Goal: Task Accomplishment & Management: Complete application form

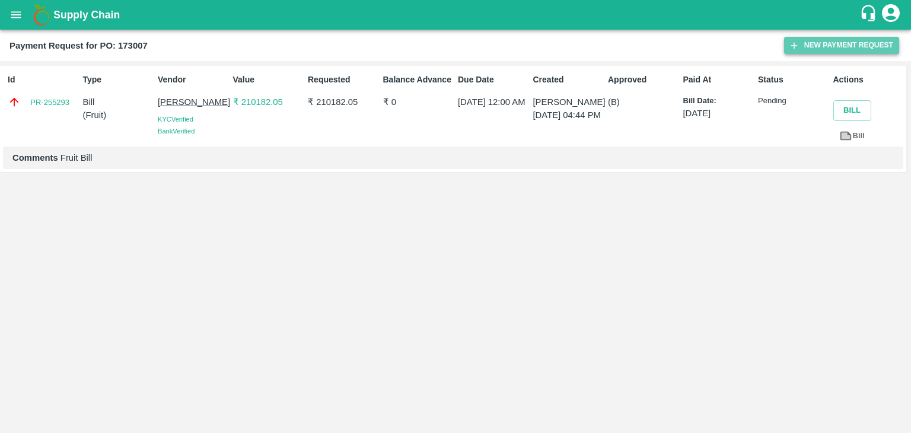
click at [827, 47] on button "New Payment Request" at bounding box center [841, 45] width 115 height 17
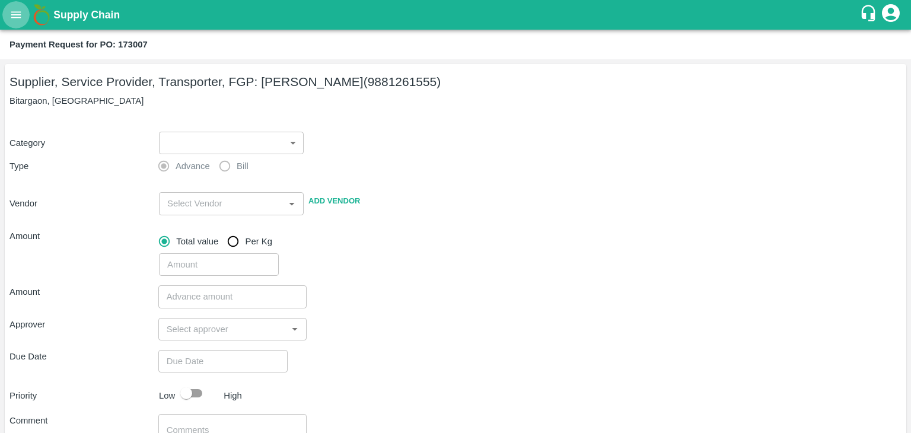
click at [15, 15] on icon "open drawer" at bounding box center [16, 14] width 10 height 7
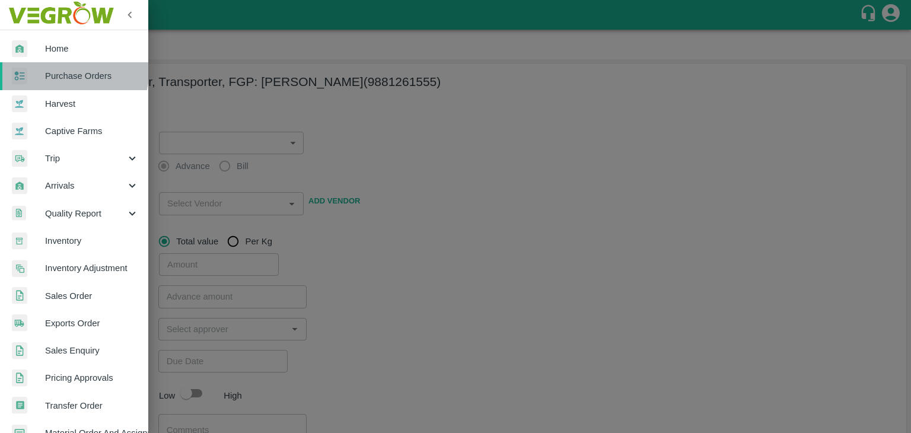
click at [58, 68] on link "Purchase Orders" at bounding box center [74, 75] width 148 height 27
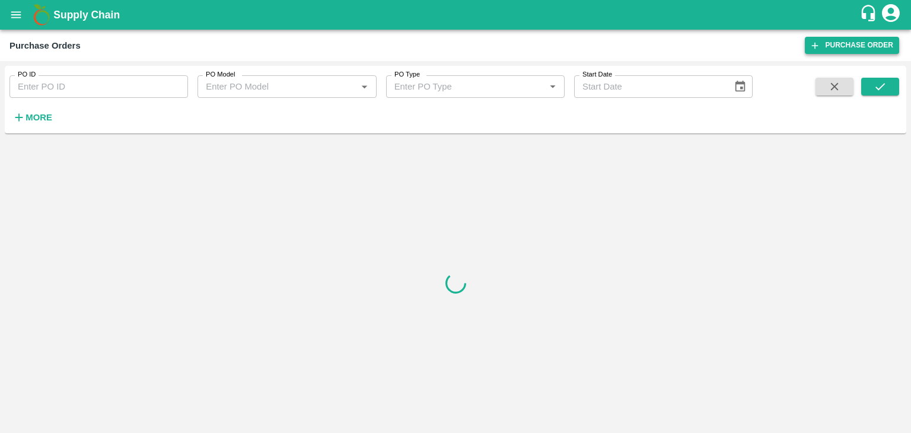
click at [840, 46] on link "Purchase Order" at bounding box center [852, 45] width 94 height 17
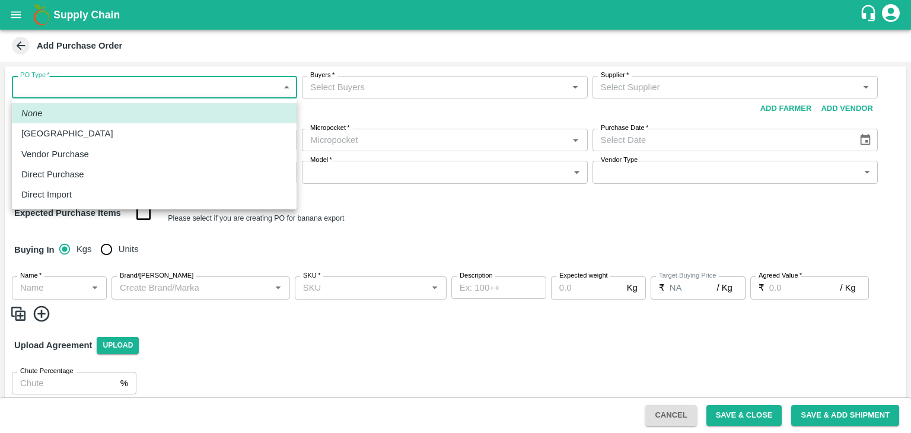
click at [63, 92] on body "Supply Chain Add Purchase Order PO Type   * ​ PO Type Buyers   * Buyers   * Sup…" at bounding box center [455, 216] width 911 height 433
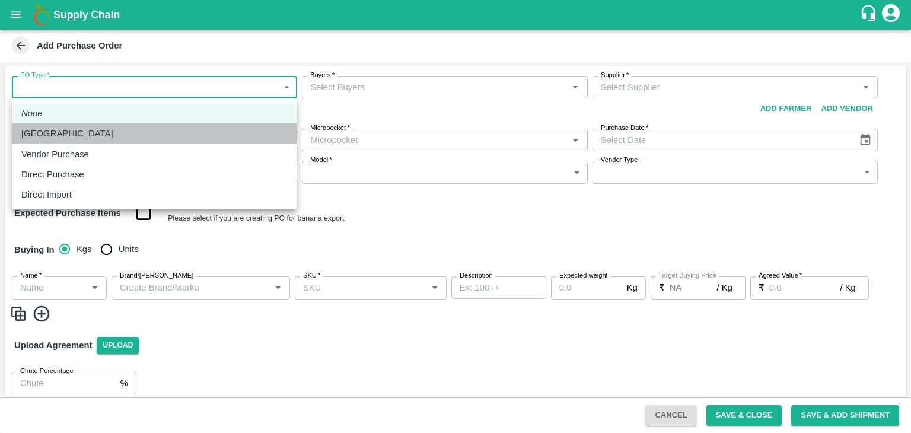
click at [65, 131] on div "[GEOGRAPHIC_DATA]" at bounding box center [70, 133] width 98 height 13
type input "1"
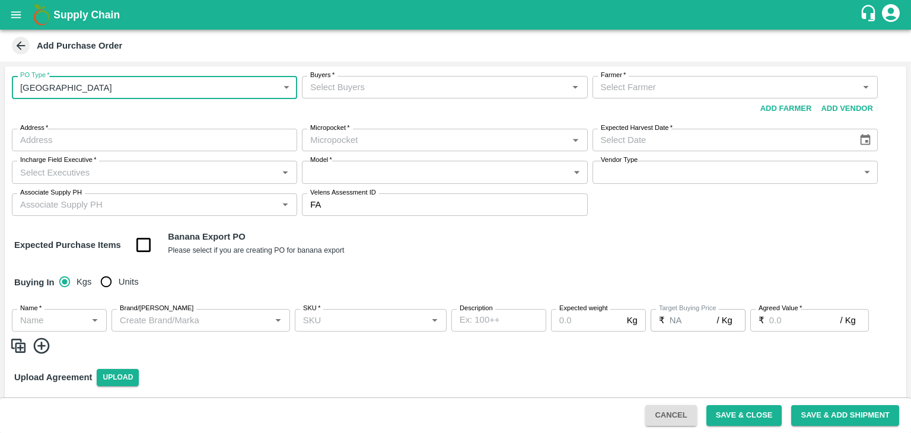
click at [450, 90] on input "Buyers   *" at bounding box center [435, 87] width 259 height 15
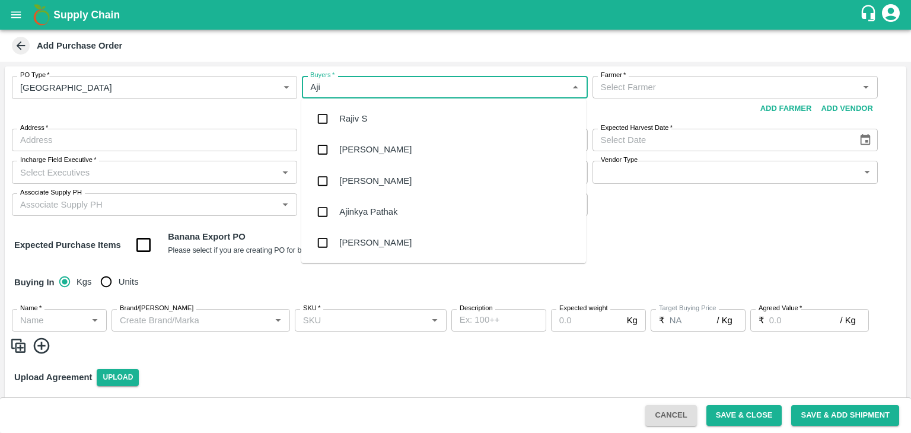
type input "Ajit"
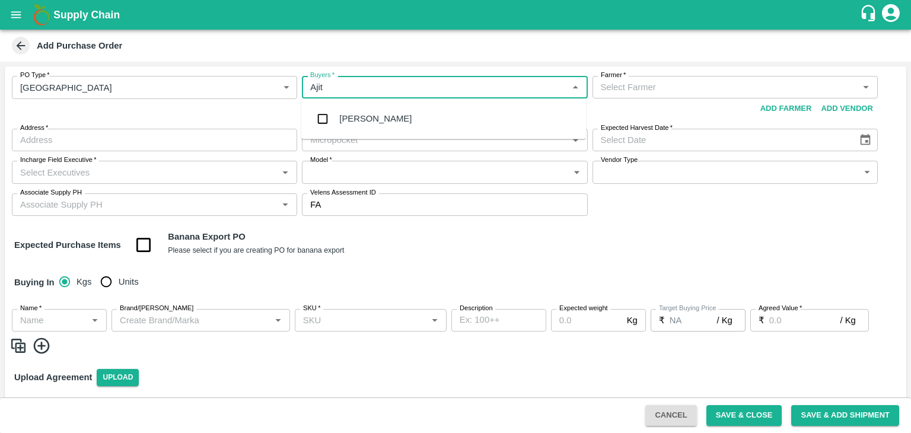
click at [399, 116] on div "[PERSON_NAME]" at bounding box center [443, 118] width 285 height 31
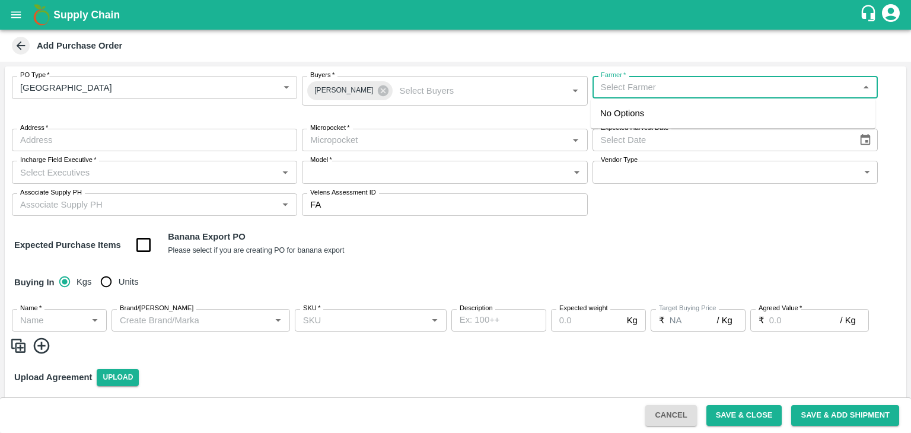
click at [679, 85] on input "Farmer   *" at bounding box center [725, 87] width 259 height 15
type input "R"
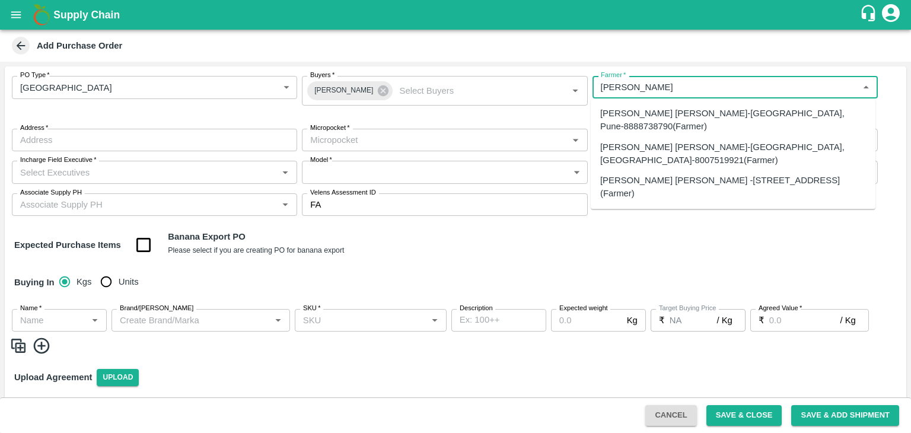
click at [685, 174] on div "Baliram Ramchandra Yadav -Wangi No 4, Solapur-95524 78002(Farmer)" at bounding box center [733, 187] width 266 height 27
type input "Baliram Ramchandra Yadav -Wangi No 4, Solapur-95524 78002(Farmer)"
type input "[STREET_ADDRESS]"
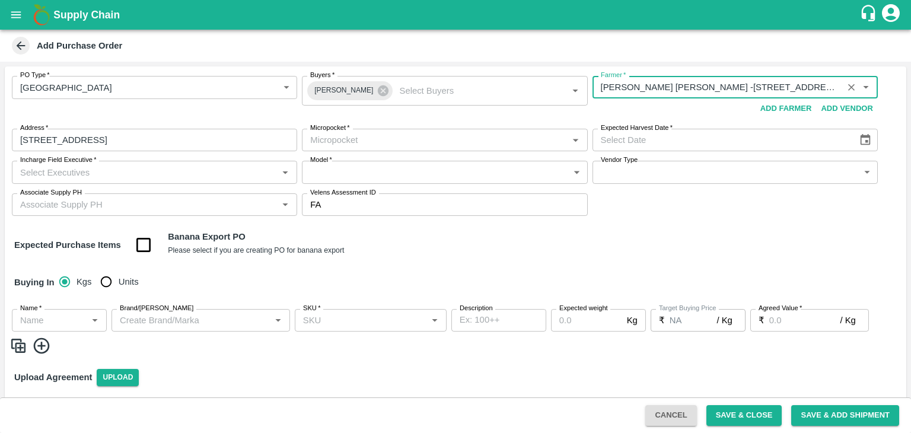
type input "Baliram Ramchandra Yadav -Wangi No 4, Solapur-95524 78002(Farmer)"
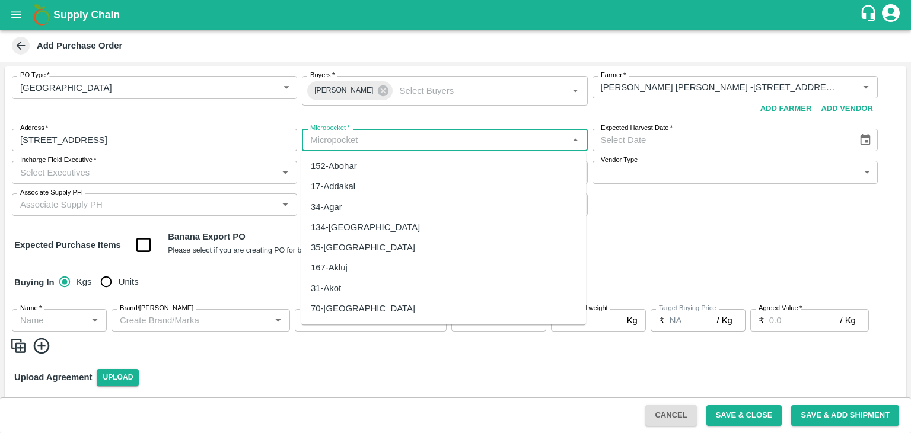
click at [400, 136] on input "Micropocket   *" at bounding box center [435, 139] width 259 height 15
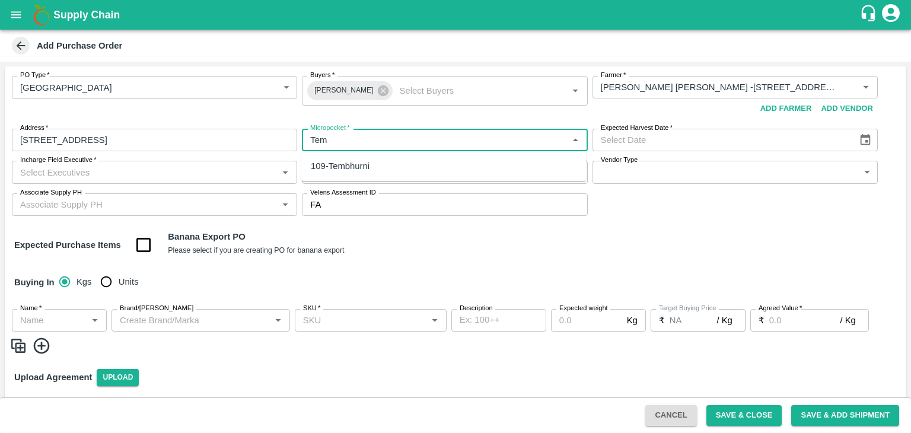
click at [357, 167] on div "109-Tembhurni" at bounding box center [340, 166] width 59 height 13
type input "109-Tembhurni"
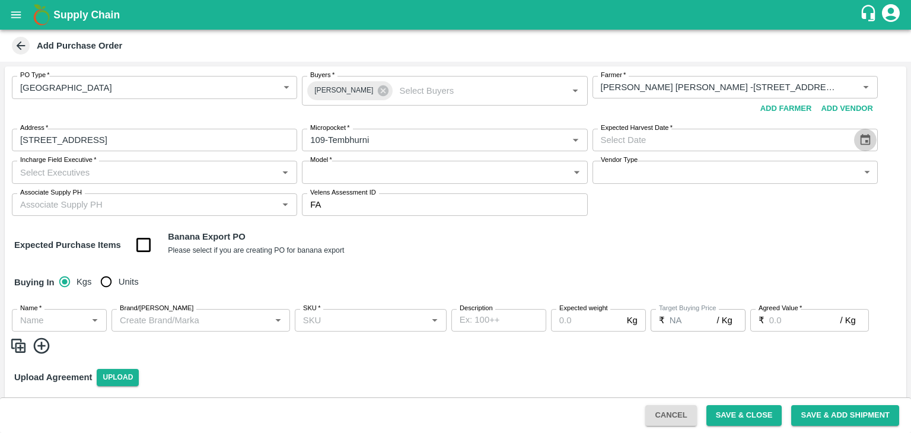
click at [860, 141] on icon "Choose date" at bounding box center [865, 139] width 13 height 13
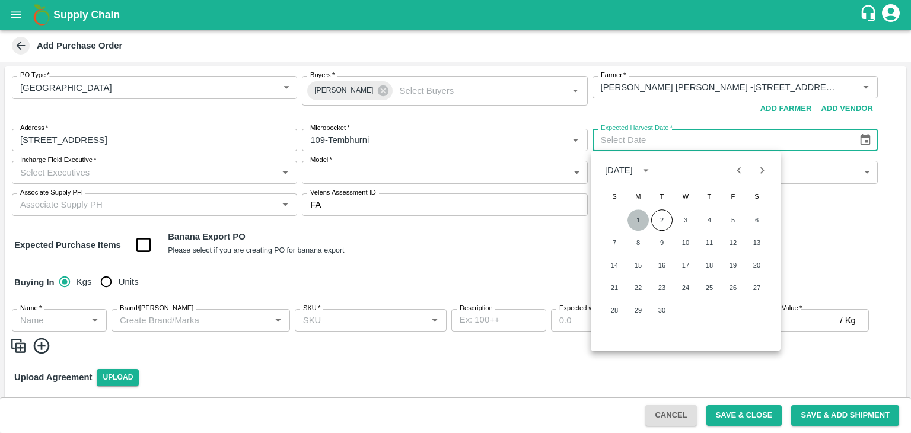
click at [632, 221] on button "1" at bounding box center [638, 219] width 21 height 21
type input "[DATE]"
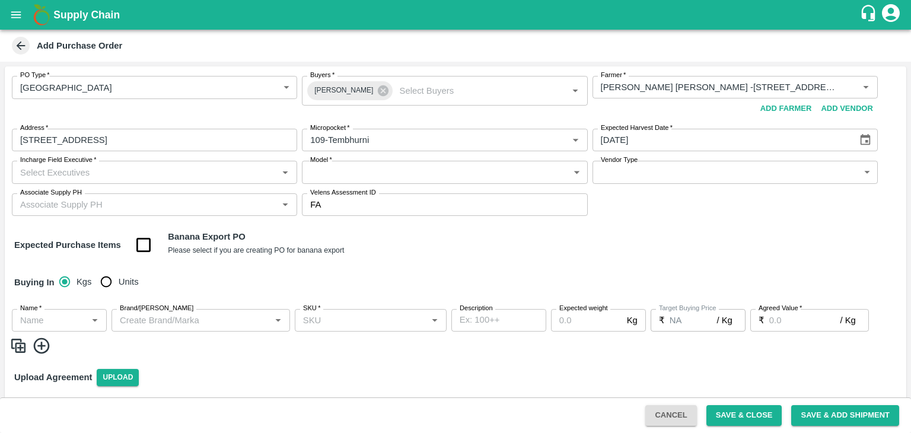
click at [233, 173] on input "Incharge Field Executive   *" at bounding box center [144, 171] width 259 height 15
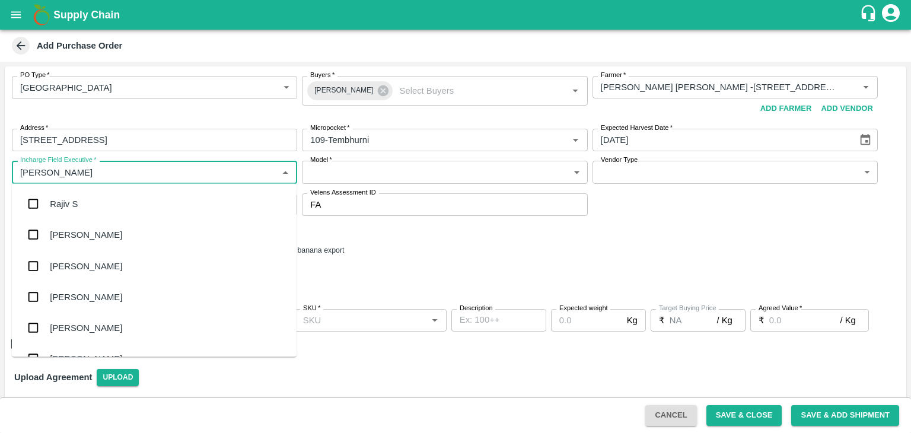
type input "Jay"
click at [81, 268] on div "jaydip Tale" at bounding box center [71, 265] width 42 height 13
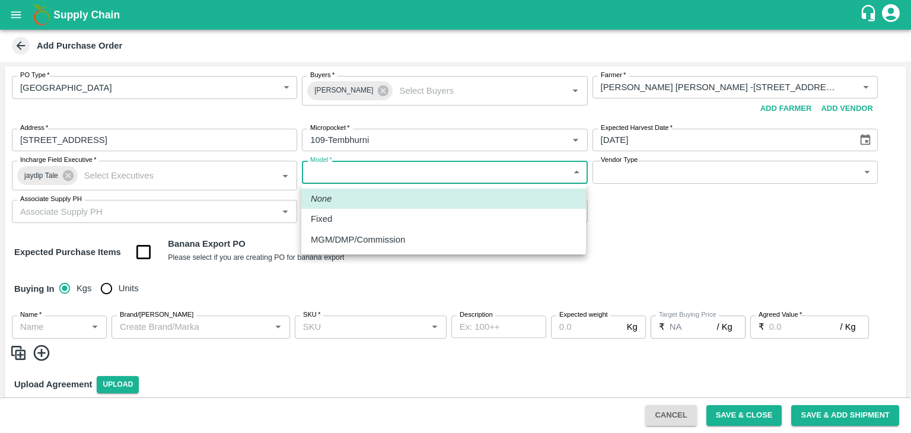
click at [422, 174] on body "Supply Chain Add Purchase Order PO Type   * Farm Gate 1 PO Type Buyers   * Ajit…" at bounding box center [455, 216] width 911 height 433
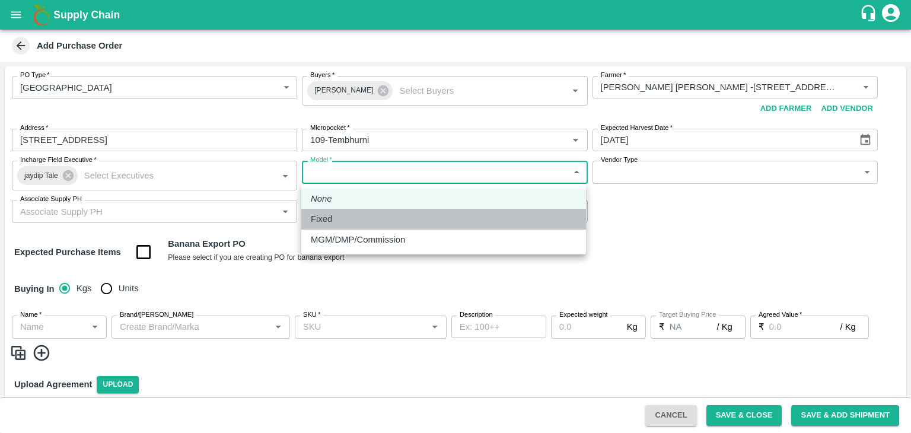
click at [376, 215] on div "Fixed" at bounding box center [444, 218] width 266 height 13
type input "Fixed"
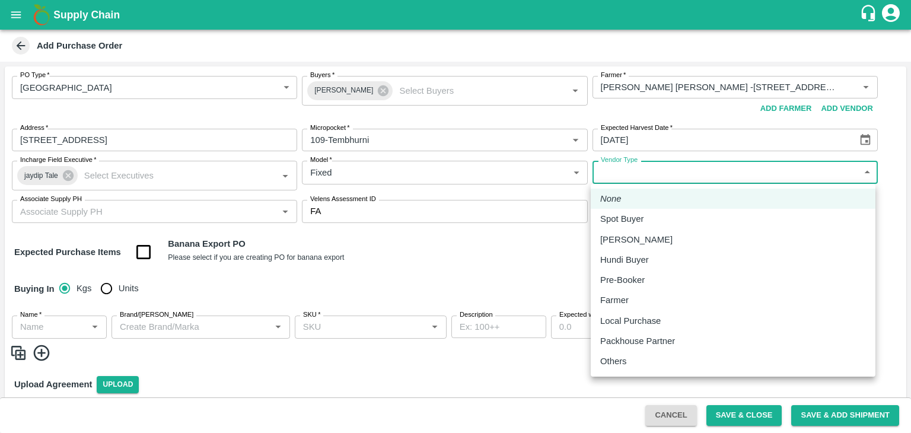
click at [626, 179] on body "Supply Chain Add Purchase Order PO Type   * Farm Gate 1 PO Type Buyers   * Ajit…" at bounding box center [455, 216] width 911 height 433
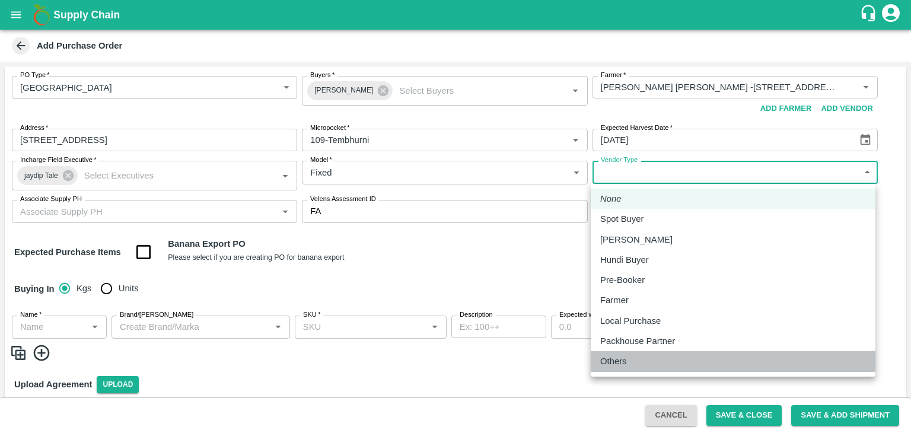
click at [615, 358] on p "Others" at bounding box center [613, 361] width 27 height 13
type input "OTHER"
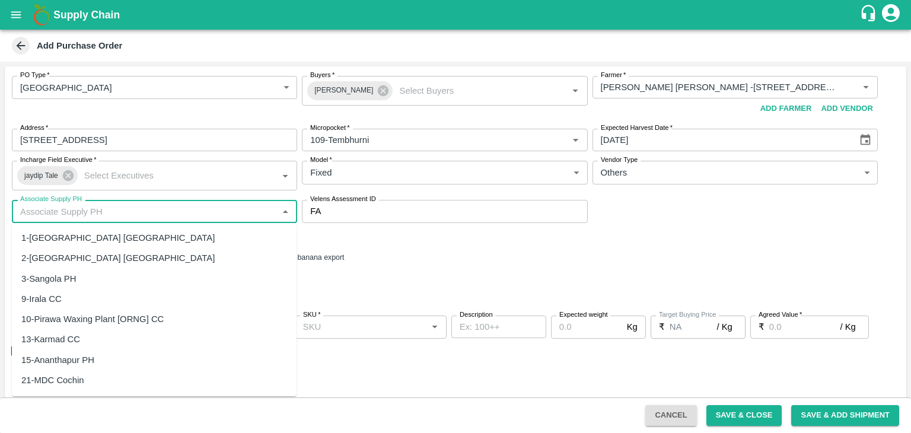
click at [187, 214] on input "Associate Supply PH" at bounding box center [144, 211] width 259 height 15
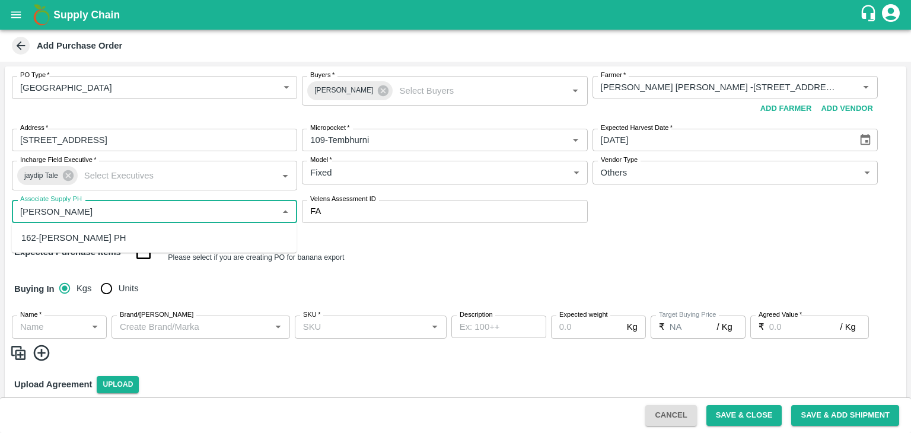
type input "J"
click at [81, 240] on div "61-Tembhurni PH" at bounding box center [55, 237] width 69 height 13
type input "61-Tembhurni PH"
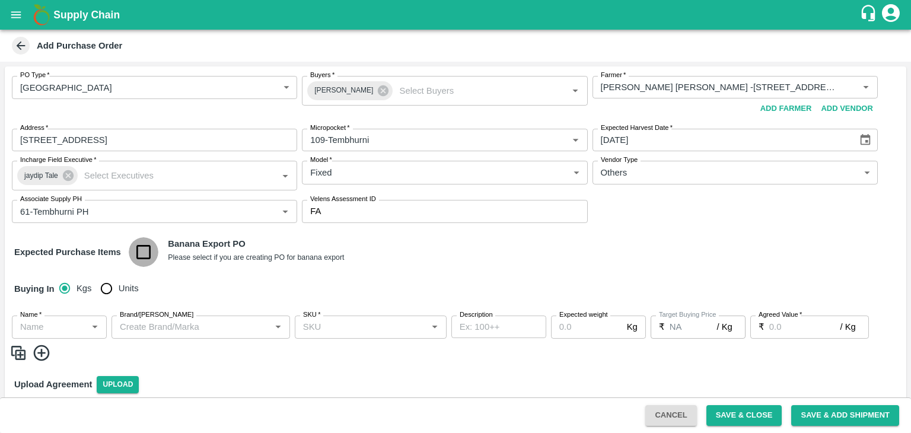
click at [142, 249] on input "checkbox" at bounding box center [144, 252] width 30 height 30
checkbox input "true"
type input "Banana Export"
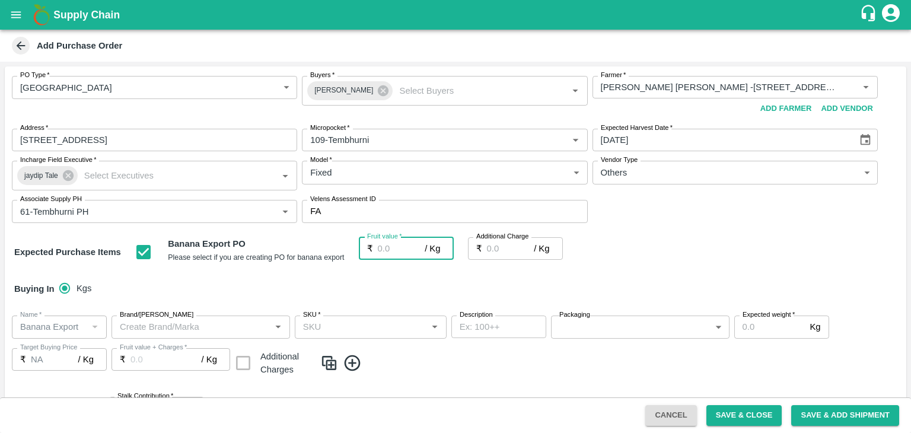
click at [386, 245] on input "Fruit value   *" at bounding box center [401, 248] width 47 height 23
type input "2"
type input "24"
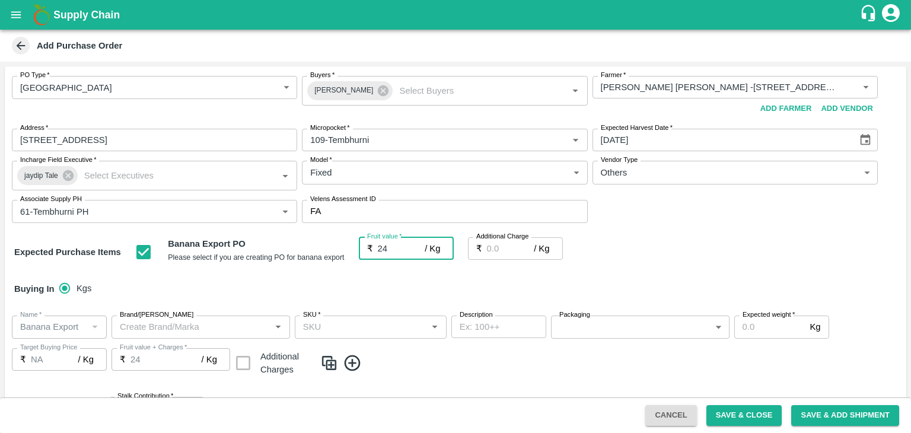
type input "24.2"
type input "24.25"
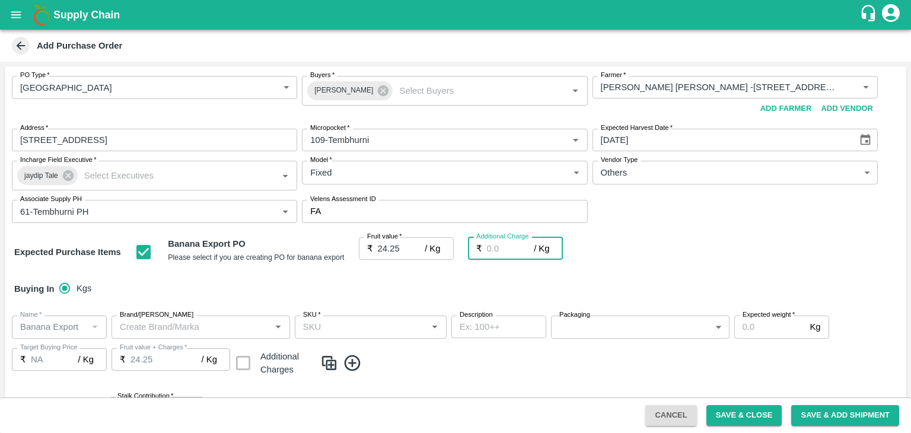
click at [491, 247] on input "Additional Charge" at bounding box center [510, 248] width 47 height 23
type input "2"
type input "0"
click at [504, 274] on div "Buying In Kgs" at bounding box center [456, 289] width 902 height 34
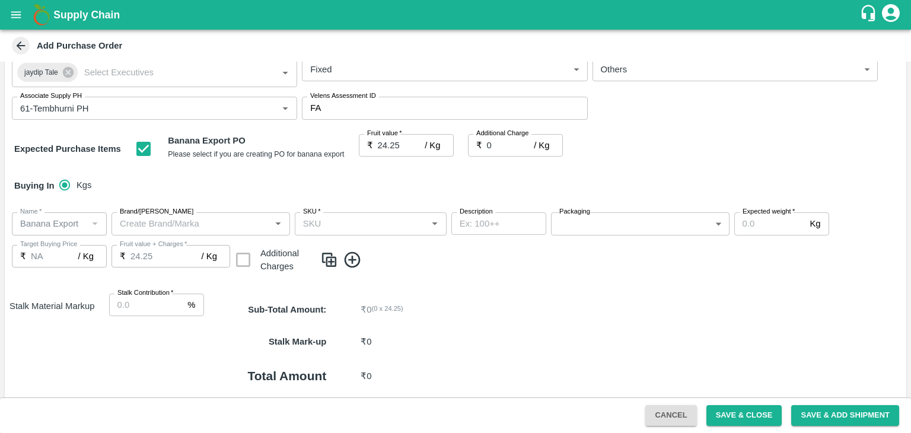
scroll to position [104, 0]
click at [142, 308] on input "Stalk Contribution   *" at bounding box center [146, 304] width 74 height 23
type input "8"
click at [489, 321] on div "Sub-Total Amount : ₹ 0 ( 0 x 24.25 )" at bounding box center [555, 309] width 702 height 32
click at [348, 259] on icon at bounding box center [353, 260] width 20 height 20
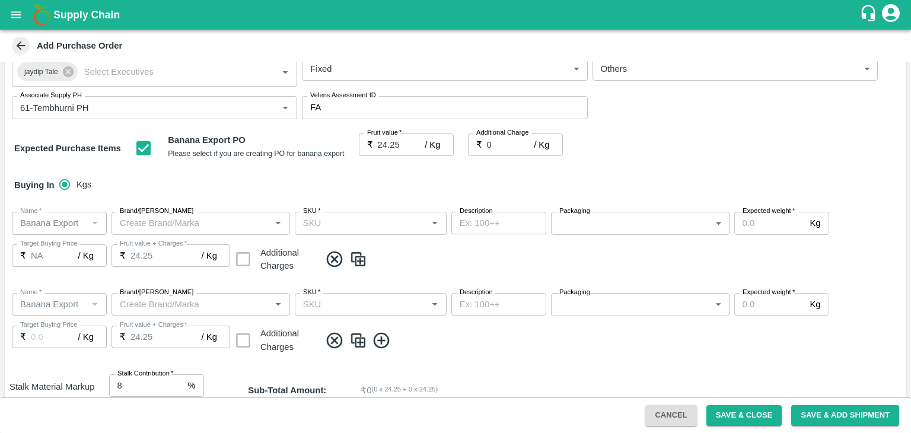
click at [381, 340] on icon at bounding box center [381, 340] width 16 height 16
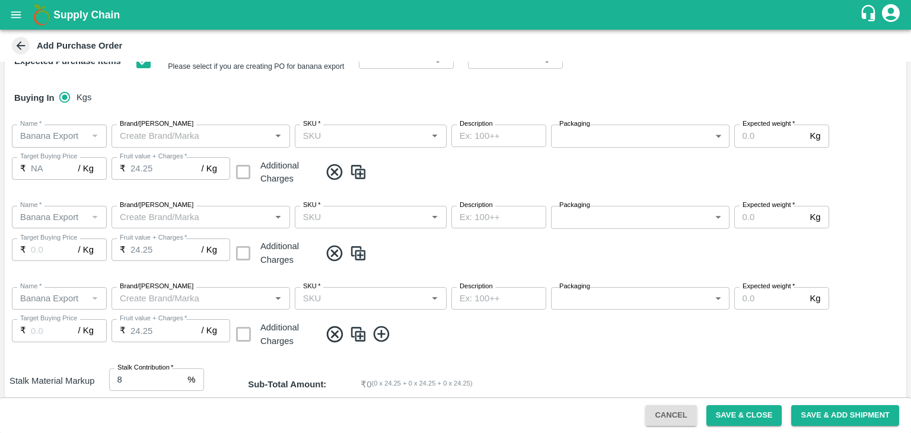
scroll to position [194, 0]
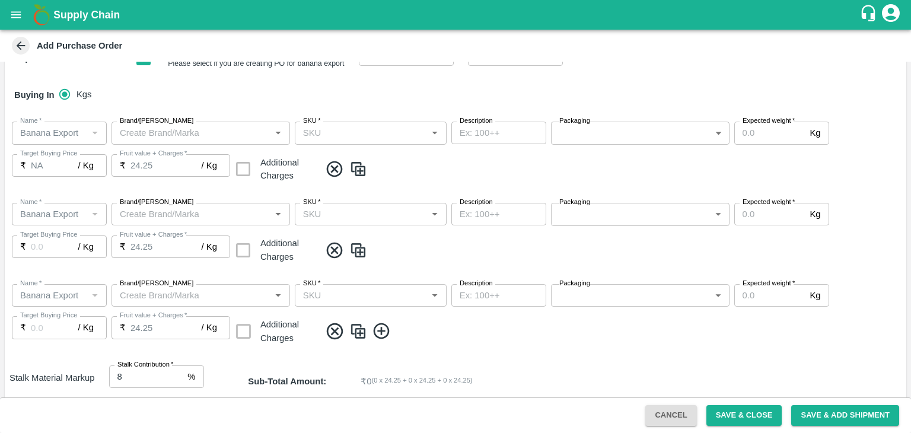
click at [389, 333] on icon at bounding box center [381, 331] width 16 height 16
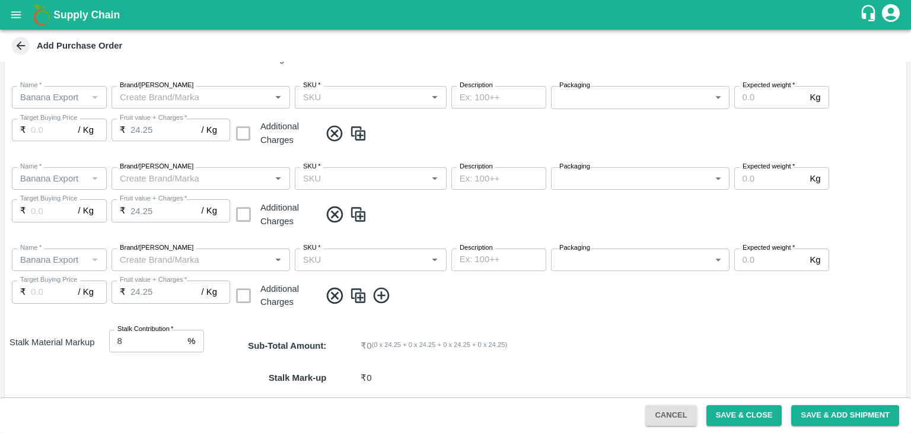
scroll to position [311, 0]
click at [387, 294] on icon at bounding box center [382, 296] width 20 height 20
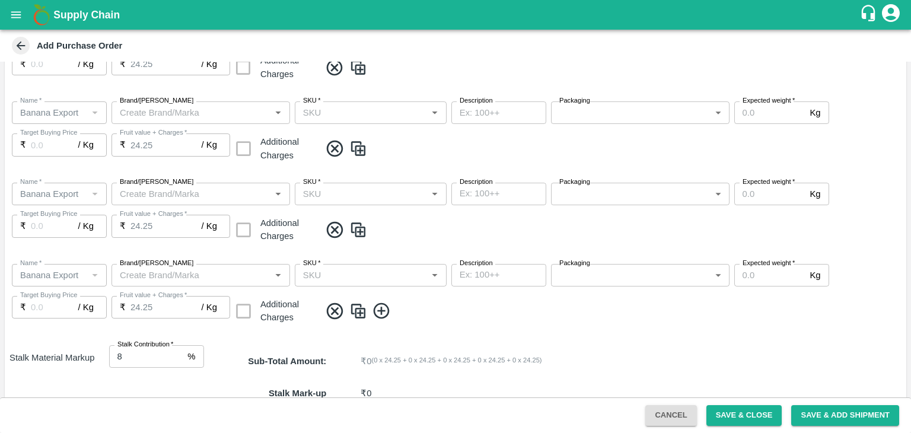
scroll to position [505, 0]
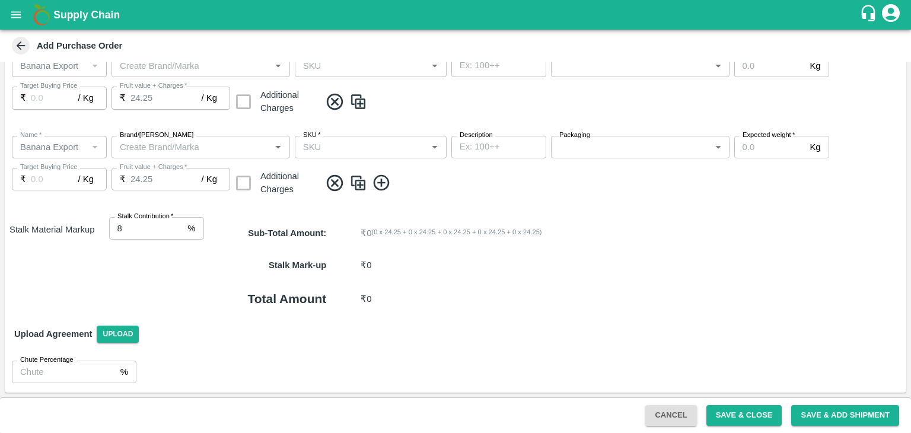
click at [381, 188] on icon at bounding box center [382, 183] width 20 height 20
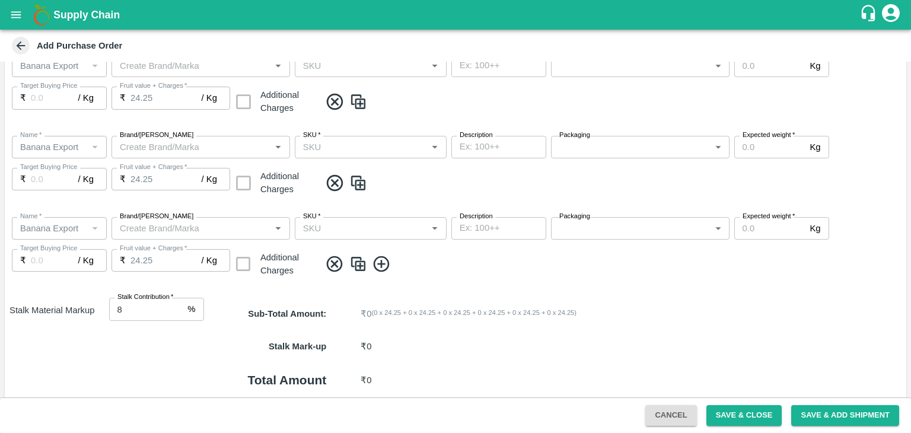
click at [383, 266] on icon at bounding box center [382, 265] width 20 height 20
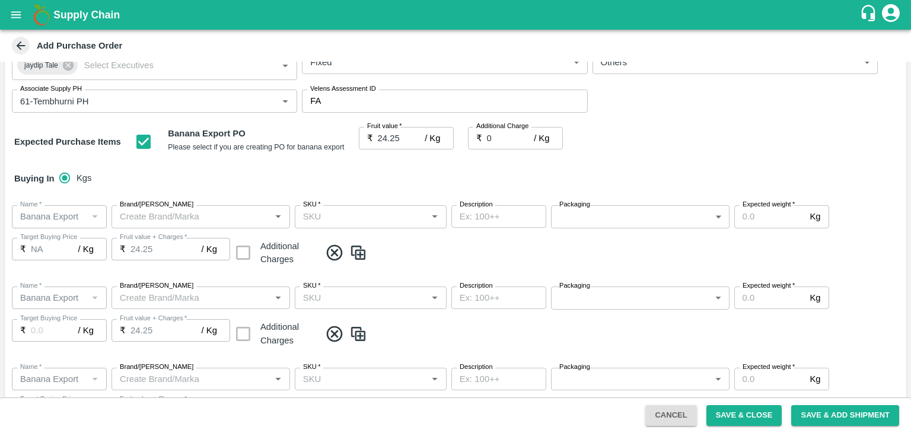
scroll to position [62, 0]
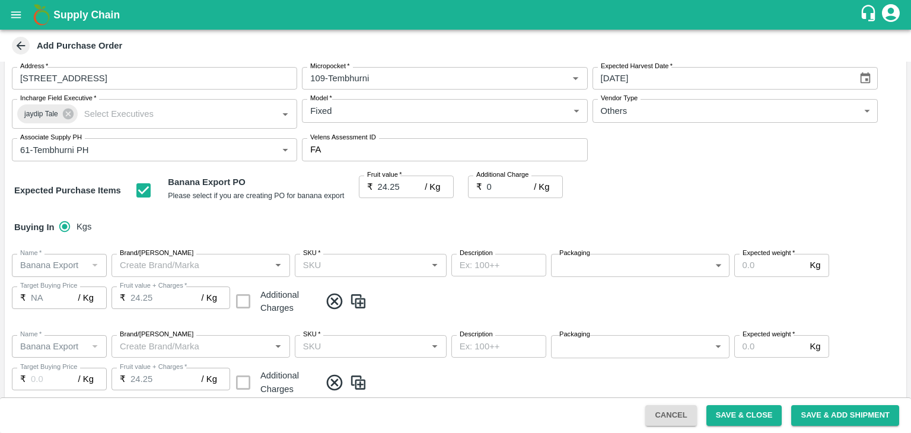
click at [357, 275] on div "SKU   *" at bounding box center [371, 265] width 152 height 23
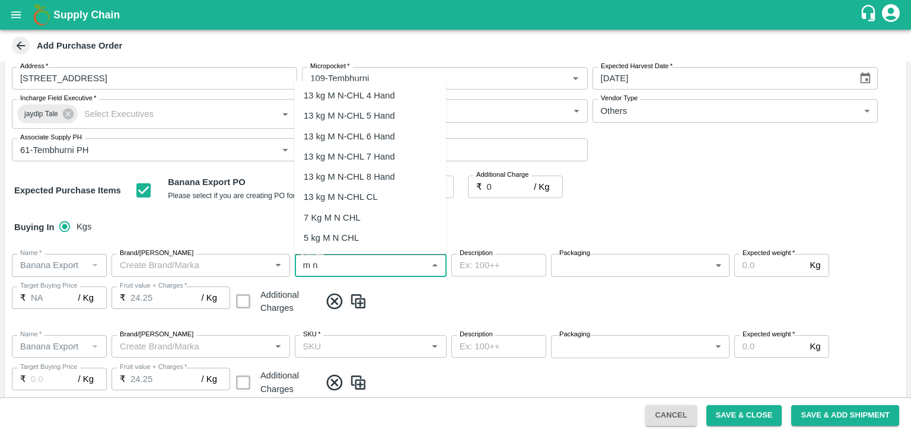
click at [378, 91] on div "13 kg M N-CHL 4 Hand" at bounding box center [349, 95] width 91 height 13
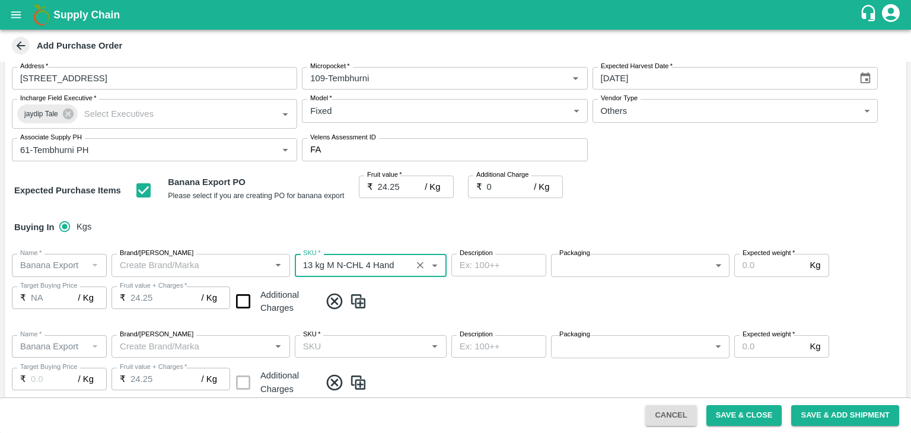
type input "13 kg M N-CHL 4 Hand"
click at [375, 349] on input "SKU   *" at bounding box center [360, 346] width 125 height 15
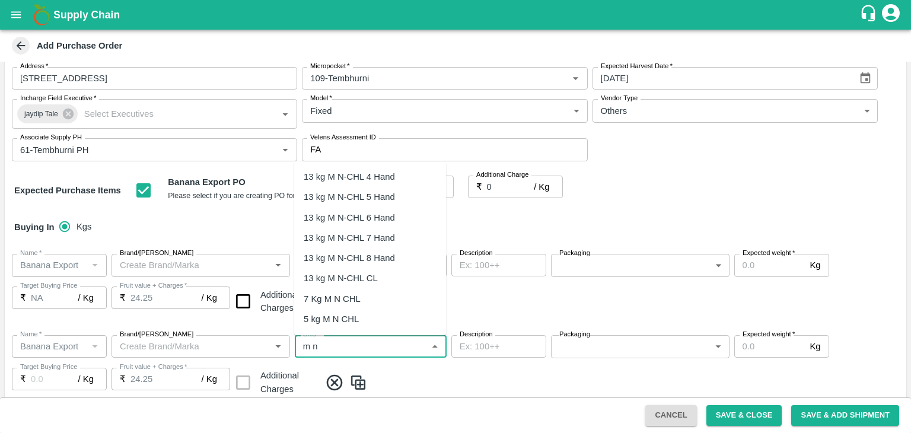
click at [375, 204] on div "13 kg M N-CHL 5 Hand" at bounding box center [370, 197] width 152 height 20
type input "13 kg M N-CHL 5 Hand"
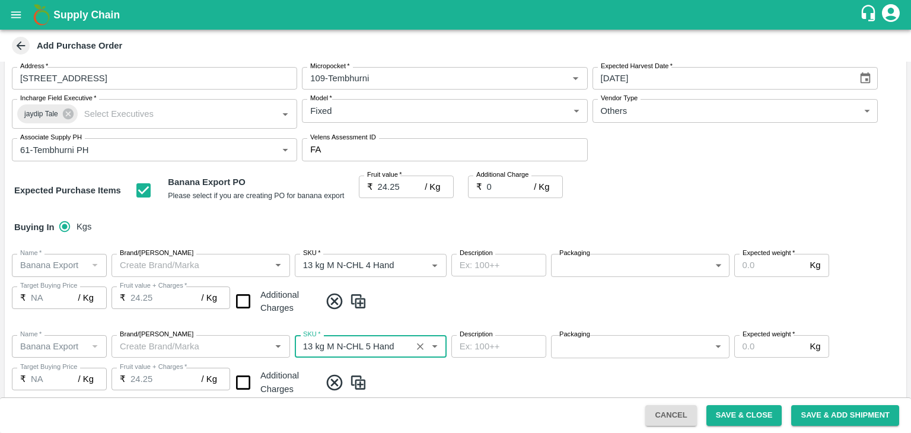
type input "NA"
type input "13 kg M N-CHL 5 Hand"
click at [472, 384] on span at bounding box center [610, 383] width 581 height 20
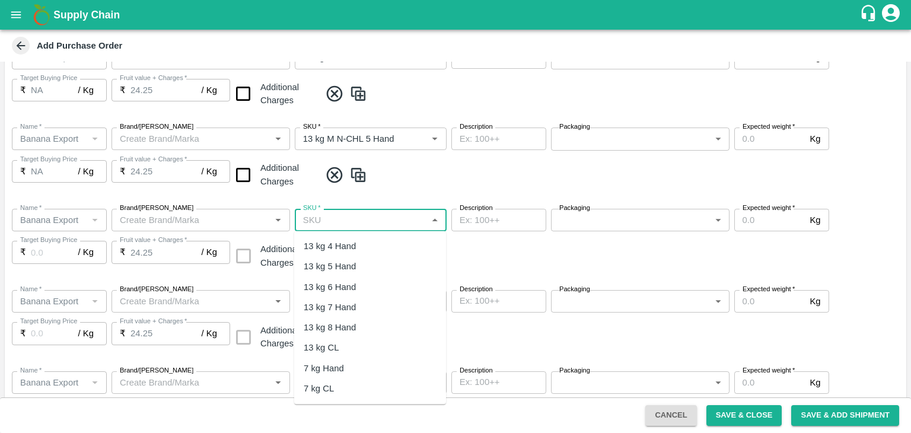
click at [384, 221] on input "SKU   *" at bounding box center [360, 219] width 125 height 15
click at [381, 282] on div "13 kg M N-CHL 6 Hand" at bounding box center [349, 286] width 91 height 13
type input "13 kg M N-CHL 6 Hand"
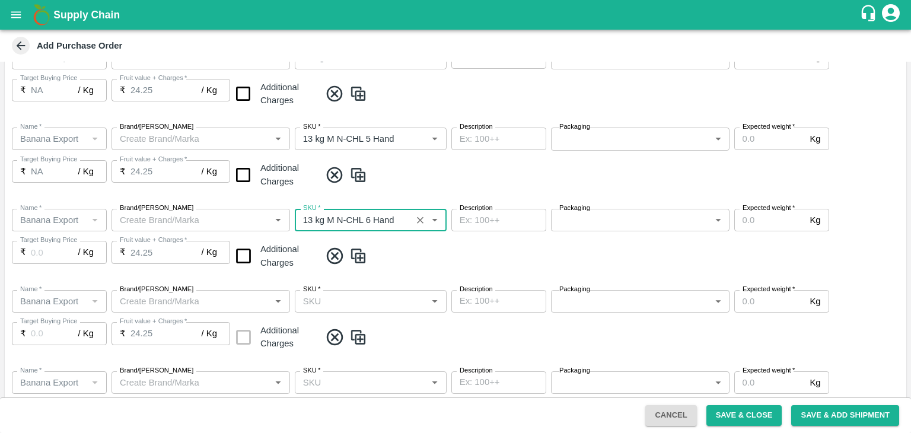
type input "NA"
type input "13 kg M N-CHL 6 Hand"
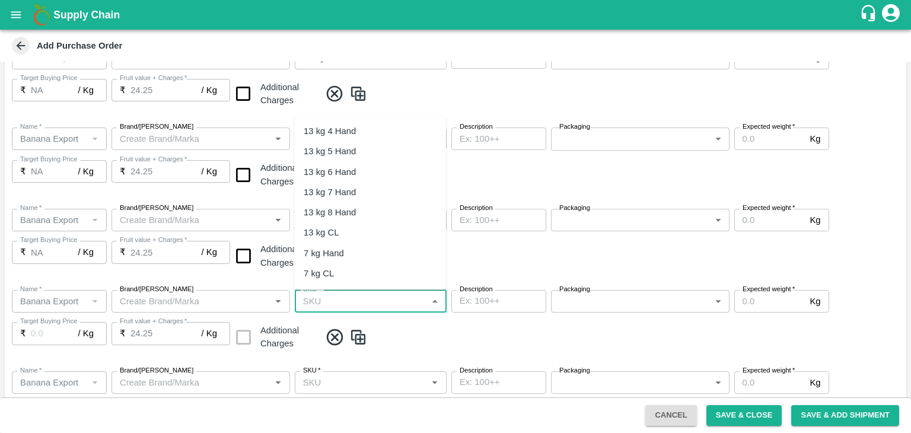
click at [398, 303] on input "SKU   *" at bounding box center [360, 301] width 125 height 15
click at [376, 217] on div "13 kg M N-CHL 8 Hand" at bounding box center [349, 212] width 91 height 13
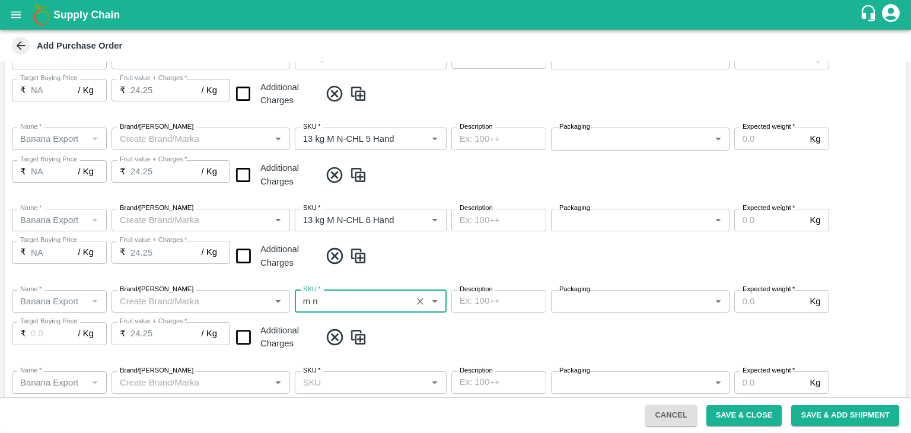
type input "13 kg M N-CHL 8 Hand"
type input "NA"
type input "13 kg M N-CHL 8 Hand"
click at [431, 335] on span at bounding box center [610, 338] width 581 height 20
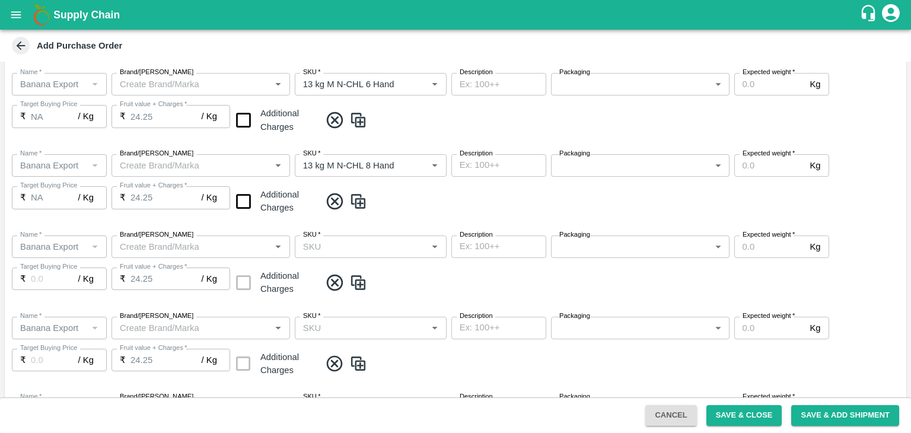
scroll to position [408, 0]
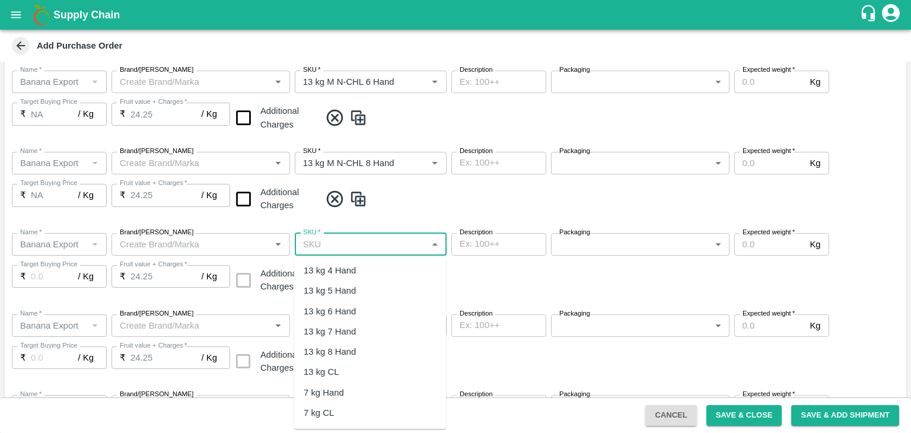
click at [380, 244] on input "SKU   *" at bounding box center [360, 244] width 125 height 15
click at [365, 380] on div "13 kg M N-CHL CL" at bounding box center [370, 373] width 152 height 20
type input "13 kg M N-CHL CL"
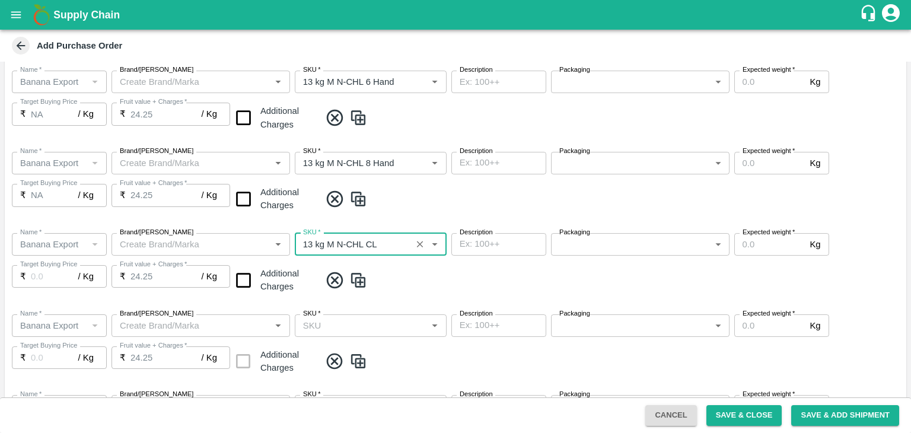
type input "NA"
type input "13 kg M N-CHL CL"
click at [466, 352] on span at bounding box center [610, 362] width 581 height 20
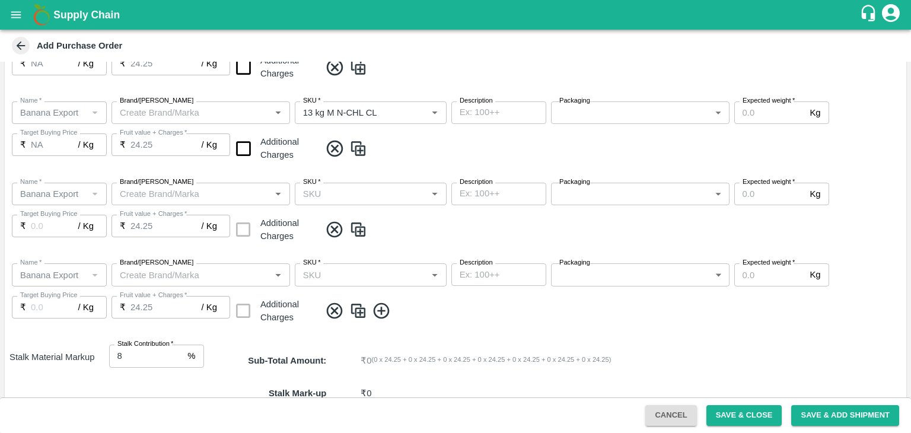
scroll to position [540, 0]
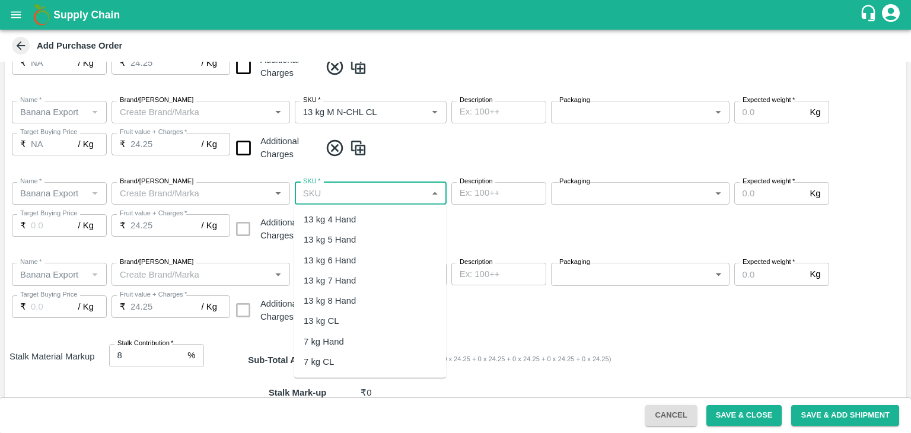
click at [365, 192] on input "SKU   *" at bounding box center [360, 193] width 125 height 15
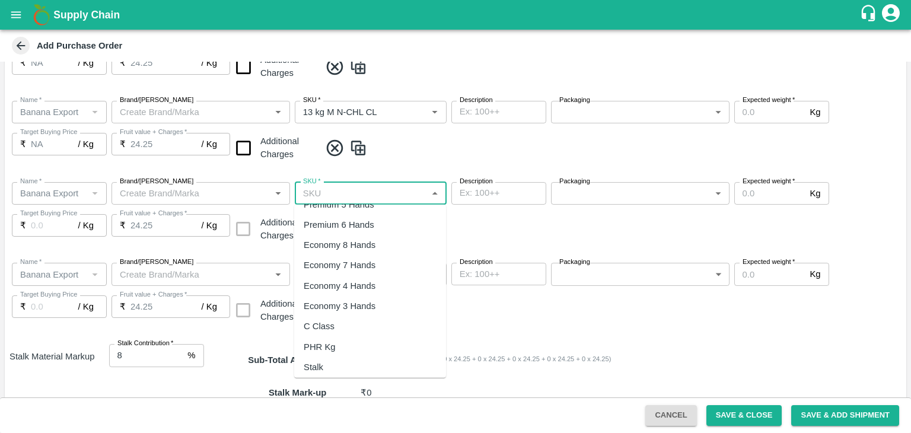
scroll to position [201, 0]
click at [345, 338] on div "PHR Kg" at bounding box center [370, 344] width 152 height 20
type input "PHR Kg"
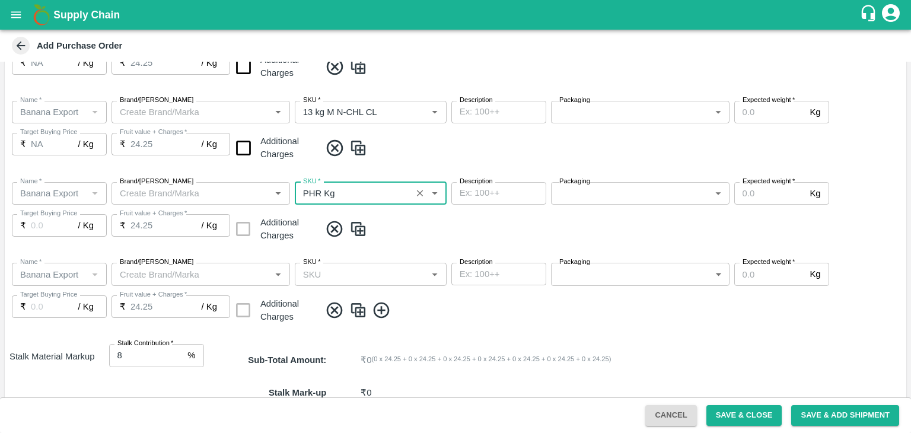
type input "NA"
click at [396, 274] on input "SKU   *" at bounding box center [360, 273] width 125 height 15
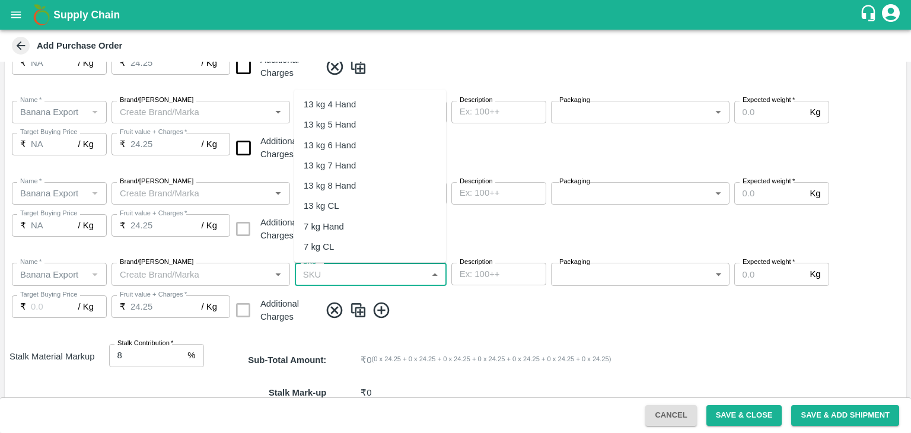
scroll to position [195, 0]
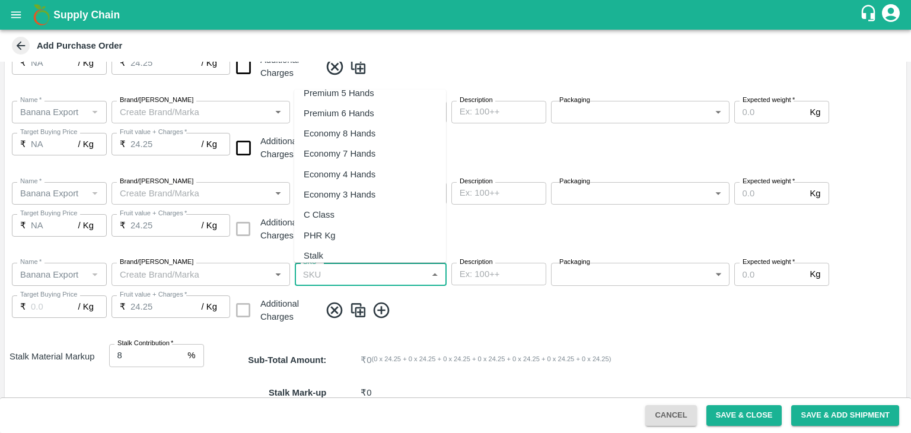
click at [341, 209] on div "C Class" at bounding box center [370, 215] width 152 height 20
type input "C Class"
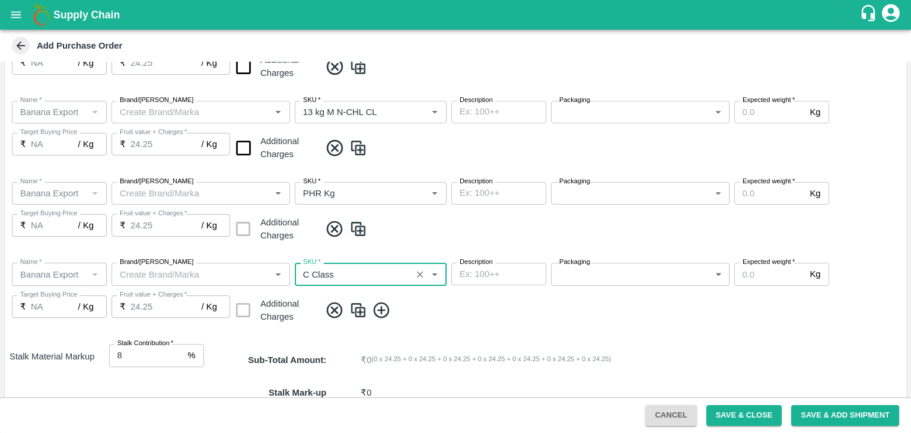
type input "NA"
click at [240, 153] on input "checkbox" at bounding box center [243, 148] width 30 height 30
checkbox input "true"
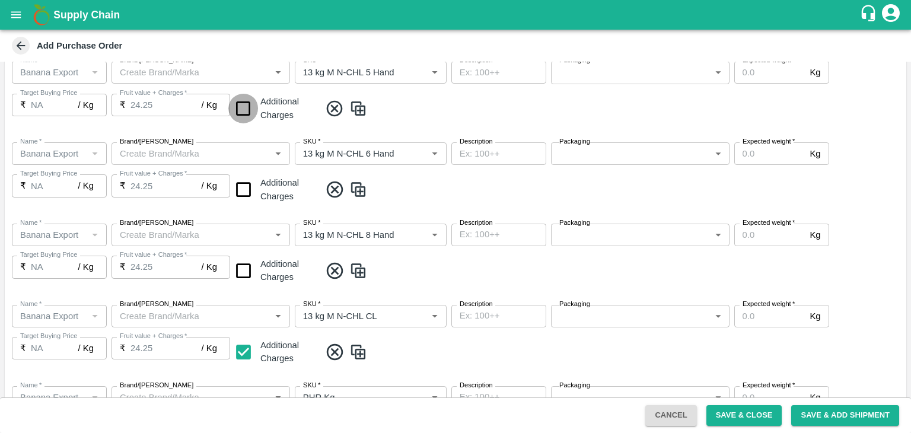
click at [244, 110] on input "checkbox" at bounding box center [243, 109] width 30 height 30
checkbox input "true"
click at [243, 181] on input "checkbox" at bounding box center [243, 189] width 30 height 30
checkbox input "true"
click at [239, 269] on input "checkbox" at bounding box center [243, 271] width 30 height 30
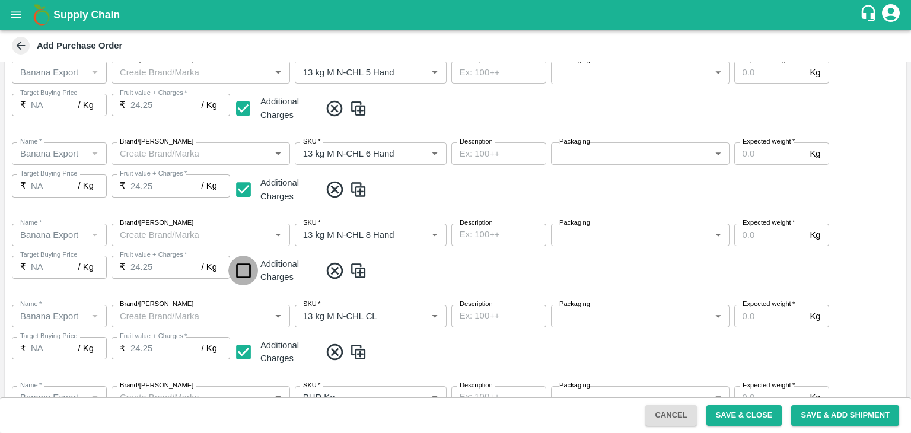
checkbox input "true"
click at [412, 279] on span at bounding box center [610, 271] width 581 height 20
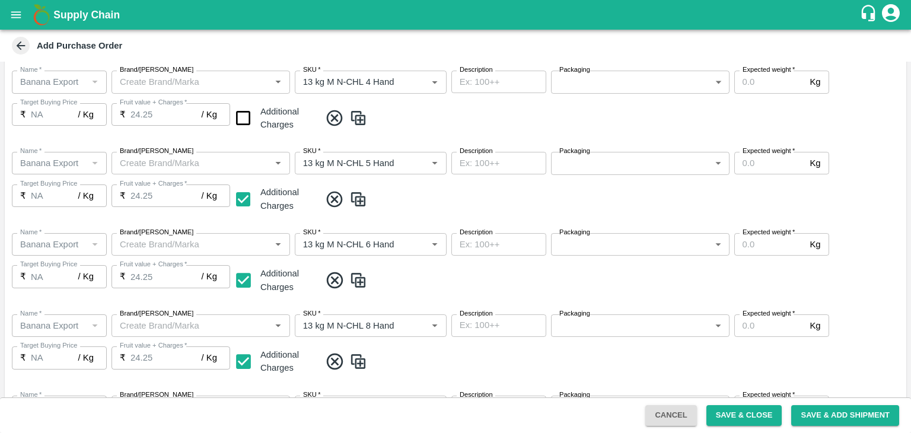
scroll to position [202, 0]
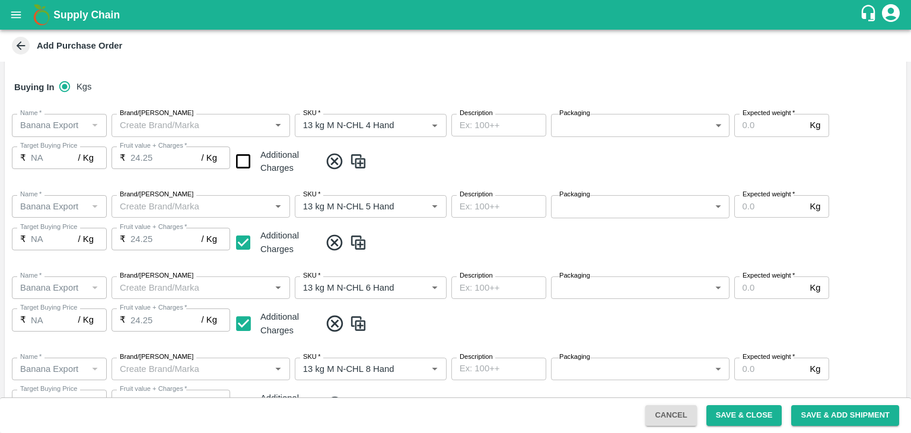
click at [238, 159] on input "checkbox" at bounding box center [243, 162] width 30 height 30
checkbox input "true"
click at [778, 124] on input "Expected weight   *" at bounding box center [770, 125] width 71 height 23
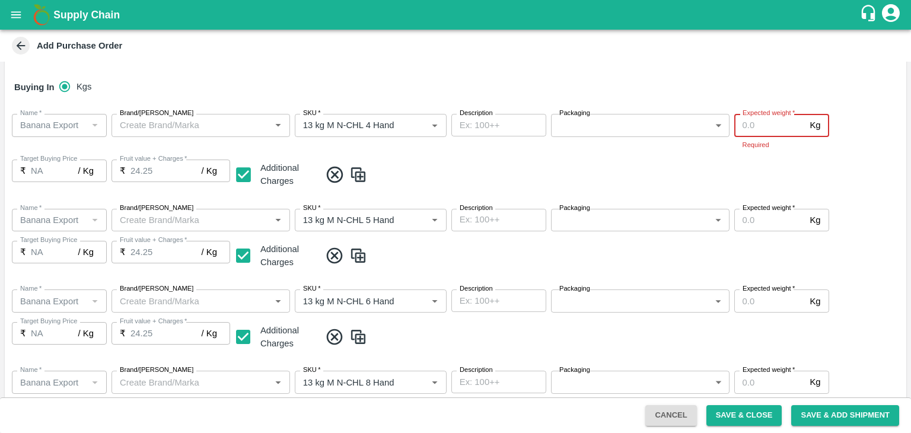
click at [589, 132] on body "Supply Chain Add Purchase Order PO Type   * Farm Gate 1 PO Type Buyers   * Ajit…" at bounding box center [455, 216] width 911 height 433
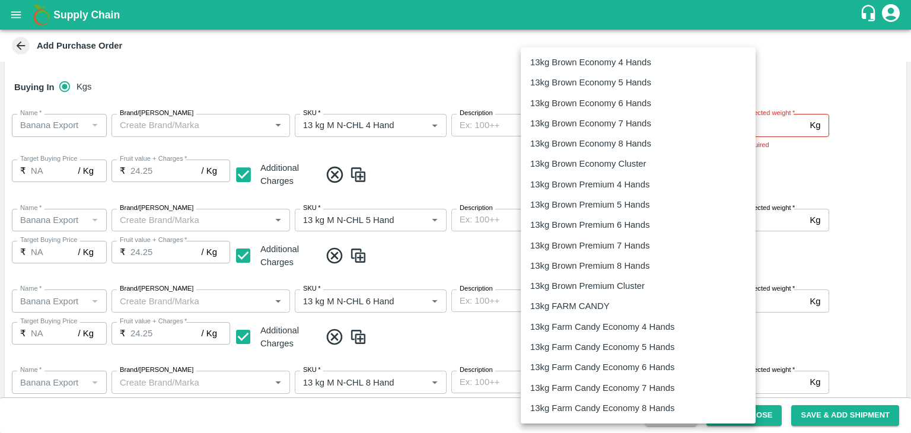
scroll to position [247, 0]
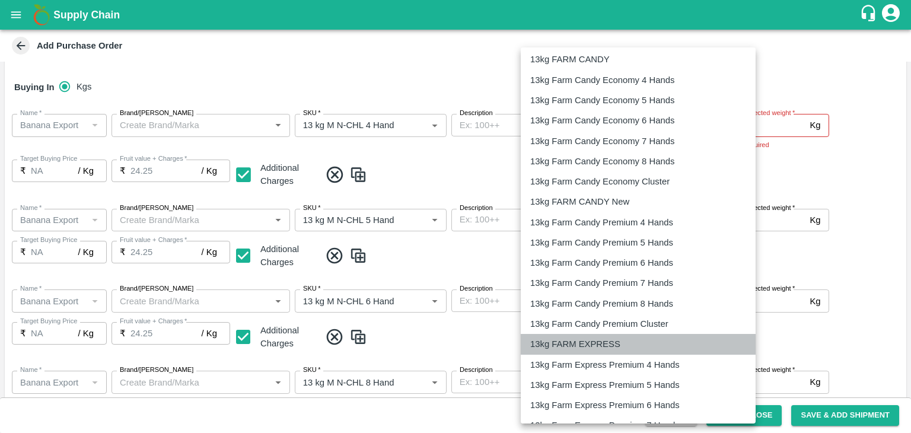
click at [574, 344] on p "13kg FARM EXPRESS" at bounding box center [575, 344] width 90 height 13
type input "468"
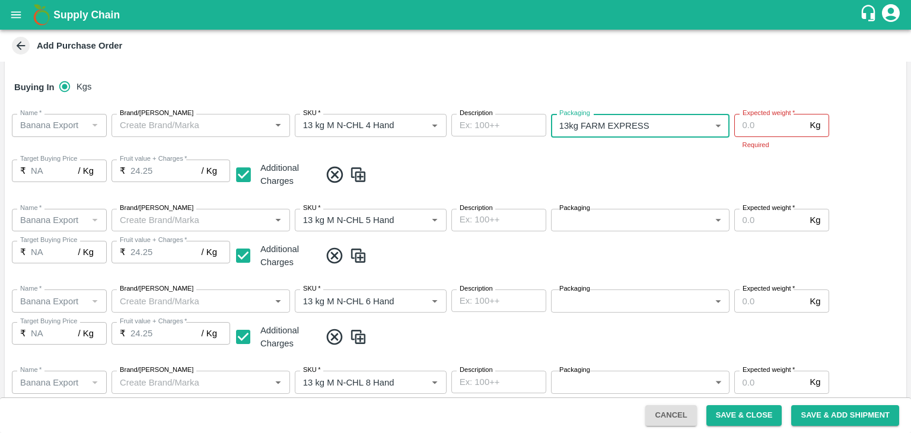
click at [635, 221] on body "Supply Chain Add Purchase Order PO Type   * Farm Gate 1 PO Type Buyers   * Ajit…" at bounding box center [455, 216] width 911 height 433
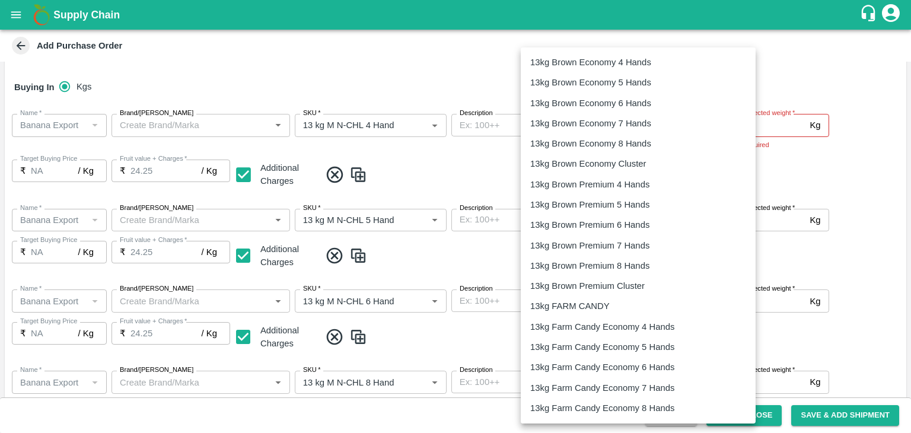
scroll to position [306, 0]
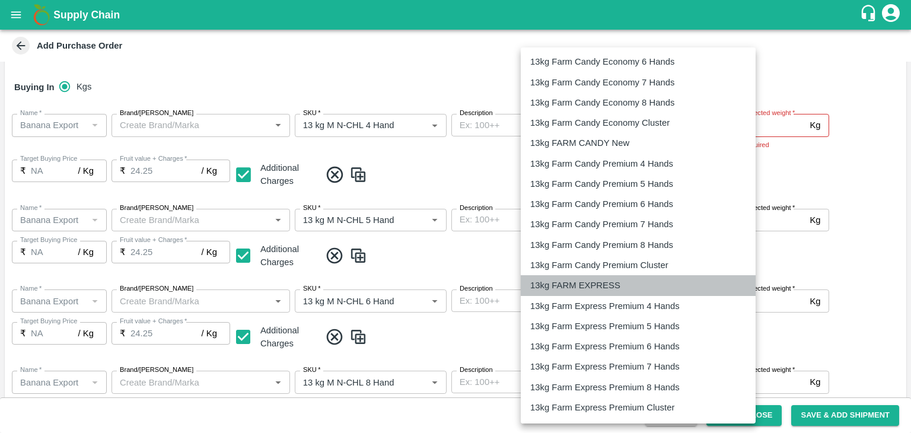
click at [606, 283] on p "13kg FARM EXPRESS" at bounding box center [575, 285] width 90 height 13
type input "468"
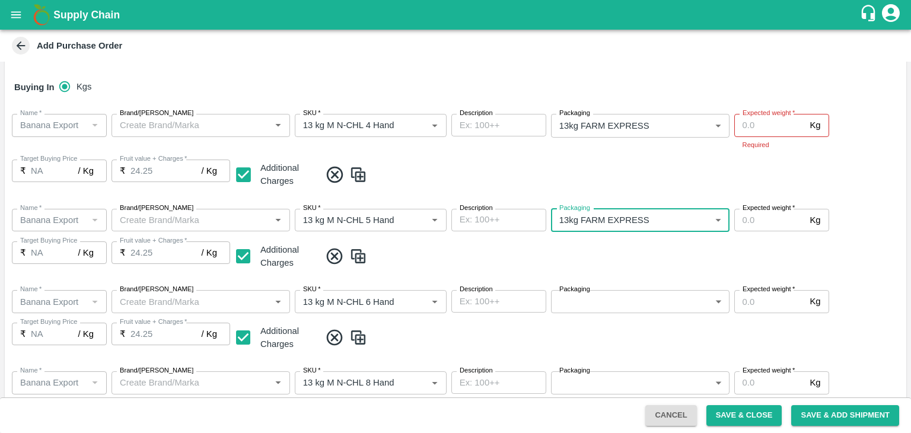
click at [661, 313] on body "Supply Chain Add Purchase Order PO Type   * Farm Gate 1 PO Type Buyers   * Ajit…" at bounding box center [455, 216] width 911 height 433
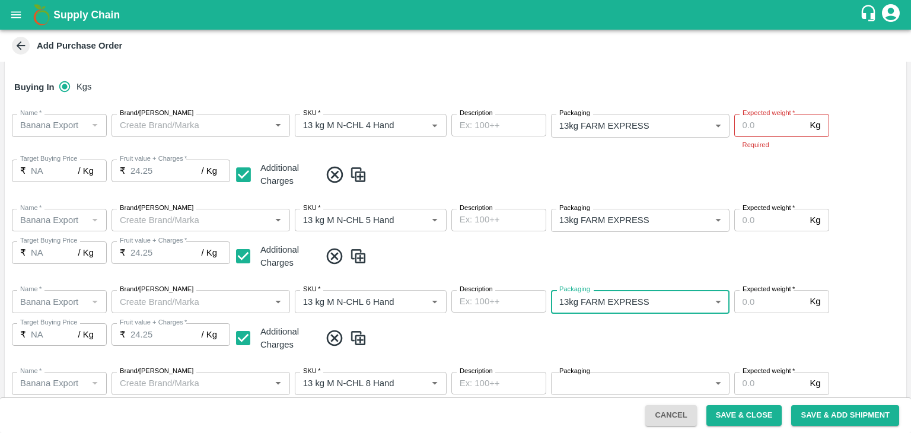
scroll to position [243, 0]
type input "468"
click at [643, 343] on span at bounding box center [610, 339] width 581 height 20
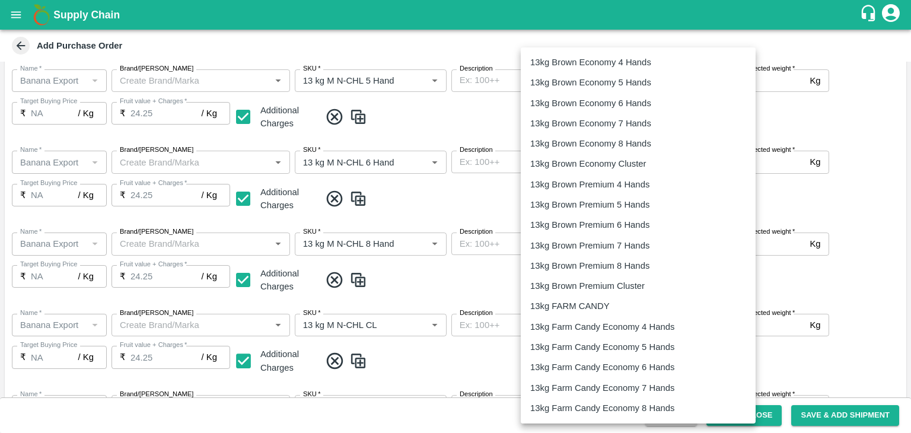
click at [622, 246] on body "Supply Chain Add Purchase Order PO Type   * Farm Gate 1 PO Type Buyers   * Ajit…" at bounding box center [455, 216] width 911 height 433
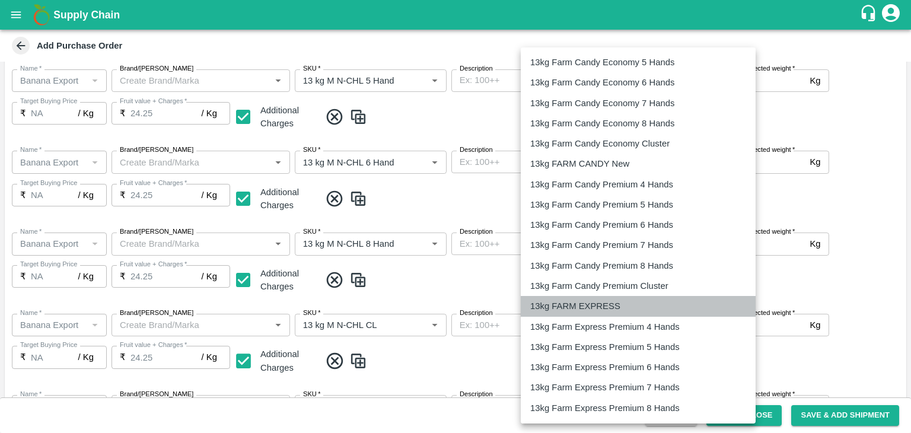
click at [598, 302] on p "13kg FARM EXPRESS" at bounding box center [575, 306] width 90 height 13
type input "468"
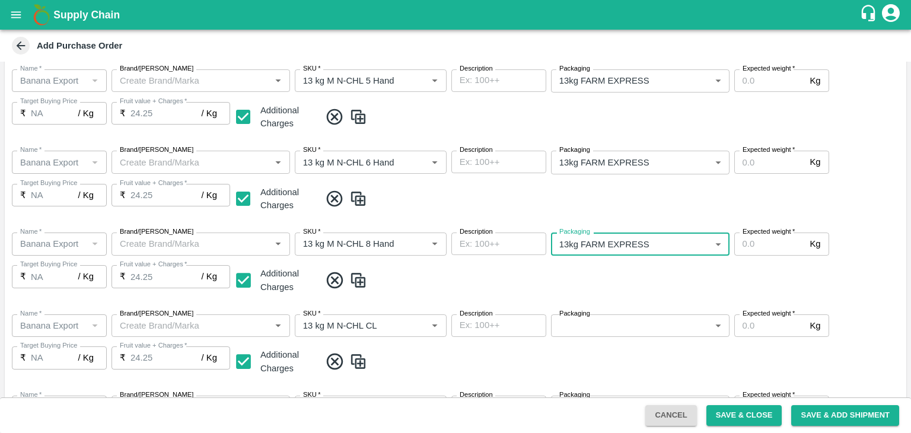
click at [650, 278] on span at bounding box center [610, 281] width 581 height 20
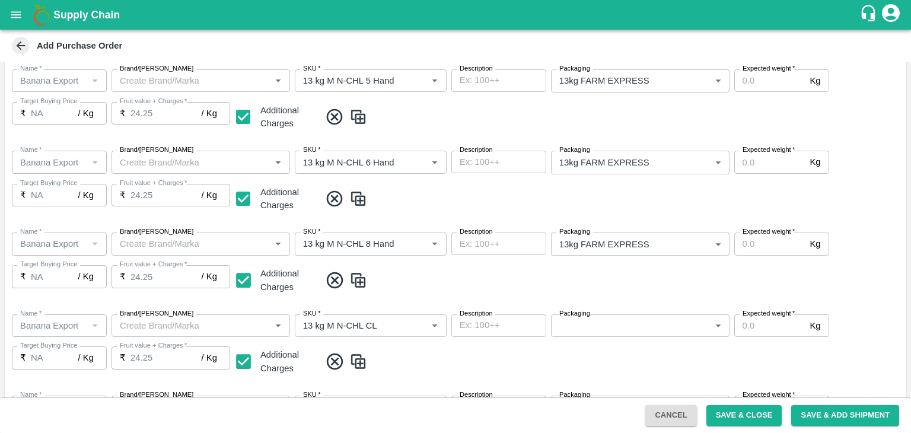
scroll to position [550, 0]
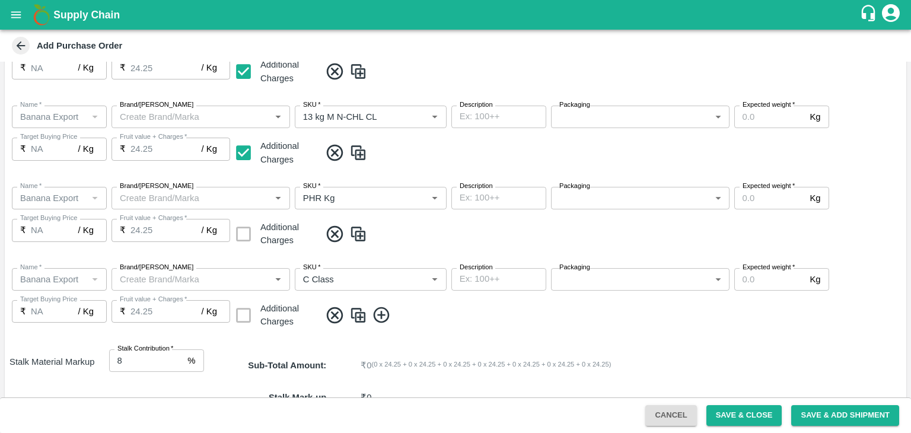
click at [597, 120] on body "Supply Chain Add Purchase Order PO Type   * Farm Gate 1 PO Type Buyers   * Ajit…" at bounding box center [455, 216] width 911 height 433
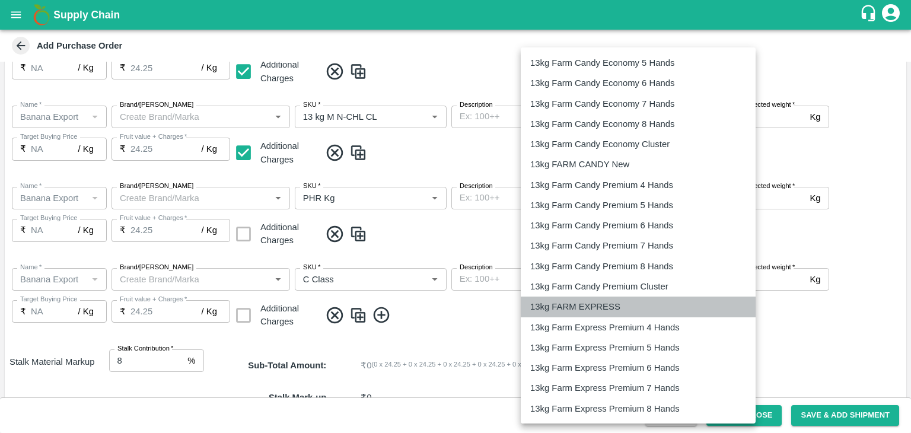
type input "468"
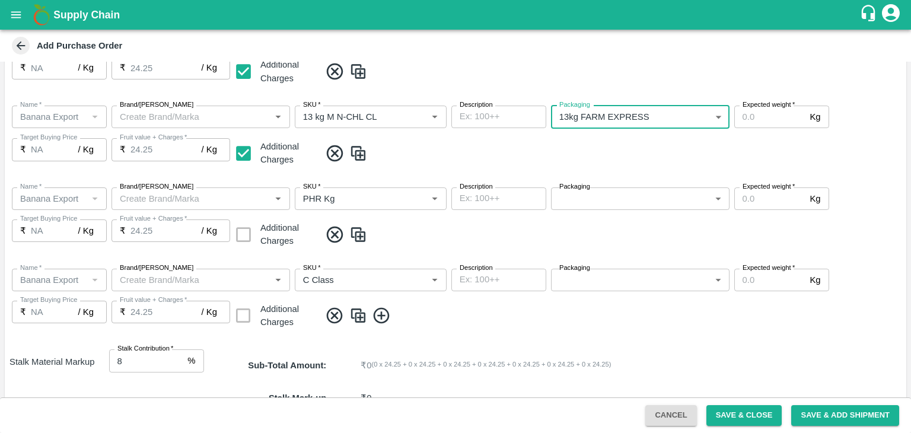
click at [606, 202] on body "Supply Chain Add Purchase Order PO Type   * Farm Gate 1 PO Type Buyers   * Ajit…" at bounding box center [455, 216] width 911 height 433
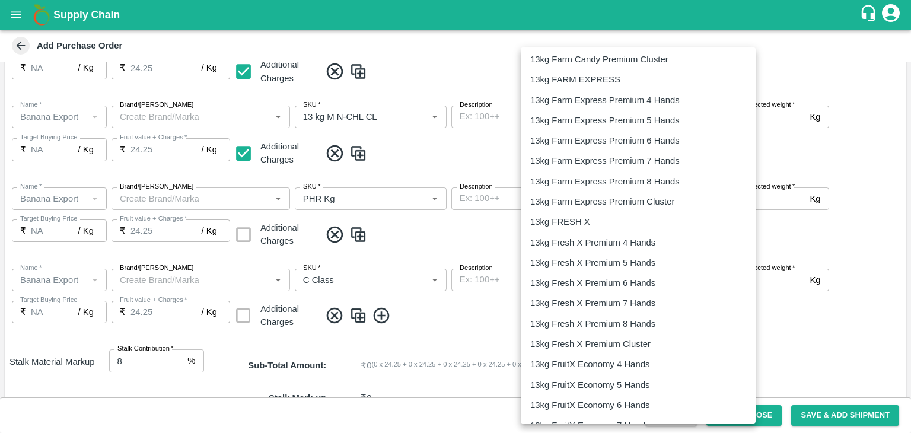
scroll to position [1912, 0]
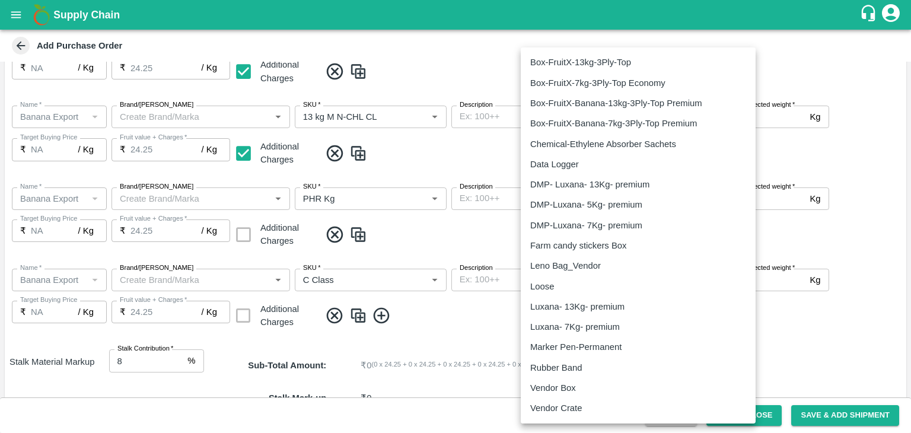
click at [558, 285] on div "Loose" at bounding box center [545, 286] width 30 height 13
type input "258"
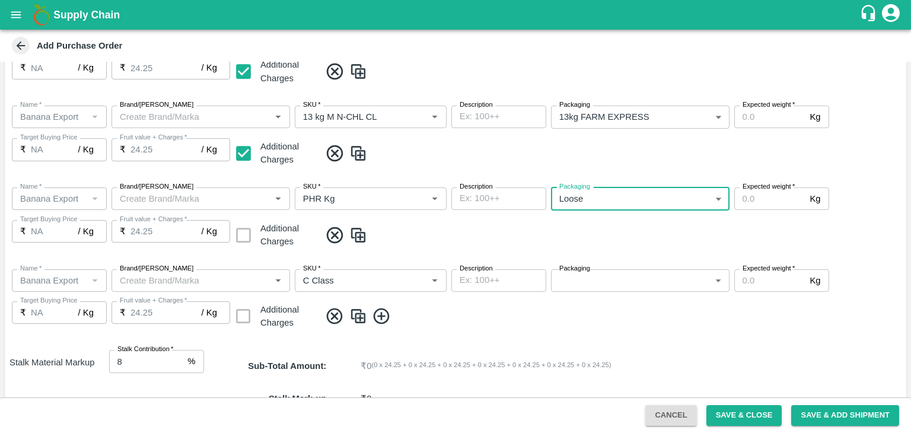
click at [613, 269] on body "Supply Chain Add Purchase Order PO Type   * Farm Gate 1 PO Type Buyers   * Ajit…" at bounding box center [455, 216] width 911 height 433
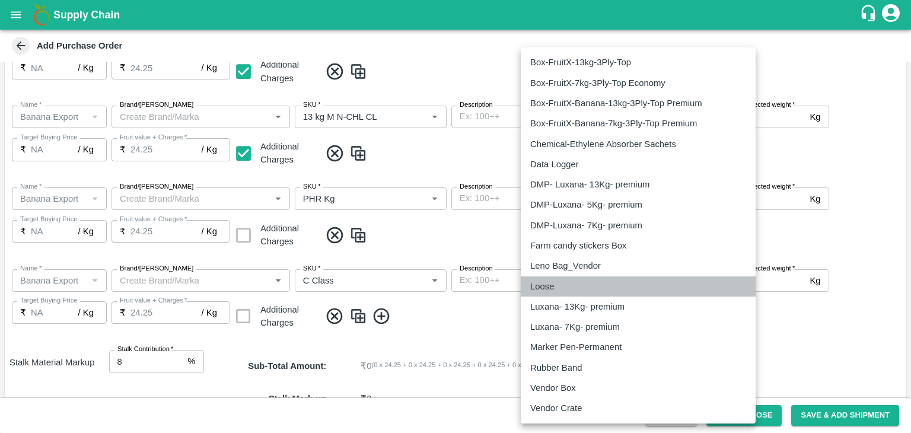
click at [562, 287] on div "Loose" at bounding box center [638, 286] width 216 height 13
type input "258"
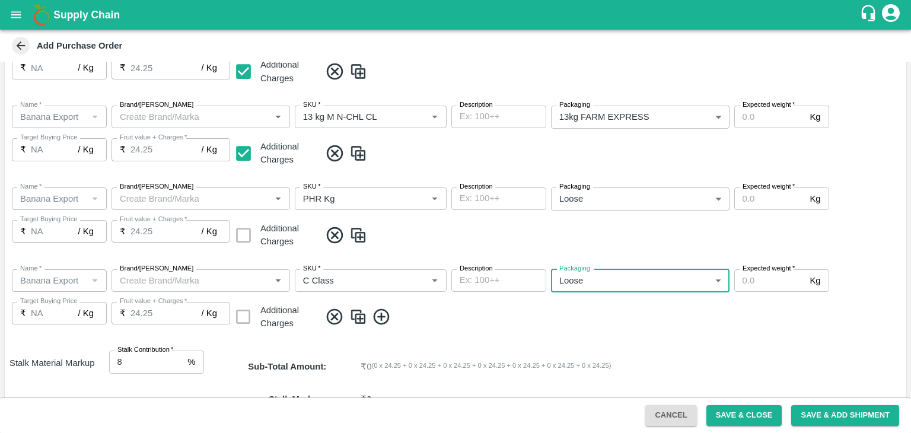
click at [666, 314] on span at bounding box center [610, 317] width 581 height 20
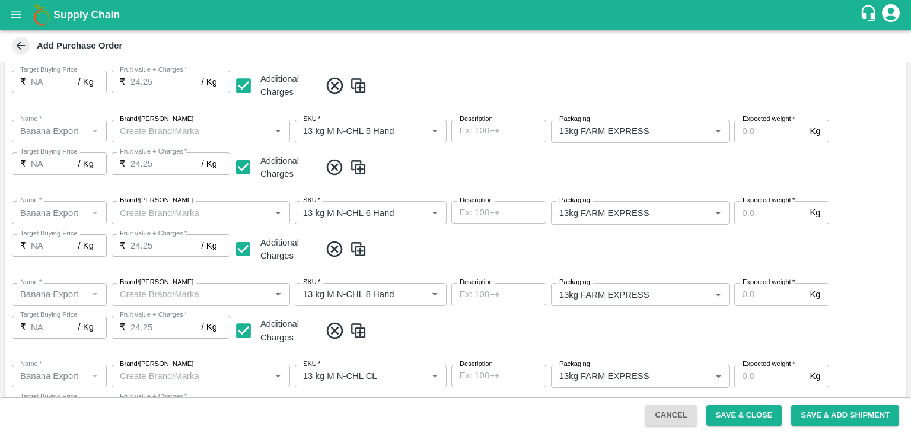
scroll to position [158, 0]
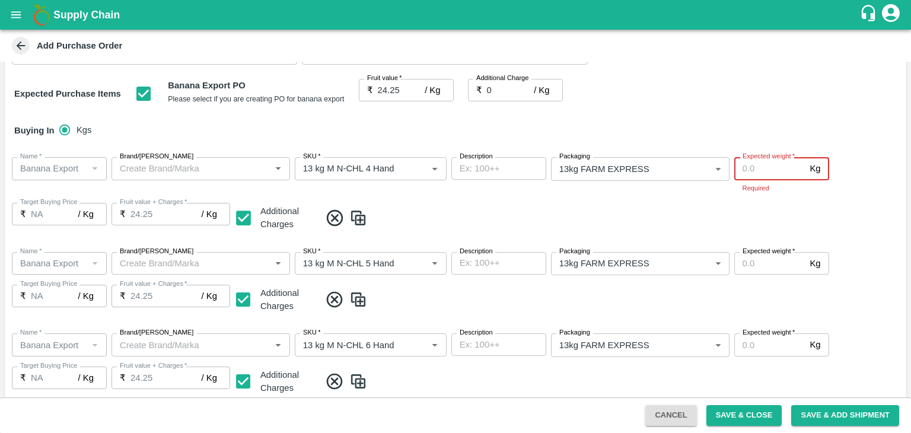
click at [768, 166] on input "Expected weight   *" at bounding box center [770, 168] width 71 height 23
type input "1200"
click at [783, 267] on div "Name   * Name   * Brand/Marka Brand/Marka SKU   * SKU   * Description x Descrip…" at bounding box center [456, 284] width 902 height 82
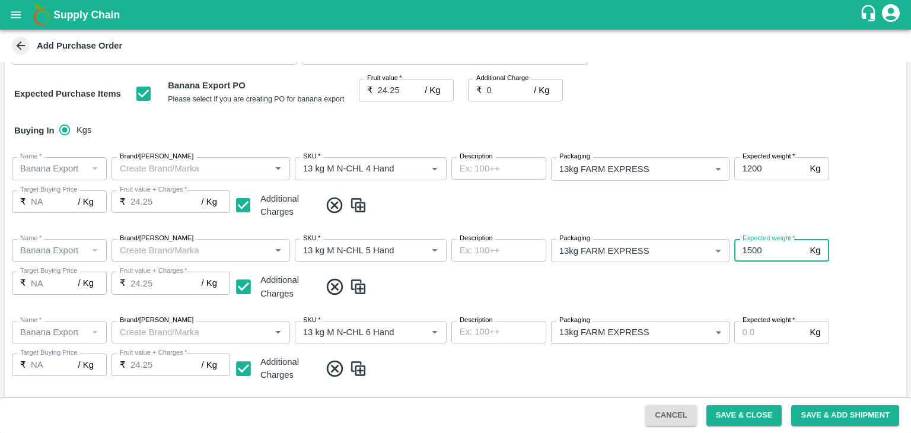
type input "1500"
drag, startPoint x: 783, startPoint y: 348, endPoint x: 779, endPoint y: 320, distance: 28.2
click at [779, 320] on div "Name   * Name   * Brand/Marka Brand/Marka SKU   * SKU   * Description x Descrip…" at bounding box center [456, 352] width 902 height 82
click at [779, 332] on input "Expected weight   *" at bounding box center [770, 332] width 71 height 23
type input "2000"
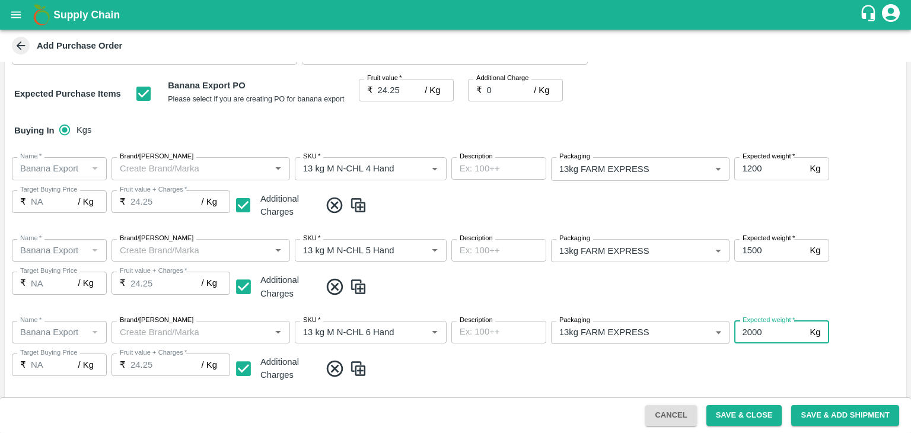
click at [779, 352] on div "Name   * Name   * Brand/Marka Brand/Marka SKU   * SKU   * Description x Descrip…" at bounding box center [456, 352] width 902 height 82
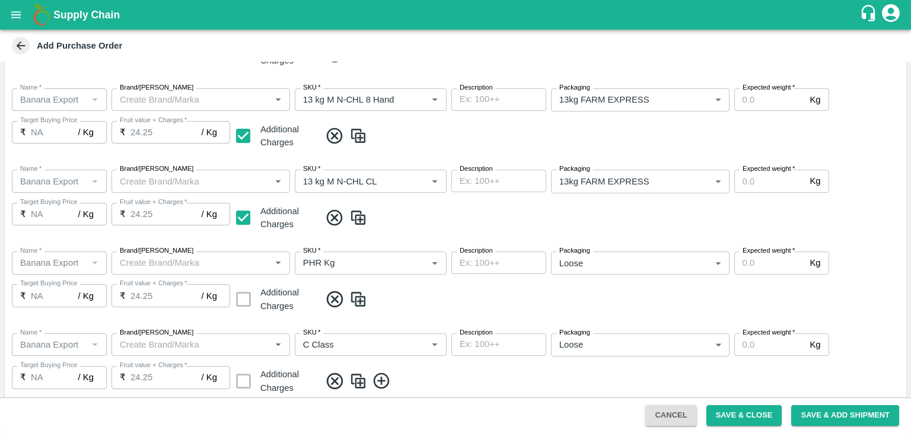
scroll to position [473, 0]
click at [761, 95] on input "Expected weight   *" at bounding box center [770, 99] width 71 height 23
type input "2000"
click at [770, 181] on input "Expected weight   *" at bounding box center [770, 180] width 71 height 23
type input "1200"
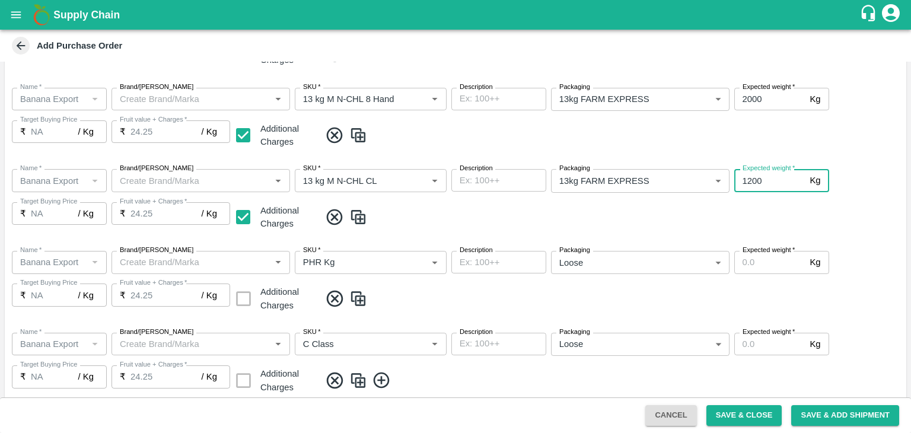
click at [772, 259] on input "Expected weight   *" at bounding box center [770, 262] width 71 height 23
type input "100"
click at [764, 349] on input "Expected weight   *" at bounding box center [770, 344] width 71 height 23
type input "300"
click at [781, 366] on div "Name   * Name   * Brand/Marka Brand/Marka SKU   * SKU   * Description x Descrip…" at bounding box center [456, 364] width 902 height 82
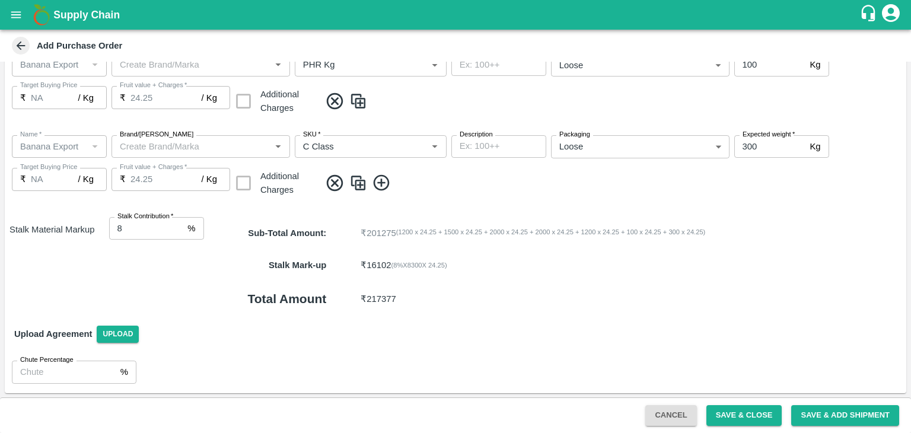
scroll to position [0, 0]
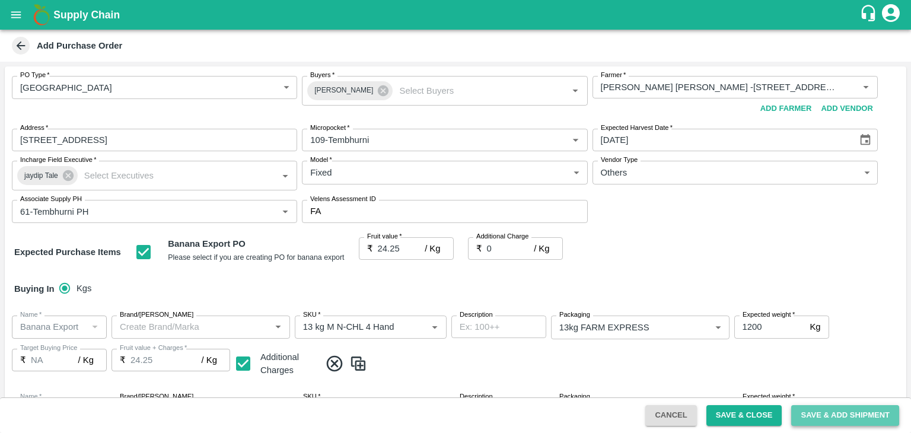
click at [829, 418] on button "Save & Add Shipment" at bounding box center [845, 415] width 108 height 21
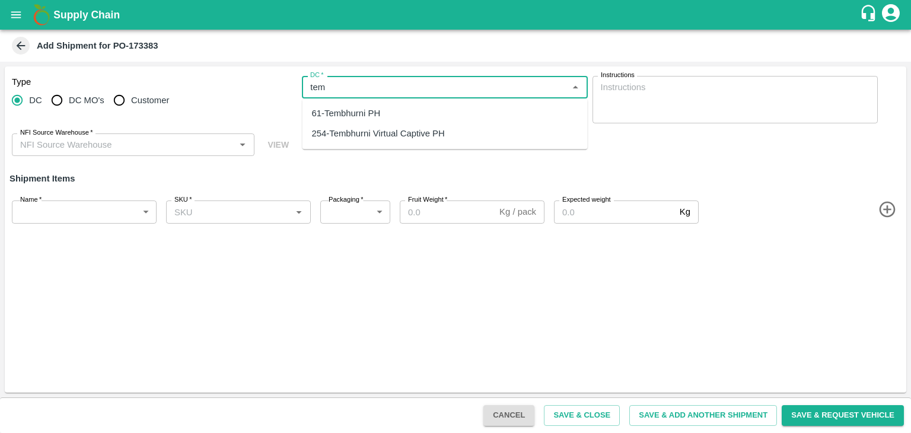
click at [368, 108] on div "61-Tembhurni PH" at bounding box center [346, 113] width 69 height 13
type input "61-Tembhurni PH"
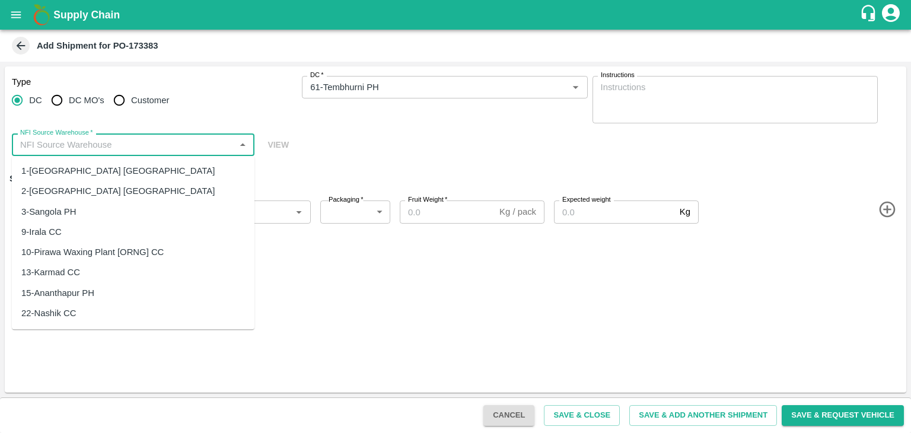
click at [173, 138] on input "NFI Source Warehouse   *" at bounding box center [123, 144] width 216 height 15
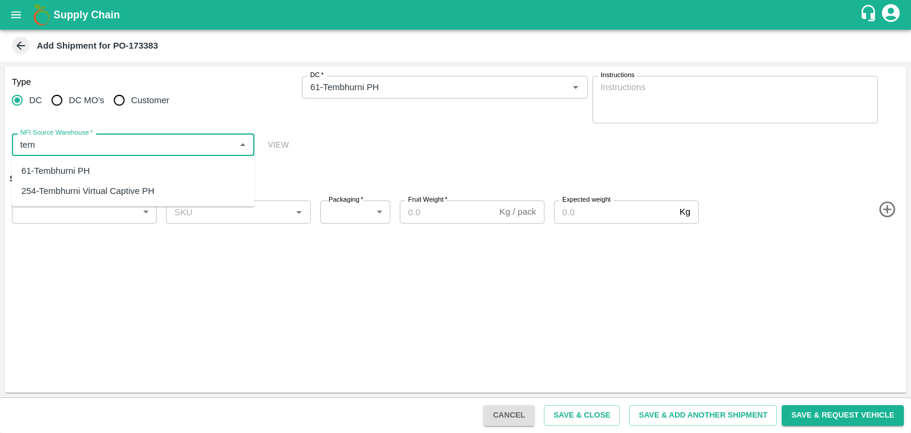
click at [107, 163] on div "61-Tembhurni PH" at bounding box center [133, 171] width 243 height 20
type input "61-Tembhurni PH"
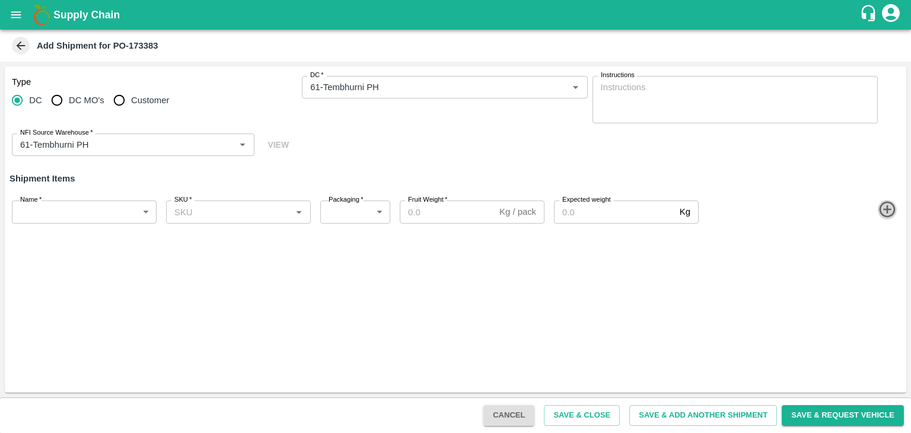
click at [883, 211] on icon "button" at bounding box center [888, 210] width 20 height 20
click at [883, 256] on icon "button" at bounding box center [887, 251] width 16 height 16
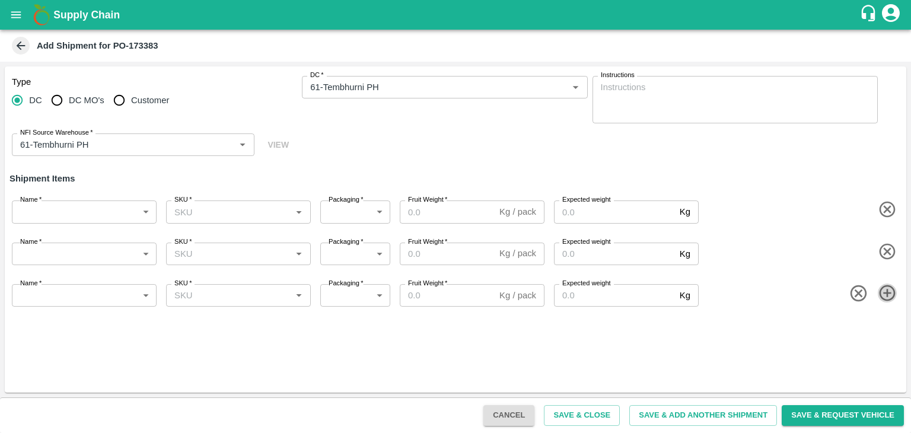
click at [884, 287] on icon "button" at bounding box center [887, 293] width 16 height 16
click at [889, 335] on icon "button" at bounding box center [887, 335] width 16 height 16
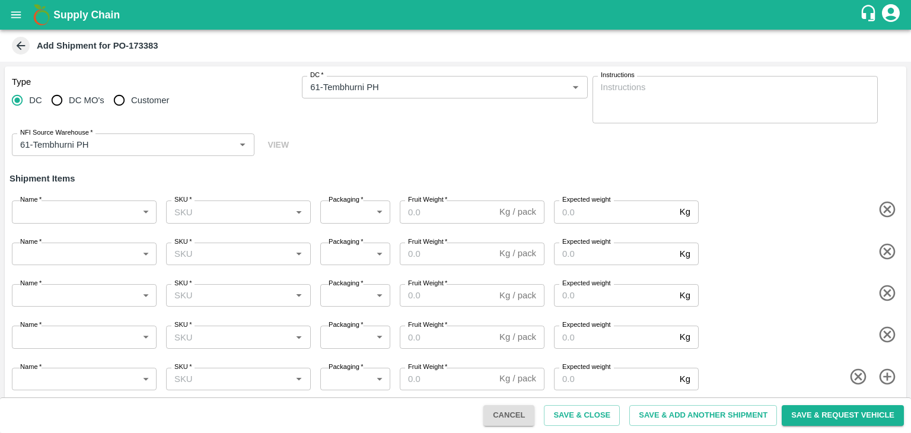
scroll to position [7, 0]
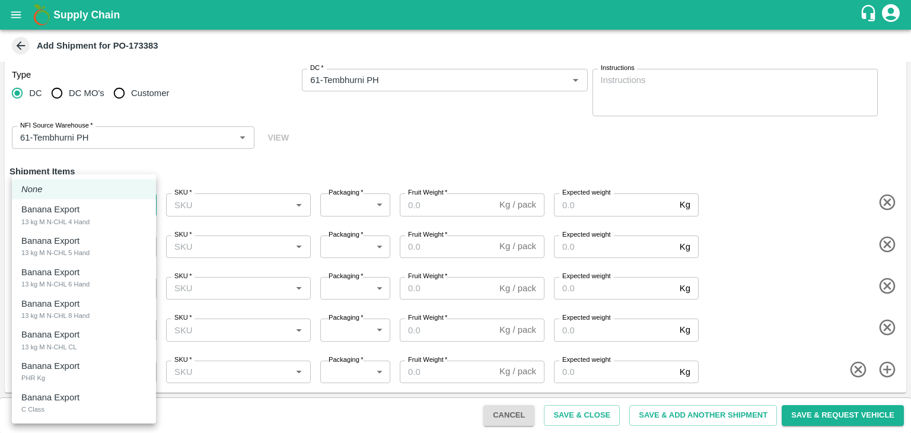
click at [69, 206] on body "Supply Chain Add Shipment for PO-173383 Type DC DC MO's Customer DC   * DC   * …" at bounding box center [455, 216] width 911 height 433
click at [78, 219] on div "13 kg M N-CHL 4 Hand" at bounding box center [55, 222] width 68 height 11
type input "1978027"
type input "468"
type input "1200"
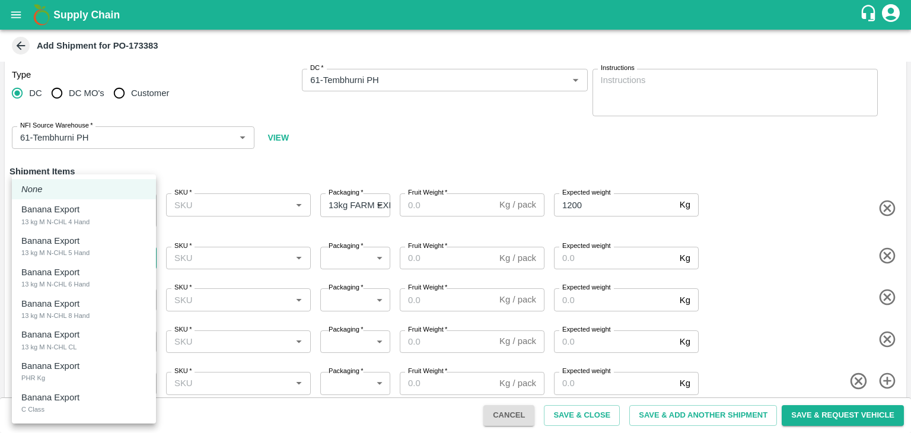
click at [100, 248] on body "Supply Chain Add Shipment for PO-173383 Type DC DC MO's Customer DC   * DC   * …" at bounding box center [455, 216] width 911 height 433
click at [100, 248] on div "Banana Export 13 kg M N-CHL 5 Hand" at bounding box center [83, 246] width 125 height 24
type input "1978028"
type input "468"
type input "1500"
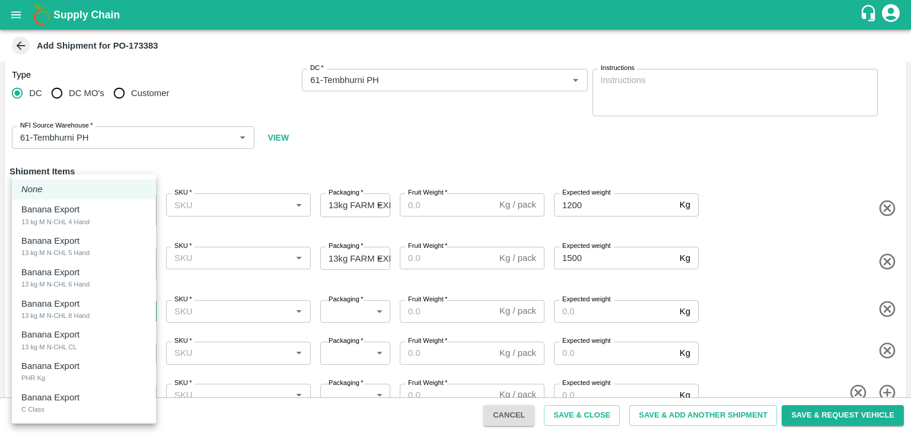
click at [113, 306] on body "Supply Chain Add Shipment for PO-173383 Type DC DC MO's Customer DC   * DC   * …" at bounding box center [455, 216] width 911 height 433
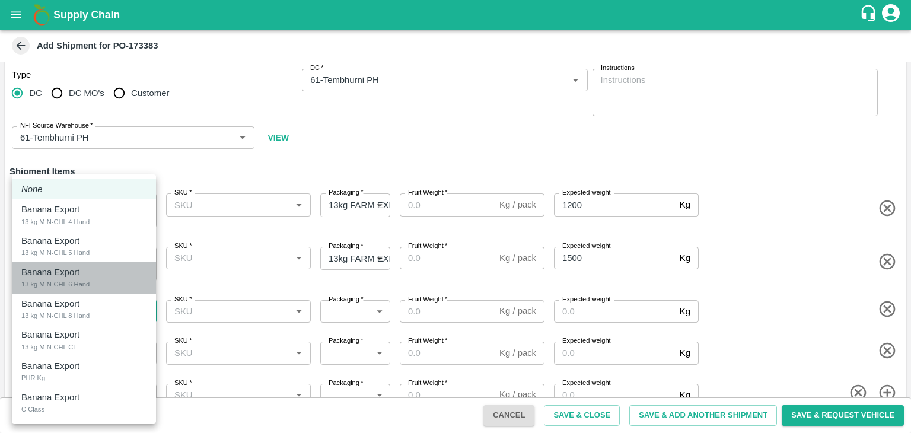
click at [110, 287] on div "Banana Export 13 kg M N-CHL 6 Hand" at bounding box center [83, 278] width 125 height 24
type input "1978029"
type input "468"
type input "2000"
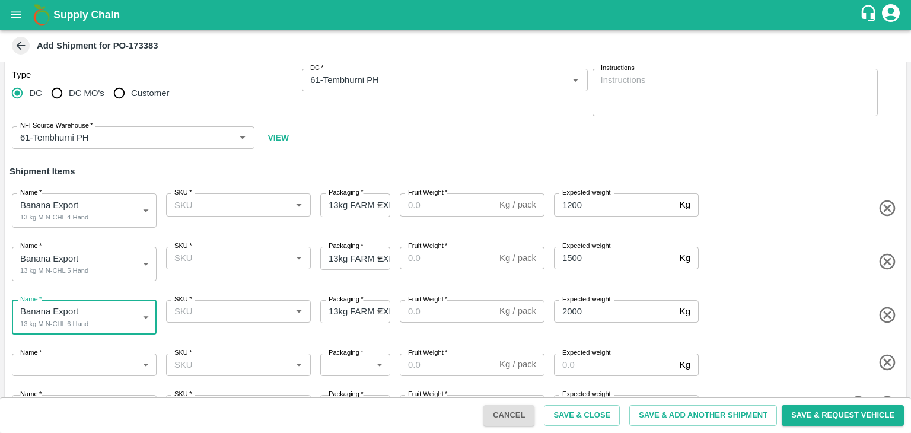
scroll to position [42, 0]
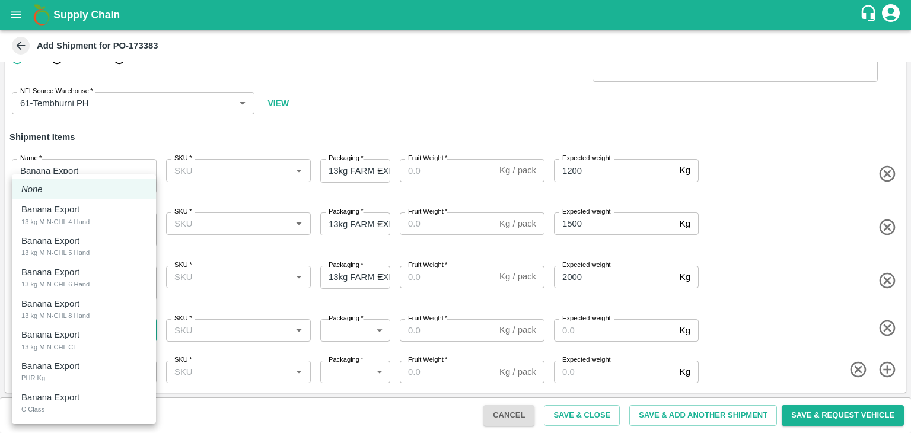
click at [109, 322] on body "Supply Chain Add Shipment for PO-173383 Type DC DC MO's Customer DC   * DC   * …" at bounding box center [455, 216] width 911 height 433
click at [98, 311] on div "Banana Export 13 kg M N-CHL 8 Hand" at bounding box center [83, 309] width 125 height 24
type input "1978030"
type input "468"
type input "2000"
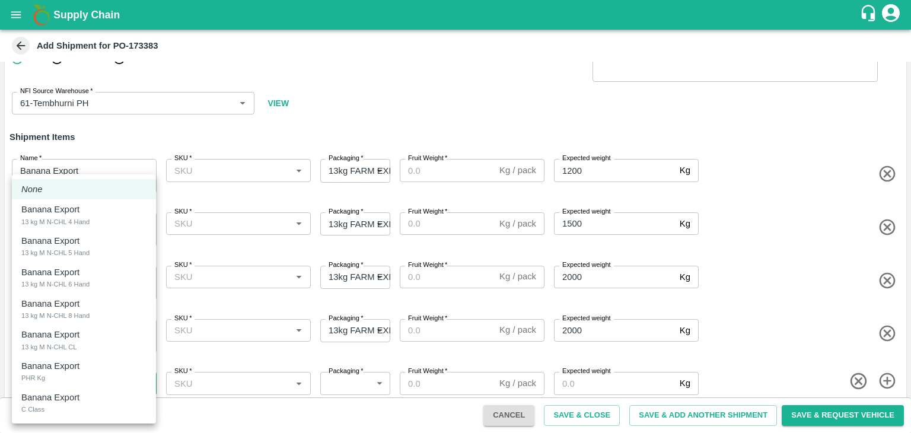
click at [114, 377] on body "Supply Chain Add Shipment for PO-173383 Type DC DC MO's Customer DC   * DC   * …" at bounding box center [455, 216] width 911 height 433
click at [93, 335] on div "Banana Export 13 kg M N-CHL CL" at bounding box center [83, 340] width 125 height 24
type input "1978031"
type input "468"
type input "1200"
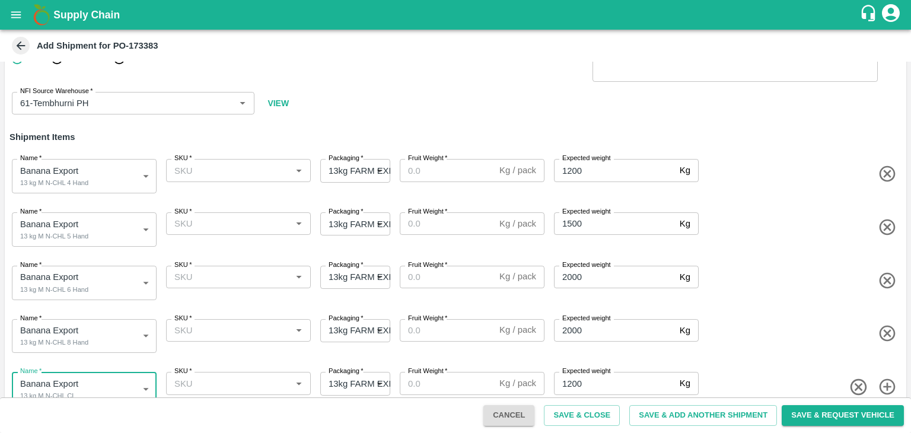
scroll to position [50, 0]
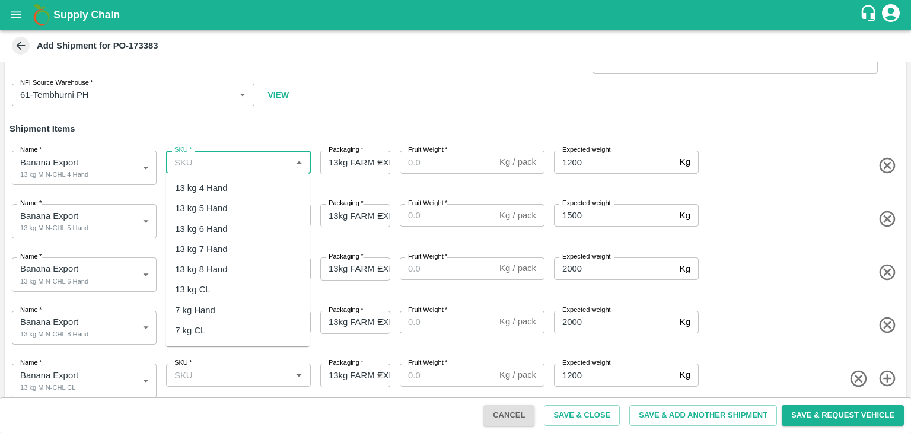
click at [266, 159] on input "SKU   *" at bounding box center [229, 161] width 118 height 15
click at [264, 181] on div "13 kg M N-CHL 4 Hand" at bounding box center [238, 188] width 144 height 20
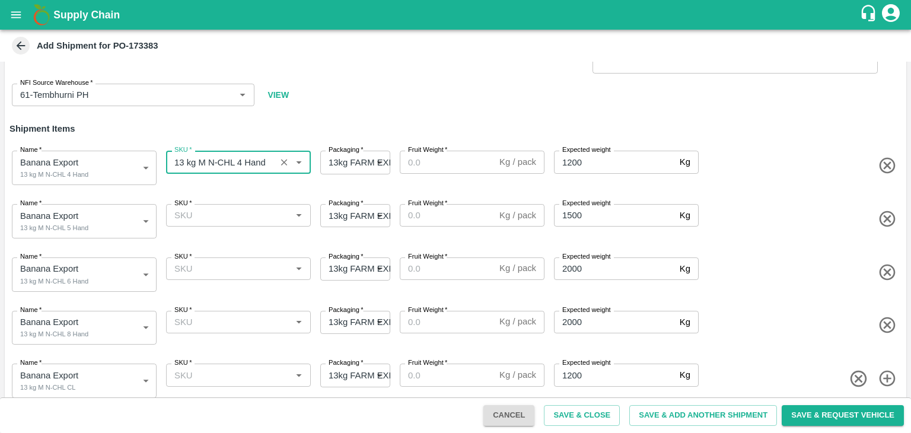
type input "13 kg M N-CHL 4 Hand"
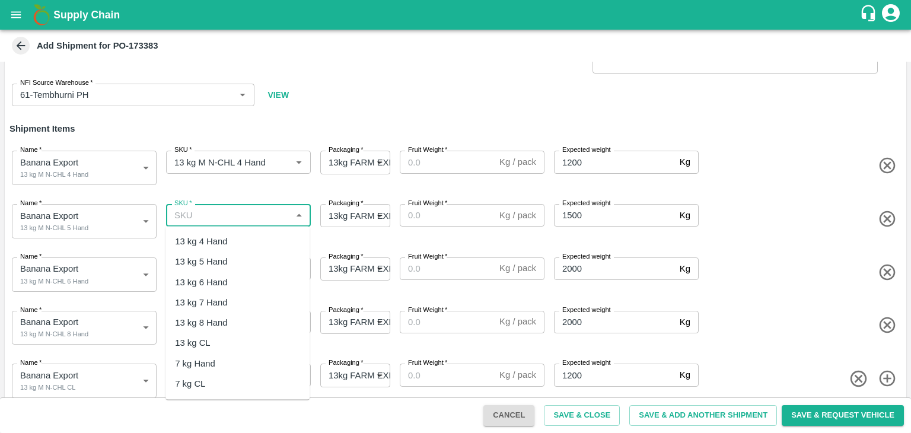
click at [262, 218] on input "SKU   *" at bounding box center [229, 215] width 118 height 15
click at [259, 253] on div "13 kg M N-CHL 5 Hand" at bounding box center [238, 262] width 144 height 20
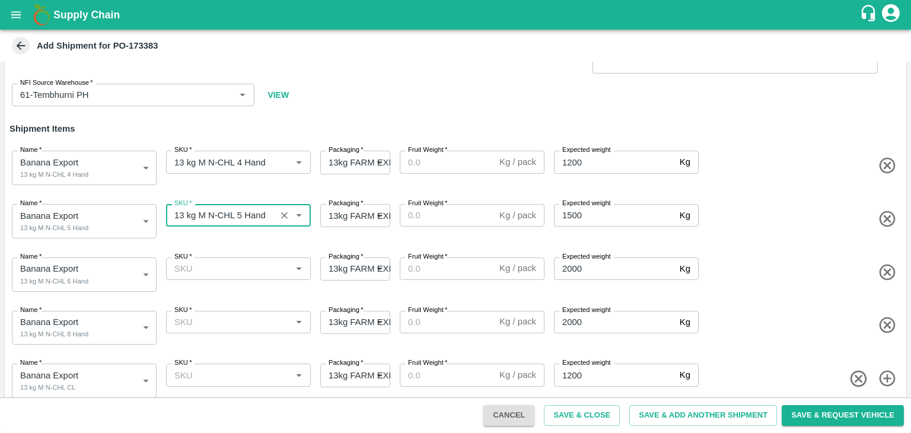
type input "13 kg M N-CHL 5 Hand"
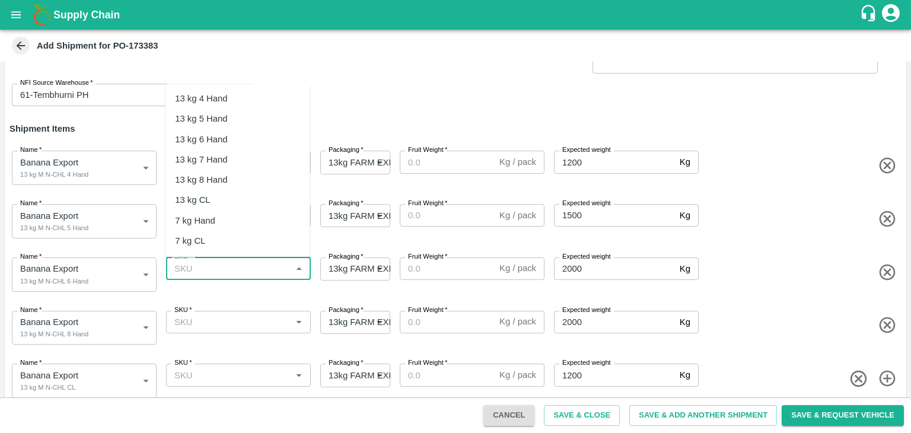
click at [260, 269] on input "SKU   *" at bounding box center [229, 268] width 118 height 15
click at [255, 143] on div "13 kg M N-CHL 6 Hand" at bounding box center [220, 139] width 91 height 13
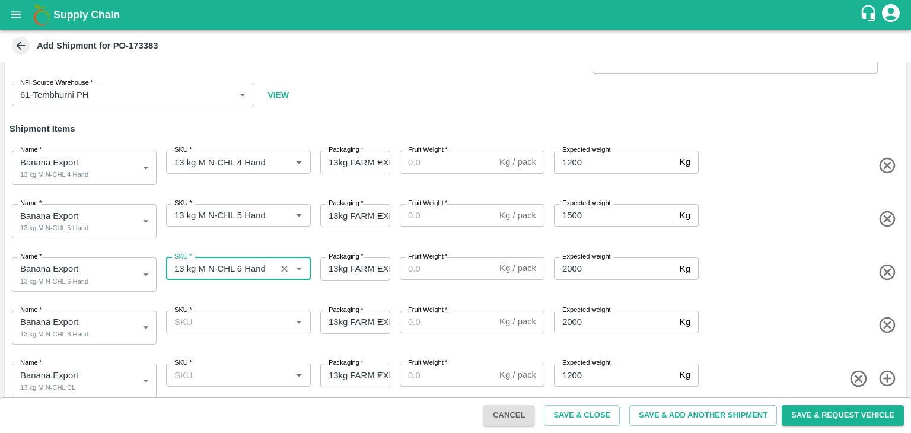
type input "13 kg M N-CHL 6 Hand"
drag, startPoint x: 245, startPoint y: 336, endPoint x: 261, endPoint y: 324, distance: 19.9
click at [261, 324] on div "SKU   * SKU   *" at bounding box center [236, 325] width 150 height 39
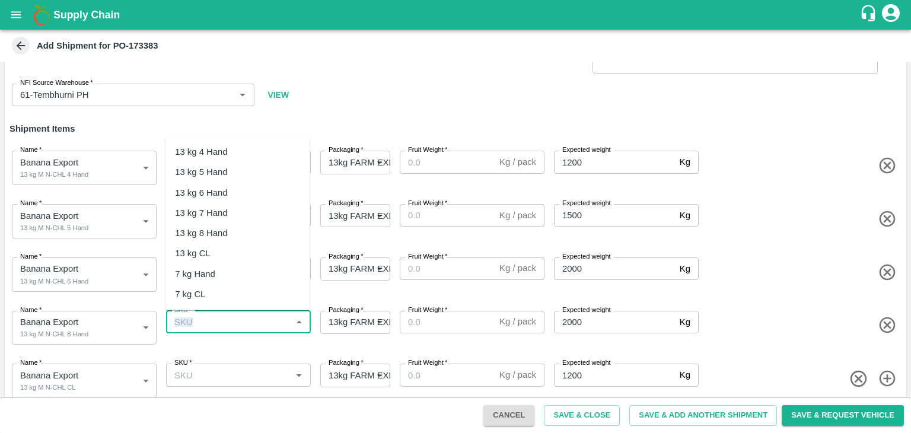
click at [261, 324] on input "SKU   *" at bounding box center [229, 321] width 118 height 15
click at [273, 230] on div "13 kg M N-CHL 8 Hand" at bounding box center [238, 233] width 144 height 20
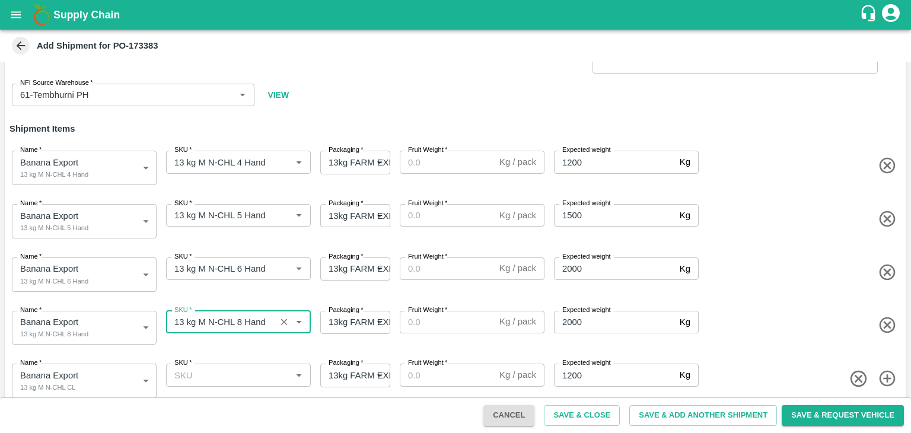
type input "13 kg M N-CHL 8 Hand"
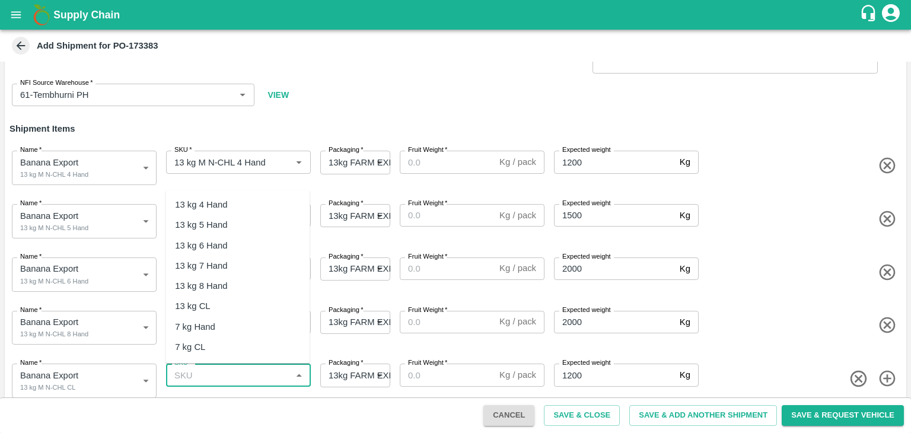
click at [276, 379] on input "SKU   *" at bounding box center [229, 374] width 118 height 15
click at [236, 295] on div "13 kg M N-CHL 8 Hand" at bounding box center [238, 286] width 144 height 20
type input "13 kg M N-CHL 8 Hand"
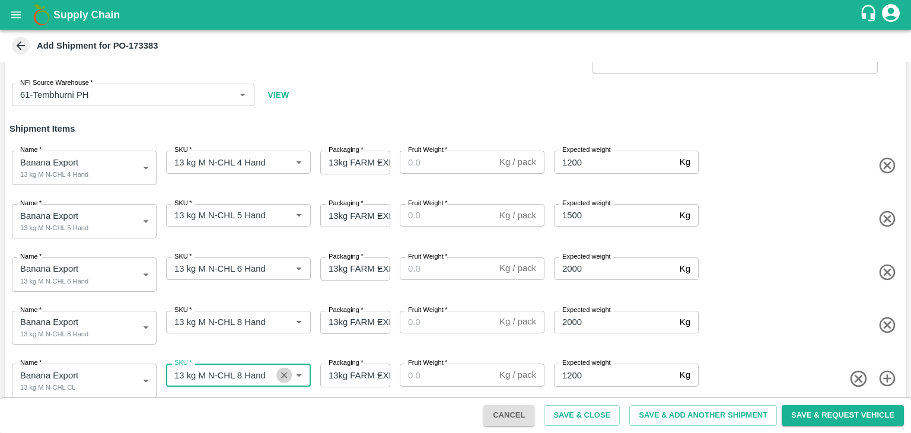
click at [285, 373] on icon "Clear" at bounding box center [284, 375] width 7 height 7
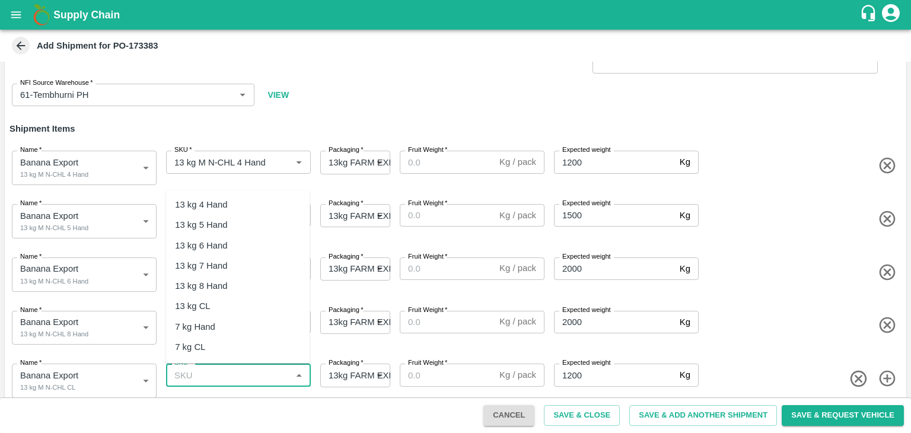
click at [258, 374] on input "SKU   *" at bounding box center [229, 374] width 118 height 15
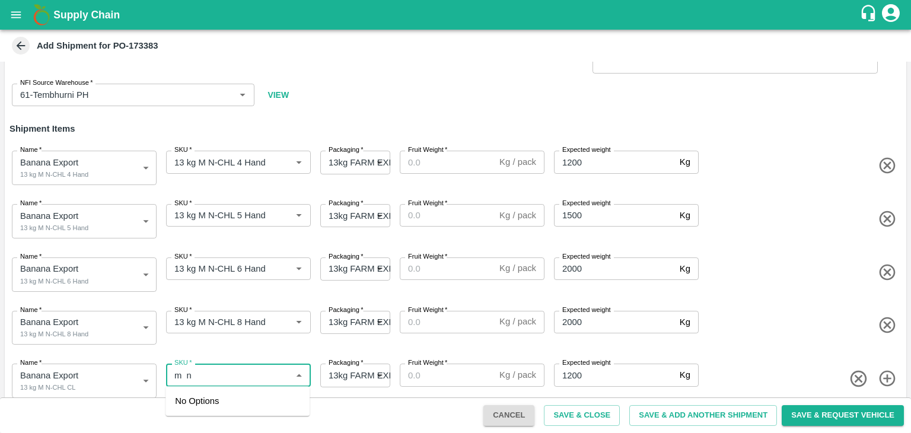
click at [237, 373] on input "SKU   *" at bounding box center [229, 374] width 118 height 15
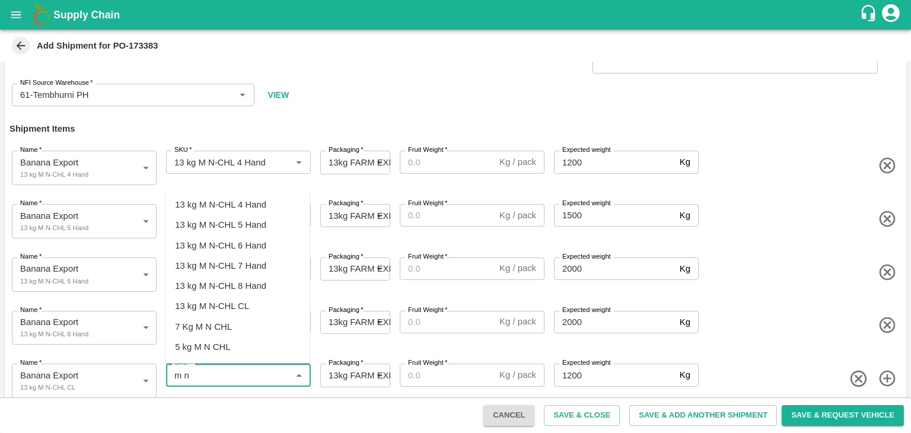
click at [244, 299] on div "13 kg M N-CHL CL" at bounding box center [238, 307] width 144 height 20
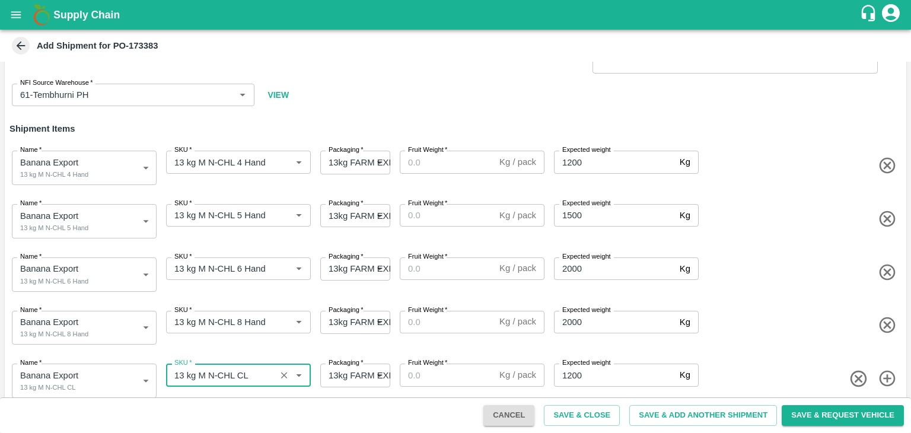
type input "13 kg M N-CHL CL"
click at [441, 173] on div "Fruit Weight   * Kg / pack Fruit Weight" at bounding box center [470, 165] width 150 height 39
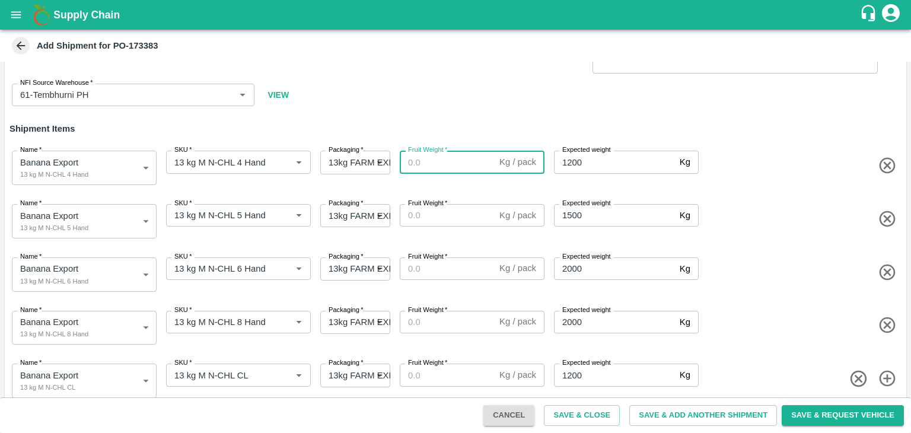
click at [449, 166] on input "Fruit Weight   *" at bounding box center [447, 162] width 95 height 23
type input "13"
click at [438, 216] on input "Fruit Weight   *" at bounding box center [447, 215] width 95 height 23
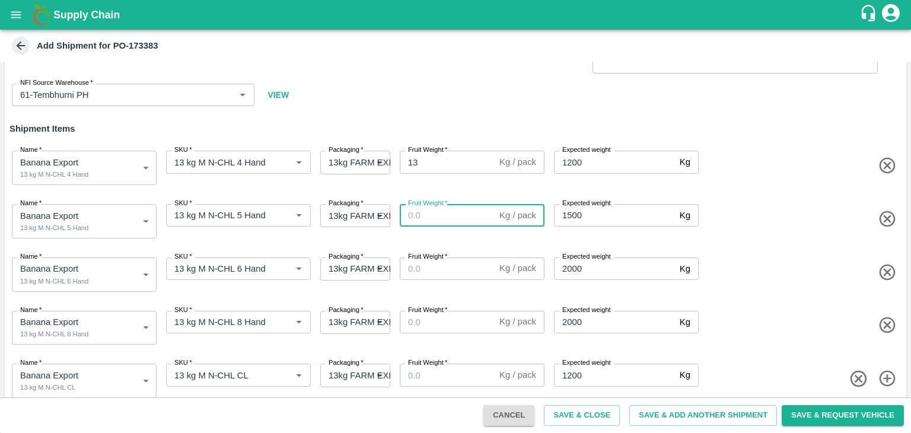
click at [438, 216] on input "Fruit Weight   *" at bounding box center [447, 215] width 95 height 23
type input "13"
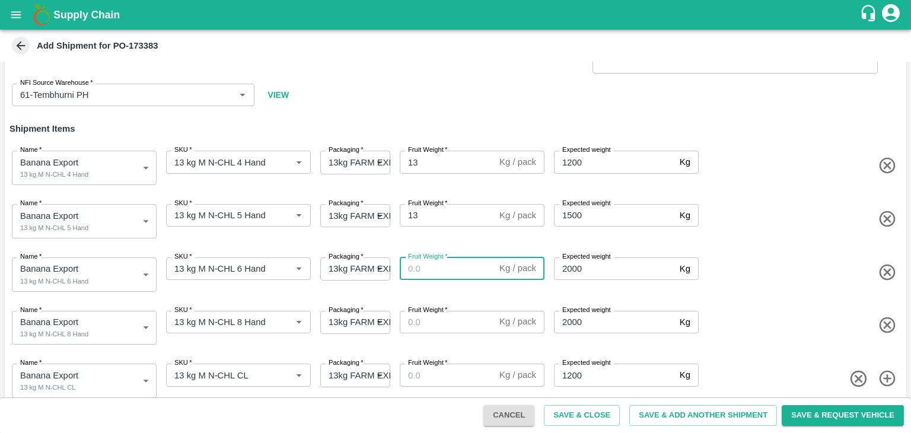
click at [437, 266] on input "Fruit Weight   *" at bounding box center [447, 268] width 95 height 23
type input "13"
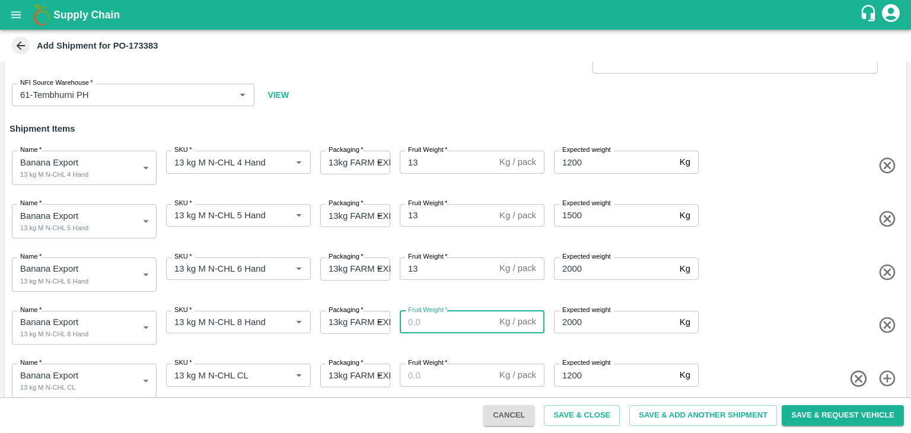
click at [435, 327] on input "Fruit Weight   *" at bounding box center [447, 322] width 95 height 23
type input "13"
click at [437, 377] on input "Fruit Weight   *" at bounding box center [447, 375] width 95 height 23
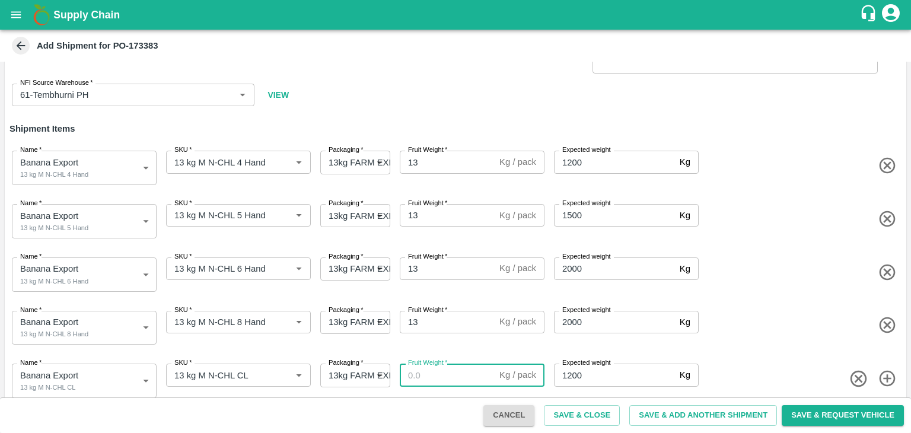
click at [437, 377] on input "Fruit Weight   *" at bounding box center [447, 375] width 95 height 23
type input "13"
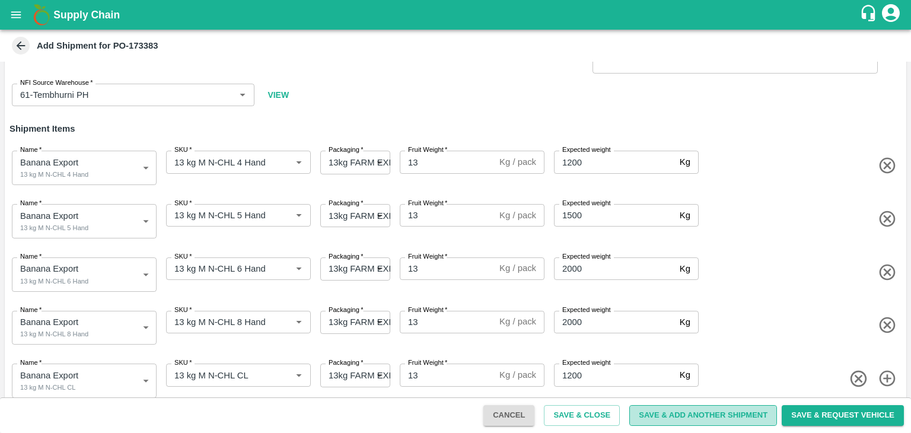
click at [670, 410] on button "Save & Add Another Shipment" at bounding box center [703, 415] width 148 height 21
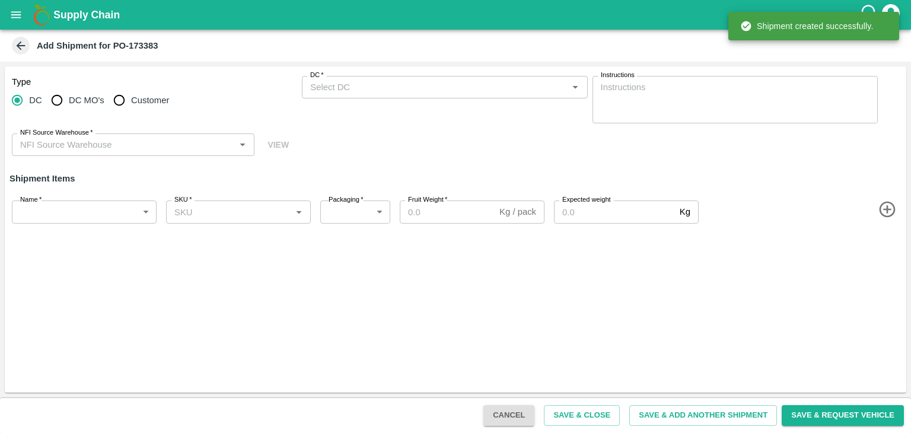
scroll to position [0, 0]
click at [66, 107] on input "DC MO's" at bounding box center [57, 100] width 24 height 24
radio input "true"
click at [22, 97] on input "DC" at bounding box center [17, 100] width 24 height 24
radio input "true"
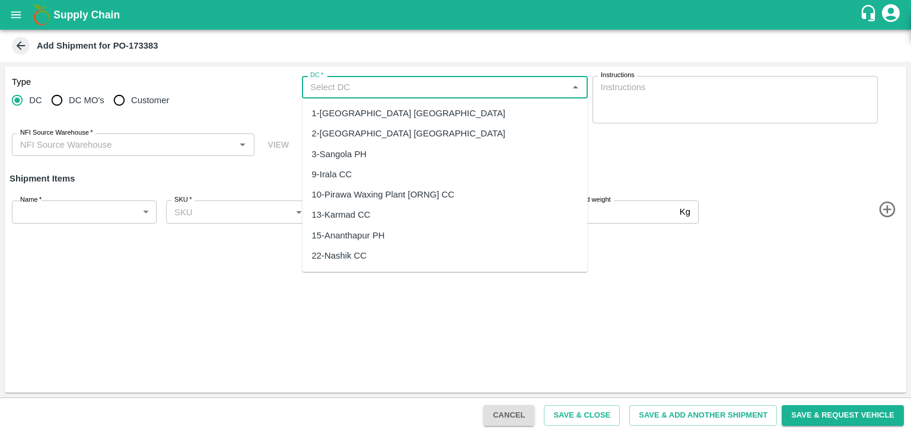
click at [369, 85] on input "DC   *" at bounding box center [435, 87] width 259 height 15
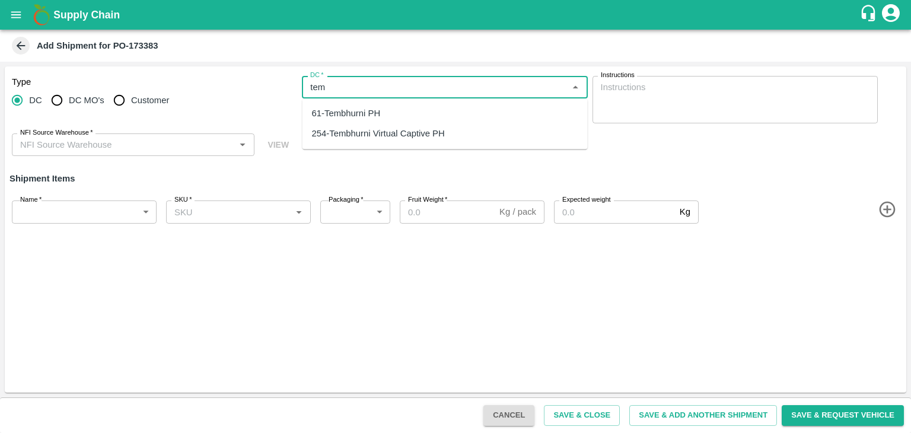
click at [376, 115] on div "61-Tembhurni PH" at bounding box center [346, 113] width 69 height 13
type input "61-Tembhurni PH"
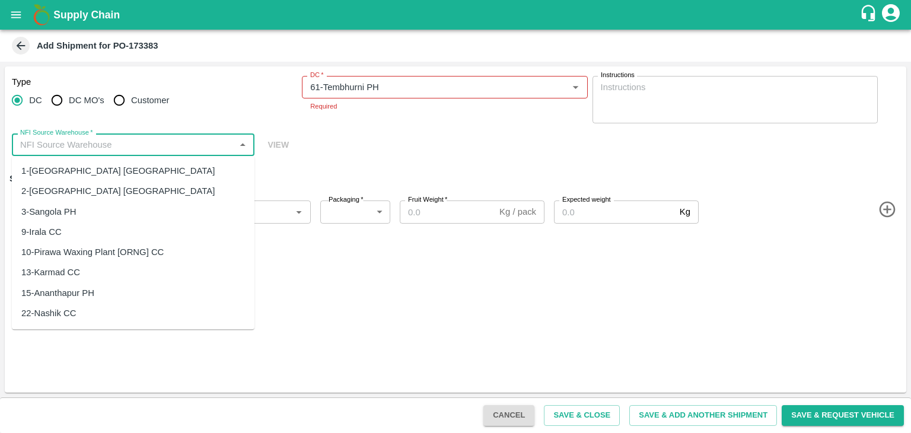
click at [177, 151] on input "NFI Source Warehouse   *" at bounding box center [123, 144] width 216 height 15
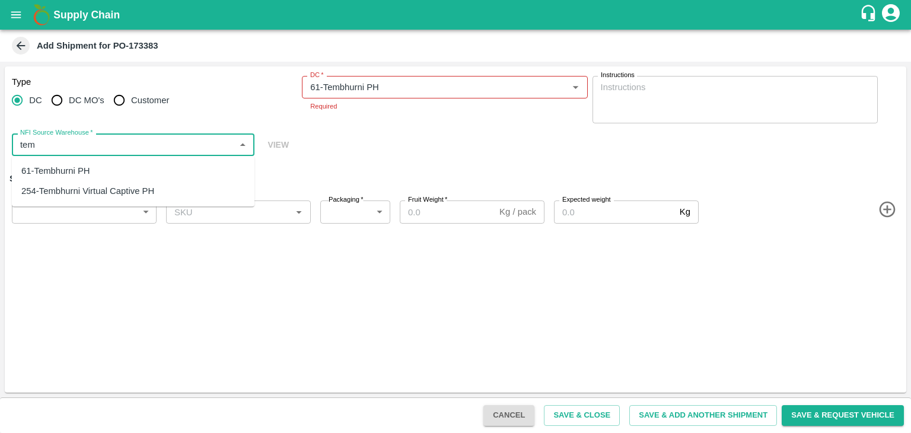
click at [119, 167] on div "61-Tembhurni PH" at bounding box center [133, 171] width 243 height 20
type input "61-Tembhurni PH"
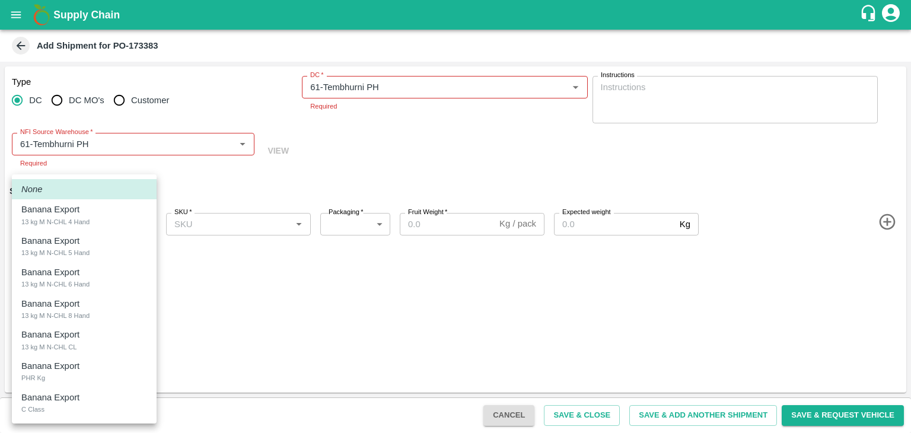
click at [94, 213] on body "Supply Chain Add Shipment for PO-173383 Type DC DC MO's Customer DC   * DC   * …" at bounding box center [455, 216] width 911 height 433
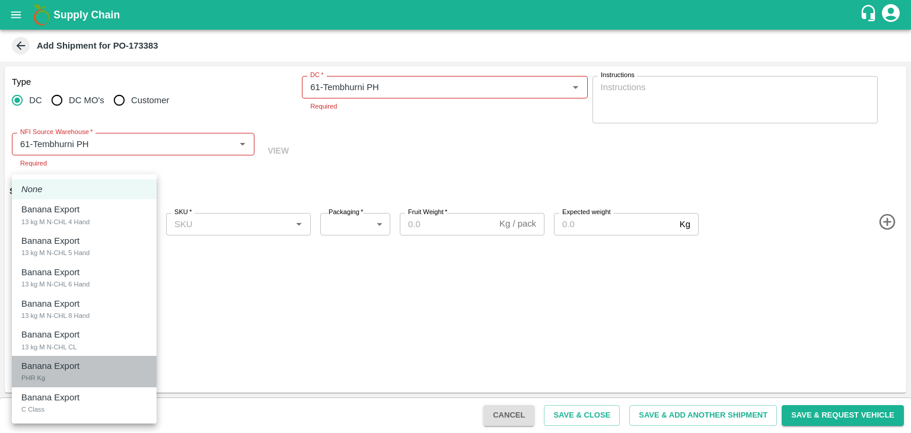
click at [59, 365] on p "Banana Export" at bounding box center [50, 366] width 58 height 13
type input "1978032"
type input "258"
type input "100"
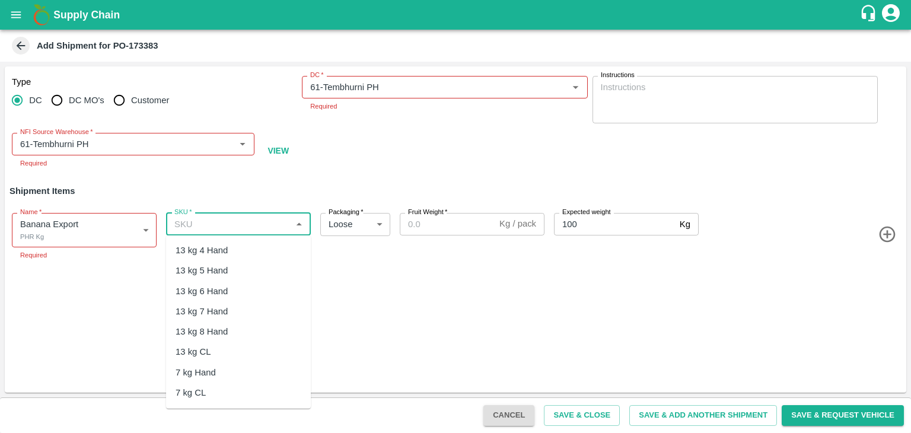
drag, startPoint x: 235, startPoint y: 229, endPoint x: 218, endPoint y: 392, distance: 163.4
click at [218, 392] on body "Supply Chain Add Shipment for PO-173383 Type DC DC MO's Customer DC   * DC   * …" at bounding box center [455, 216] width 911 height 433
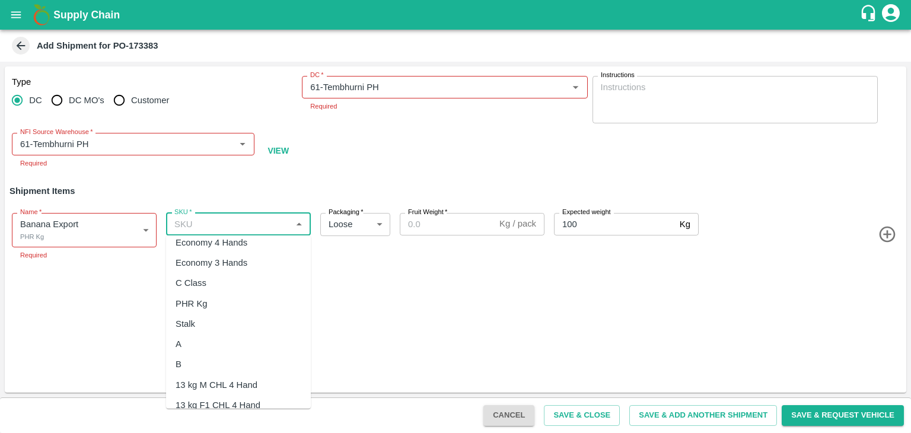
scroll to position [273, 0]
click at [204, 296] on div "PHR Kg" at bounding box center [192, 302] width 32 height 13
type input "PHR Kg"
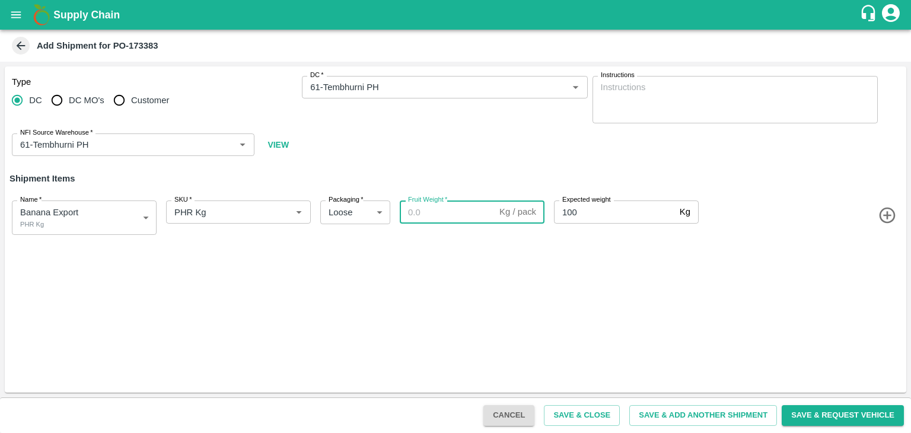
click at [462, 217] on input "Fruit Weight   *" at bounding box center [447, 212] width 95 height 23
paste input "71"
type input "71"
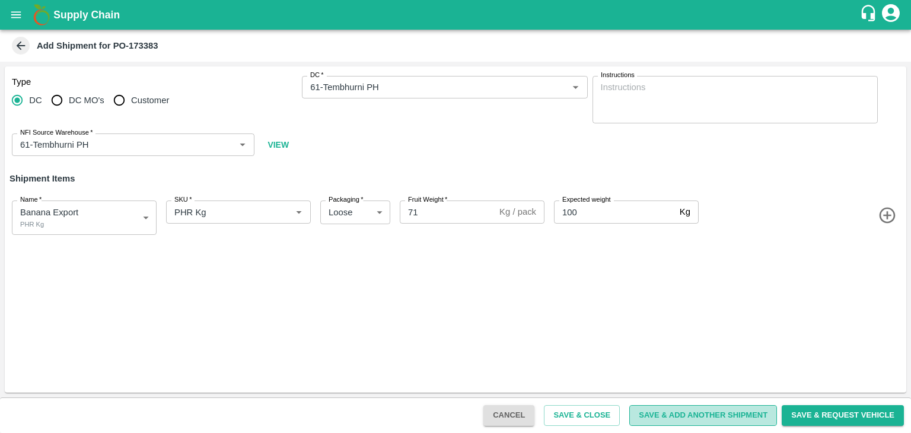
click at [702, 417] on button "Save & Add Another Shipment" at bounding box center [703, 415] width 148 height 21
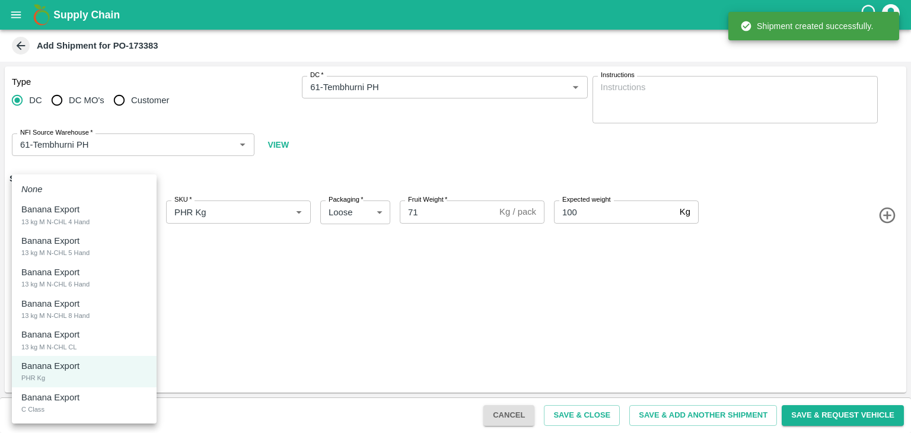
click at [88, 217] on body "Supply Chain Add Shipment for PO-173383 Type DC DC MO's Customer DC   * DC   * …" at bounding box center [455, 216] width 911 height 433
click at [61, 407] on div "Banana Export C Class" at bounding box center [84, 403] width 126 height 24
type input "1978033"
type input "300"
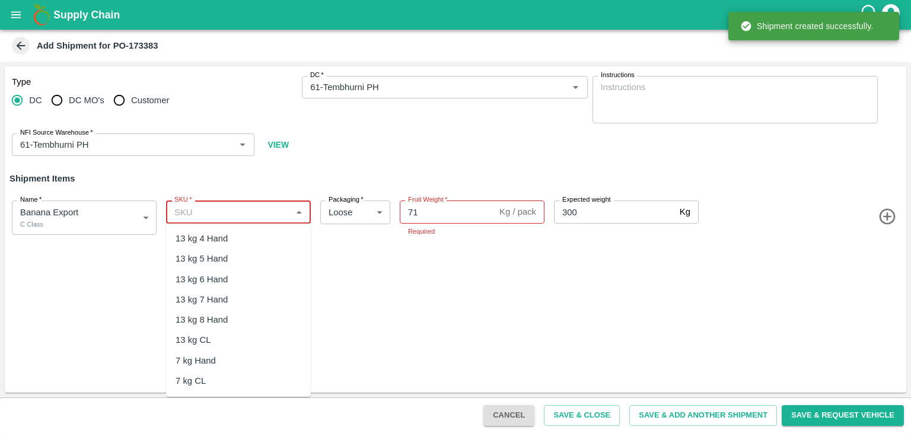
click at [252, 215] on input "SKU   *" at bounding box center [229, 211] width 118 height 15
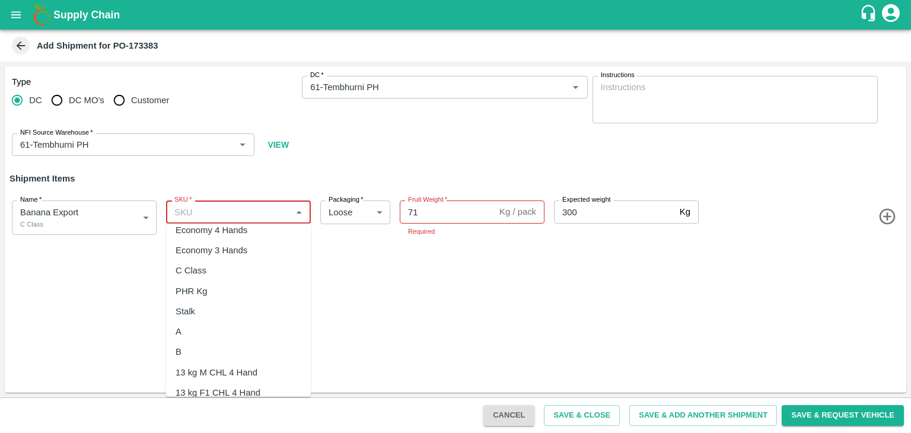
click at [201, 269] on div "C Class" at bounding box center [191, 270] width 31 height 13
type input "C Class"
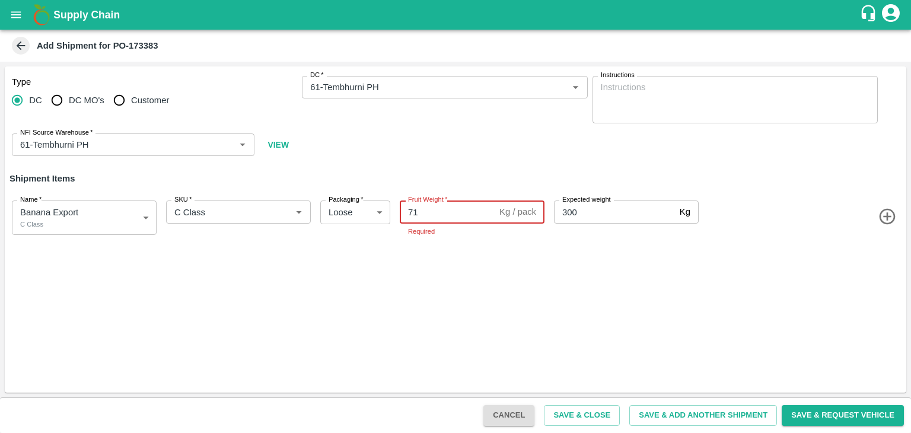
click at [446, 218] on input "71" at bounding box center [447, 212] width 95 height 23
type input "7"
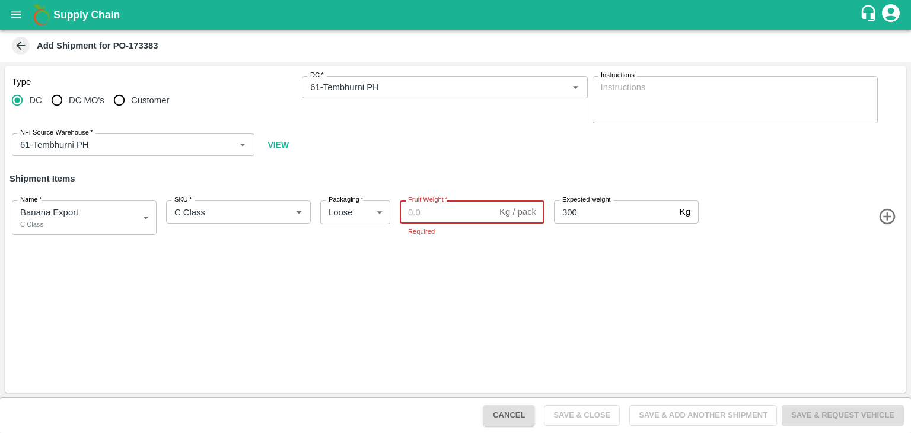
paste input "280"
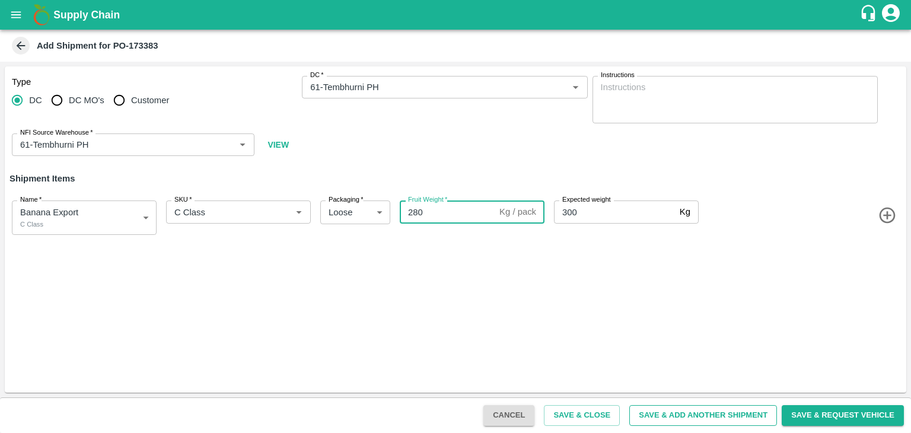
type input "280"
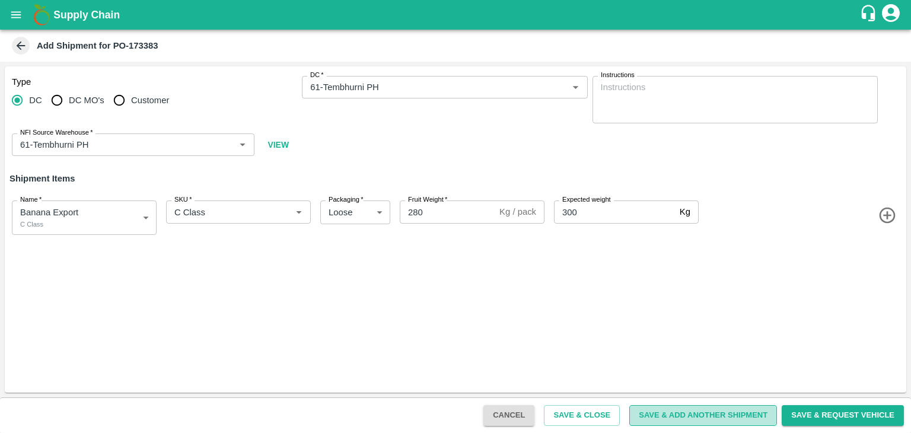
click at [726, 422] on button "Save & Add Another Shipment" at bounding box center [703, 415] width 148 height 21
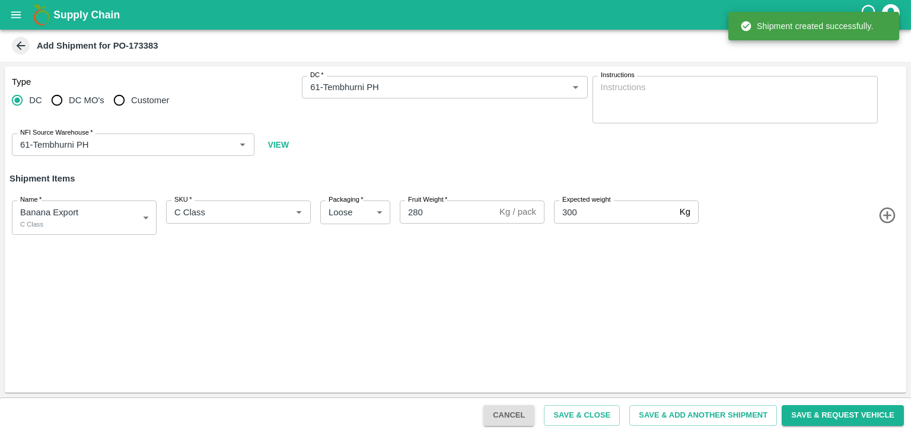
click at [14, 18] on icon "open drawer" at bounding box center [15, 14] width 13 height 13
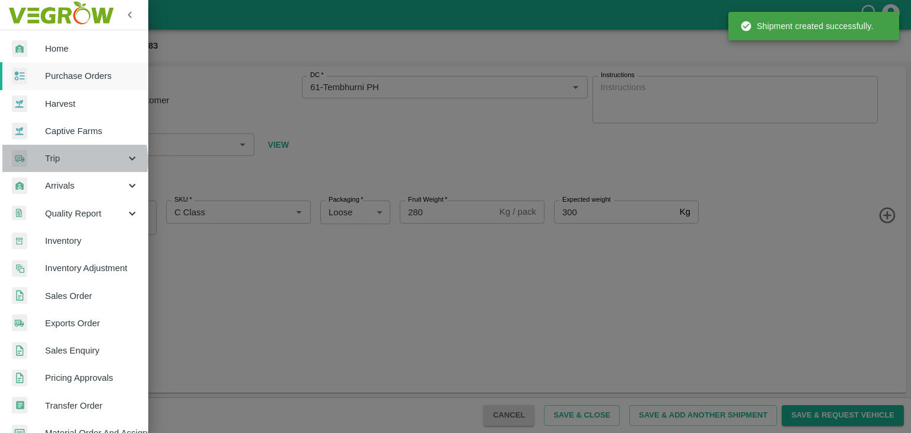
click at [68, 161] on span "Trip" at bounding box center [85, 158] width 81 height 13
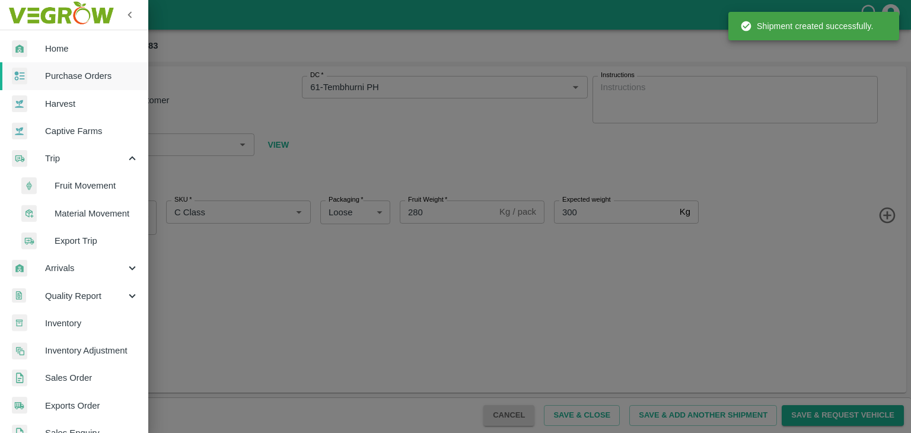
click at [94, 183] on span "Fruit Movement" at bounding box center [97, 185] width 84 height 13
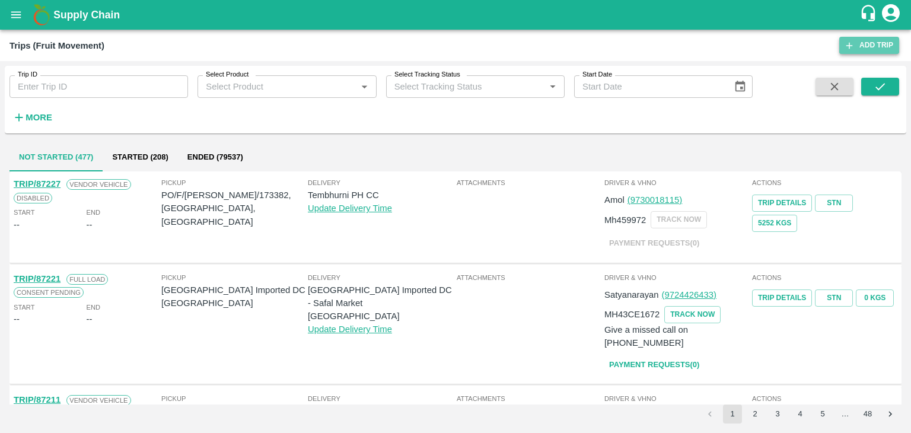
click at [872, 50] on link "Add Trip" at bounding box center [870, 45] width 60 height 17
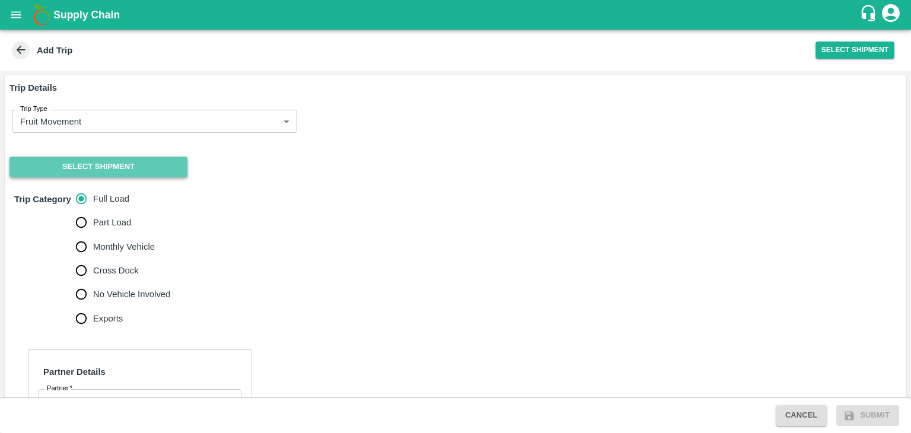
click at [121, 164] on button "Select Shipment" at bounding box center [98, 167] width 178 height 21
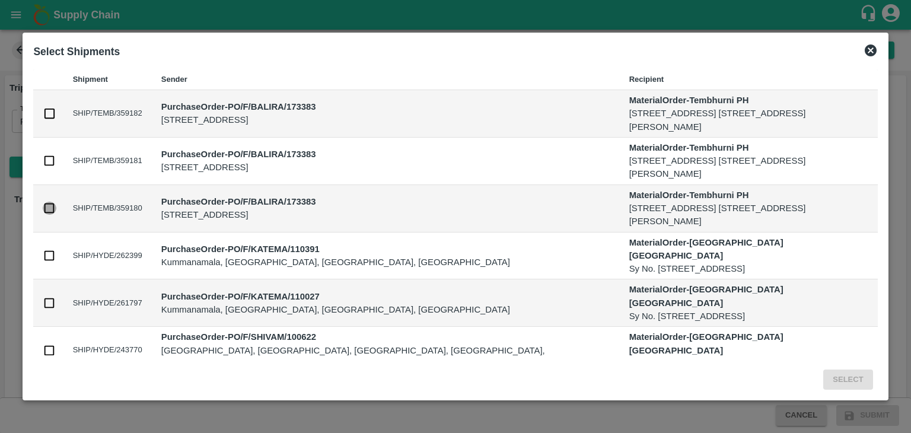
click at [44, 211] on input "checkbox" at bounding box center [49, 208] width 13 height 13
checkbox input "true"
click at [863, 378] on button "Select" at bounding box center [848, 380] width 49 height 21
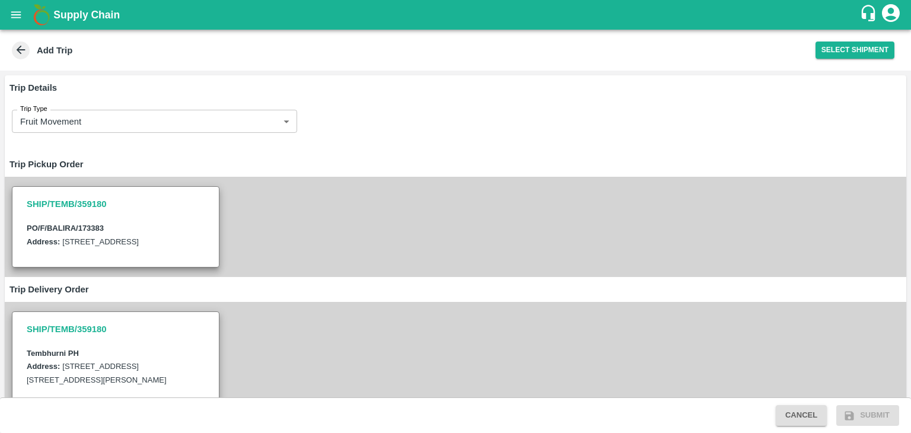
scroll to position [401, 0]
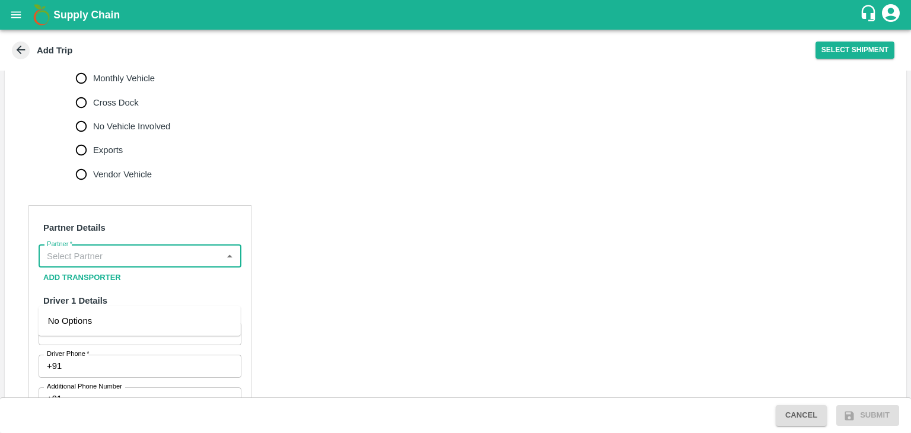
click at [141, 264] on input "Partner   *" at bounding box center [130, 256] width 176 height 15
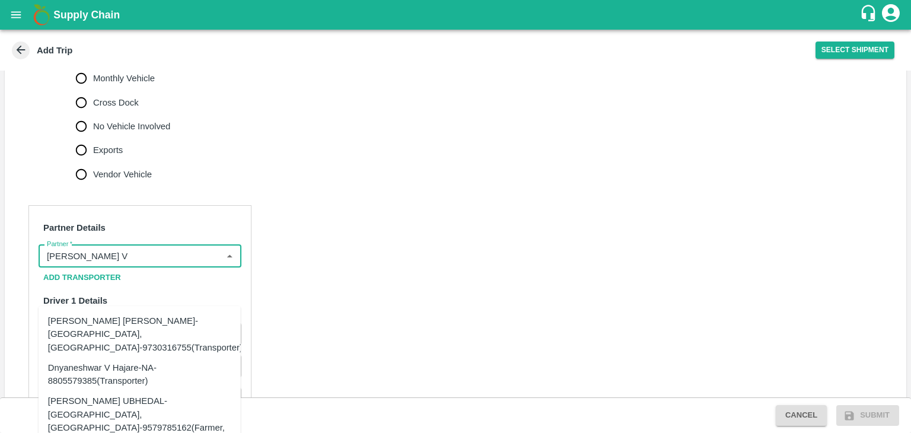
click at [164, 323] on div "Dnyaneshwar Vitthal Godse-Kandar, Solapur-9730316755(Transporter)" at bounding box center [145, 334] width 195 height 40
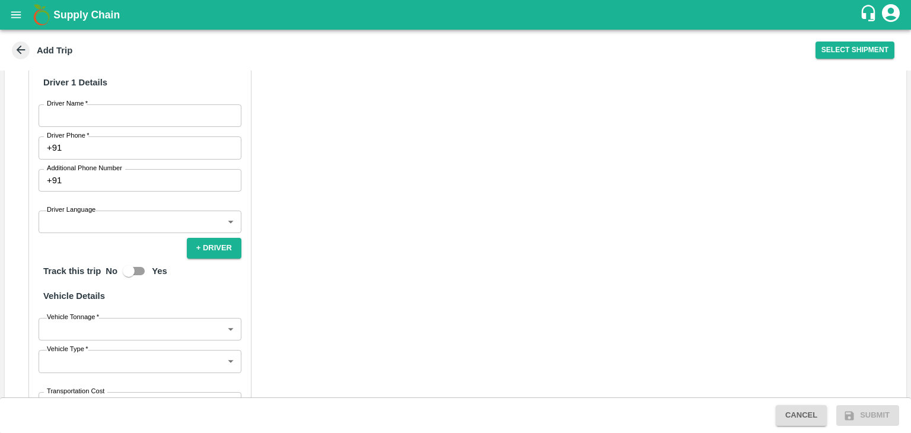
scroll to position [655, 0]
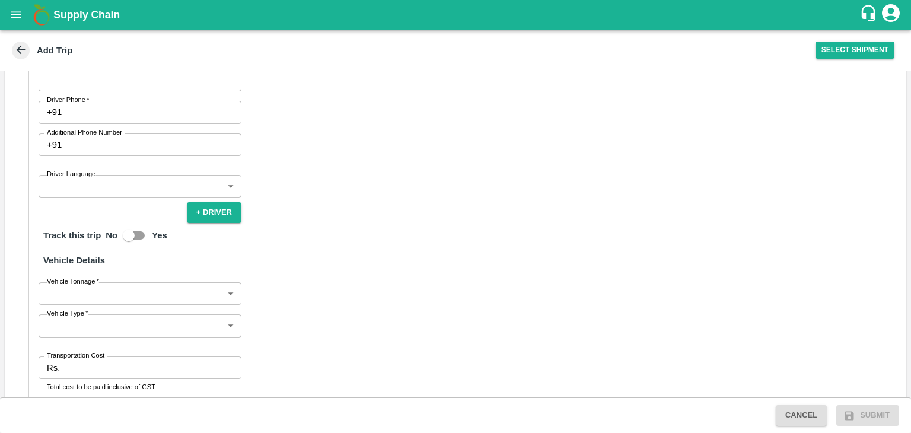
type input "Dnyaneshwar Vitthal Godse-Kandar, Solapur-9730316755(Transporter)"
click at [82, 91] on input "Driver Name   *" at bounding box center [140, 80] width 203 height 23
type input "Pravin Lokare"
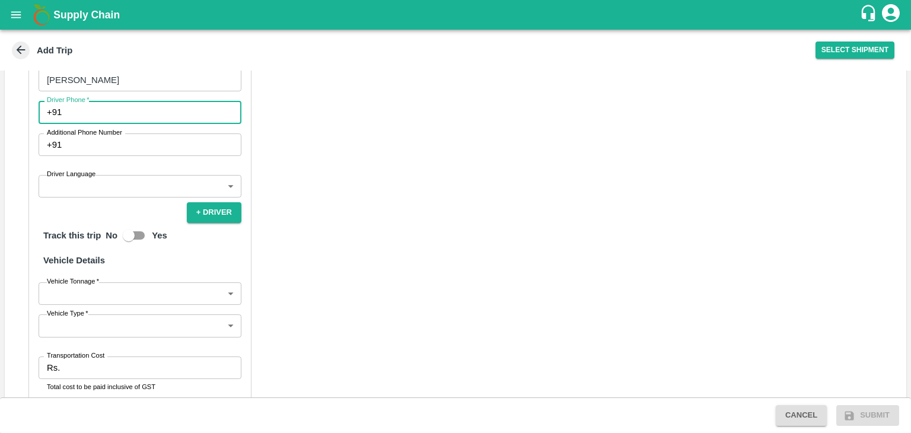
click at [128, 123] on input "Driver Phone   *" at bounding box center [153, 112] width 175 height 23
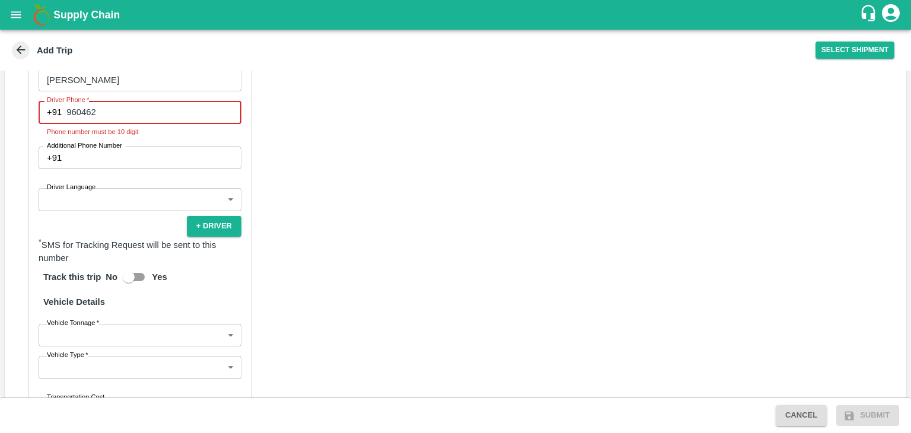
type input "9604624777"
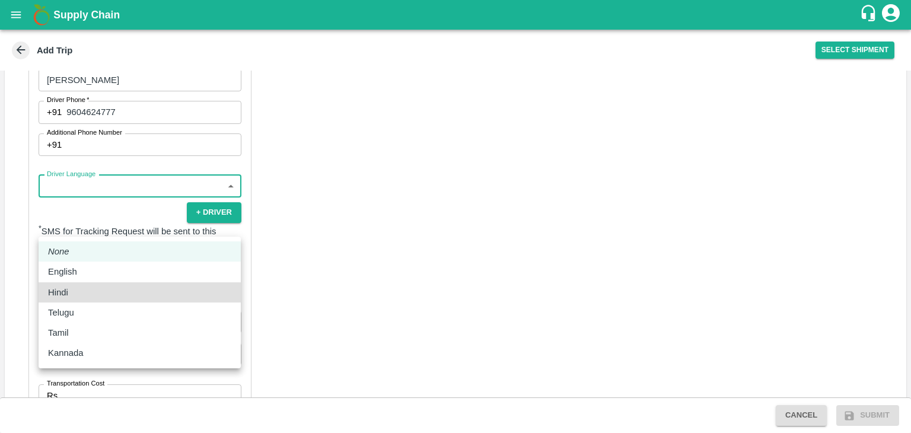
type input "hi"
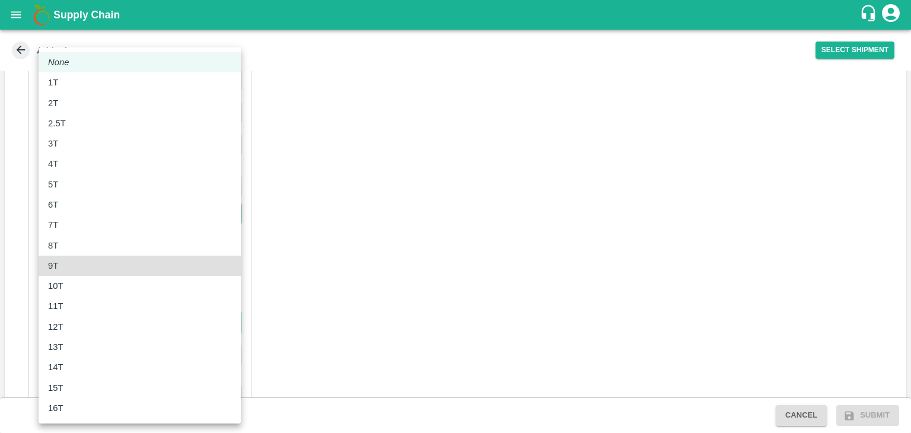
type input "9000"
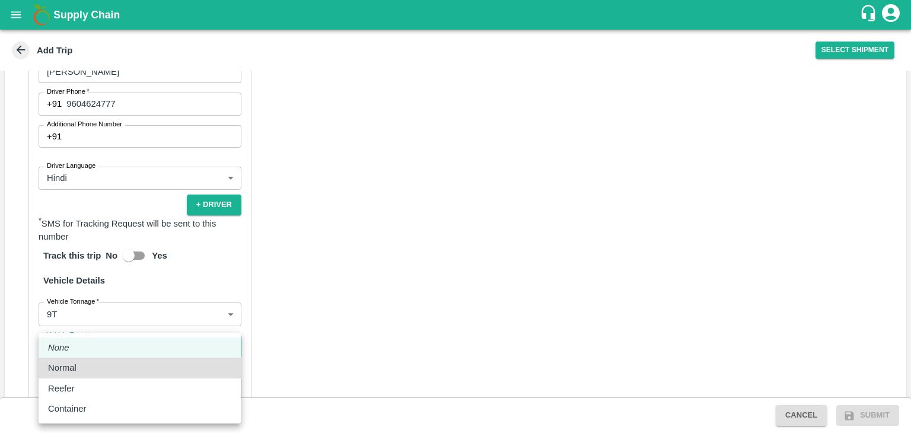
type input "Normal"
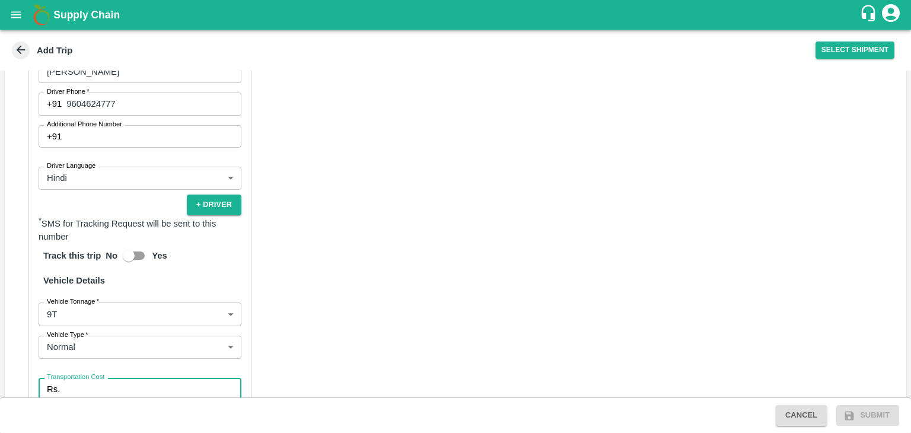
scroll to position [835, 0]
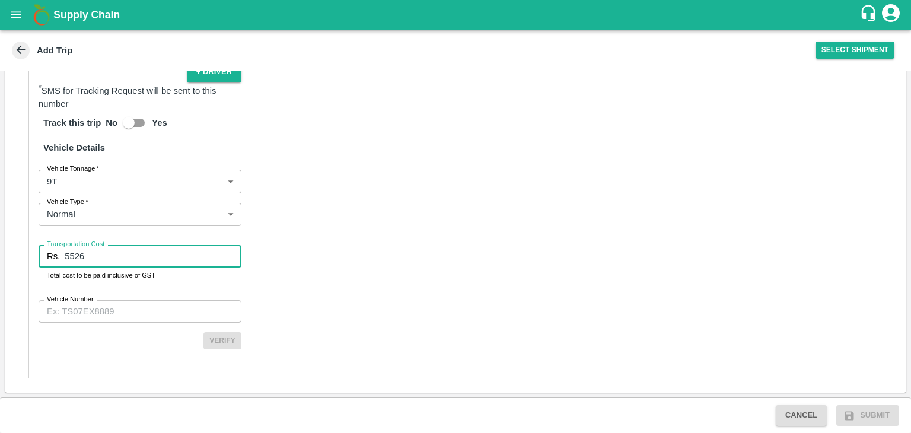
type input "5526"
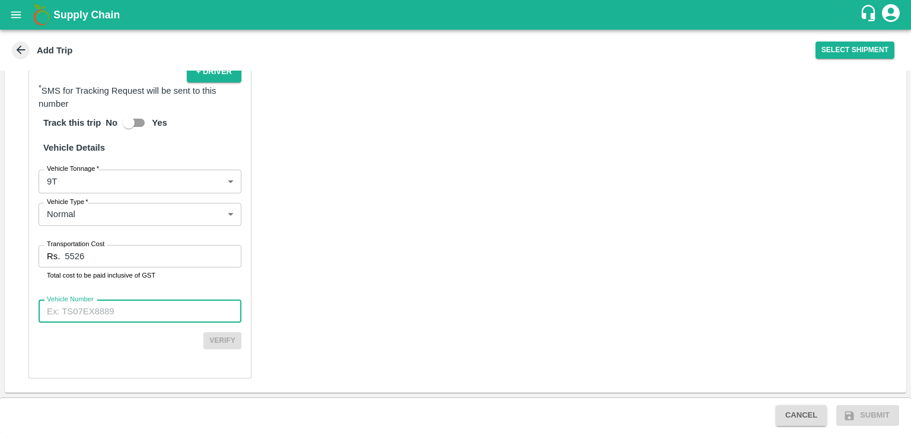
paste input "MH24AB8767"
type input "MH24AB8767"
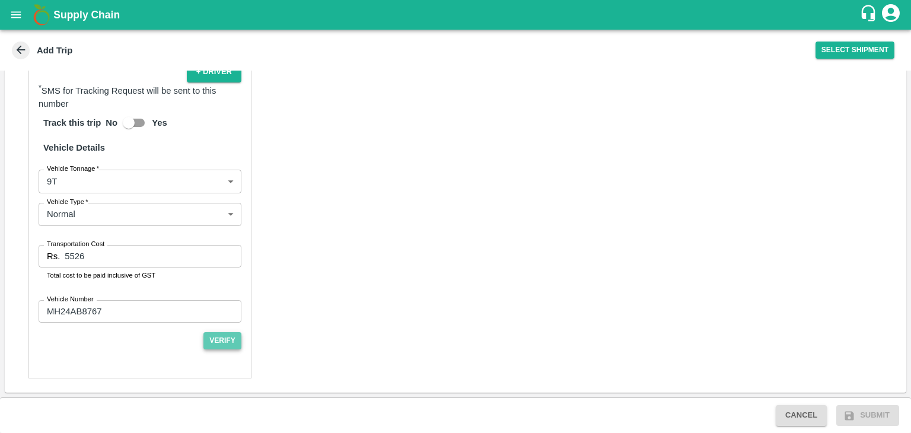
click at [223, 336] on button "Verify" at bounding box center [223, 340] width 38 height 17
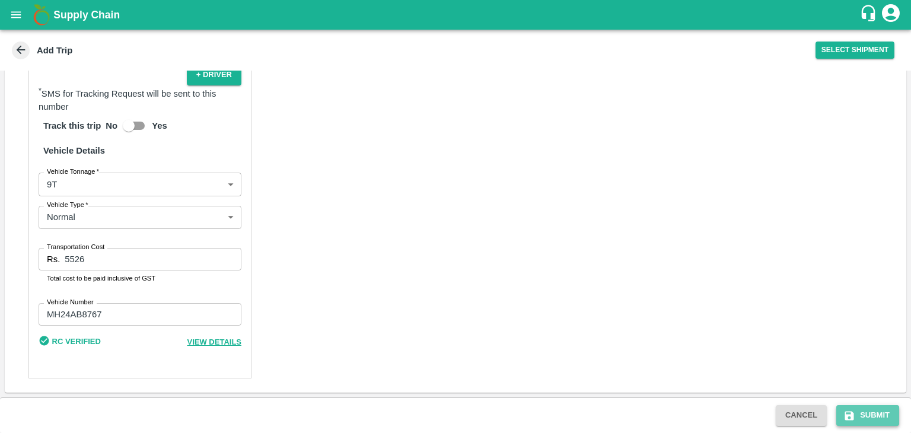
click at [884, 408] on button "Submit" at bounding box center [868, 415] width 63 height 21
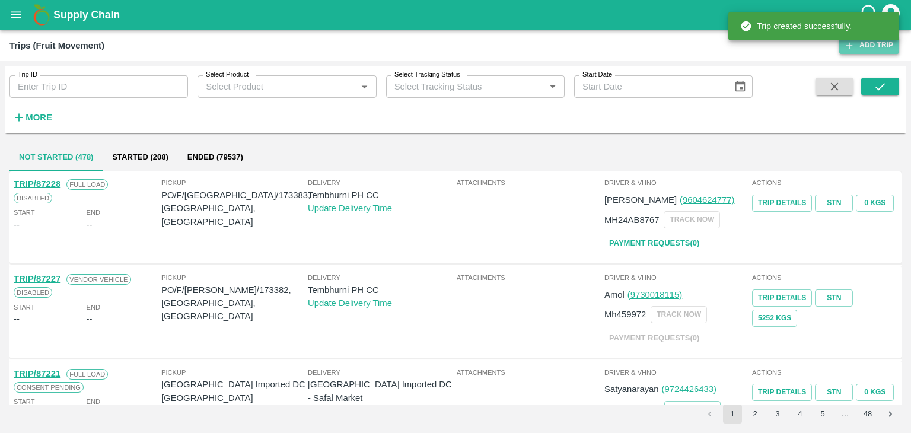
click at [870, 44] on link "Add Trip" at bounding box center [870, 45] width 60 height 17
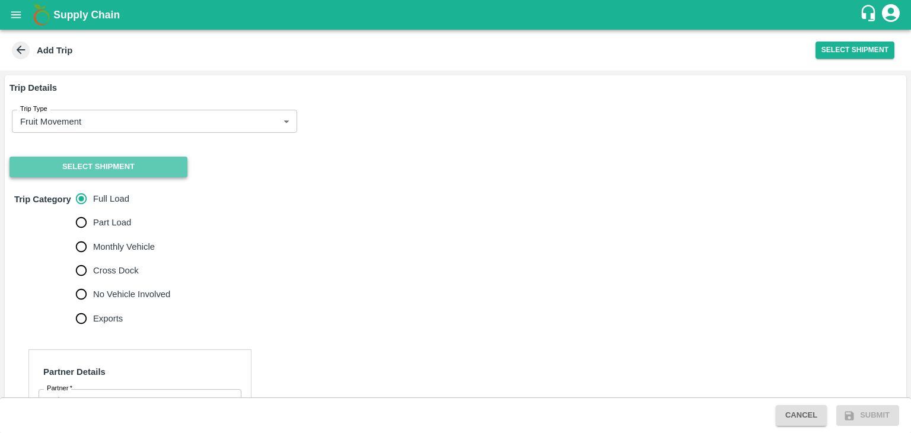
click at [99, 167] on button "Select Shipment" at bounding box center [98, 167] width 178 height 21
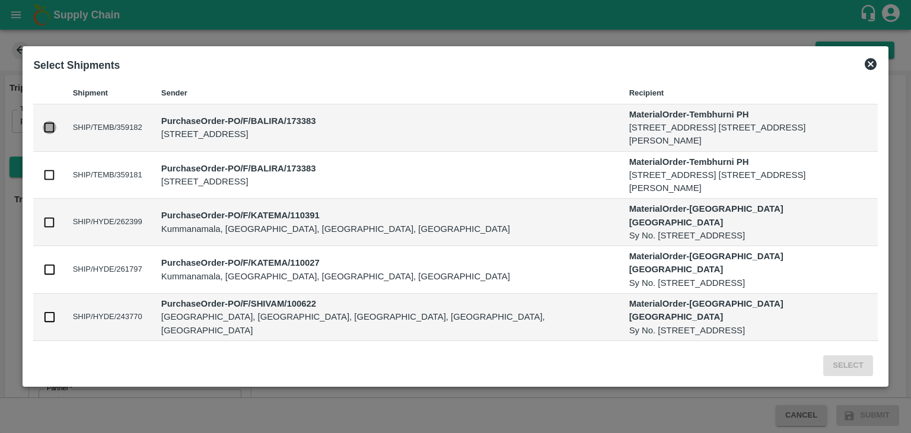
click at [52, 122] on input "checkbox" at bounding box center [49, 127] width 13 height 13
checkbox input "true"
click at [51, 170] on input "checkbox" at bounding box center [49, 174] width 13 height 13
checkbox input "true"
click at [867, 363] on button "Select" at bounding box center [848, 365] width 49 height 21
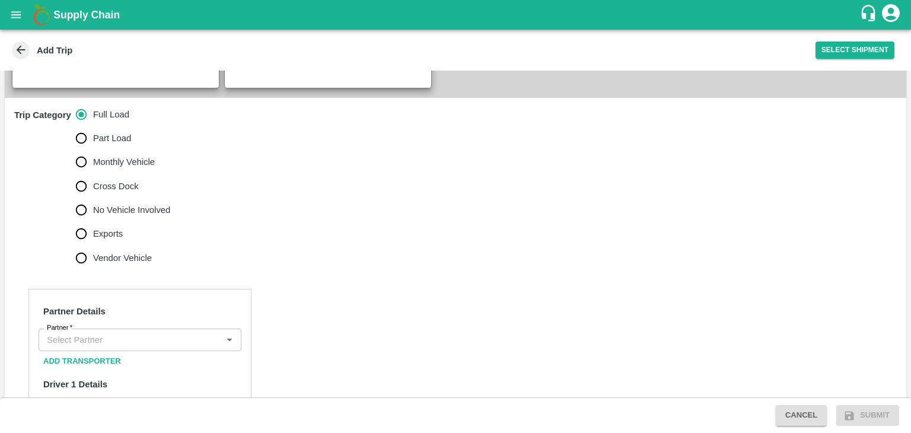
click at [109, 217] on span "No Vehicle Involved" at bounding box center [131, 210] width 77 height 13
click at [93, 222] on input "No Vehicle Involved" at bounding box center [81, 210] width 24 height 24
radio input "true"
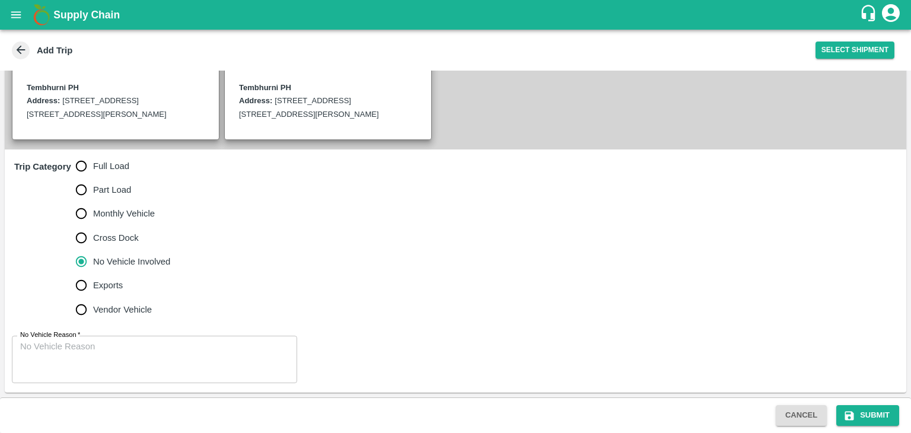
scroll to position [304, 0]
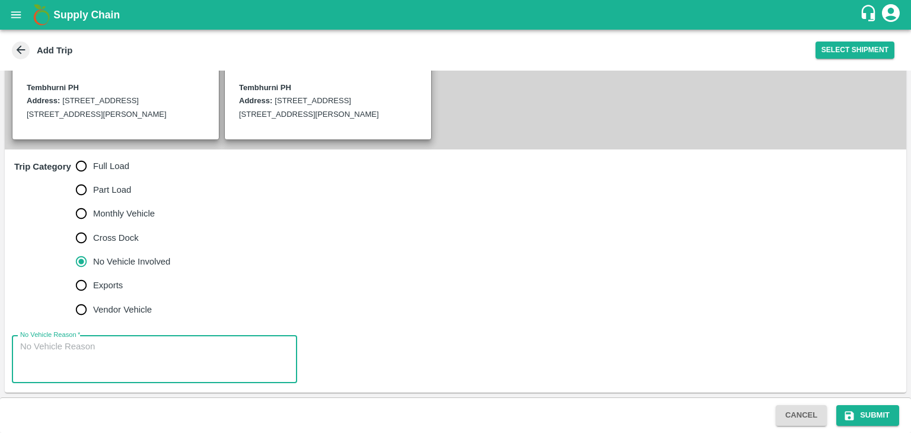
click at [166, 342] on textarea "No Vehicle Reason   *" at bounding box center [154, 359] width 269 height 37
type textarea "Field Dump"
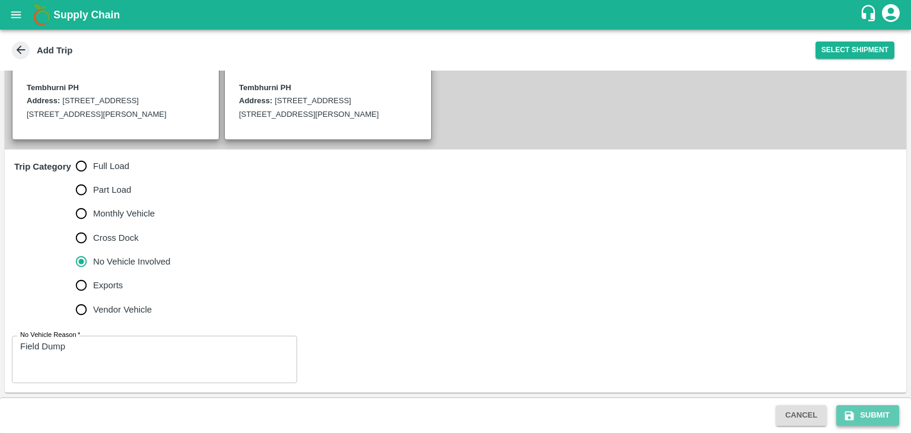
click at [864, 415] on button "Submit" at bounding box center [868, 415] width 63 height 21
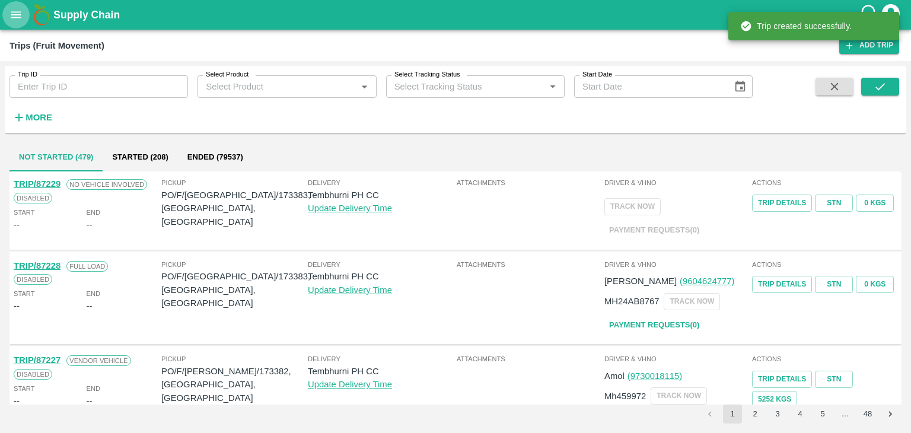
click at [20, 12] on icon "open drawer" at bounding box center [15, 14] width 13 height 13
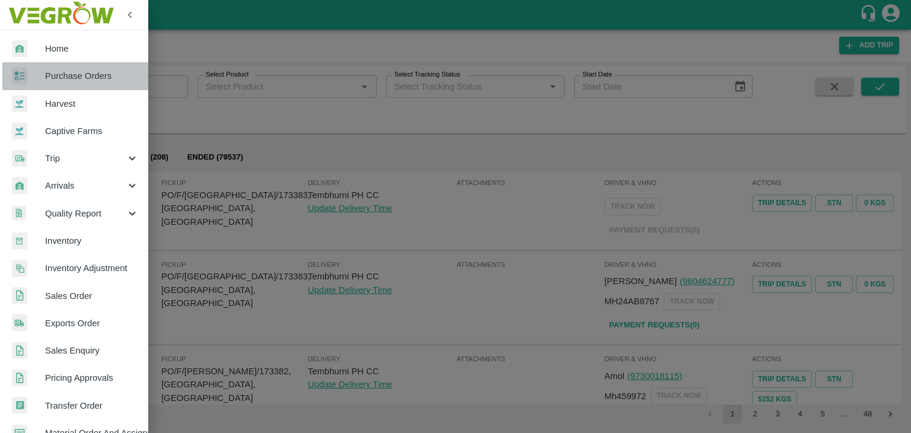
click at [79, 78] on span "Purchase Orders" at bounding box center [92, 75] width 94 height 13
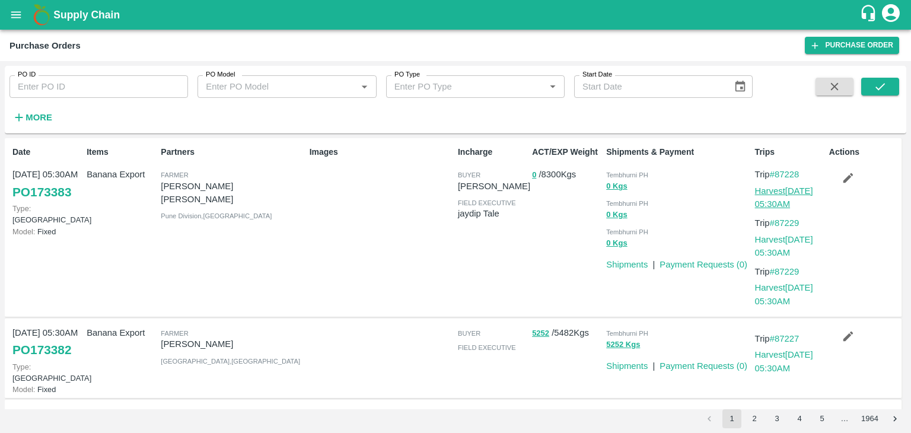
click at [773, 190] on link "Harvest 01 Sep, 05:30AM" at bounding box center [784, 197] width 58 height 23
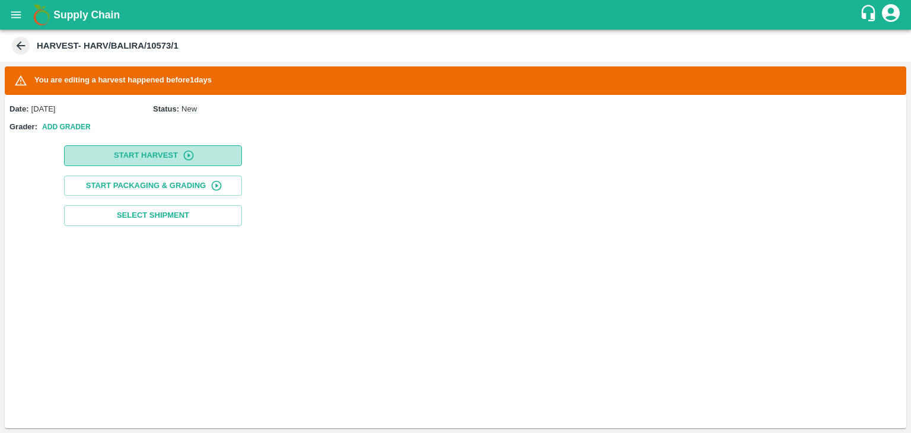
click at [145, 148] on button "Start Harvest" at bounding box center [153, 155] width 178 height 21
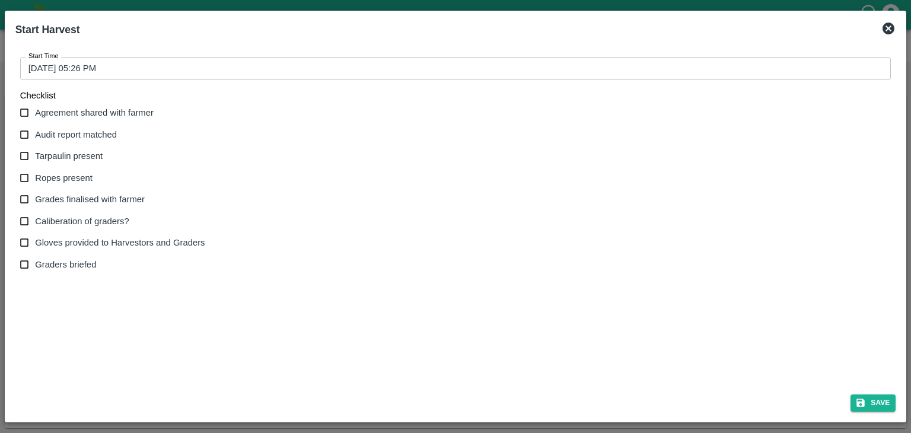
click at [57, 107] on span "Agreement shared with farmer" at bounding box center [94, 112] width 119 height 13
click at [36, 107] on input "Agreement shared with farmer" at bounding box center [25, 113] width 22 height 22
checkbox input "true"
click at [70, 138] on span "Audit report matched" at bounding box center [76, 134] width 82 height 13
click at [36, 138] on input "Audit report matched" at bounding box center [25, 135] width 22 height 22
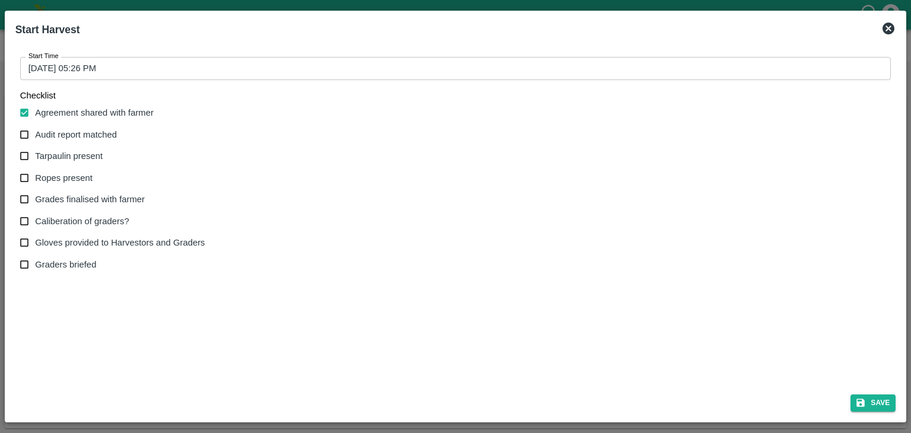
checkbox input "true"
click at [74, 158] on span "Tarpaulin present" at bounding box center [69, 156] width 68 height 13
click at [36, 158] on input "Tarpaulin present" at bounding box center [25, 156] width 22 height 22
checkbox input "true"
click at [73, 176] on span "Ropes present" at bounding box center [64, 177] width 58 height 13
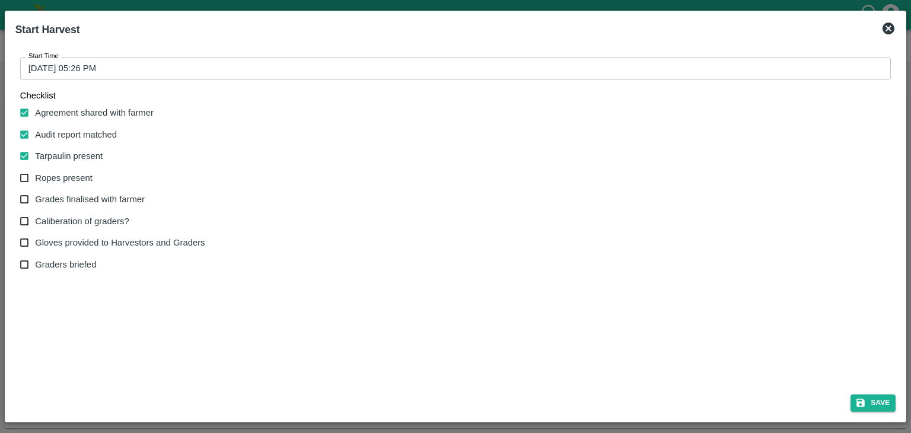
click at [36, 176] on input "Ropes present" at bounding box center [25, 178] width 22 height 22
checkbox input "true"
click at [81, 195] on span "Grades finalised with farmer" at bounding box center [90, 199] width 110 height 13
click at [36, 195] on input "Grades finalised with farmer" at bounding box center [25, 200] width 22 height 22
checkbox input "true"
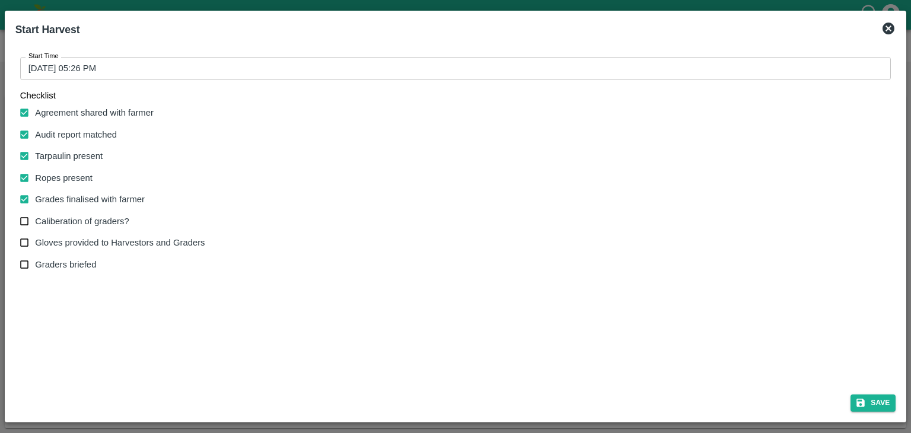
click at [81, 216] on span "Caliberation of graders?" at bounding box center [82, 221] width 94 height 13
click at [36, 216] on input "Caliberation of graders?" at bounding box center [25, 222] width 22 height 22
checkbox input "true"
click at [81, 243] on span "Gloves provided to Harvestors and Graders" at bounding box center [120, 242] width 170 height 13
click at [36, 243] on input "Gloves provided to Harvestors and Graders" at bounding box center [25, 243] width 22 height 22
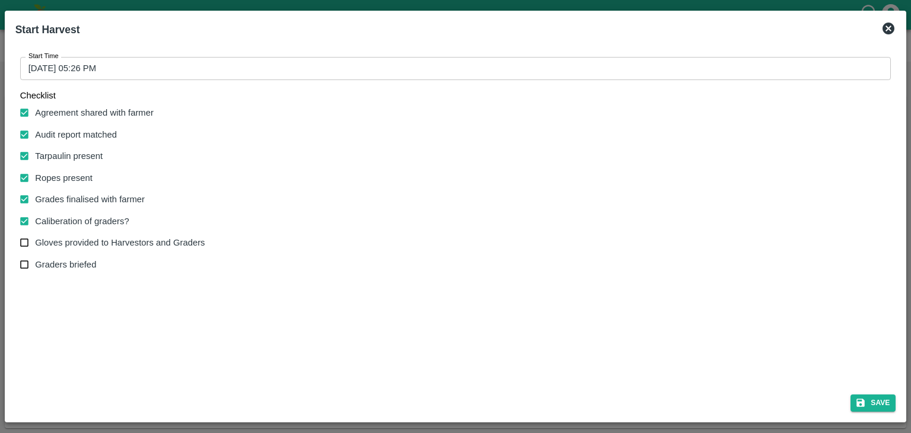
checkbox input "true"
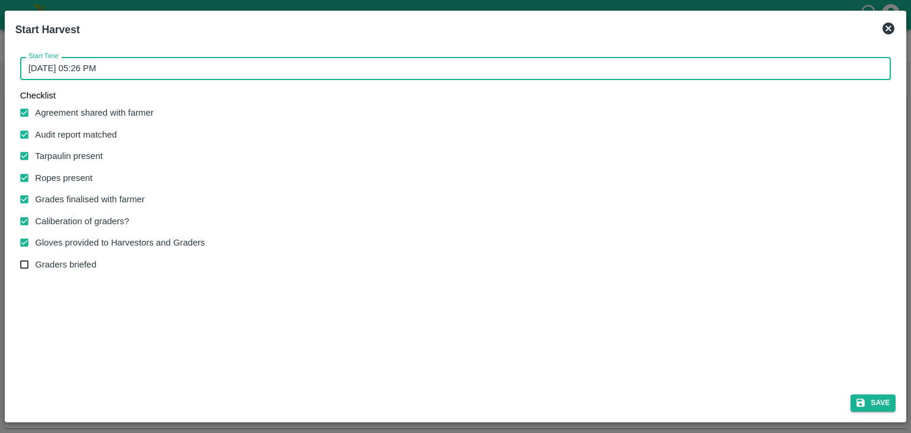
click at [313, 63] on input "02/09/2025 05:26 PM" at bounding box center [451, 68] width 863 height 23
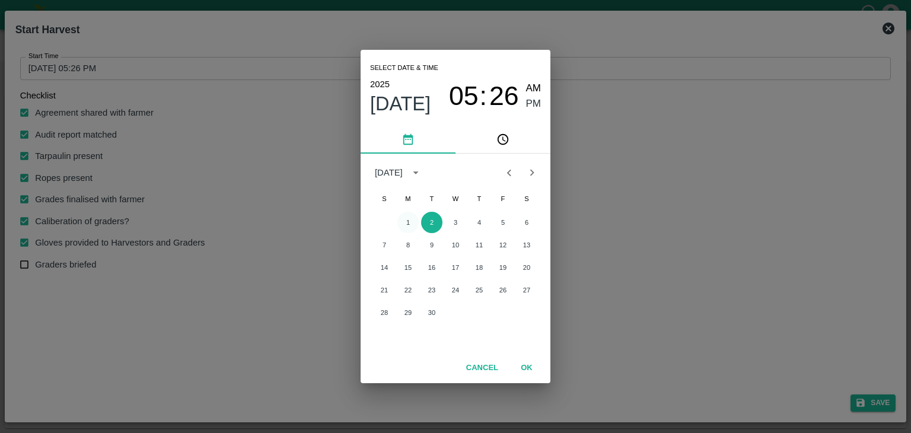
click at [409, 222] on button "1" at bounding box center [408, 222] width 21 height 21
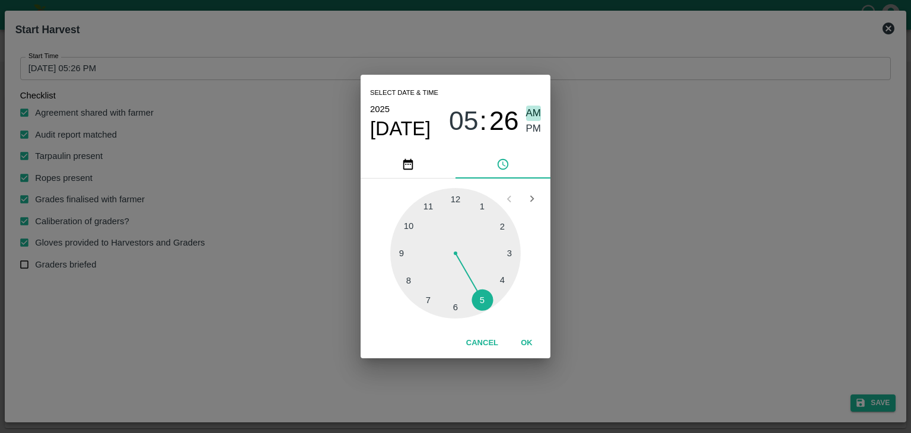
click at [530, 117] on span "AM" at bounding box center [533, 114] width 15 height 16
click at [402, 250] on div at bounding box center [455, 253] width 131 height 131
type input "01/09/2025 09:46 AM"
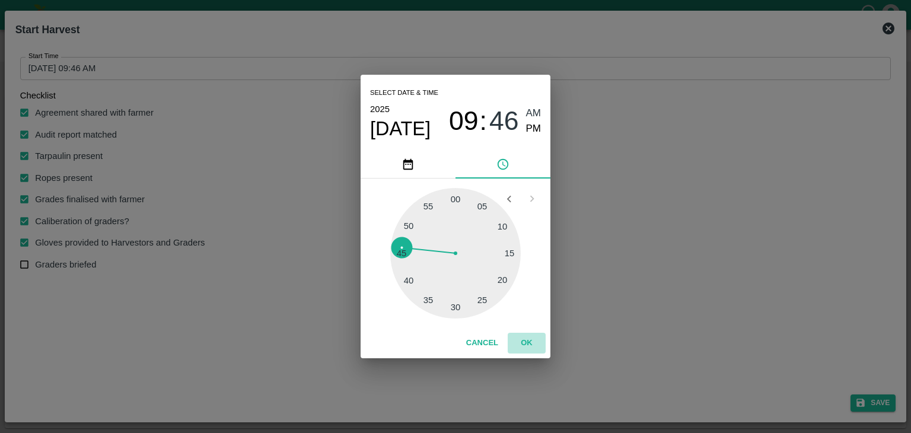
click at [530, 344] on button "OK" at bounding box center [527, 343] width 38 height 21
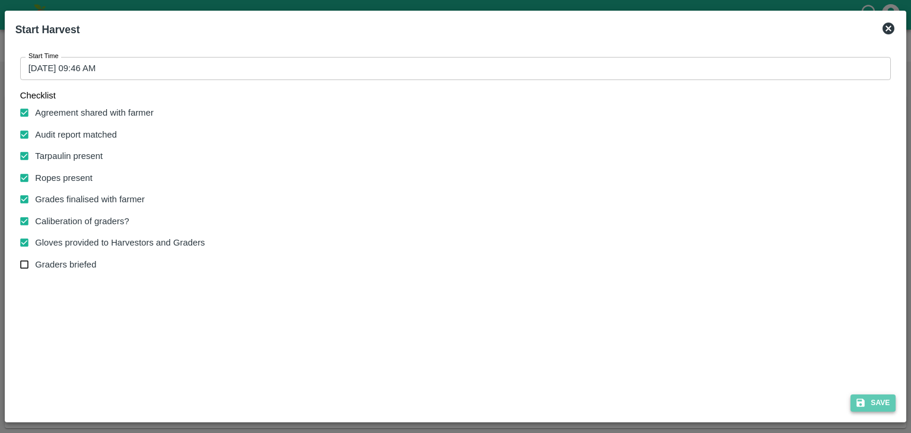
click at [861, 405] on icon "submit" at bounding box center [861, 403] width 11 height 11
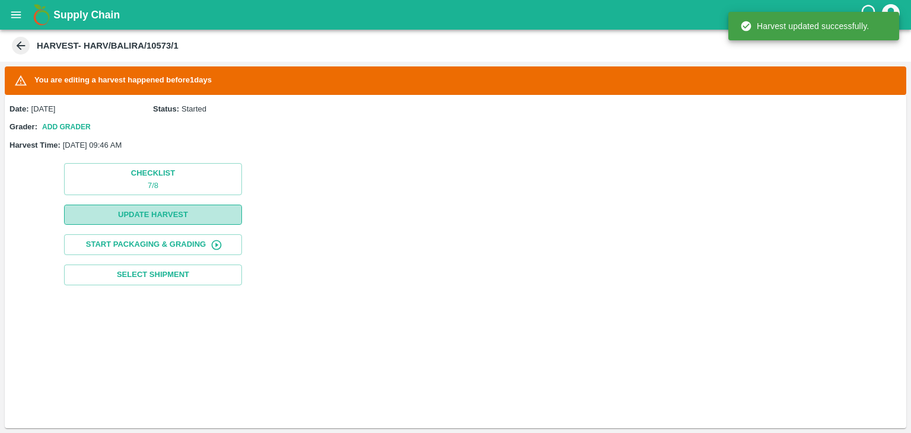
click at [157, 217] on button "Update Harvest" at bounding box center [153, 215] width 178 height 21
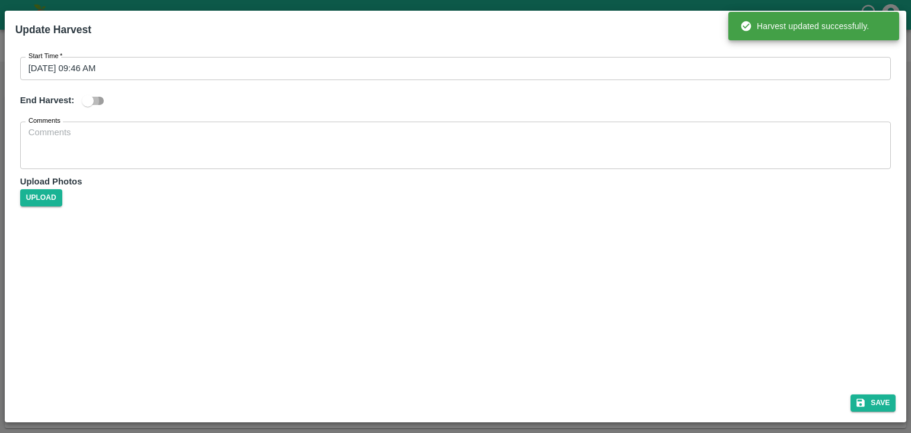
click at [102, 100] on input "checkbox" at bounding box center [88, 101] width 68 height 23
checkbox input "true"
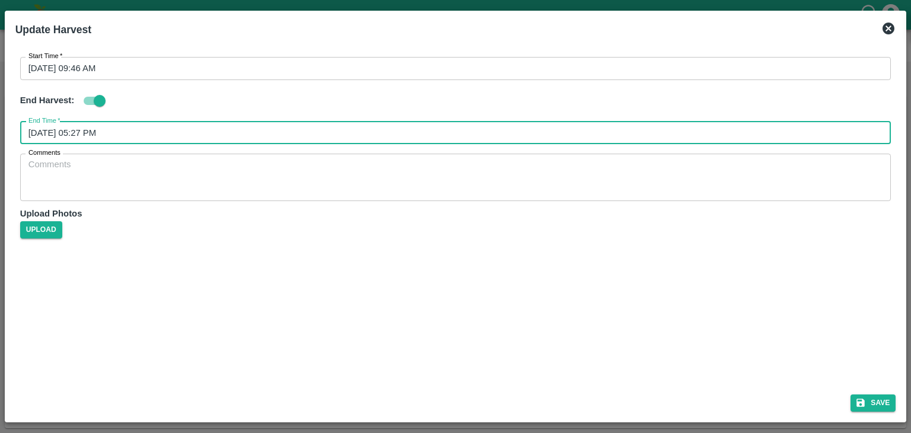
click at [198, 128] on input "02/09/2025 05:27 PM" at bounding box center [451, 133] width 863 height 23
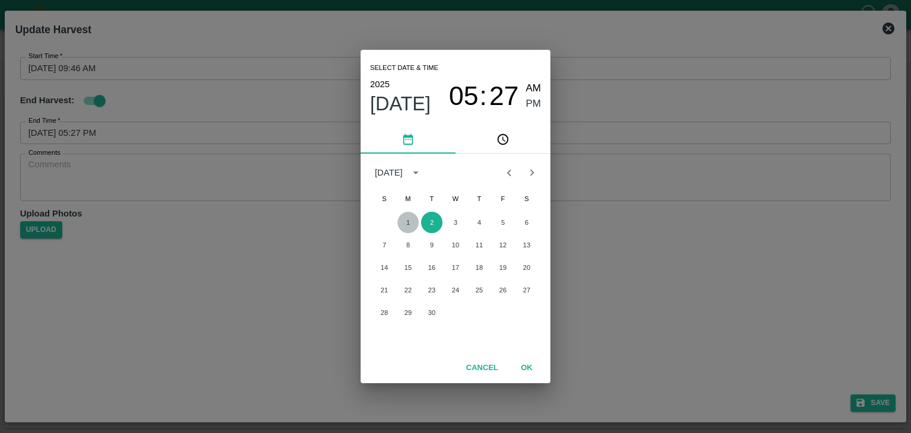
click at [412, 220] on button "1" at bounding box center [408, 222] width 21 height 21
type input "01/09/2025 05:27 PM"
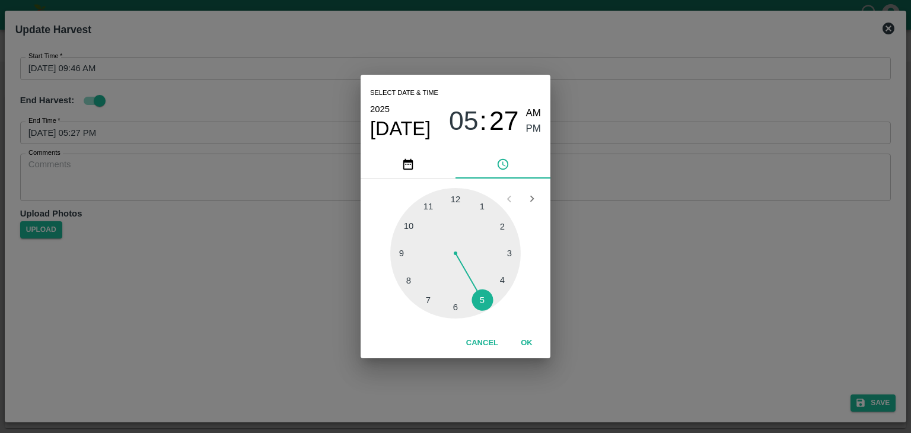
click at [472, 306] on div at bounding box center [455, 253] width 131 height 131
click at [525, 338] on button "OK" at bounding box center [527, 343] width 38 height 21
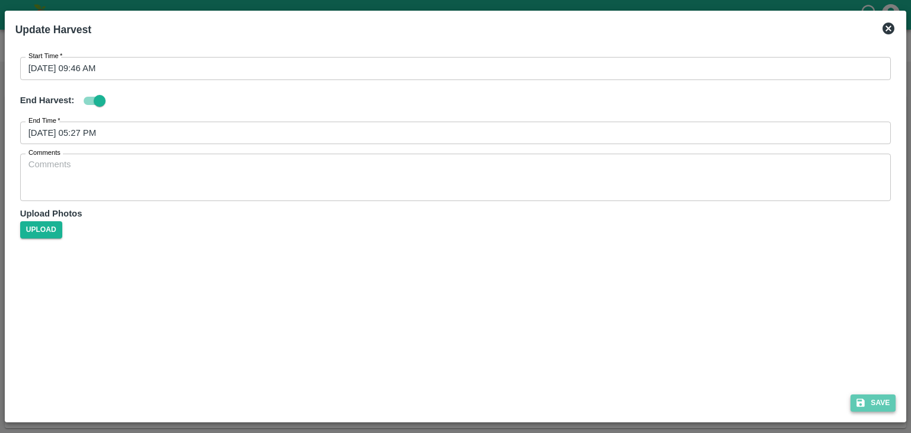
click at [866, 400] on button "Save" at bounding box center [873, 403] width 45 height 17
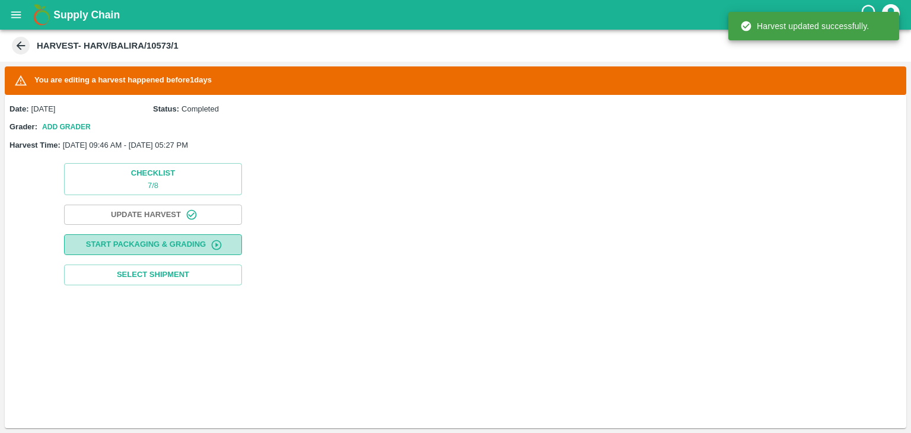
click at [175, 250] on button "Start Packaging & Grading" at bounding box center [153, 244] width 178 height 21
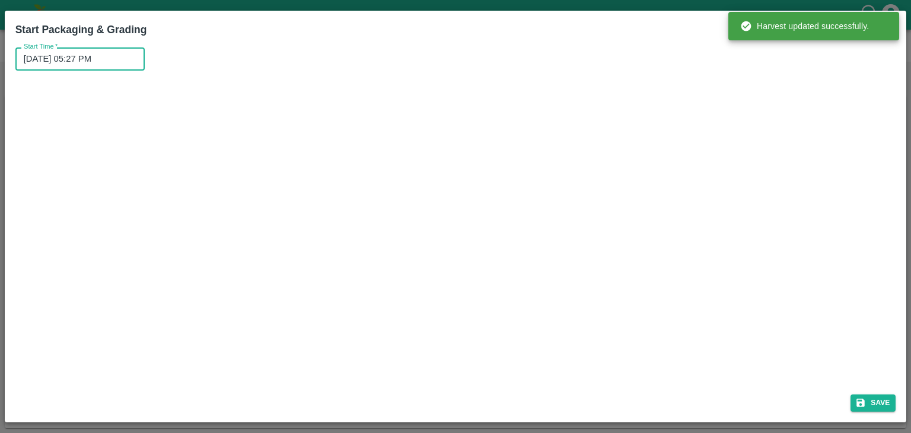
click at [128, 62] on input "02/09/2025 05:27 PM" at bounding box center [75, 58] width 121 height 23
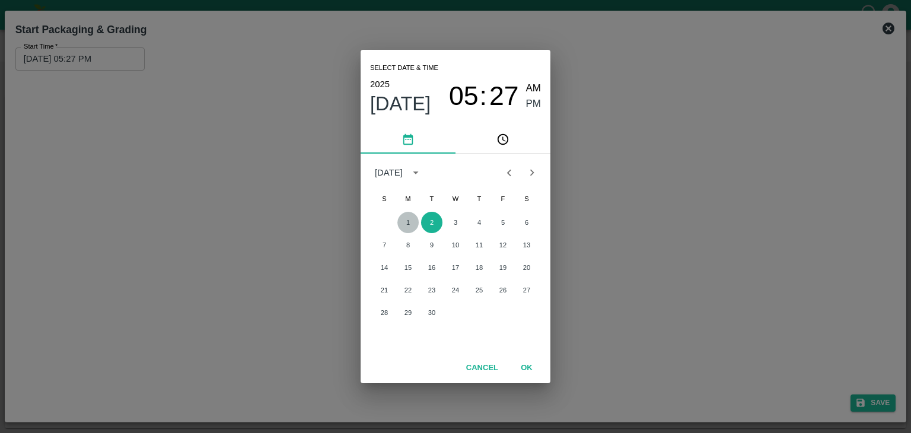
click at [413, 221] on button "1" at bounding box center [408, 222] width 21 height 21
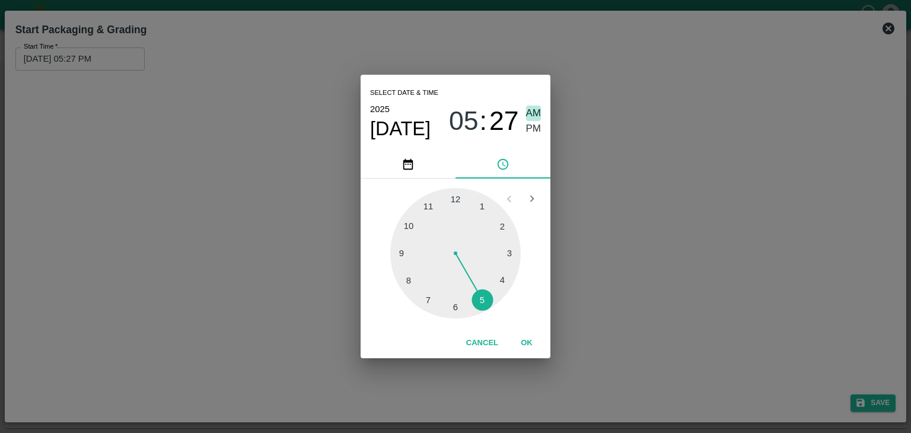
click at [532, 111] on span "AM" at bounding box center [533, 114] width 15 height 16
click at [401, 249] on div at bounding box center [455, 253] width 131 height 131
type input "01/09/2025 09:46 AM"
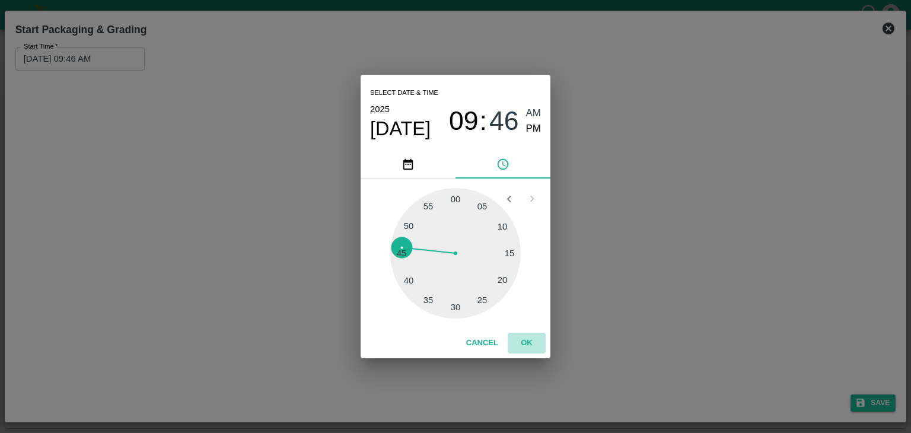
click at [532, 344] on button "OK" at bounding box center [527, 343] width 38 height 21
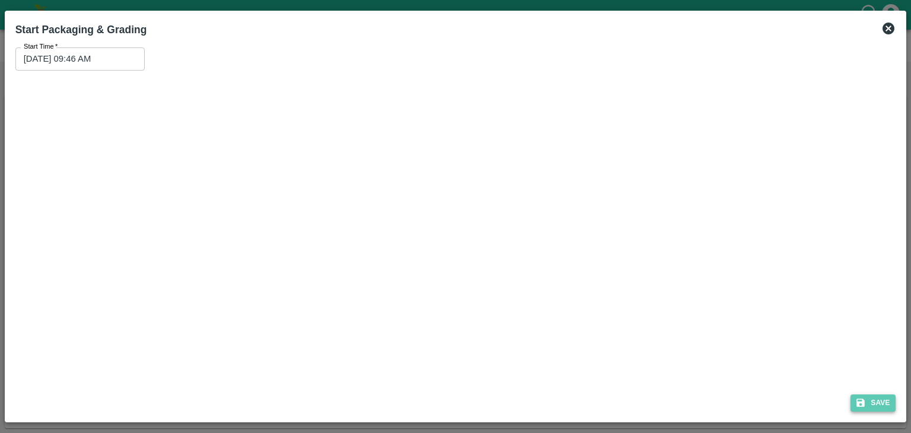
click at [870, 397] on button "Save" at bounding box center [873, 403] width 45 height 17
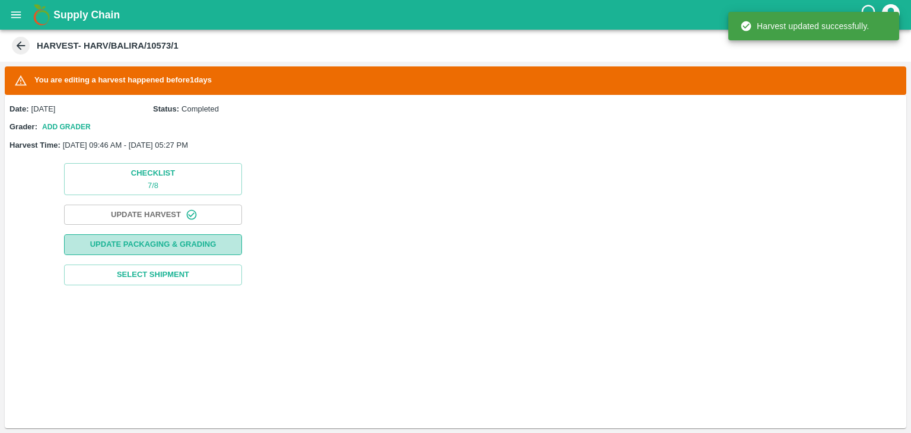
click at [182, 248] on button "Update Packaging & Grading" at bounding box center [153, 244] width 178 height 21
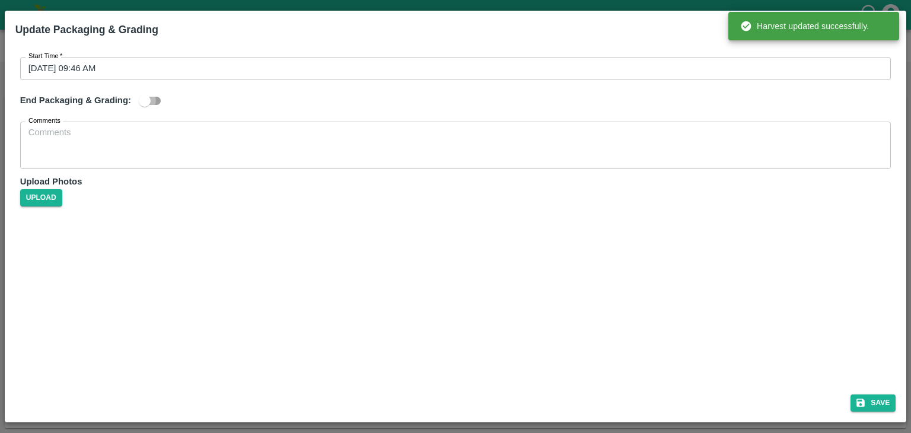
click at [156, 100] on input "checkbox" at bounding box center [145, 101] width 68 height 23
checkbox input "true"
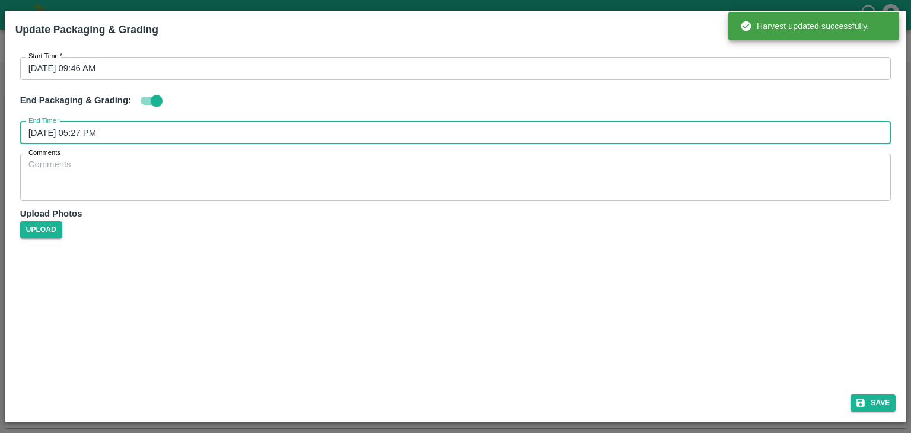
click at [220, 133] on input "02/09/2025 05:27 PM" at bounding box center [451, 133] width 863 height 23
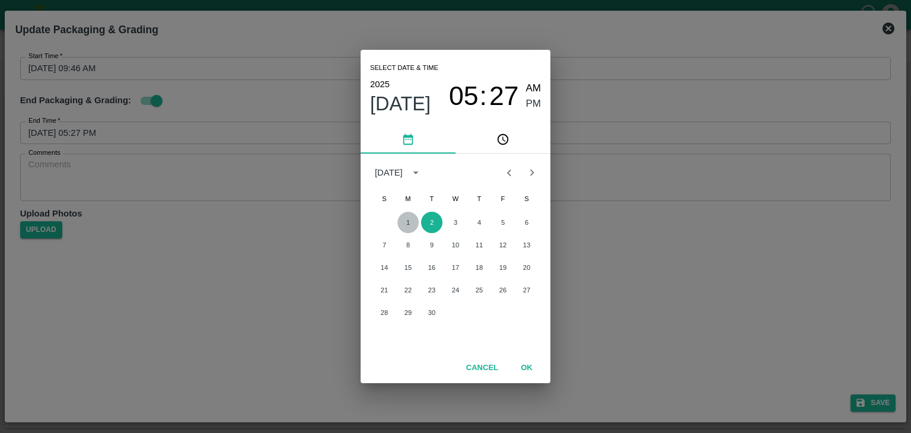
click at [403, 224] on button "1" at bounding box center [408, 222] width 21 height 21
type input "01/09/2025 05:27 PM"
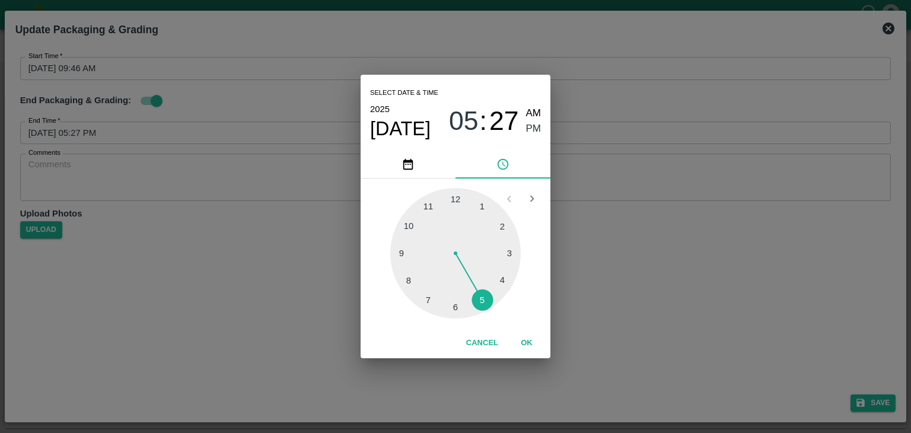
click at [472, 303] on div at bounding box center [455, 253] width 131 height 131
click at [528, 345] on button "OK" at bounding box center [527, 343] width 38 height 21
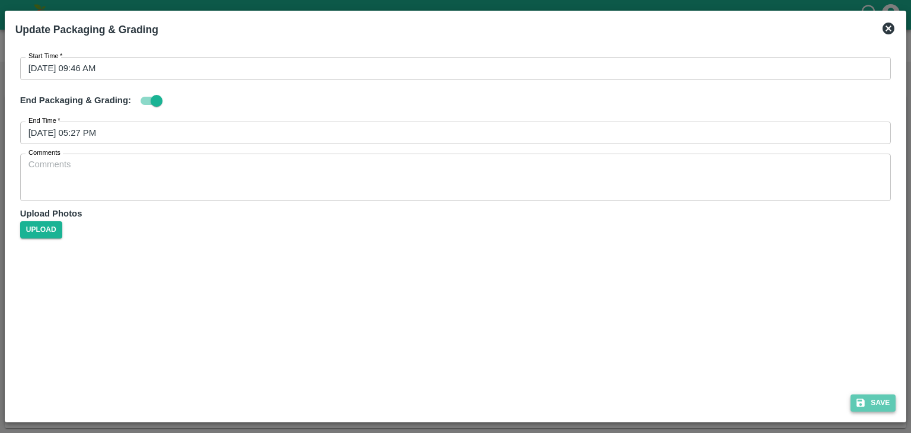
click at [875, 403] on button "Save" at bounding box center [873, 403] width 45 height 17
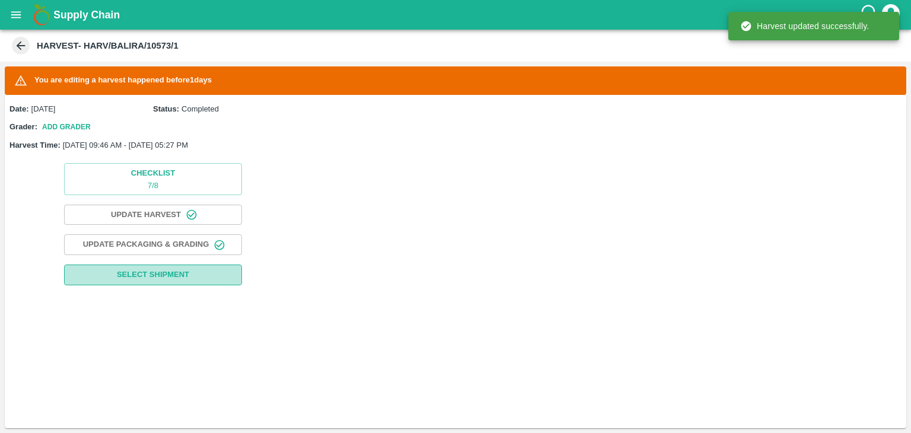
click at [174, 271] on span "Select Shipment" at bounding box center [153, 275] width 72 height 14
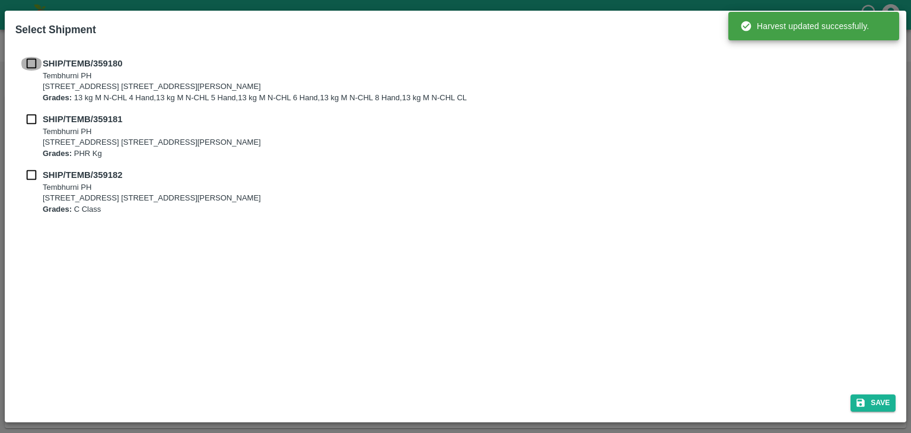
click at [37, 62] on input "checkbox" at bounding box center [31, 63] width 23 height 13
checkbox input "true"
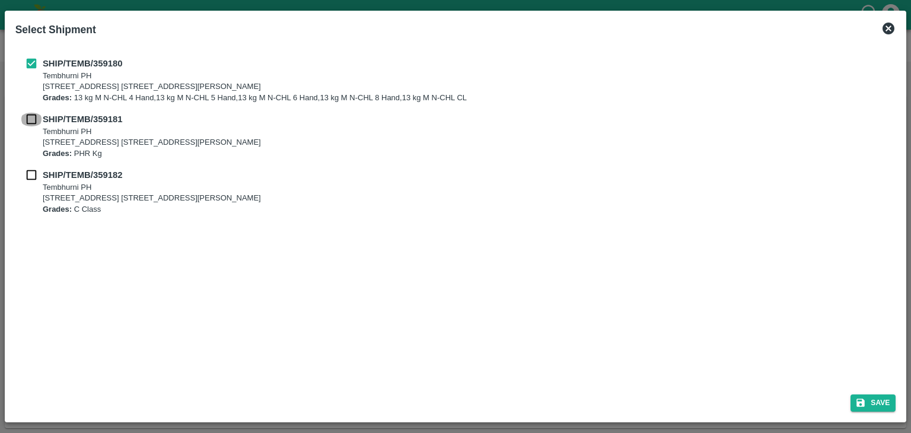
click at [28, 124] on input "checkbox" at bounding box center [31, 119] width 23 height 13
checkbox input "true"
click at [26, 169] on input "checkbox" at bounding box center [31, 174] width 23 height 13
checkbox input "true"
click at [861, 399] on icon "submit" at bounding box center [861, 403] width 11 height 11
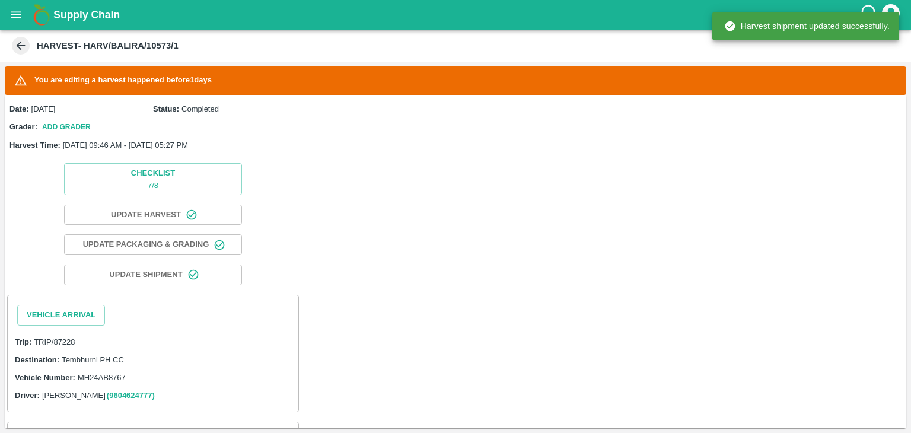
scroll to position [112, 0]
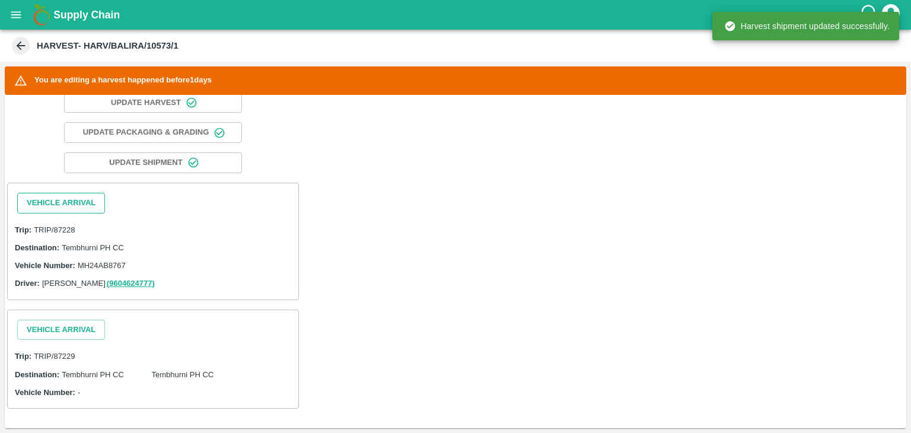
click at [80, 202] on button "Vehicle Arrival" at bounding box center [61, 203] width 88 height 21
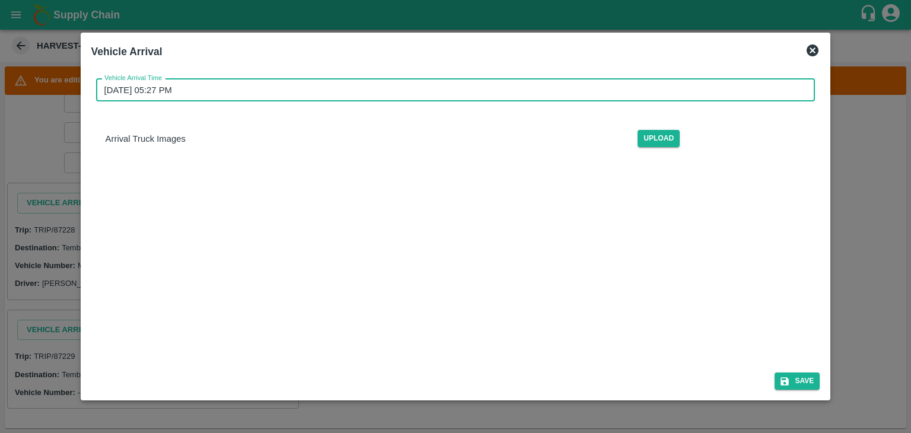
click at [359, 94] on input "02/09/2025 05:27 PM" at bounding box center [451, 90] width 711 height 23
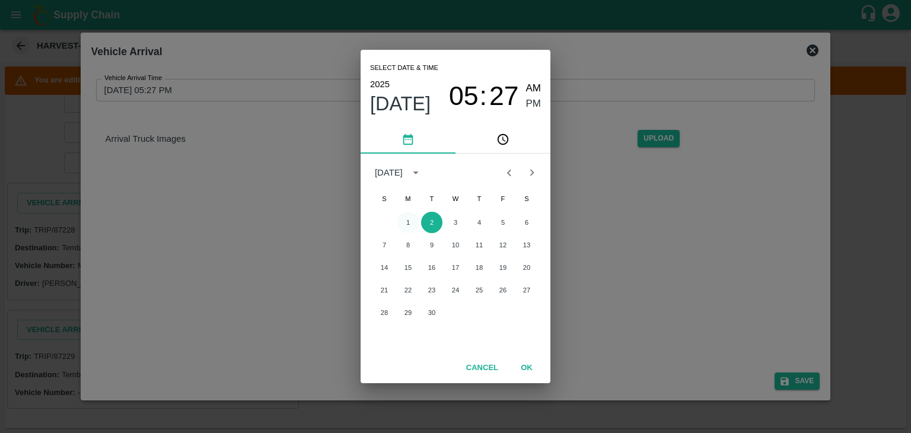
click at [409, 225] on button "1" at bounding box center [408, 222] width 21 height 21
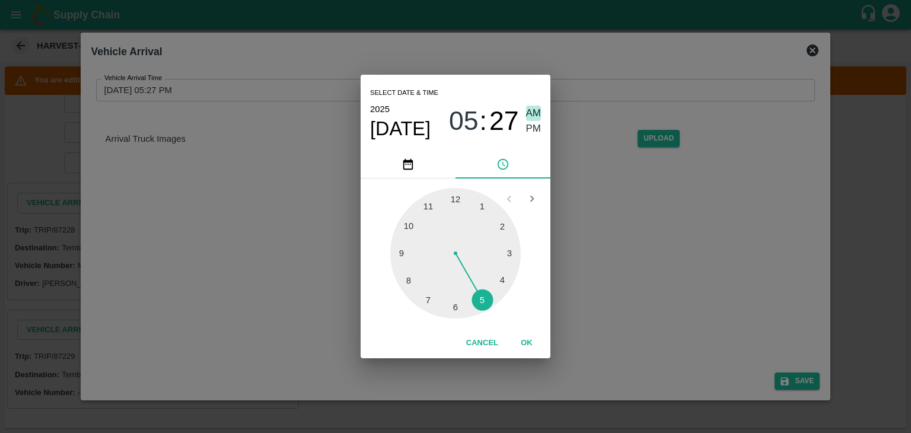
click at [529, 116] on span "AM" at bounding box center [533, 114] width 15 height 16
click at [396, 254] on div at bounding box center [455, 253] width 131 height 131
type input "01/09/2025 09:45 AM"
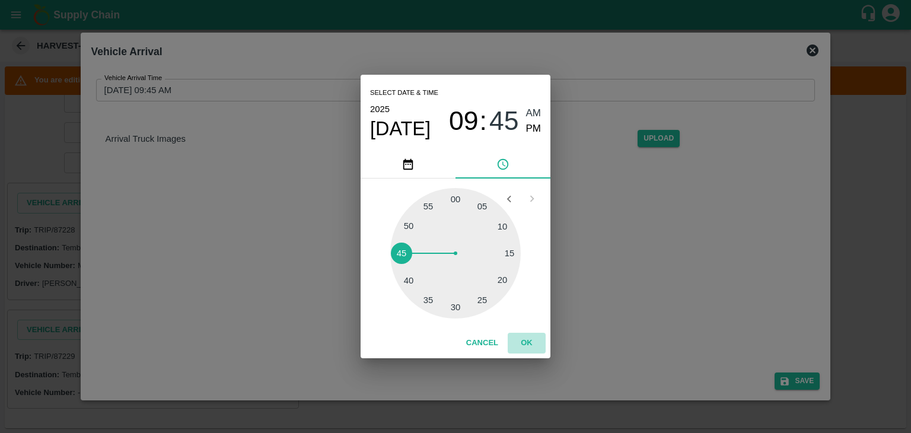
click at [519, 342] on button "OK" at bounding box center [527, 343] width 38 height 21
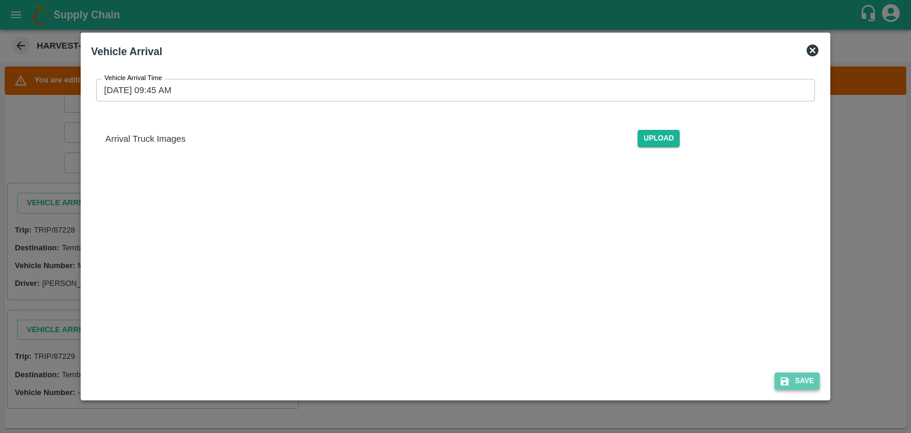
click at [790, 378] on icon "submit" at bounding box center [785, 381] width 11 height 11
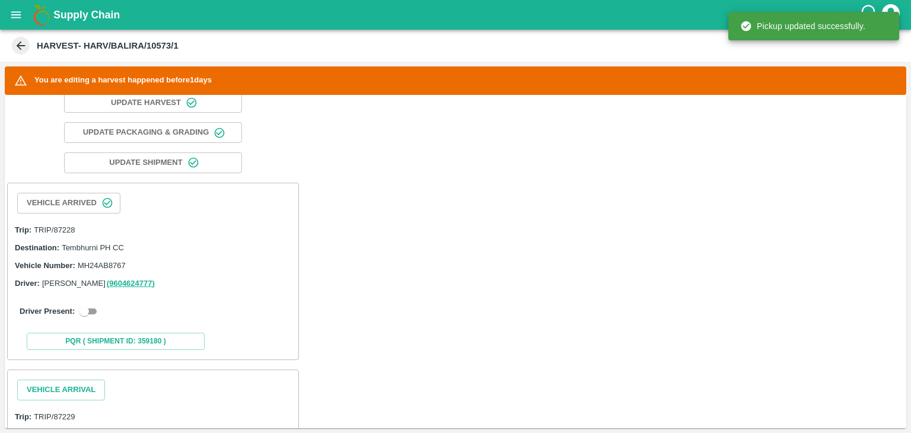
scroll to position [172, 0]
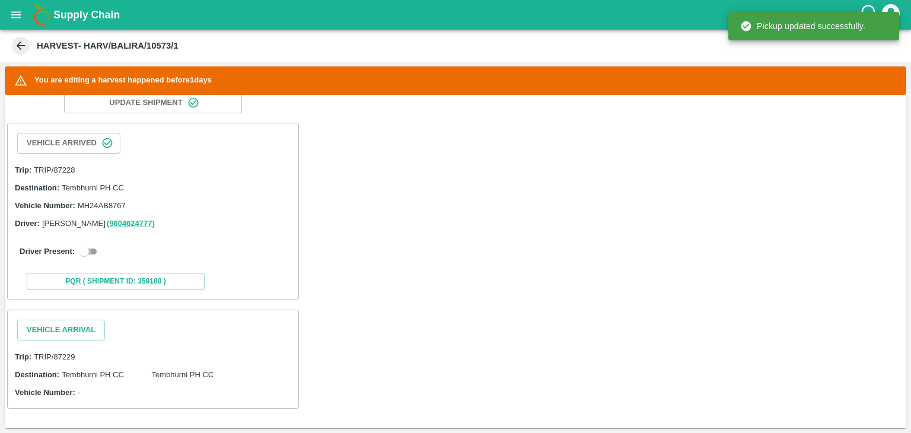
click at [91, 246] on input "checkbox" at bounding box center [84, 251] width 43 height 14
checkbox input "true"
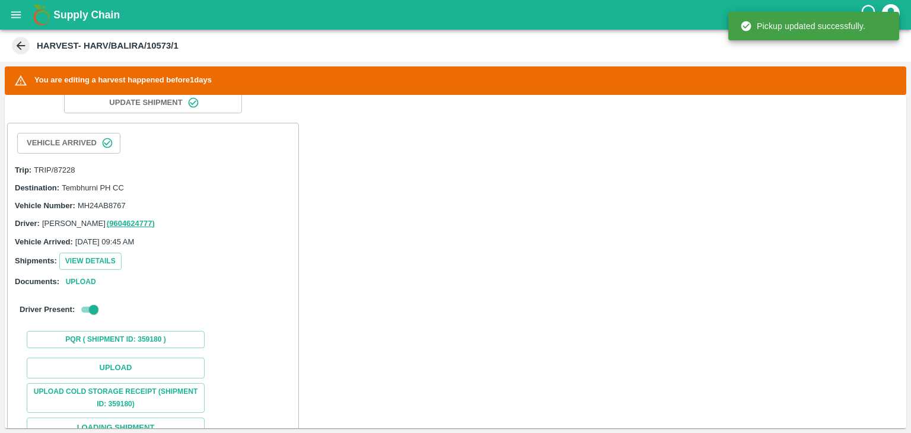
scroll to position [422, 0]
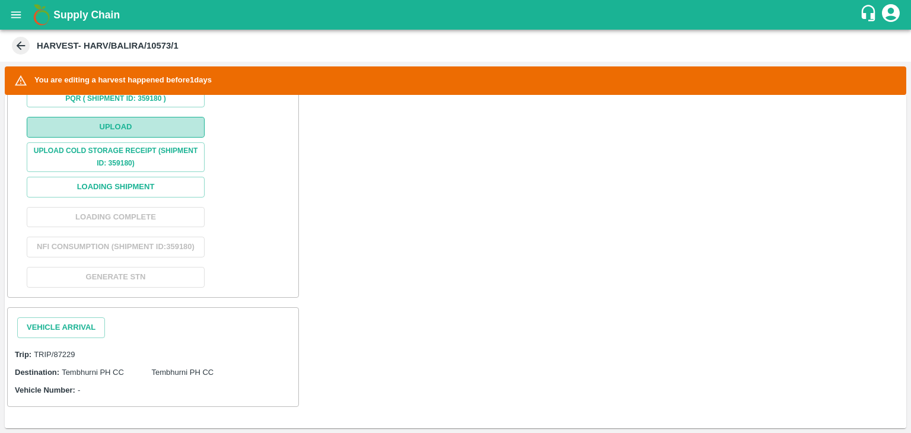
click at [123, 124] on button "Upload" at bounding box center [116, 127] width 178 height 21
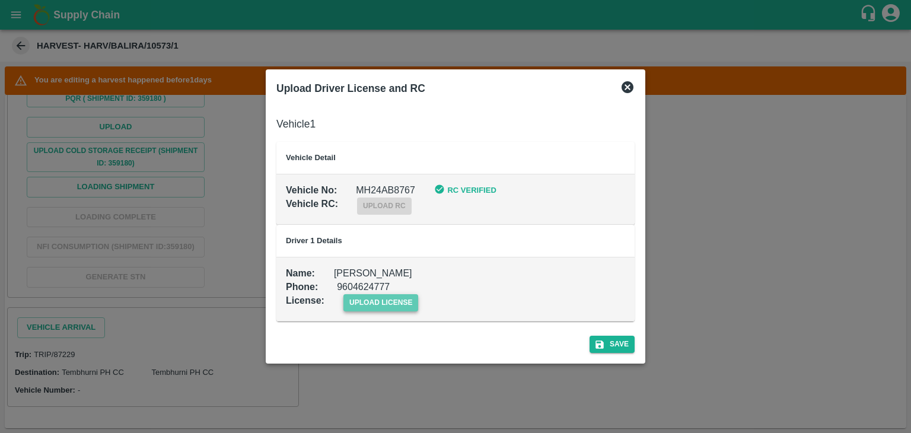
click at [377, 304] on span "upload license" at bounding box center [381, 302] width 75 height 17
click at [0, 0] on input "upload license" at bounding box center [0, 0] width 0 height 0
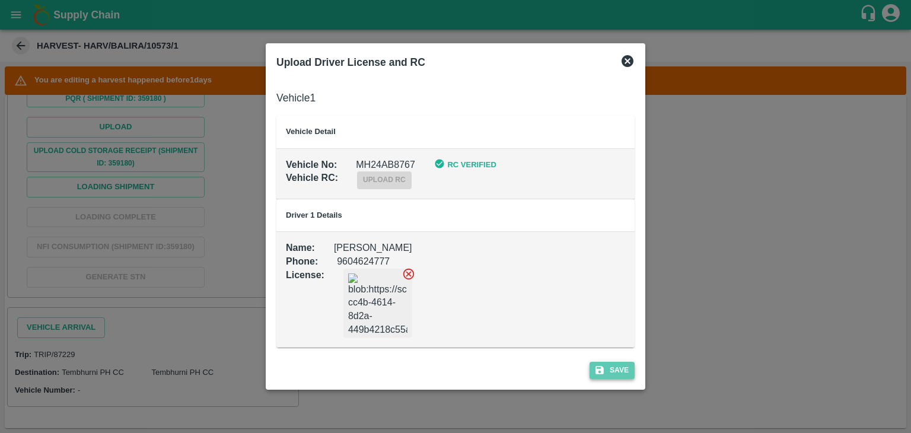
click at [621, 376] on button "Save" at bounding box center [612, 370] width 45 height 17
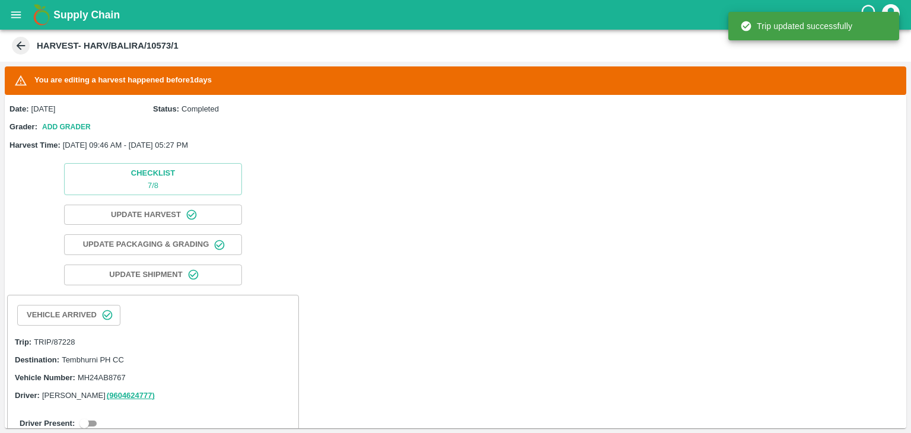
scroll to position [172, 0]
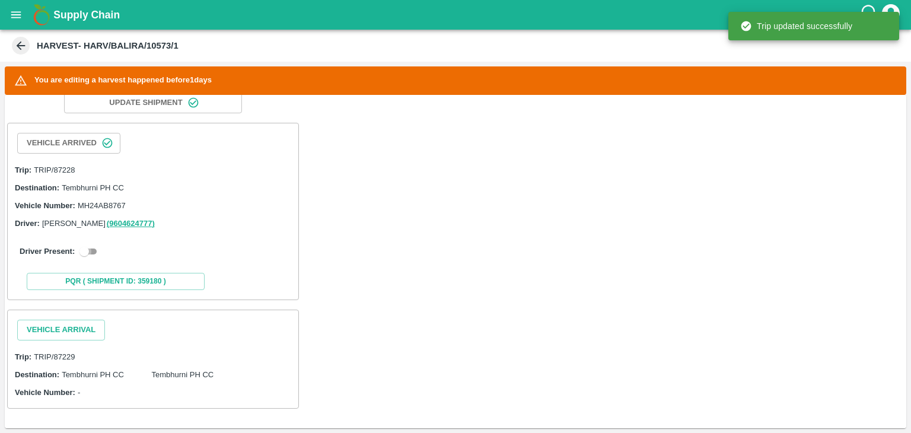
click at [83, 245] on input "checkbox" at bounding box center [84, 251] width 43 height 14
checkbox input "true"
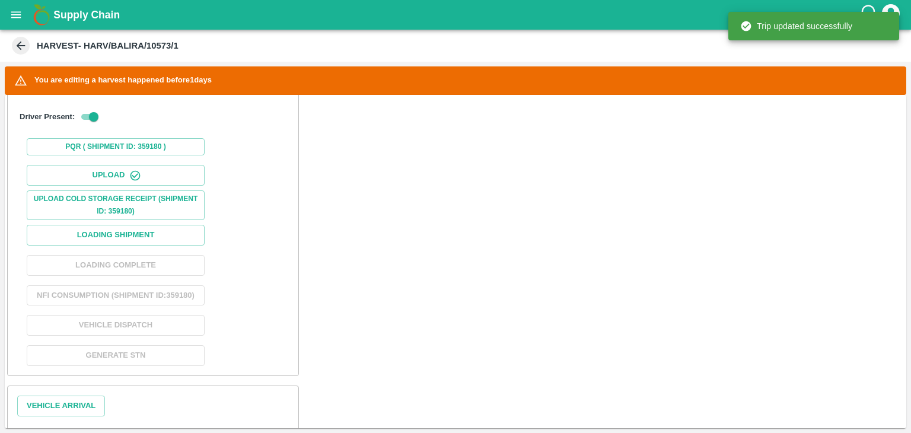
scroll to position [384, 0]
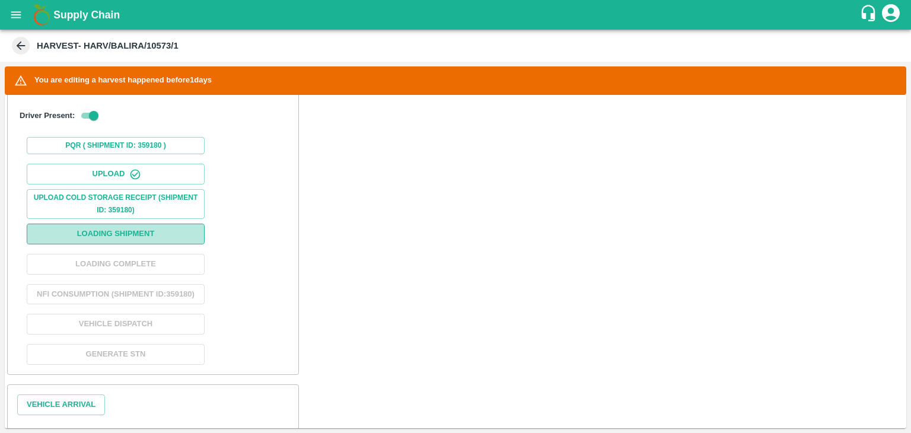
click at [126, 224] on button "Loading Shipment" at bounding box center [116, 234] width 178 height 21
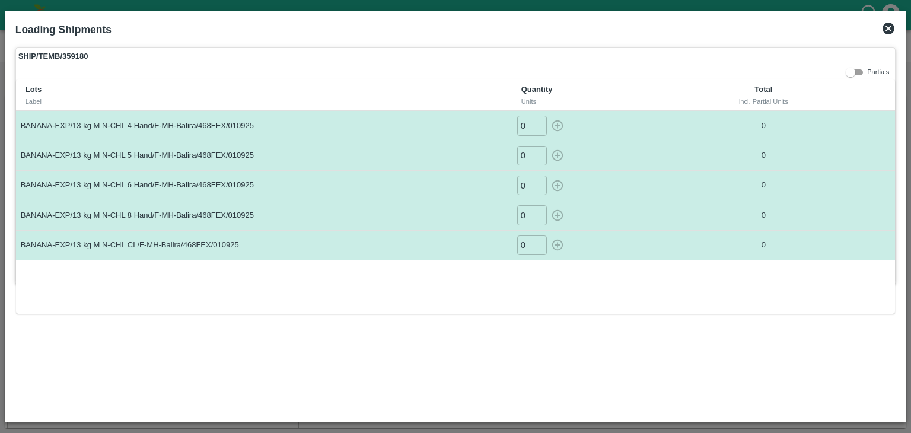
click at [532, 126] on input "0" at bounding box center [532, 126] width 30 height 20
type input "02"
click at [548, 116] on button "button" at bounding box center [557, 126] width 19 height 20
type input "0"
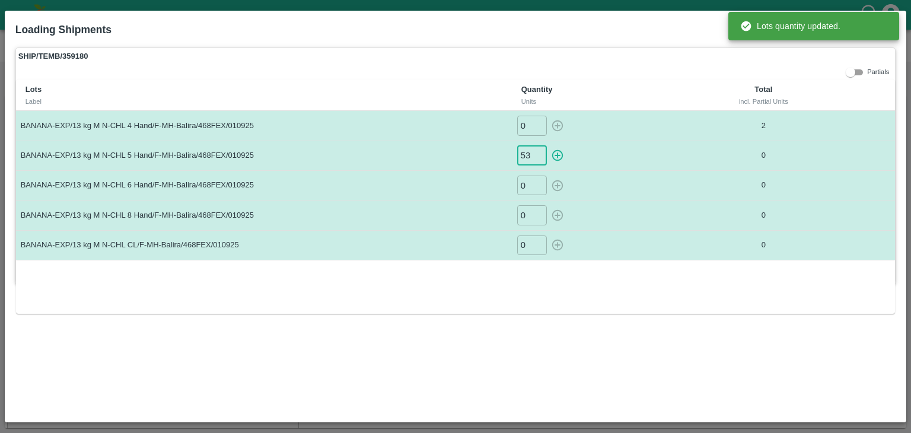
type input "53"
click at [548, 146] on button "button" at bounding box center [557, 156] width 19 height 20
type input "0"
type input "186"
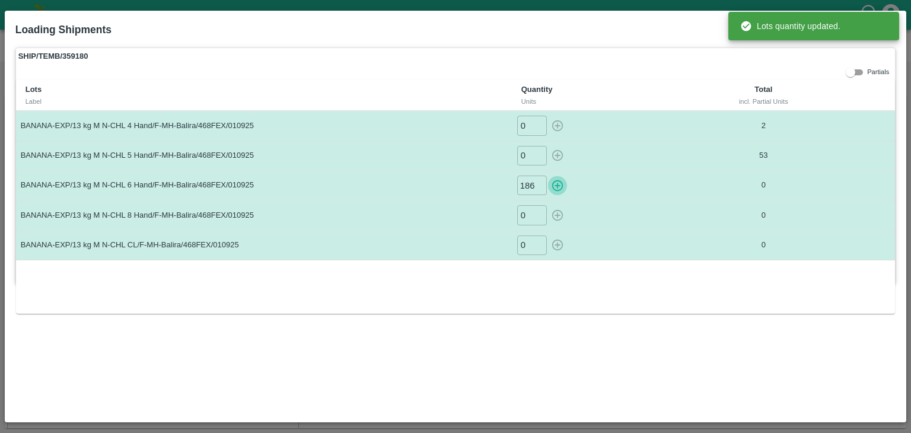
click at [548, 176] on button "button" at bounding box center [557, 186] width 19 height 20
type input "0"
type input "83"
click at [548, 205] on button "button" at bounding box center [557, 215] width 19 height 20
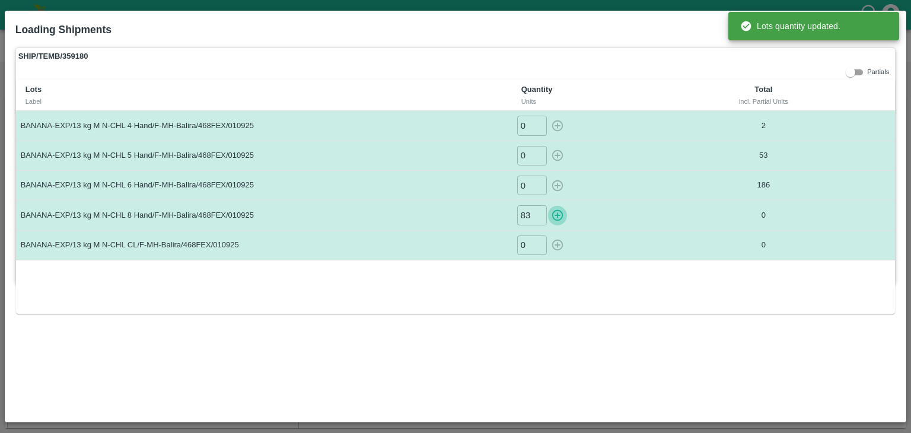
type input "0"
type input "40"
click at [548, 236] on button "button" at bounding box center [557, 246] width 19 height 20
type input "0"
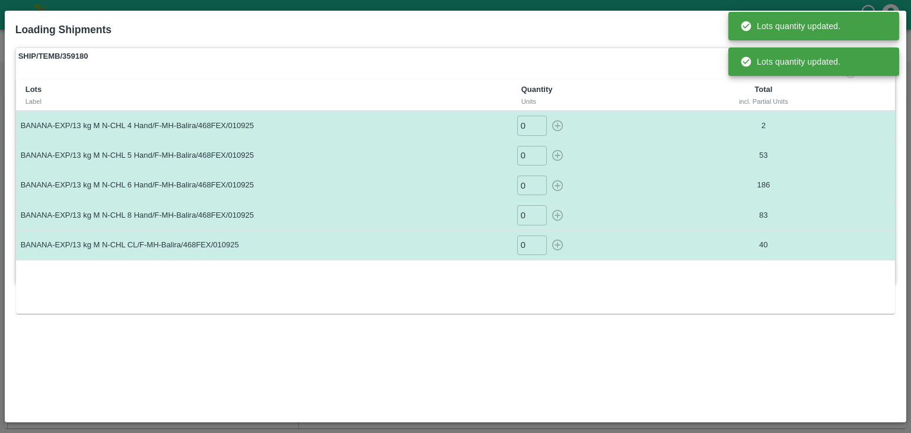
click at [700, 246] on p "40" at bounding box center [764, 245] width 144 height 11
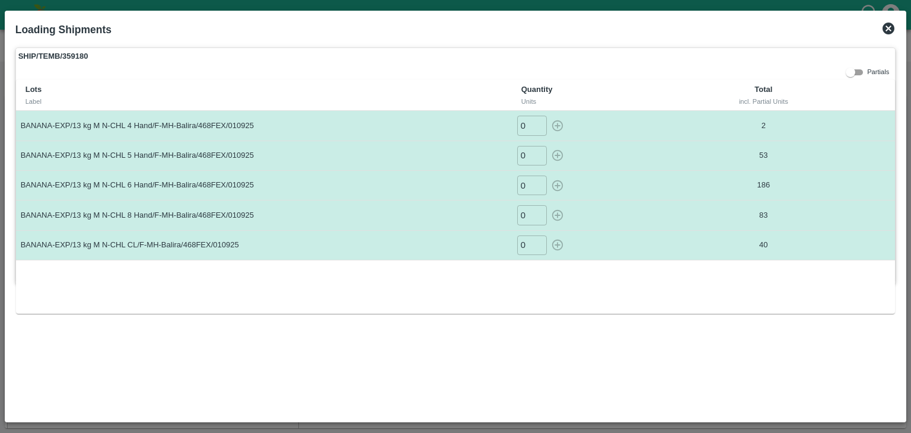
click at [890, 24] on icon at bounding box center [889, 29] width 12 height 12
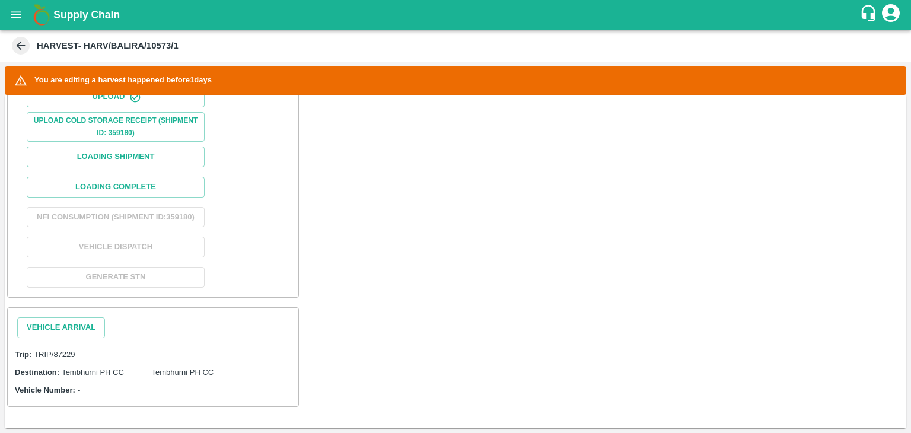
scroll to position [470, 0]
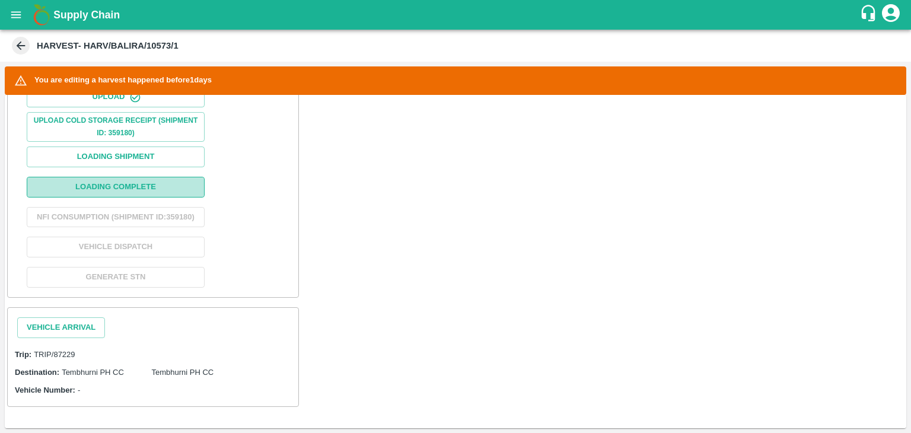
click at [117, 179] on button "Loading Complete" at bounding box center [116, 187] width 178 height 21
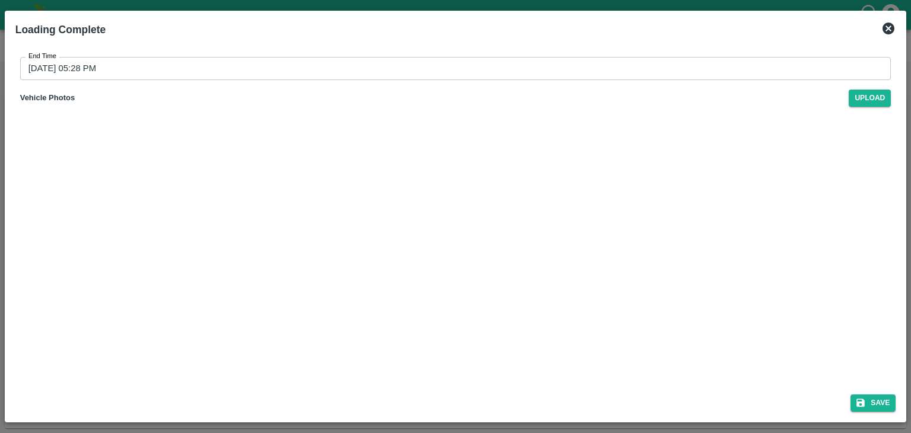
click at [379, 64] on input "02/09/2025 05:28 PM" at bounding box center [451, 68] width 863 height 23
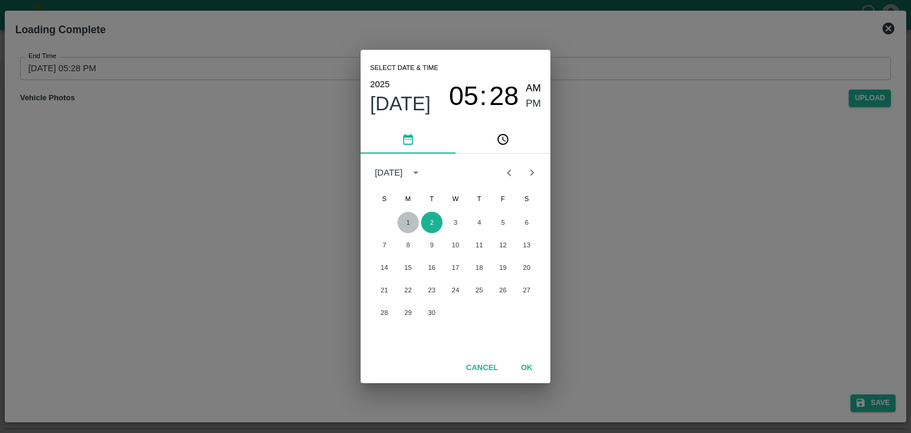
click at [405, 221] on button "1" at bounding box center [408, 222] width 21 height 21
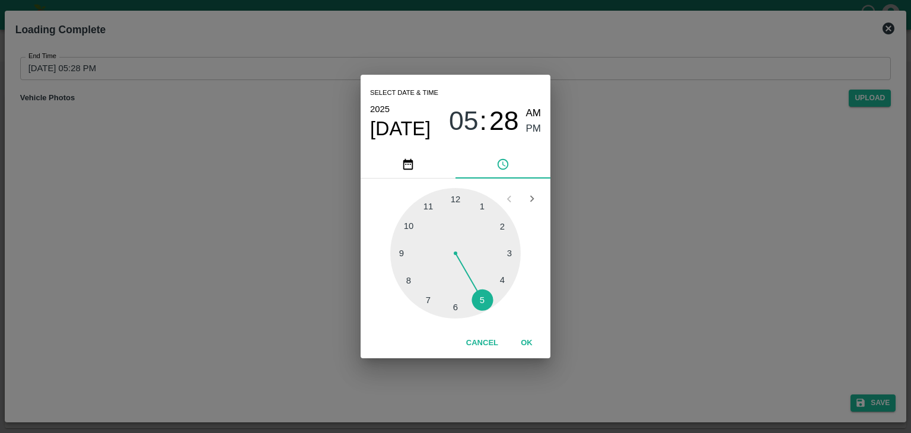
click at [501, 288] on div at bounding box center [455, 253] width 131 height 131
click at [531, 336] on button "OK" at bounding box center [527, 343] width 38 height 21
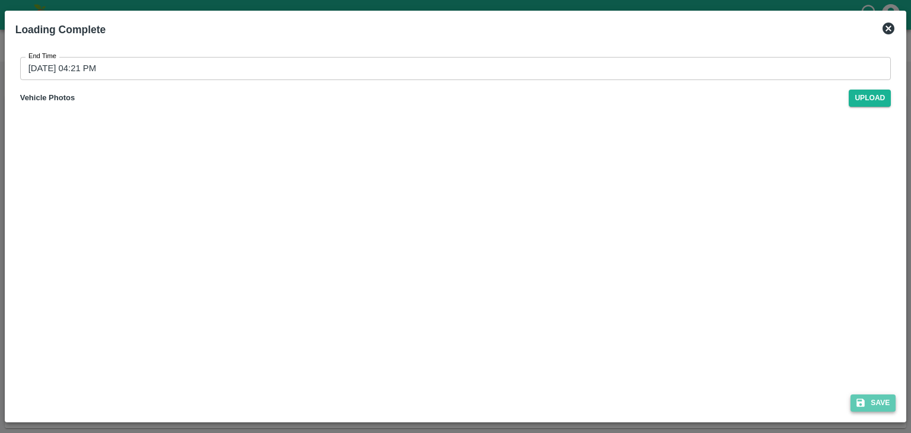
click at [880, 398] on button "Save" at bounding box center [873, 403] width 45 height 17
type input "02/09/2025 05:28 PM"
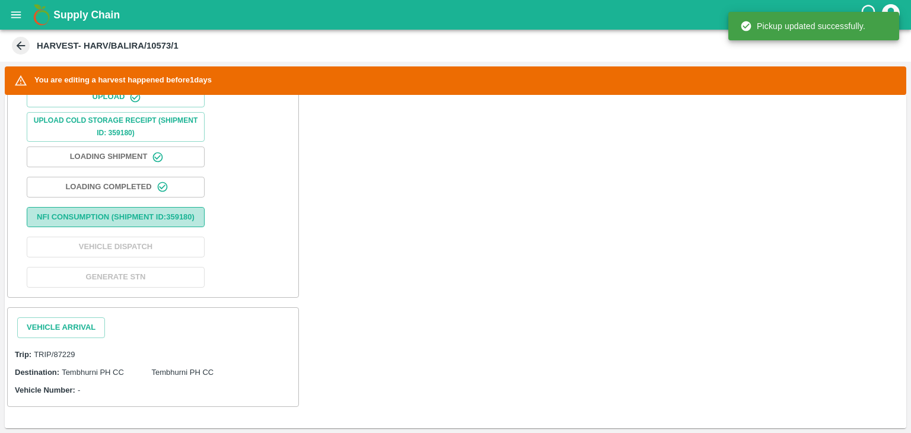
click at [125, 212] on button "Nfi Consumption (SHIPMENT ID: 359180 )" at bounding box center [116, 217] width 178 height 21
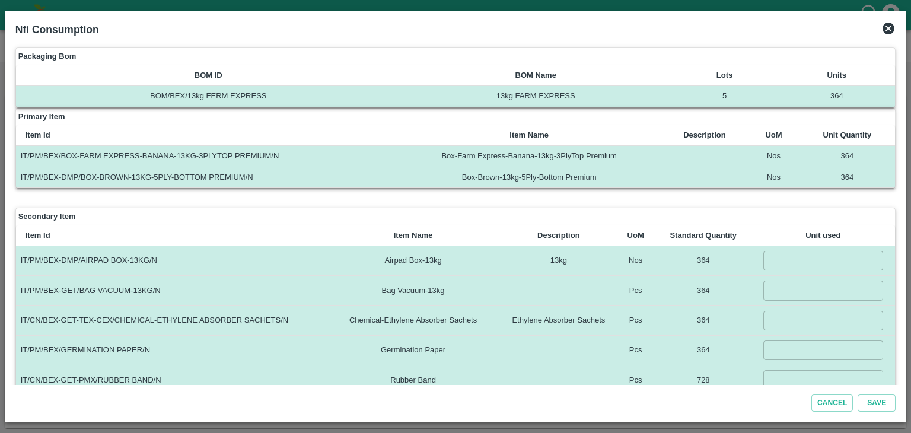
scroll to position [33, 0]
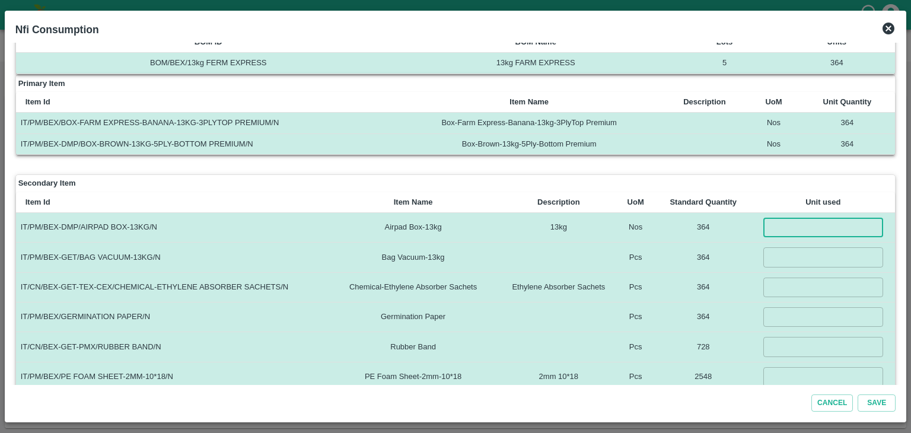
click at [781, 226] on input "number" at bounding box center [824, 228] width 120 height 20
type input "364"
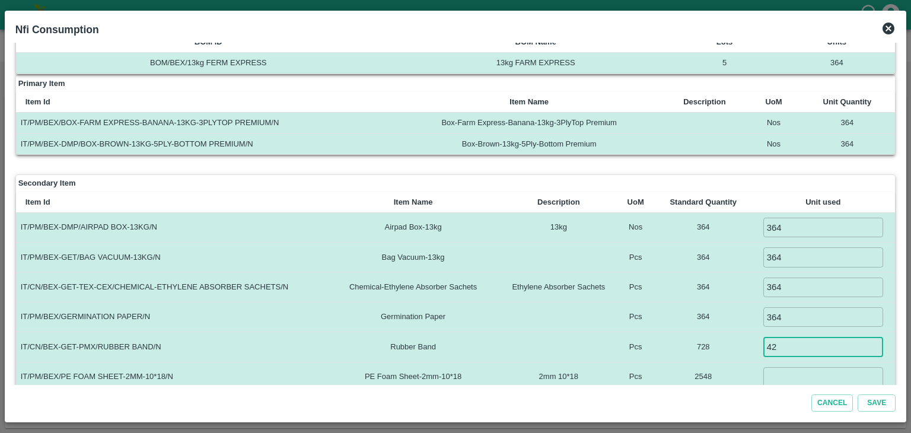
type input "4"
type input "728"
type input "2548"
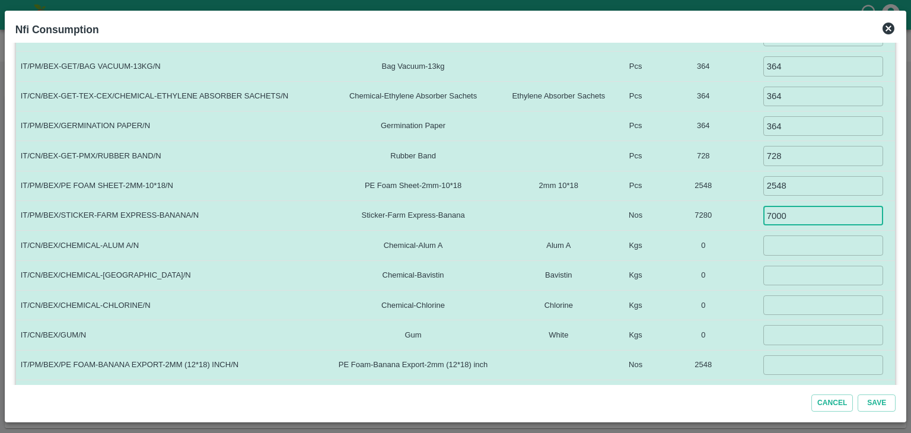
type input "7000"
type input "5"
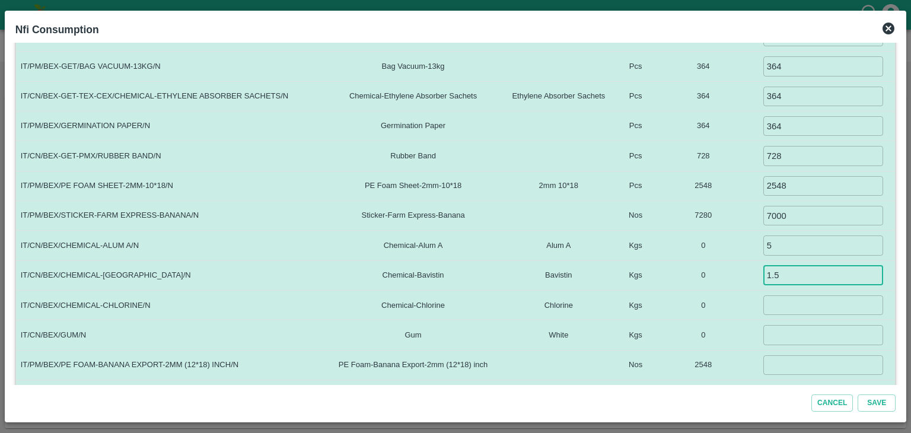
type input "1.5"
type input "0.1"
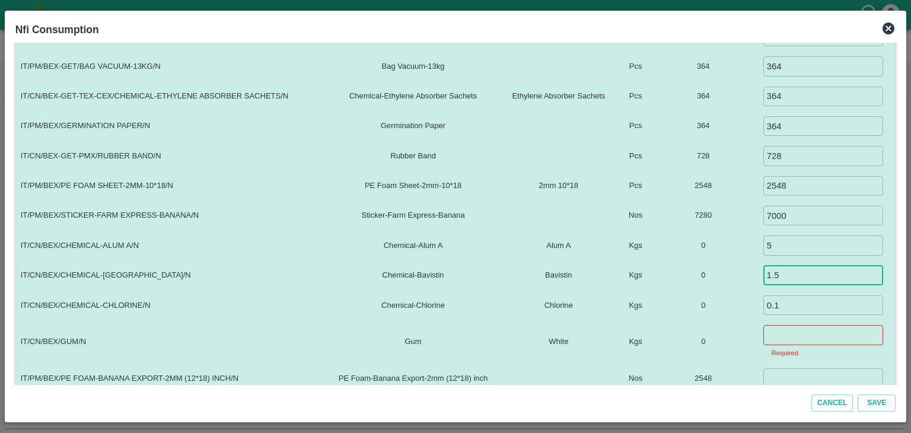
click at [791, 269] on input "1.5" at bounding box center [824, 276] width 120 height 20
type input "1"
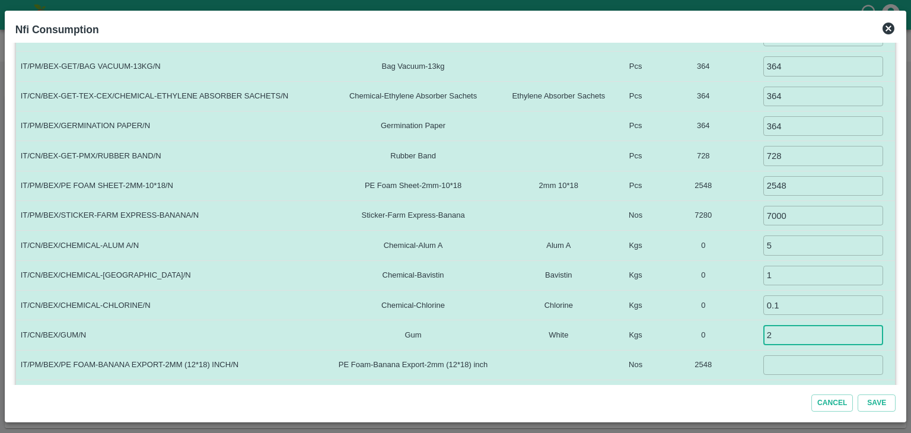
type input "2"
type input "0"
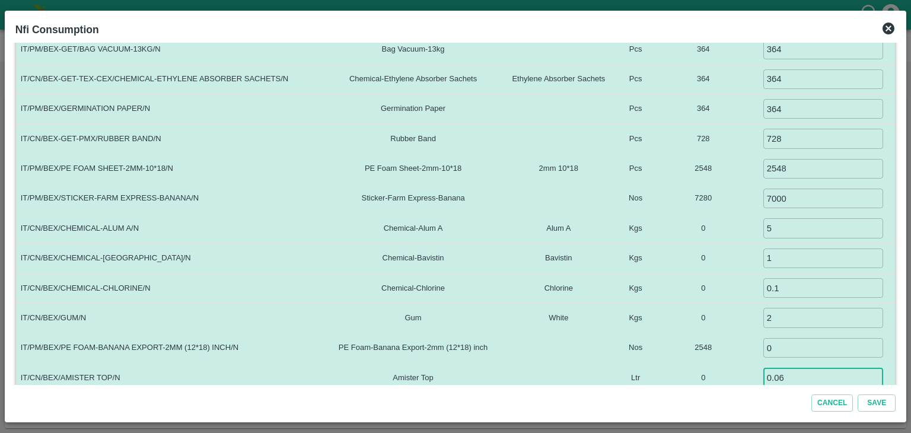
type input "0.06"
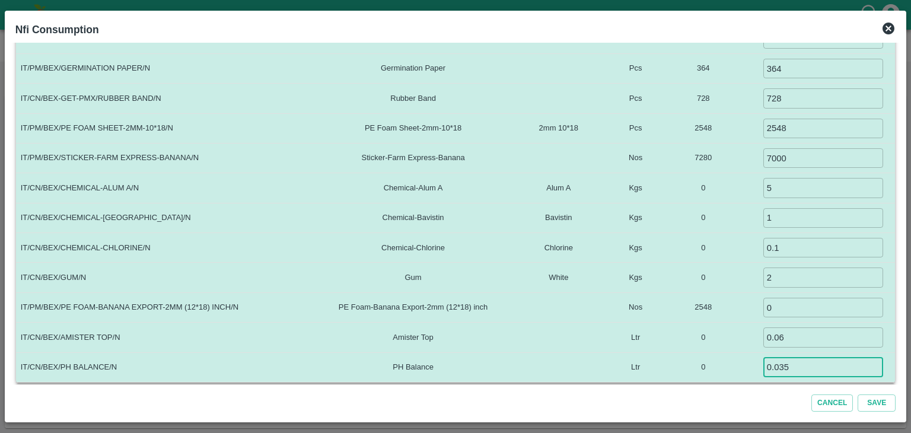
type input "0.035"
click at [858, 395] on button "Save" at bounding box center [877, 403] width 38 height 17
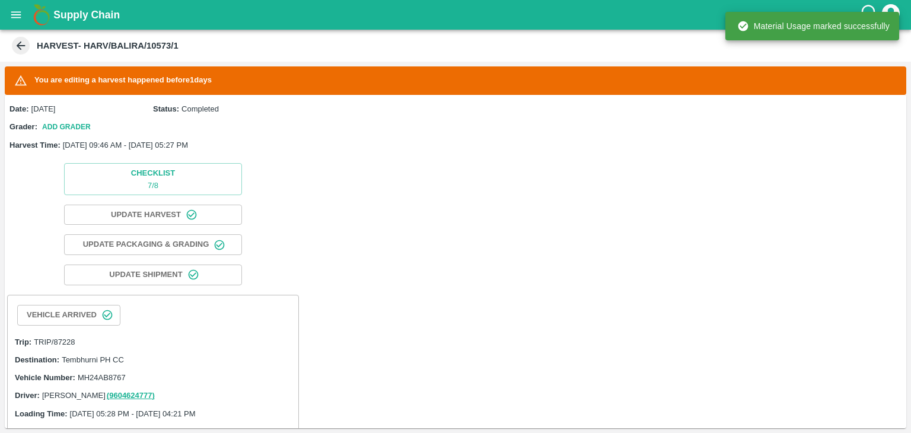
scroll to position [470, 0]
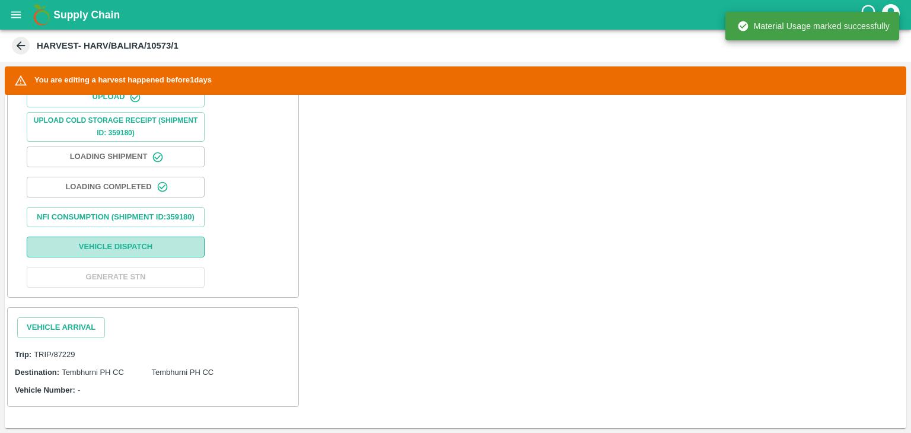
click at [138, 254] on button "Vehicle Dispatch" at bounding box center [116, 247] width 178 height 21
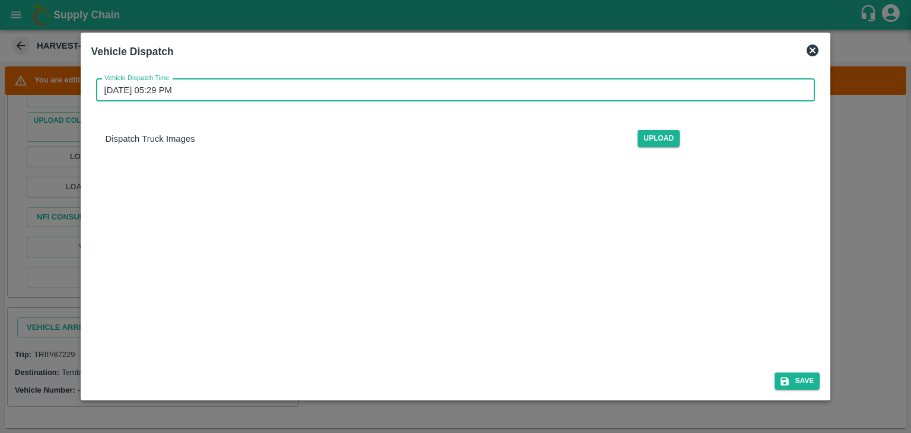
click at [432, 89] on input "02/09/2025 05:29 PM" at bounding box center [451, 90] width 711 height 23
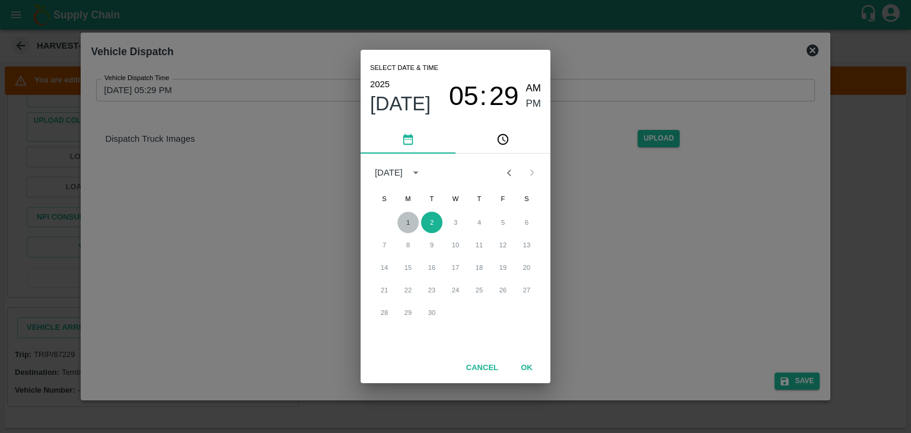
click at [409, 226] on button "1" at bounding box center [408, 222] width 21 height 21
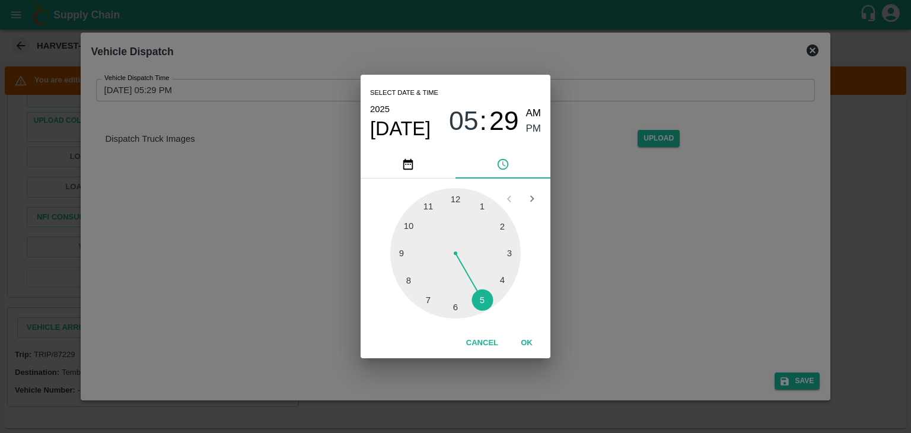
click at [477, 309] on div at bounding box center [455, 253] width 131 height 131
type input "01/09/2025 05:27 PM"
click at [533, 345] on button "OK" at bounding box center [527, 343] width 38 height 21
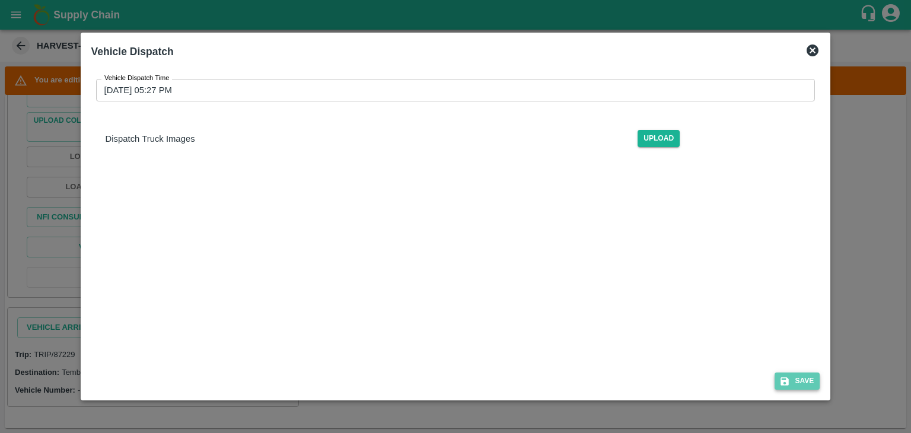
click at [802, 384] on button "Save" at bounding box center [797, 381] width 45 height 17
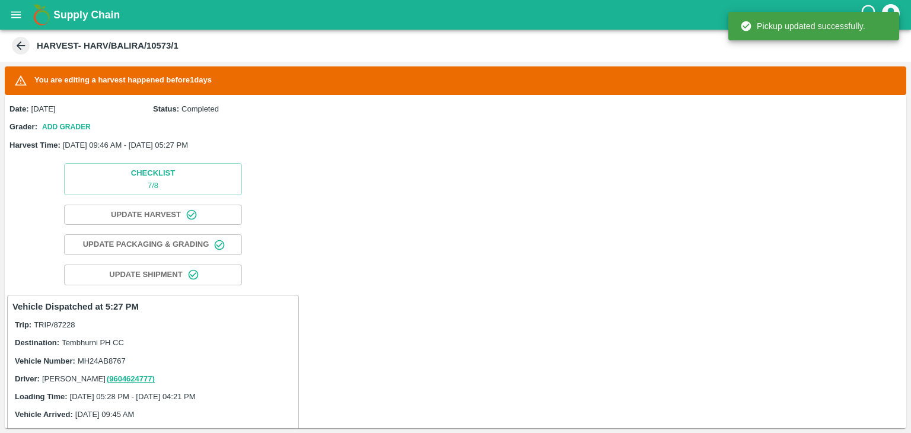
scroll to position [472, 0]
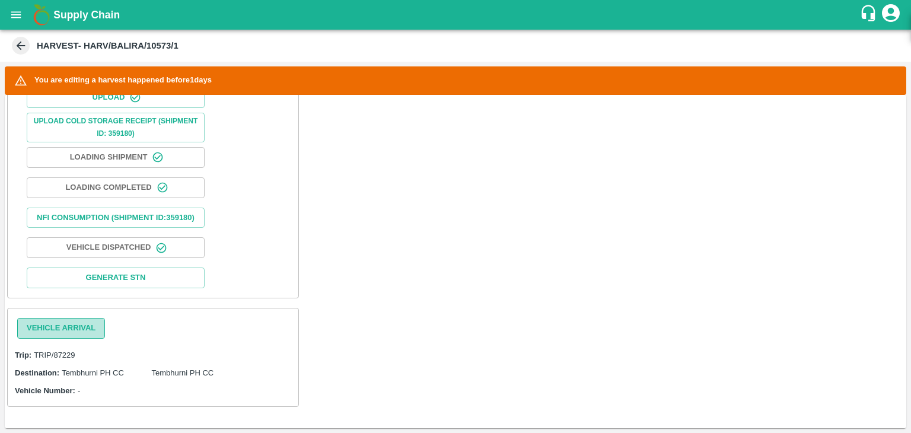
click at [77, 329] on button "Vehicle Arrival" at bounding box center [61, 328] width 88 height 21
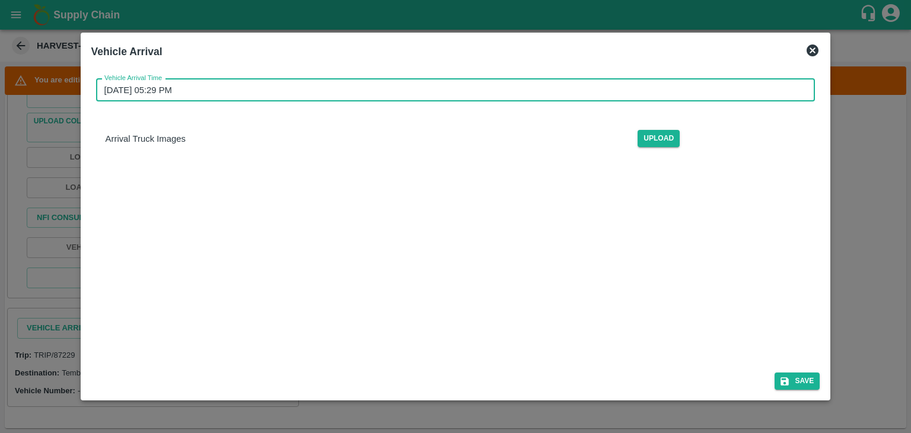
click at [494, 88] on input "02/09/2025 05:29 PM" at bounding box center [451, 90] width 711 height 23
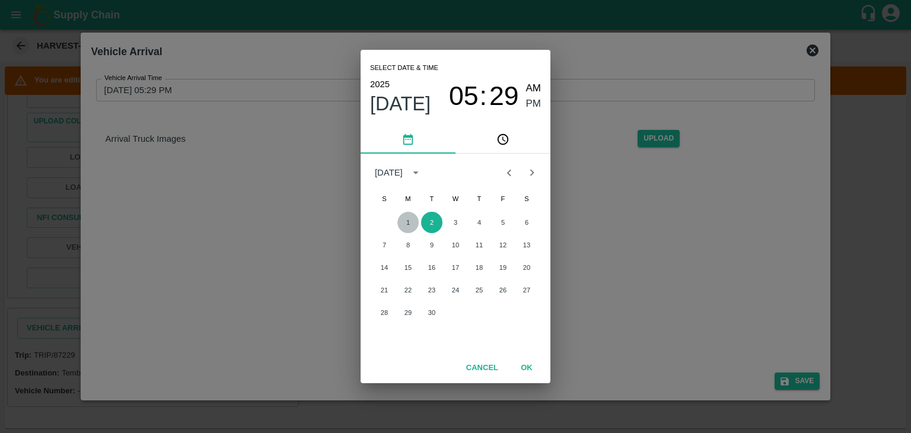
click at [407, 231] on button "1" at bounding box center [408, 222] width 21 height 21
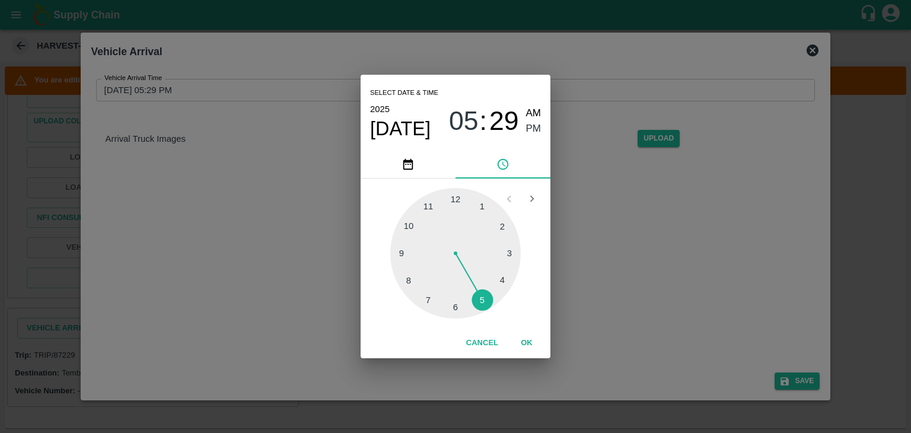
click at [535, 108] on span "AM" at bounding box center [533, 114] width 15 height 16
click at [396, 257] on div at bounding box center [455, 253] width 131 height 131
type input "01/09/2025 09:44 AM"
click at [532, 342] on button "OK" at bounding box center [527, 343] width 38 height 21
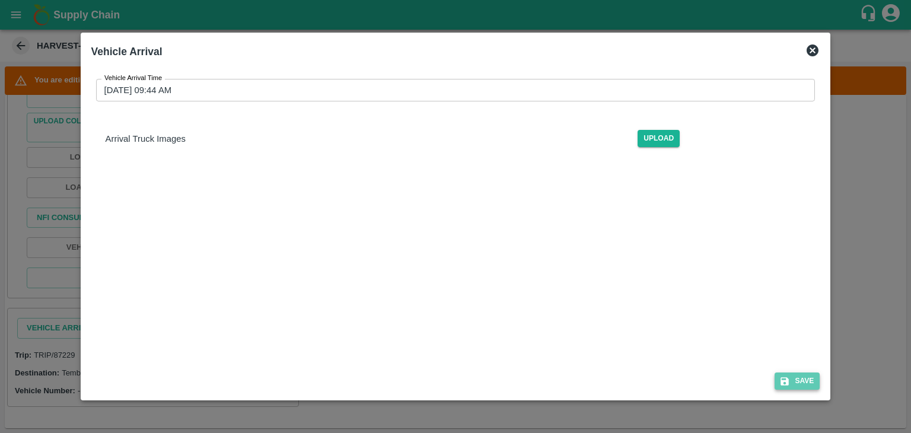
click at [809, 383] on button "Save" at bounding box center [797, 381] width 45 height 17
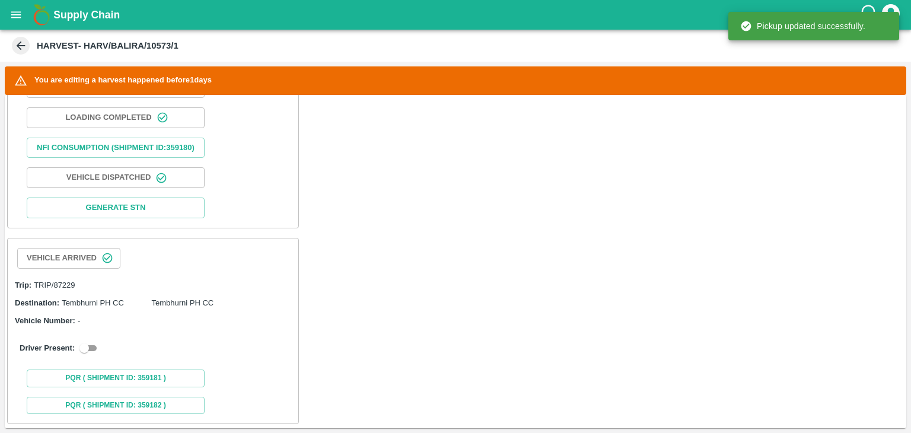
scroll to position [558, 0]
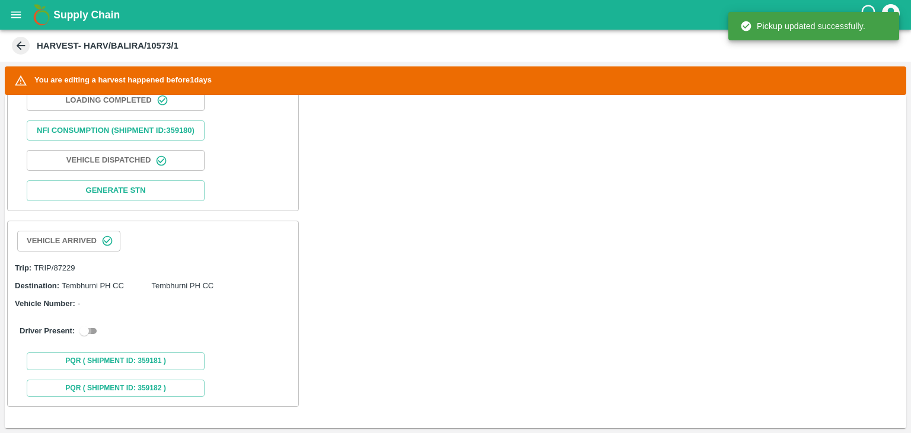
click at [94, 326] on input "checkbox" at bounding box center [84, 331] width 43 height 14
checkbox input "true"
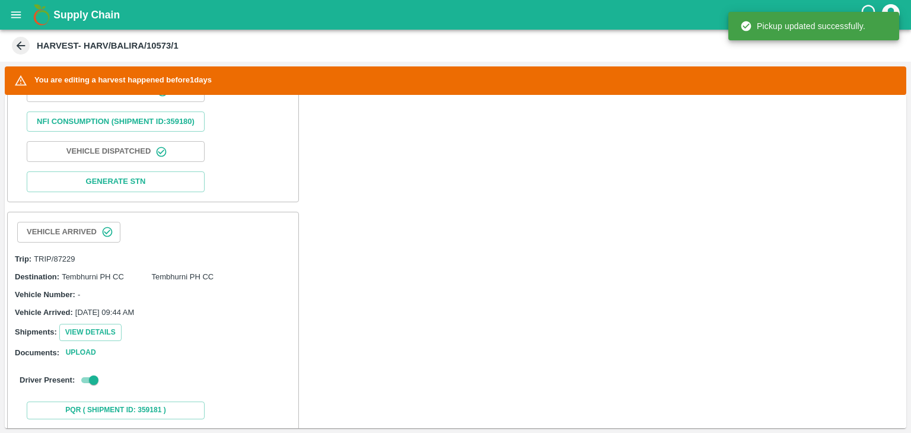
scroll to position [795, 0]
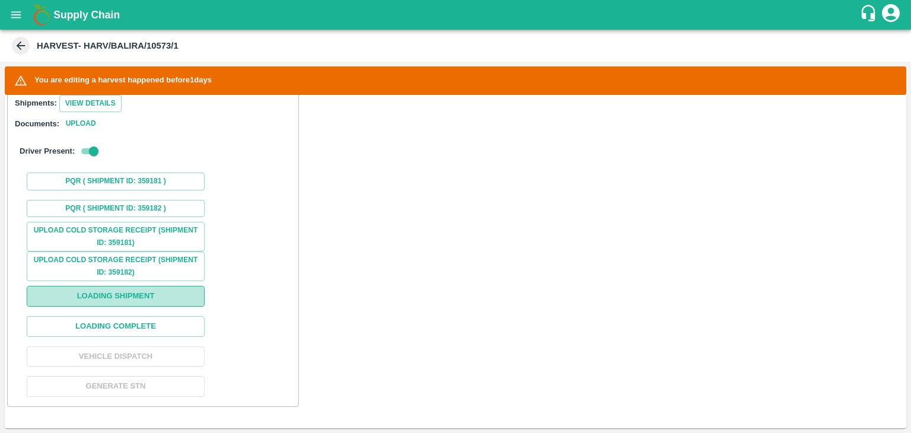
click at [158, 298] on button "Loading Shipment" at bounding box center [116, 296] width 178 height 21
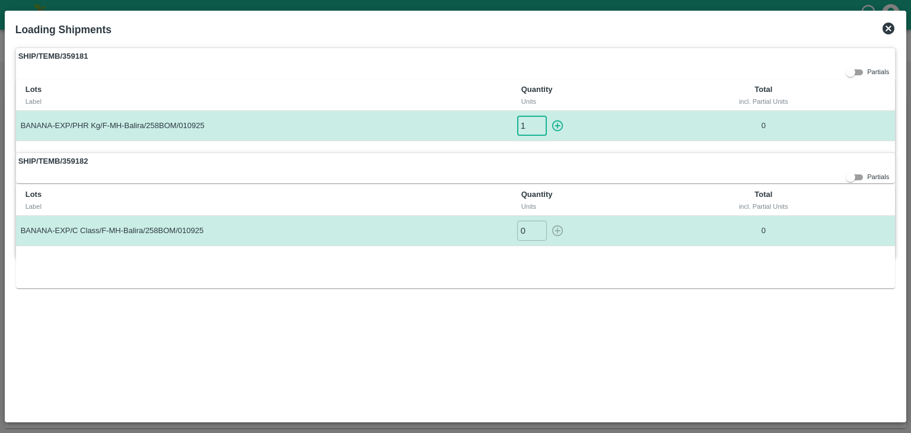
click at [538, 122] on input "1" at bounding box center [532, 126] width 30 height 20
click at [559, 122] on icon "button" at bounding box center [557, 125] width 13 height 13
type input "0"
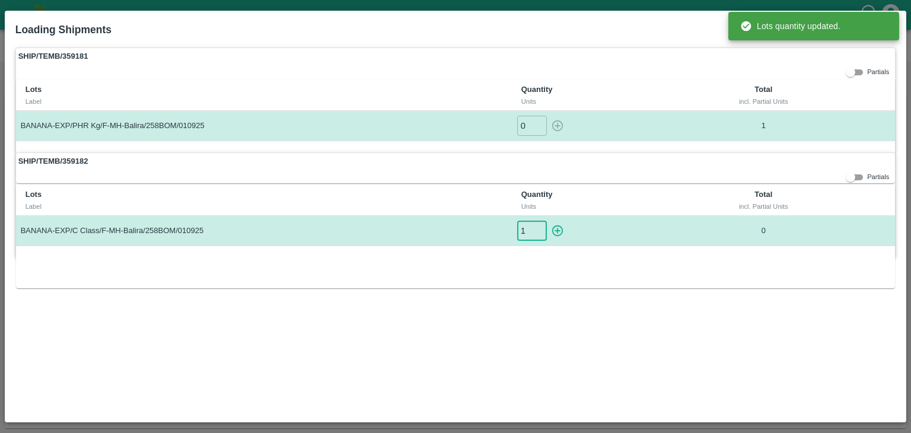
click at [541, 225] on input "1" at bounding box center [532, 231] width 30 height 20
click at [556, 228] on icon "button" at bounding box center [557, 230] width 13 height 13
type input "0"
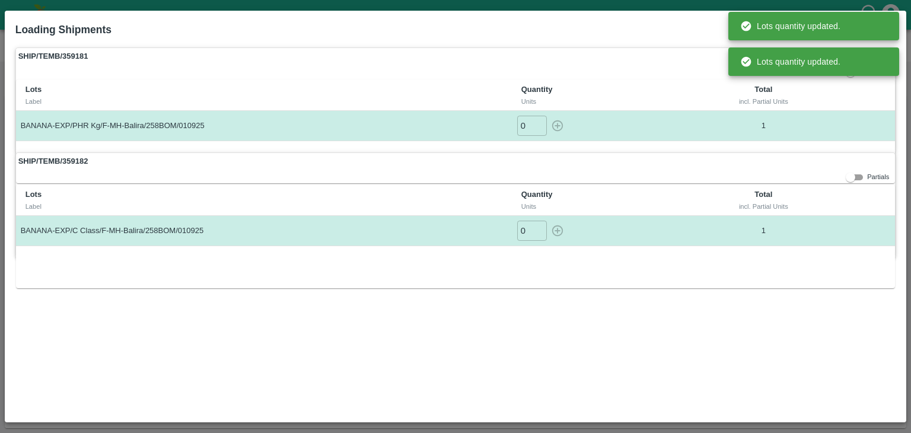
click at [694, 189] on th "Total incl. Partial Units" at bounding box center [764, 200] width 154 height 31
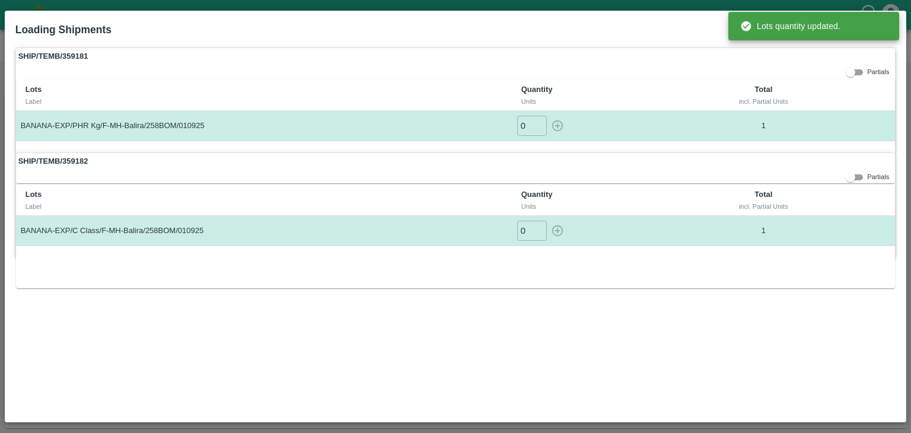
click at [808, 82] on th "Total incl. Partial Units" at bounding box center [764, 95] width 154 height 31
click at [854, 48] on label "SHIP/TEMB/359181" at bounding box center [456, 56] width 880 height 17
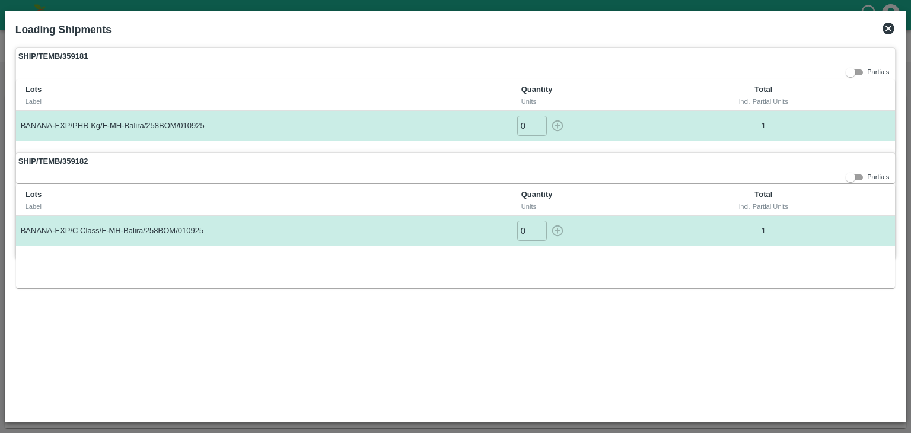
click at [889, 29] on icon at bounding box center [889, 28] width 14 height 14
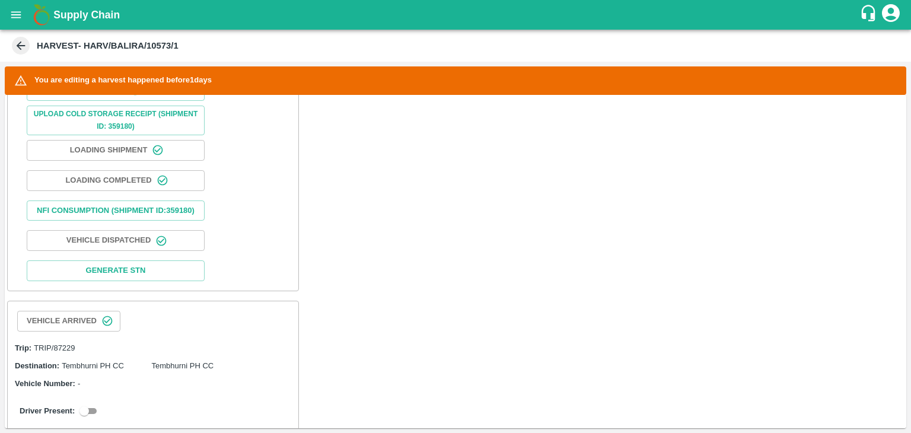
scroll to position [558, 0]
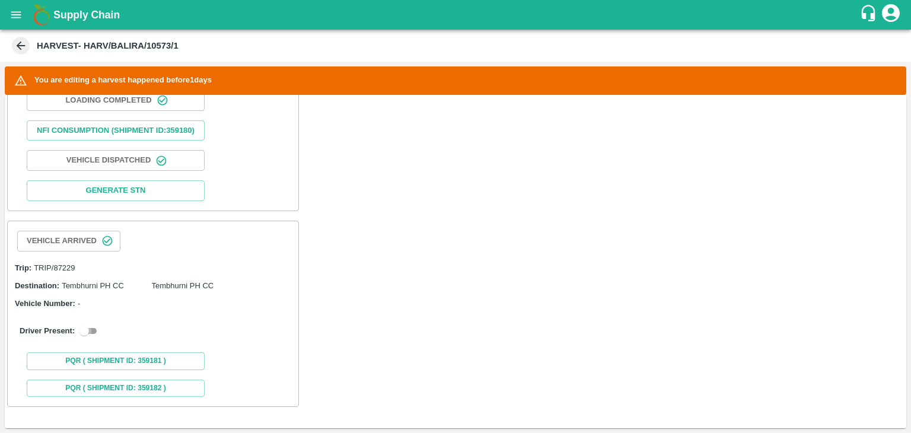
click at [77, 337] on input "checkbox" at bounding box center [84, 331] width 43 height 14
checkbox input "true"
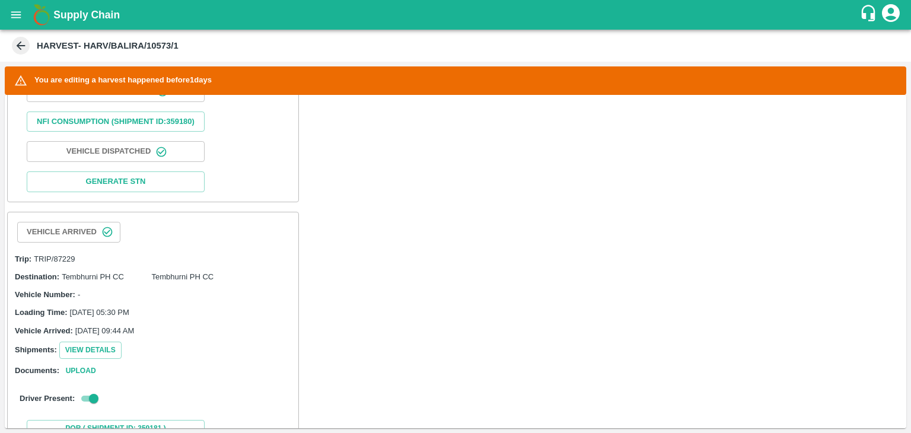
click at [77, 335] on span "01 Sep 2025, 09:44 AM" at bounding box center [104, 330] width 59 height 9
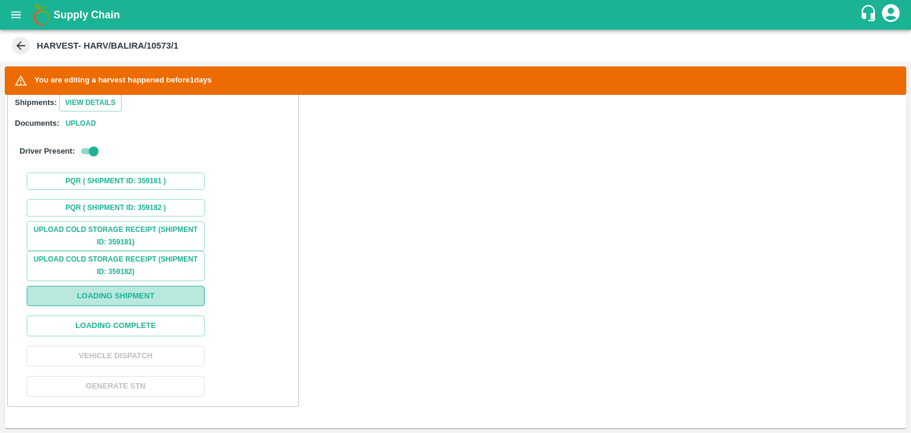
click at [142, 302] on button "Loading Shipment" at bounding box center [116, 296] width 178 height 21
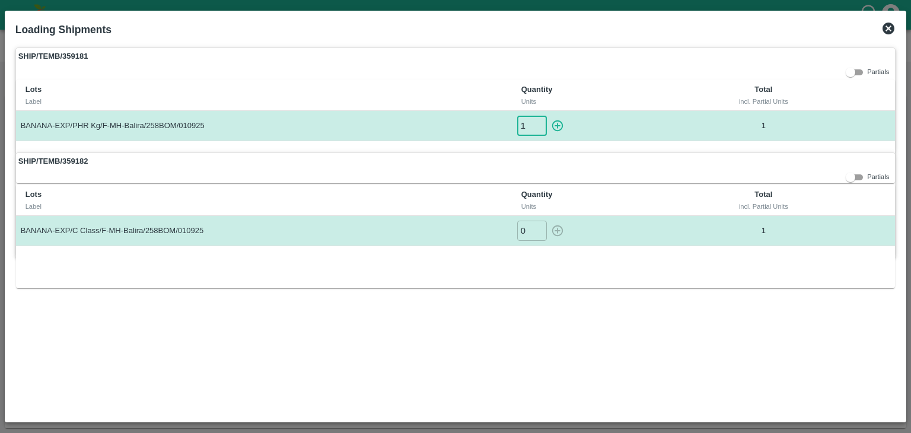
click at [541, 123] on input "1" at bounding box center [532, 126] width 30 height 20
click at [559, 122] on icon "button" at bounding box center [557, 125] width 13 height 13
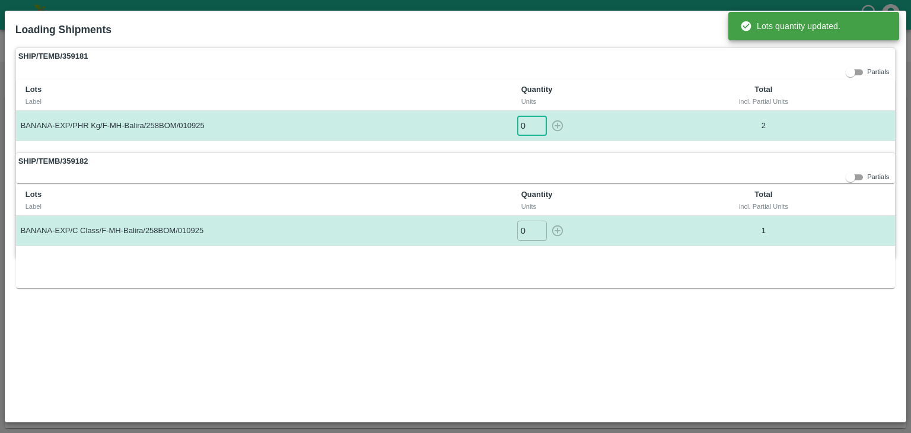
click at [536, 131] on input "0" at bounding box center [532, 126] width 30 height 20
click at [539, 128] on input "-1" at bounding box center [532, 126] width 30 height 20
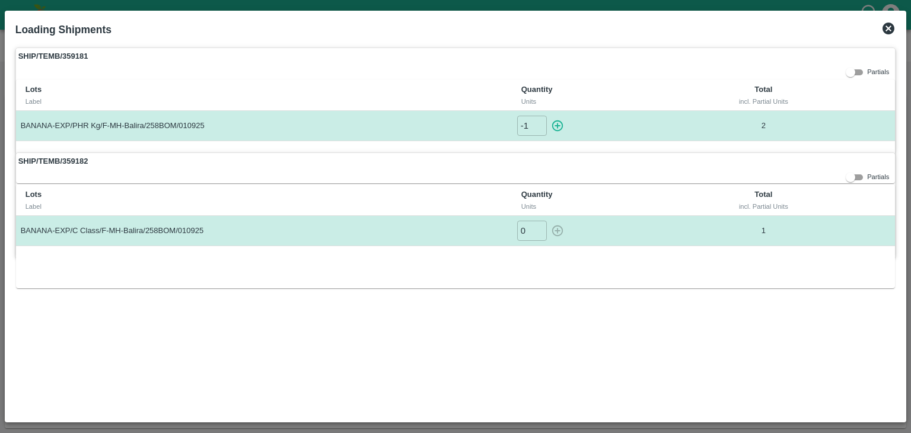
click at [627, 166] on label "SHIP/TEMB/359182" at bounding box center [456, 161] width 880 height 17
click at [559, 122] on icon "button" at bounding box center [557, 125] width 13 height 13
type input "0"
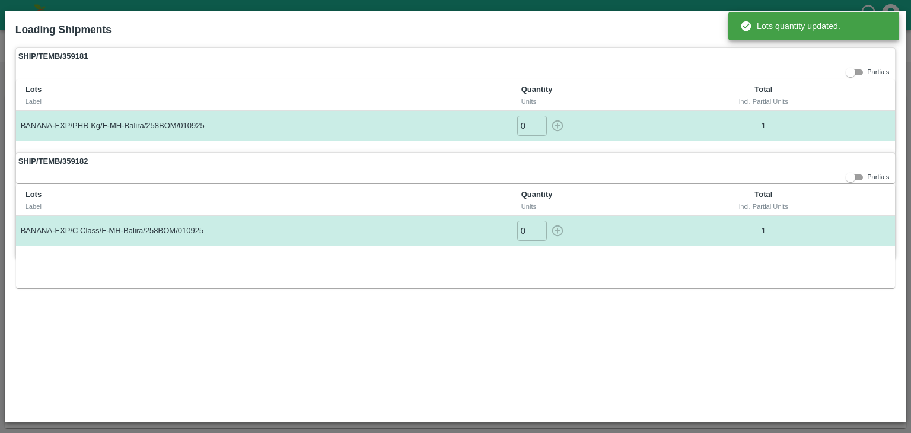
click at [688, 57] on label "SHIP/TEMB/359181" at bounding box center [456, 56] width 880 height 17
click at [791, 75] on div "SHIP/TEMB/359181 Partials Lots Label Quantity Units Total incl. Partial Units B…" at bounding box center [455, 99] width 881 height 105
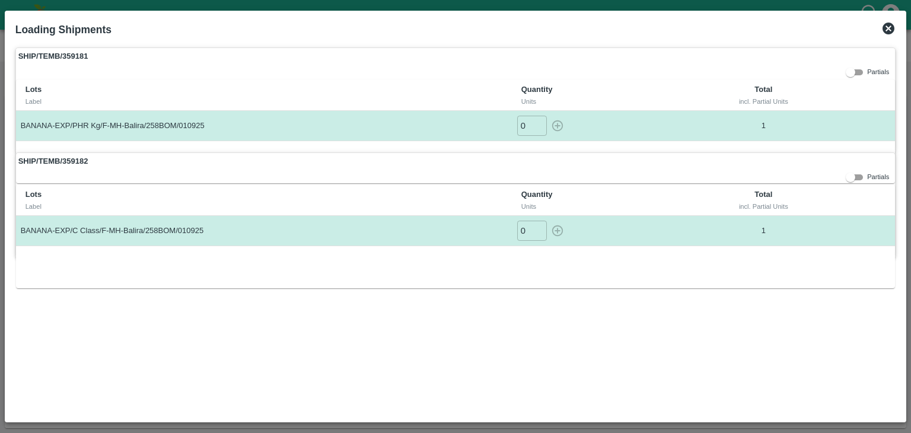
click at [890, 28] on icon at bounding box center [889, 28] width 14 height 14
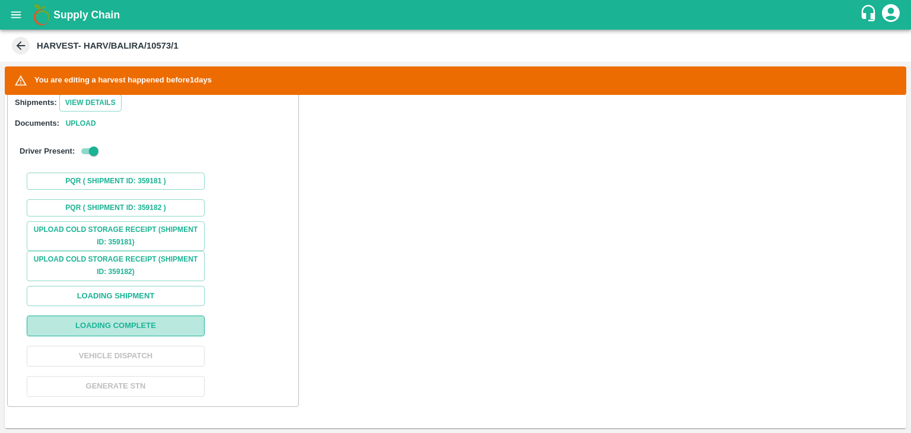
click at [144, 323] on button "Loading Complete" at bounding box center [116, 326] width 178 height 21
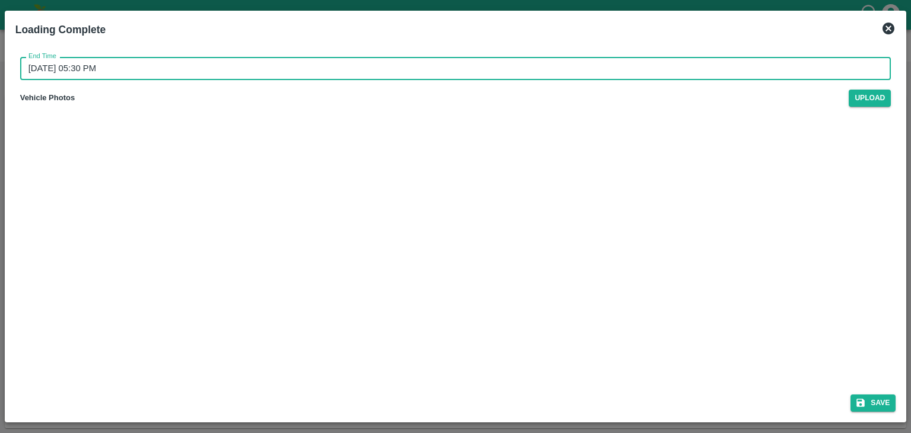
click at [475, 75] on input "02/09/2025 05:30 PM" at bounding box center [451, 68] width 863 height 23
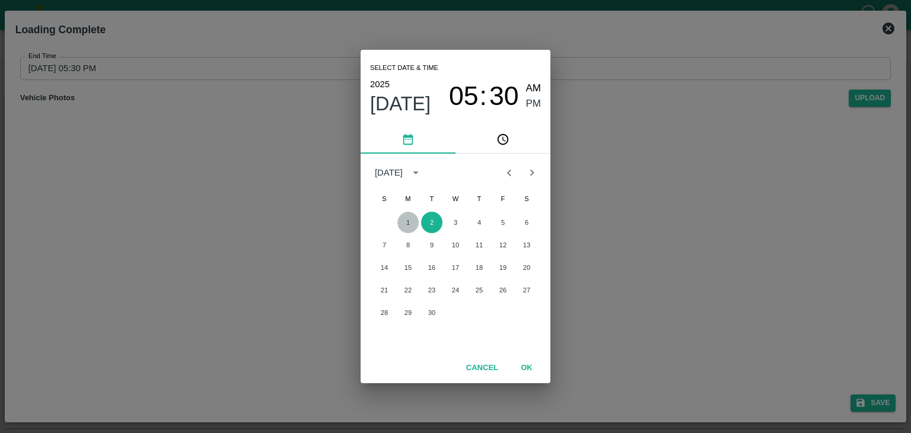
click at [409, 224] on button "1" at bounding box center [408, 222] width 21 height 21
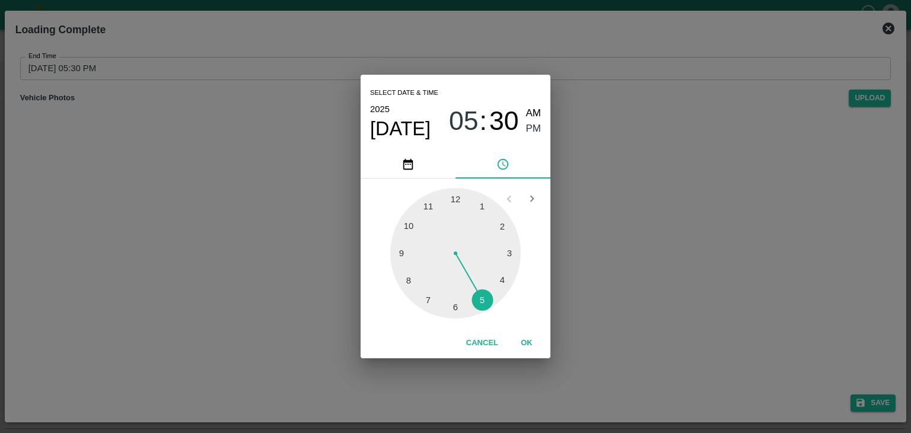
click at [500, 285] on div at bounding box center [455, 253] width 131 height 131
click at [536, 343] on button "OK" at bounding box center [527, 343] width 38 height 21
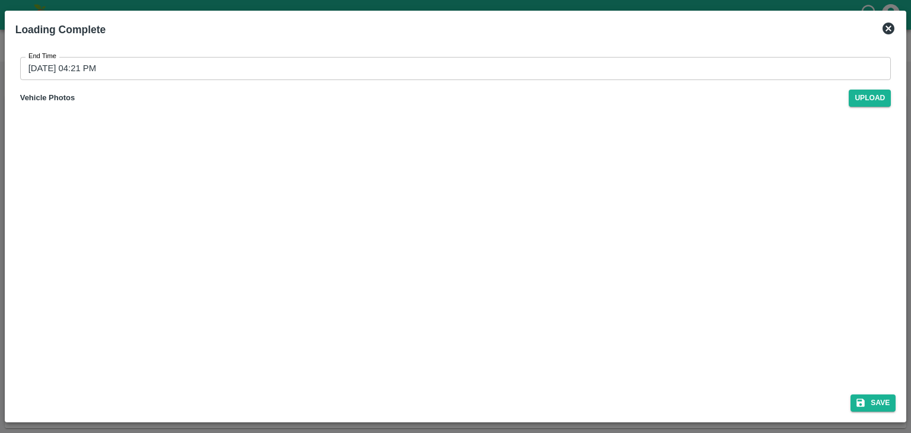
click at [863, 393] on div "Save" at bounding box center [456, 400] width 891 height 31
click at [879, 403] on button "Save" at bounding box center [873, 403] width 45 height 17
type input "02/09/2025 05:30 PM"
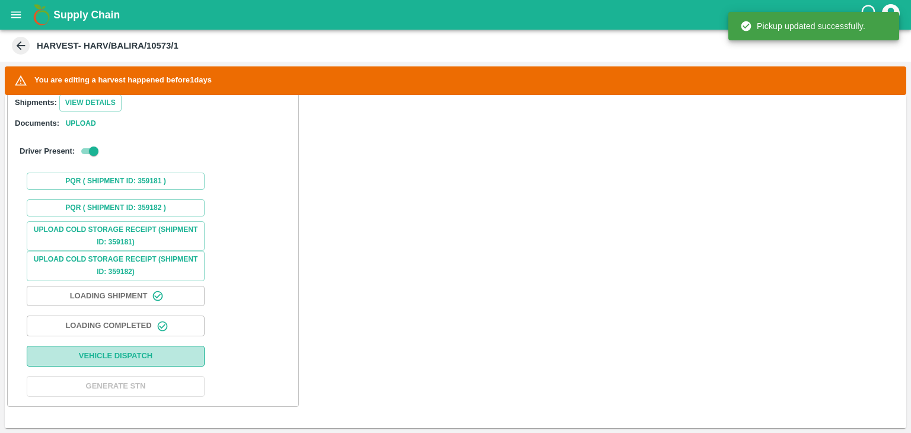
click at [158, 347] on button "Vehicle Dispatch" at bounding box center [116, 356] width 178 height 21
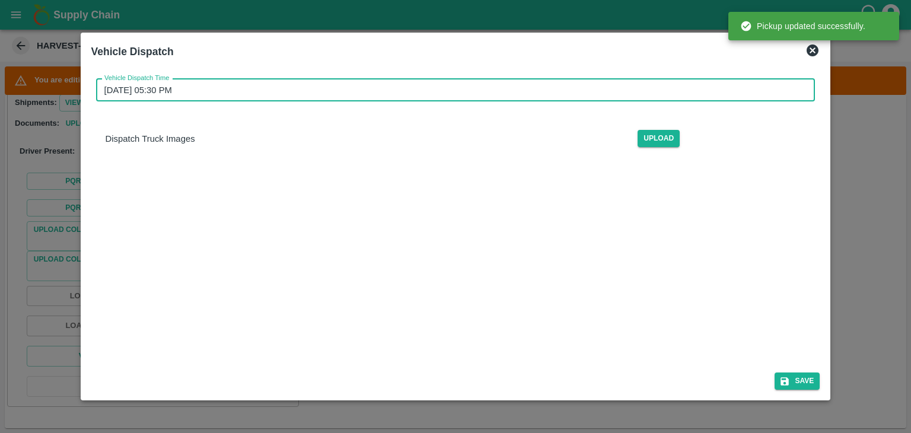
click at [426, 88] on input "02/09/2025 05:30 PM" at bounding box center [451, 90] width 711 height 23
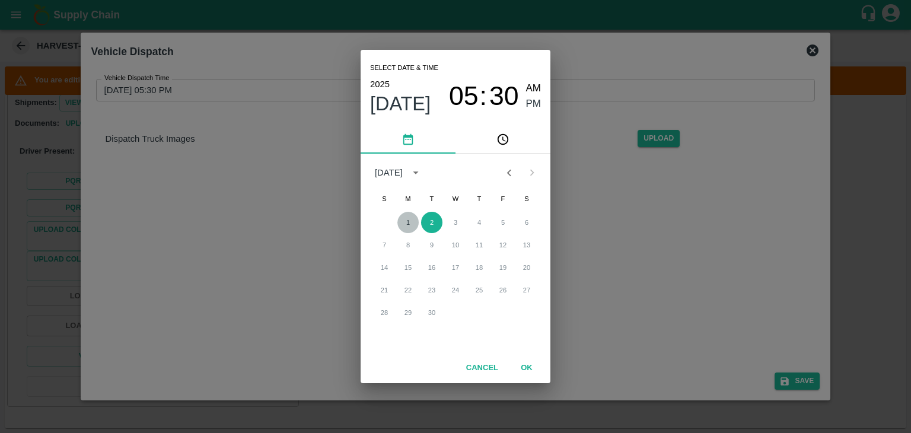
click at [411, 217] on button "1" at bounding box center [408, 222] width 21 height 21
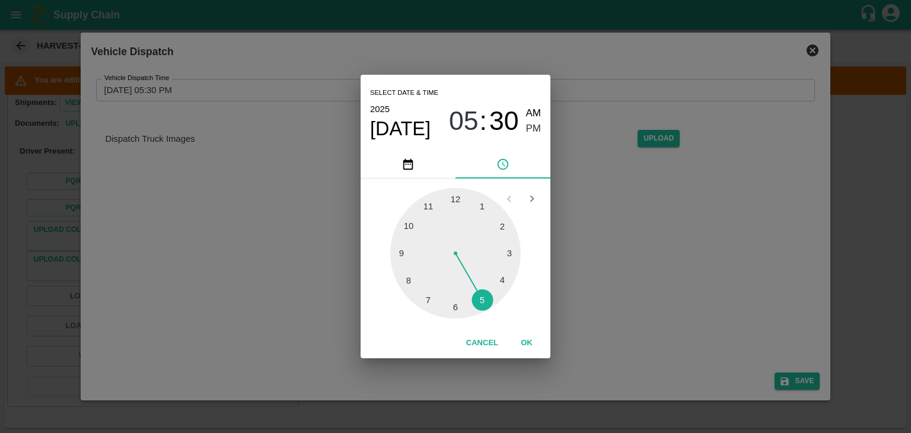
click at [467, 303] on div at bounding box center [455, 253] width 131 height 131
type input "01/09/2025 06:28 PM"
click at [532, 344] on button "OK" at bounding box center [527, 343] width 38 height 21
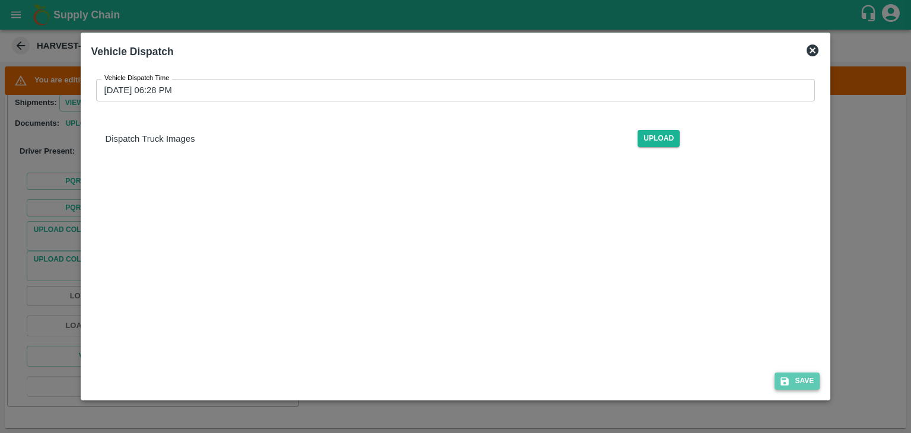
click at [802, 379] on button "Save" at bounding box center [797, 381] width 45 height 17
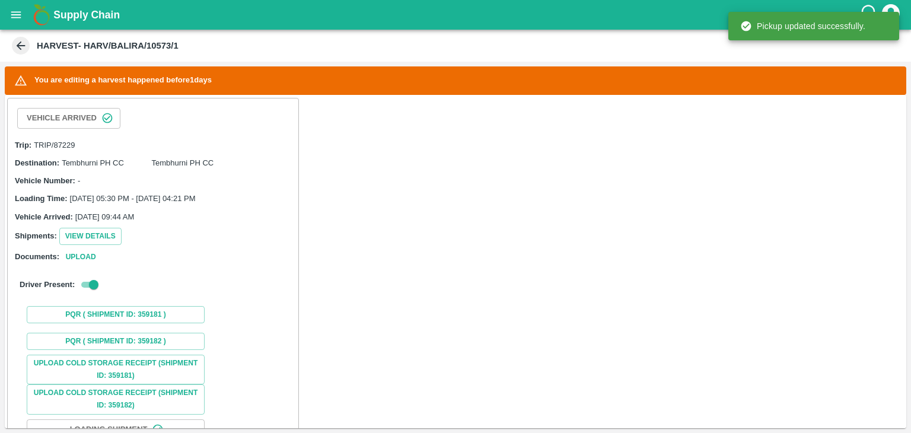
scroll to position [814, 0]
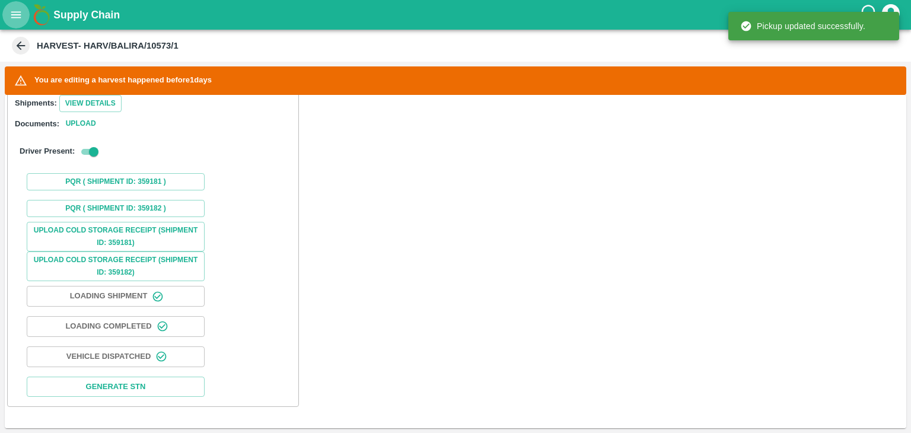
click at [9, 15] on icon "open drawer" at bounding box center [15, 14] width 13 height 13
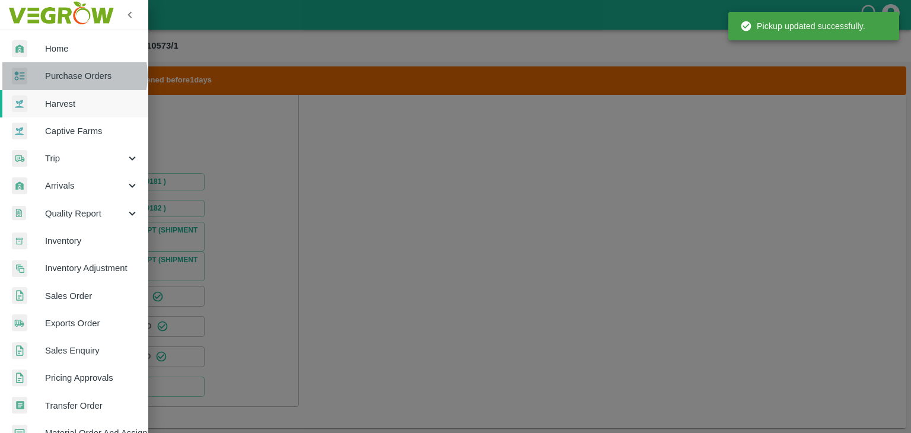
click at [70, 75] on span "Purchase Orders" at bounding box center [92, 75] width 94 height 13
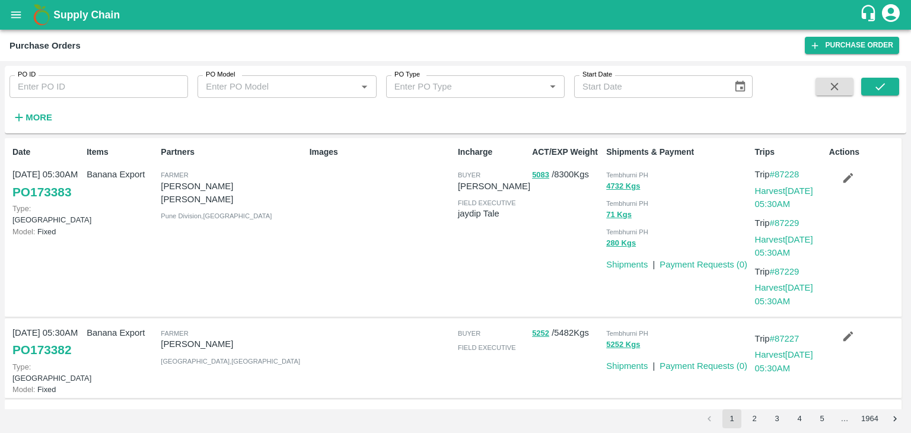
click at [833, 54] on div "Purchase Orders Purchase Order" at bounding box center [455, 45] width 911 height 31
click at [843, 46] on link "Purchase Order" at bounding box center [852, 45] width 94 height 17
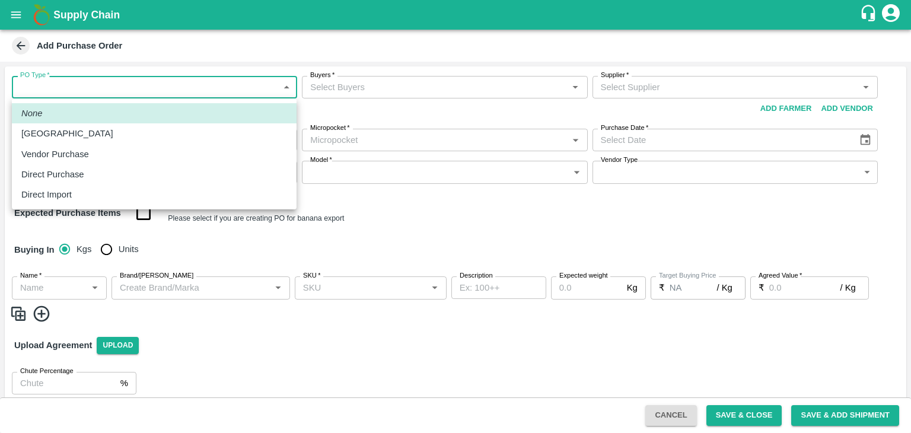
click at [25, 89] on body "Supply Chain Add Purchase Order PO Type   * ​ PO Type Buyers   * Buyers   * Sup…" at bounding box center [455, 216] width 911 height 433
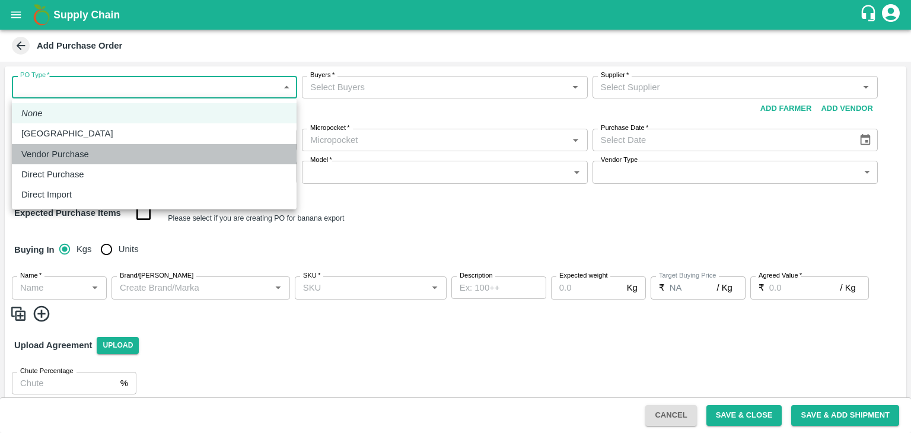
click at [75, 155] on p "Vendor Purchase" at bounding box center [55, 154] width 68 height 13
type input "2"
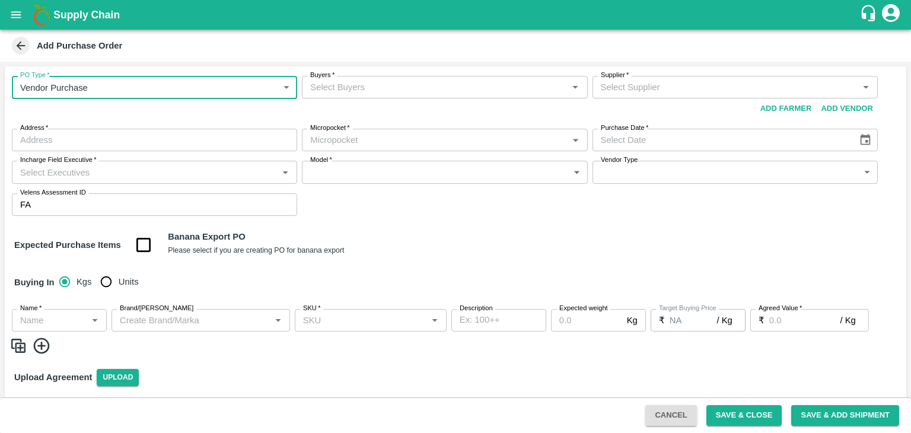
click at [364, 91] on input "Buyers   *" at bounding box center [435, 87] width 259 height 15
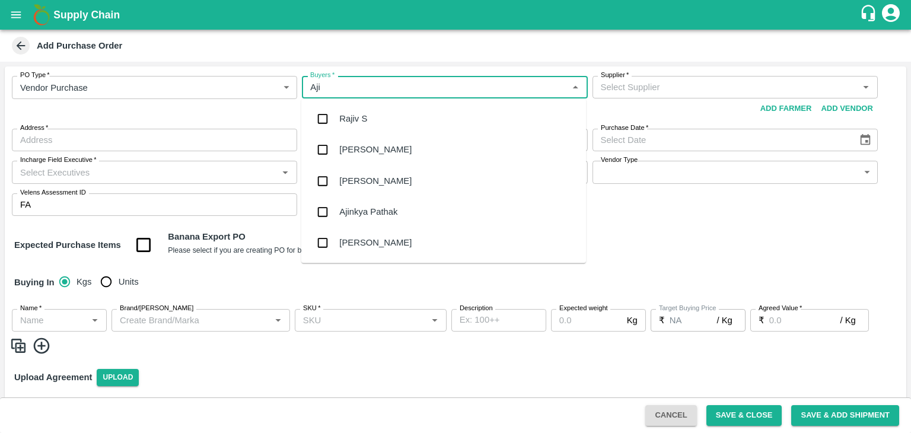
type input "Ajit"
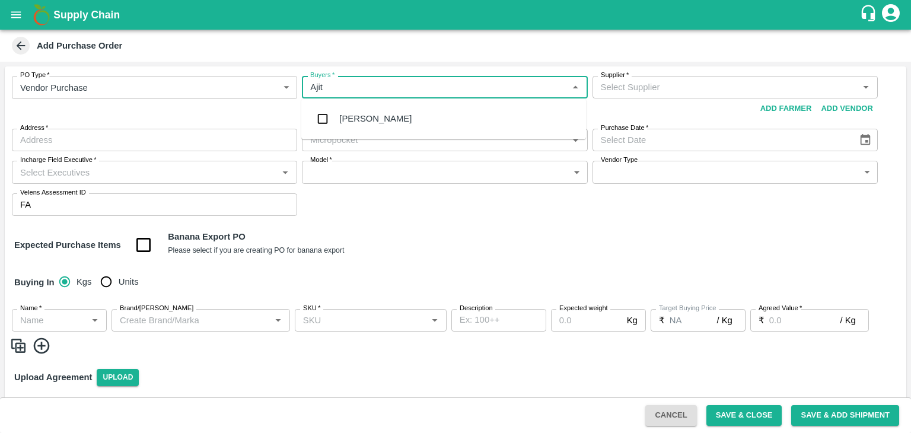
click at [375, 112] on div "[PERSON_NAME]" at bounding box center [443, 118] width 285 height 31
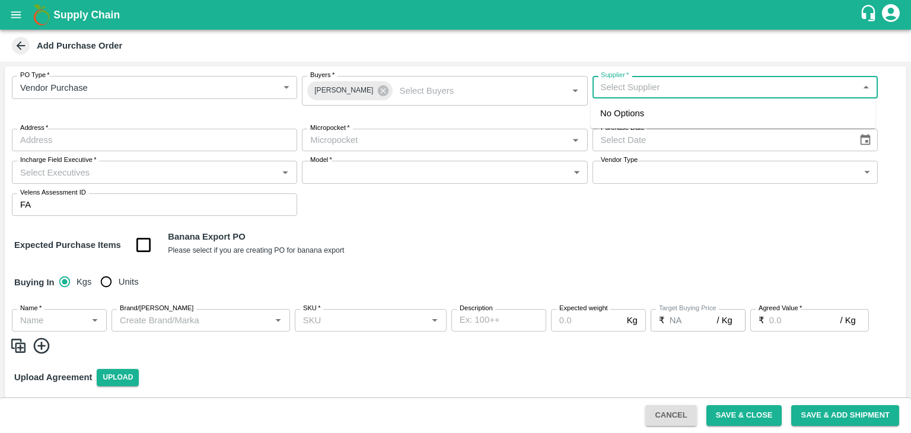
click at [661, 86] on input "Supplier   *" at bounding box center [725, 87] width 259 height 15
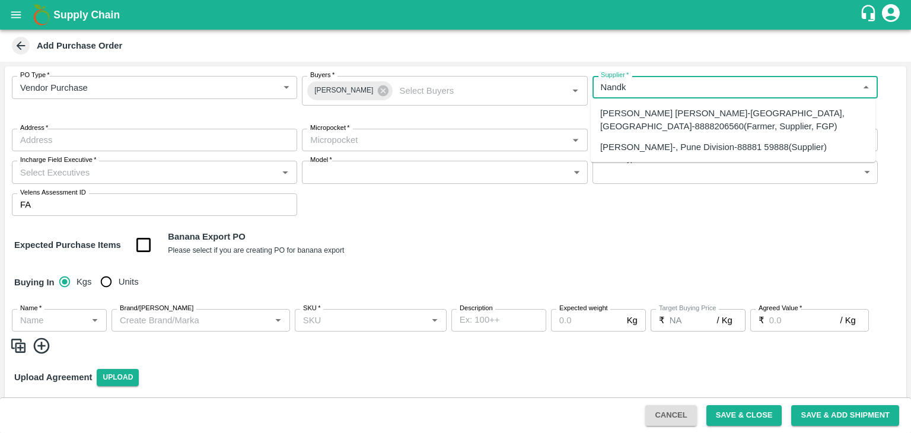
click at [682, 150] on div "[PERSON_NAME]-, Pune Division-88881 59888(Supplier)" at bounding box center [713, 147] width 227 height 13
type input "[PERSON_NAME]-, Pune Division-88881 59888(Supplier)"
type input ", Pune Division, , [GEOGRAPHIC_DATA]"
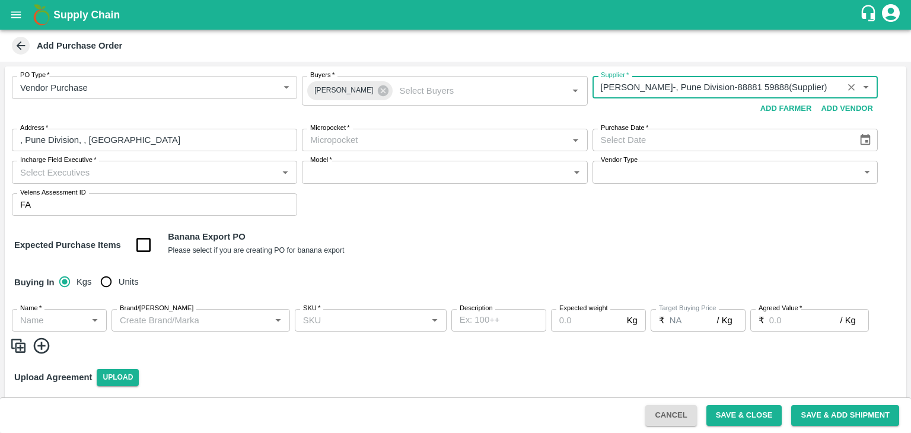
type input "[PERSON_NAME]-, Pune Division-88881 59888(Supplier)"
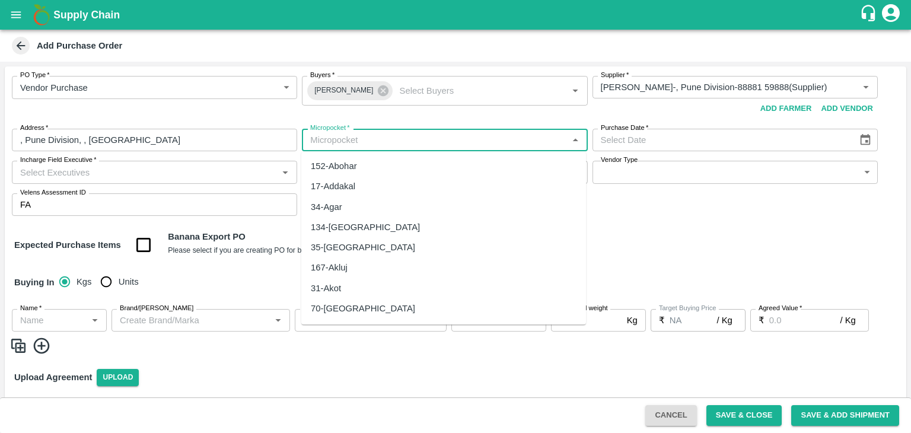
click at [482, 143] on input "Micropocket   *" at bounding box center [435, 139] width 259 height 15
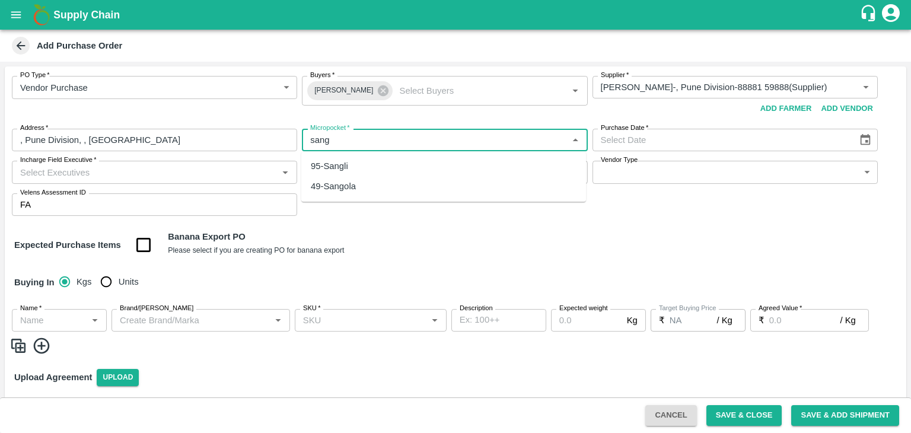
click at [373, 170] on div "95-Sangli" at bounding box center [443, 166] width 285 height 20
type input "95-Sangli"
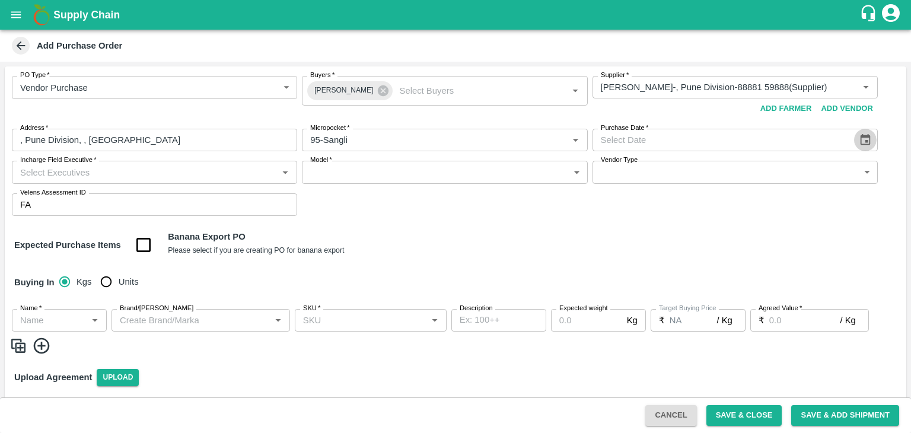
click at [873, 144] on button "Choose date" at bounding box center [865, 140] width 23 height 23
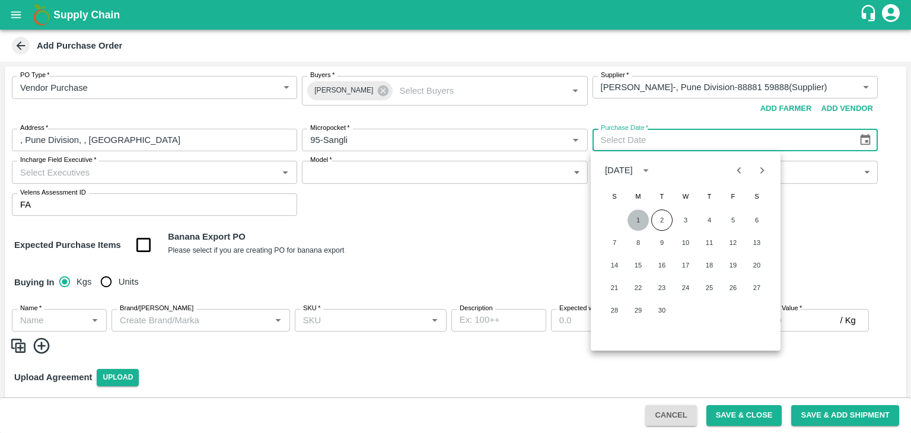
click at [638, 213] on button "1" at bounding box center [638, 219] width 21 height 21
type input "[DATE]"
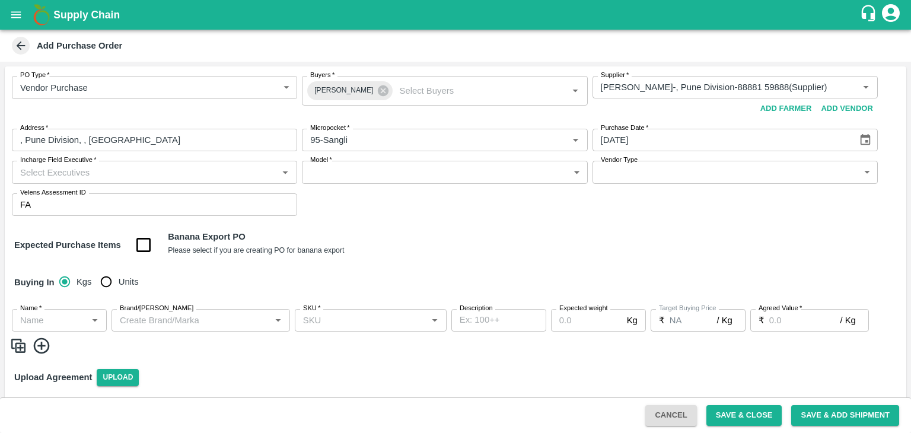
click at [268, 170] on input "Incharge Field Executive   *" at bounding box center [144, 171] width 259 height 15
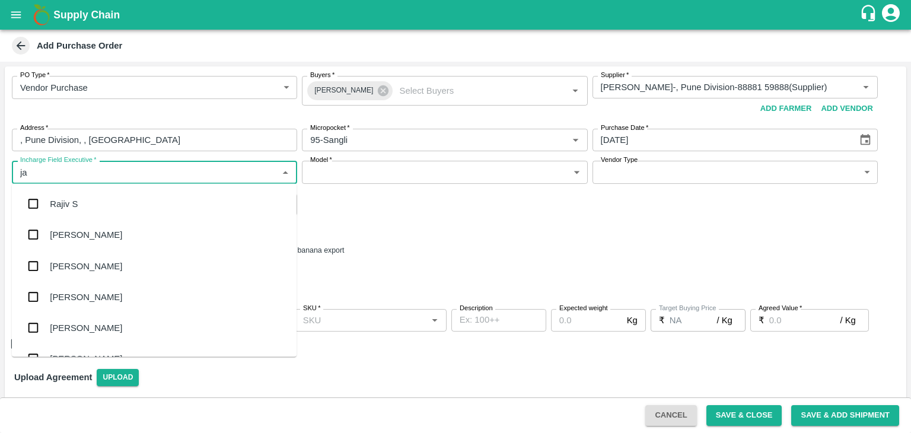
type input "[PERSON_NAME]"
click at [117, 257] on div "jaydip Tale" at bounding box center [154, 265] width 285 height 31
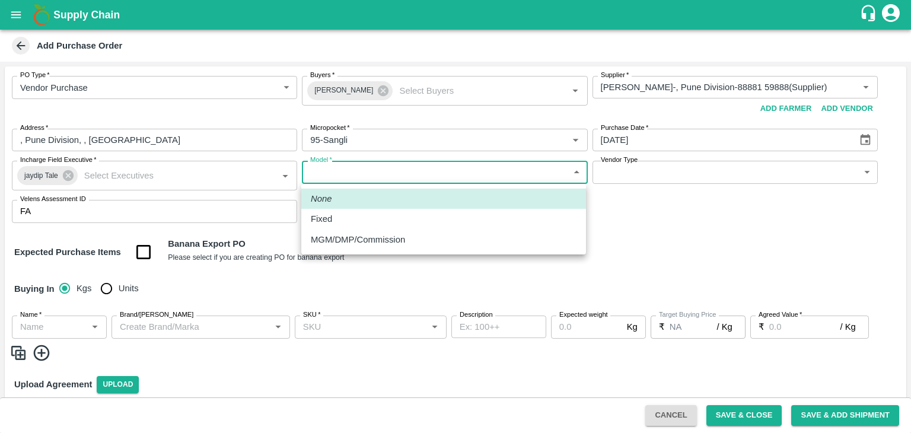
click at [329, 174] on body "Supply Chain Add Purchase Order PO Type   * Vendor Purchase 2 PO Type Buyers   …" at bounding box center [455, 216] width 911 height 433
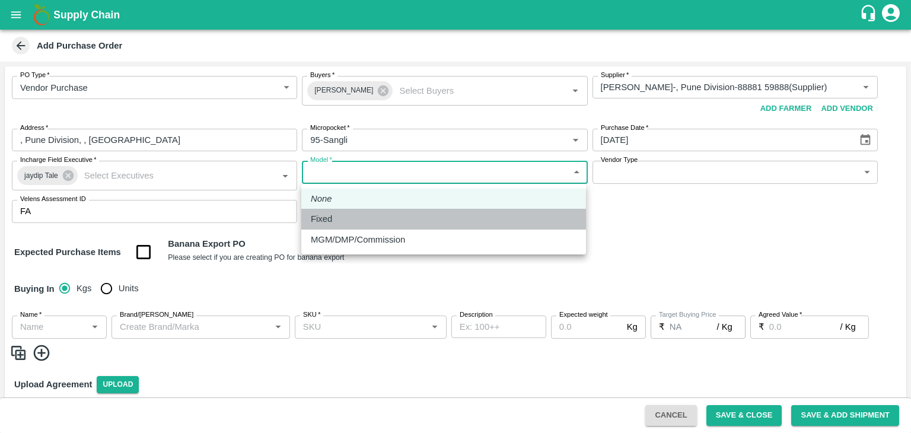
click at [338, 219] on div "Fixed" at bounding box center [324, 218] width 27 height 13
type input "Fixed"
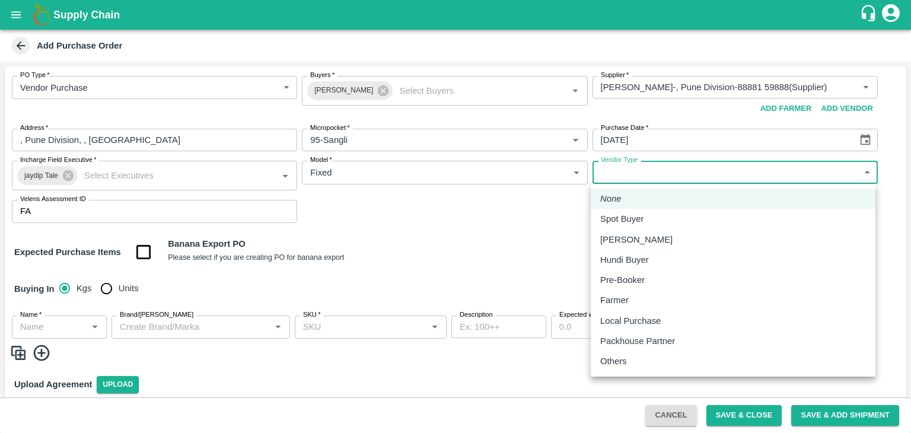
click at [622, 169] on body "Supply Chain Add Purchase Order PO Type   * Vendor Purchase 2 PO Type Buyers   …" at bounding box center [455, 216] width 911 height 433
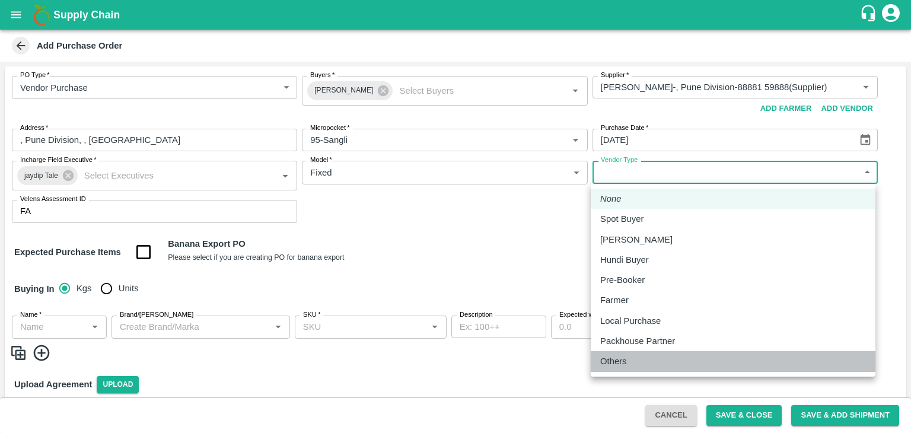
click at [616, 364] on p "Others" at bounding box center [613, 361] width 27 height 13
type input "OTHER"
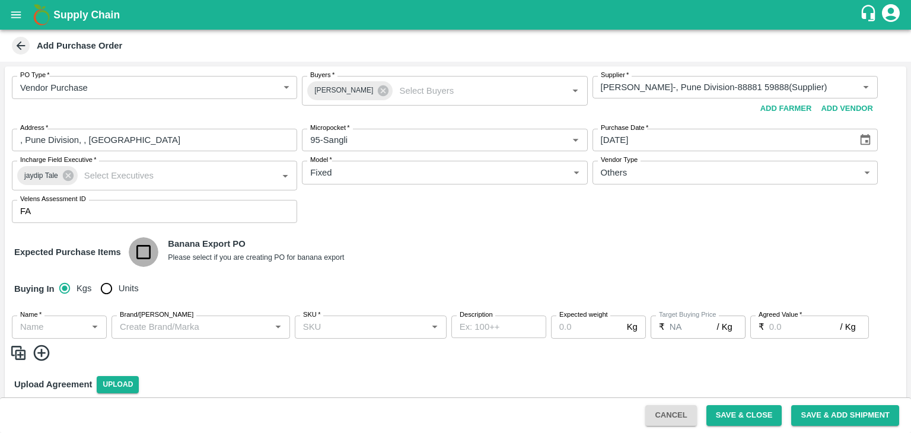
click at [150, 246] on input "checkbox" at bounding box center [144, 252] width 30 height 30
checkbox input "true"
type input "Banana Export"
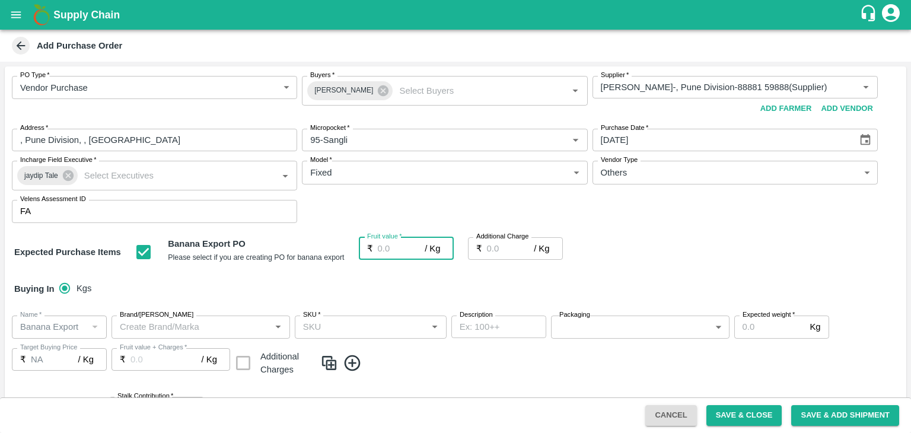
click at [391, 252] on input "Fruit value   *" at bounding box center [401, 248] width 47 height 23
type input "2"
type input "23"
type input "2.75"
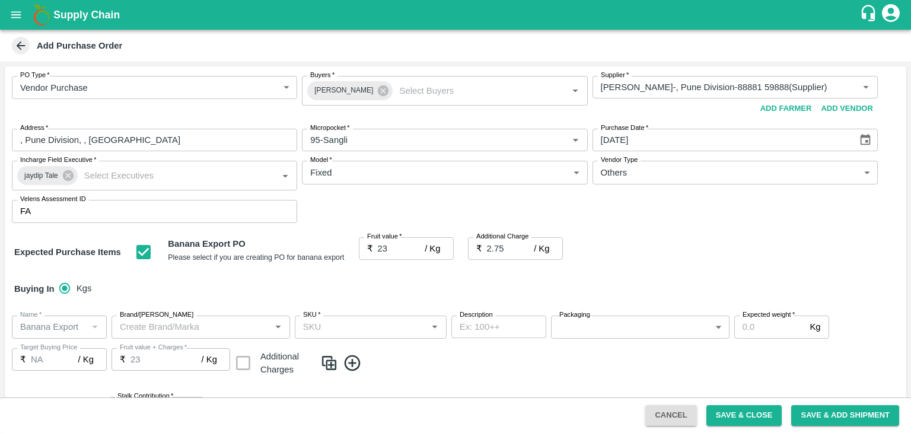
click at [406, 283] on div "Buying In Kgs" at bounding box center [456, 289] width 902 height 34
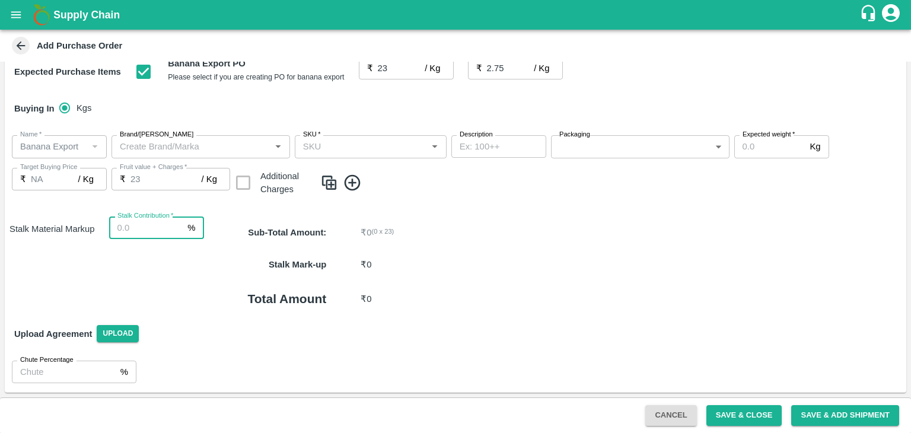
click at [126, 226] on input "Stalk Contribution   *" at bounding box center [146, 228] width 74 height 23
click at [158, 227] on input "Stalk Contribution   *" at bounding box center [146, 228] width 74 height 23
type input "6"
click at [352, 185] on icon at bounding box center [353, 182] width 16 height 16
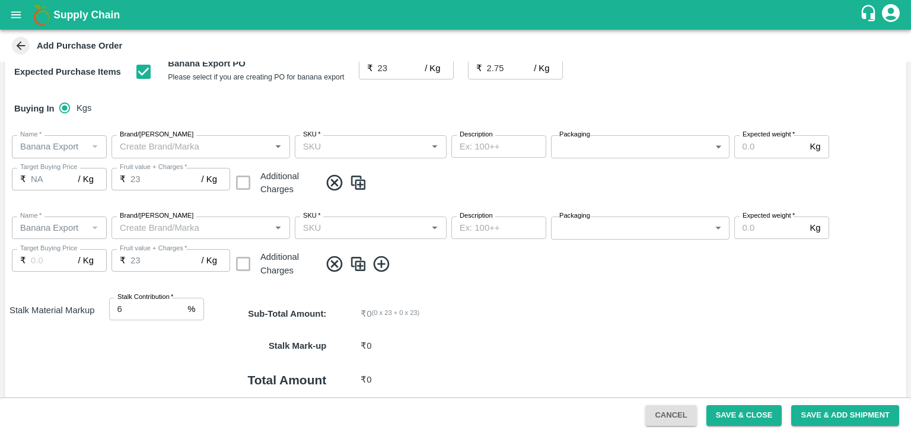
click at [378, 256] on icon at bounding box center [382, 265] width 20 height 20
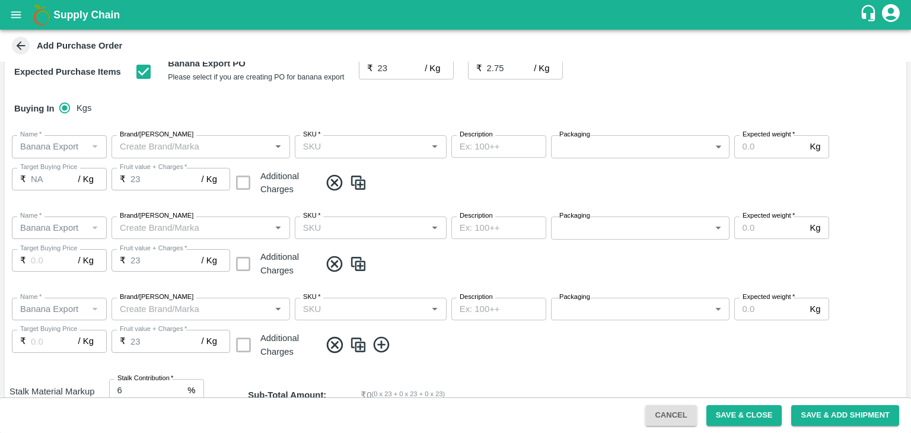
click at [383, 344] on icon at bounding box center [382, 345] width 20 height 20
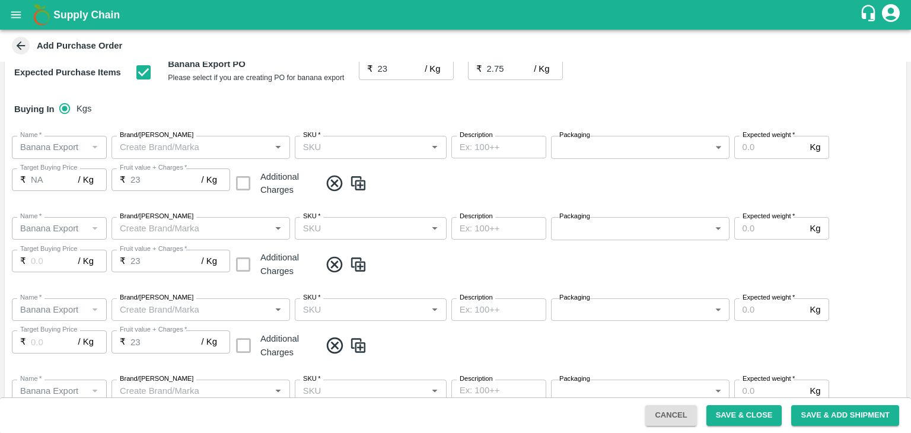
scroll to position [424, 0]
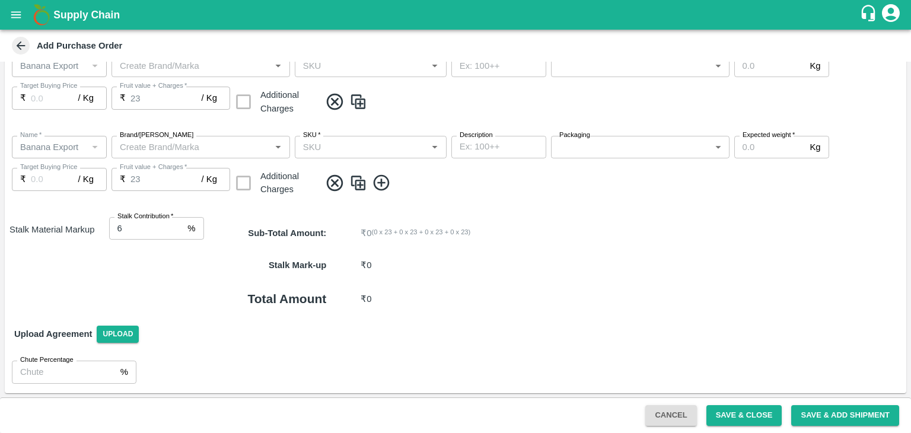
click at [377, 182] on icon at bounding box center [382, 183] width 20 height 20
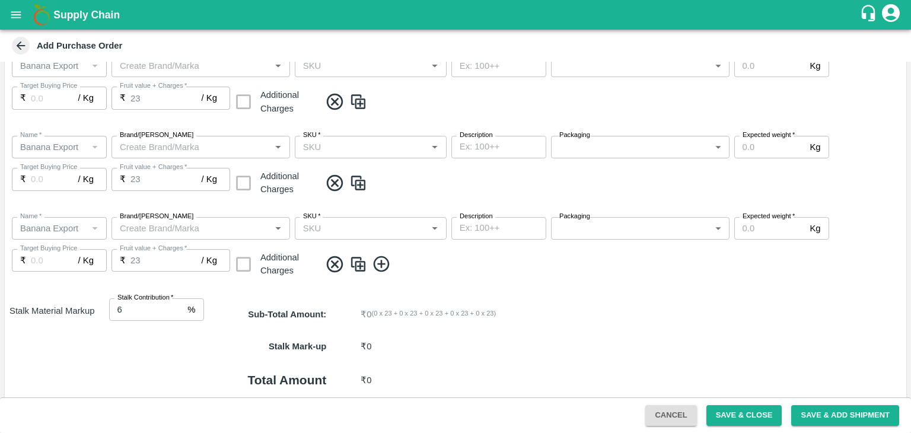
click at [377, 268] on icon at bounding box center [382, 265] width 20 height 20
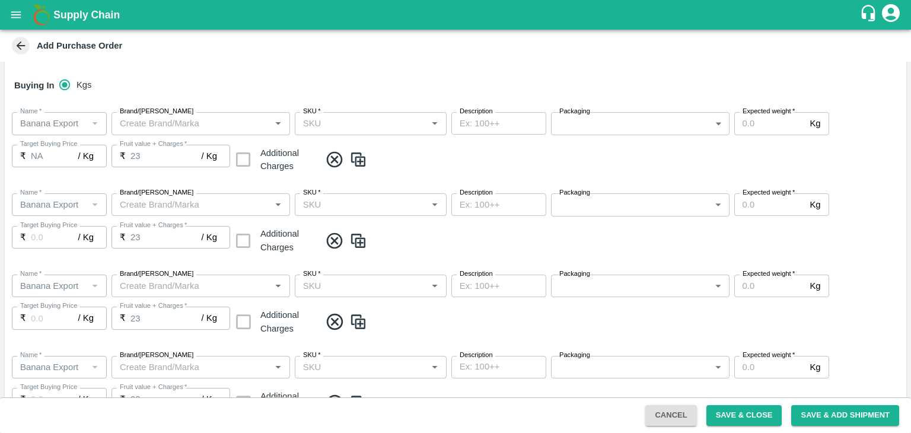
scroll to position [195, 0]
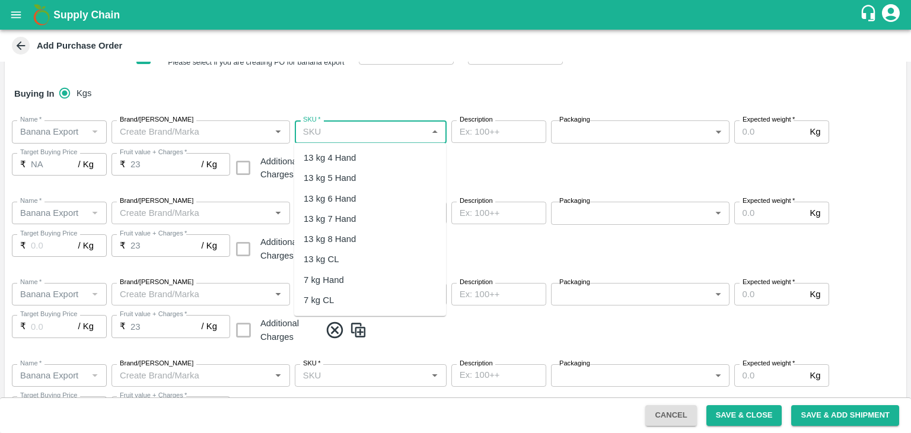
click at [361, 125] on input "SKU   *" at bounding box center [360, 131] width 125 height 15
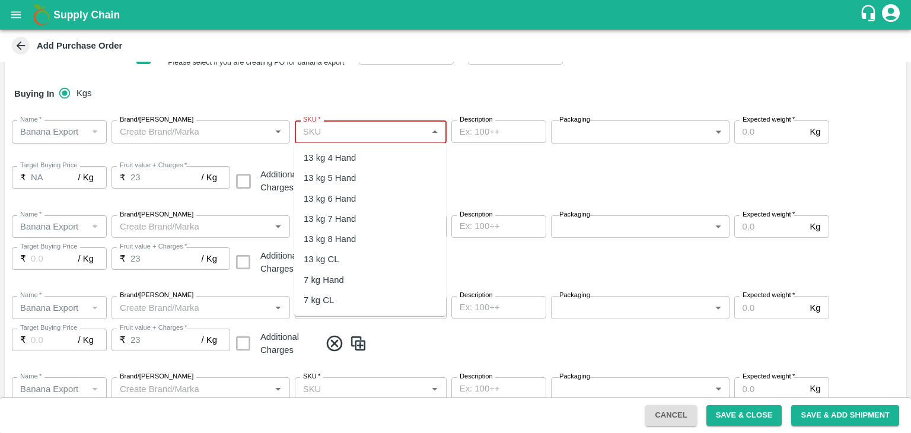
click at [386, 125] on input "SKU   *" at bounding box center [360, 131] width 125 height 15
click at [376, 174] on div "13 kg M N-CHL 5 Hand" at bounding box center [349, 177] width 91 height 13
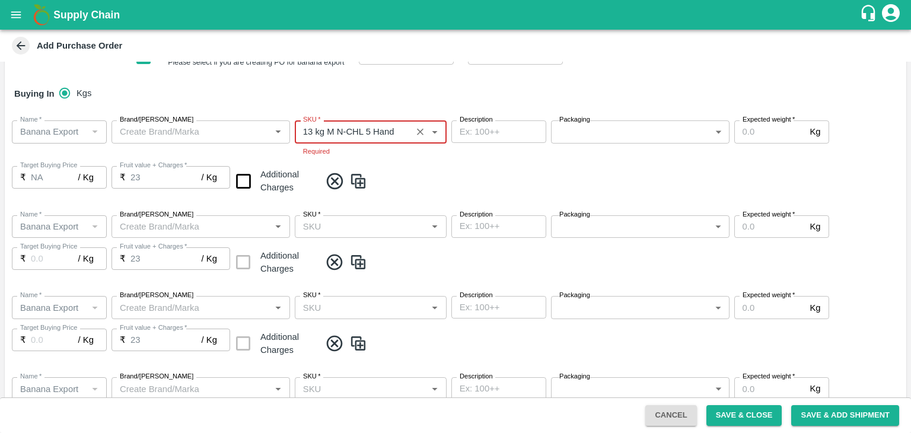
type input "13 kg M N-CHL 5 Hand"
click at [387, 222] on div "SKU   *" at bounding box center [371, 226] width 152 height 23
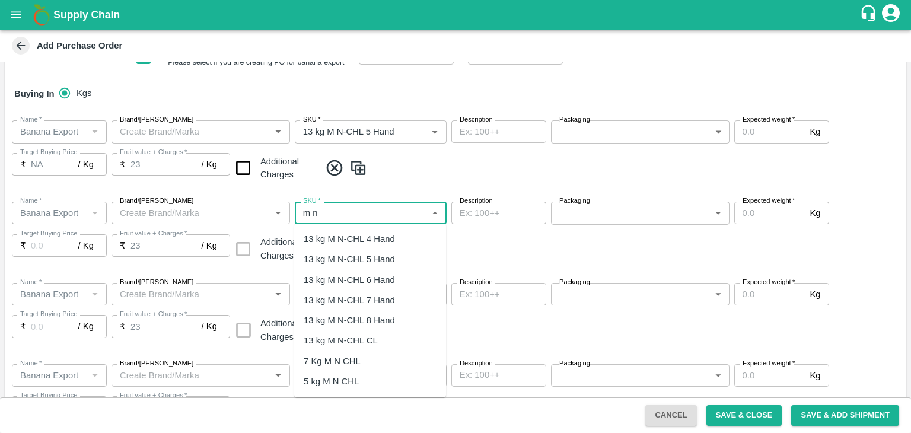
click at [373, 278] on div "13 kg M N-CHL 6 Hand" at bounding box center [349, 279] width 91 height 13
type input "13 kg M N-CHL 6 Hand"
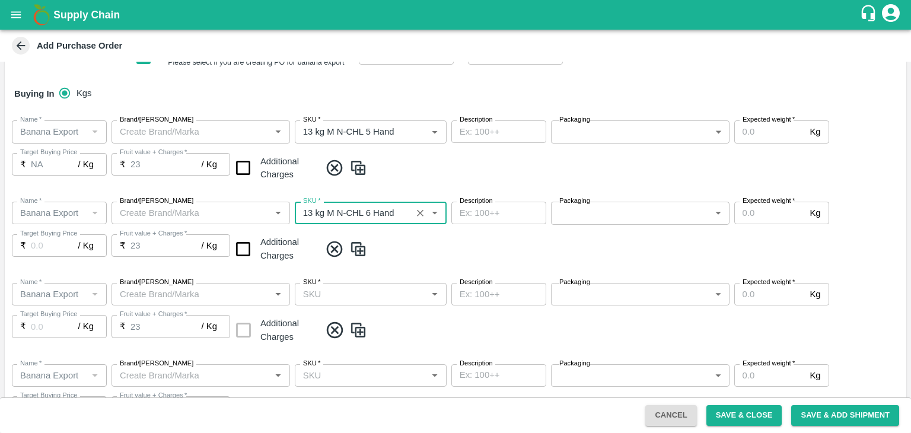
type input "NA"
type input "13 kg M N-CHL 6 Hand"
click at [386, 297] on input "SKU   *" at bounding box center [360, 294] width 125 height 15
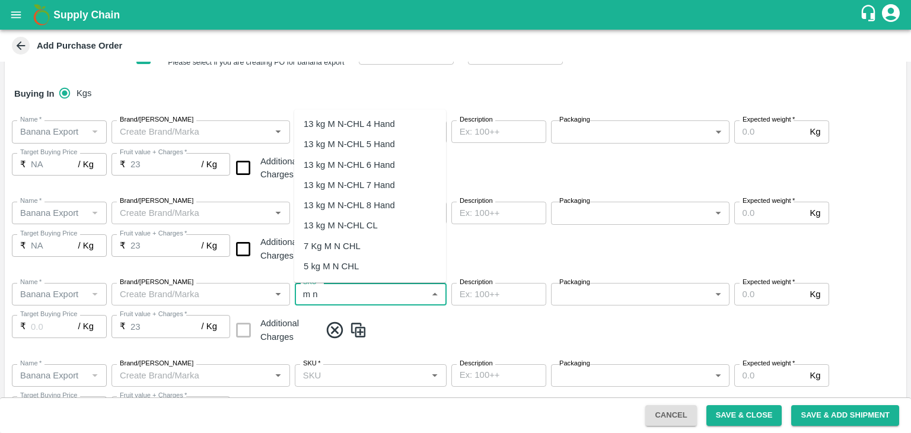
click at [371, 200] on div "13 kg M N-CHL 8 Hand" at bounding box center [349, 205] width 91 height 13
type input "13 kg M N-CHL 8 Hand"
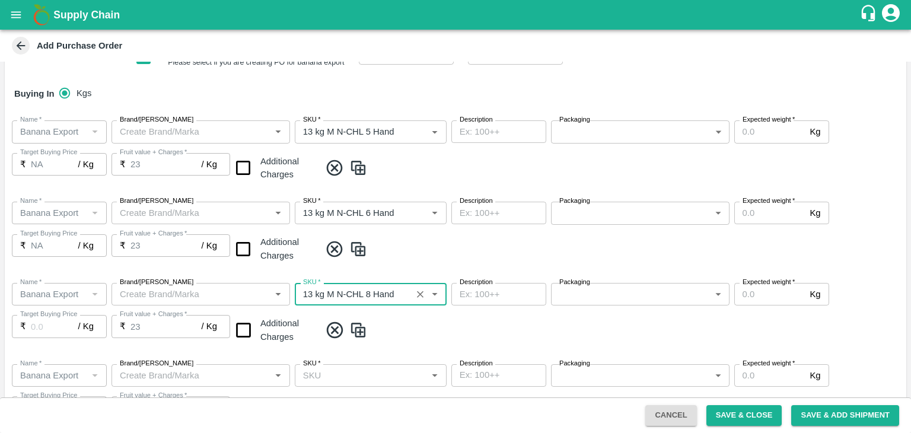
type input "NA"
type input "13 kg M N-CHL 8 Hand"
click at [403, 345] on div "Name   * Name   * Brand/Marka Brand/Marka SKU   * SKU   * Description x Descrip…" at bounding box center [456, 314] width 902 height 81
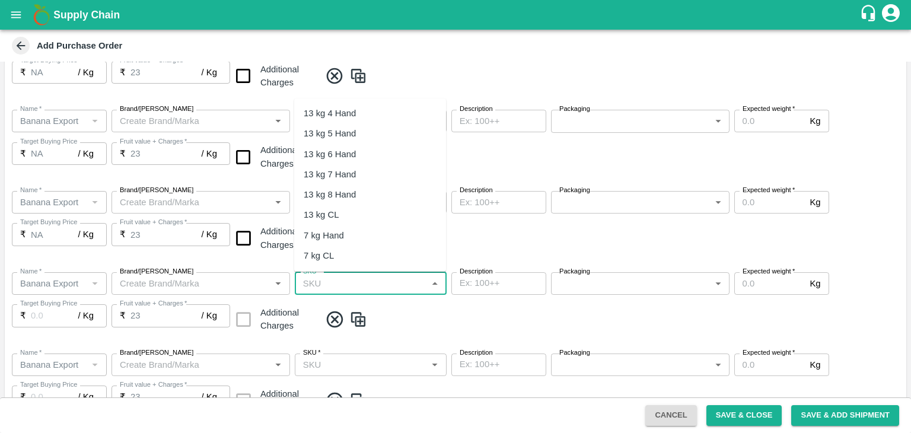
click at [379, 280] on input "SKU   *" at bounding box center [360, 283] width 125 height 15
click at [368, 215] on div "13 kg M N-CHL CL" at bounding box center [341, 214] width 74 height 13
type input "13 kg M N-CHL CL"
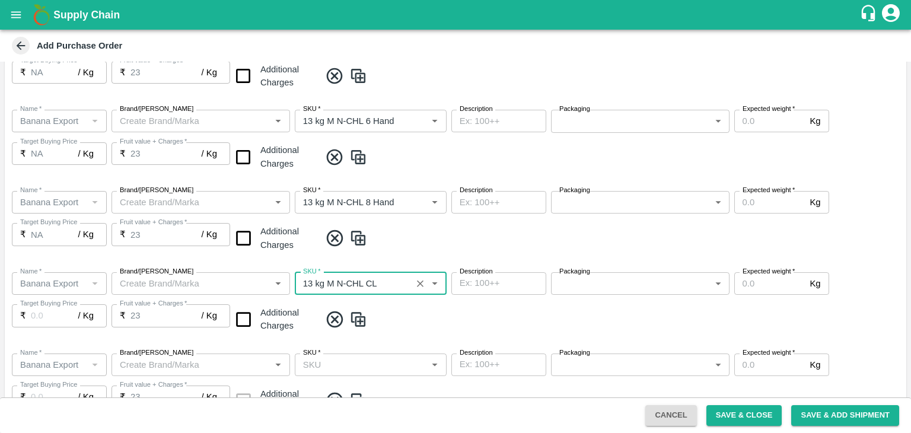
type input "NA"
type input "13 kg M N-CHL CL"
click at [417, 319] on span at bounding box center [610, 320] width 581 height 20
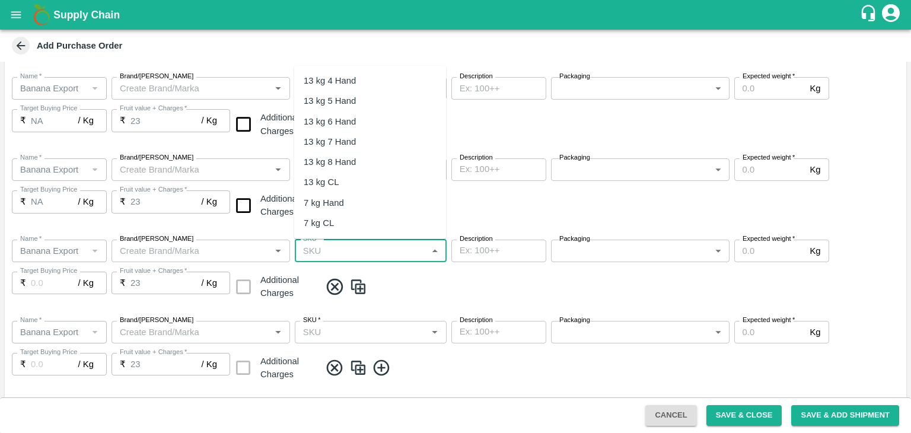
click at [386, 250] on input "SKU   *" at bounding box center [360, 250] width 125 height 15
click at [345, 179] on div "PHR Kg" at bounding box center [370, 178] width 152 height 20
type input "PHR Kg"
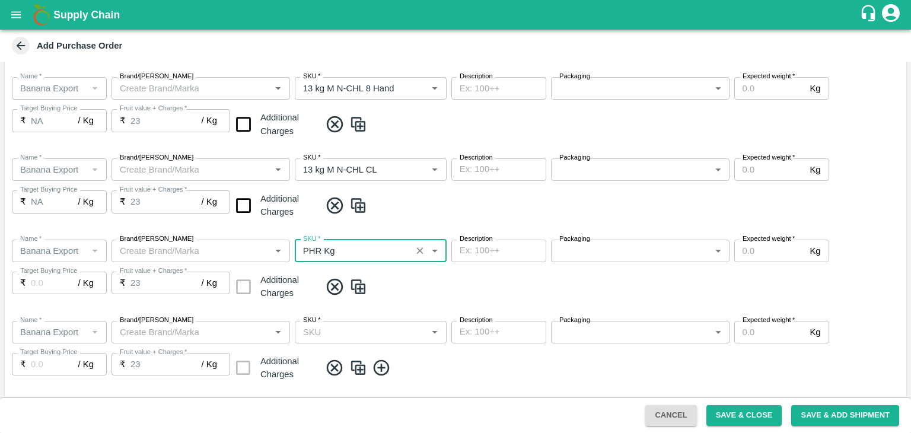
type input "NA"
click at [406, 295] on span at bounding box center [610, 287] width 581 height 20
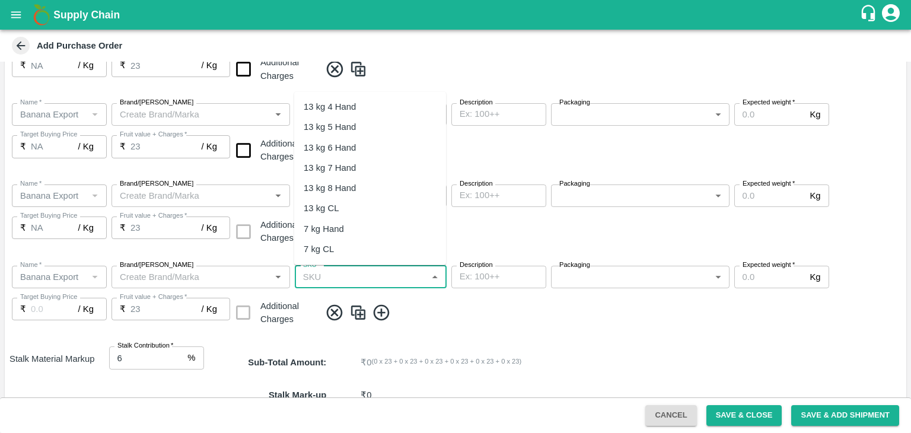
click at [371, 283] on input "SKU   *" at bounding box center [360, 276] width 125 height 15
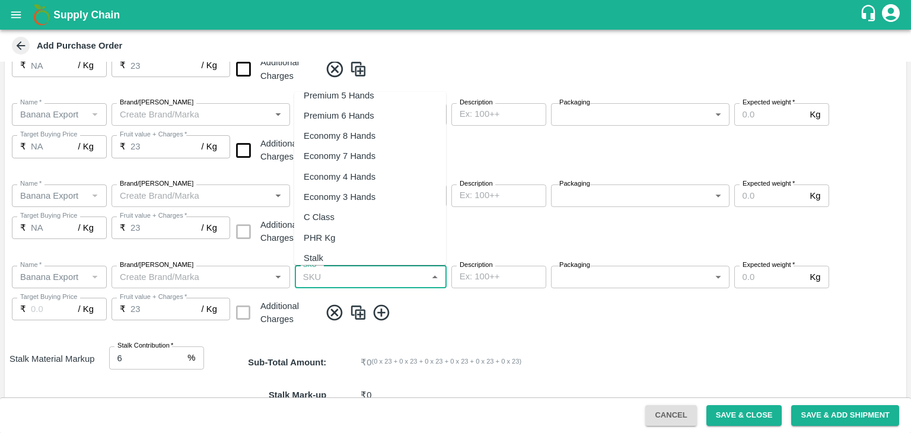
click at [336, 214] on div "C Class" at bounding box center [370, 217] width 152 height 20
type input "C Class"
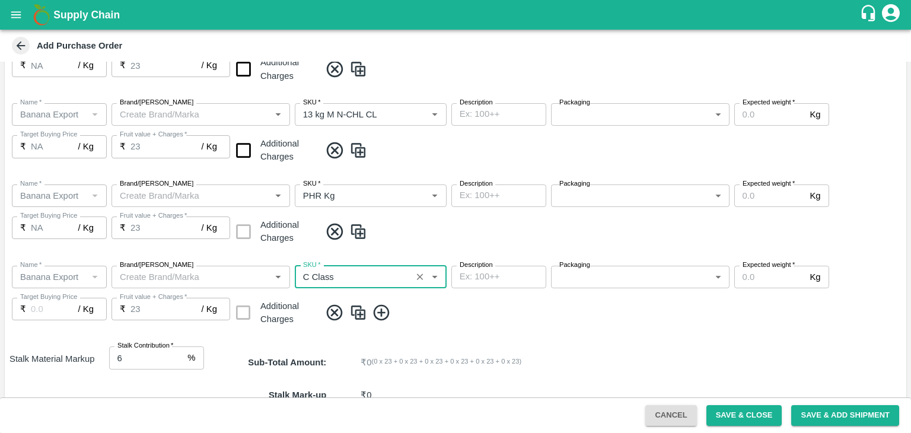
type input "NA"
click at [246, 151] on input "checkbox" at bounding box center [243, 150] width 30 height 30
checkbox input "true"
type input "25.75"
click at [240, 62] on input "checkbox" at bounding box center [243, 69] width 30 height 30
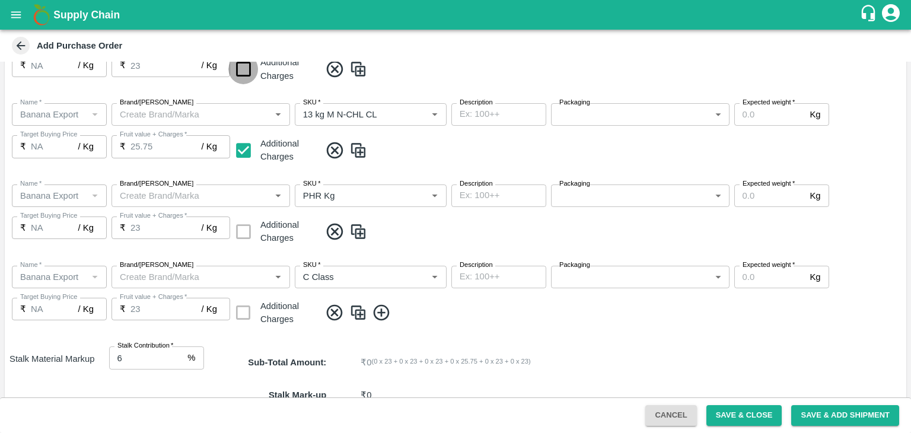
checkbox input "true"
type input "25.75"
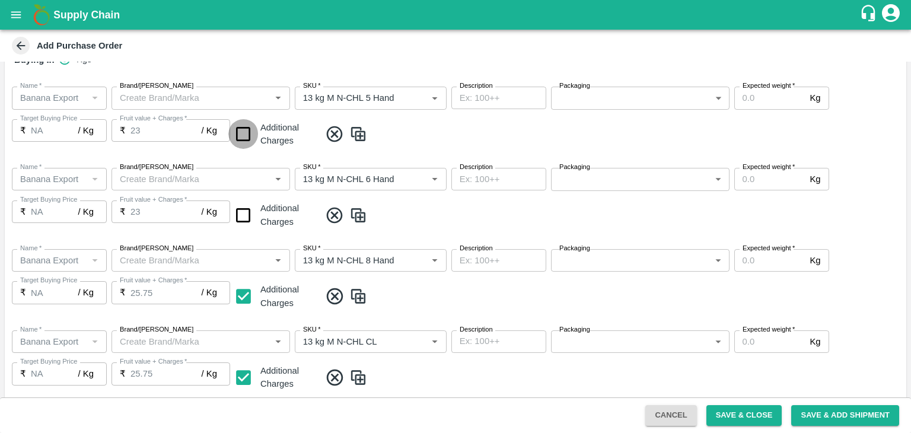
scroll to position [228, 0]
click at [239, 133] on input "checkbox" at bounding box center [243, 135] width 30 height 30
checkbox input "true"
type input "25.75"
click at [242, 215] on input "checkbox" at bounding box center [243, 216] width 30 height 30
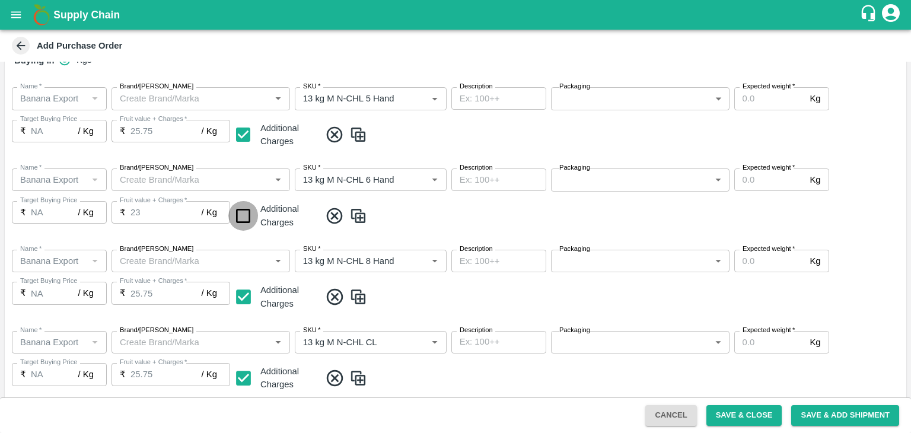
checkbox input "true"
type input "25.75"
click at [774, 100] on input "Expected weight   *" at bounding box center [770, 98] width 71 height 23
type input "2000"
click at [771, 168] on label "Expected weight   *" at bounding box center [769, 167] width 52 height 9
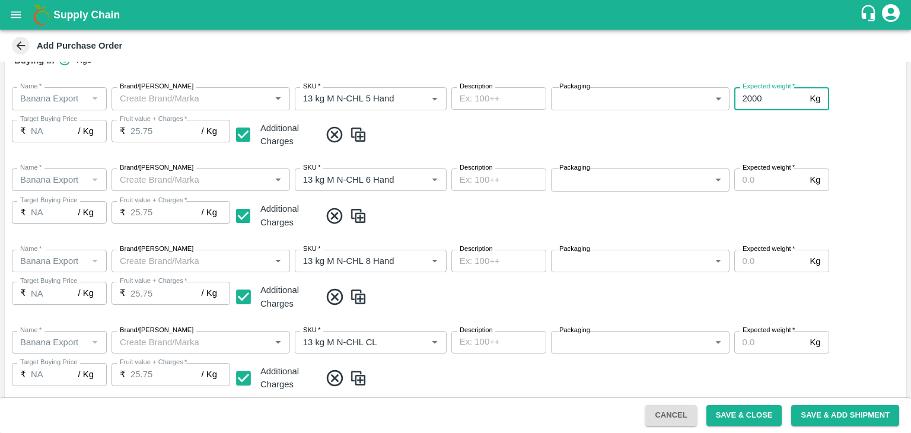
click at [771, 168] on input "Expected weight   *" at bounding box center [770, 179] width 71 height 23
type input "2000"
click at [767, 263] on input "Expected weight   *" at bounding box center [770, 261] width 71 height 23
type input "2000"
click at [769, 345] on input "Expected weight   *" at bounding box center [770, 342] width 71 height 23
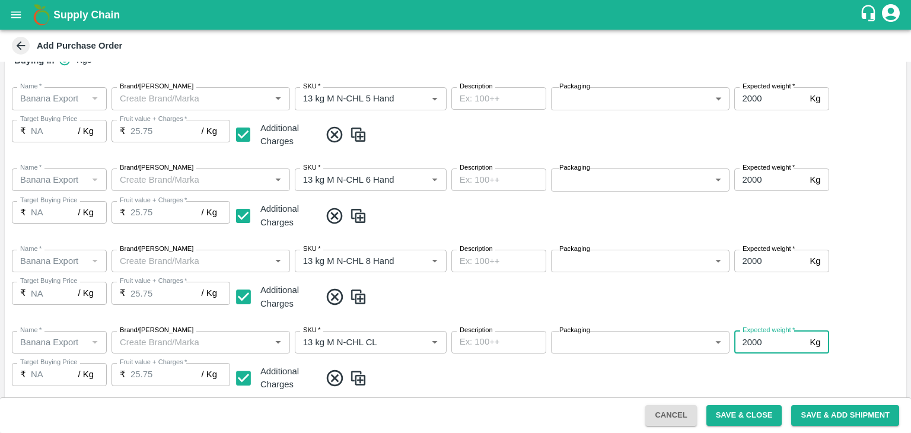
type input "2000"
click at [793, 368] on span at bounding box center [610, 378] width 581 height 20
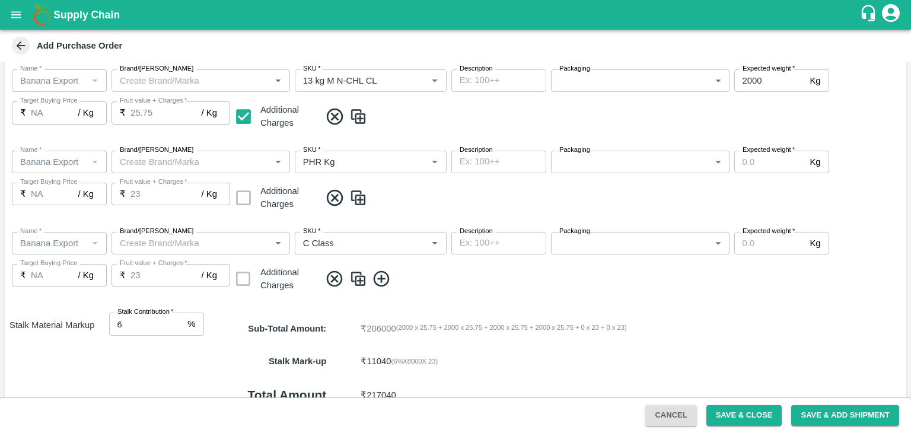
scroll to position [545, 0]
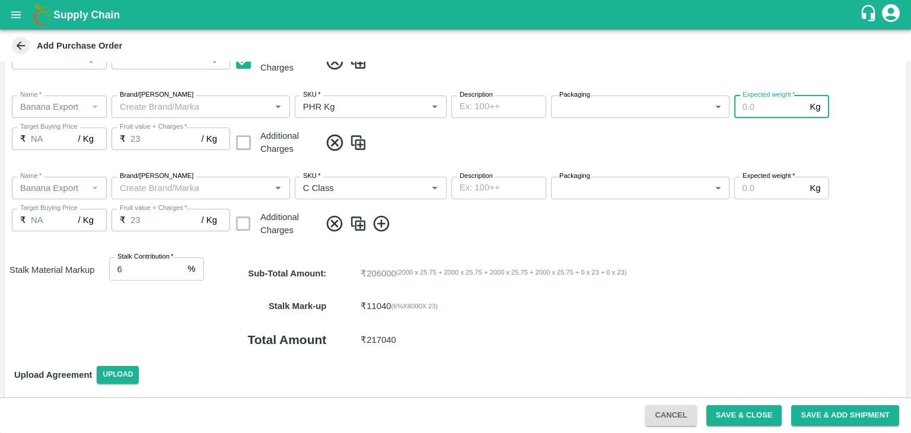
click at [752, 116] on input "Expected weight   *" at bounding box center [770, 107] width 71 height 23
type input "150"
drag, startPoint x: 762, startPoint y: 176, endPoint x: 764, endPoint y: 189, distance: 13.8
click at [764, 189] on div "Expected weight   * Kg Expected weight" at bounding box center [782, 188] width 95 height 23
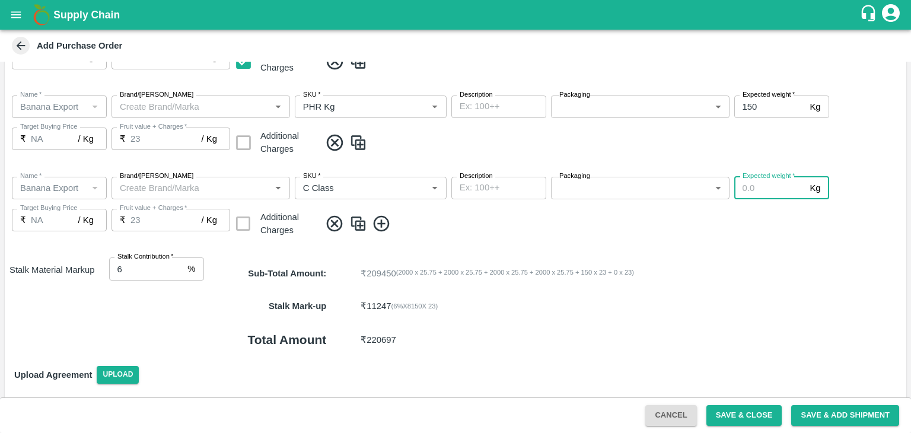
click at [764, 189] on input "Expected weight   *" at bounding box center [770, 188] width 71 height 23
type input "400"
click at [788, 262] on div "Sub-Total Amount : ₹ 218650 ( 2000 x 25.75 + 2000 x 25.75 + 2000 x 25.75 + 2000…" at bounding box center [555, 273] width 702 height 32
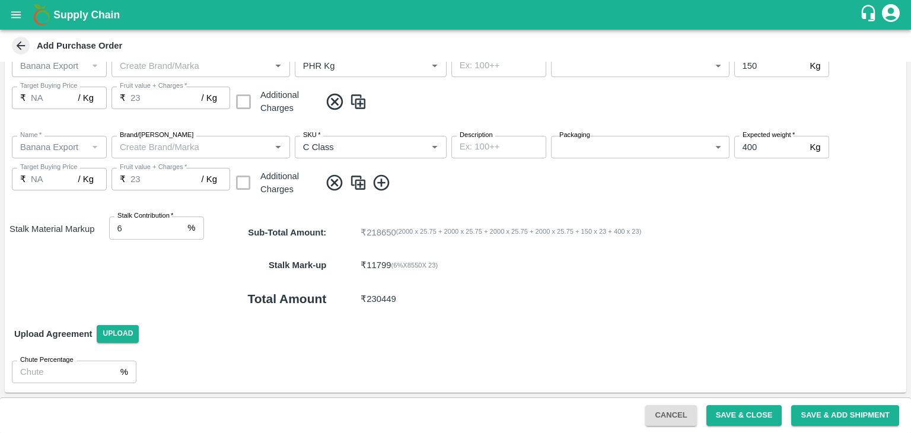
scroll to position [510, 0]
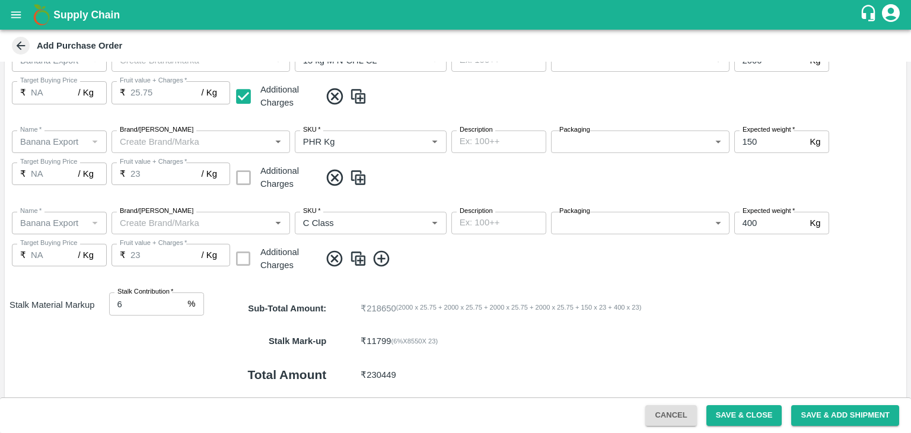
click at [600, 142] on body "Supply Chain Add Purchase Order PO Type   * Vendor Purchase 2 PO Type Buyers   …" at bounding box center [455, 216] width 911 height 433
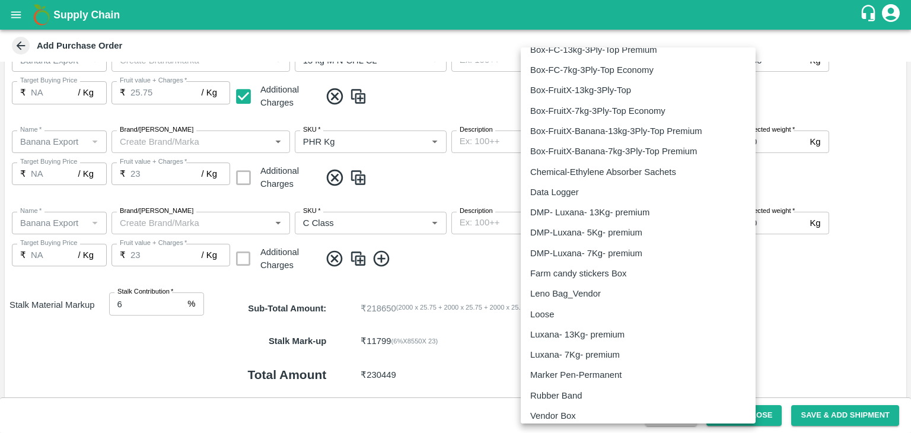
scroll to position [1905, 0]
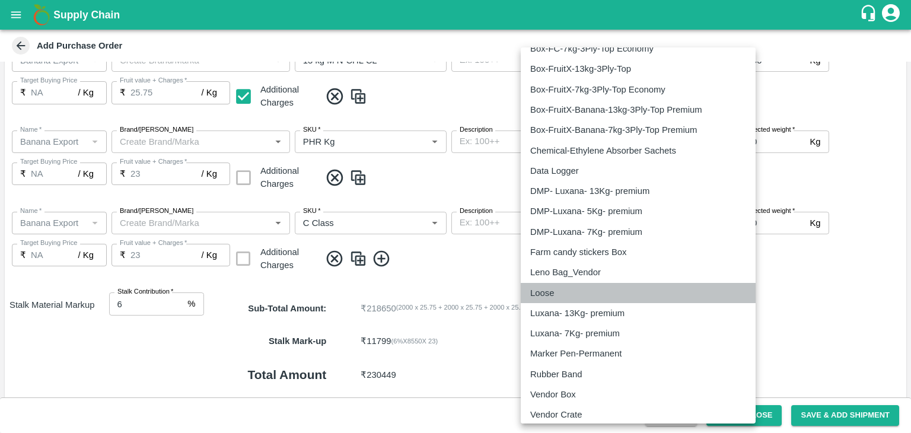
click at [542, 291] on p "Loose" at bounding box center [542, 293] width 24 height 13
type input "258"
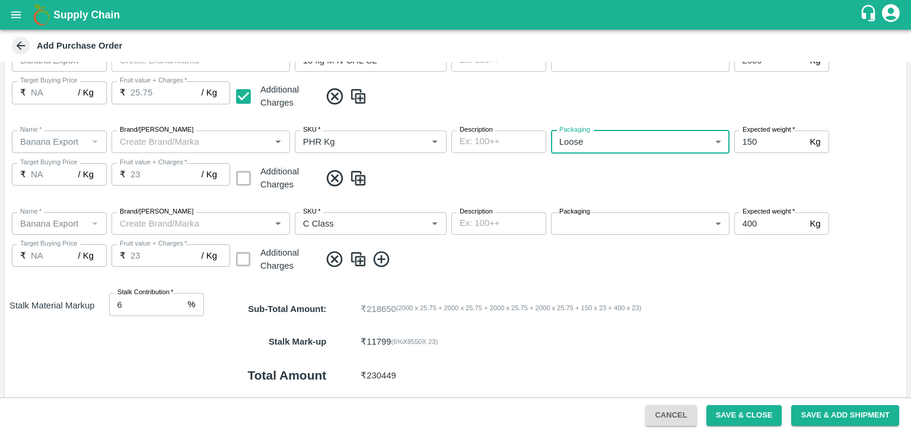
click at [607, 214] on body "Supply Chain Add Purchase Order PO Type   * Vendor Purchase 2 PO Type Buyers   …" at bounding box center [455, 216] width 911 height 433
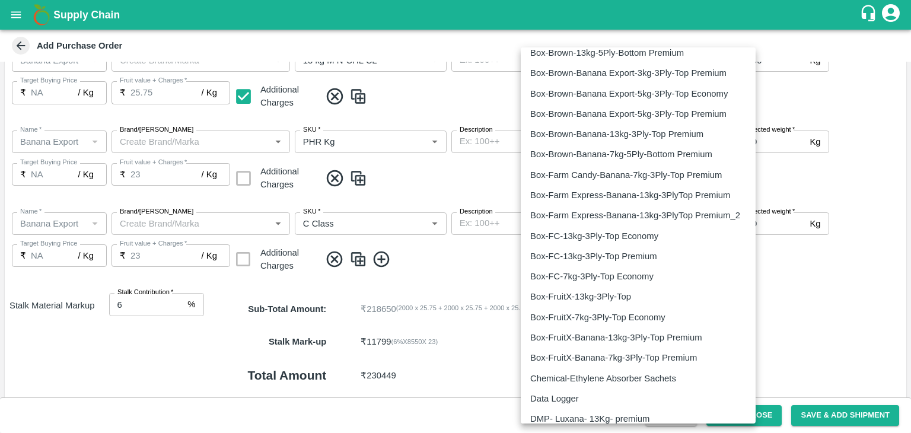
scroll to position [1912, 0]
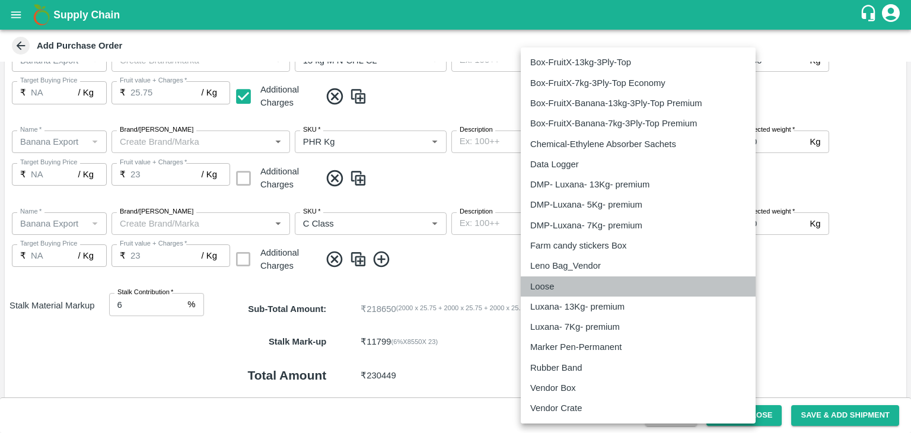
click at [561, 283] on div "Loose" at bounding box center [638, 286] width 216 height 13
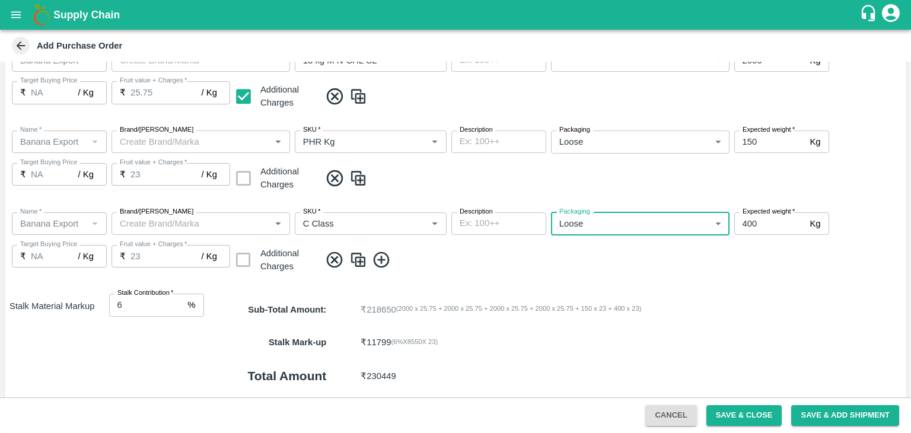
click at [686, 278] on div "Luxana- 13Kg- premium" at bounding box center [639, 275] width 162 height 8
click at [623, 235] on div "Name   * Name   * Brand/Marka Brand/Marka SKU   * SKU   * Description x Descrip…" at bounding box center [456, 244] width 902 height 82
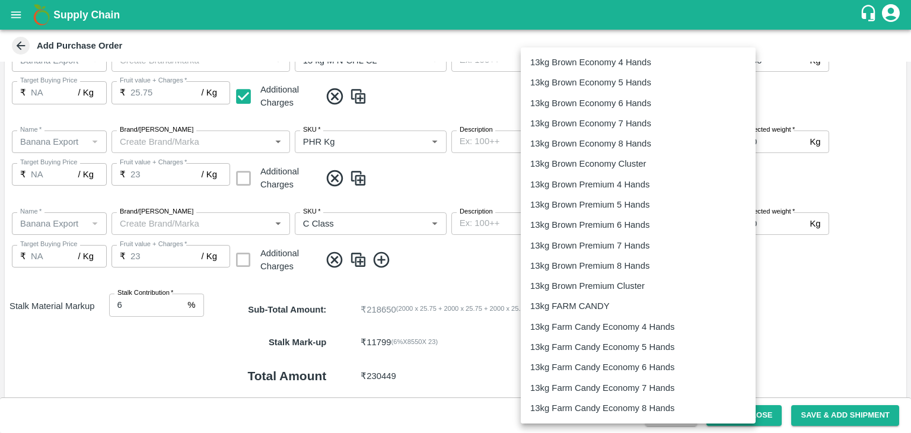
click at [619, 230] on body "Supply Chain Add Purchase Order PO Type   * Vendor Purchase 2 PO Type Buyers   …" at bounding box center [455, 216] width 911 height 433
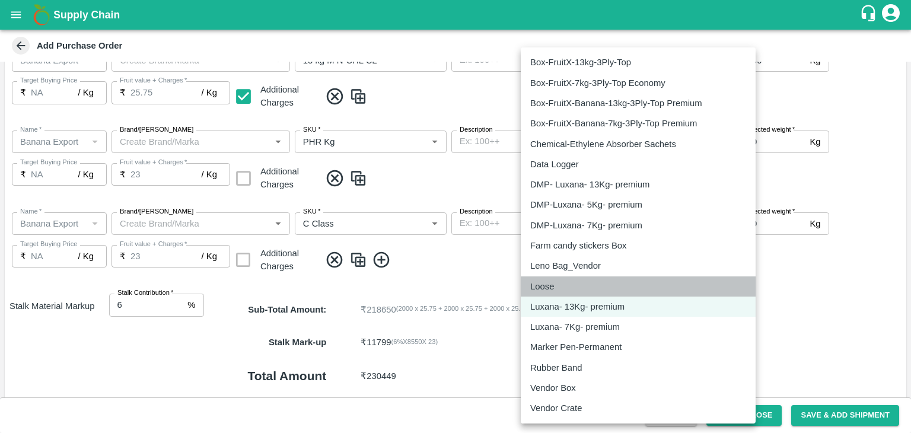
click at [562, 290] on div "Loose" at bounding box center [638, 286] width 216 height 13
type input "258"
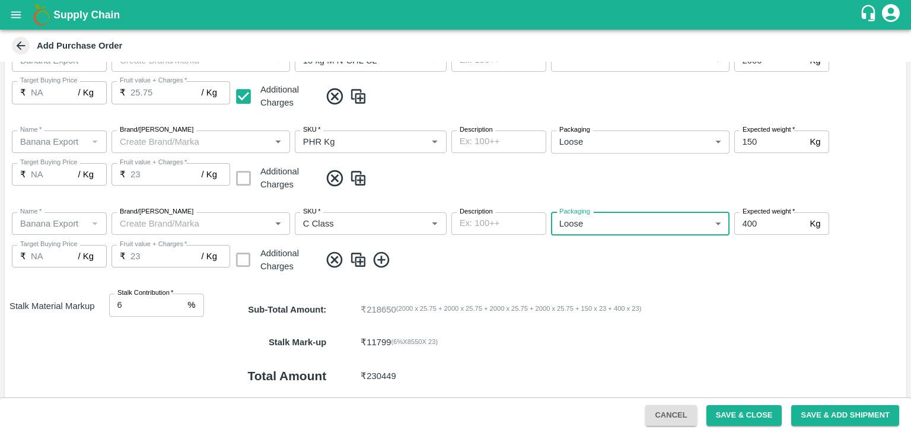
click at [646, 266] on div "Loose" at bounding box center [639, 264] width 162 height 8
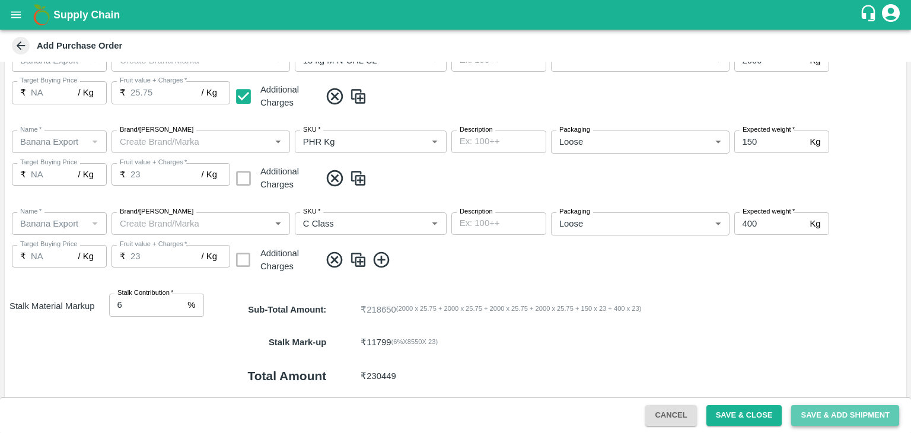
click at [826, 416] on button "Save & Add Shipment" at bounding box center [845, 415] width 108 height 21
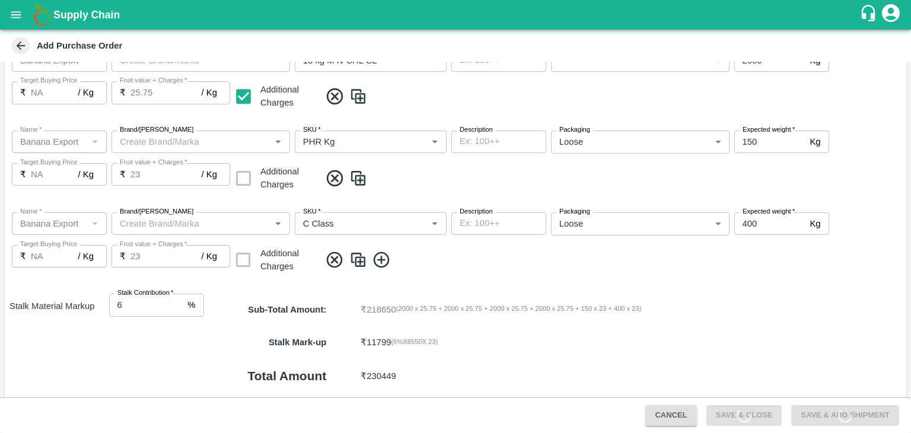
scroll to position [0, 0]
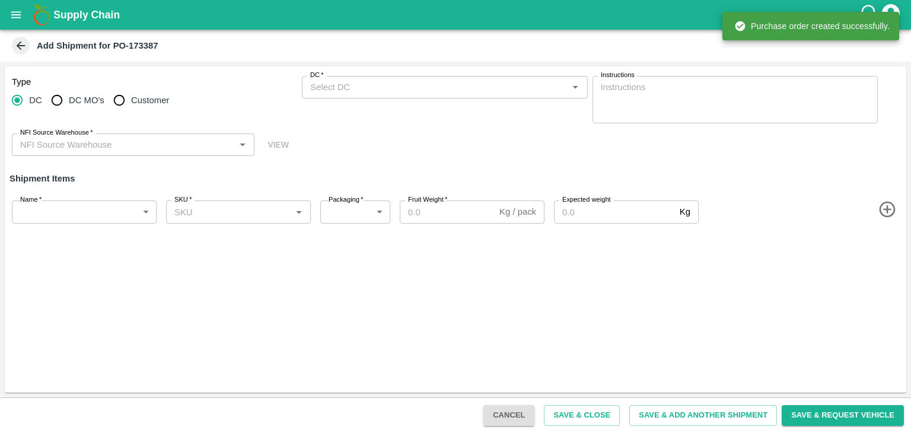
type input "86478-Nandkumar Subhash Patil"
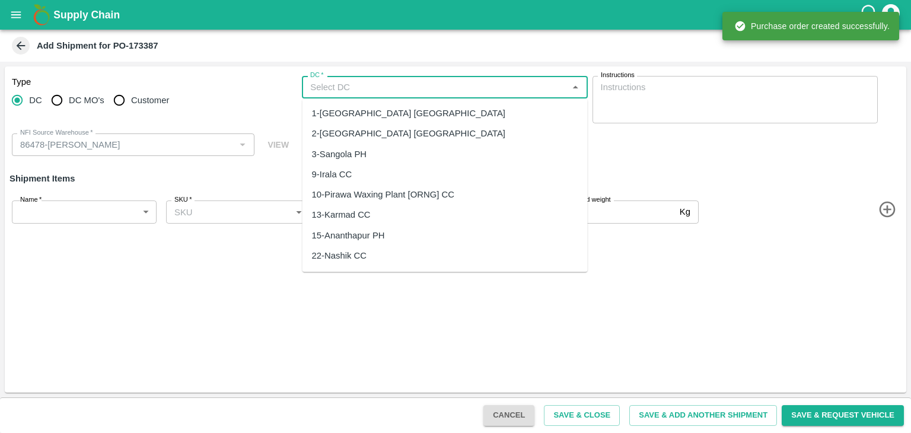
click at [375, 89] on input "DC   *" at bounding box center [435, 87] width 259 height 15
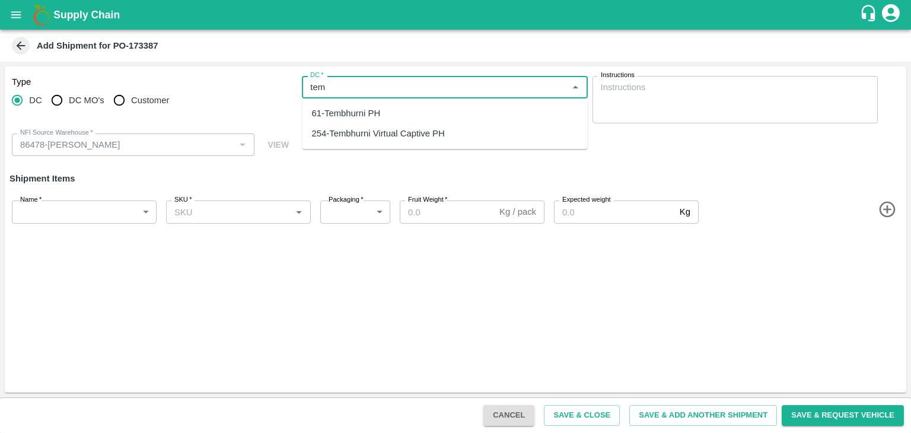
click at [363, 116] on div "61-Tembhurni PH" at bounding box center [346, 113] width 69 height 13
type input "61-Tembhurni PH"
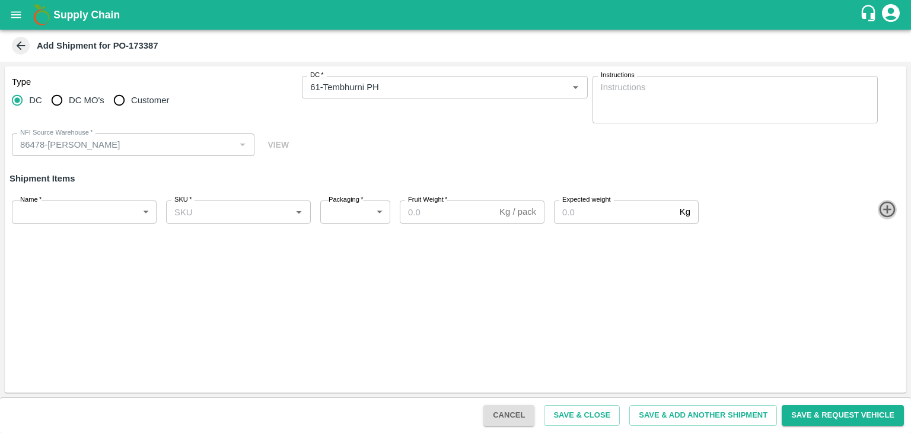
click at [890, 211] on icon "button" at bounding box center [888, 210] width 20 height 20
click at [889, 249] on icon "button" at bounding box center [888, 252] width 20 height 20
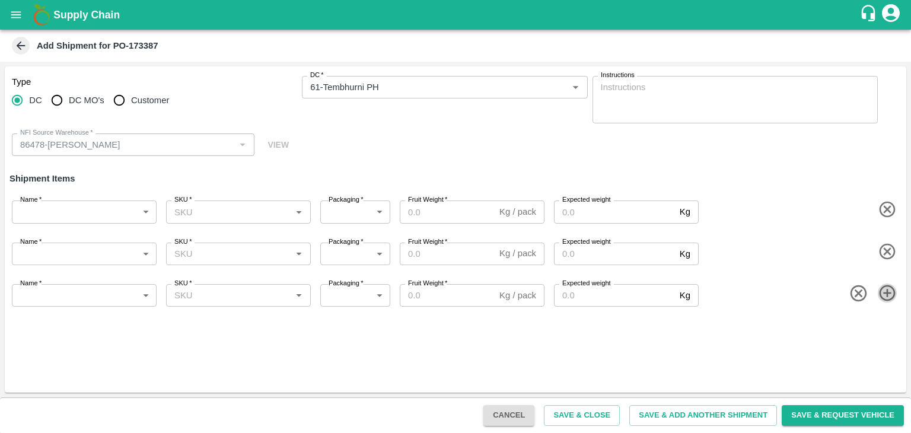
click at [888, 300] on icon "button" at bounding box center [888, 294] width 20 height 20
click at [892, 334] on icon "button" at bounding box center [888, 335] width 20 height 20
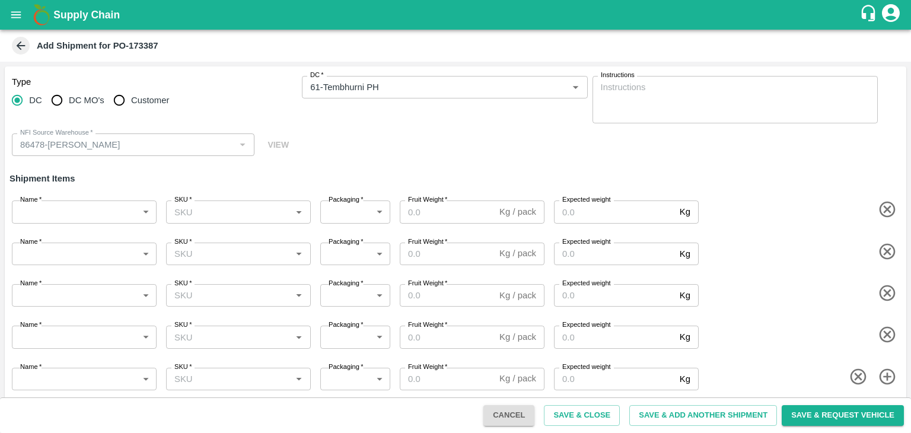
scroll to position [7, 0]
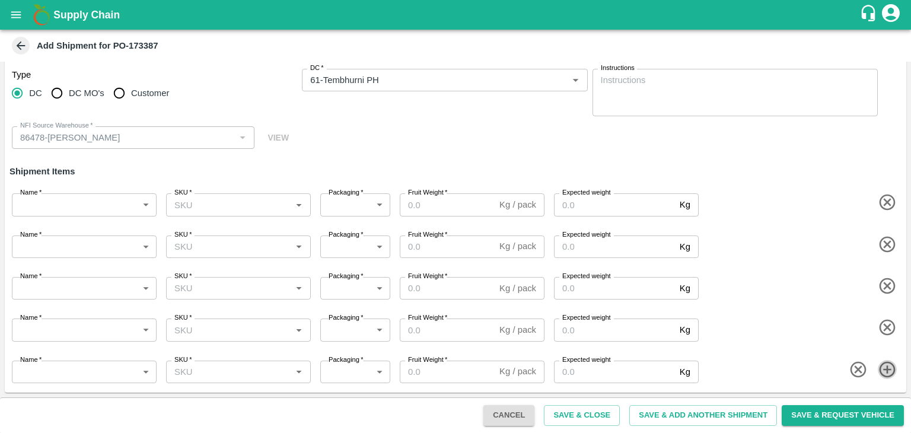
click at [889, 368] on icon "button" at bounding box center [888, 370] width 20 height 20
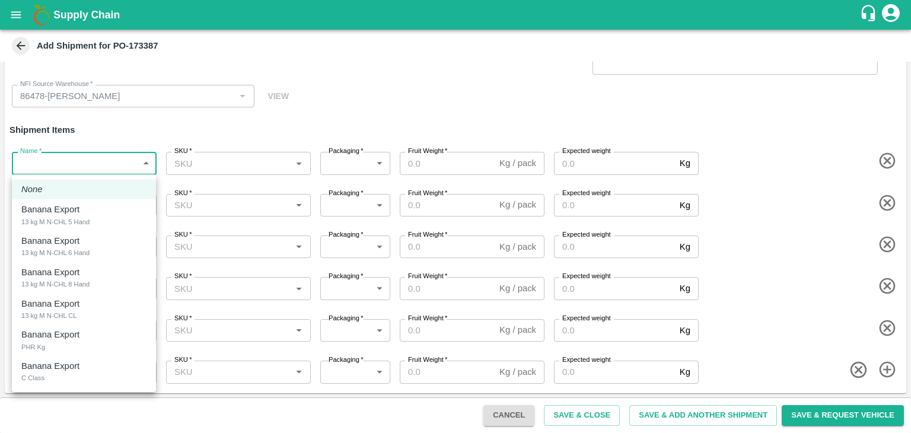
click at [104, 160] on body "Supply Chain Add Shipment for PO-173387 Type DC DC MO's Customer DC   * DC   * …" at bounding box center [455, 216] width 911 height 433
click at [79, 228] on li "Banana Export 13 kg M N-CHL 5 Hand" at bounding box center [84, 214] width 144 height 31
type input "1978083"
type input "2000"
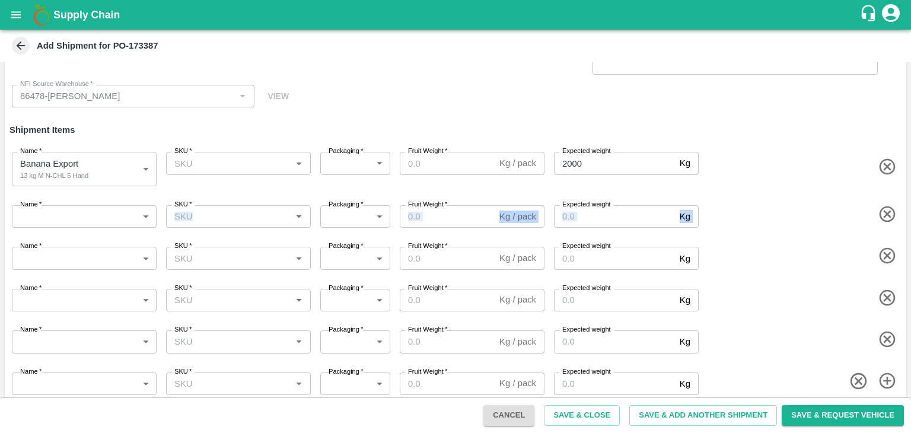
drag, startPoint x: 86, startPoint y: 233, endPoint x: 103, endPoint y: 217, distance: 23.1
click at [103, 217] on div "Type DC DC MO's Customer DC   * DC   * Instructions x Instructions NFI Source W…" at bounding box center [456, 211] width 902 height 387
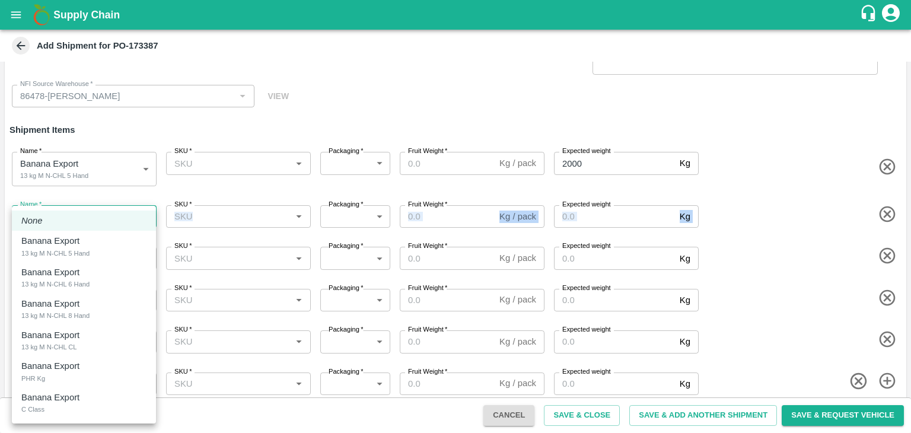
click at [103, 217] on body "Supply Chain Add Shipment for PO-173387 Type DC DC MO's Customer DC   * DC   * …" at bounding box center [455, 216] width 911 height 433
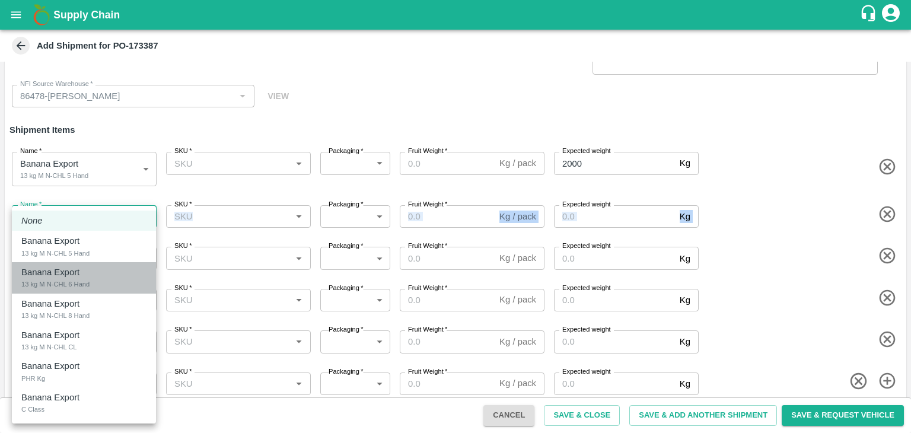
click at [88, 281] on div "13 kg M N-CHL 6 Hand" at bounding box center [55, 284] width 68 height 11
type input "1978084"
type input "2000"
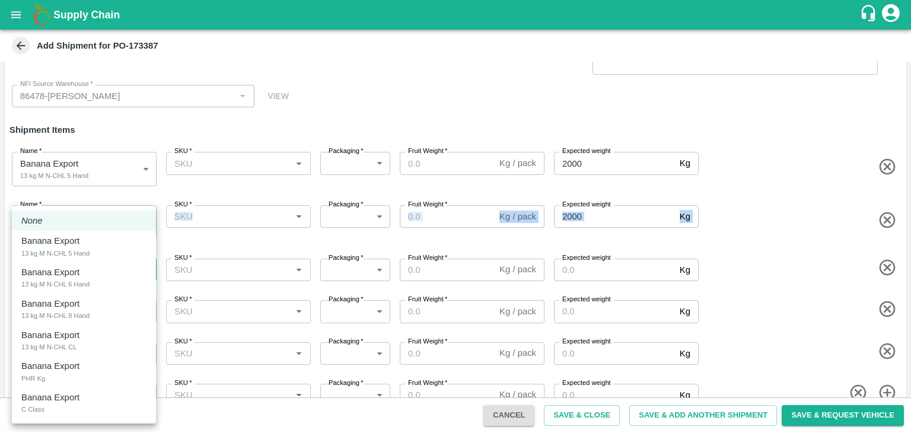
click at [104, 269] on body "Supply Chain Add Shipment for PO-173387 Type DC DC MO's Customer DC   * DC   * …" at bounding box center [455, 216] width 911 height 433
click at [91, 343] on div "Banana Export 13 kg M N-CHL CL" at bounding box center [83, 341] width 125 height 24
type input "1978086"
type input "2000"
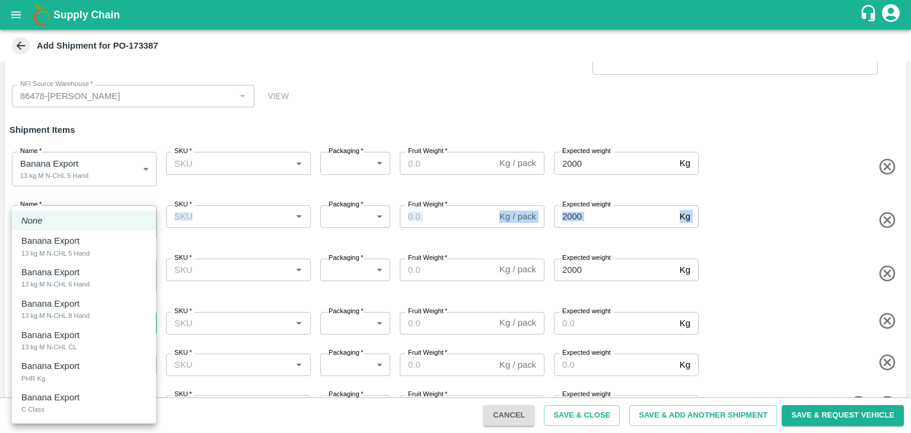
click at [98, 322] on body "Supply Chain Add Shipment for PO-173387 Type DC DC MO's Customer DC   * DC   * …" at bounding box center [455, 216] width 911 height 433
click at [411, 54] on div at bounding box center [455, 216] width 911 height 433
click at [69, 329] on body "Supply Chain Add Shipment for PO-173387 Type DC DC MO's Customer DC   * DC   * …" at bounding box center [455, 216] width 911 height 433
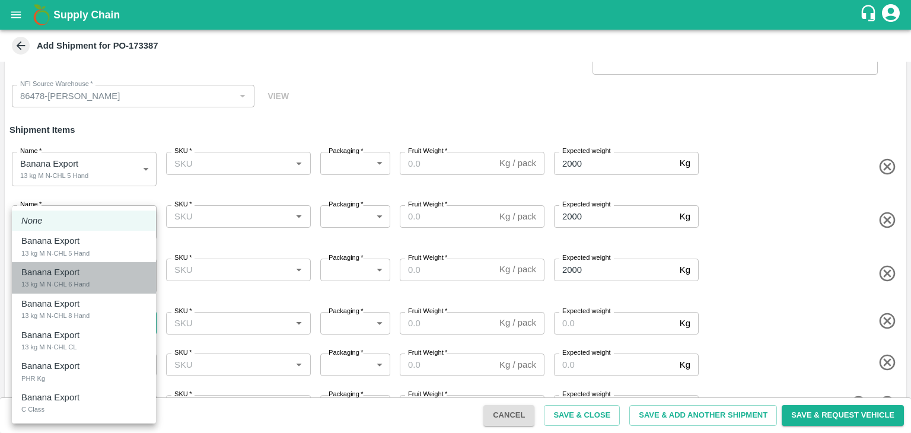
click at [110, 283] on div "Banana Export 13 kg M N-CHL 6 Hand" at bounding box center [83, 278] width 125 height 24
type input "1978084"
type input "2000"
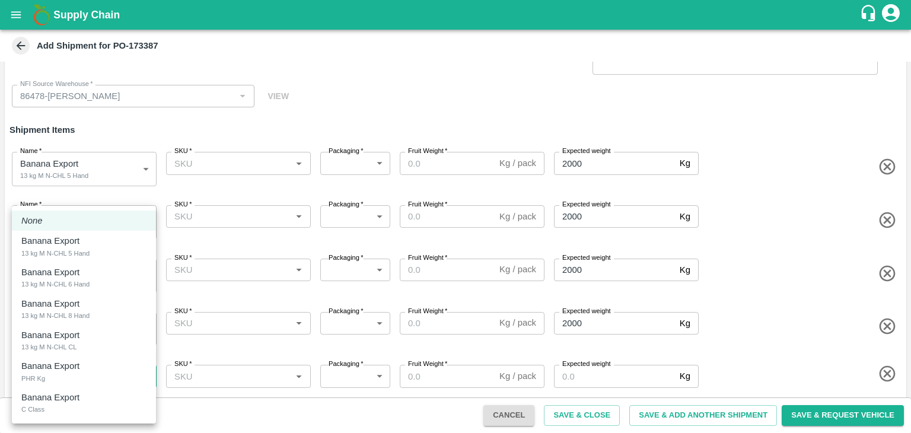
click at [93, 375] on body "Supply Chain Add Shipment for PO-173387 Type DC DC MO's Customer DC   * DC   * …" at bounding box center [455, 216] width 911 height 433
click at [98, 326] on li "Banana Export 13 kg M N-CHL CL" at bounding box center [84, 340] width 144 height 31
type input "1978086"
type input "2000"
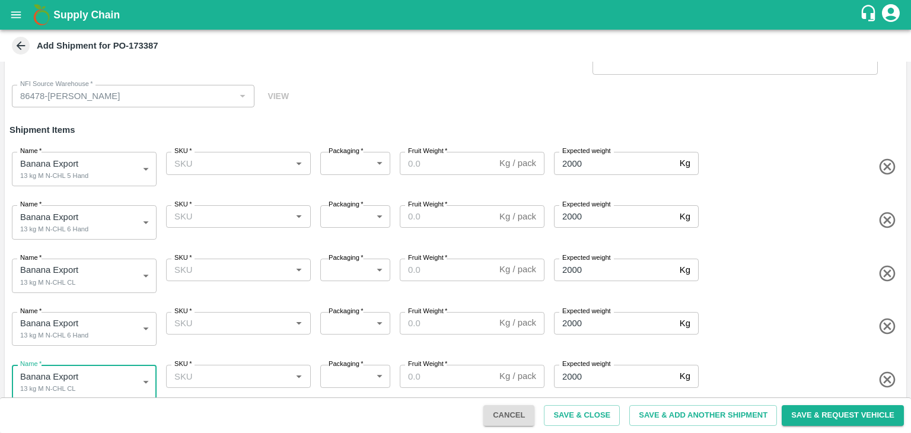
scroll to position [50, 0]
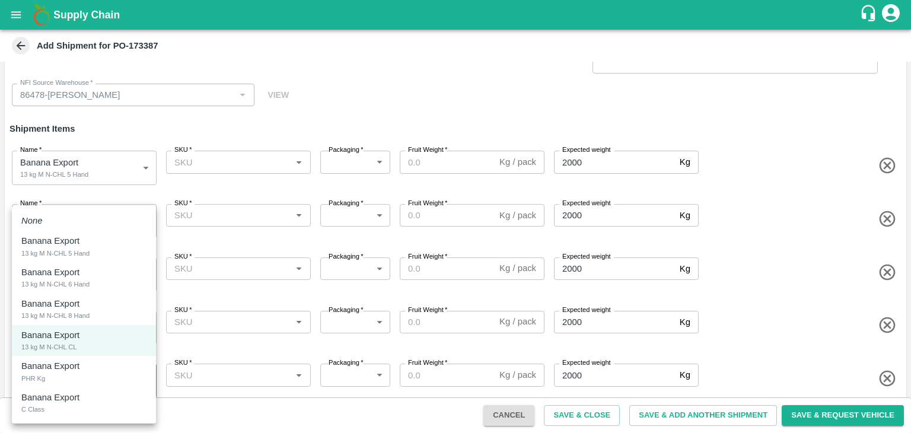
click at [97, 384] on body "Supply Chain Add Shipment for PO-173387 Type DC DC MO's Customer DC   * DC   * …" at bounding box center [455, 216] width 911 height 433
click at [109, 307] on div "Banana Export 13 kg M N-CHL 8 Hand" at bounding box center [83, 309] width 125 height 24
type input "1978085"
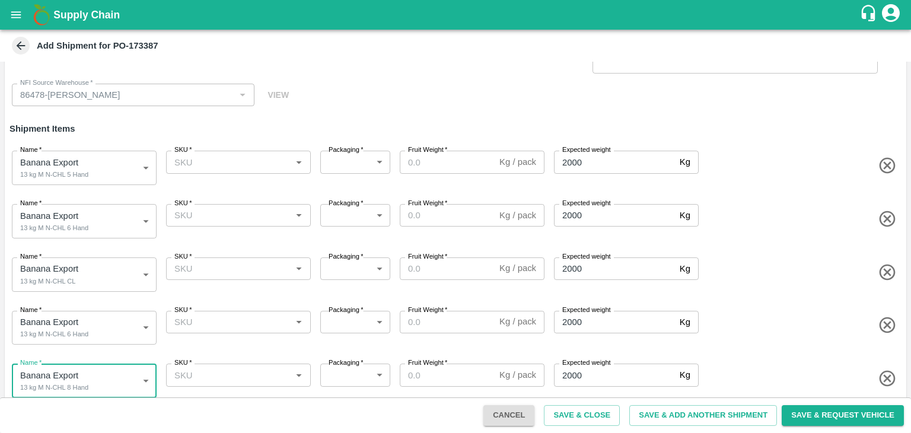
scroll to position [106, 0]
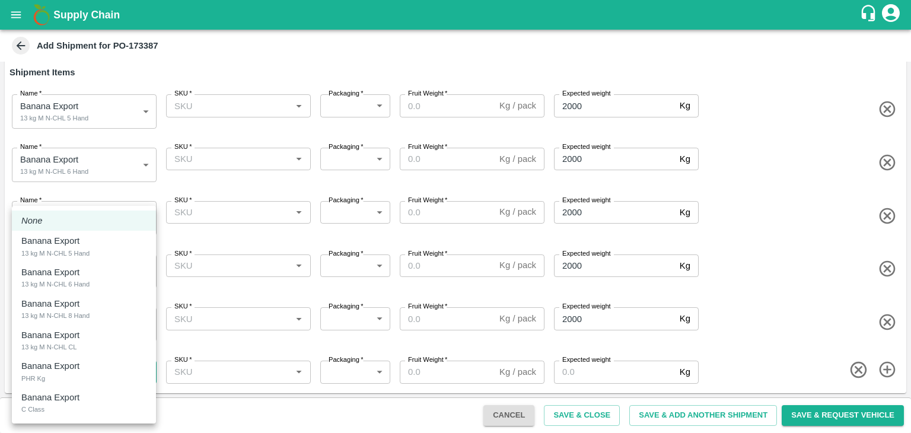
click at [88, 376] on body "Supply Chain Add Shipment for PO-173387 Type DC DC MO's Customer DC   * DC   * …" at bounding box center [455, 216] width 911 height 433
click at [95, 342] on div "Banana Export 13 kg M N-CHL CL" at bounding box center [83, 341] width 125 height 24
type input "1978086"
type input "2000"
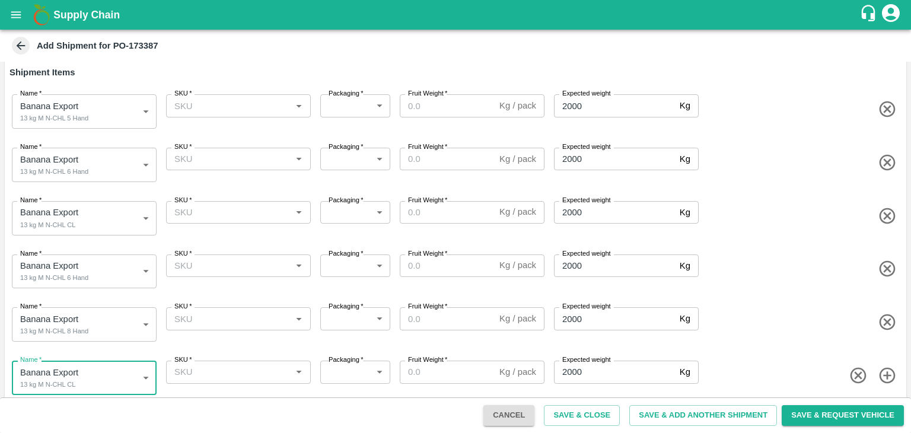
scroll to position [117, 0]
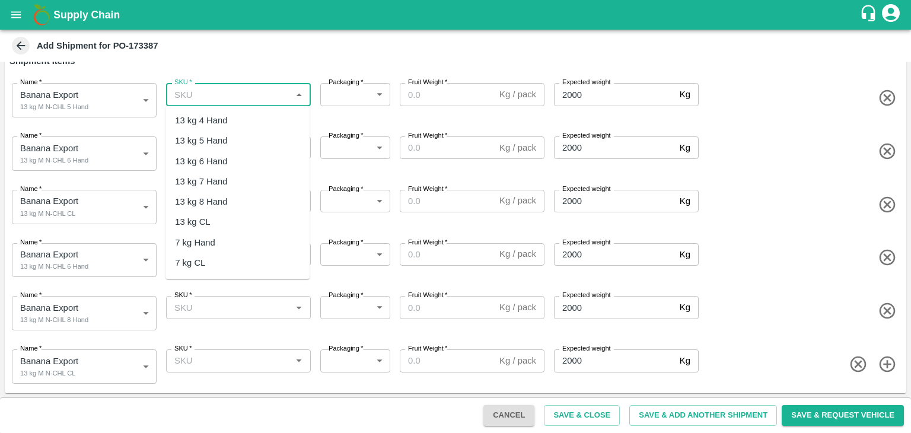
click at [199, 98] on input "SKU   *" at bounding box center [229, 94] width 118 height 15
click at [225, 135] on div "13 kg M N-CHL 5 Hand" at bounding box center [220, 141] width 91 height 13
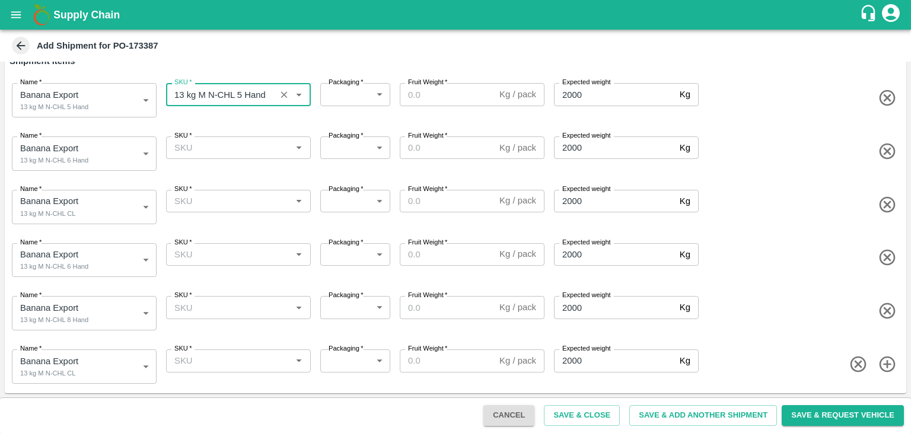
type input "13 kg M N-CHL 5 Hand"
click at [238, 159] on div "SKU   * SKU   *" at bounding box center [236, 151] width 150 height 39
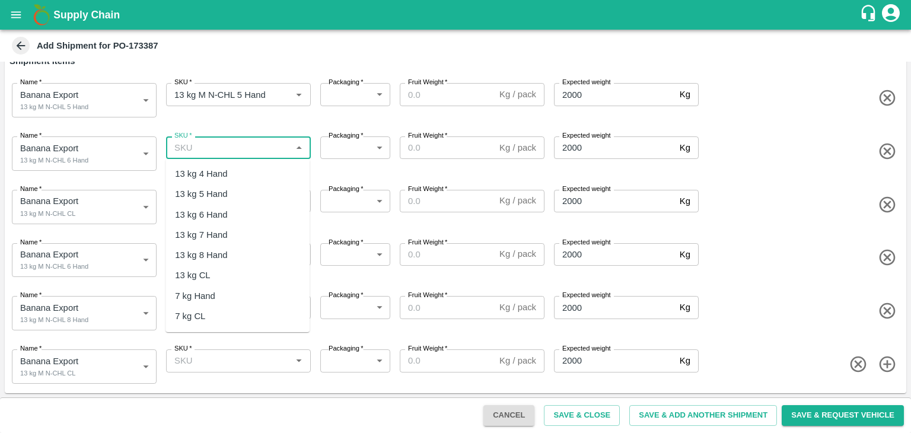
click at [250, 150] on input "SKU   *" at bounding box center [229, 147] width 118 height 15
click at [244, 214] on div "13 kg M N-CHL 6 Hand" at bounding box center [220, 214] width 91 height 13
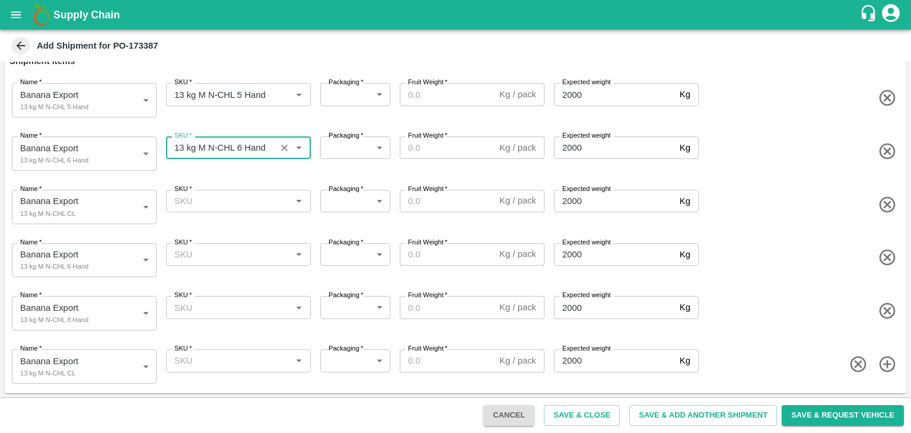
type input "13 kg M N-CHL 6 Hand"
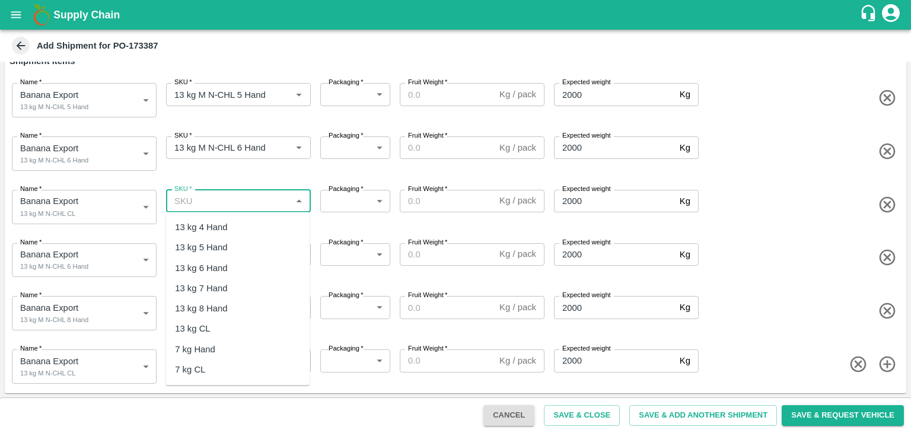
click at [260, 203] on input "SKU   *" at bounding box center [229, 200] width 118 height 15
click at [254, 326] on div "13 kg M N-CHL CL" at bounding box center [238, 329] width 144 height 20
type input "13 kg M N-CHL CL"
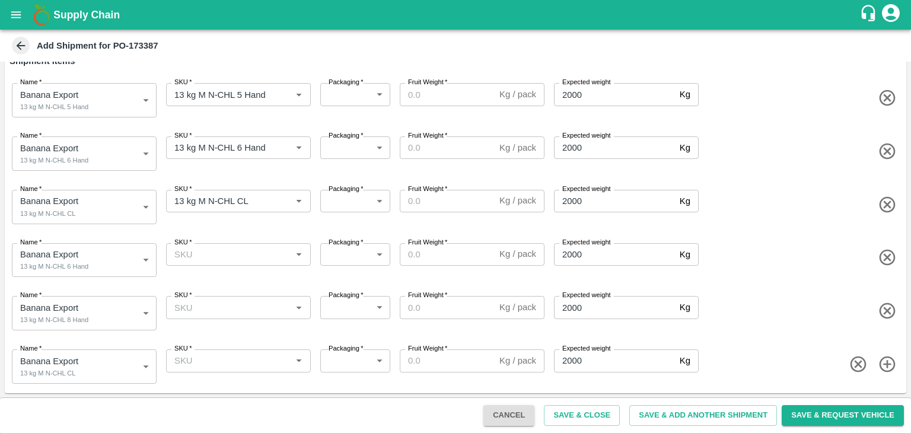
click at [280, 230] on div "Name   * Banana Export 13 kg M N-CHL 6 Hand 1978084 Name SKU   * SKU   * Packag…" at bounding box center [453, 258] width 907 height 58
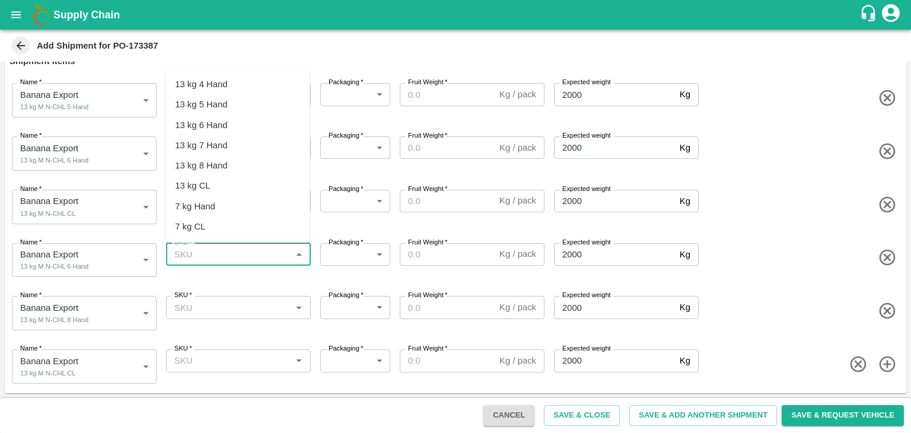
click at [248, 254] on input "SKU   *" at bounding box center [229, 254] width 118 height 15
click at [252, 127] on div "13 kg M N-CHL 6 Hand" at bounding box center [220, 125] width 91 height 13
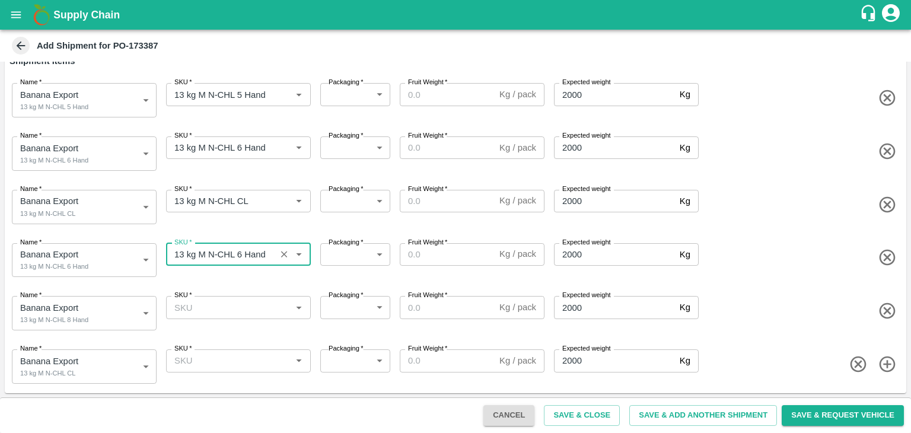
type input "13 kg M N-CHL 6 Hand"
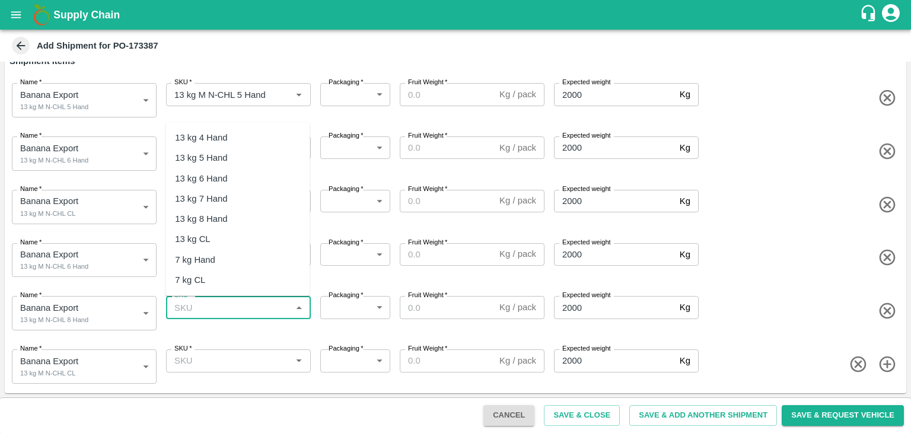
click at [251, 309] on input "SKU   *" at bounding box center [229, 307] width 118 height 15
click at [241, 219] on div "13 kg M N-CHL 8 Hand" at bounding box center [220, 218] width 91 height 13
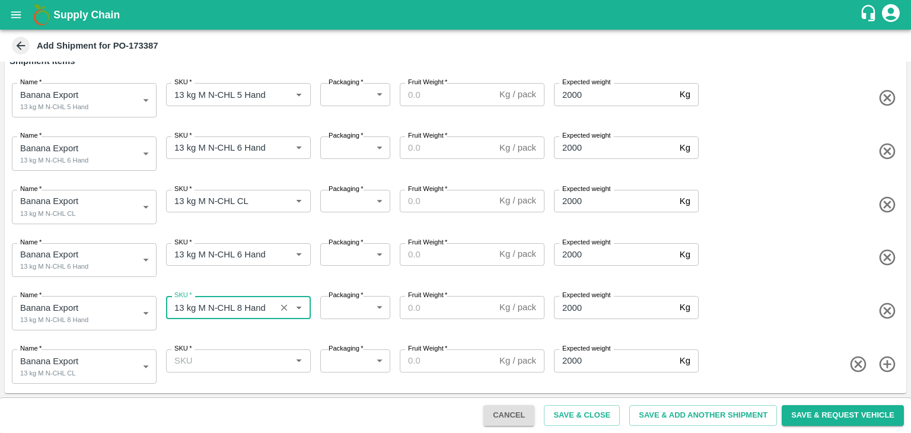
type input "13 kg M N-CHL 8 Hand"
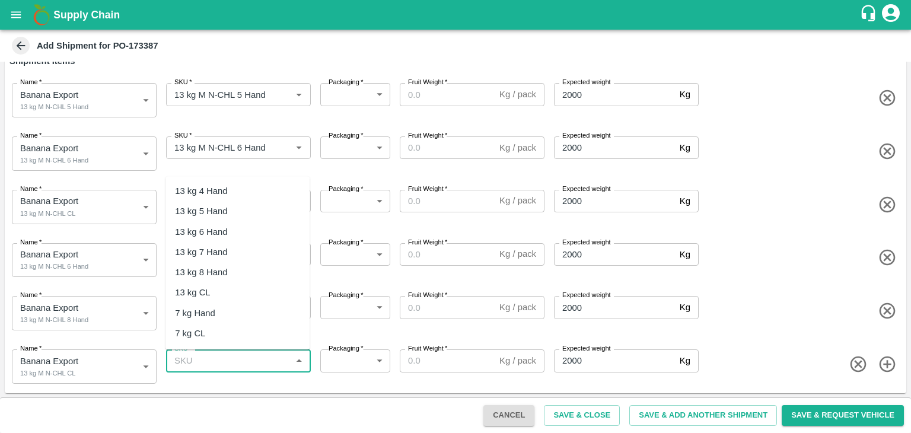
click at [256, 358] on input "SKU   *" at bounding box center [229, 360] width 118 height 15
click at [240, 288] on div "13 kg M N-CHL CL" at bounding box center [212, 293] width 74 height 13
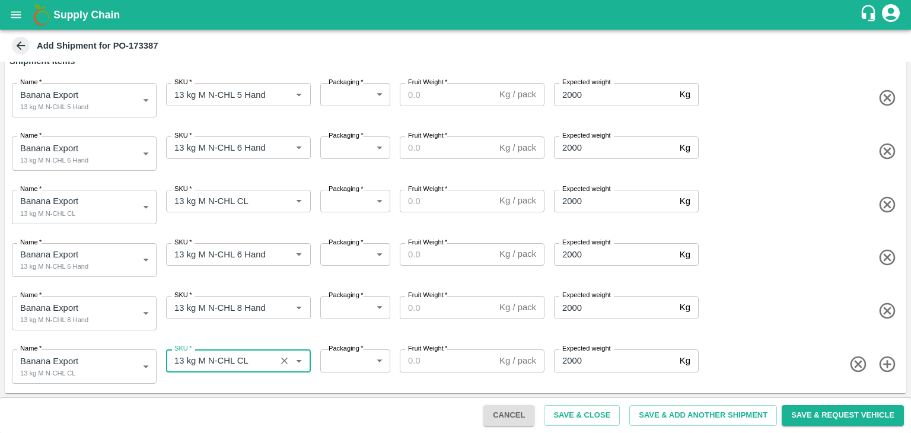
type input "13 kg M N-CHL CL"
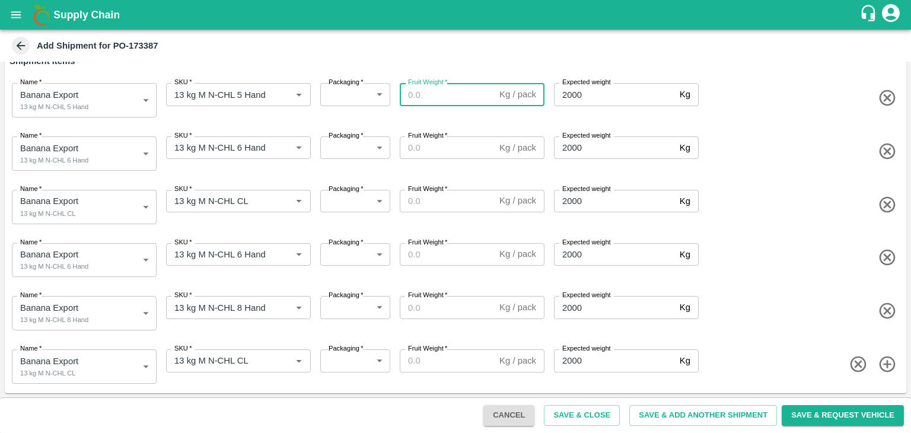
click at [422, 98] on input "Fruit Weight   *" at bounding box center [447, 94] width 95 height 23
type input "13"
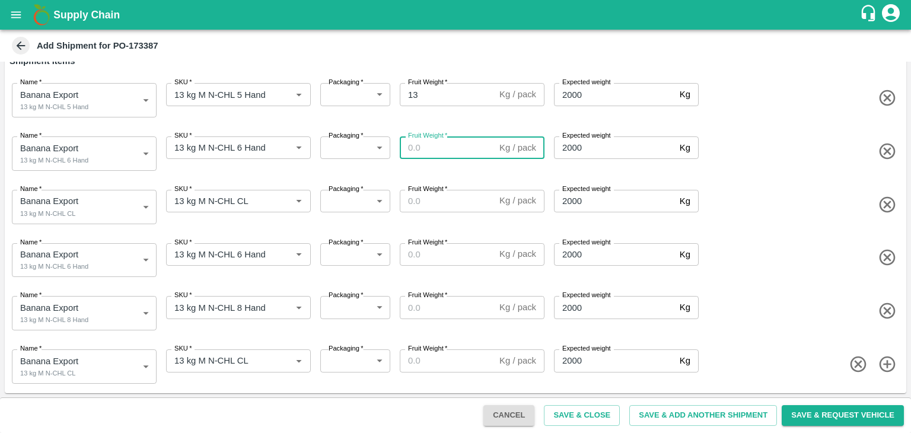
click at [430, 145] on input "Fruit Weight   *" at bounding box center [447, 147] width 95 height 23
type input "13"
click at [440, 202] on input "Fruit Weight   *" at bounding box center [447, 201] width 95 height 23
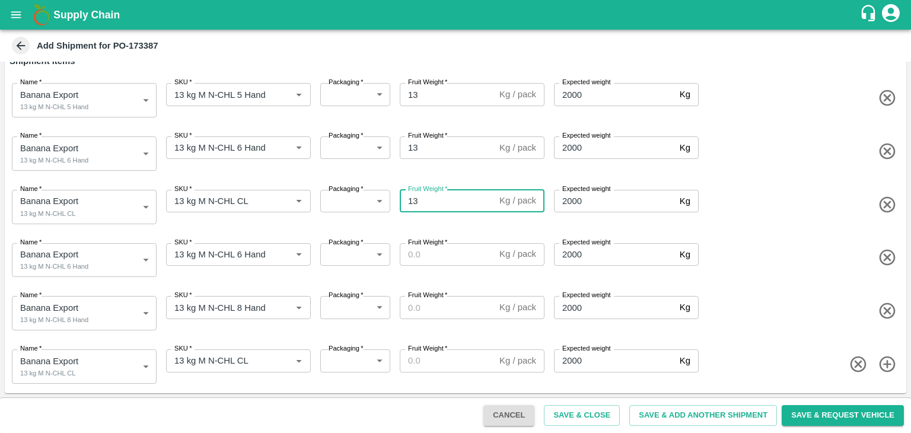
click at [440, 202] on input "13" at bounding box center [447, 201] width 95 height 23
type input "13"
click at [443, 257] on input "1" at bounding box center [447, 254] width 95 height 23
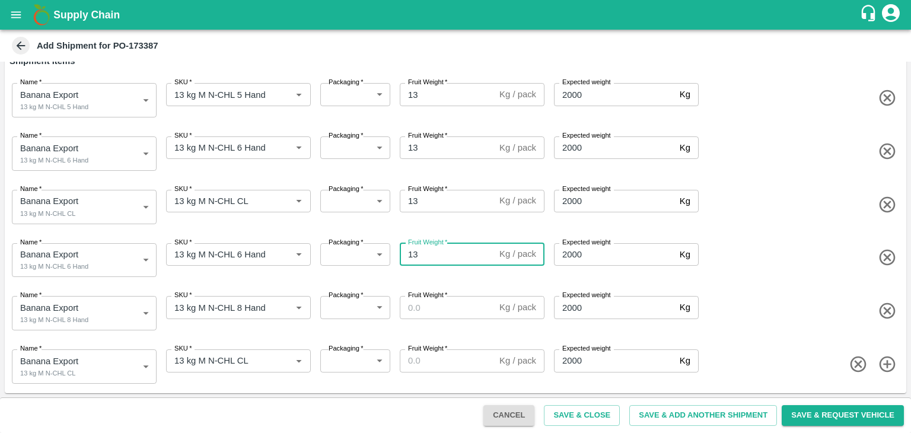
type input "13"
click at [441, 304] on input "Fruit Weight   *" at bounding box center [447, 307] width 95 height 23
click at [441, 304] on input "13" at bounding box center [447, 307] width 95 height 23
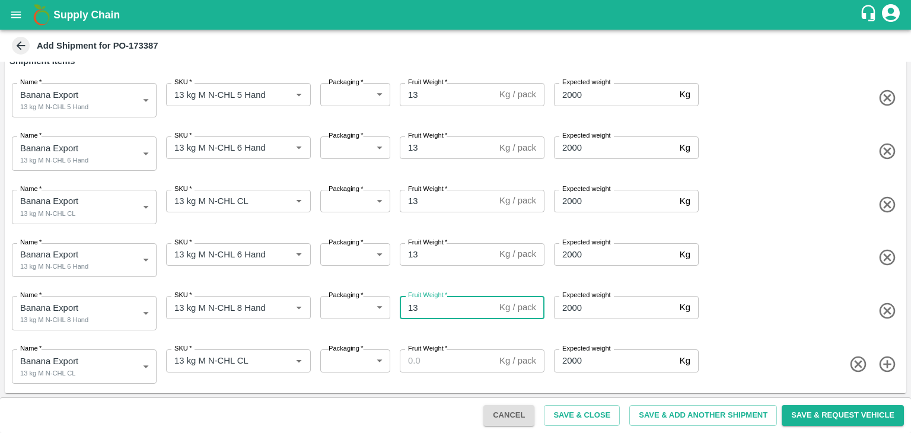
type input "13"
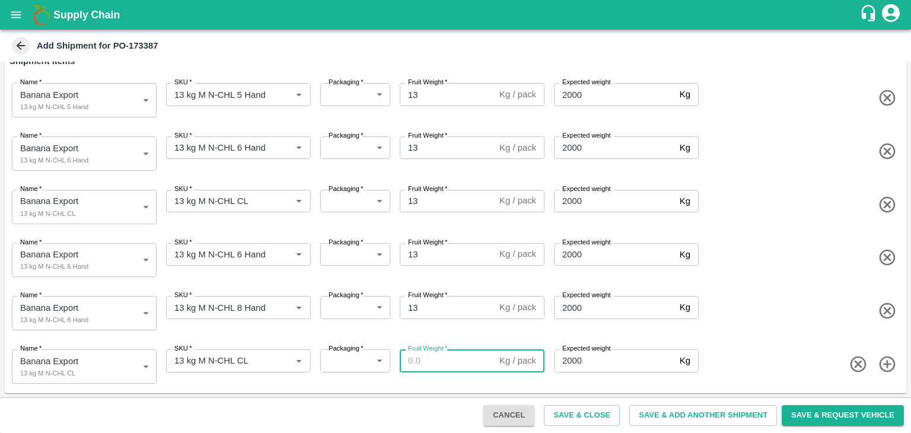
click at [447, 361] on input "Fruit Weight   *" at bounding box center [447, 360] width 95 height 23
click at [447, 361] on input "1" at bounding box center [447, 360] width 95 height 23
type input "13"
drag, startPoint x: 339, startPoint y: 106, endPoint x: 346, endPoint y: 98, distance: 10.5
click at [346, 98] on div "Packaging   * ​ Packaging" at bounding box center [353, 97] width 75 height 39
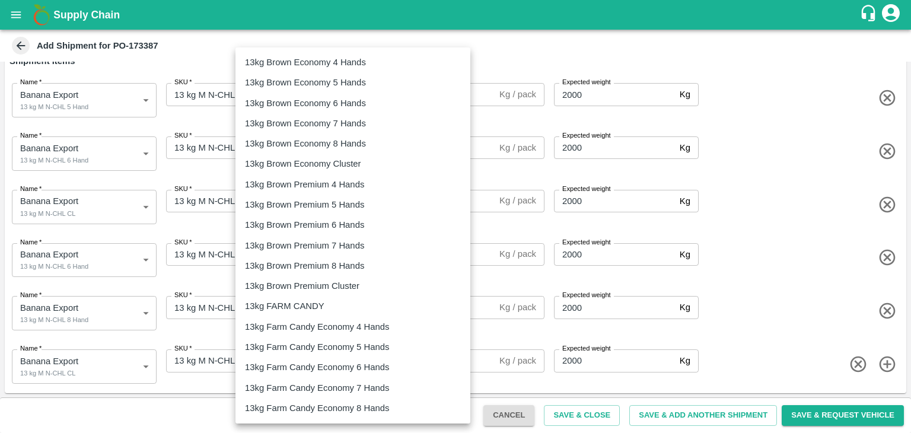
click at [346, 98] on body "Supply Chain Add Shipment for PO-173387 Type DC DC MO's Customer DC   * DC   * …" at bounding box center [455, 216] width 911 height 433
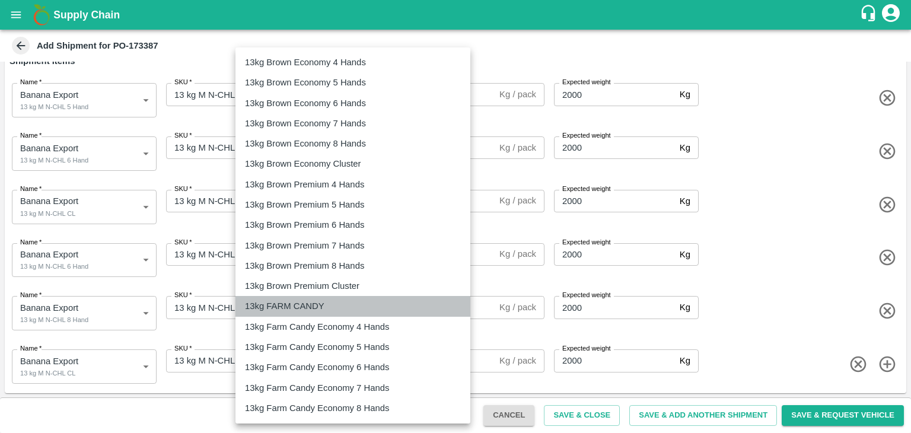
click at [331, 310] on div "13kg FARM CANDY" at bounding box center [353, 306] width 216 height 13
type input "466"
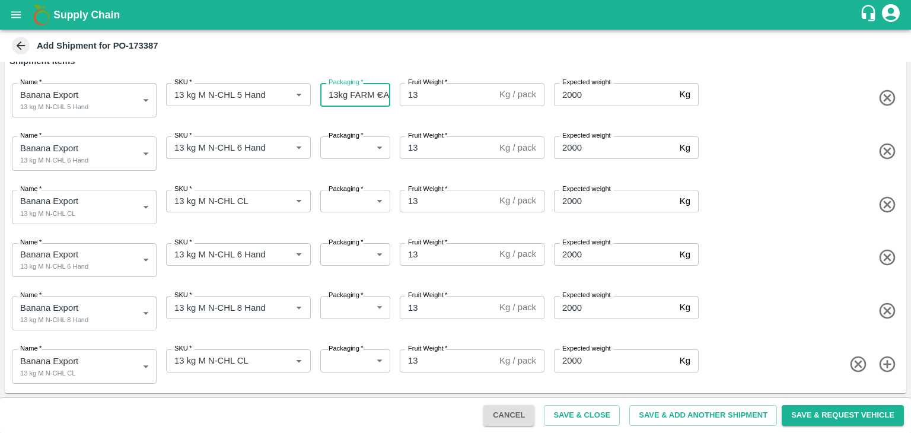
click at [340, 155] on body "Supply Chain Add Shipment for PO-173387 Type DC DC MO's Customer DC   * DC   * …" at bounding box center [455, 216] width 911 height 433
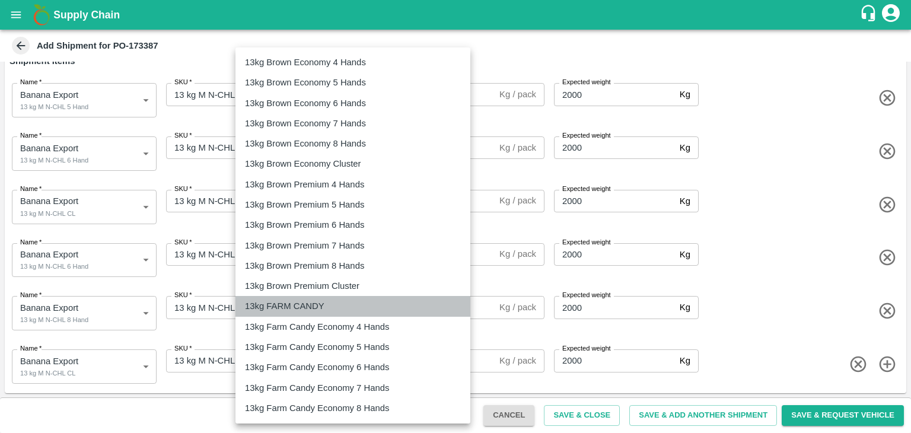
click at [318, 311] on p "13kg FARM CANDY" at bounding box center [285, 306] width 80 height 13
type input "466"
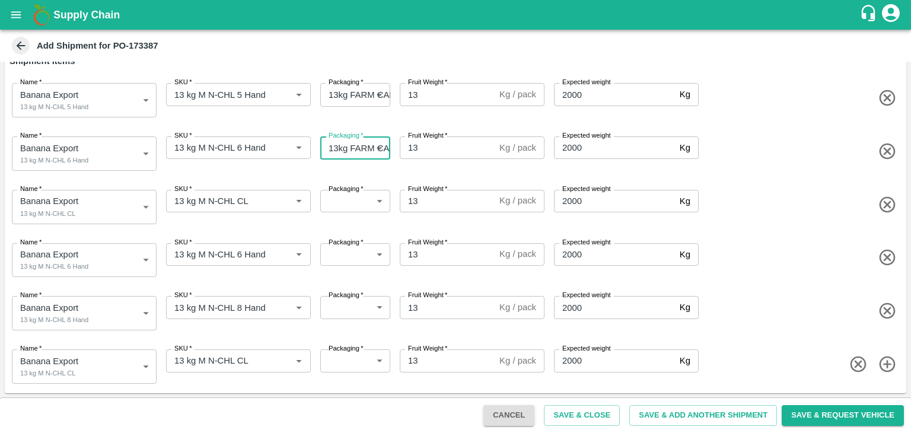
click at [354, 202] on body "Supply Chain Add Shipment for PO-173387 Type DC DC MO's Customer DC   * DC   * …" at bounding box center [455, 216] width 911 height 433
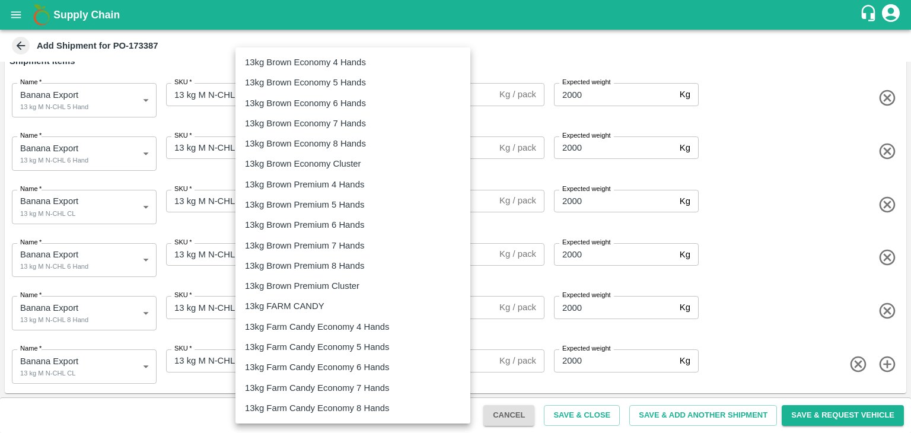
click at [310, 302] on p "13kg FARM CANDY" at bounding box center [285, 306] width 80 height 13
type input "466"
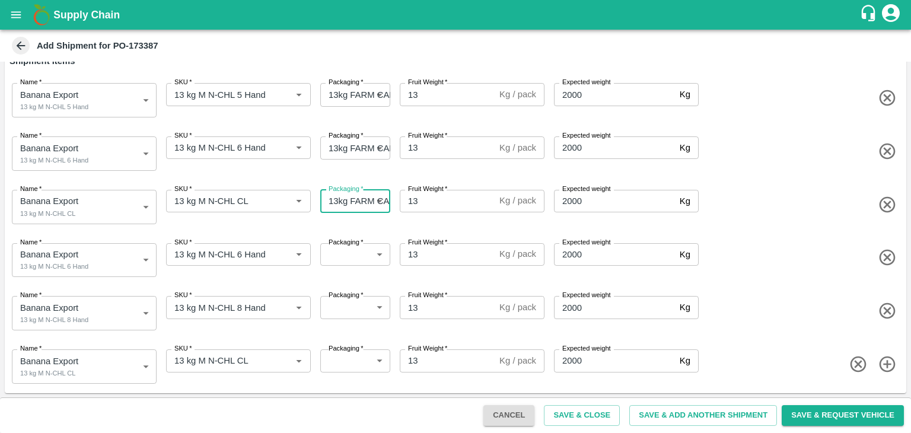
click at [350, 248] on body "Supply Chain Add Shipment for PO-173387 Type DC DC MO's Customer DC   * DC   * …" at bounding box center [455, 216] width 911 height 433
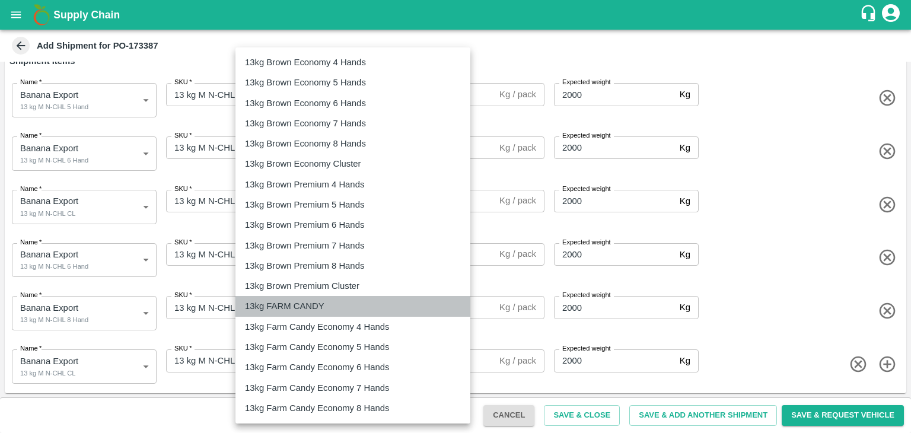
click at [322, 303] on p "13kg FARM CANDY" at bounding box center [285, 306] width 80 height 13
type input "466"
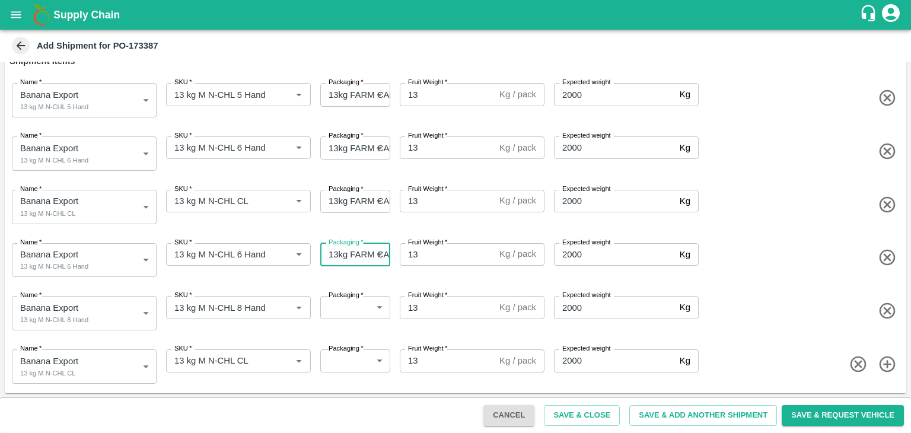
click at [338, 306] on body "Supply Chain Add Shipment for PO-173387 Type DC DC MO's Customer DC   * DC   * …" at bounding box center [455, 216] width 911 height 433
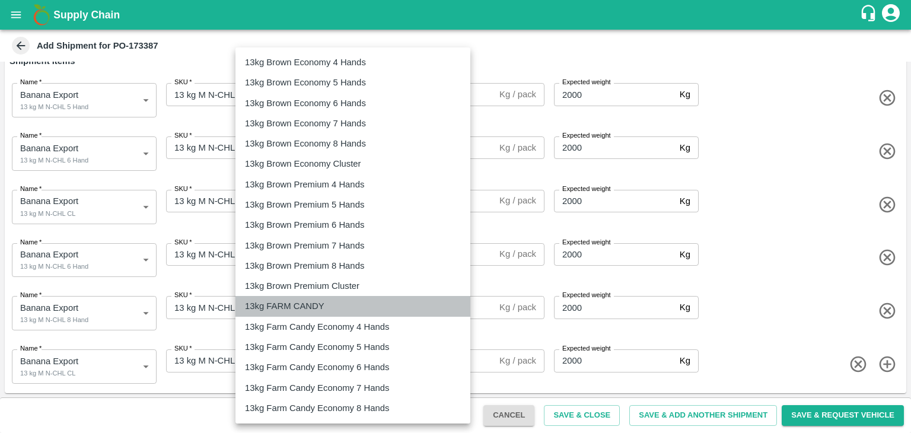
click at [337, 304] on div "13kg FARM CANDY" at bounding box center [353, 306] width 216 height 13
type input "466"
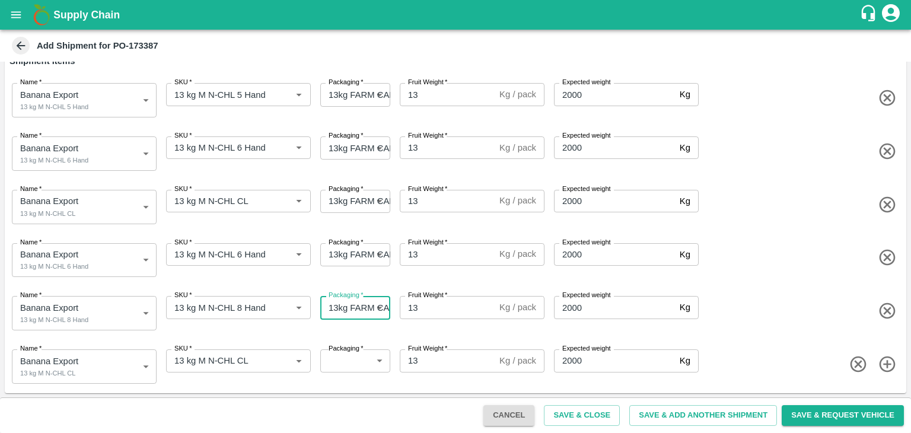
click at [351, 253] on body "Supply Chain Add Shipment for PO-173387 Type DC DC MO's Customer DC   * DC   * …" at bounding box center [455, 216] width 911 height 433
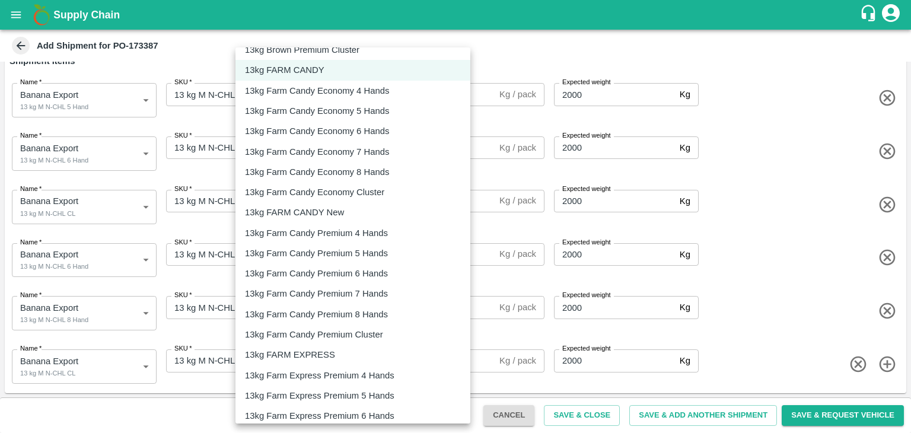
scroll to position [239, 0]
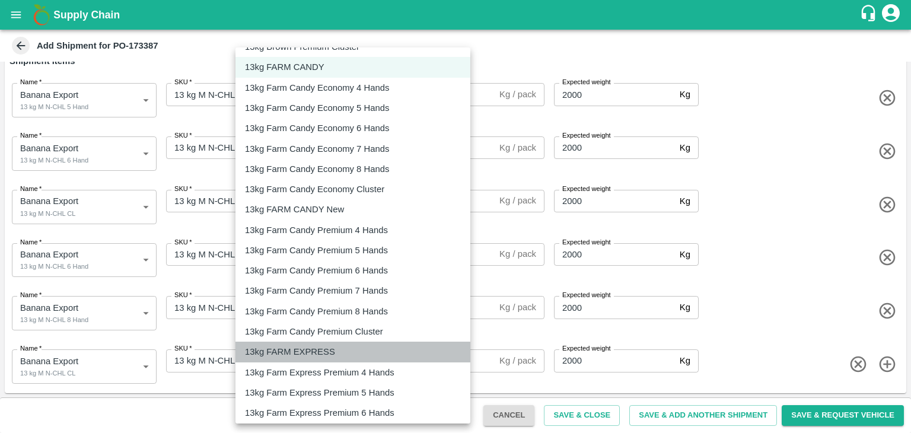
click at [313, 345] on p "13kg FARM EXPRESS" at bounding box center [290, 351] width 90 height 13
type input "468"
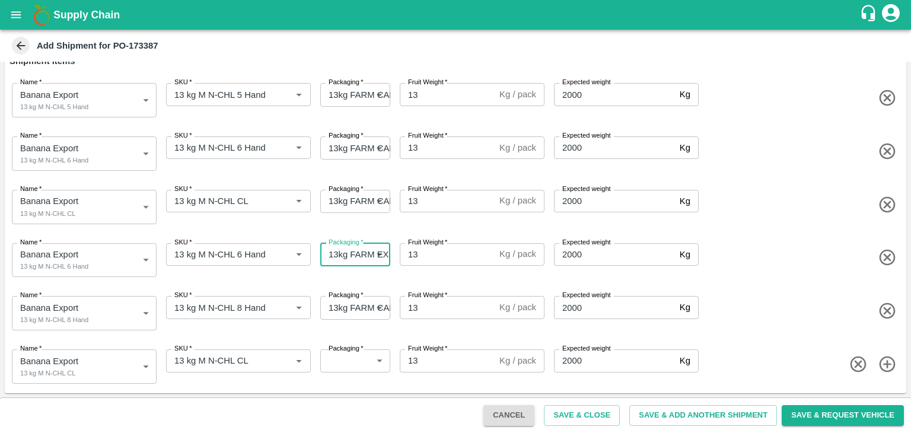
click at [364, 311] on body "Supply Chain Add Shipment for PO-173387 Type DC DC MO's Customer DC   * DC   * …" at bounding box center [455, 216] width 911 height 433
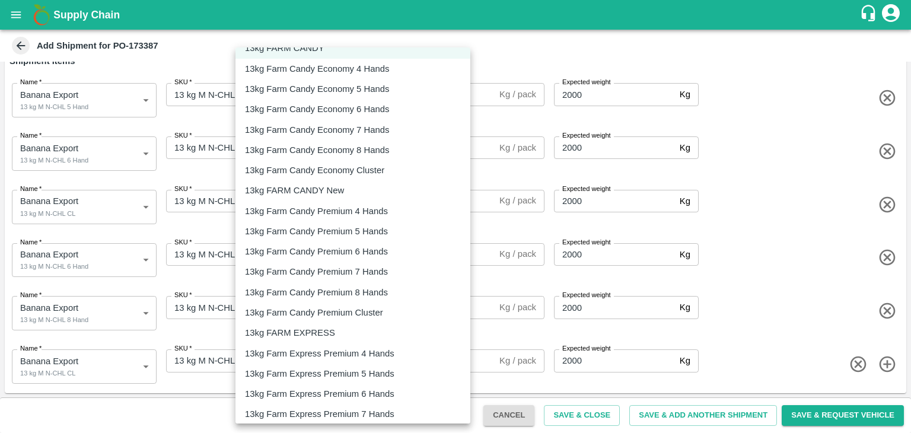
scroll to position [263, 0]
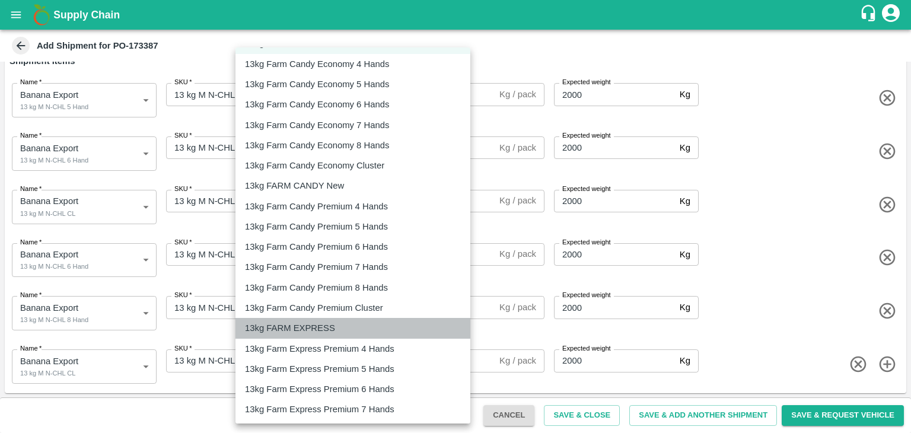
click at [323, 328] on p "13kg FARM EXPRESS" at bounding box center [290, 328] width 90 height 13
type input "468"
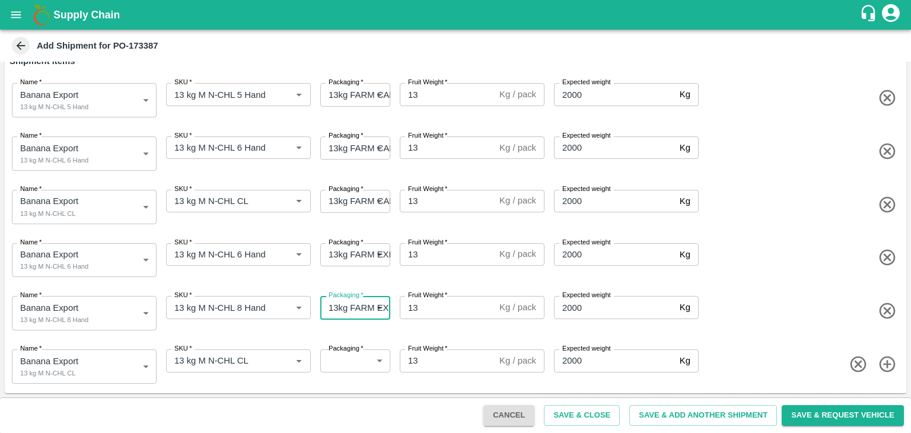
click at [349, 363] on body "Supply Chain Add Shipment for PO-173387 Type DC DC MO's Customer DC   * DC   * …" at bounding box center [455, 216] width 911 height 433
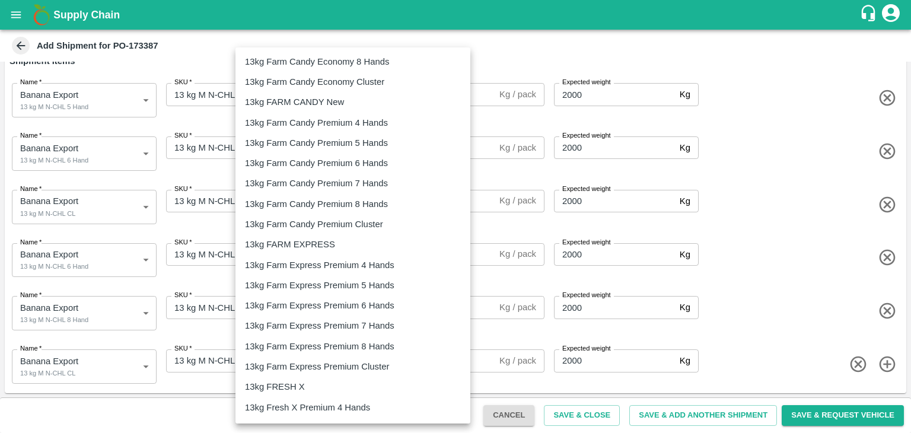
scroll to position [349, 0]
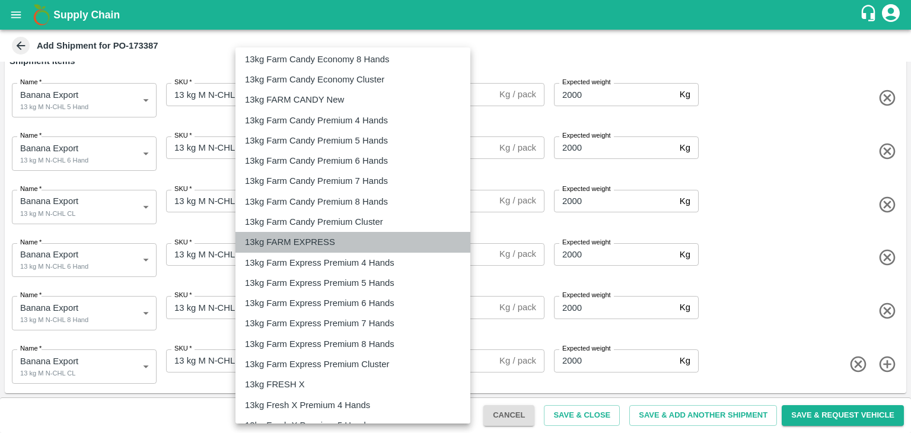
click at [301, 239] on p "13kg FARM EXPRESS" at bounding box center [290, 242] width 90 height 13
type input "468"
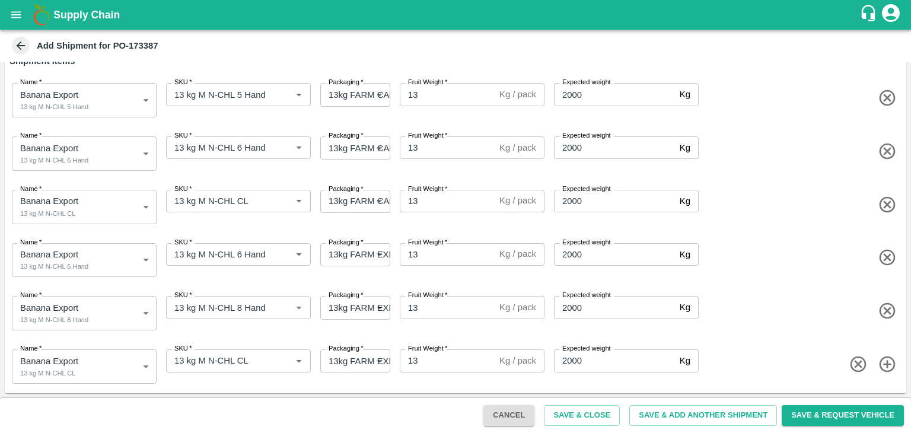
click at [771, 250] on span at bounding box center [801, 258] width 201 height 20
click at [700, 411] on button "Save & Add Another Shipment" at bounding box center [703, 415] width 148 height 21
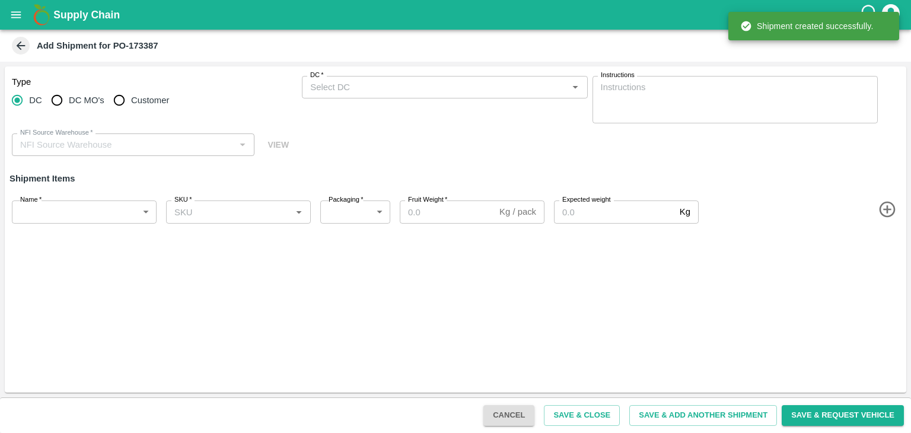
scroll to position [0, 0]
click at [46, 99] on input "DC MO's" at bounding box center [57, 100] width 24 height 24
radio input "true"
type input "86478-Nandkumar Subhash Patil"
click at [18, 99] on input "DC" at bounding box center [17, 100] width 24 height 24
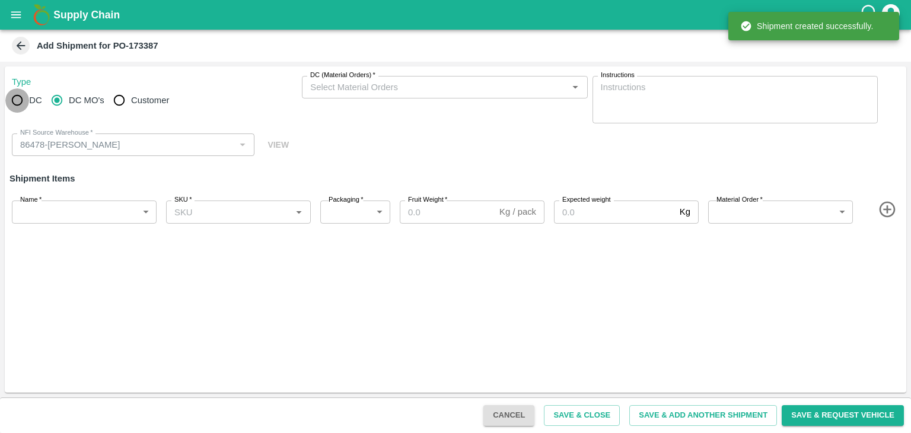
radio input "true"
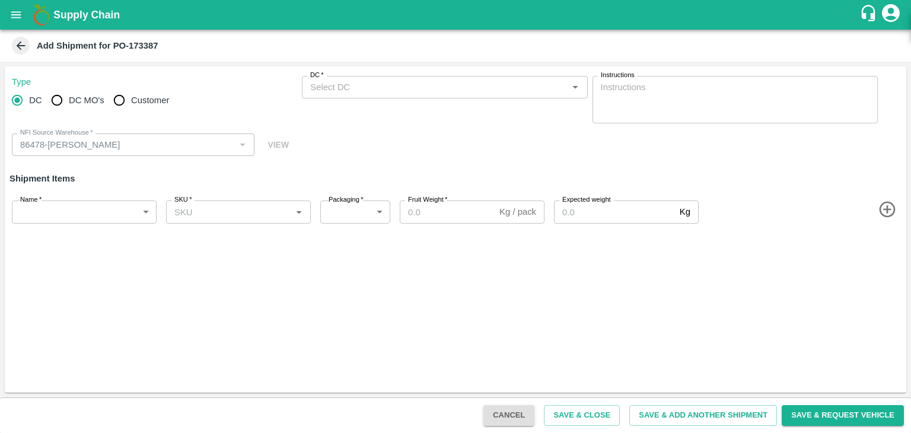
click at [412, 81] on div "DC   *" at bounding box center [444, 87] width 285 height 23
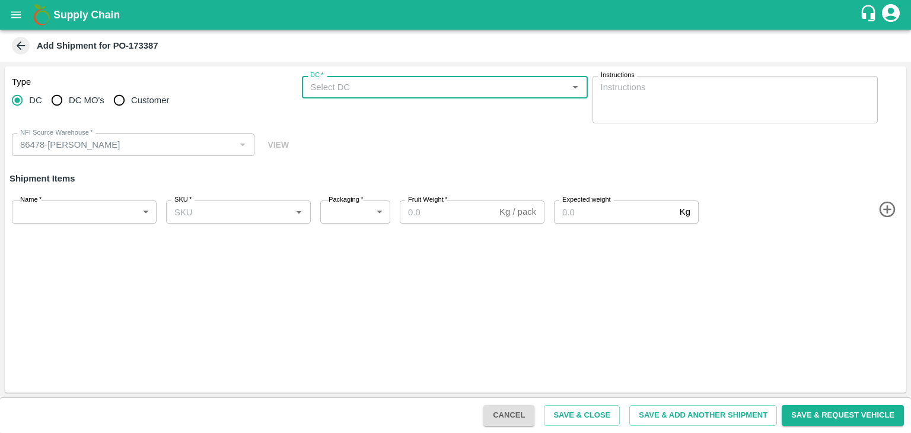
click at [412, 81] on input "DC   *" at bounding box center [435, 87] width 259 height 15
click at [381, 112] on div "61-Tembhurni PH" at bounding box center [445, 113] width 285 height 20
type input "61-Tembhurni PH"
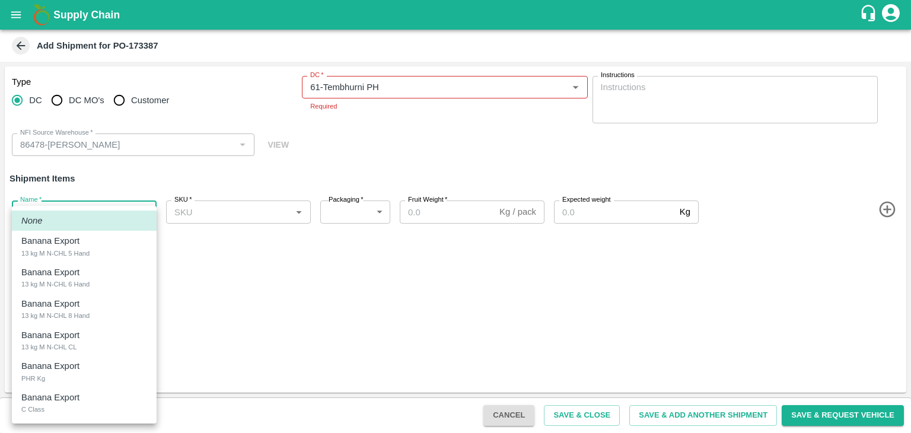
click at [77, 217] on body "Supply Chain Add Shipment for PO-173387 Type DC DC MO's Customer DC   * DC   * …" at bounding box center [455, 216] width 911 height 433
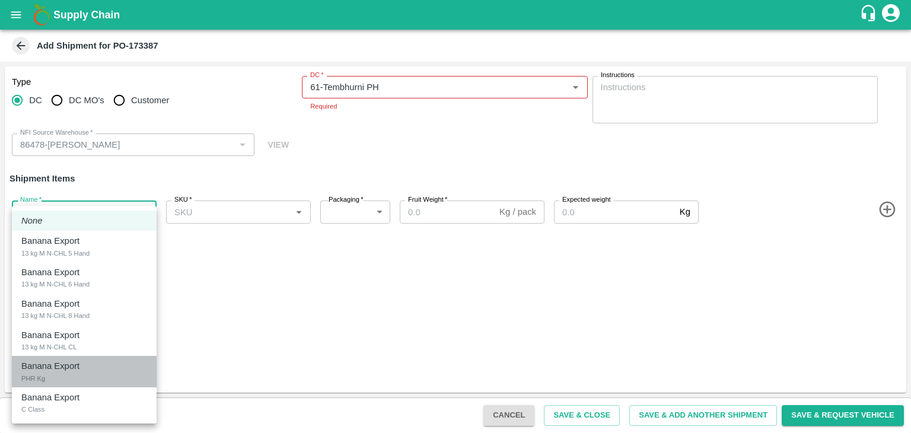
click at [52, 370] on p "Banana Export" at bounding box center [50, 366] width 58 height 13
type input "1978087"
type input "258"
type input "150"
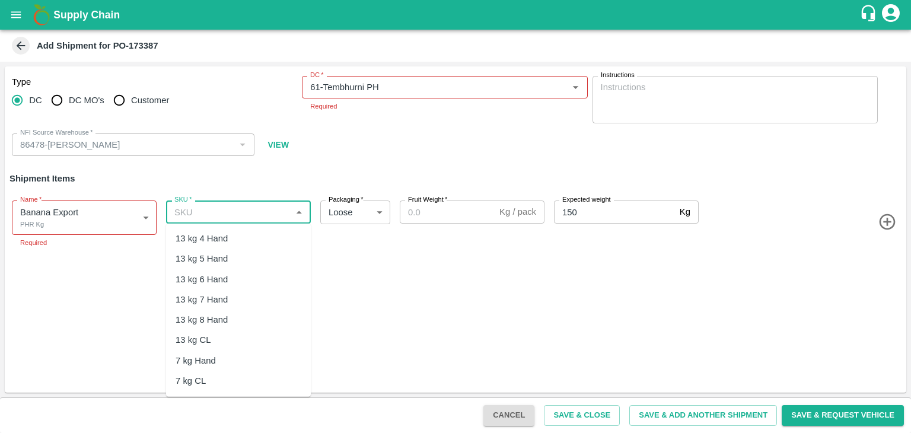
drag, startPoint x: 251, startPoint y: 209, endPoint x: 234, endPoint y: 328, distance: 119.9
click at [234, 328] on body "Supply Chain Add Shipment for PO-173387 Type DC DC MO's Customer DC   * DC   * …" at bounding box center [455, 216] width 911 height 433
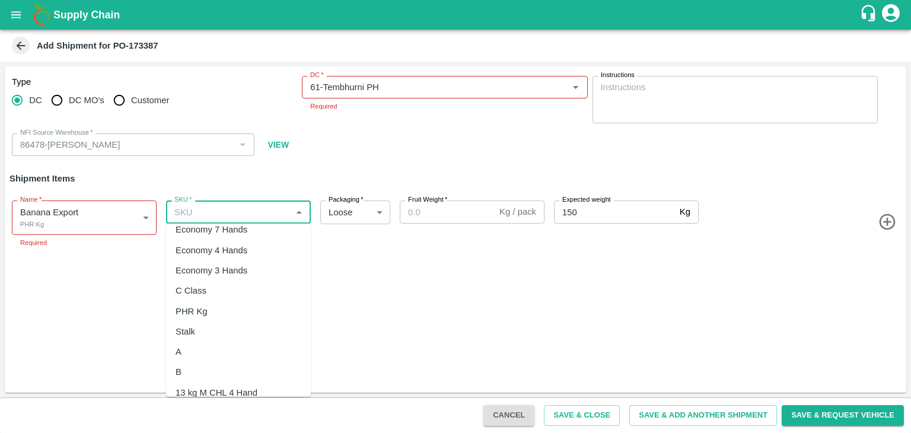
scroll to position [254, 0]
click at [214, 303] on div "PHR Kg" at bounding box center [238, 310] width 145 height 20
type input "PHR Kg"
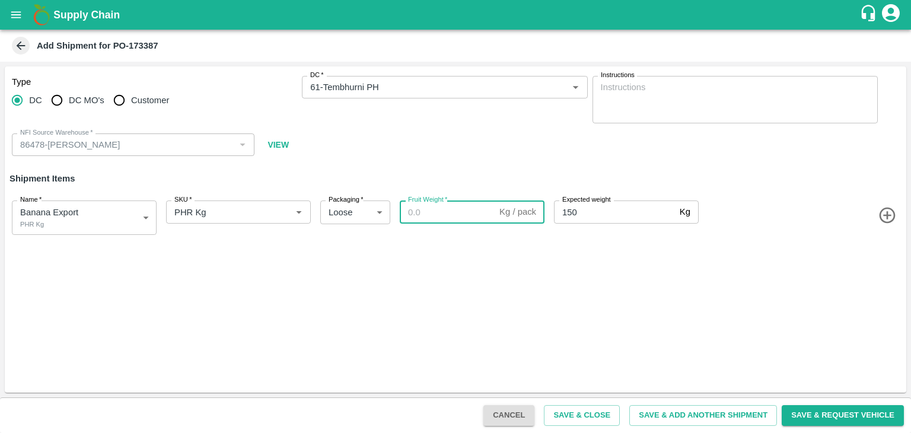
click at [416, 214] on input "Fruit Weight   *" at bounding box center [447, 212] width 95 height 23
paste input "34"
type input "34"
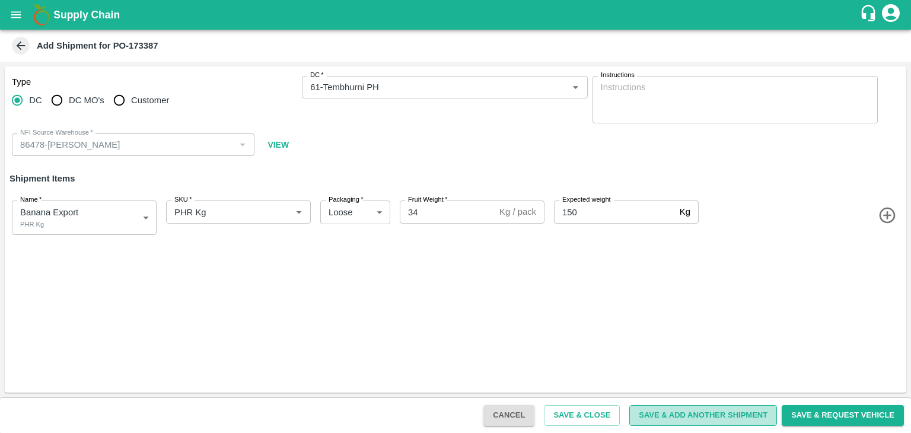
click at [678, 411] on button "Save & Add Another Shipment" at bounding box center [703, 415] width 148 height 21
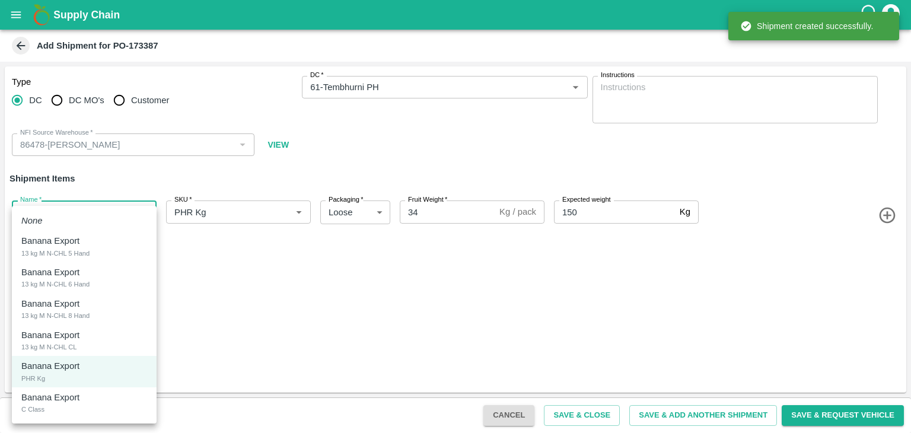
click at [83, 203] on body "Supply Chain Add Shipment for PO-173387 Type DC DC MO's Customer DC   * DC   * …" at bounding box center [455, 216] width 911 height 433
click at [71, 402] on p "Banana Export" at bounding box center [50, 397] width 58 height 13
type input "1978088"
type input "400"
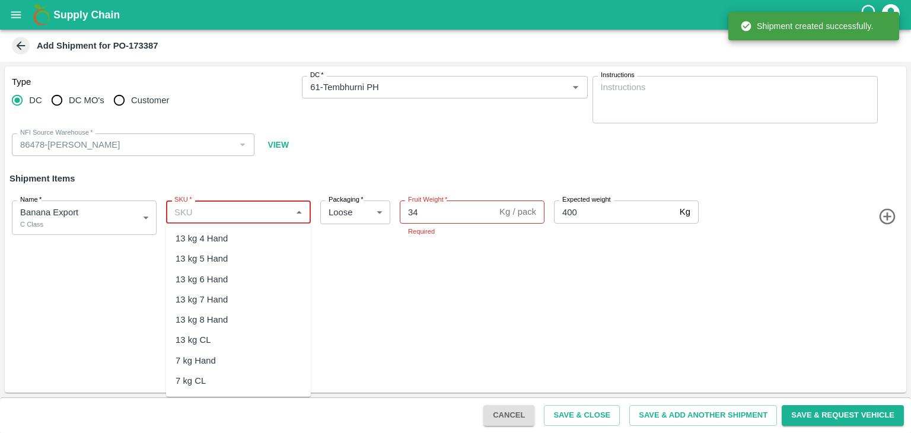
drag, startPoint x: 257, startPoint y: 211, endPoint x: 243, endPoint y: 345, distance: 134.9
click at [243, 345] on body "Supply Chain Add Shipment for PO-173387 Type DC DC MO's Customer DC   * DC   * …" at bounding box center [455, 216] width 911 height 433
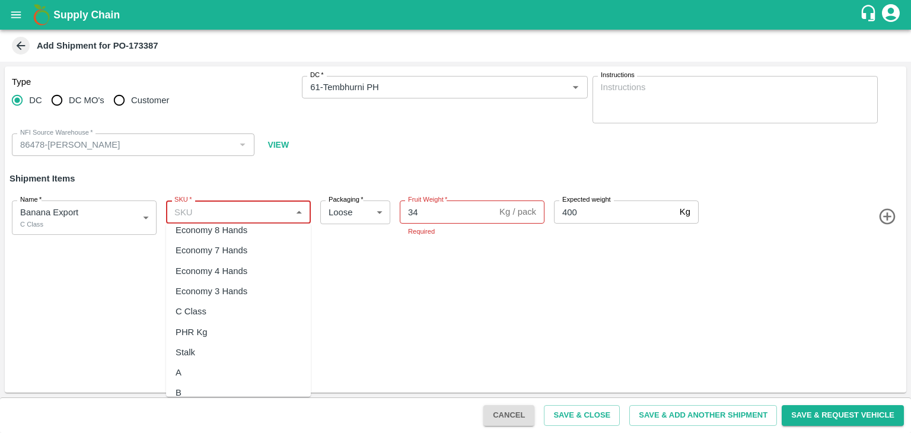
click at [216, 308] on div "C Class" at bounding box center [238, 311] width 145 height 20
type input "C Class"
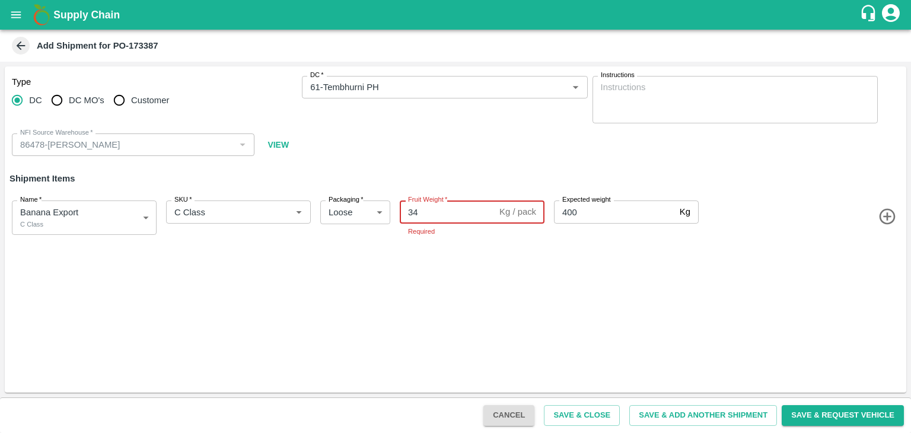
click at [443, 215] on input "34" at bounding box center [447, 212] width 95 height 23
type input "3"
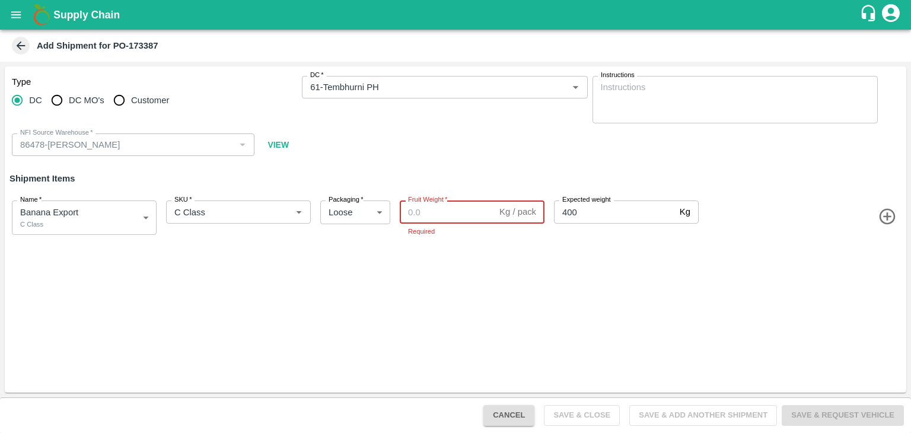
paste input "300"
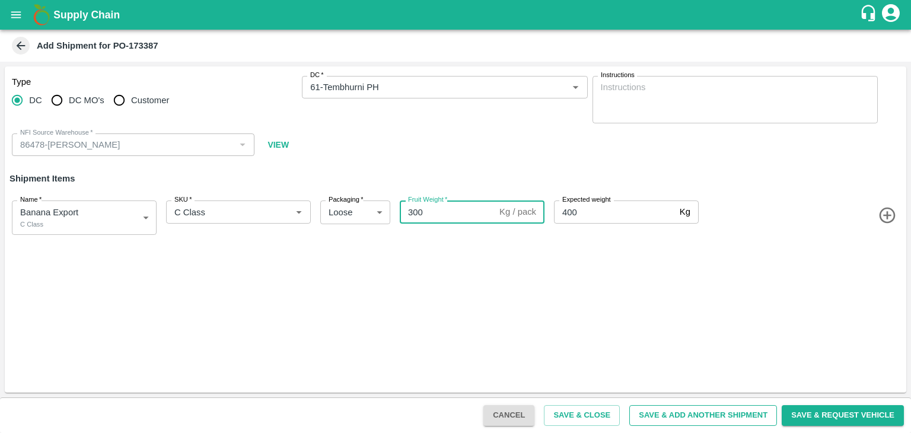
type input "300"
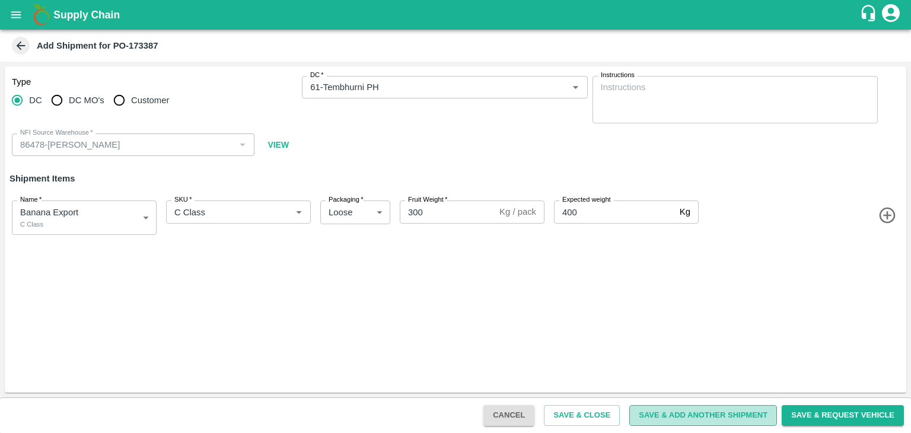
click at [704, 411] on button "Save & Add Another Shipment" at bounding box center [703, 415] width 148 height 21
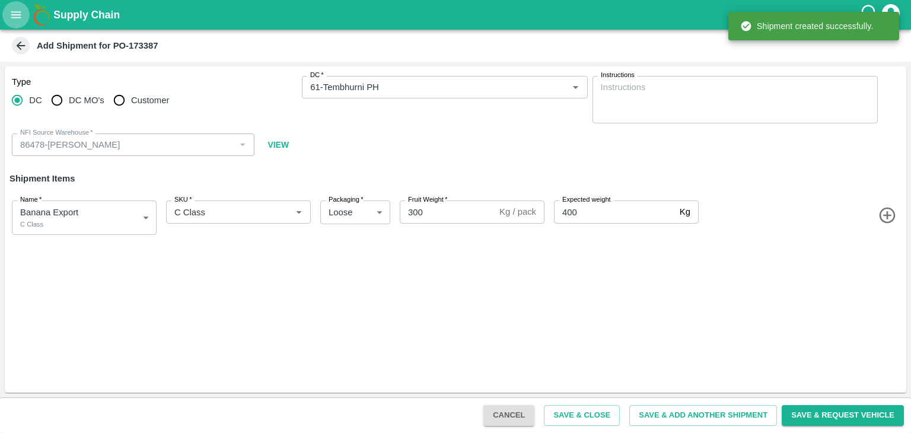
click at [14, 16] on icon "open drawer" at bounding box center [15, 14] width 13 height 13
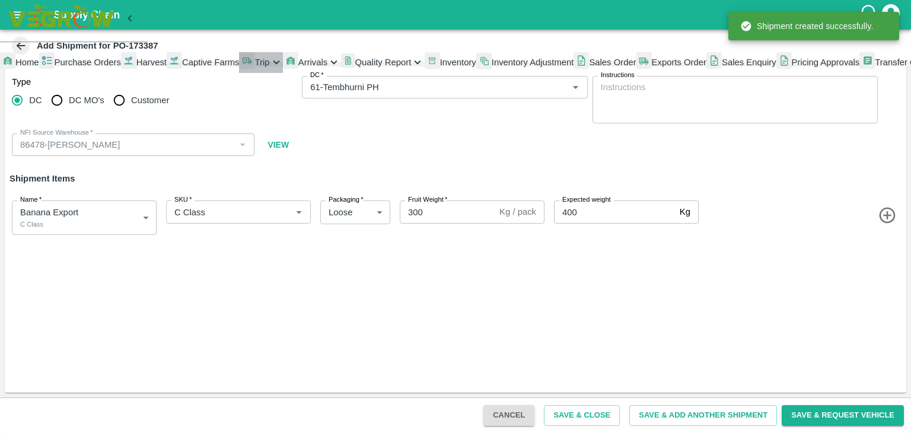
click at [255, 67] on span "Trip" at bounding box center [262, 62] width 15 height 9
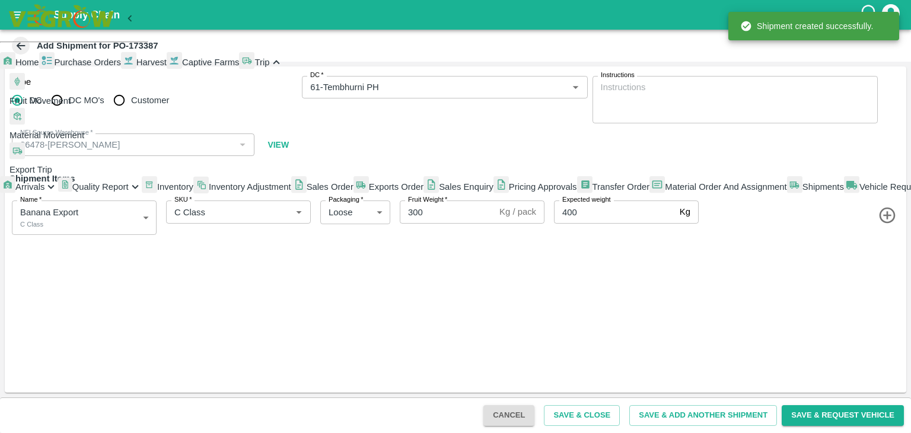
click at [107, 107] on li "Fruit Movement" at bounding box center [78, 90] width 139 height 34
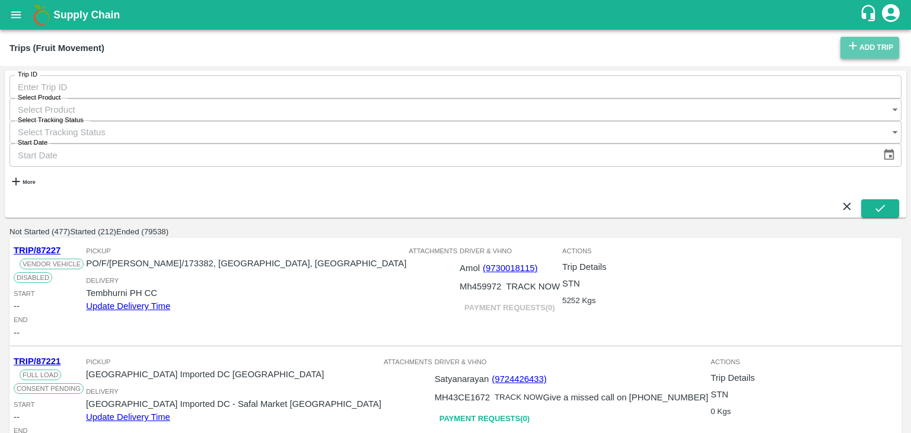
click at [885, 44] on link "Add Trip" at bounding box center [870, 48] width 59 height 22
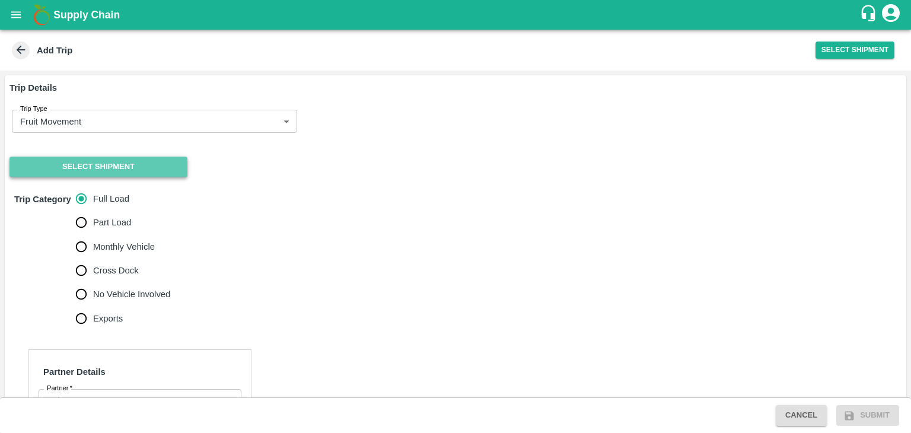
click at [79, 161] on button "Select Shipment" at bounding box center [98, 167] width 178 height 21
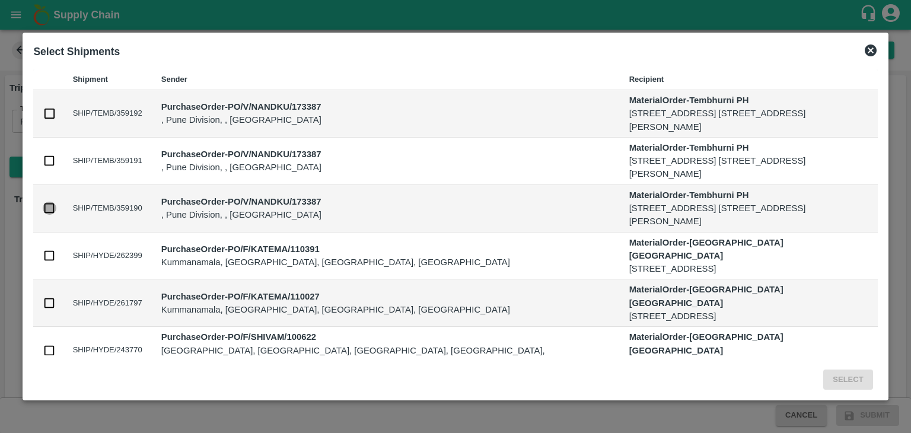
click at [50, 209] on input "checkbox" at bounding box center [49, 208] width 13 height 13
checkbox input "true"
click at [861, 379] on button "Select" at bounding box center [848, 380] width 49 height 21
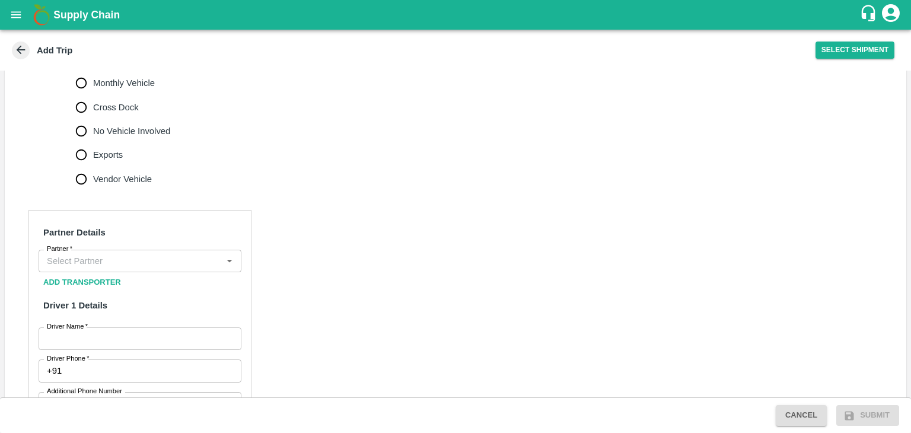
scroll to position [422, 0]
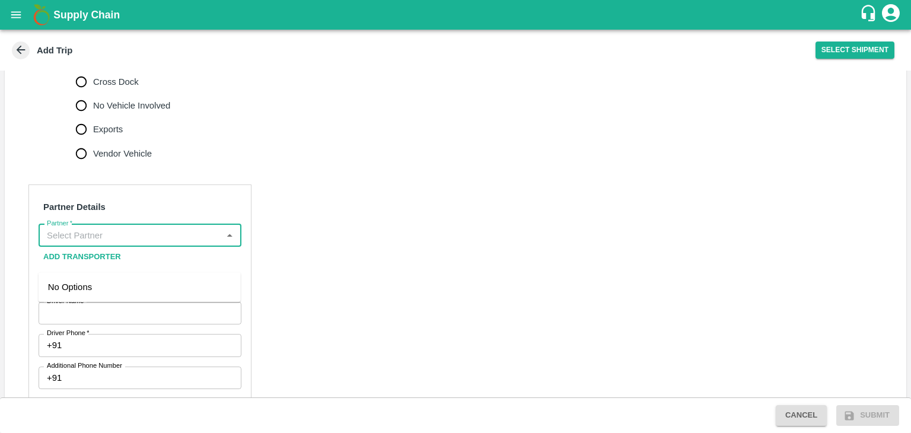
click at [141, 243] on input "Partner   *" at bounding box center [130, 235] width 176 height 15
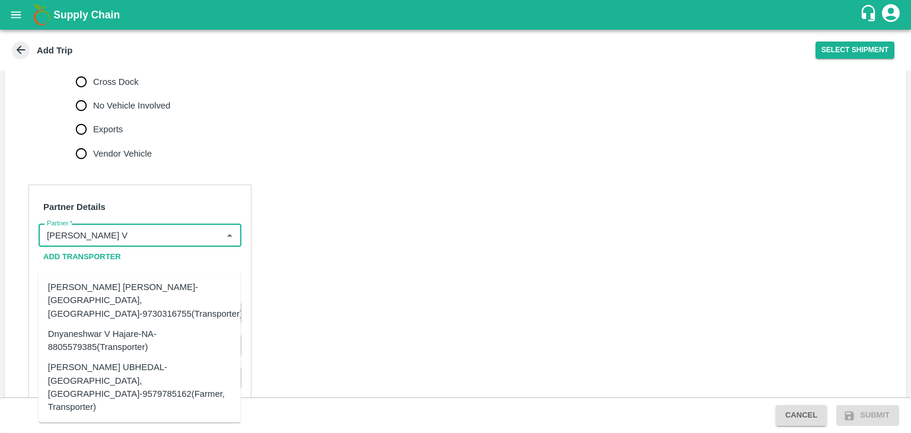
click at [145, 287] on div "[PERSON_NAME] [PERSON_NAME]-[GEOGRAPHIC_DATA], [GEOGRAPHIC_DATA]-9730316755(Tra…" at bounding box center [145, 301] width 195 height 40
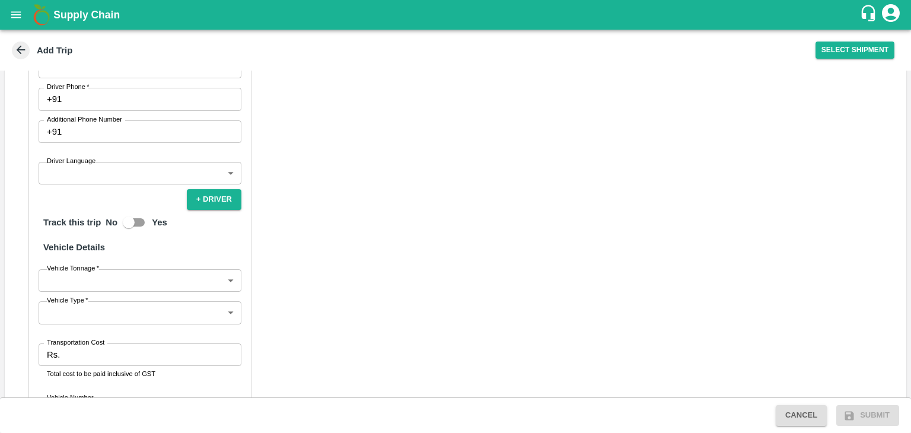
scroll to position [672, 0]
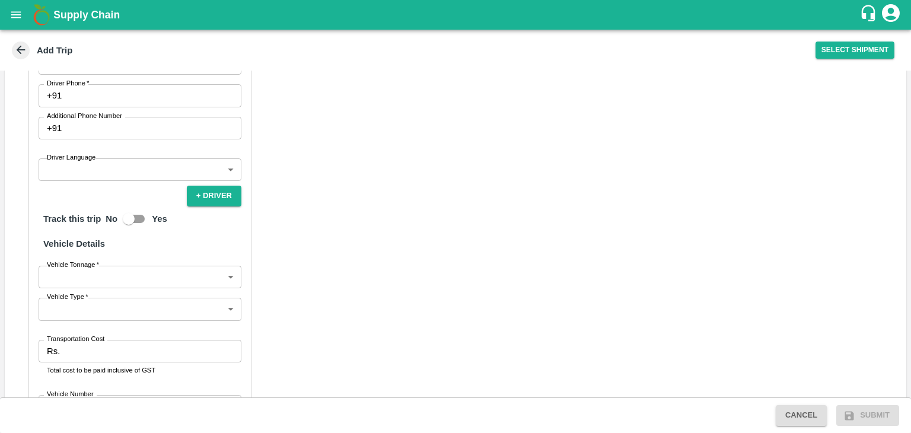
type input "Dnyaneshwar Vitthal Godse-Kandar, Solapur-9730316755(Transporter)"
click at [87, 75] on input "Driver Name   *" at bounding box center [140, 63] width 203 height 23
type input "[PERSON_NAME]"
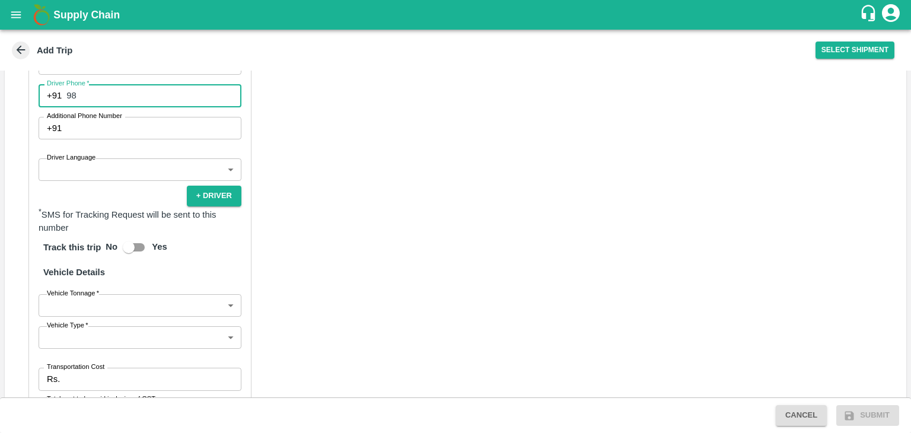
type input "9"
type input "9975280177"
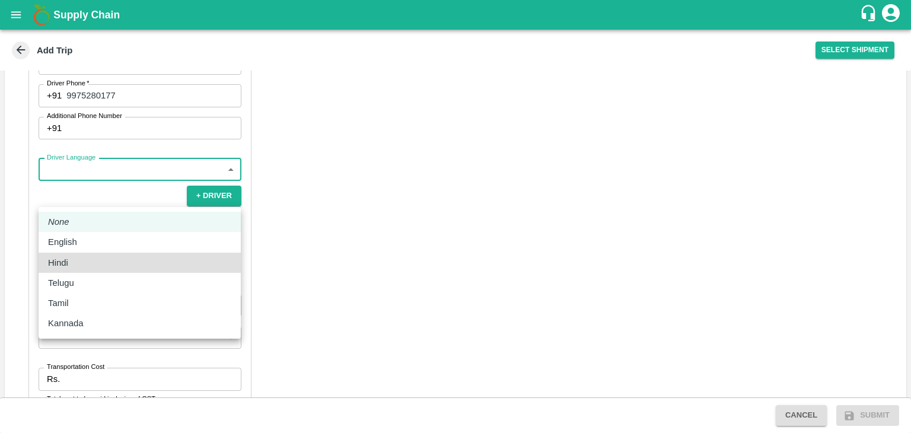
type input "hi"
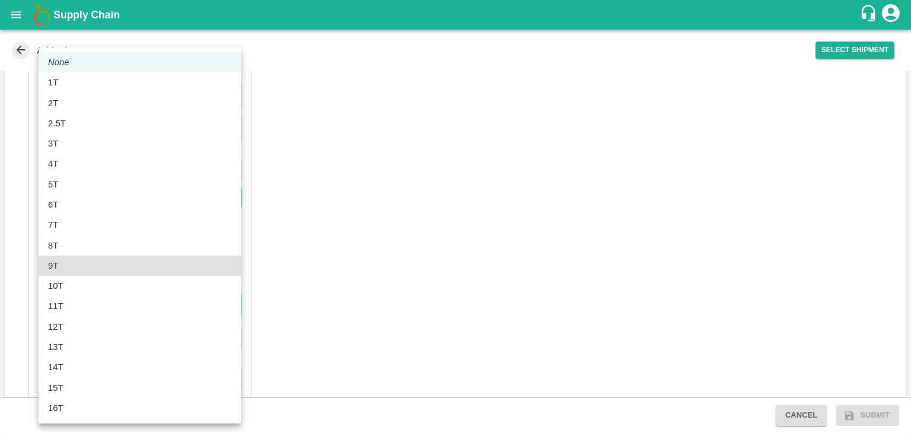
type input "9000"
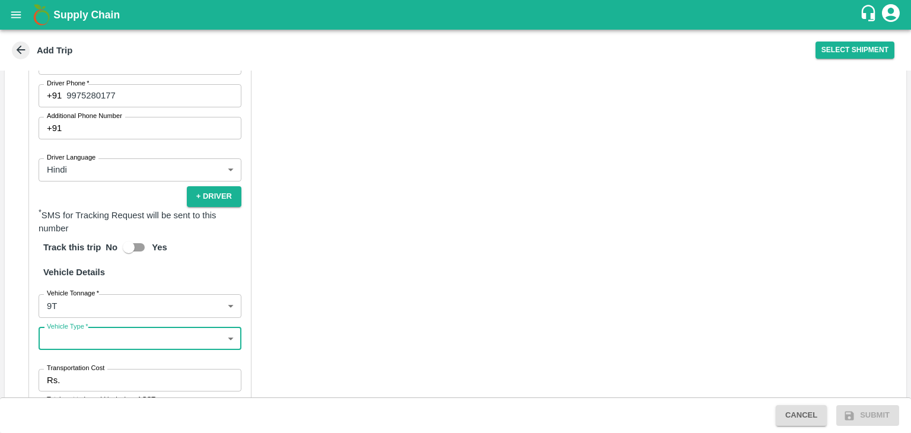
scroll to position [692, 0]
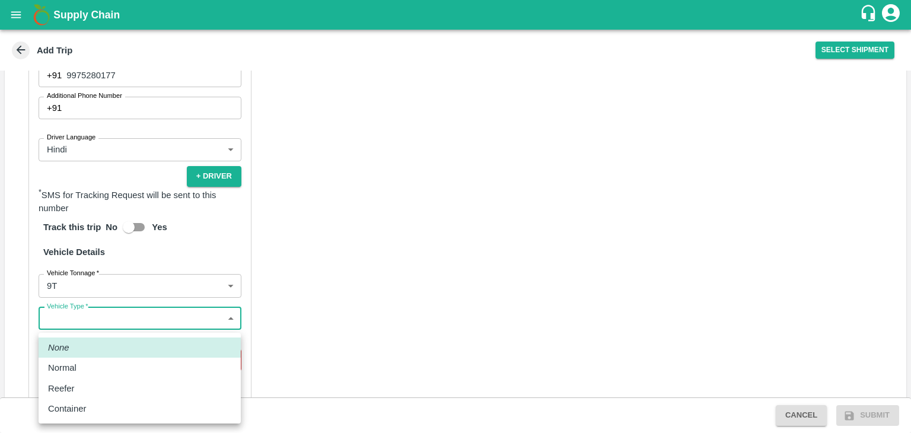
click at [114, 348] on body "Supply Chain Add Trip Select Shipment Trip Details Trip Type Fruit Movement 1 T…" at bounding box center [455, 216] width 911 height 433
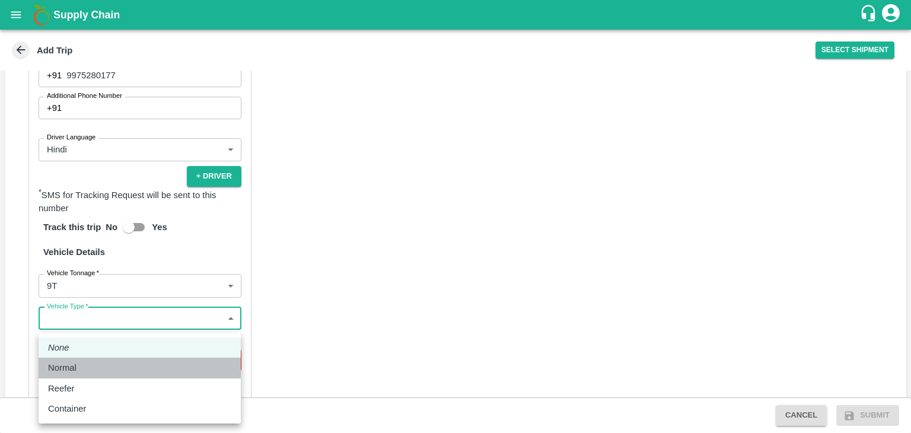
click at [93, 368] on div "Normal" at bounding box center [139, 367] width 183 height 13
type input "Normal"
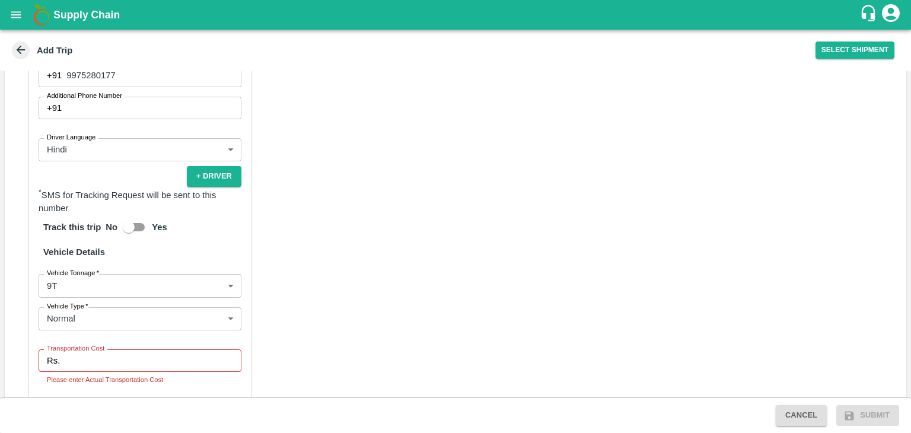
drag, startPoint x: 110, startPoint y: 371, endPoint x: 129, endPoint y: 389, distance: 26.9
click at [129, 389] on div "Partner Details Partner   * Partner Add Transporter Driver 1 Details Driver Nam…" at bounding box center [139, 199] width 223 height 569
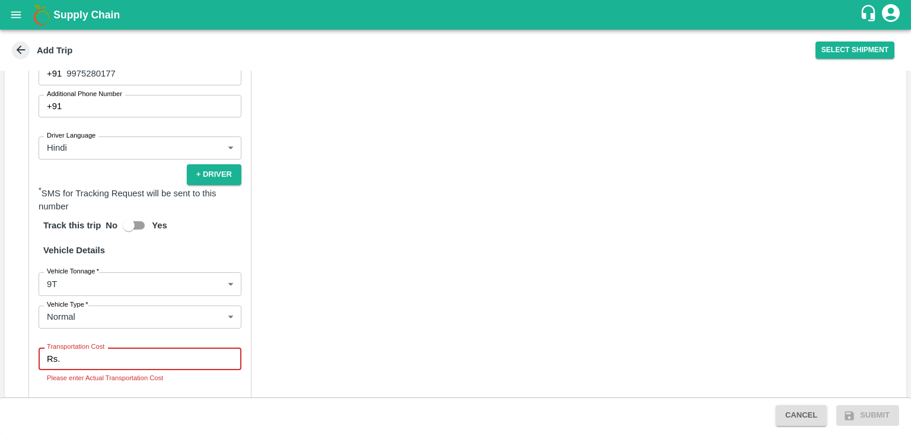
click at [129, 370] on input "Transportation Cost" at bounding box center [153, 359] width 177 height 23
click at [151, 370] on input "Transportation Cost" at bounding box center [153, 359] width 177 height 23
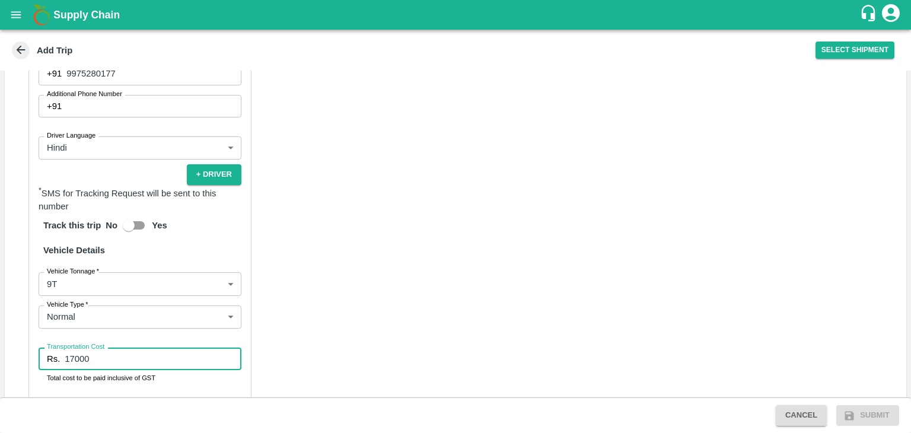
type input "17000"
click at [414, 344] on div "Partner Details Partner   * Partner Add Transporter Driver 1 Details Driver Nam…" at bounding box center [456, 197] width 902 height 597
click at [541, 330] on div "Partner Details Partner   * Partner Add Transporter Driver 1 Details Driver Nam…" at bounding box center [456, 197] width 902 height 597
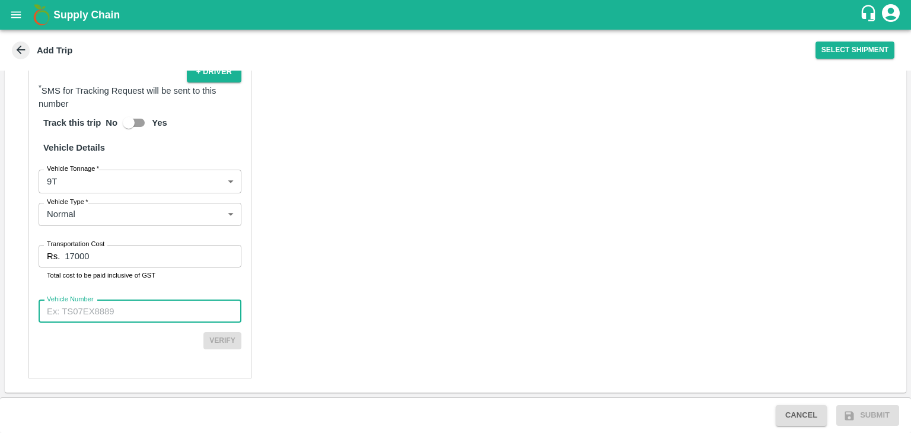
click at [138, 316] on input "Vehicle Number" at bounding box center [140, 311] width 203 height 23
click at [167, 311] on input "Vehicle Number" at bounding box center [140, 311] width 203 height 23
paste input "MH45AX3780"
type input "MH45AX3780"
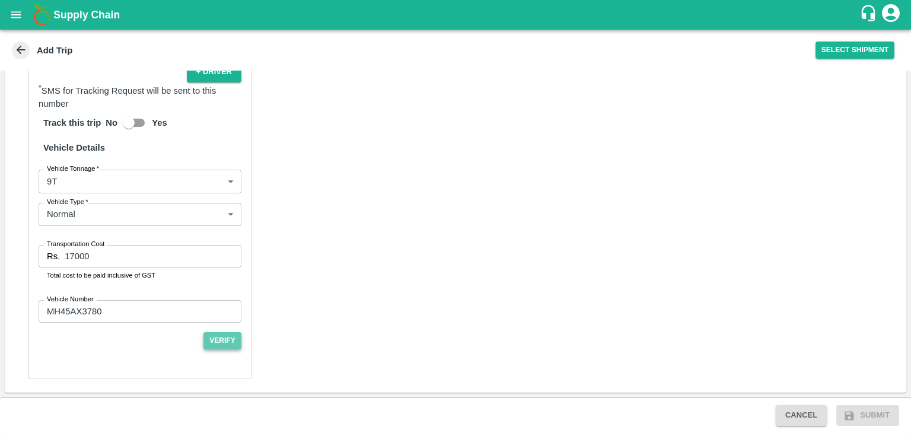
click at [230, 343] on button "Verify" at bounding box center [223, 340] width 38 height 17
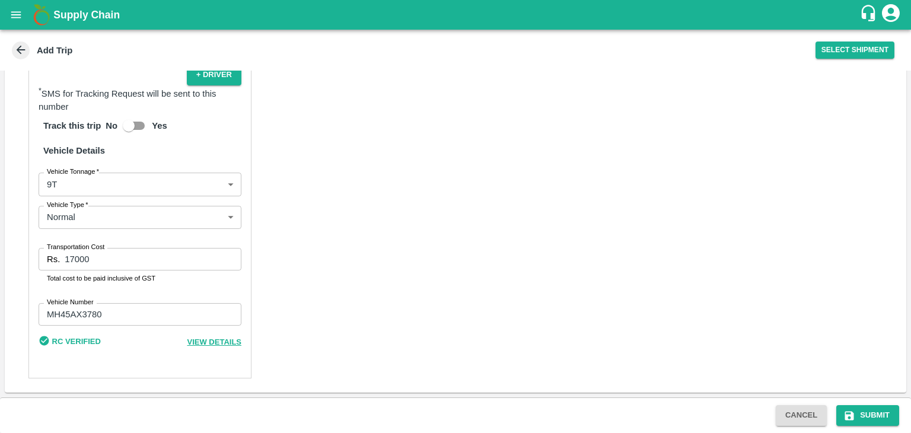
scroll to position [818, 0]
click at [876, 412] on button "Submit" at bounding box center [868, 415] width 63 height 21
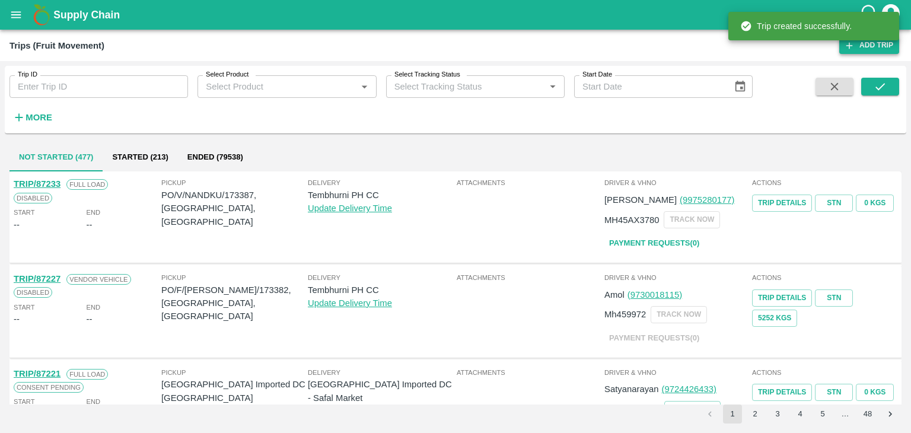
click at [859, 48] on link "Add Trip" at bounding box center [870, 45] width 60 height 17
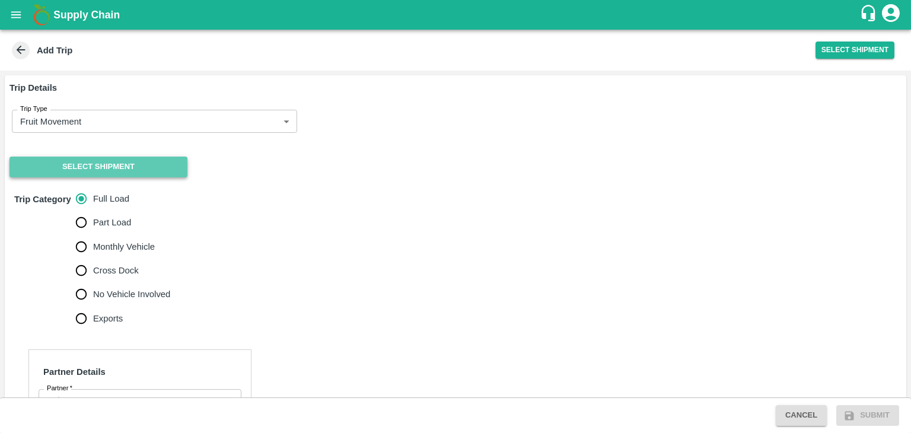
click at [96, 170] on button "Select Shipment" at bounding box center [98, 167] width 178 height 21
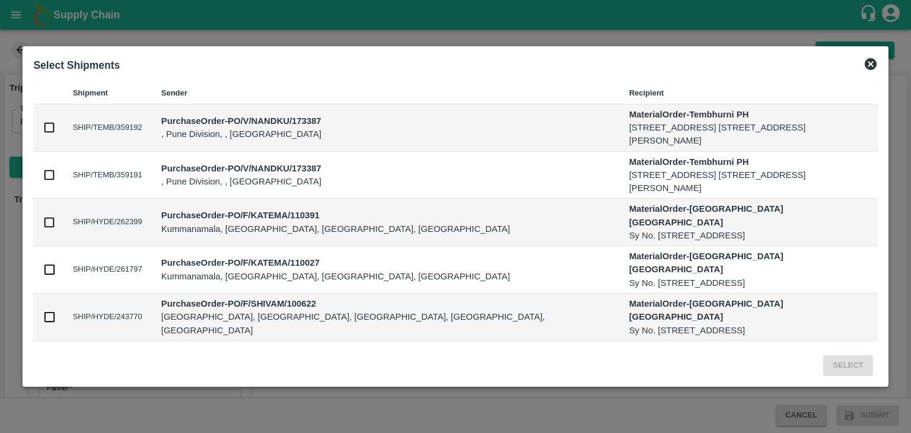
click at [54, 134] on td at bounding box center [48, 127] width 30 height 47
click at [51, 130] on input "checkbox" at bounding box center [49, 127] width 13 height 13
checkbox input "true"
click at [48, 171] on input "checkbox" at bounding box center [49, 174] width 13 height 13
checkbox input "true"
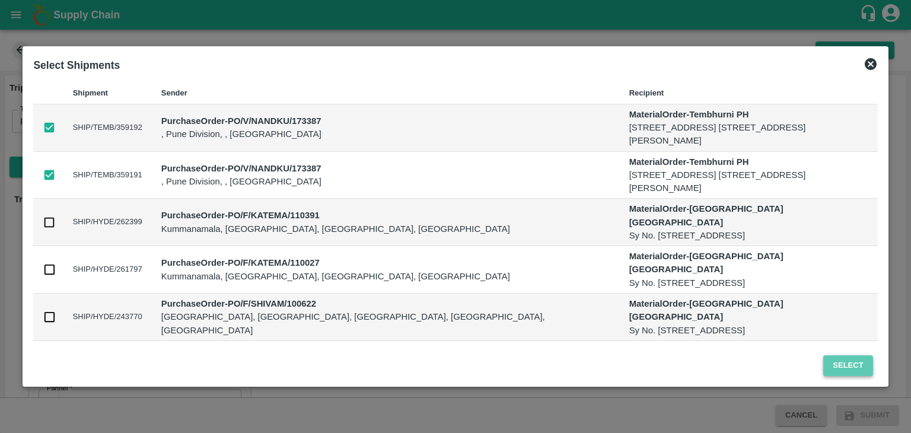
click at [854, 365] on button "Select" at bounding box center [848, 365] width 49 height 21
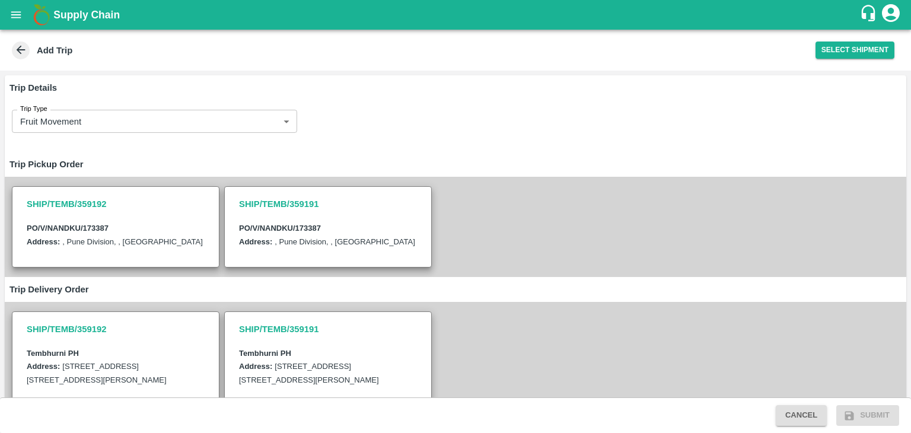
scroll to position [337, 0]
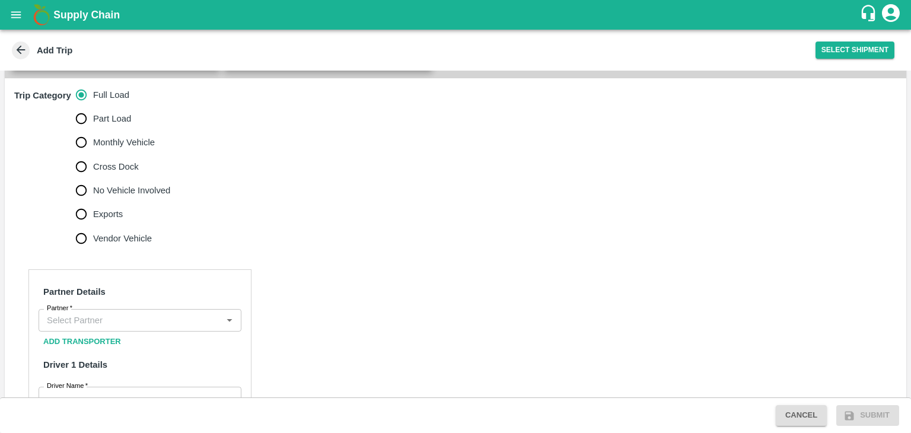
click at [105, 197] on span "No Vehicle Involved" at bounding box center [131, 190] width 77 height 13
click at [93, 202] on input "No Vehicle Involved" at bounding box center [81, 191] width 24 height 24
radio input "true"
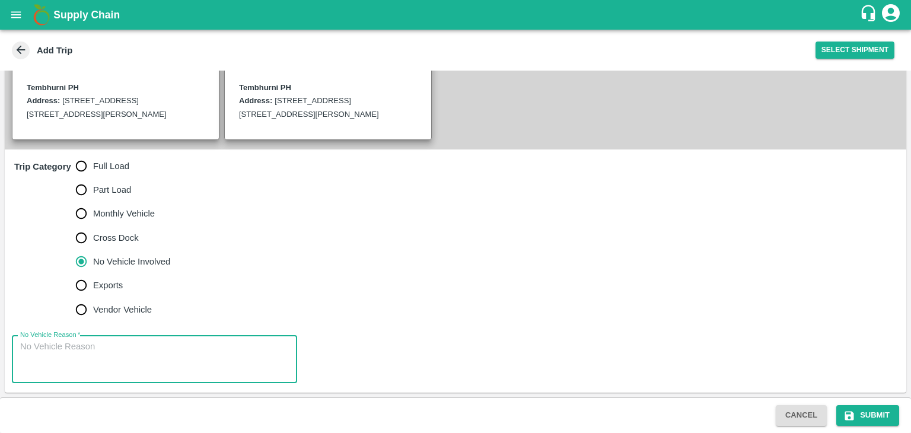
click at [136, 365] on textarea "No Vehicle Reason   *" at bounding box center [154, 359] width 269 height 37
type textarea "Field Dump"
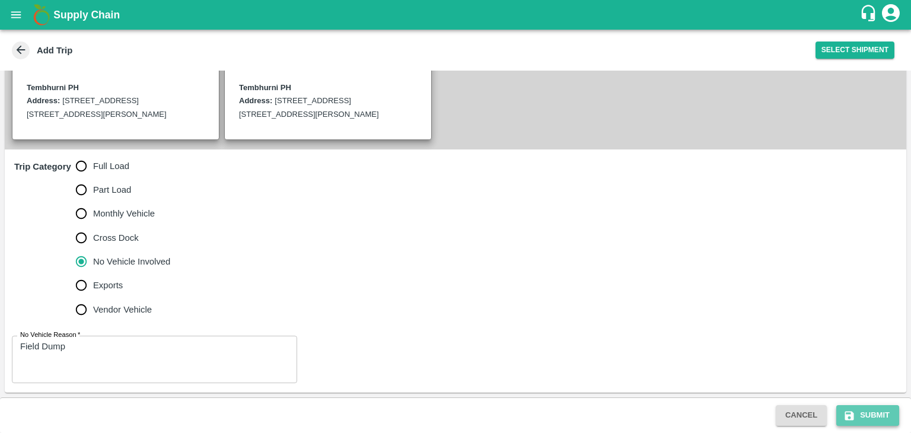
click at [873, 412] on button "Submit" at bounding box center [868, 415] width 63 height 21
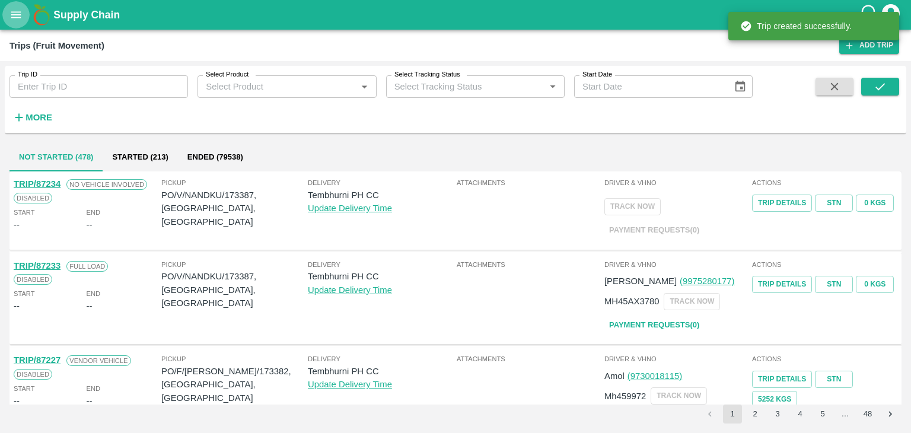
click at [21, 8] on icon "open drawer" at bounding box center [15, 14] width 13 height 13
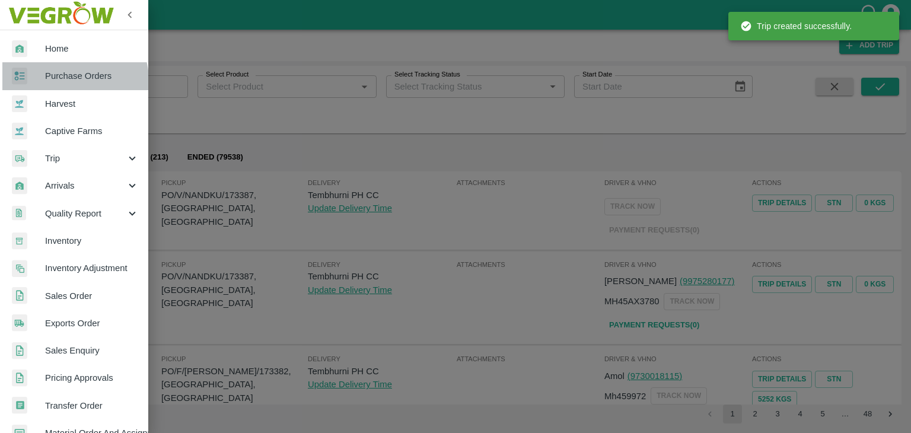
click at [69, 80] on span "Purchase Orders" at bounding box center [92, 75] width 94 height 13
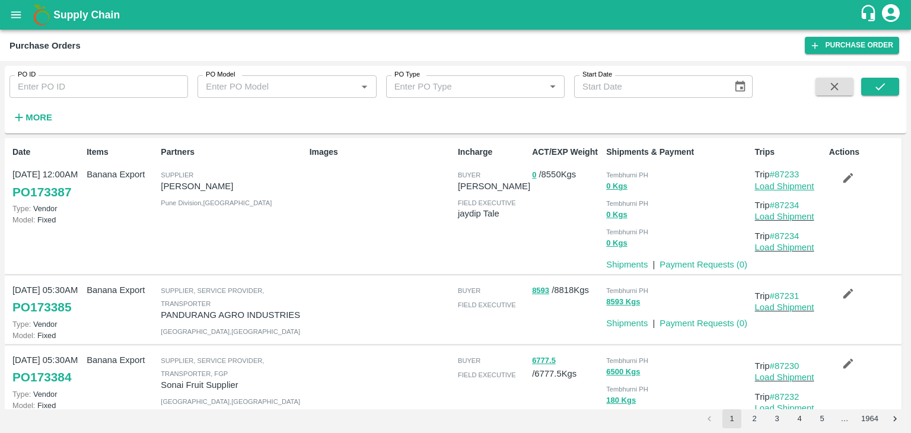
click at [784, 183] on link "Load Shipment" at bounding box center [784, 186] width 59 height 9
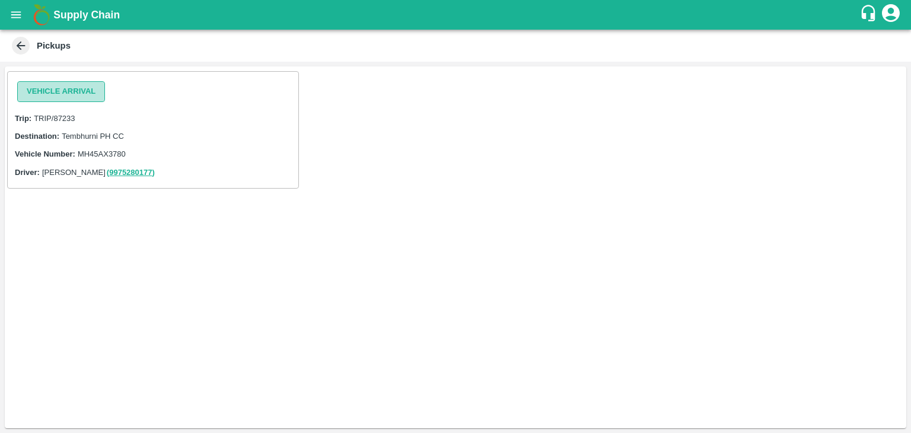
click at [67, 98] on button "Vehicle Arrival" at bounding box center [61, 91] width 88 height 21
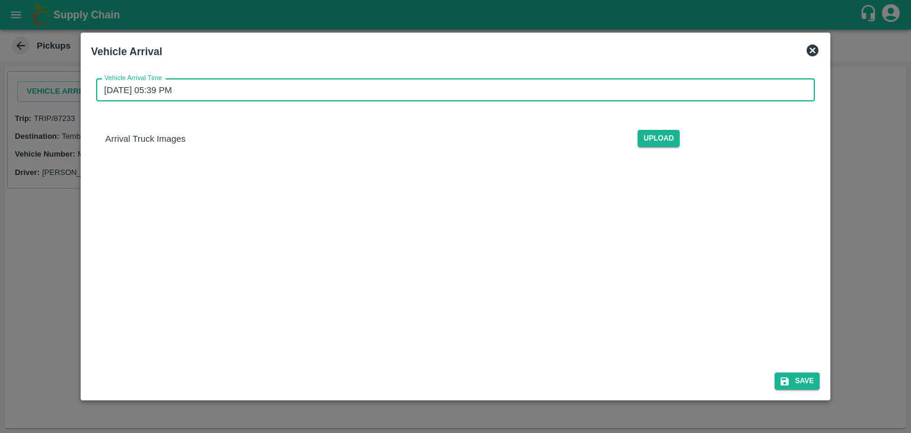
click at [338, 88] on input "[DATE] 05:39 PM" at bounding box center [451, 90] width 711 height 23
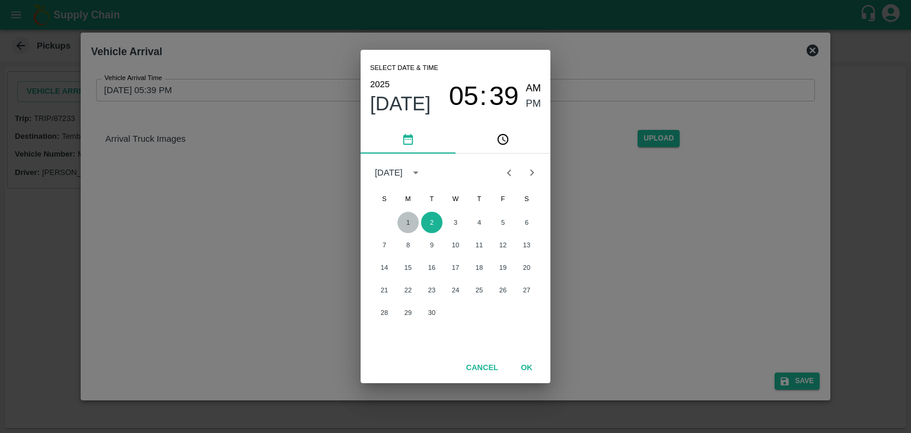
click at [406, 221] on button "1" at bounding box center [408, 222] width 21 height 21
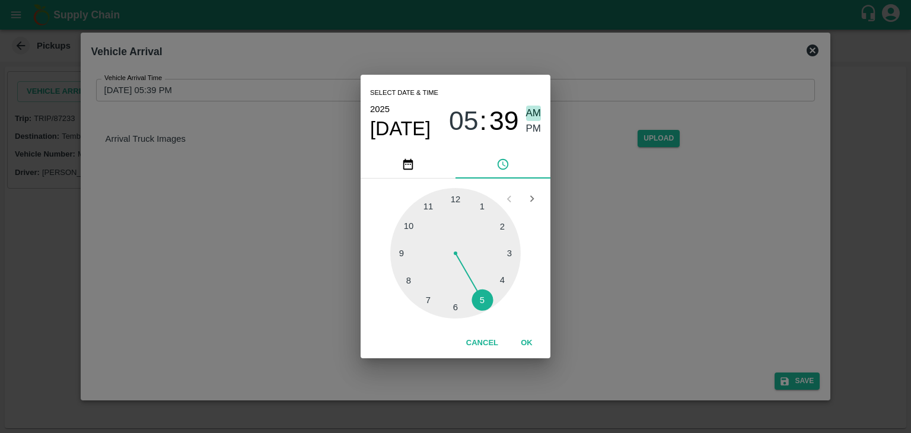
click at [531, 110] on span "AM" at bounding box center [533, 114] width 15 height 16
click at [409, 253] on div at bounding box center [455, 253] width 131 height 131
type input "[DATE] 09:45 AM"
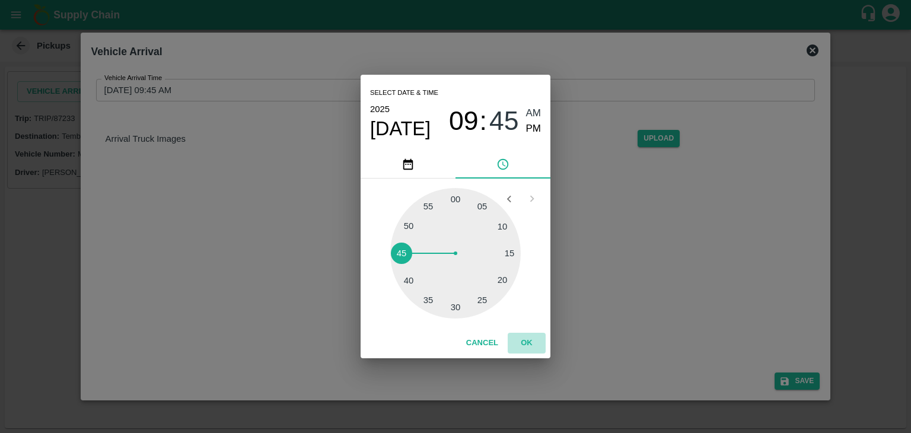
click at [532, 350] on button "OK" at bounding box center [527, 343] width 38 height 21
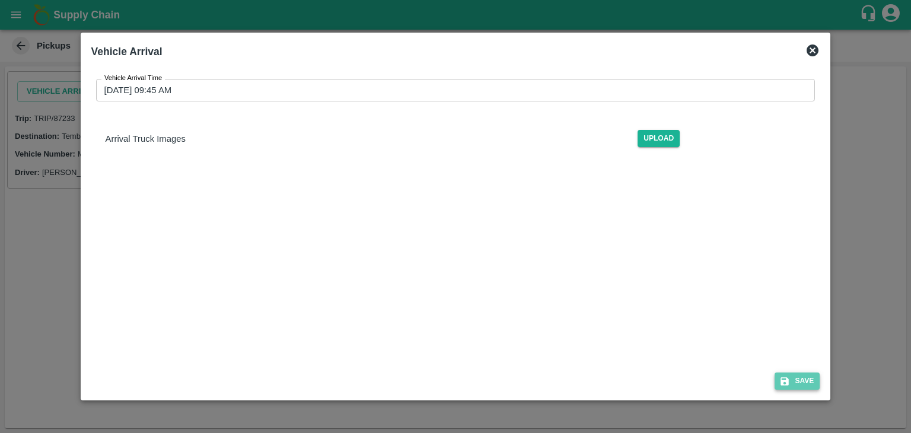
click at [800, 375] on button "Save" at bounding box center [797, 381] width 45 height 17
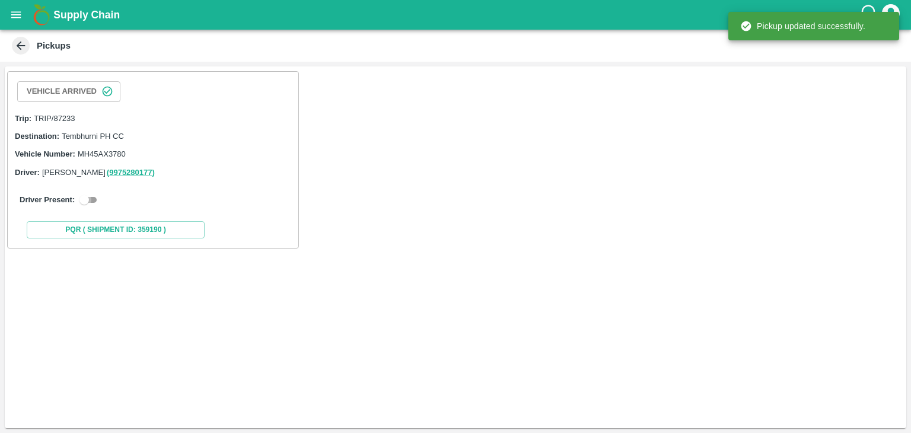
click at [93, 197] on input "checkbox" at bounding box center [84, 200] width 43 height 14
checkbox input "true"
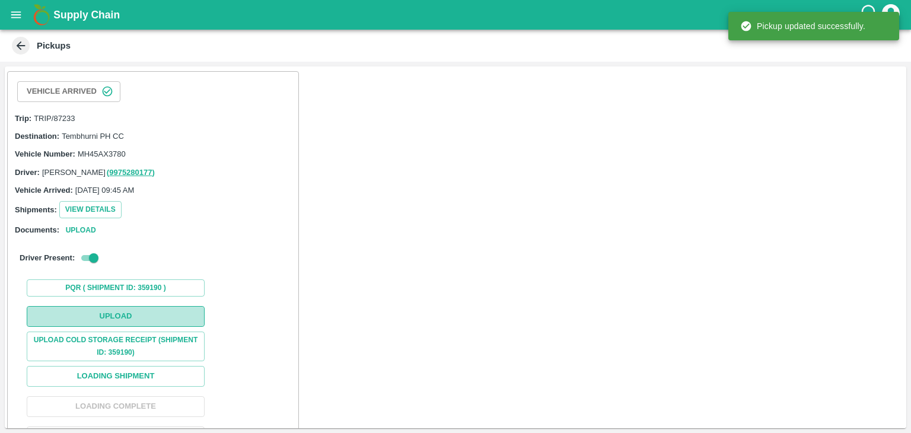
click at [148, 310] on button "Upload" at bounding box center [116, 316] width 178 height 21
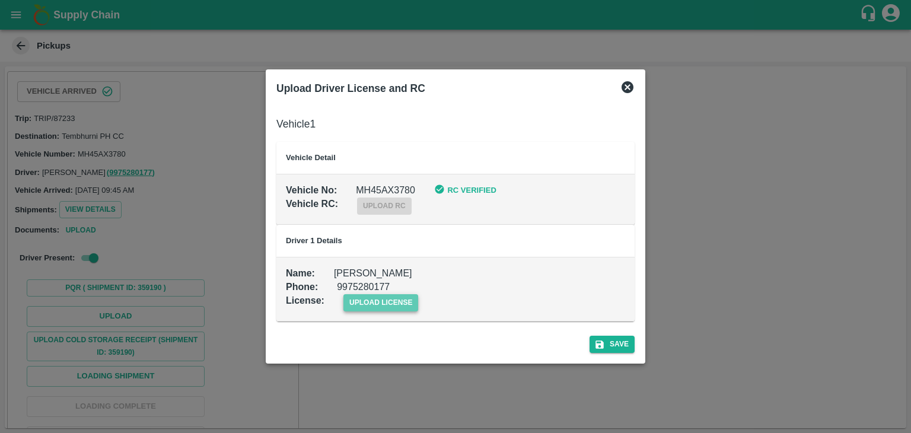
click at [383, 298] on span "upload license" at bounding box center [381, 302] width 75 height 17
click at [0, 0] on input "upload license" at bounding box center [0, 0] width 0 height 0
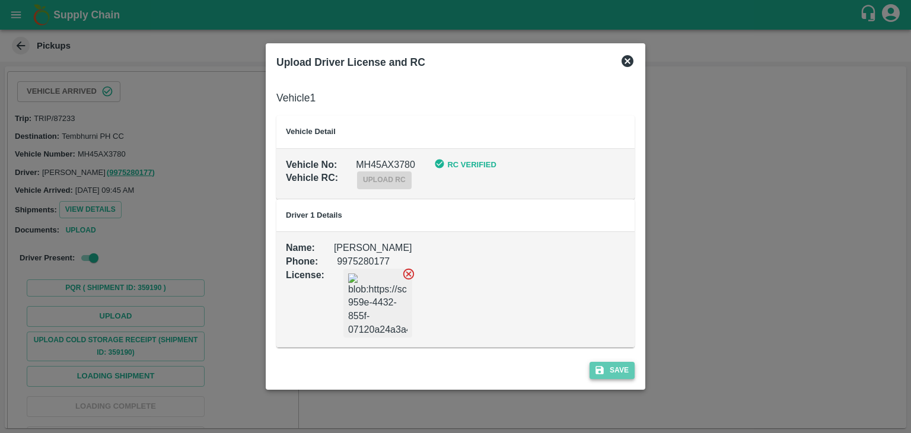
click at [608, 365] on button "Save" at bounding box center [612, 370] width 45 height 17
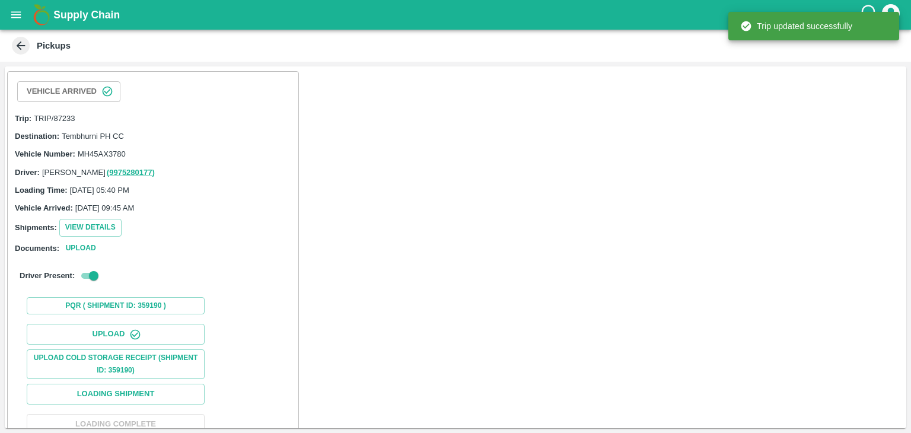
scroll to position [123, 0]
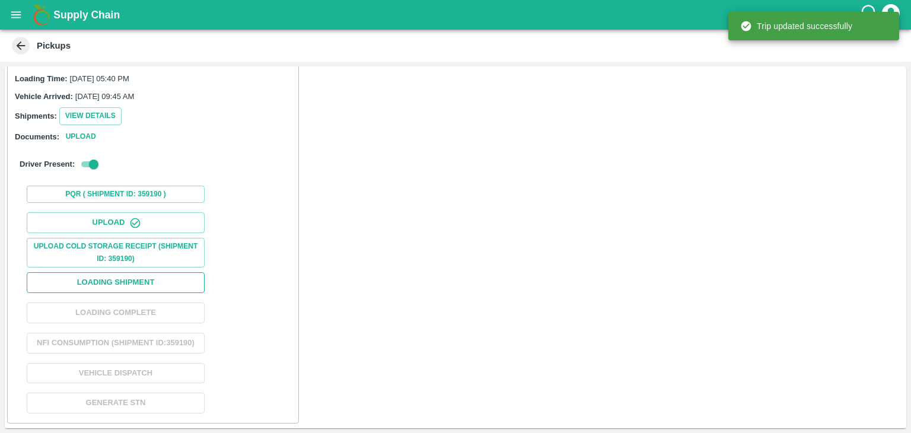
click at [110, 272] on button "Loading Shipment" at bounding box center [116, 282] width 178 height 21
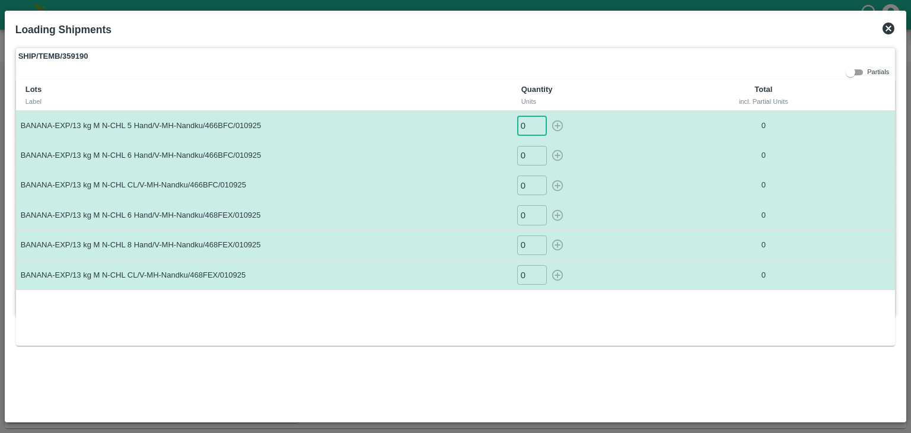
click at [527, 123] on input "0" at bounding box center [532, 126] width 30 height 20
type input "029"
click at [548, 116] on button "button" at bounding box center [557, 126] width 19 height 20
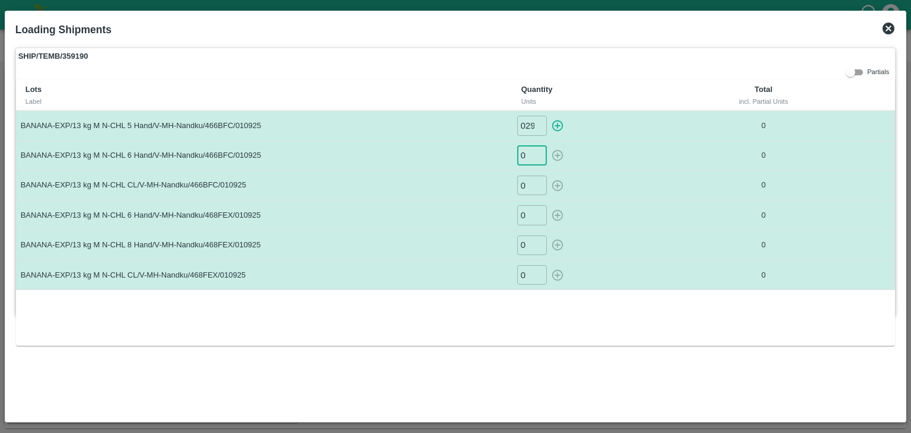
type input "0"
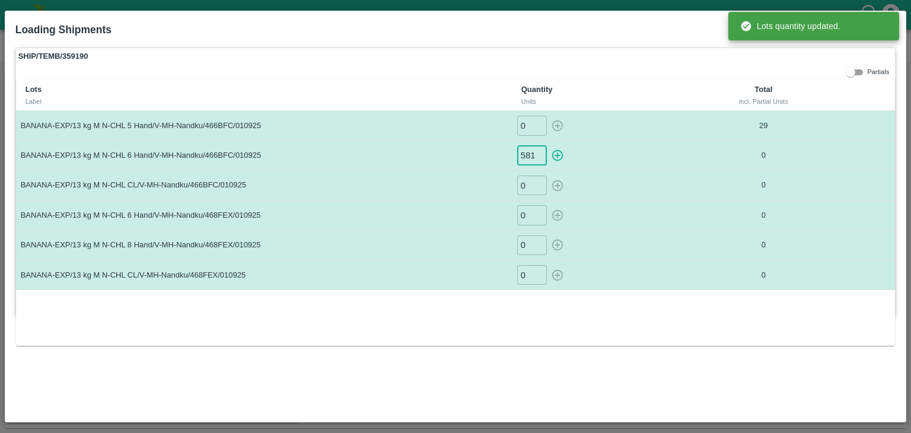
scroll to position [0, 1]
type input "581"
click at [548, 146] on button "button" at bounding box center [557, 156] width 19 height 20
type input "0"
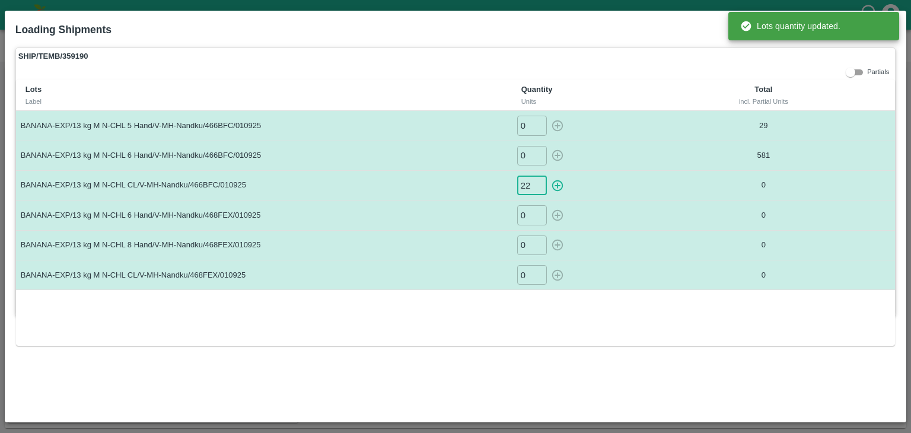
type input "22"
click at [548, 176] on button "button" at bounding box center [557, 186] width 19 height 20
type input "0"
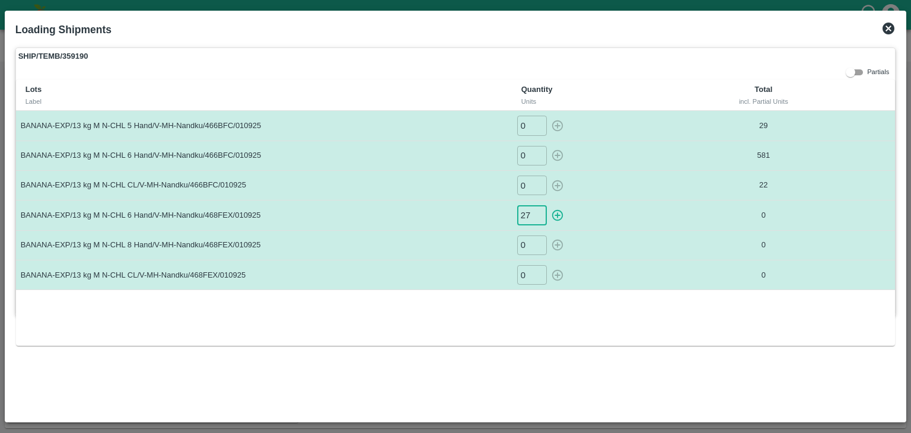
type input "27"
click at [548, 205] on button "button" at bounding box center [557, 215] width 19 height 20
type input "0"
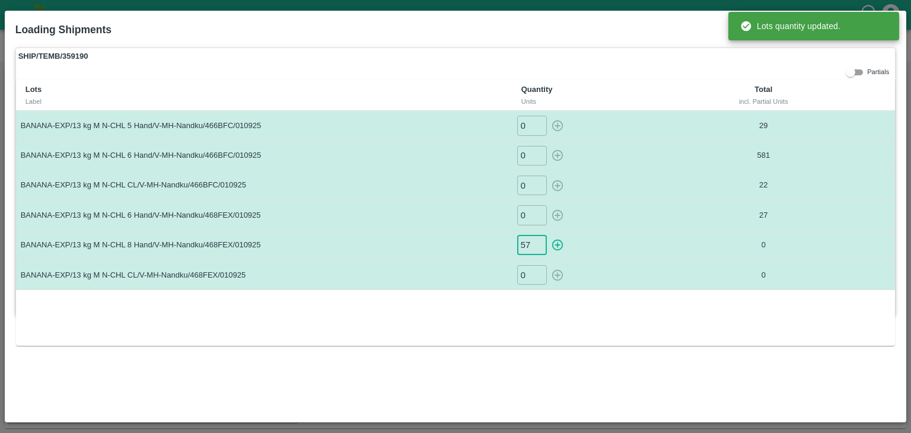
type input "57"
click at [548, 236] on button "button" at bounding box center [557, 246] width 19 height 20
type input "0"
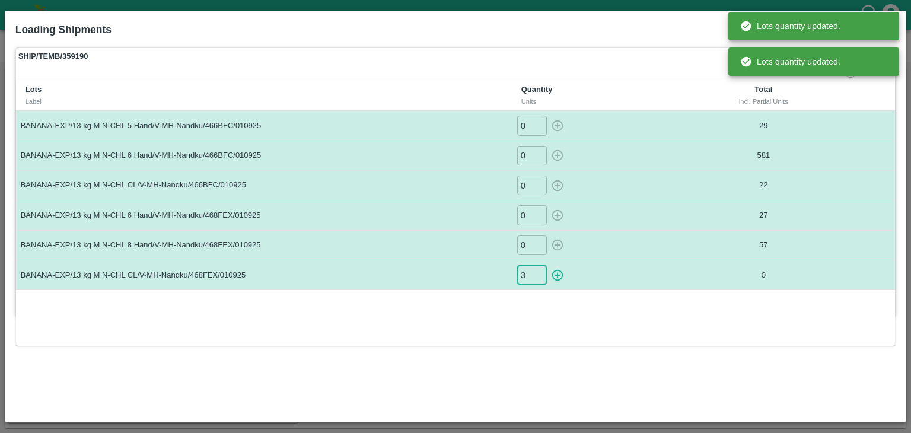
type input "3"
click at [548, 265] on button "button" at bounding box center [557, 275] width 19 height 20
type input "0"
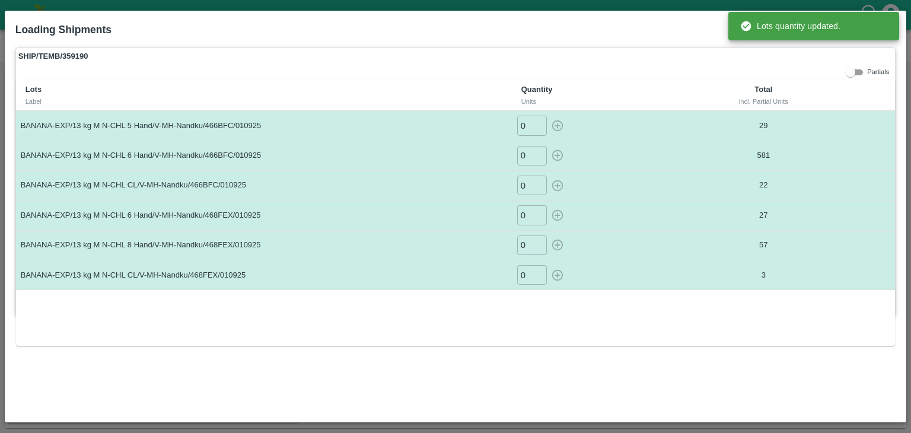
click at [603, 269] on div "0 ​" at bounding box center [600, 275] width 166 height 20
click at [802, 129] on p "29" at bounding box center [764, 125] width 144 height 11
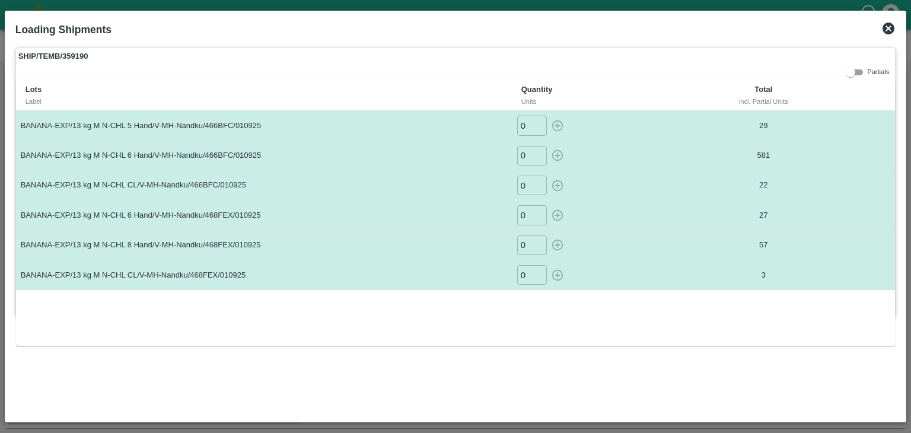
click at [812, 68] on div "SHIP/TEMB/359190 Partials Lots Label Quantity Units Total incl. Partial Units B…" at bounding box center [455, 181] width 881 height 268
click at [888, 23] on icon at bounding box center [889, 29] width 12 height 12
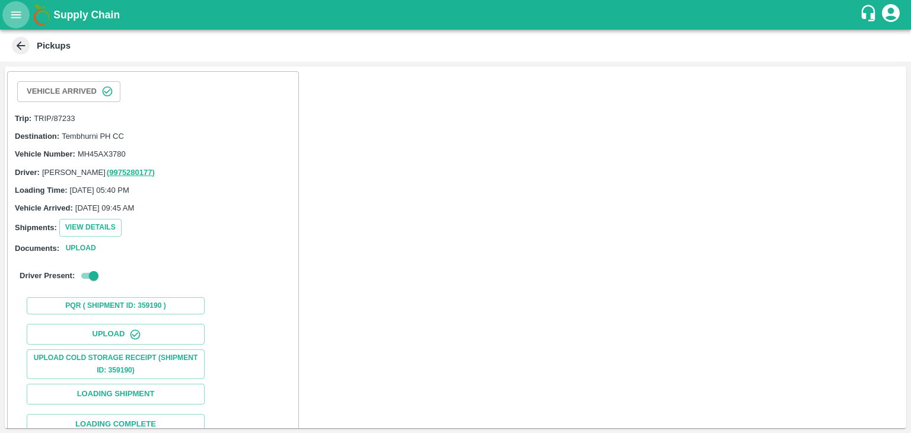
click at [8, 15] on button "open drawer" at bounding box center [15, 14] width 27 height 27
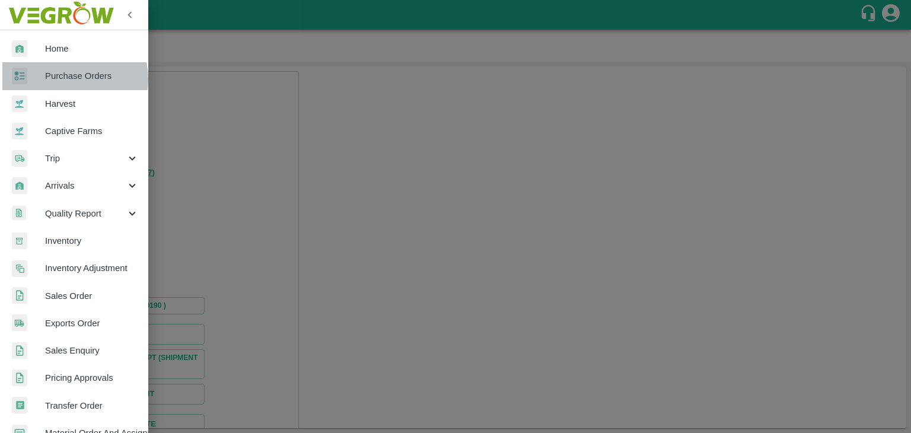
click at [66, 79] on span "Purchase Orders" at bounding box center [92, 75] width 94 height 13
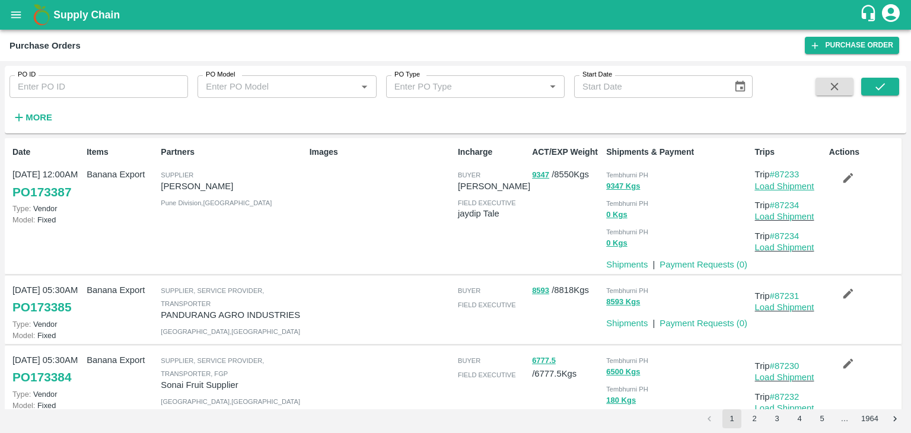
click at [796, 189] on link "Load Shipment" at bounding box center [784, 186] width 59 height 9
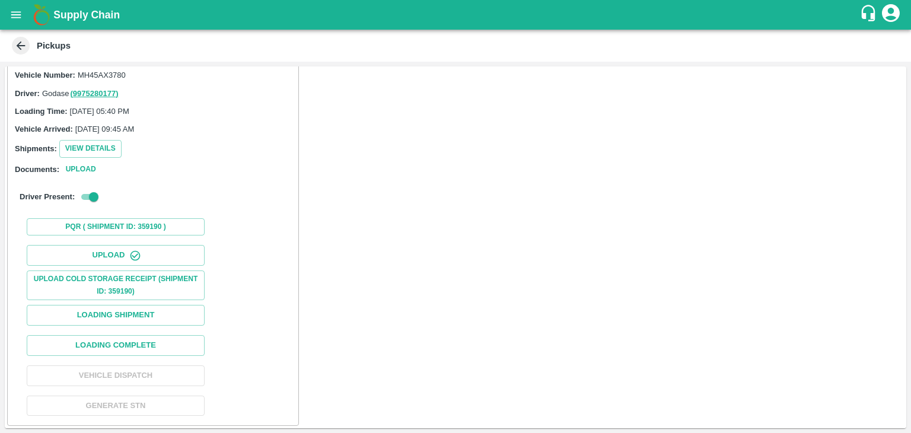
scroll to position [123, 0]
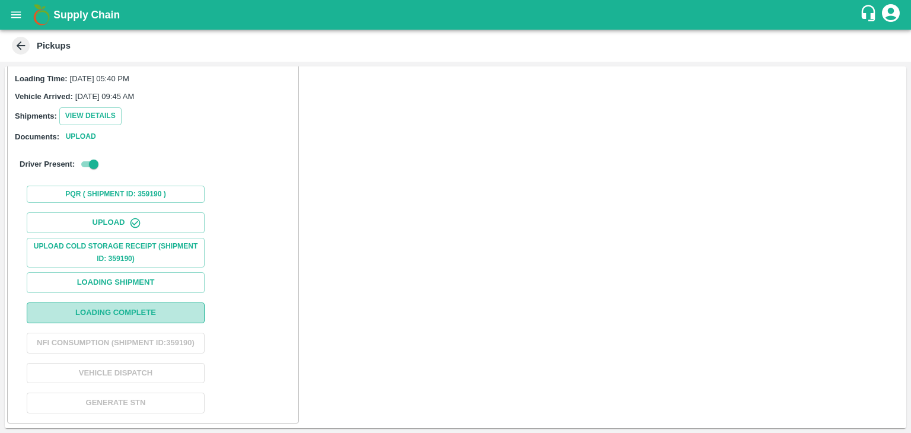
click at [151, 303] on button "Loading Complete" at bounding box center [116, 313] width 178 height 21
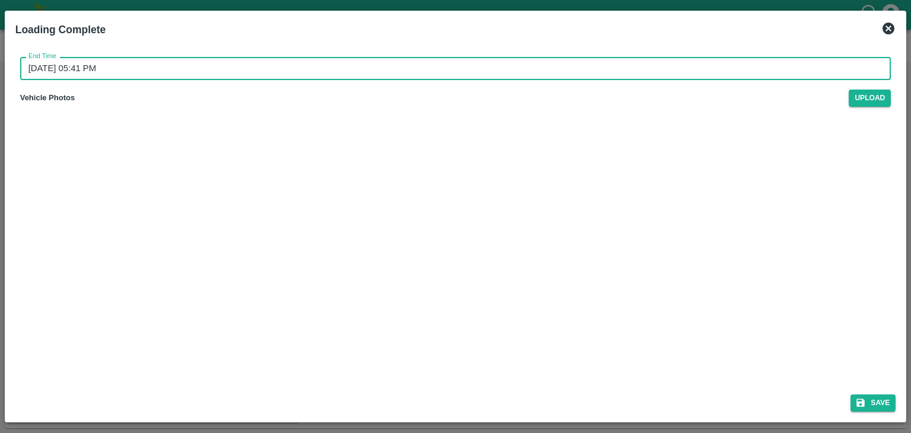
click at [508, 69] on input "[DATE] 05:41 PM" at bounding box center [451, 68] width 863 height 23
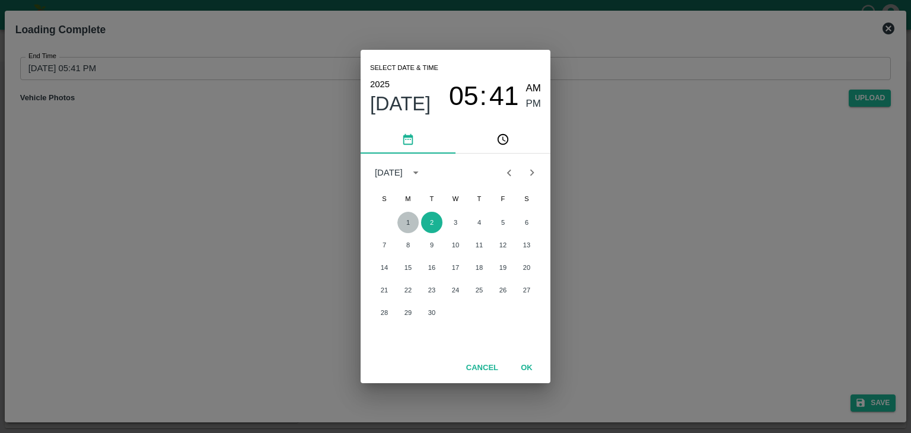
click at [412, 222] on button "1" at bounding box center [408, 222] width 21 height 21
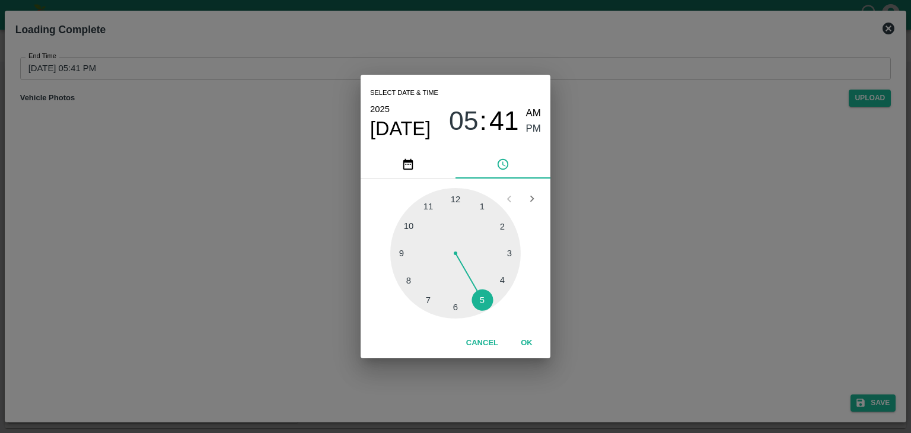
click at [500, 293] on div at bounding box center [455, 253] width 131 height 131
click at [532, 340] on button "OK" at bounding box center [527, 343] width 38 height 21
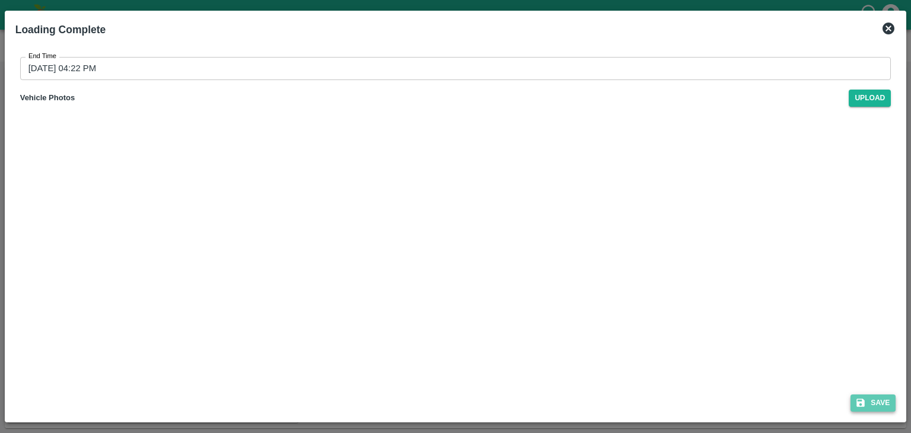
click at [876, 402] on button "Save" at bounding box center [873, 403] width 45 height 17
type input "02/09/2025 05:41 PM"
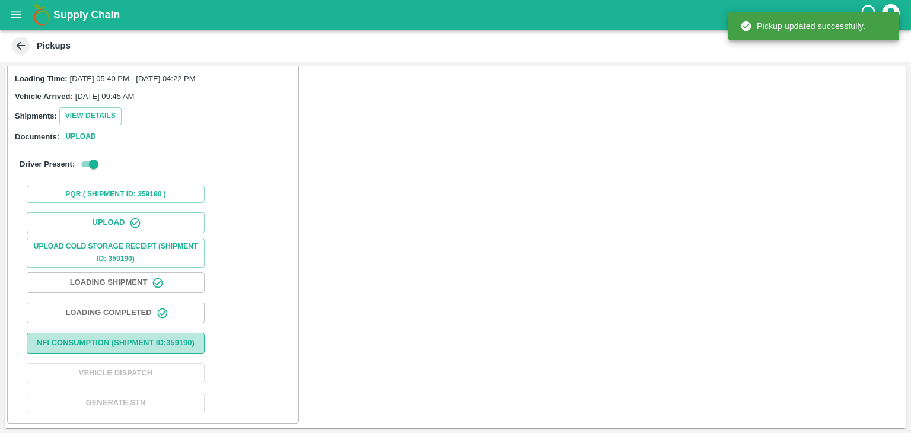
click at [140, 333] on button "Nfi Consumption (SHIPMENT ID: 359190 )" at bounding box center [116, 343] width 178 height 21
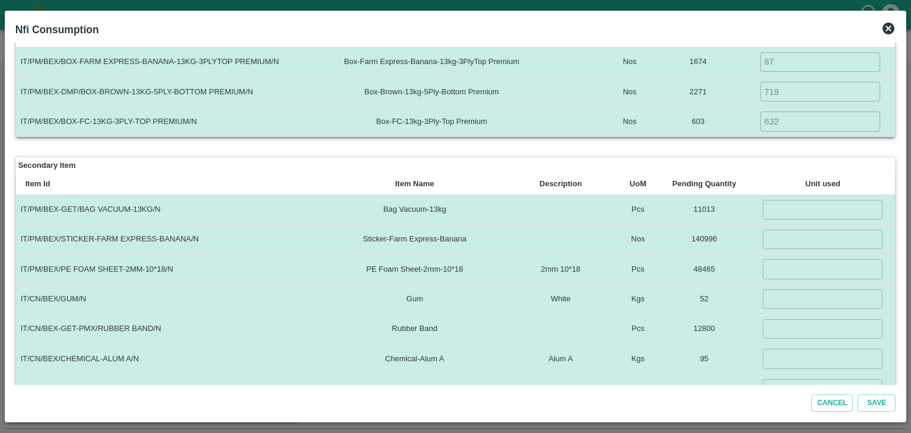
scroll to position [121, 0]
click at [778, 206] on input "number" at bounding box center [823, 209] width 120 height 20
type input "719"
type input "2000"
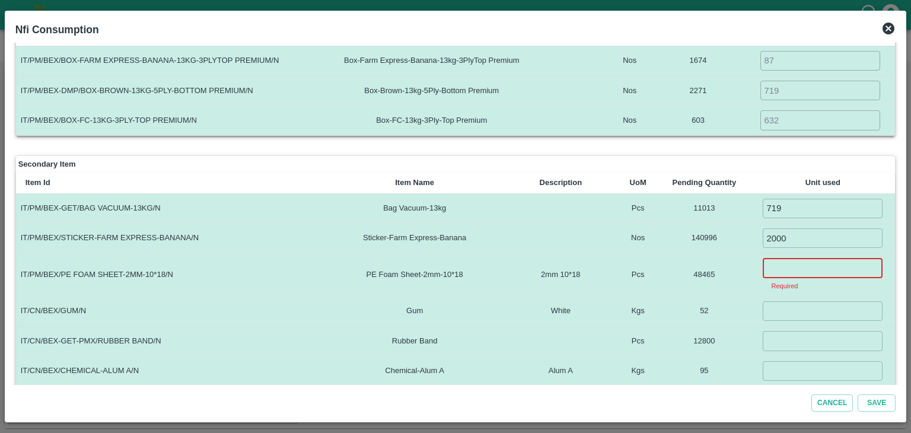
click at [821, 266] on input "number" at bounding box center [823, 268] width 120 height 20
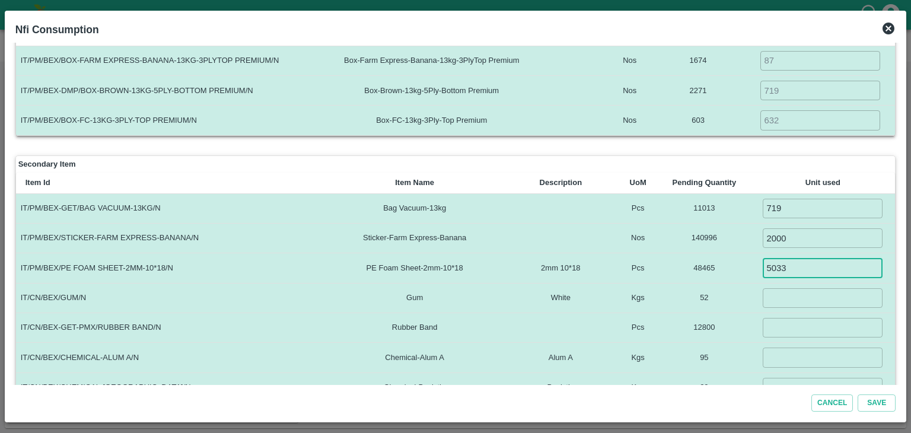
type input "5033"
type input "4"
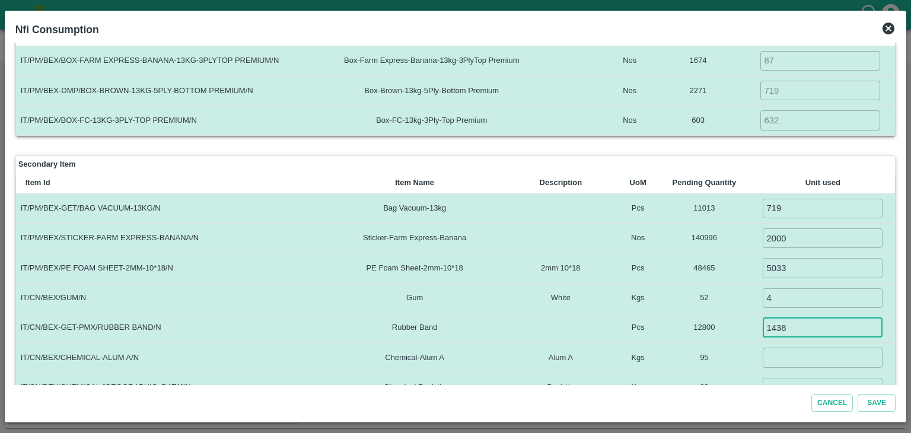
type input "1438"
type input "5"
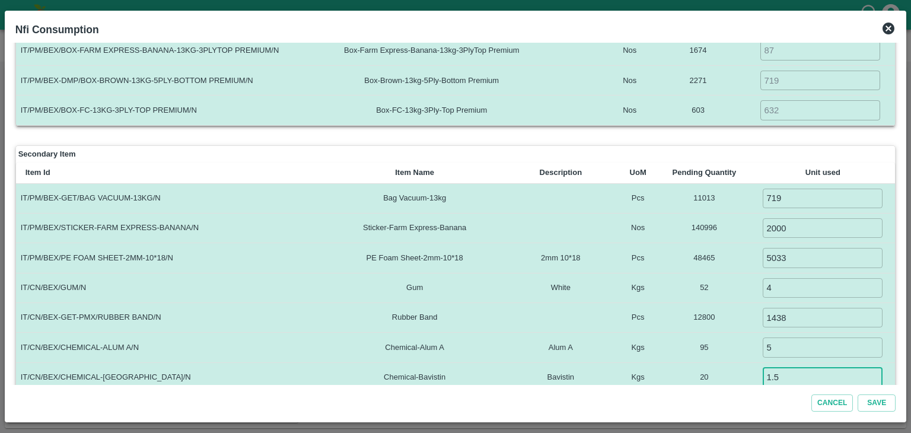
type input "1.5"
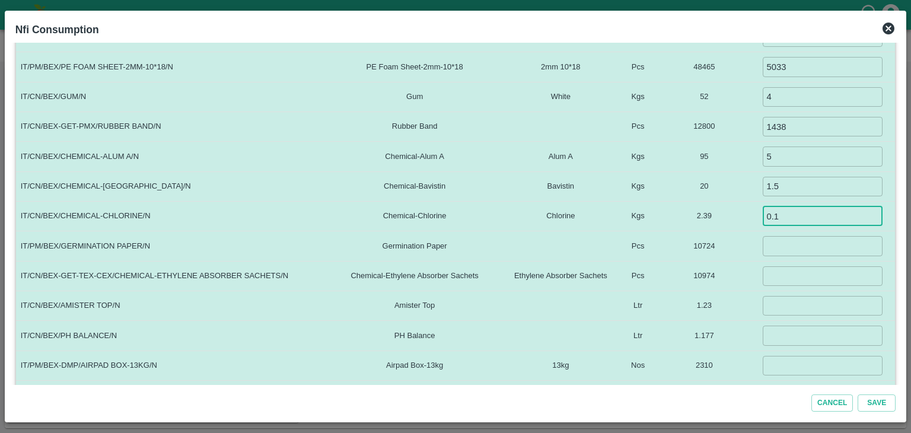
type input "0.1"
type input "719"
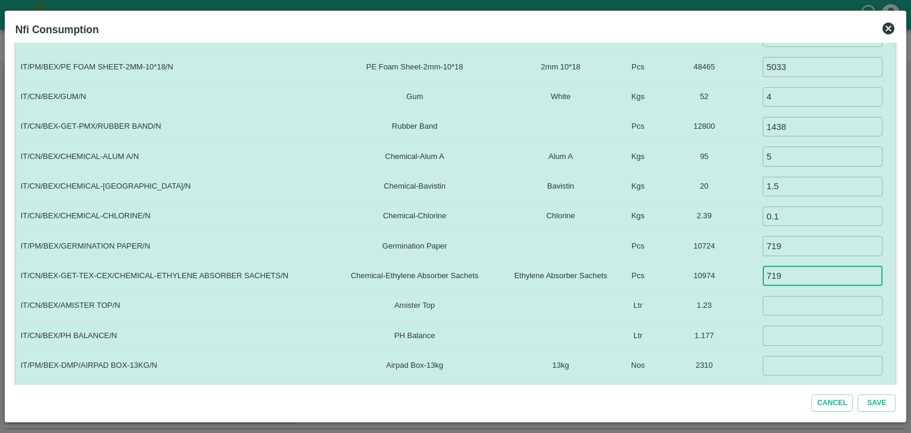
type input "719"
type input "0.06"
type input "0.035"
type input "719"
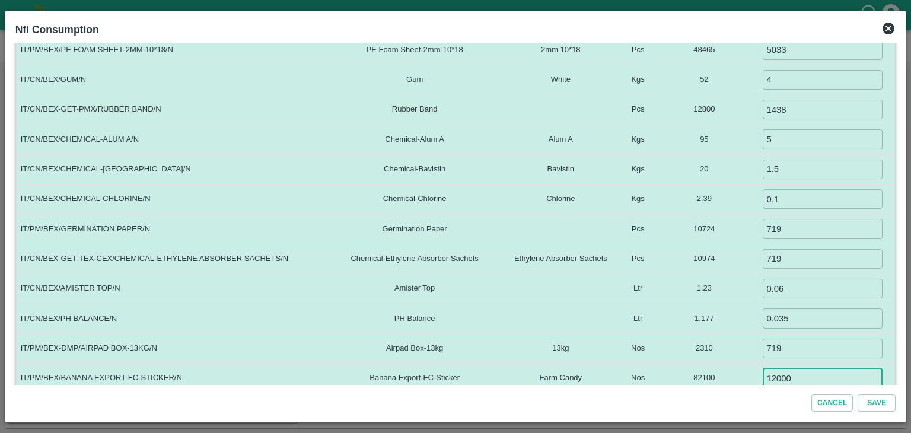
type input "12000"
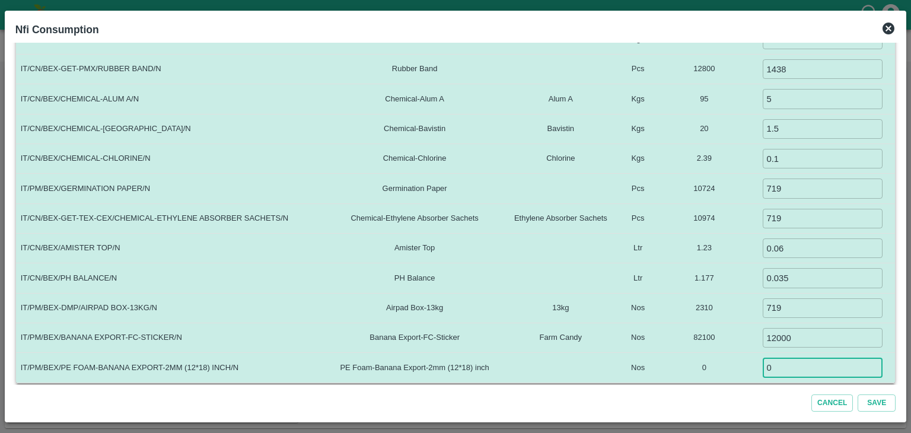
type input "0"
click at [858, 395] on button "Save" at bounding box center [877, 403] width 38 height 17
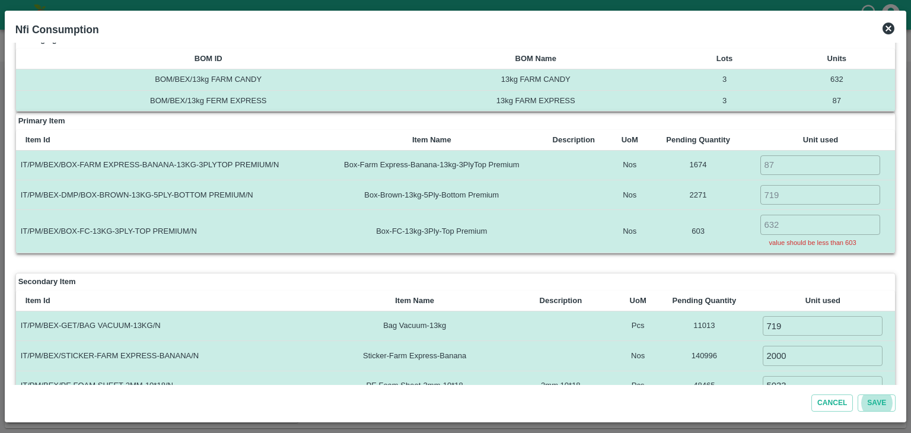
scroll to position [0, 0]
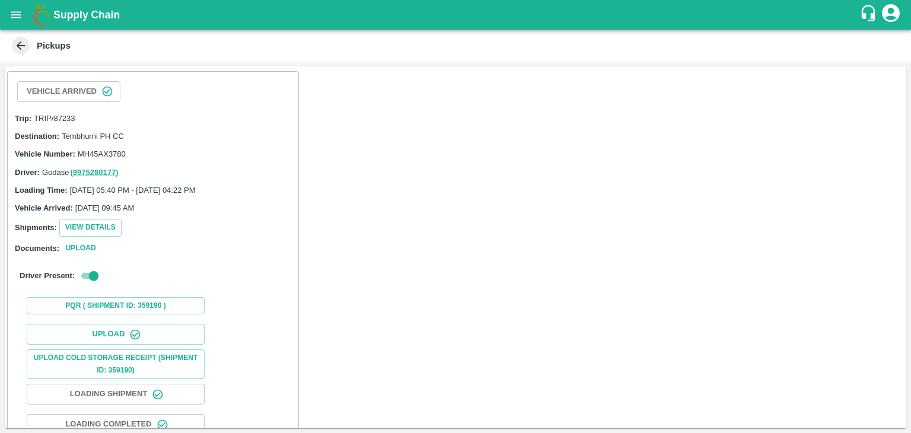
scroll to position [123, 0]
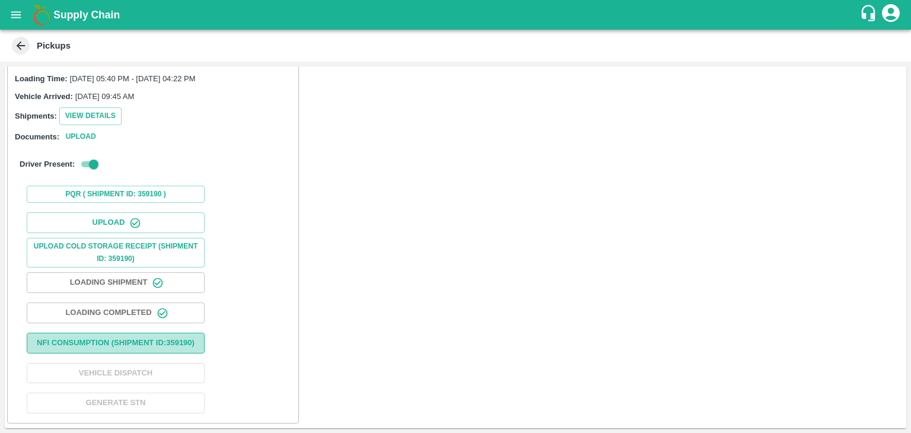
click at [123, 333] on button "Nfi Consumption (SHIPMENT ID: 359190 )" at bounding box center [116, 343] width 178 height 21
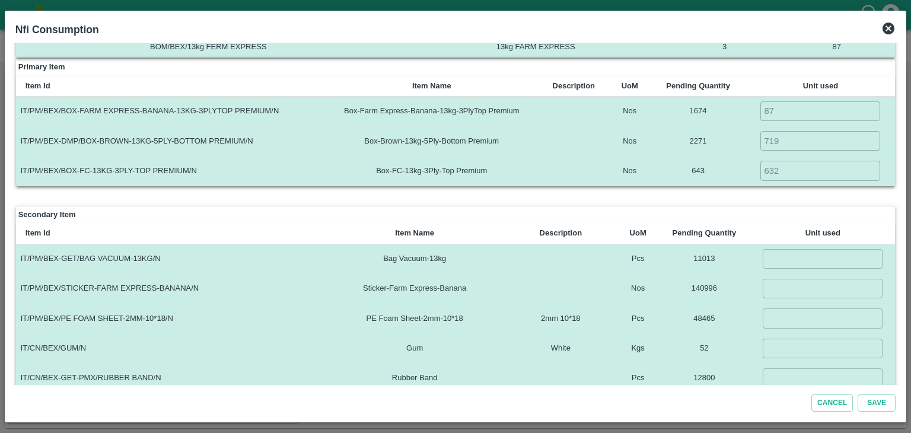
scroll to position [71, 0]
click at [787, 249] on input "number" at bounding box center [823, 259] width 120 height 20
type input "719"
type input "2000"
type input "5033"
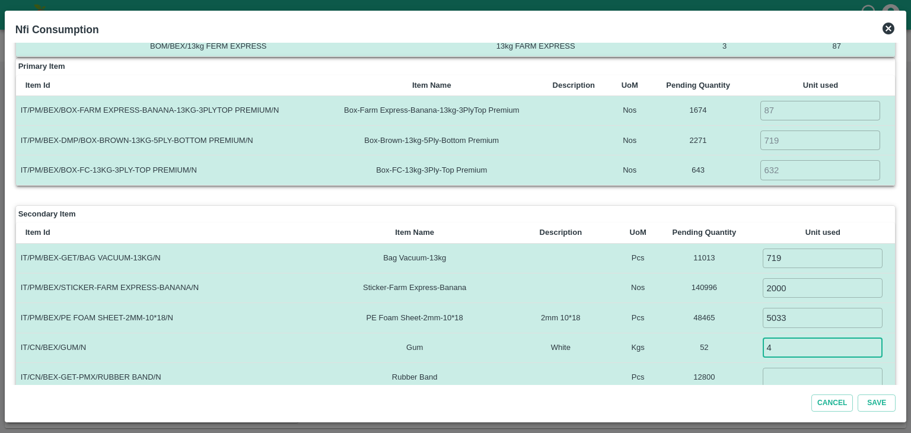
type input "4"
type input "1438"
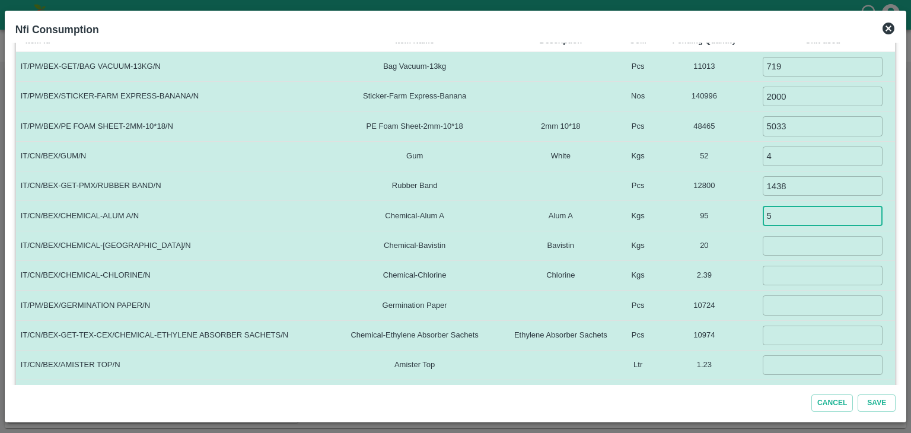
type input "5"
type input "1.5"
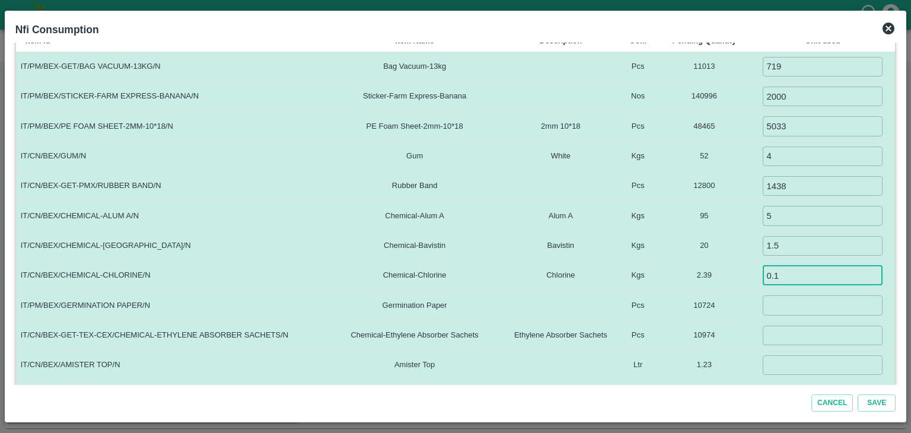
type input "0.1"
type input "719"
type input "0.06"
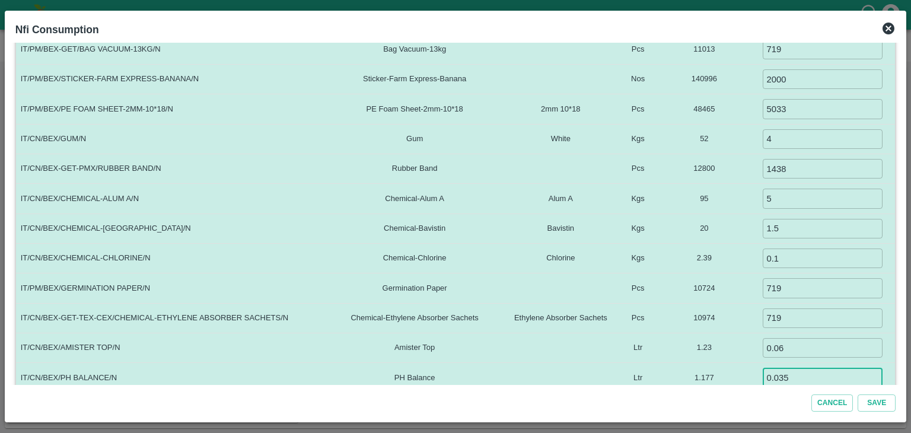
type input "0.035"
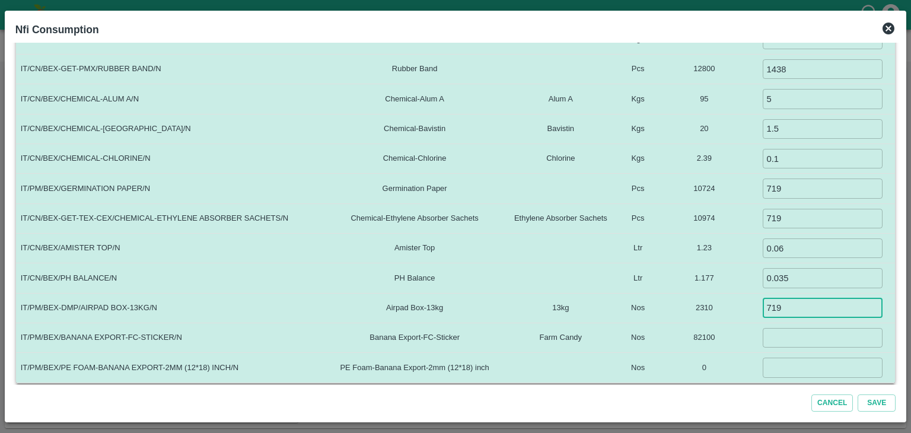
type input "719"
type input "12000"
type input "0"
click at [858, 395] on button "Save" at bounding box center [877, 403] width 38 height 17
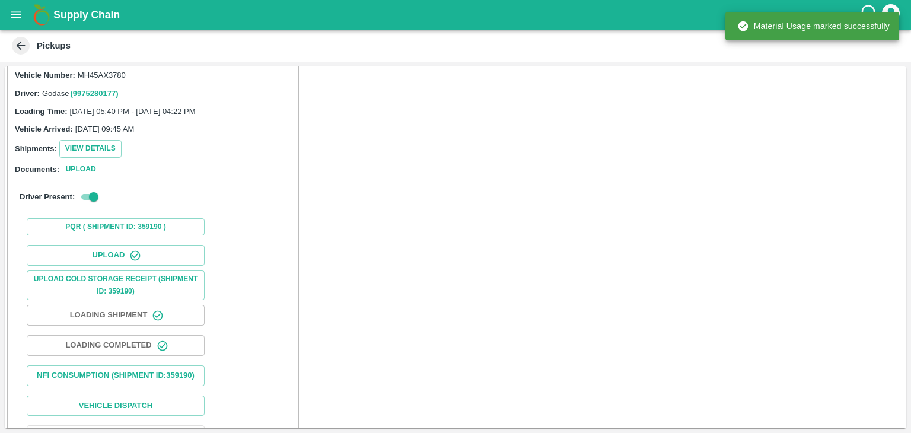
scroll to position [123, 0]
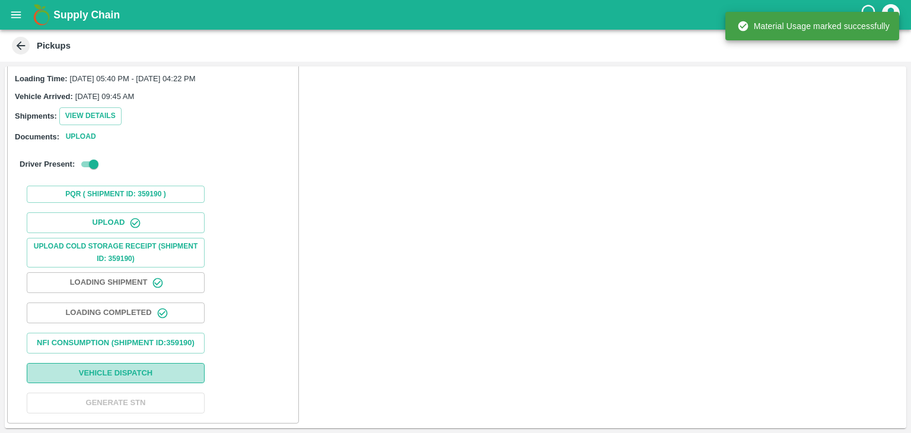
click at [128, 371] on button "Vehicle Dispatch" at bounding box center [116, 373] width 178 height 21
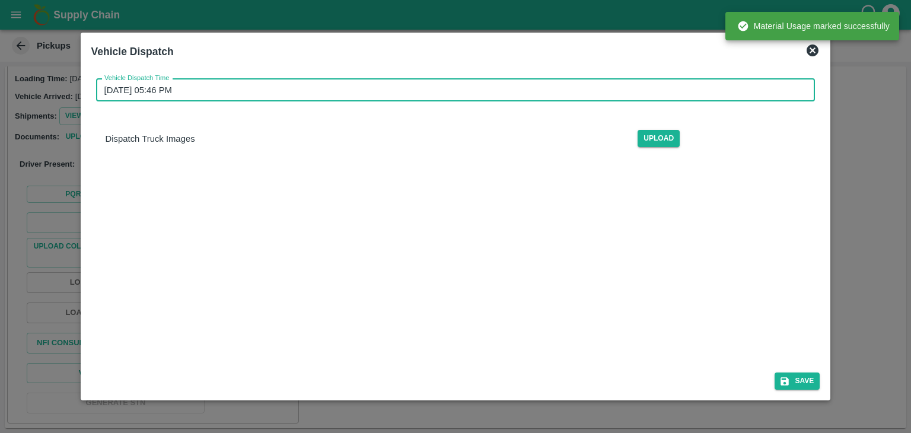
click at [403, 88] on input "02/09/2025 05:46 PM" at bounding box center [451, 90] width 711 height 23
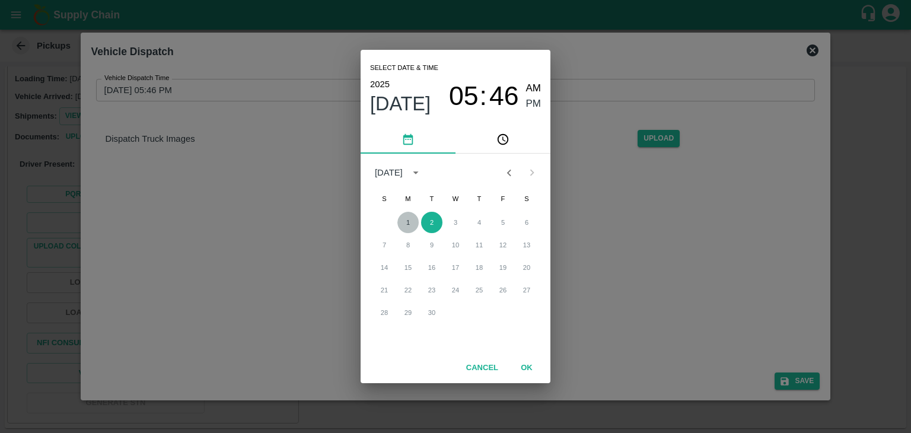
click at [408, 220] on button "1" at bounding box center [408, 222] width 21 height 21
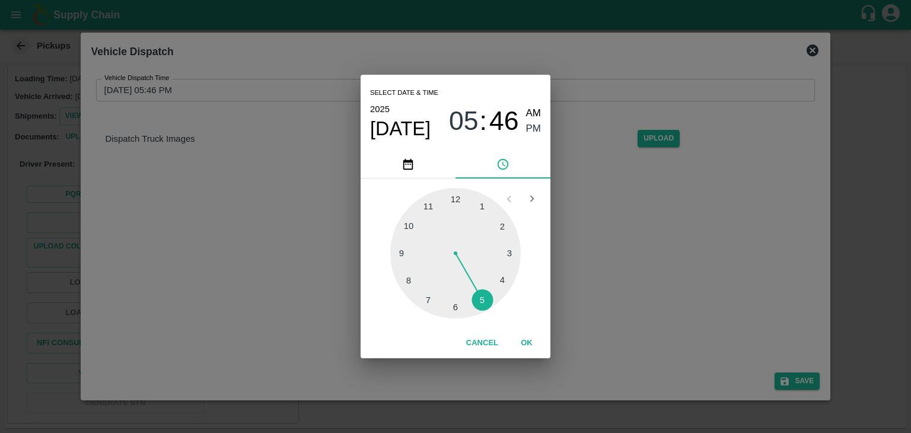
click at [482, 307] on div at bounding box center [455, 253] width 131 height 131
type input "01/09/2025 05:26 PM"
click at [530, 338] on button "OK" at bounding box center [527, 343] width 38 height 21
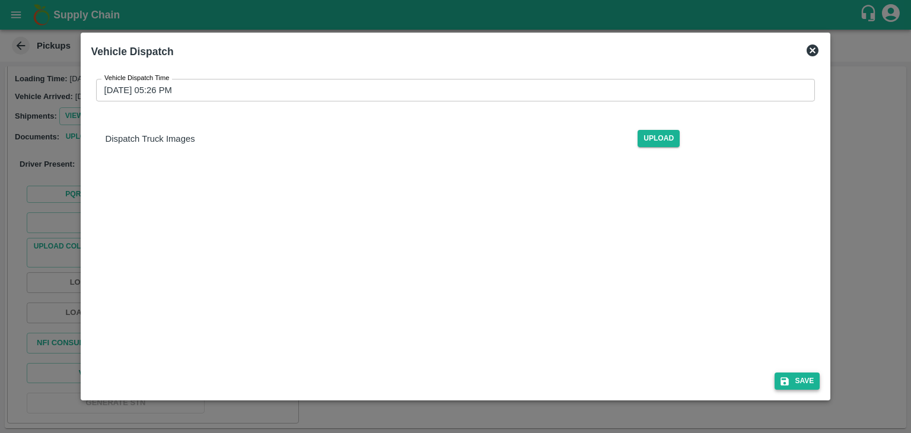
drag, startPoint x: 804, startPoint y: 369, endPoint x: 816, endPoint y: 385, distance: 20.3
click at [816, 385] on div "Save" at bounding box center [456, 378] width 739 height 31
click at [816, 385] on button "Save" at bounding box center [797, 381] width 45 height 17
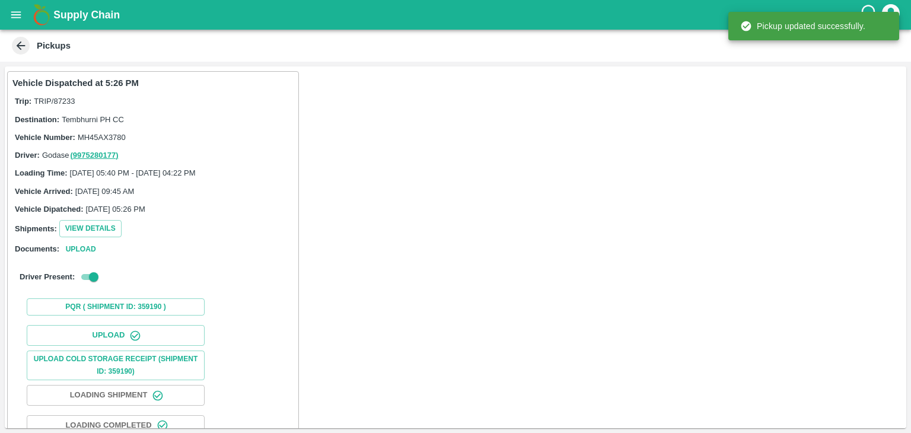
scroll to position [124, 0]
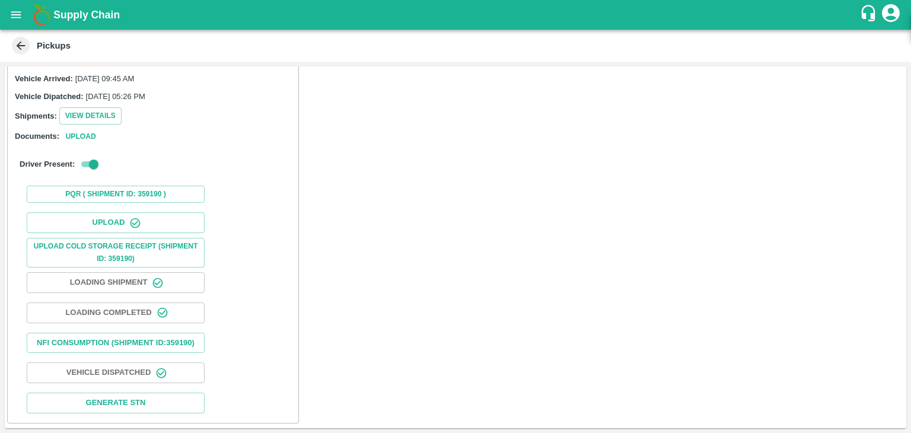
click at [11, 20] on icon "open drawer" at bounding box center [15, 14] width 13 height 13
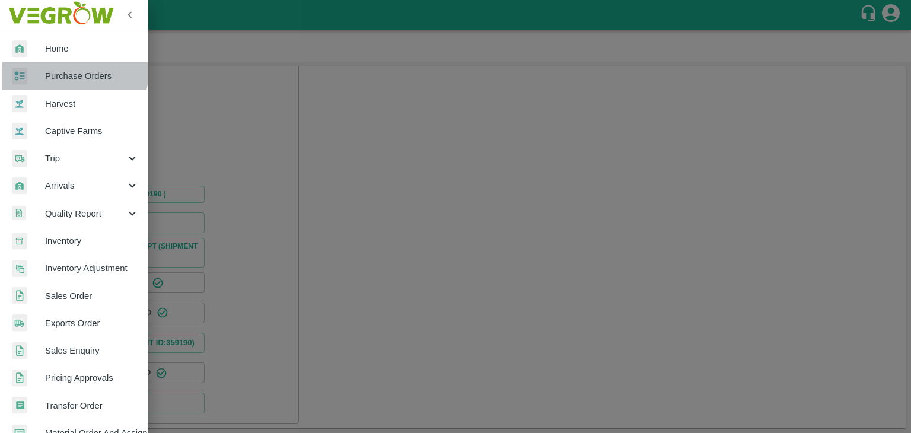
click at [69, 70] on span "Purchase Orders" at bounding box center [92, 75] width 94 height 13
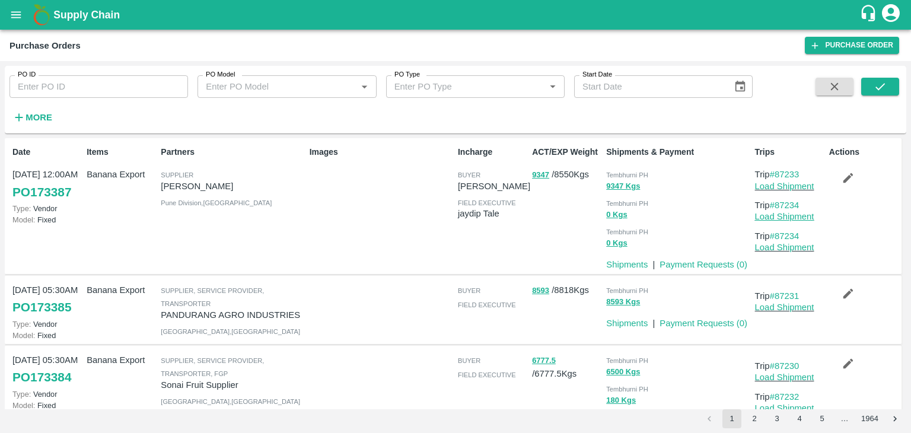
click at [797, 215] on link "Load Shipment" at bounding box center [784, 216] width 59 height 9
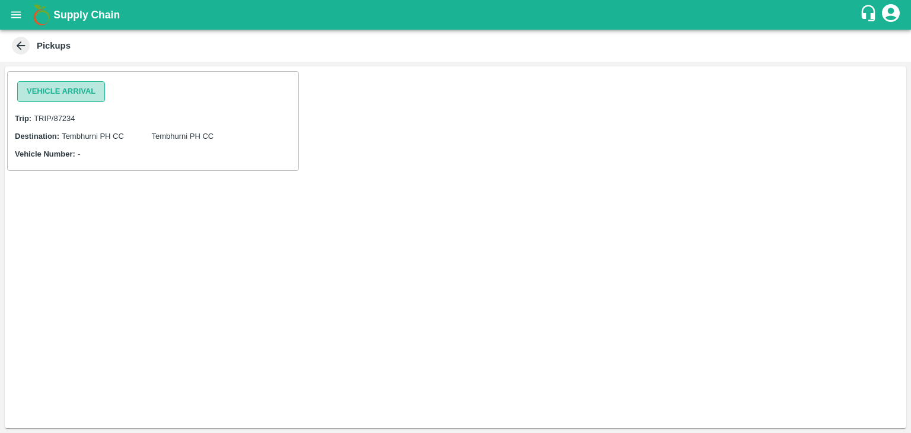
click at [58, 92] on button "Vehicle Arrival" at bounding box center [61, 91] width 88 height 21
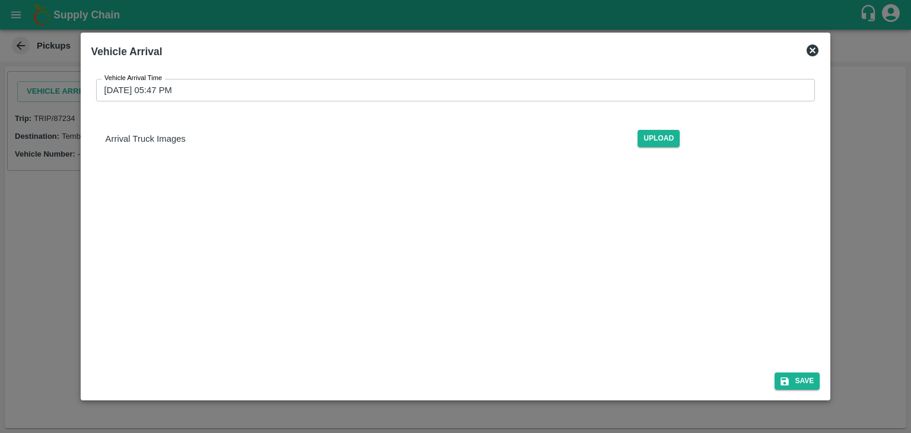
click at [361, 87] on input "[DATE] 05:47 PM" at bounding box center [451, 90] width 711 height 23
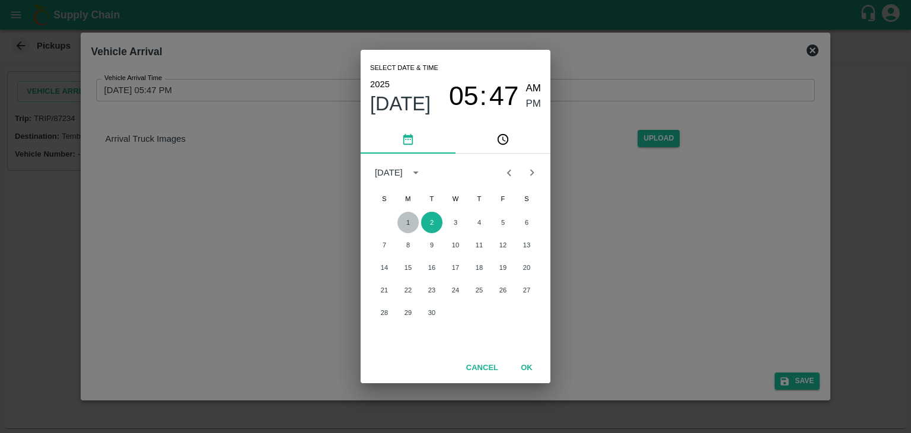
click at [408, 225] on button "1" at bounding box center [408, 222] width 21 height 21
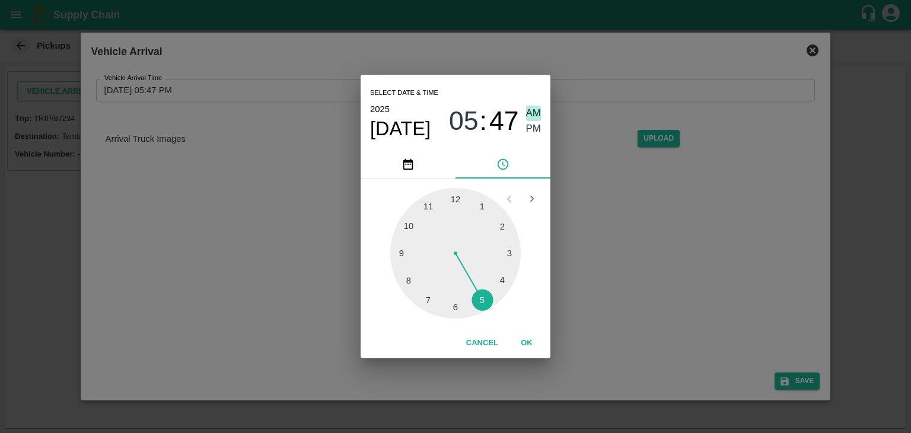
click at [536, 116] on span "AM" at bounding box center [533, 114] width 15 height 16
click at [393, 253] on div at bounding box center [455, 253] width 131 height 131
type input "[DATE] 09:45 AM"
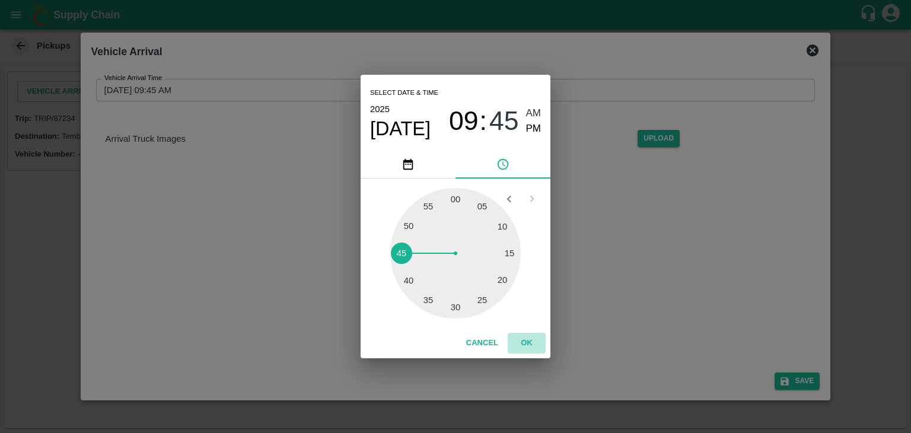
click at [536, 347] on button "OK" at bounding box center [527, 343] width 38 height 21
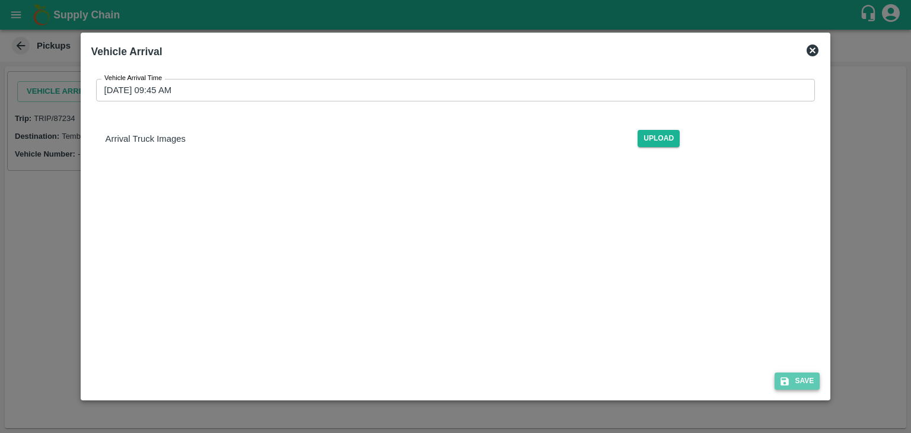
click at [799, 381] on button "Save" at bounding box center [797, 381] width 45 height 17
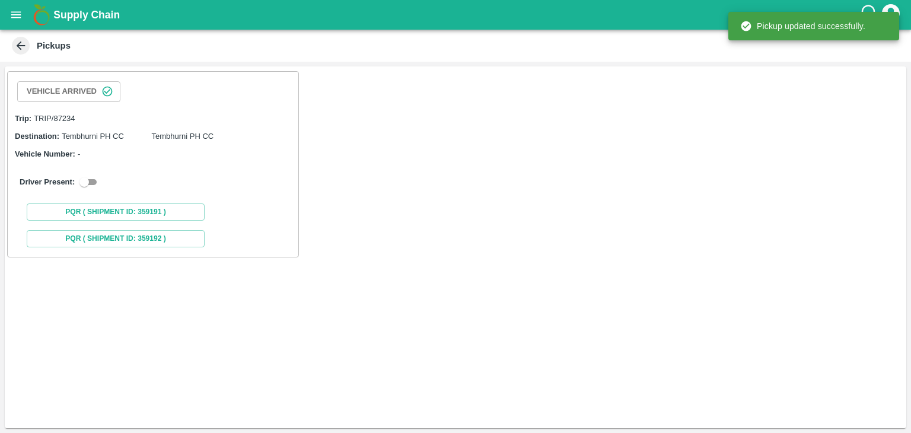
click at [94, 183] on input "checkbox" at bounding box center [84, 182] width 43 height 14
checkbox input "true"
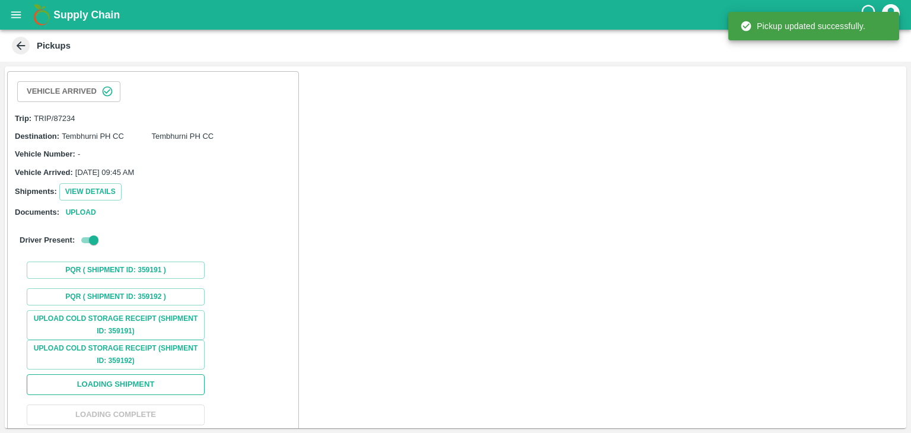
click at [141, 379] on button "Loading Shipment" at bounding box center [116, 384] width 178 height 21
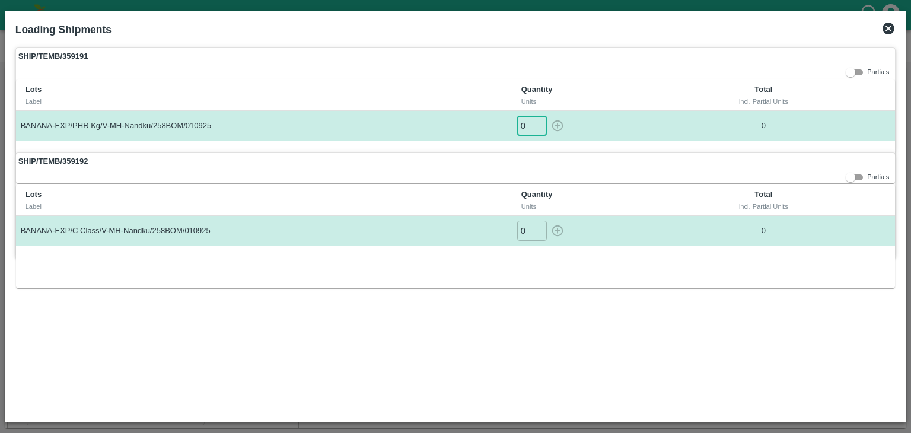
click at [539, 119] on input "0" at bounding box center [532, 126] width 30 height 20
click at [539, 122] on input "1" at bounding box center [532, 126] width 30 height 20
click at [553, 123] on icon "button" at bounding box center [557, 125] width 11 height 11
type input "0"
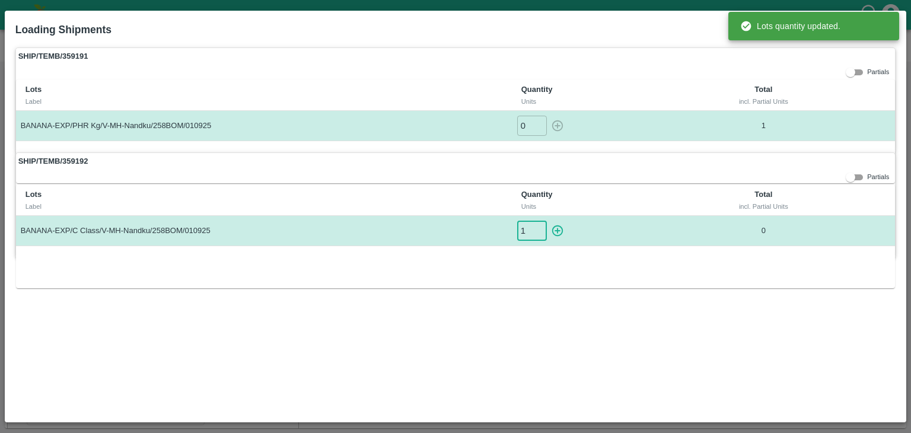
click at [539, 226] on input "1" at bounding box center [532, 231] width 30 height 20
click at [557, 228] on icon "button" at bounding box center [557, 230] width 13 height 13
type input "0"
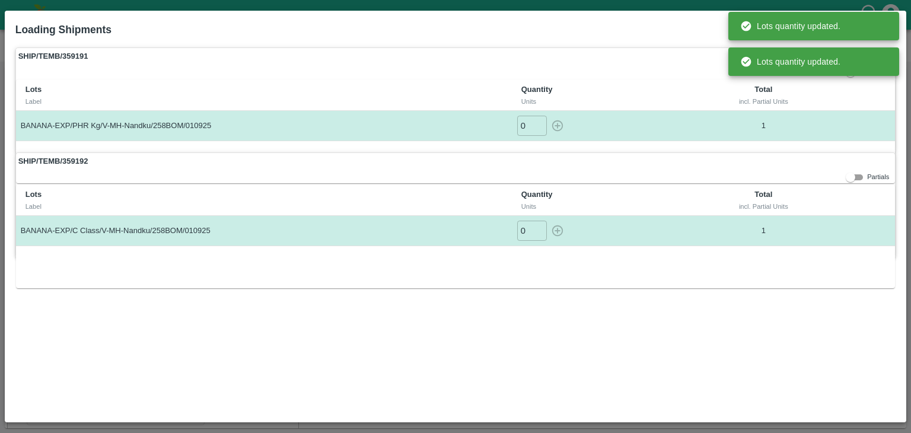
click at [691, 172] on div "SHIP/TEMB/359192 Partials Lots Label Quantity Units Total incl. Partial Units B…" at bounding box center [455, 204] width 881 height 105
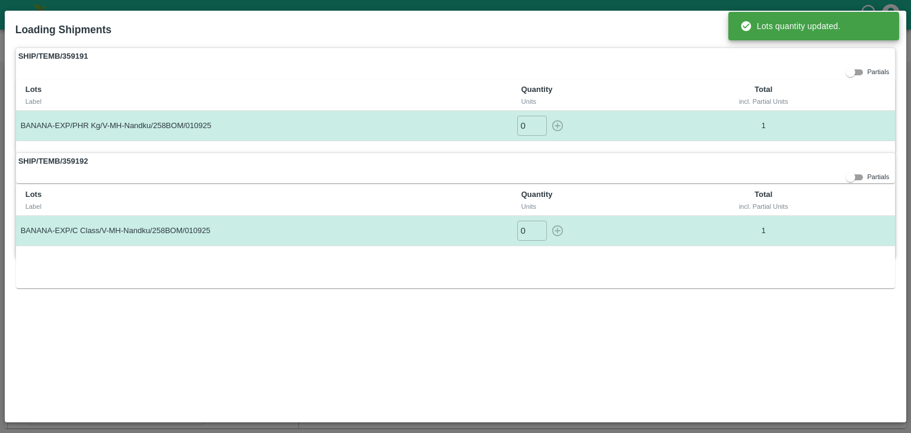
click at [811, 99] on div "incl. Partial Units" at bounding box center [764, 101] width 135 height 11
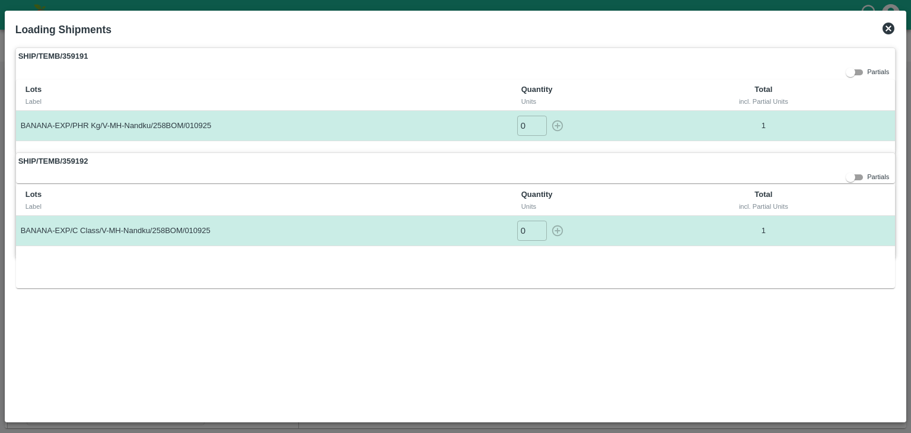
click at [880, 27] on div "Loading Shipments" at bounding box center [456, 30] width 891 height 26
click at [888, 27] on icon at bounding box center [889, 28] width 14 height 14
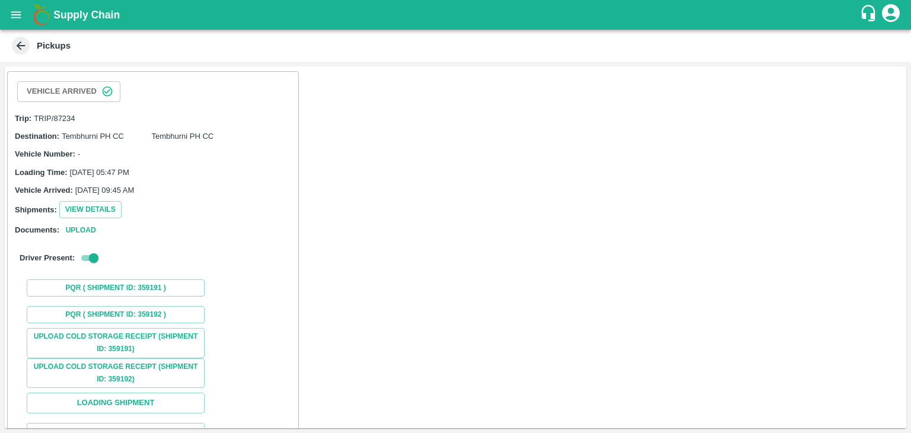
scroll to position [88, 0]
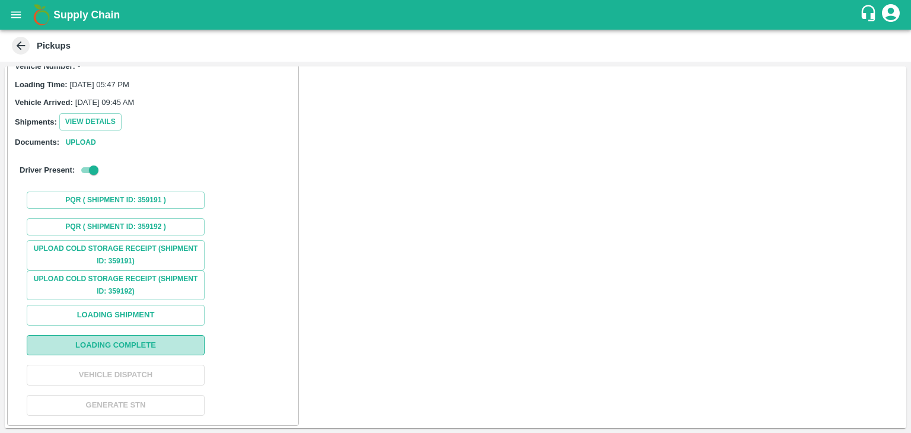
click at [147, 350] on button "Loading Complete" at bounding box center [116, 345] width 178 height 21
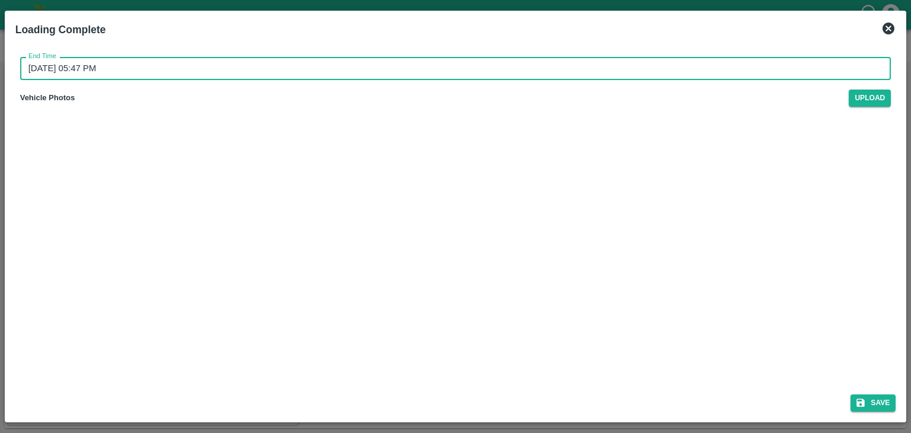
click at [403, 77] on input "[DATE] 05:47 PM" at bounding box center [451, 68] width 863 height 23
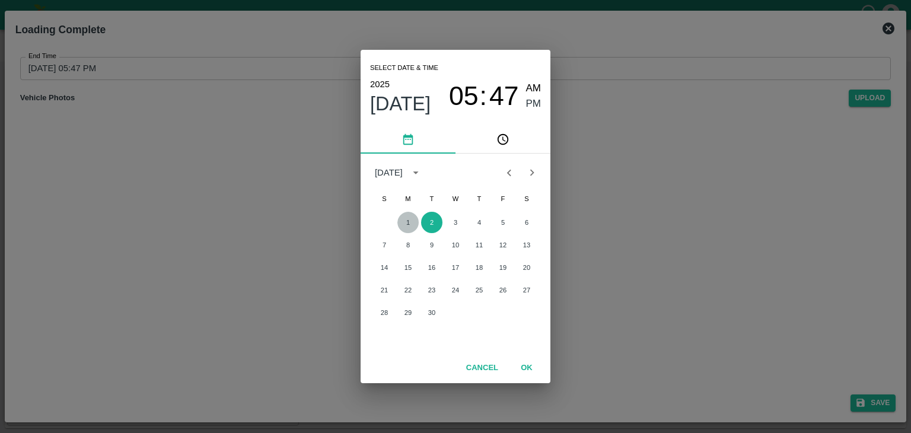
click at [402, 227] on button "1" at bounding box center [408, 222] width 21 height 21
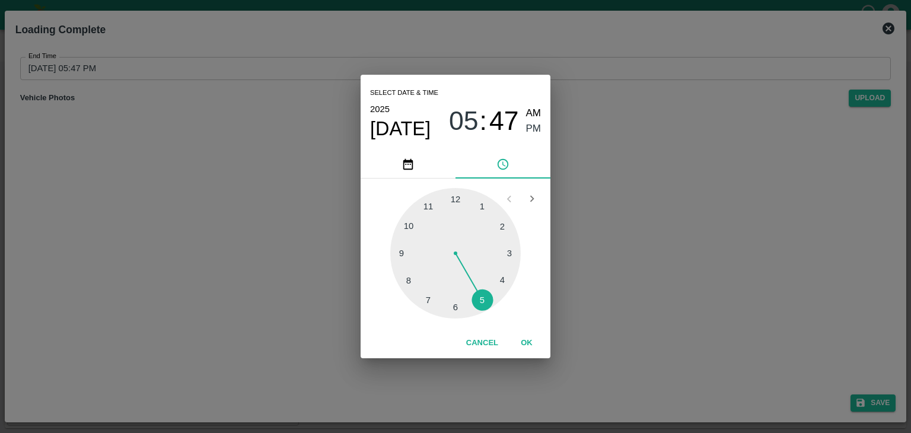
click at [498, 288] on div at bounding box center [455, 253] width 131 height 131
click at [526, 340] on button "OK" at bounding box center [527, 343] width 38 height 21
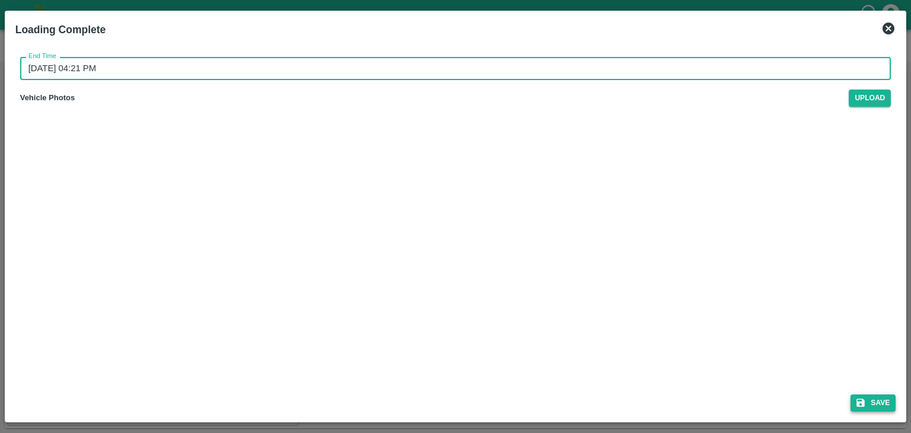
click at [883, 400] on button "Save" at bounding box center [873, 403] width 45 height 17
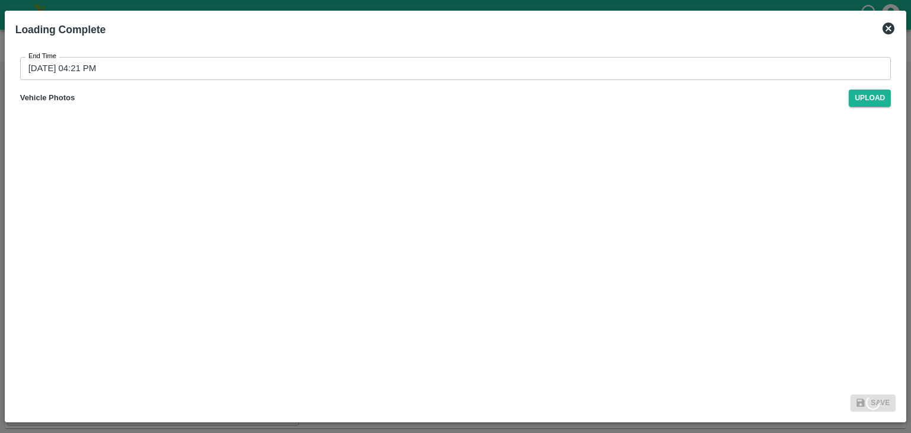
type input "[DATE] 05:47 PM"
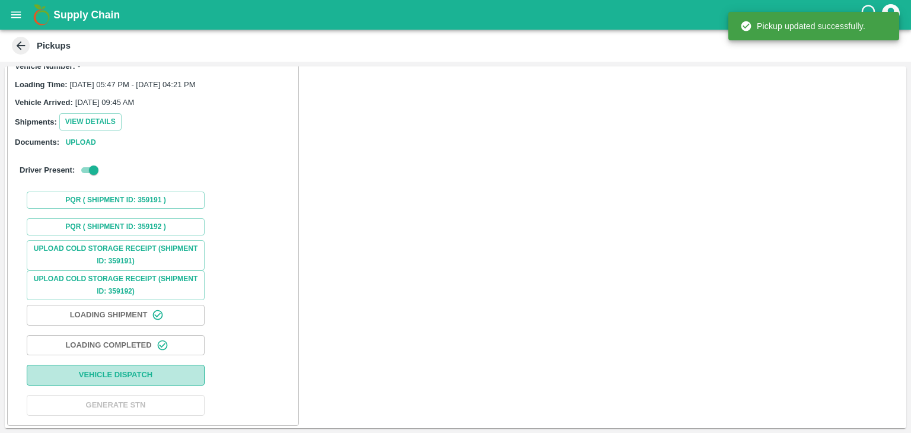
click at [150, 376] on button "Vehicle Dispatch" at bounding box center [116, 375] width 178 height 21
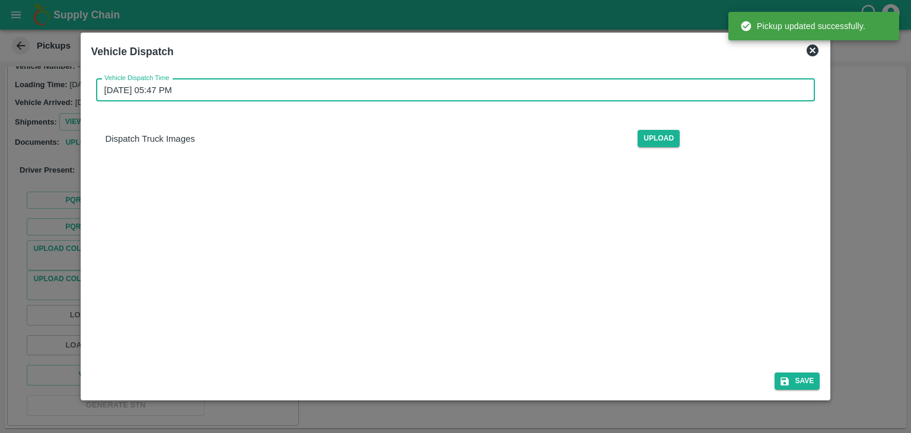
click at [433, 92] on input "[DATE] 05:47 PM" at bounding box center [451, 90] width 711 height 23
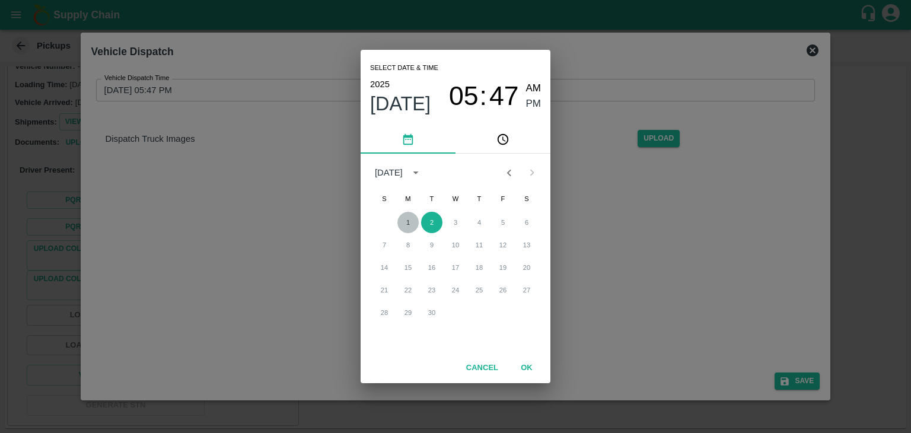
click at [407, 217] on button "1" at bounding box center [408, 222] width 21 height 21
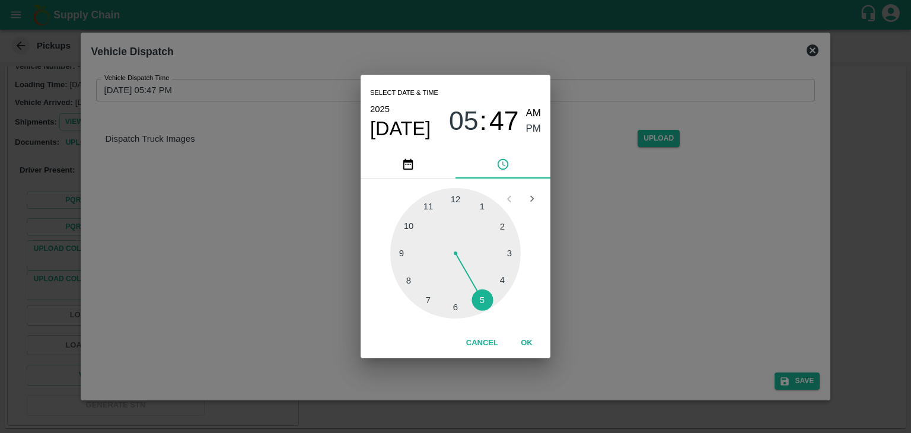
click at [472, 307] on div at bounding box center [455, 253] width 131 height 131
type input "[DATE] 05:27 PM"
click at [538, 343] on button "OK" at bounding box center [527, 343] width 38 height 21
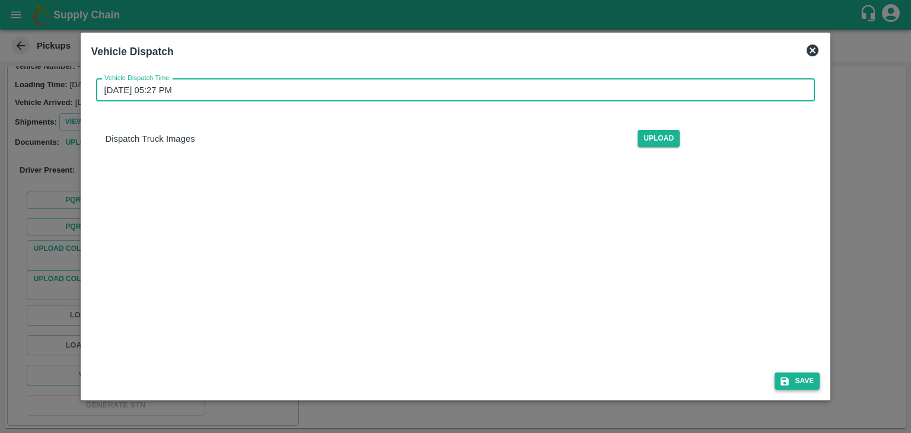
click at [807, 387] on button "Save" at bounding box center [797, 381] width 45 height 17
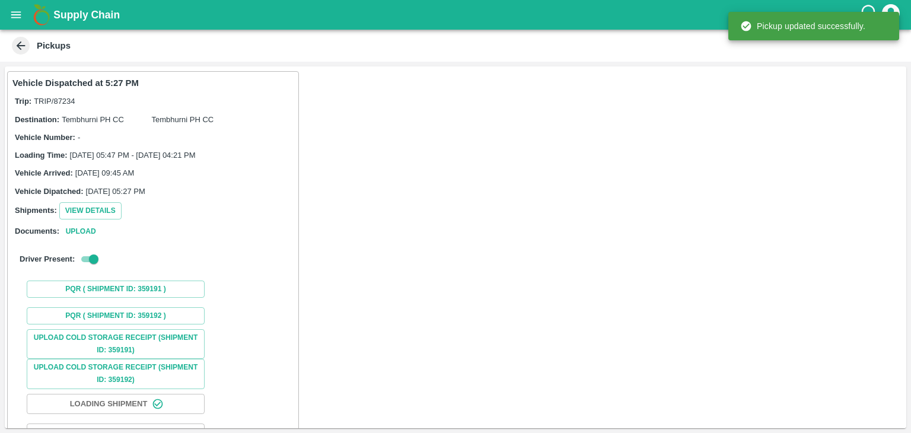
scroll to position [89, 0]
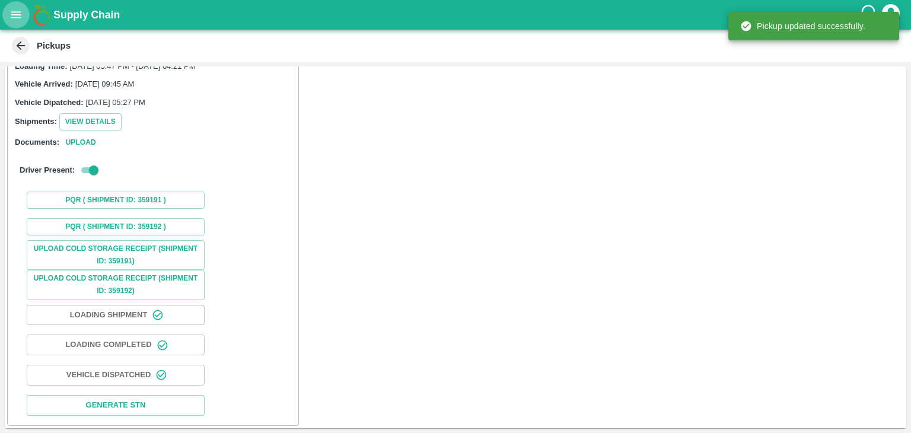
click at [12, 11] on icon "open drawer" at bounding box center [15, 14] width 13 height 13
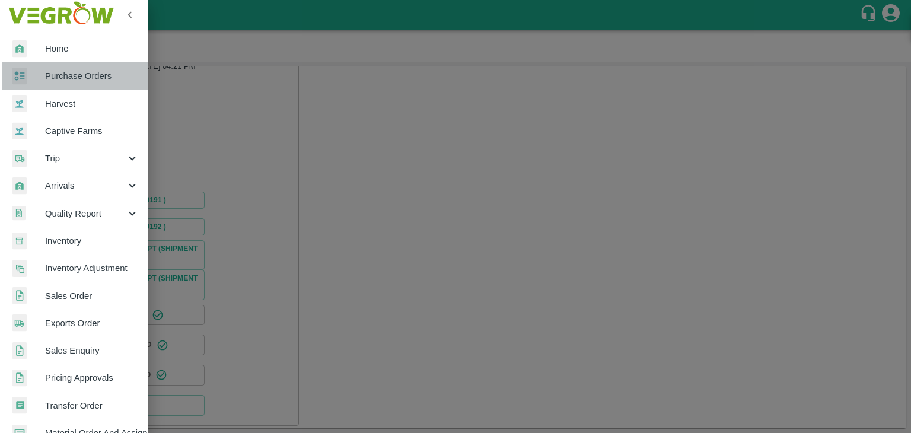
click at [87, 70] on span "Purchase Orders" at bounding box center [92, 75] width 94 height 13
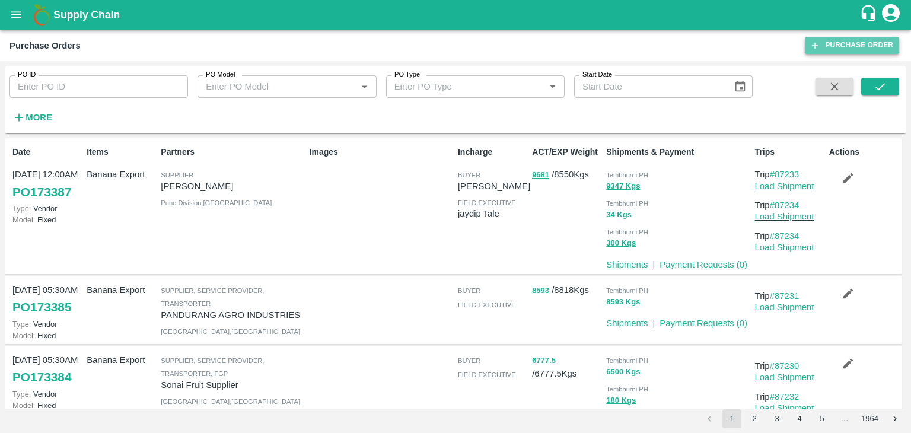
click at [839, 44] on link "Purchase Order" at bounding box center [852, 45] width 94 height 17
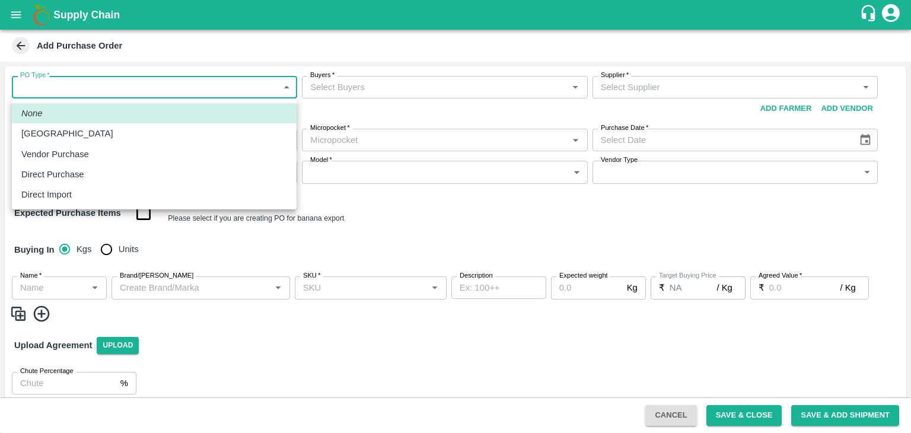
click at [57, 87] on body "Supply Chain Add Purchase Order PO Type   * ​ PO Type Buyers   * Buyers   * Sup…" at bounding box center [455, 216] width 911 height 433
click at [84, 147] on li "Vendor Purchase" at bounding box center [154, 154] width 285 height 20
type input "2"
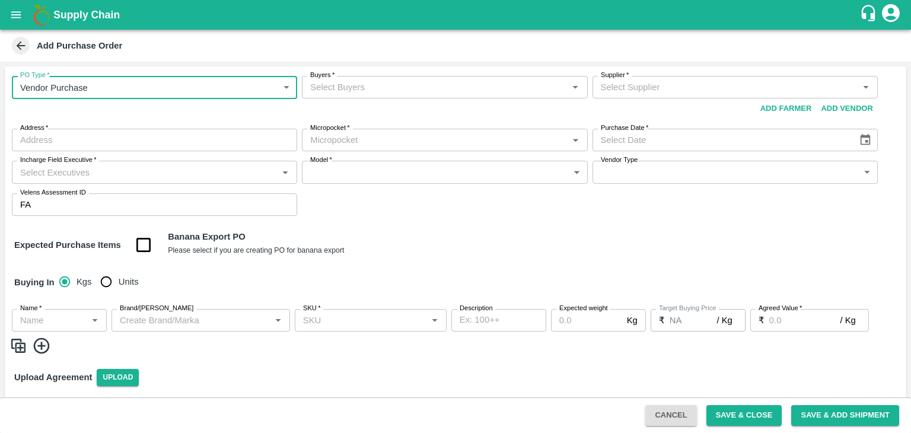
click at [392, 93] on input "Buyers   *" at bounding box center [435, 87] width 259 height 15
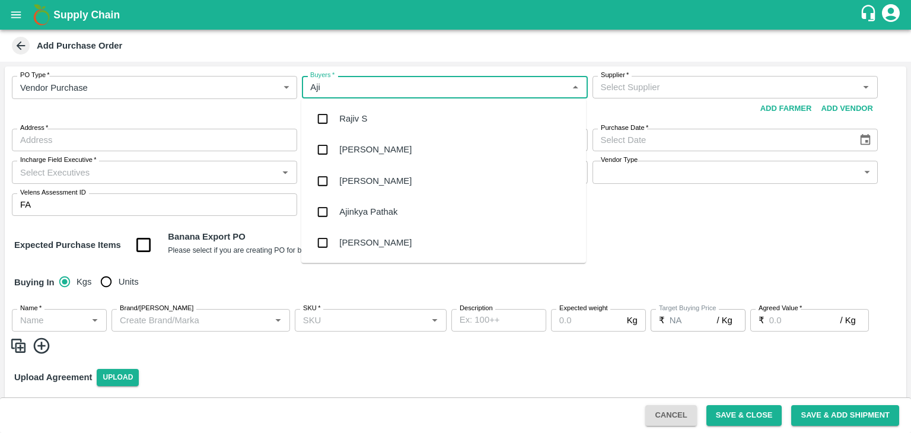
type input "Ajit"
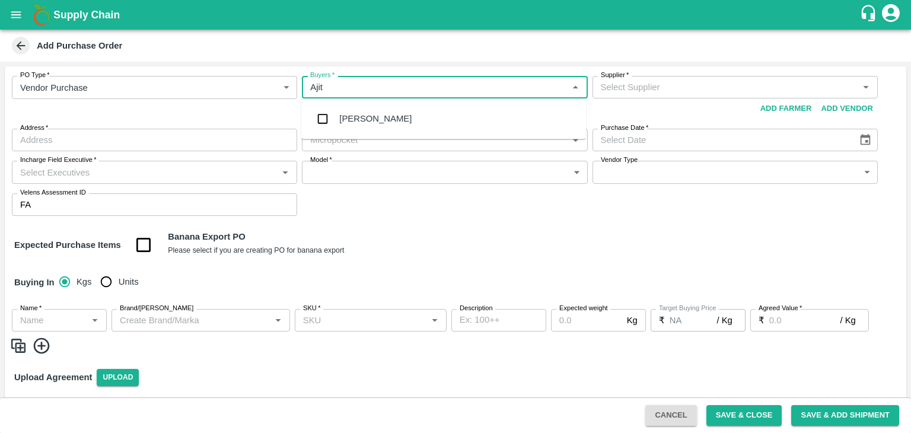
click at [380, 120] on div "[PERSON_NAME]" at bounding box center [443, 118] width 285 height 31
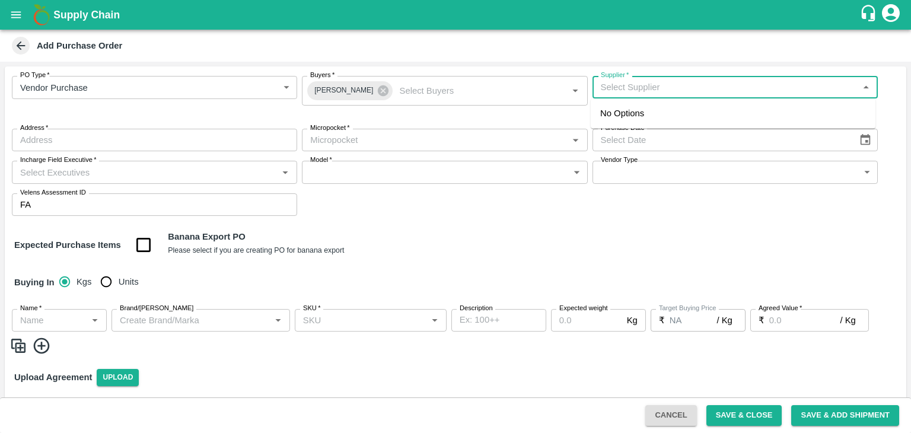
click at [664, 84] on input "Supplier   *" at bounding box center [725, 87] width 259 height 15
type input "Kab"
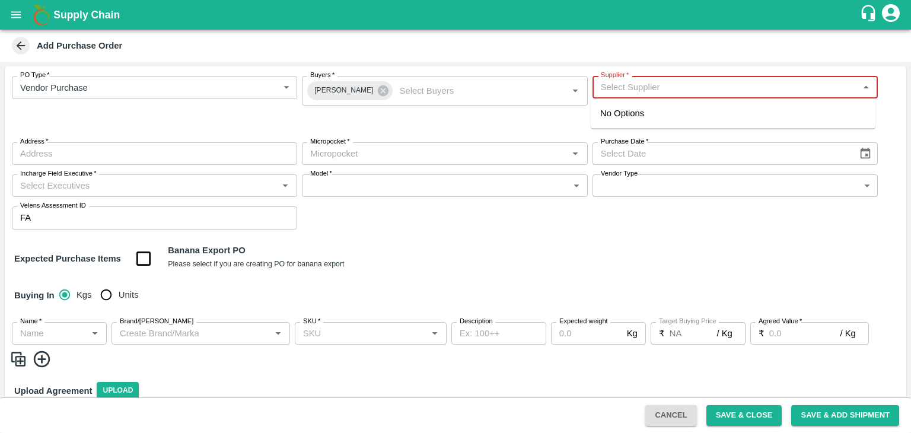
click at [637, 87] on input "Supplier   *" at bounding box center [725, 87] width 259 height 15
type input "Kabambari"
click at [657, 80] on input "Supplier   *" at bounding box center [725, 87] width 259 height 15
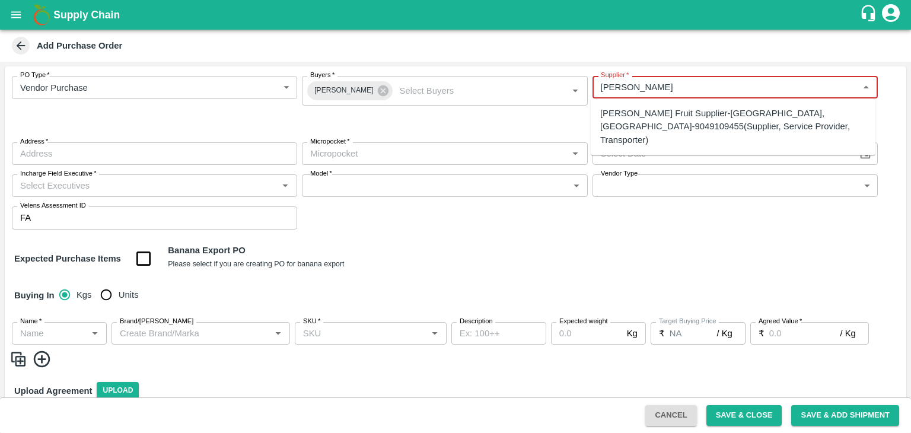
click at [693, 112] on div "Kadambari Fruit Supplier-Bitargaon, Solapur-9049109455(Supplier, Service Provid…" at bounding box center [733, 127] width 266 height 40
type input "Kadambari Fruit Supplier-Bitargaon, Solapur-9049109455(Supplier, Service Provid…"
type input "Bitargaon, Solapur, Karmala, Maharashtra"
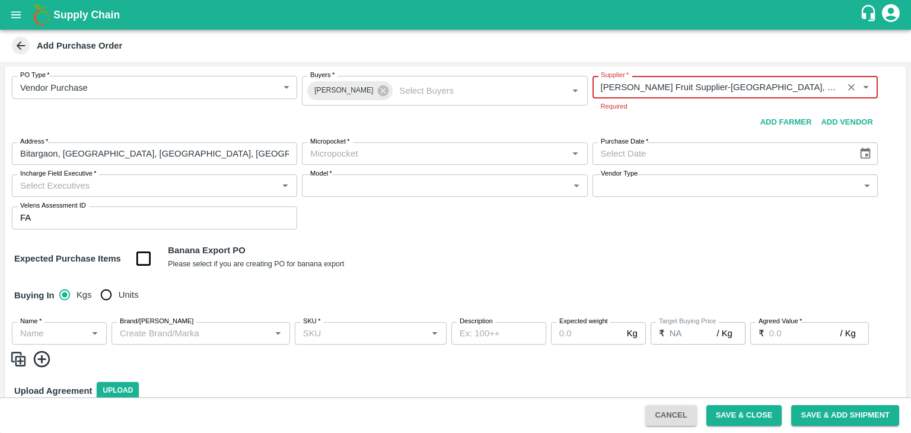
type input "Kadambari Fruit Supplier-Bitargaon, Solapur-9049109455(Supplier, Service Provid…"
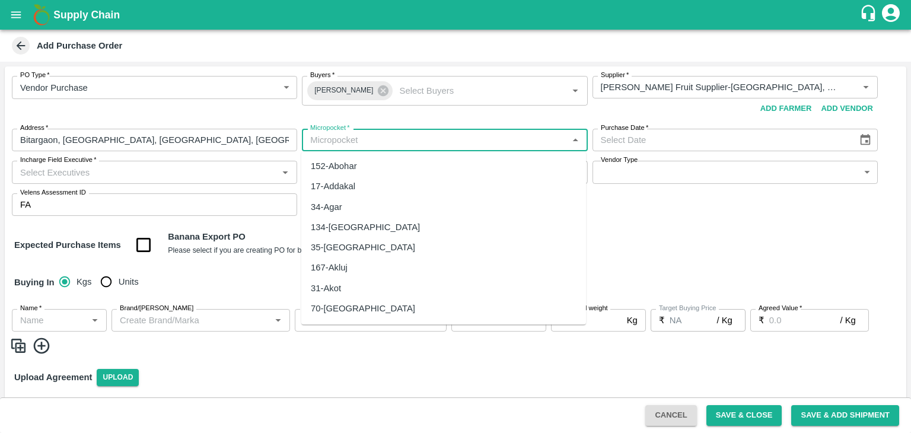
click at [435, 150] on div "Micropocket   *" at bounding box center [444, 140] width 285 height 23
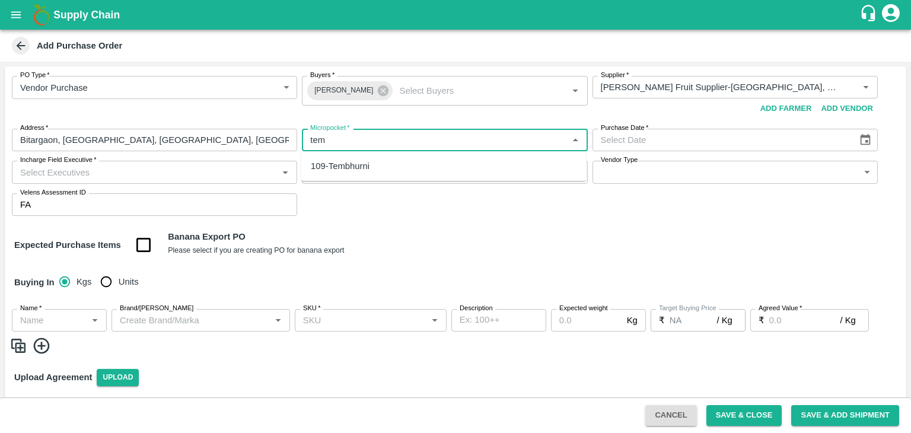
click at [394, 161] on div "109-Tembhurni" at bounding box center [443, 166] width 285 height 20
type input "109-Tembhurni"
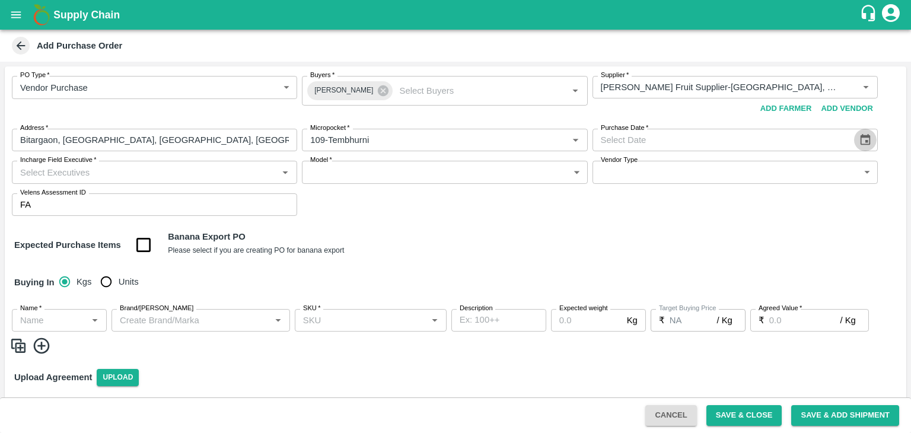
click at [862, 136] on icon "Choose date" at bounding box center [865, 139] width 10 height 11
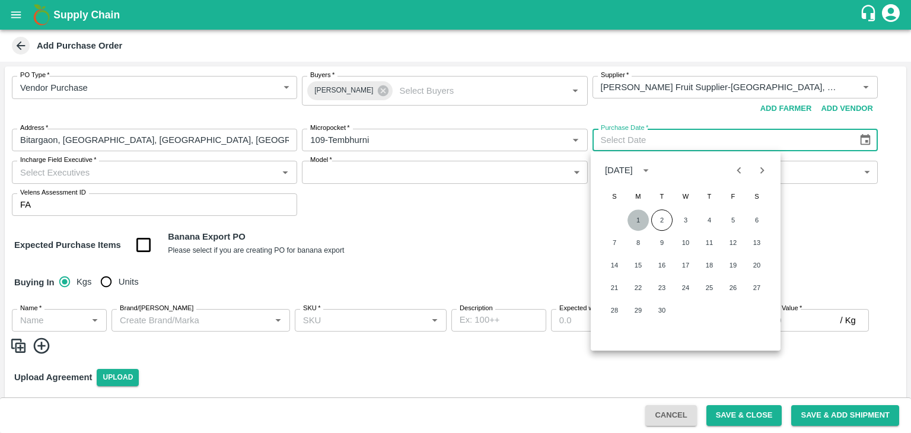
click at [629, 215] on button "1" at bounding box center [638, 219] width 21 height 21
type input "01/09/2025"
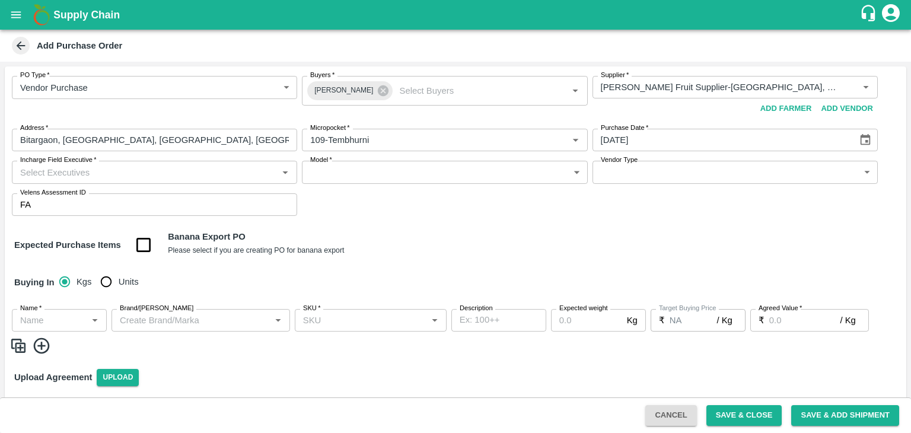
click at [206, 166] on input "Incharge Field Executive   *" at bounding box center [144, 171] width 259 height 15
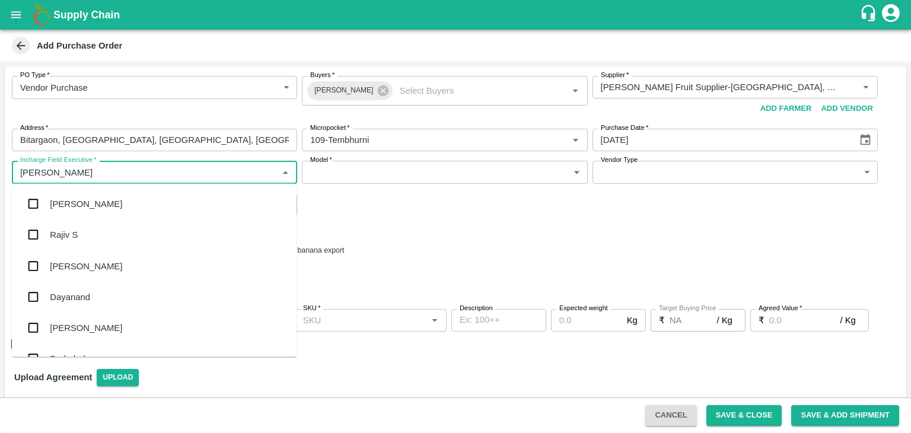
type input "Jay"
click at [101, 260] on div "jaydip Tale" at bounding box center [154, 265] width 285 height 31
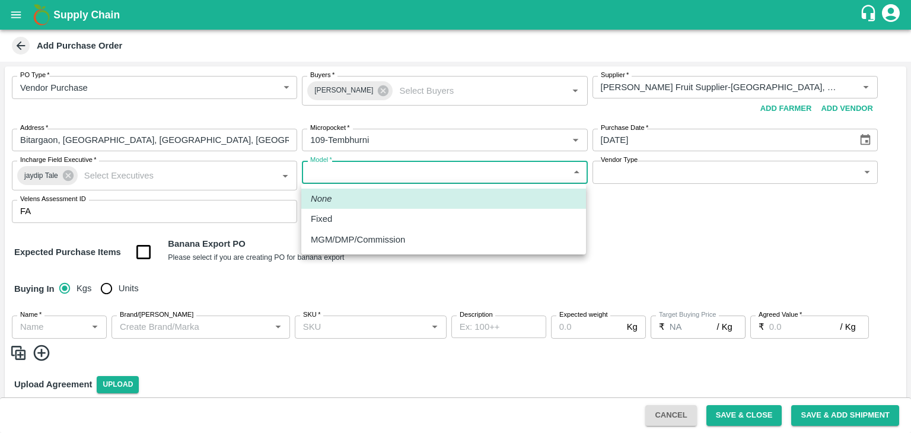
click at [347, 168] on body "Supply Chain Add Purchase Order PO Type   * Vendor Purchase 2 PO Type Buyers   …" at bounding box center [455, 216] width 911 height 433
click at [340, 216] on div "Fixed" at bounding box center [444, 218] width 266 height 13
type input "Fixed"
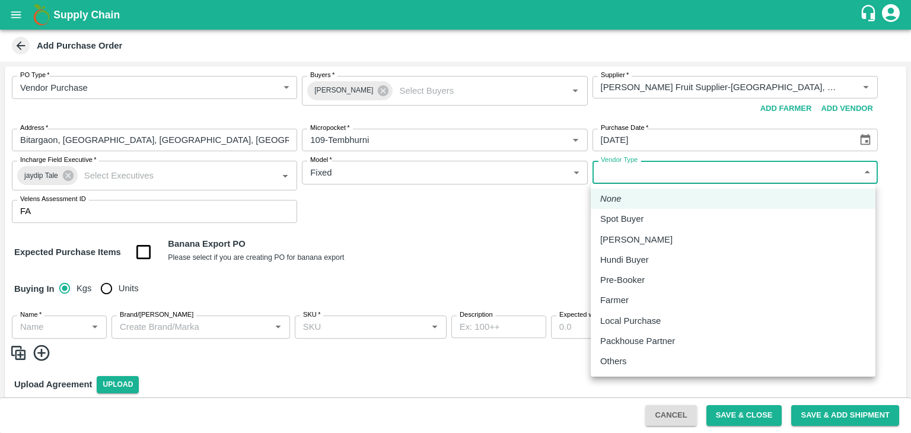
click at [639, 173] on body "Supply Chain Add Purchase Order PO Type   * Vendor Purchase 2 PO Type Buyers   …" at bounding box center [455, 216] width 911 height 433
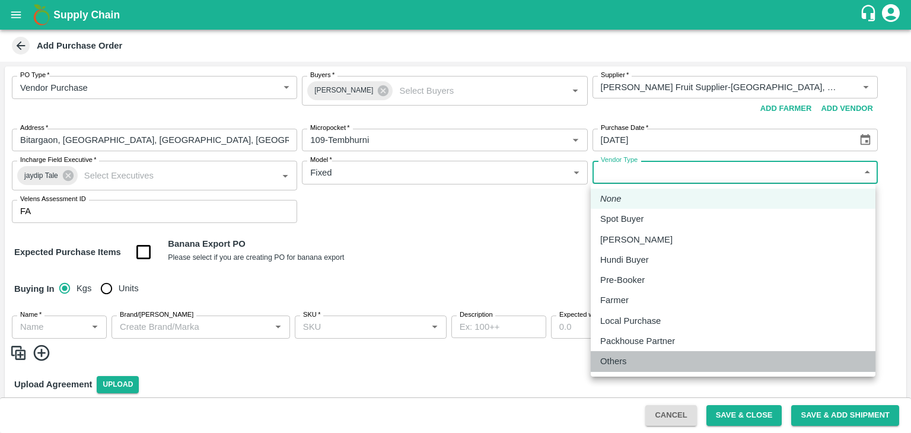
click at [623, 357] on p "Others" at bounding box center [613, 361] width 27 height 13
type input "OTHER"
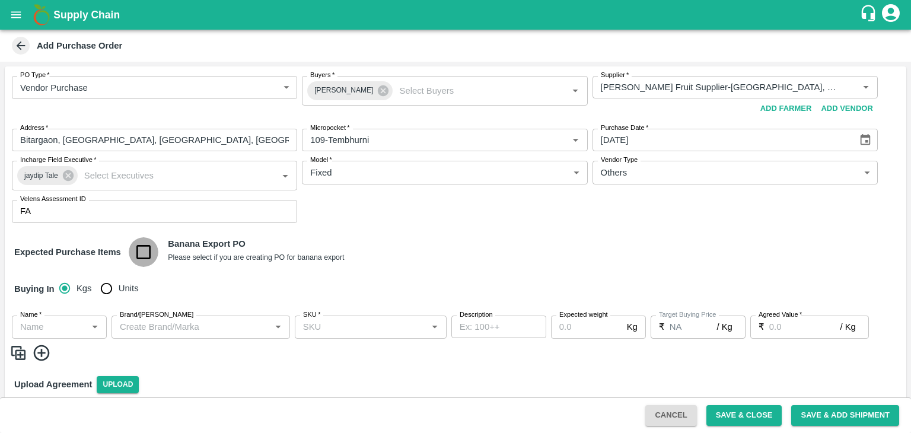
click at [143, 247] on input "checkbox" at bounding box center [144, 252] width 30 height 30
checkbox input "true"
type input "Banana Export"
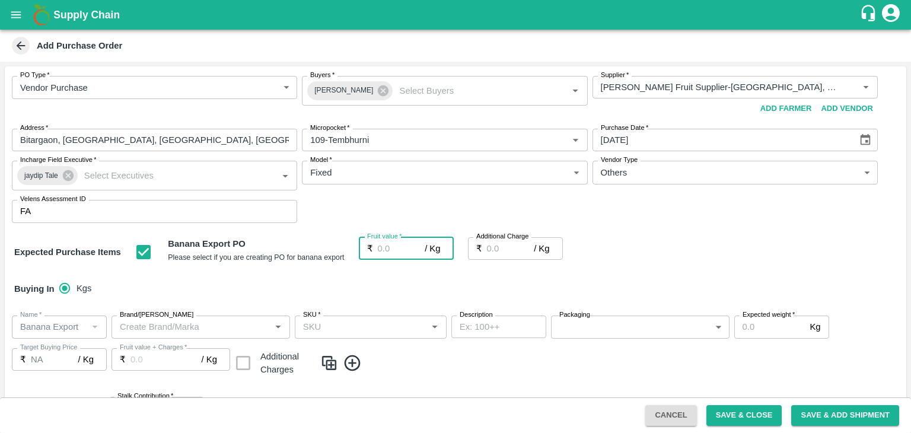
click at [386, 248] on input "Fruit value   *" at bounding box center [401, 248] width 47 height 23
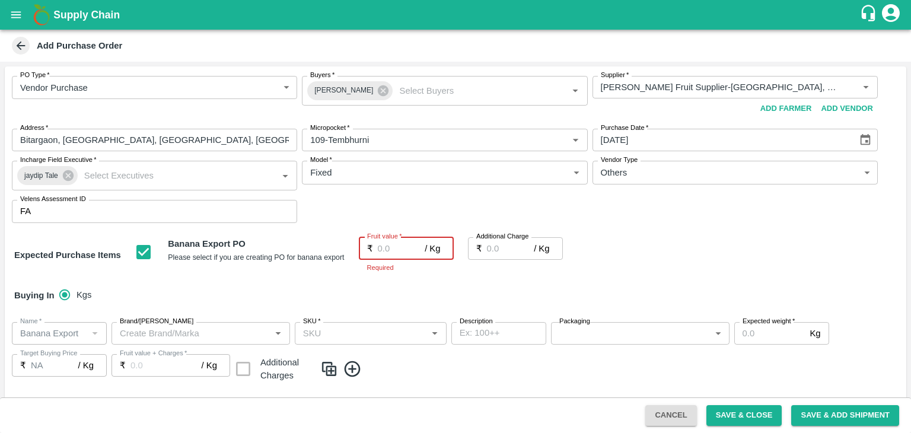
click at [403, 245] on input "Fruit value   *" at bounding box center [401, 248] width 47 height 23
type input "2"
type input "26"
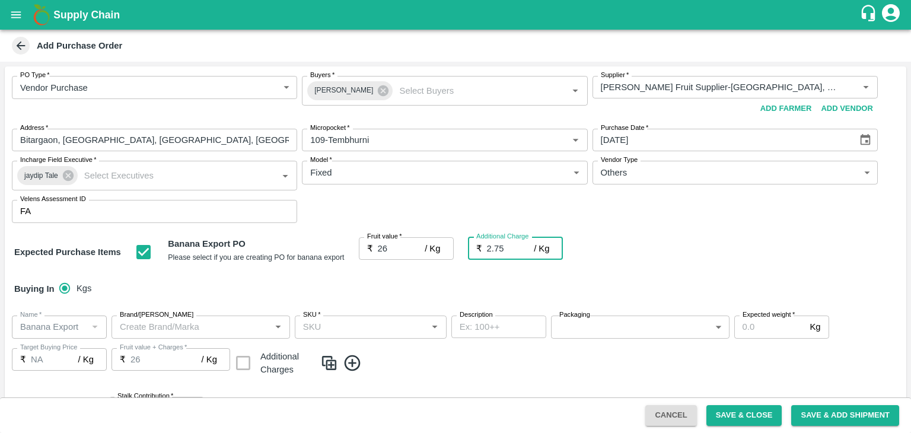
type input "2.75"
click at [425, 286] on div "Buying In Kgs" at bounding box center [456, 289] width 902 height 34
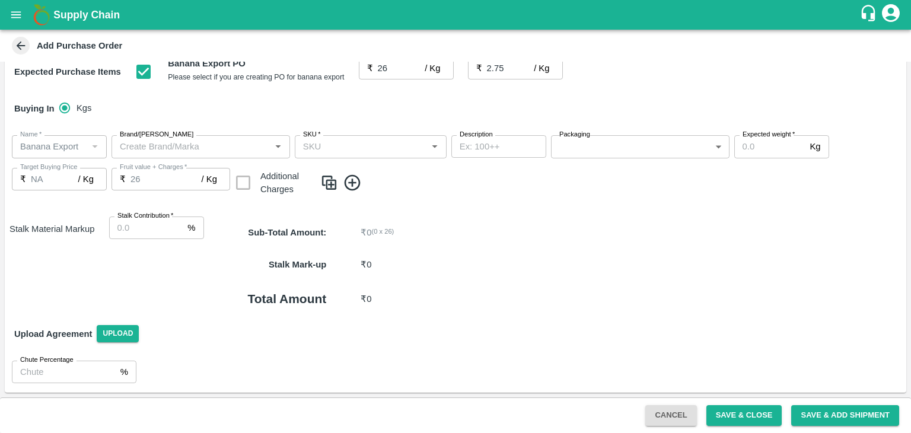
scroll to position [180, 0]
click at [132, 235] on input "Stalk Contribution   *" at bounding box center [146, 228] width 74 height 23
type input "7"
type input "8"
click at [555, 233] on p "₹ 0 ( 0 x 26 )" at bounding box center [606, 233] width 490 height 13
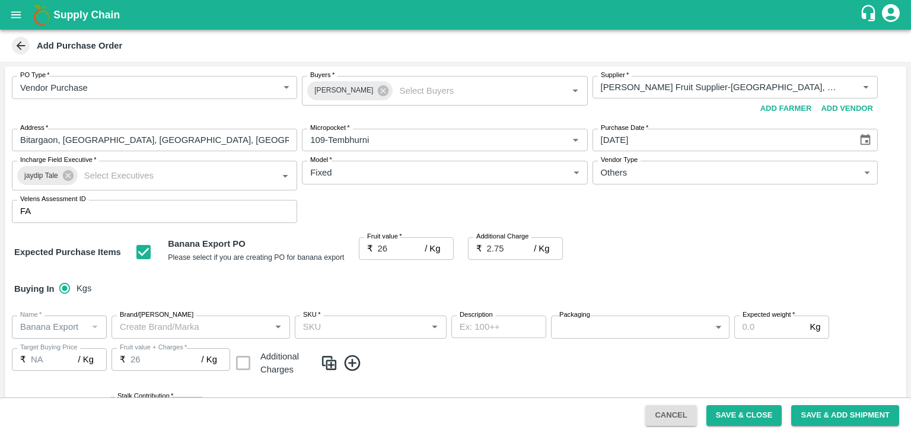
scroll to position [180, 0]
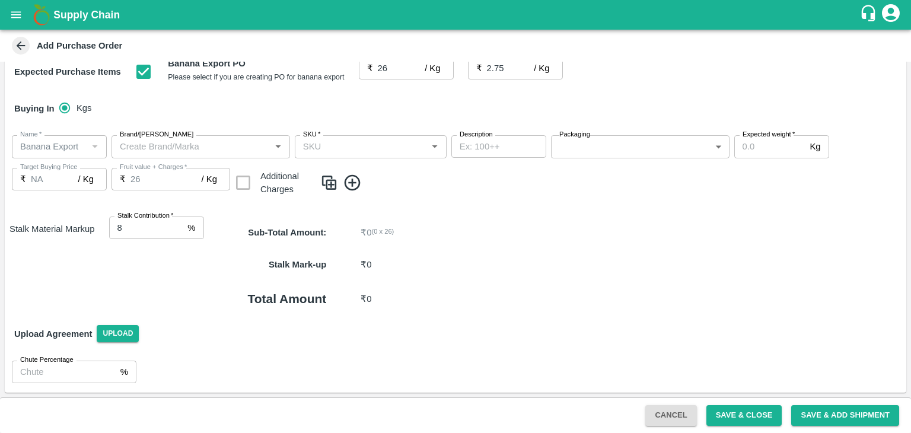
click at [346, 177] on icon at bounding box center [353, 182] width 16 height 16
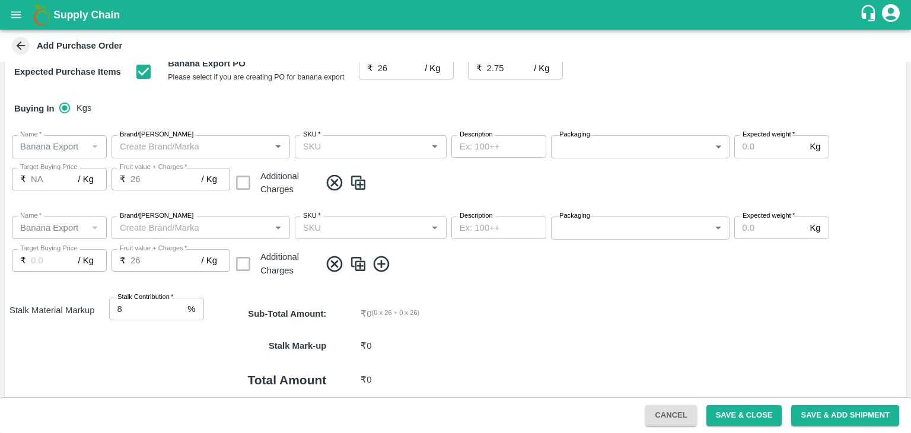
click at [380, 259] on icon at bounding box center [382, 265] width 20 height 20
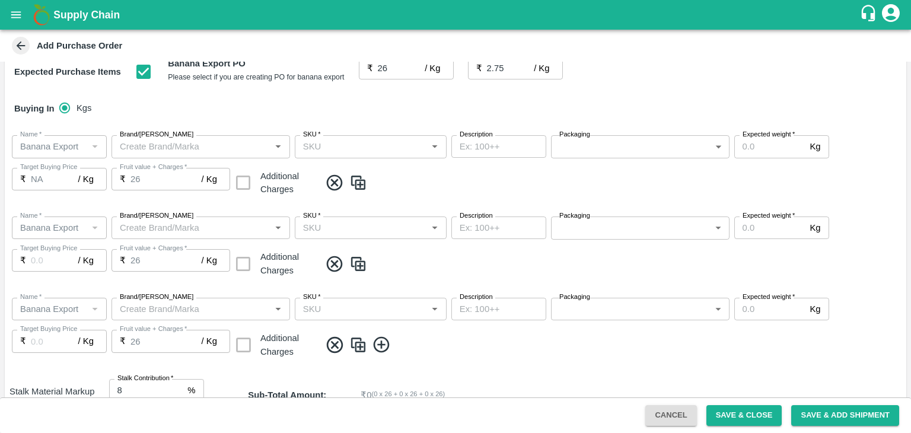
click at [382, 351] on icon at bounding box center [382, 345] width 20 height 20
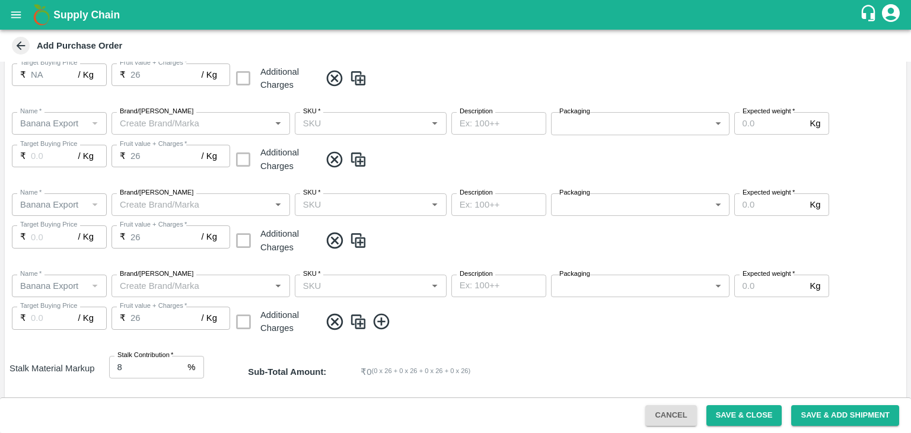
scroll to position [288, 0]
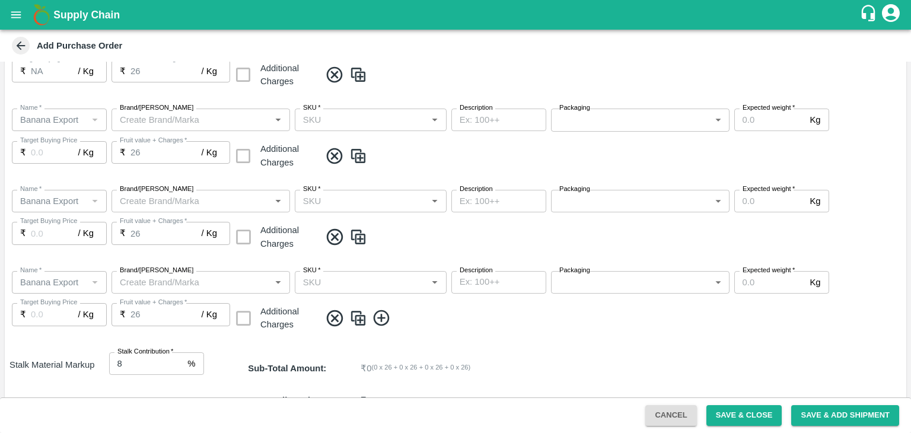
click at [375, 322] on icon at bounding box center [381, 318] width 16 height 16
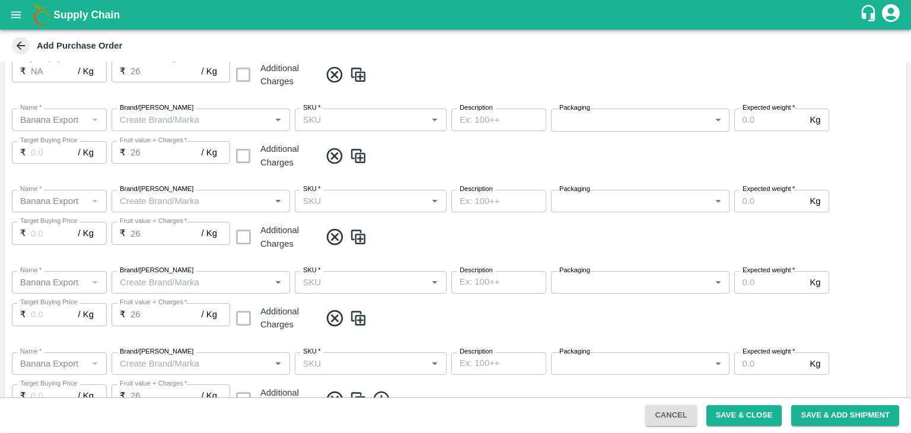
scroll to position [505, 0]
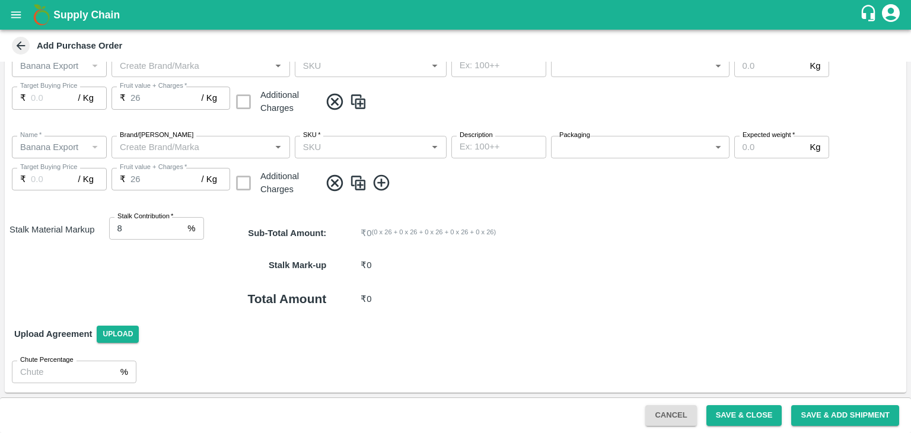
drag, startPoint x: 379, startPoint y: 193, endPoint x: 389, endPoint y: 168, distance: 26.7
click at [389, 168] on div "Name   * Name   * Brand/Marka Brand/Marka SKU   * SKU   * Description x Descrip…" at bounding box center [456, 166] width 902 height 81
click at [381, 180] on icon at bounding box center [381, 183] width 16 height 16
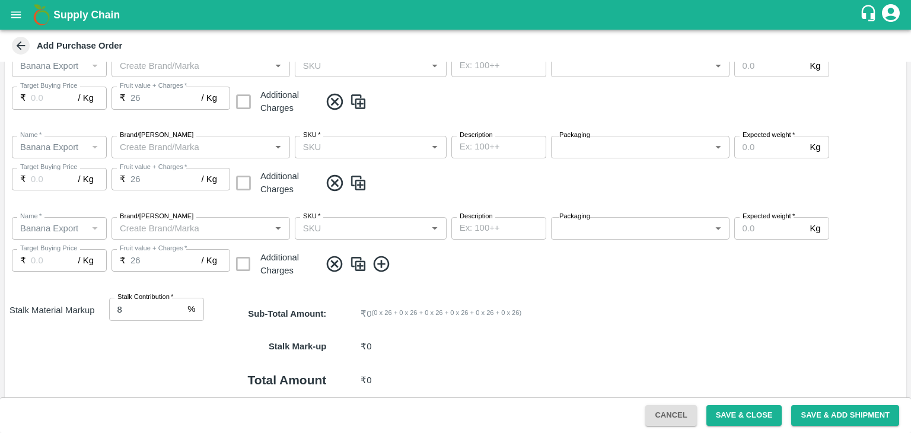
click at [381, 261] on icon at bounding box center [381, 264] width 16 height 16
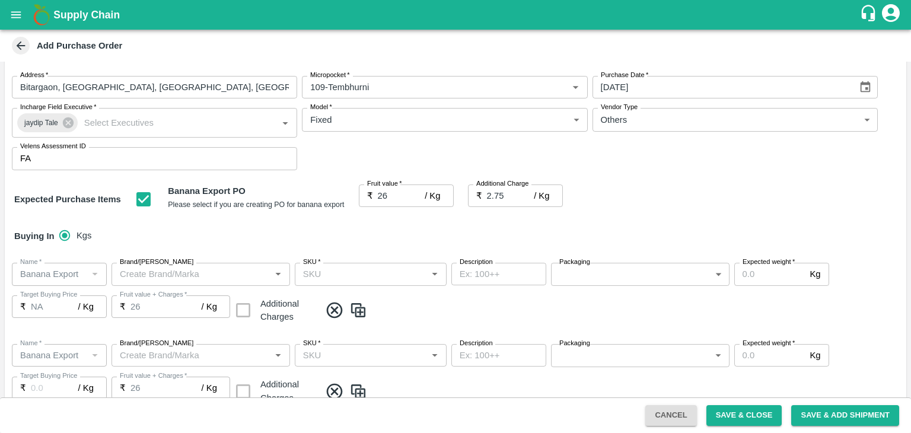
scroll to position [52, 0]
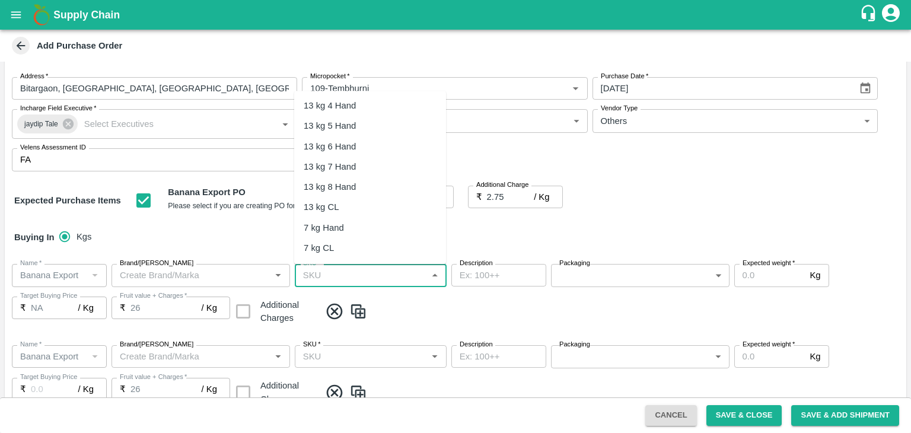
click at [377, 280] on input "SKU   *" at bounding box center [360, 275] width 125 height 15
click at [373, 104] on div "13 kg M N-CHL 4 Hand" at bounding box center [349, 105] width 91 height 13
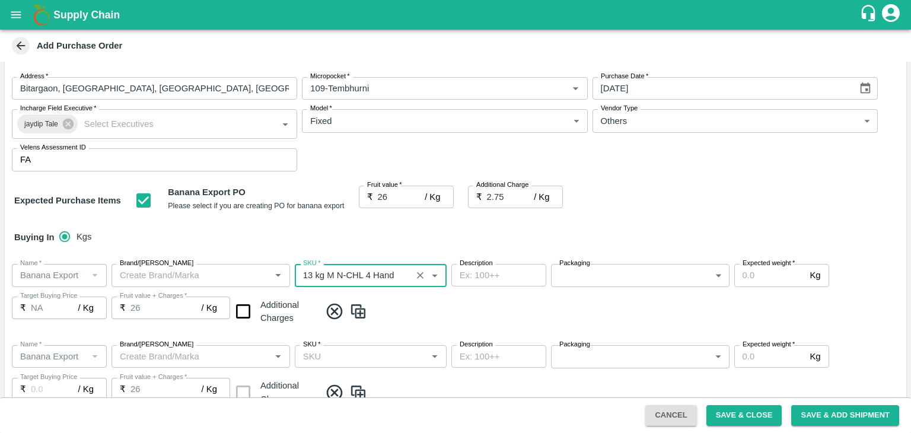
type input "13 kg M N-CHL 4 Hand"
click at [403, 361] on input "SKU   *" at bounding box center [360, 356] width 125 height 15
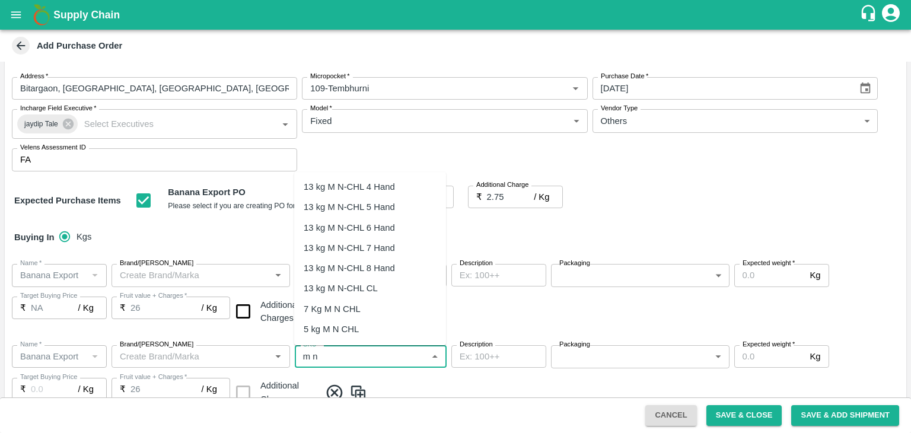
click at [384, 205] on div "13 kg M N-CHL 5 Hand" at bounding box center [349, 207] width 91 height 13
type input "13 kg M N-CHL 5 Hand"
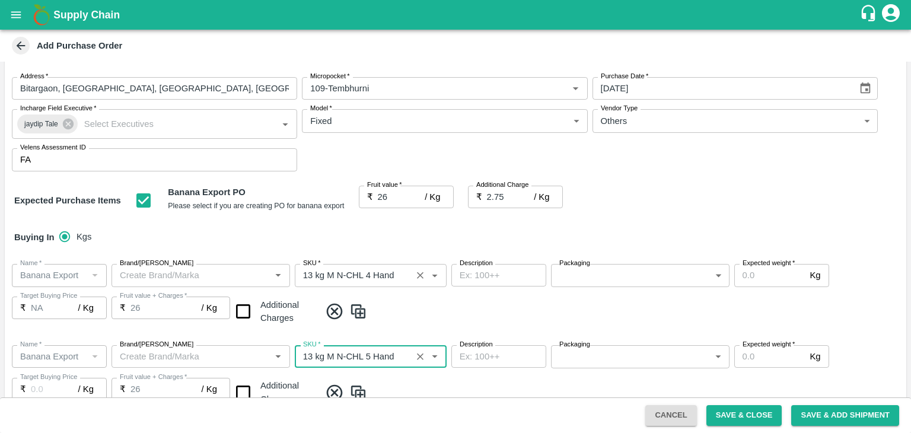
type input "NA"
type input "13 kg M N-CHL 5 Hand"
click at [453, 303] on span at bounding box center [610, 312] width 581 height 20
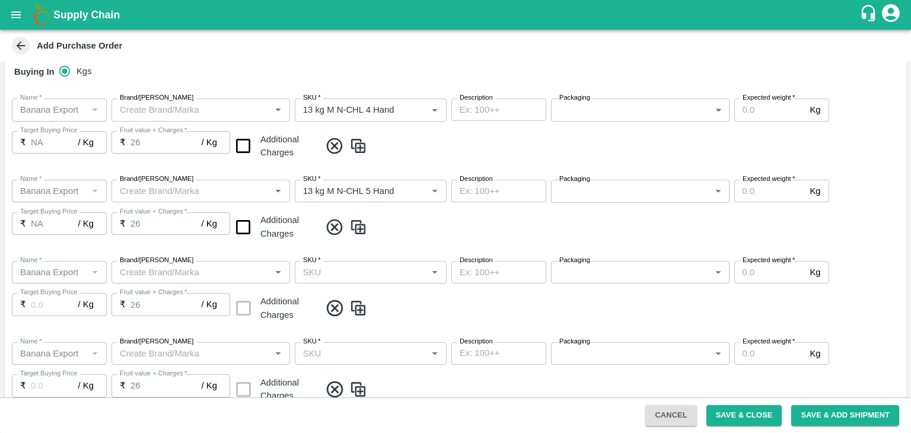
scroll to position [227, 0]
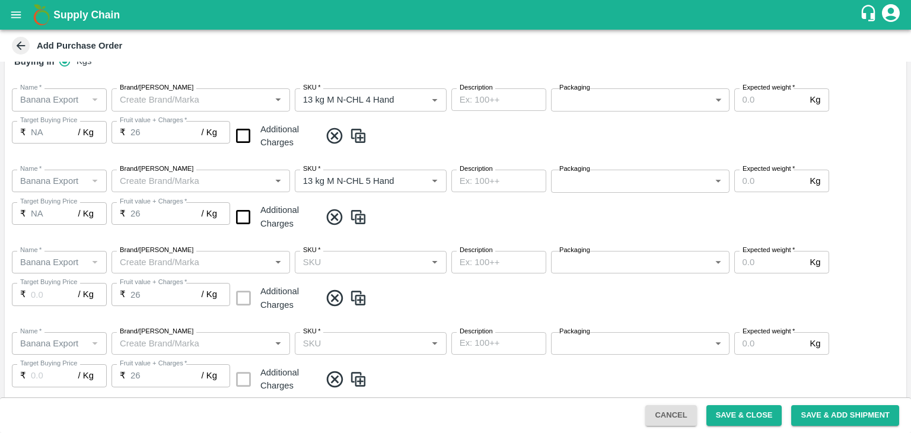
click at [396, 262] on input "SKU   *" at bounding box center [360, 262] width 125 height 15
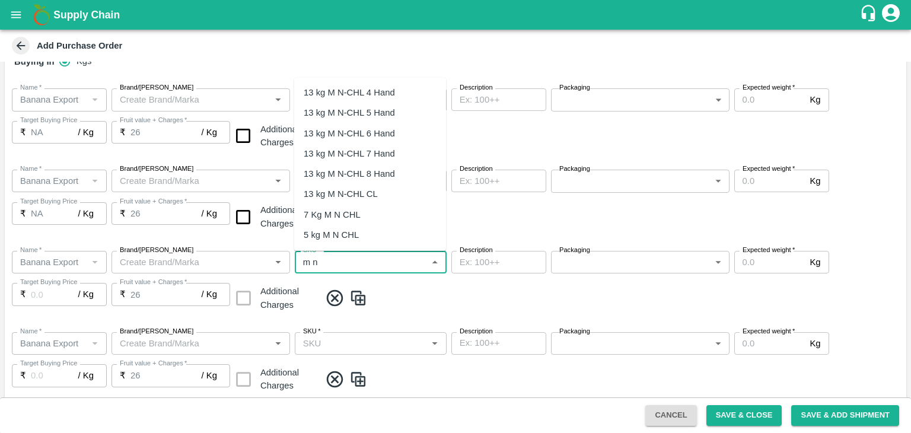
click at [381, 124] on div "13 kg M N-CHL 6 Hand" at bounding box center [370, 133] width 152 height 20
type input "13 kg M N-CHL 6 Hand"
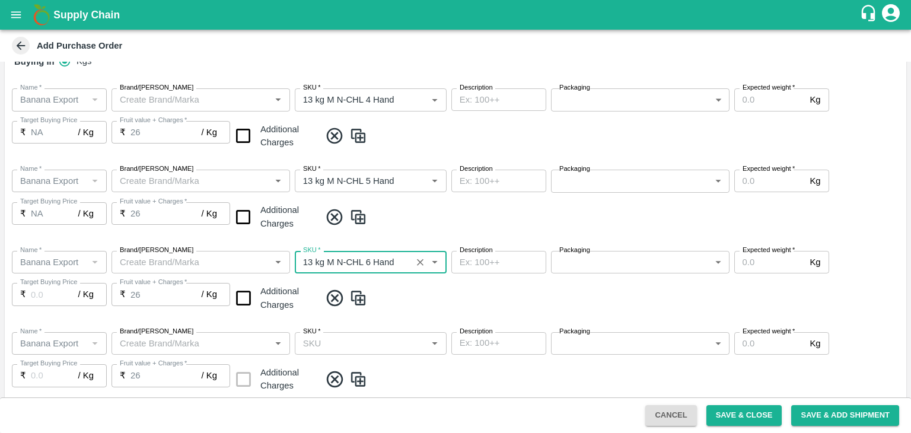
type input "NA"
type input "13 kg M N-CHL 6 Hand"
click at [402, 344] on input "SKU   *" at bounding box center [360, 343] width 125 height 15
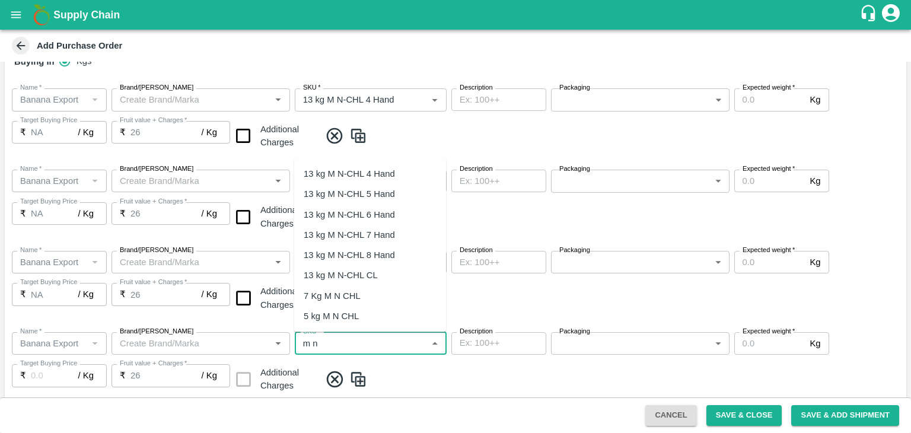
click at [392, 256] on div "13 kg M N-CHL 8 Hand" at bounding box center [349, 255] width 91 height 13
type input "13 kg M N-CHL 8 Hand"
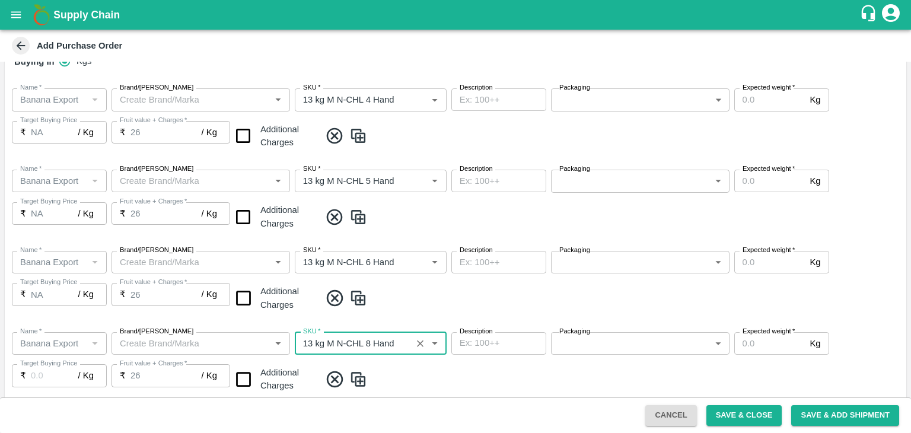
type input "NA"
type input "13 kg M N-CHL 8 Hand"
click at [417, 301] on span at bounding box center [610, 298] width 581 height 20
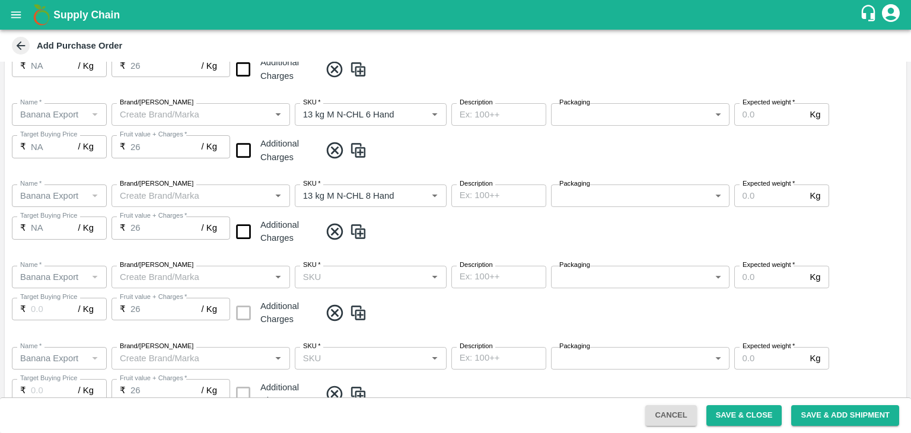
scroll to position [383, 0]
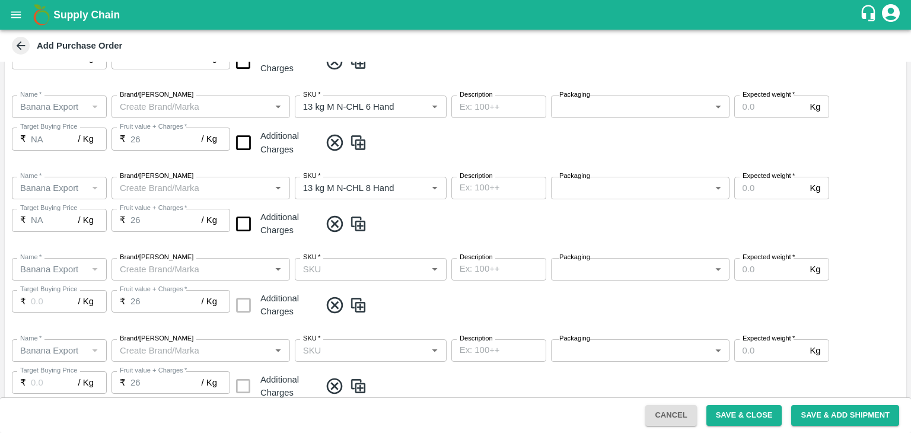
click at [397, 276] on div "SKU   *" at bounding box center [371, 269] width 152 height 23
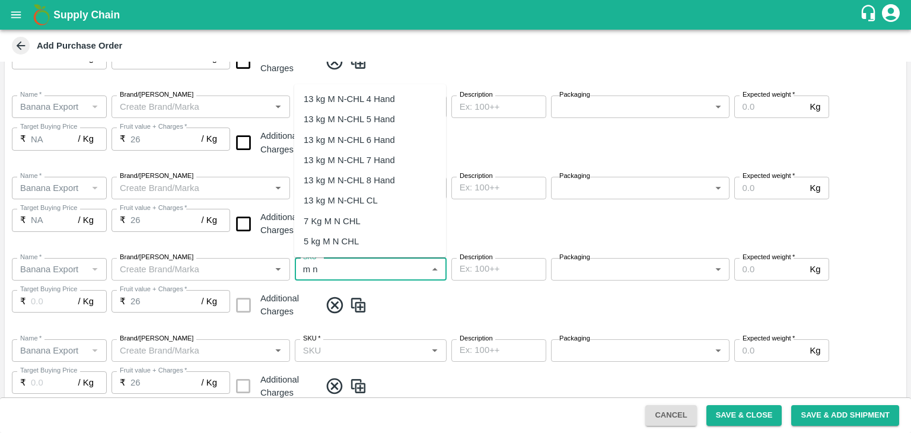
click at [370, 200] on div "13 kg M N-CHL CL" at bounding box center [341, 200] width 74 height 13
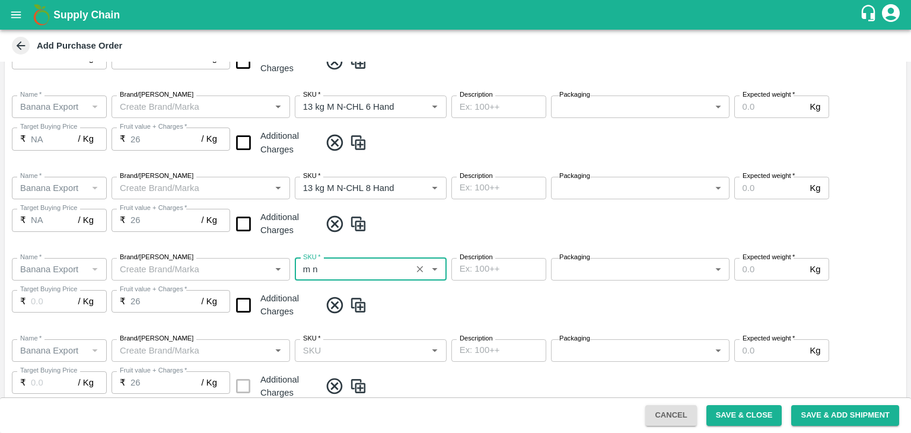
type input "13 kg M N-CHL CL"
type input "NA"
type input "13 kg M N-CHL CL"
click at [411, 343] on input "SKU   *" at bounding box center [360, 350] width 125 height 15
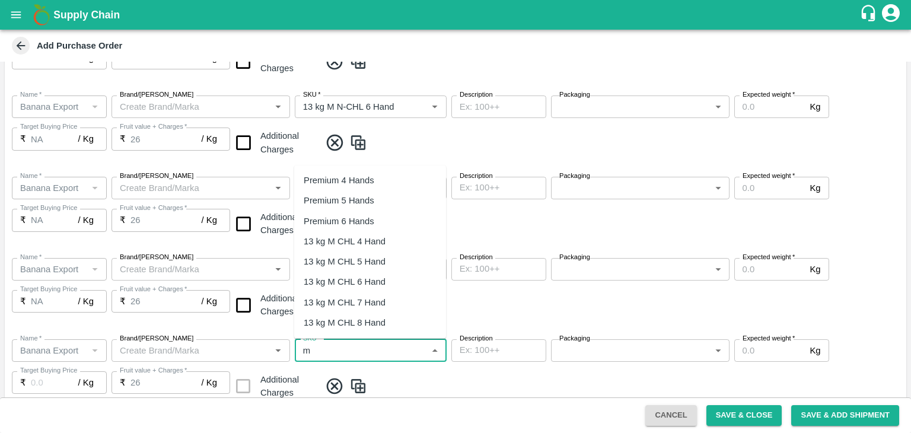
type input "m"
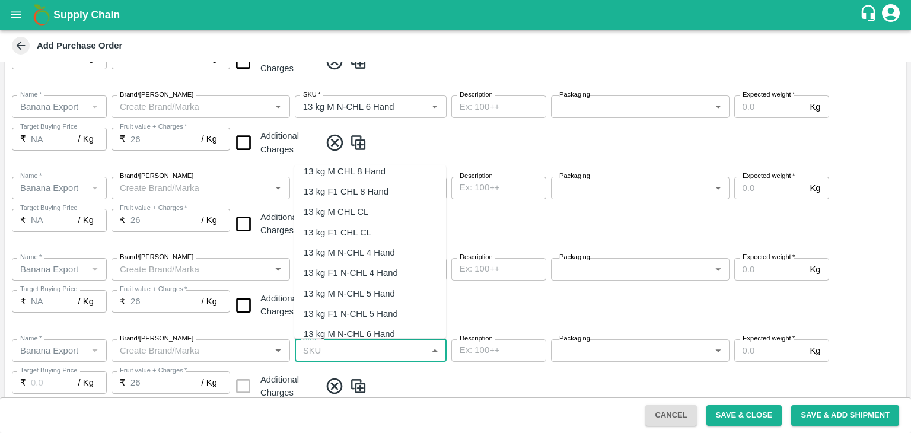
scroll to position [0, 0]
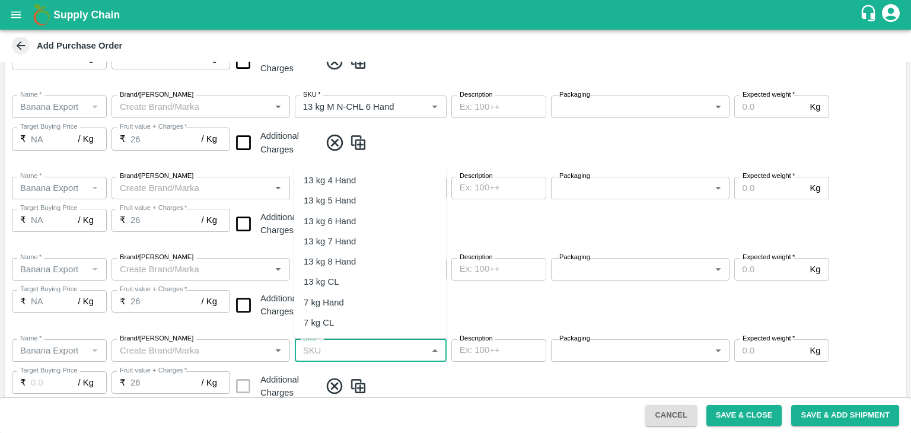
click at [499, 304] on span at bounding box center [610, 305] width 581 height 20
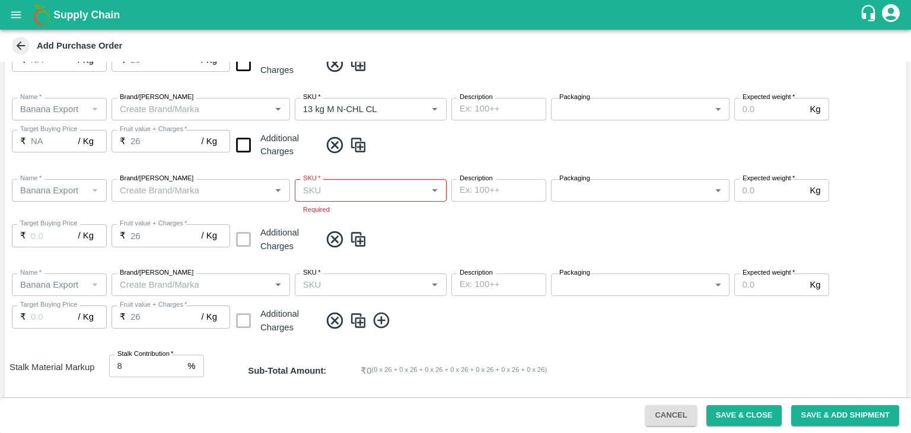
scroll to position [549, 0]
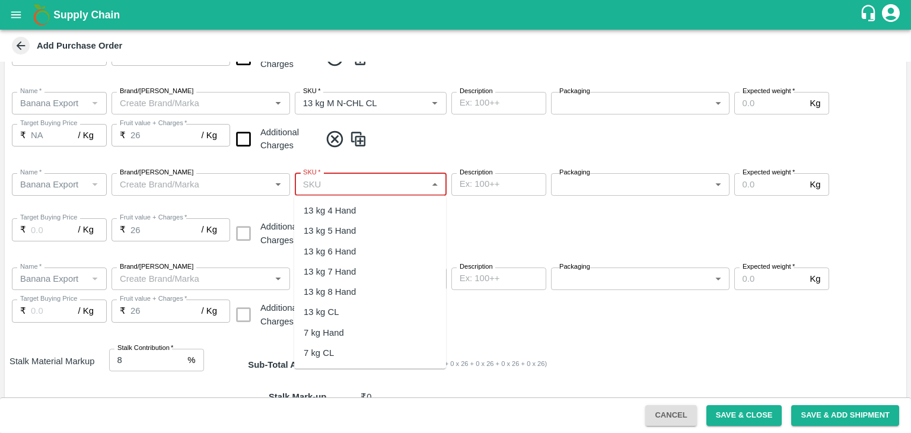
click at [360, 185] on input "SKU   *" at bounding box center [360, 184] width 125 height 15
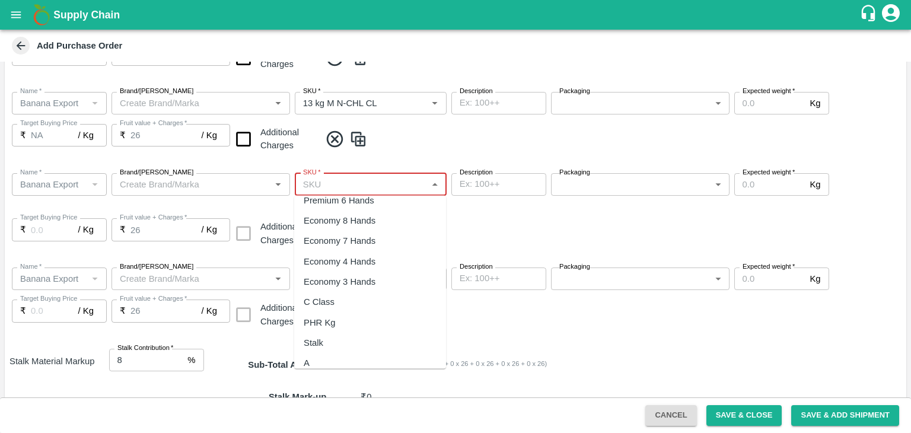
scroll to position [215, 0]
click at [344, 317] on div "PHR Kg" at bounding box center [370, 321] width 152 height 20
type input "PHR Kg"
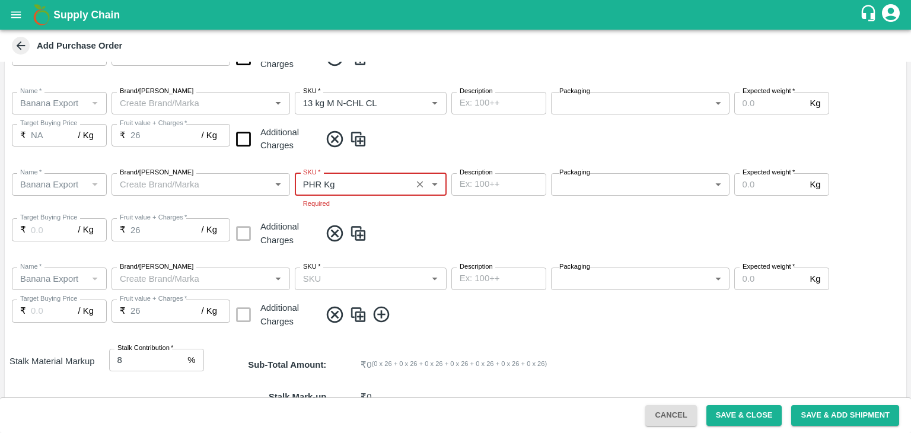
type input "NA"
click at [380, 275] on div "SKU   *" at bounding box center [371, 279] width 152 height 23
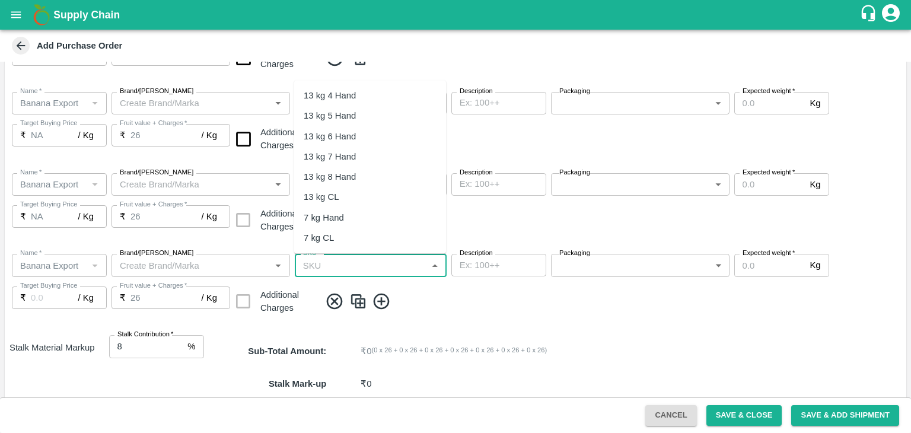
click at [377, 265] on input "SKU   *" at bounding box center [360, 264] width 125 height 15
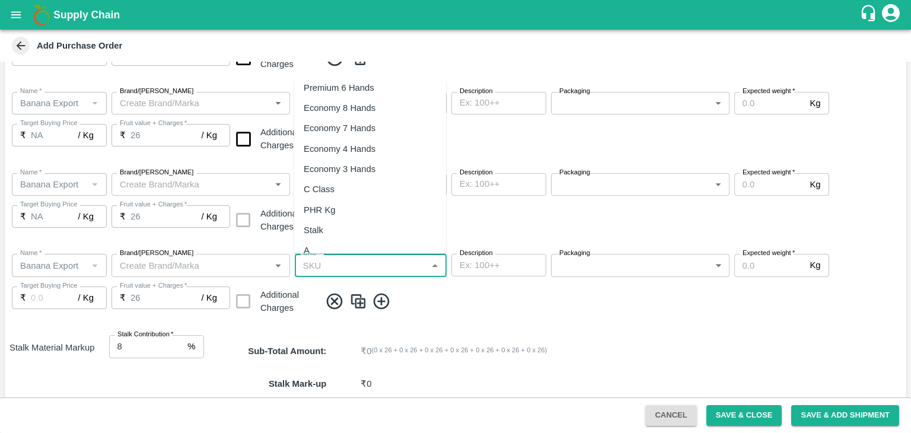
click at [326, 179] on div "C Class" at bounding box center [370, 189] width 152 height 20
type input "C Class"
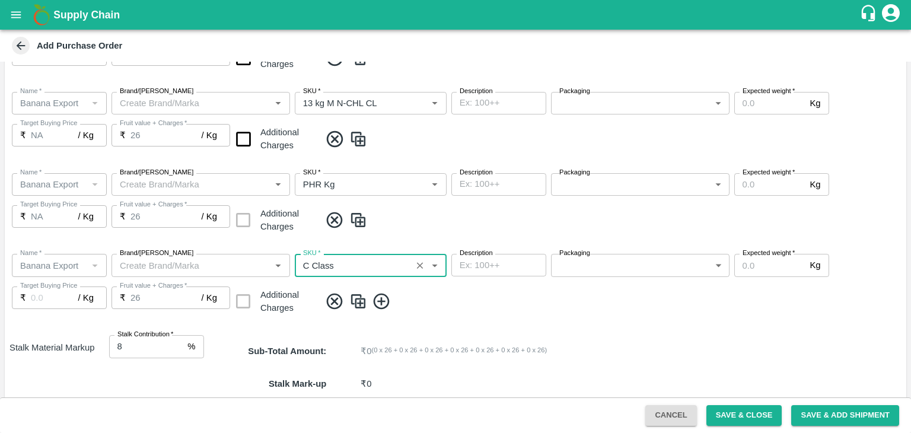
type input "NA"
click at [244, 136] on input "checkbox" at bounding box center [243, 139] width 30 height 30
checkbox input "true"
type input "28.75"
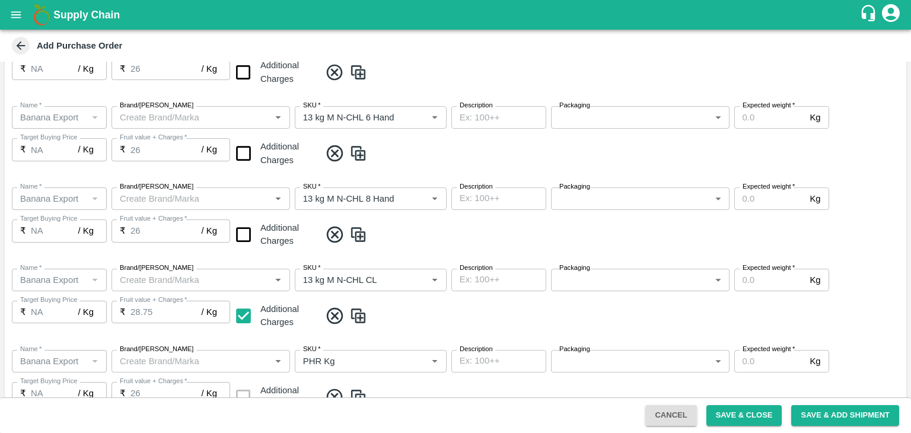
scroll to position [371, 0]
click at [242, 160] on input "checkbox" at bounding box center [243, 154] width 30 height 30
checkbox input "true"
type input "28.75"
click at [241, 227] on input "checkbox" at bounding box center [243, 236] width 30 height 30
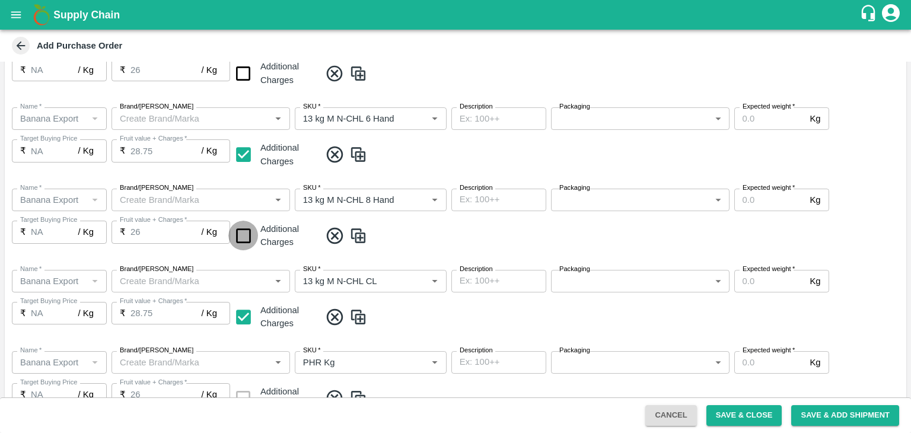
checkbox input "true"
type input "28.75"
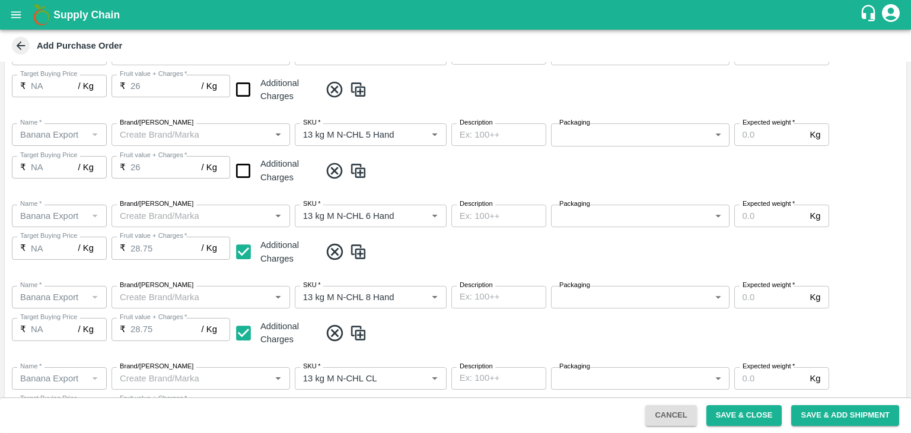
click at [222, 85] on div "₹ 26 / Kg Fruit value + Charges" at bounding box center [171, 86] width 119 height 23
click at [235, 86] on input "checkbox" at bounding box center [243, 90] width 30 height 30
checkbox input "true"
type input "28.75"
click at [244, 164] on input "checkbox" at bounding box center [243, 171] width 30 height 30
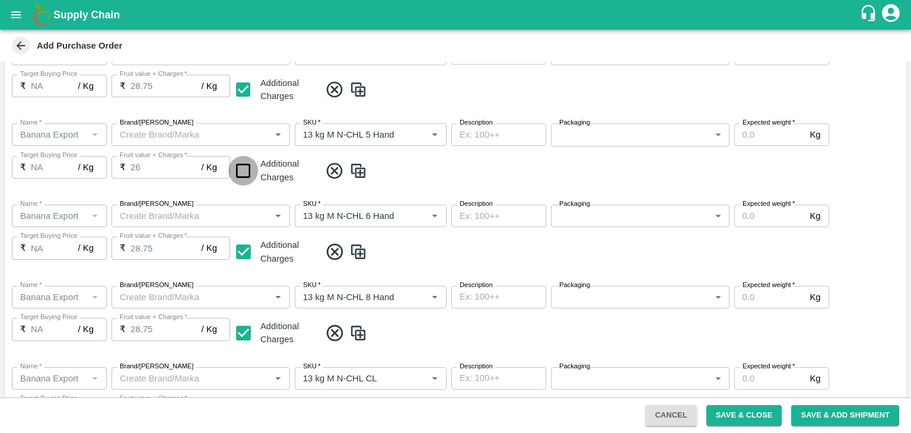
checkbox input "true"
type input "28.75"
click at [455, 172] on span at bounding box center [610, 171] width 581 height 20
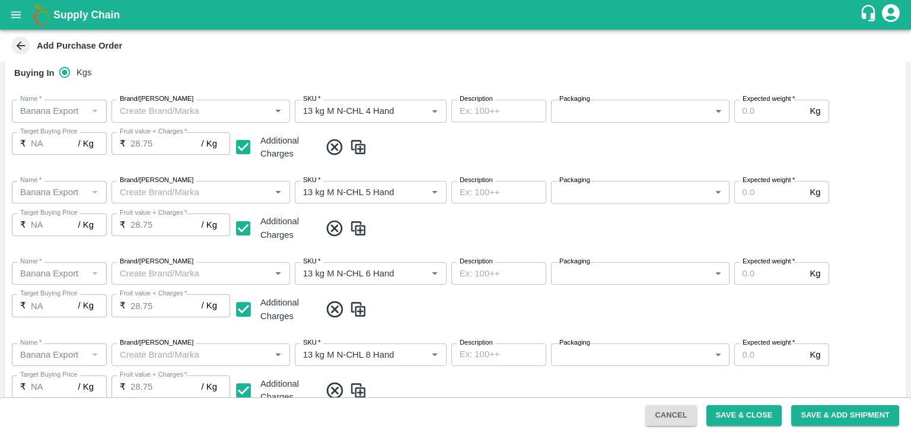
click at [771, 113] on input "Expected weight   *" at bounding box center [770, 111] width 71 height 23
type input "1500"
click at [762, 195] on input "Expected weight   *" at bounding box center [770, 192] width 71 height 23
type input "1500"
click at [765, 281] on input "Expected weight   *" at bounding box center [770, 273] width 71 height 23
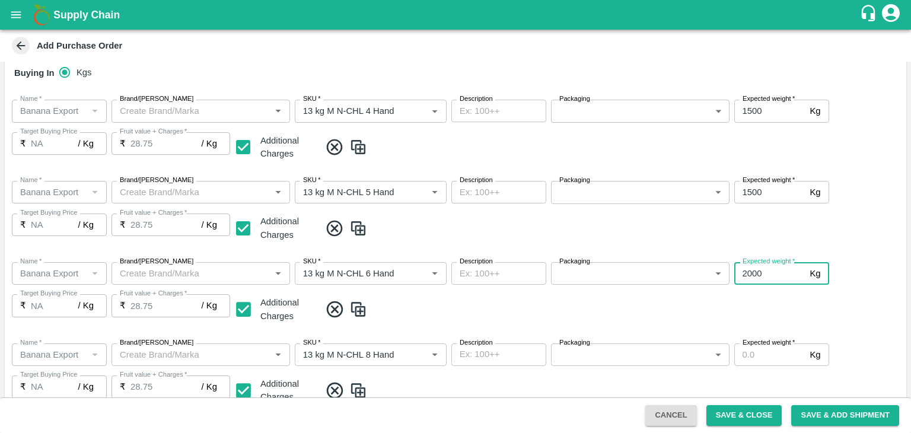
type input "2000"
click at [783, 317] on span at bounding box center [610, 310] width 581 height 20
click at [774, 356] on input "Expected weight   *" at bounding box center [770, 355] width 71 height 23
type input "2000"
click at [793, 379] on div "Name   * Name   * Brand/Marka Brand/Marka SKU   * SKU   * Description x Descrip…" at bounding box center [456, 374] width 902 height 81
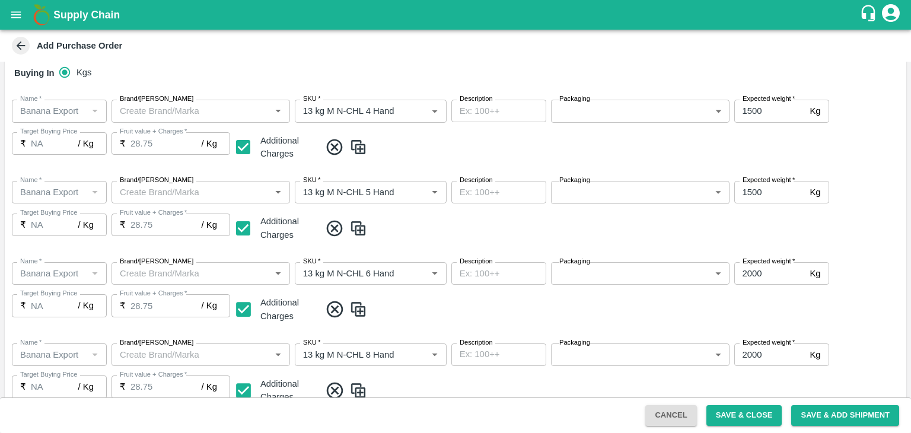
scroll to position [446, 0]
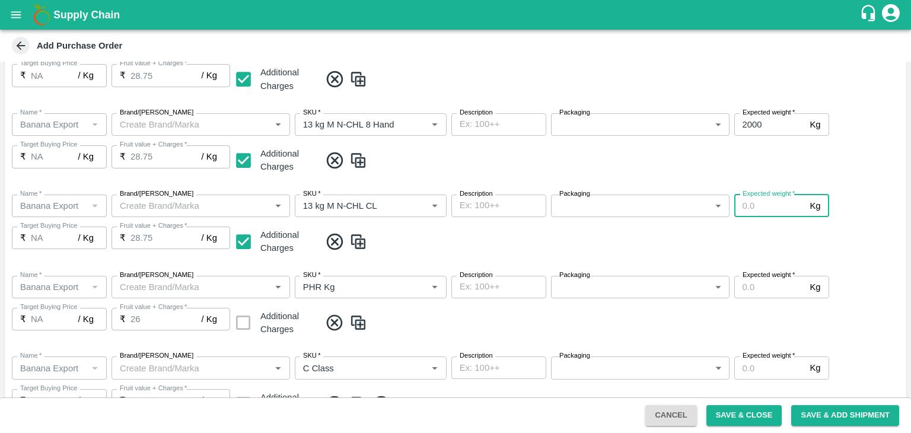
click at [767, 210] on input "Expected weight   *" at bounding box center [770, 206] width 71 height 23
type input "1500"
click at [761, 283] on input "Expected weight   *" at bounding box center [770, 287] width 71 height 23
type input "100"
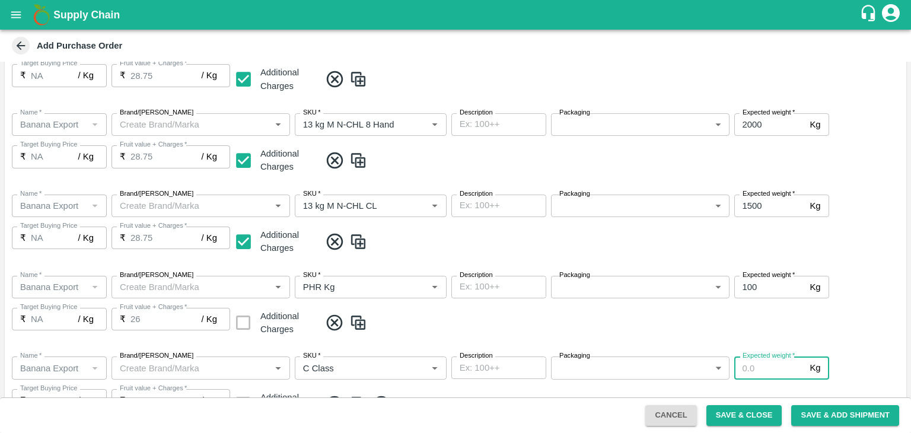
click at [776, 366] on div "Name   * Name   * Brand/Marka Brand/Marka SKU   * SKU   * Description x Descrip…" at bounding box center [456, 387] width 902 height 81
click at [776, 366] on input "Expected weight   *" at bounding box center [770, 368] width 71 height 23
type input "350"
click at [629, 326] on span at bounding box center [610, 323] width 581 height 20
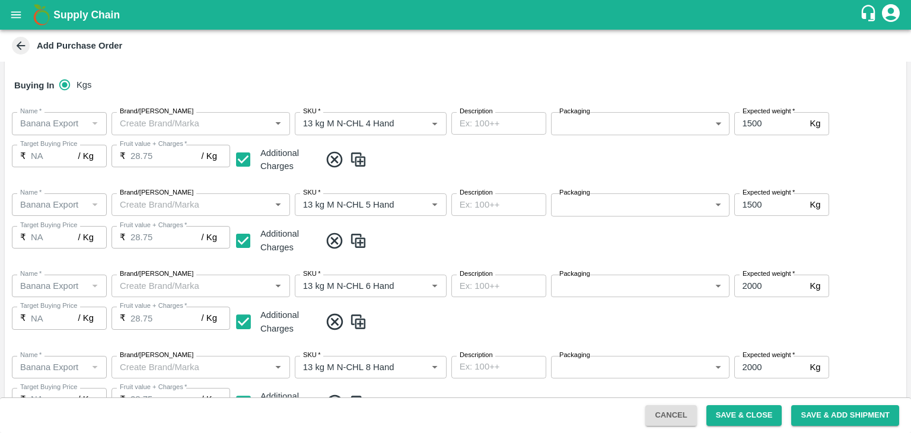
scroll to position [160, 0]
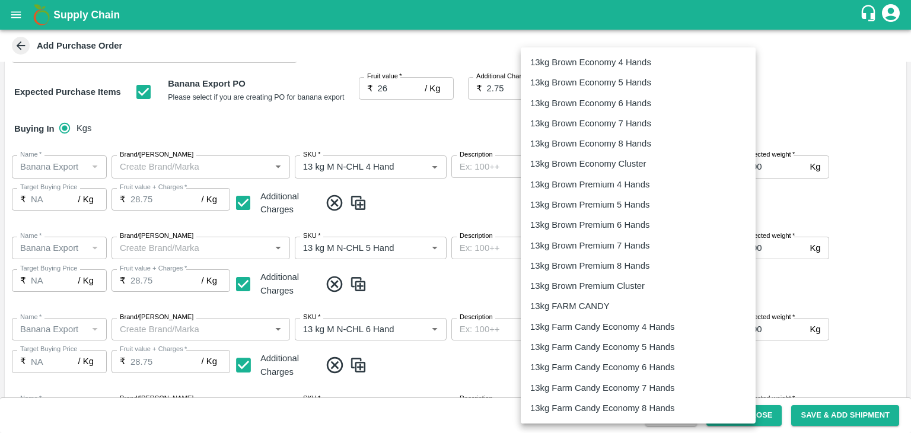
click at [608, 171] on body "Supply Chain Add Purchase Order PO Type   * Vendor Purchase 2 PO Type Buyers   …" at bounding box center [455, 216] width 911 height 433
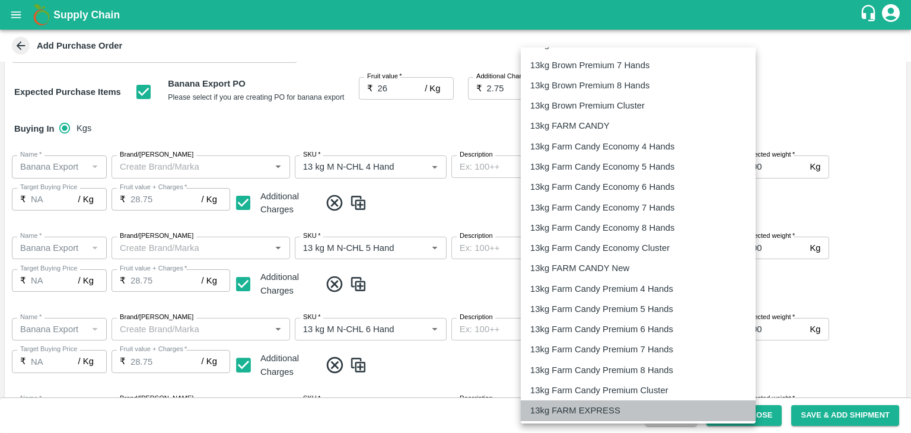
click at [600, 408] on p "13kg FARM EXPRESS" at bounding box center [575, 410] width 90 height 13
type input "468"
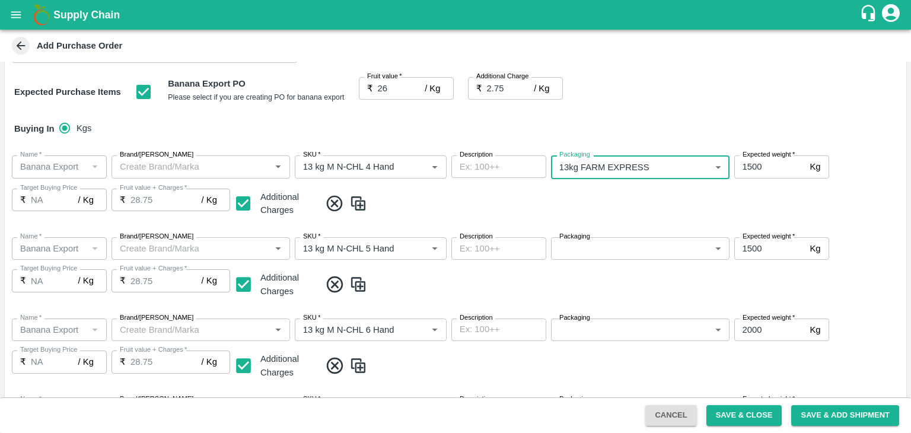
click at [607, 250] on body "Supply Chain Add Purchase Order PO Type   * Vendor Purchase 2 PO Type Buyers   …" at bounding box center [455, 216] width 911 height 433
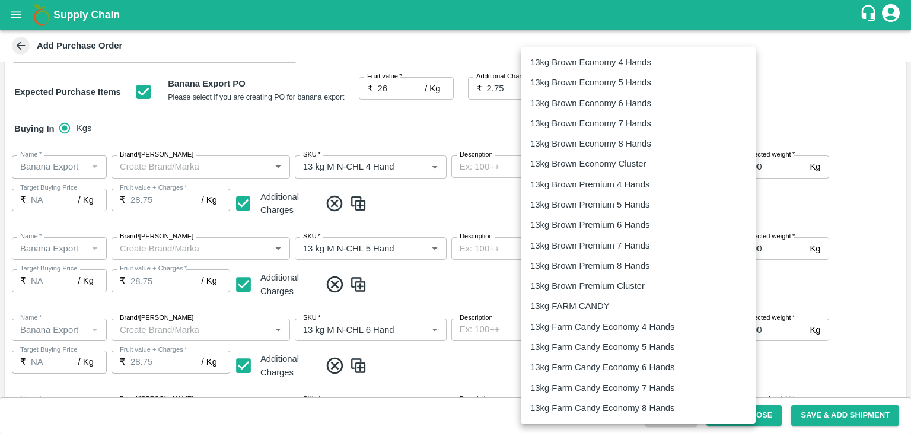
scroll to position [218, 0]
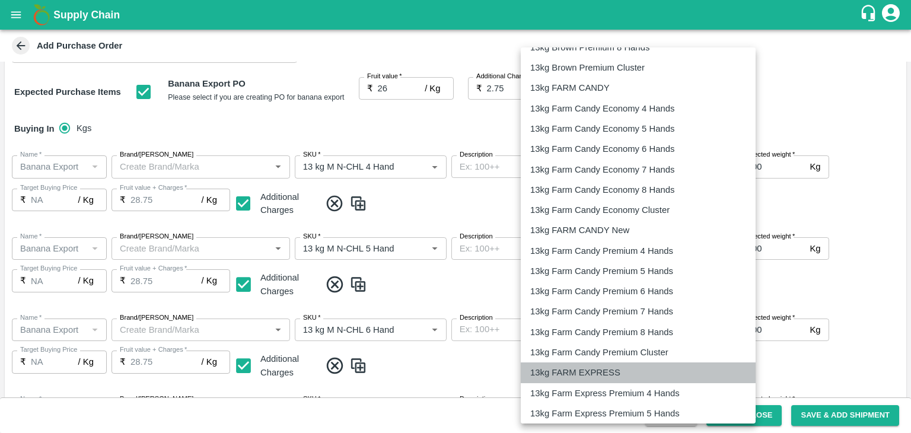
click at [608, 371] on p "13kg FARM EXPRESS" at bounding box center [575, 372] width 90 height 13
type input "468"
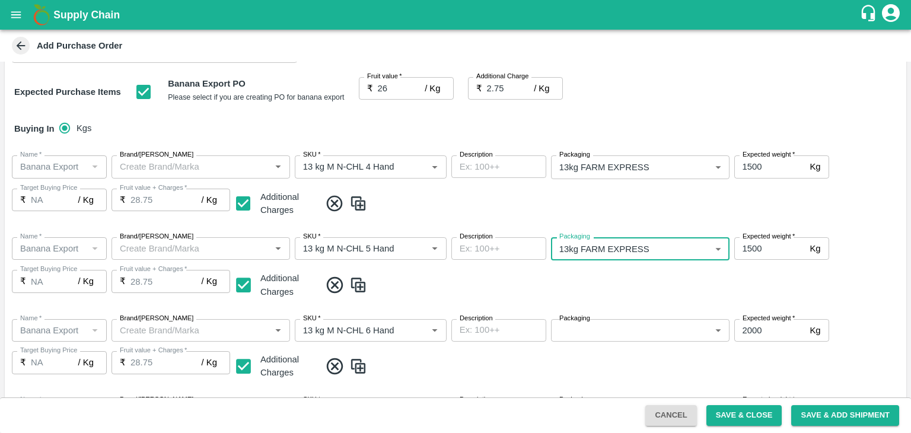
click at [636, 323] on body "Supply Chain Add Purchase Order PO Type   * Vendor Purchase 2 PO Type Buyers   …" at bounding box center [455, 216] width 911 height 433
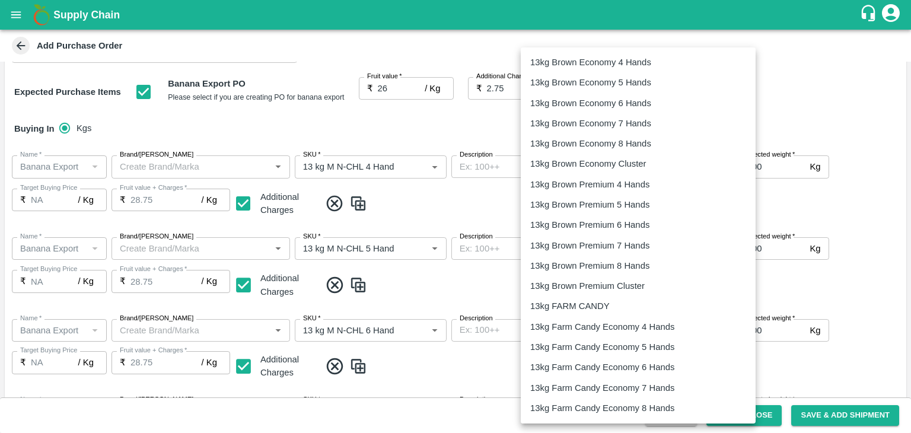
scroll to position [306, 0]
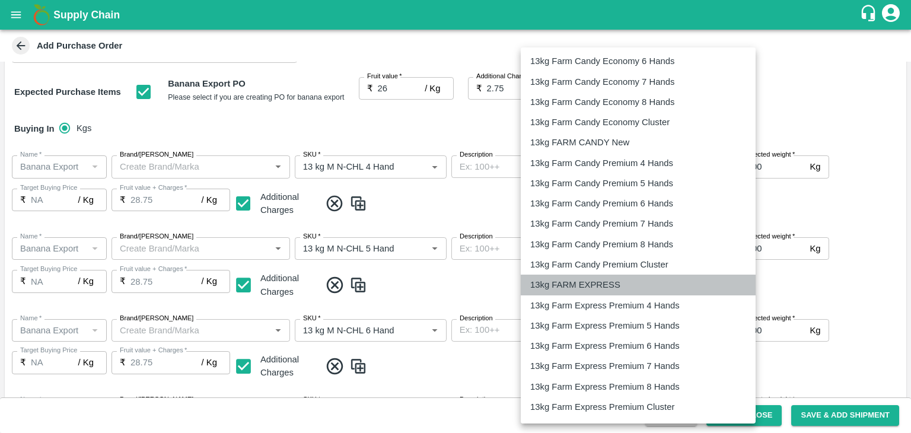
click at [612, 282] on p "13kg FARM EXPRESS" at bounding box center [575, 284] width 90 height 13
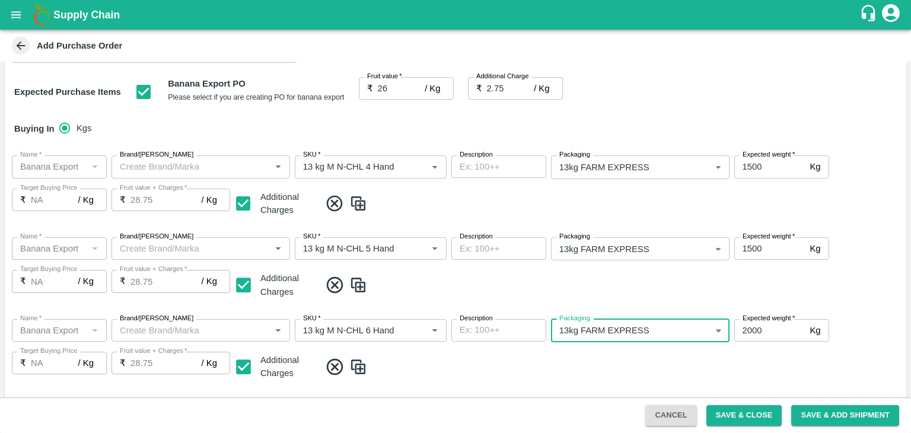
type input "468"
click at [660, 286] on span at bounding box center [610, 285] width 581 height 20
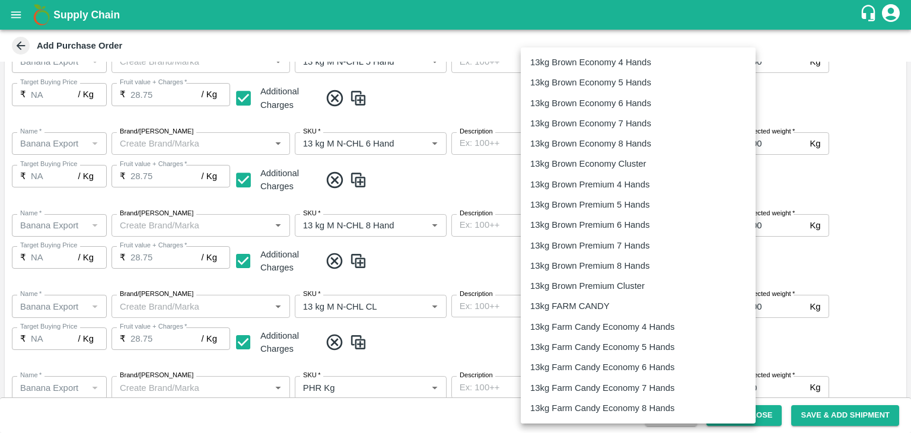
click at [624, 223] on body "Supply Chain Add Purchase Order PO Type   * Vendor Purchase 2 PO Type Buyers   …" at bounding box center [455, 216] width 911 height 433
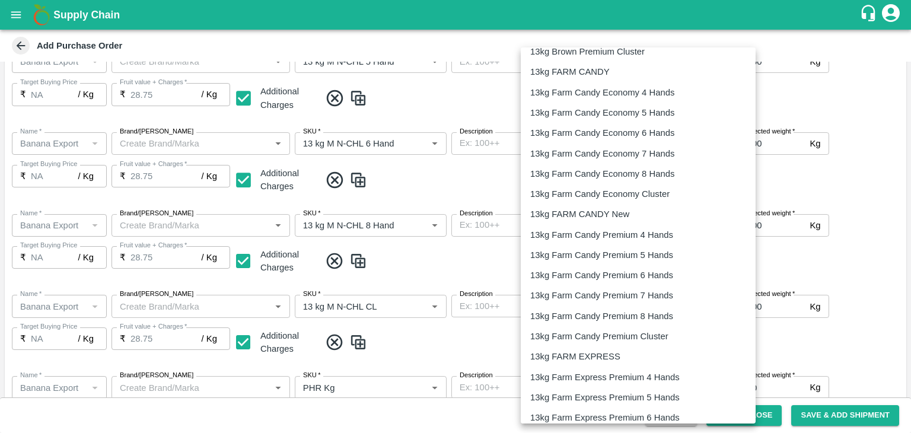
click at [609, 350] on p "13kg FARM EXPRESS" at bounding box center [575, 356] width 90 height 13
type input "468"
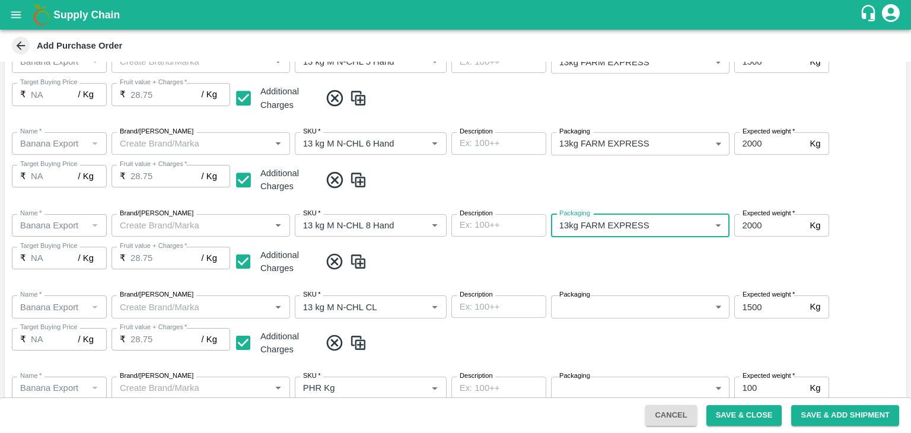
click at [626, 303] on body "Supply Chain Add Purchase Order PO Type   * Vendor Purchase 2 PO Type Buyers   …" at bounding box center [455, 216] width 911 height 433
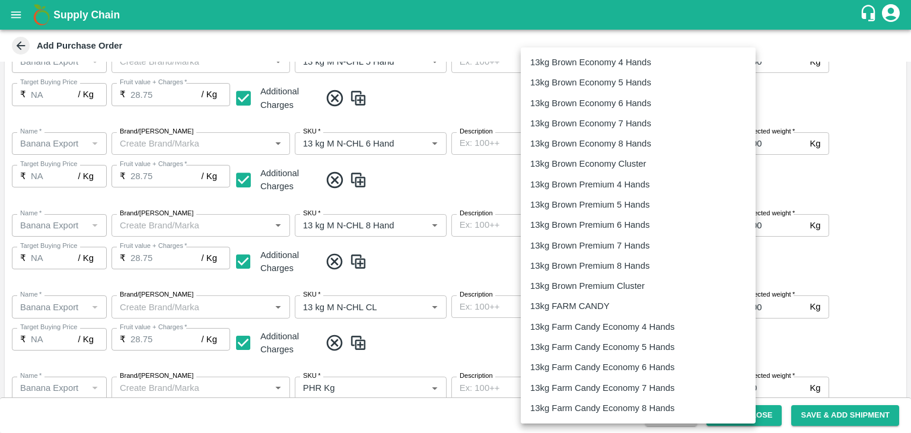
scroll to position [268, 0]
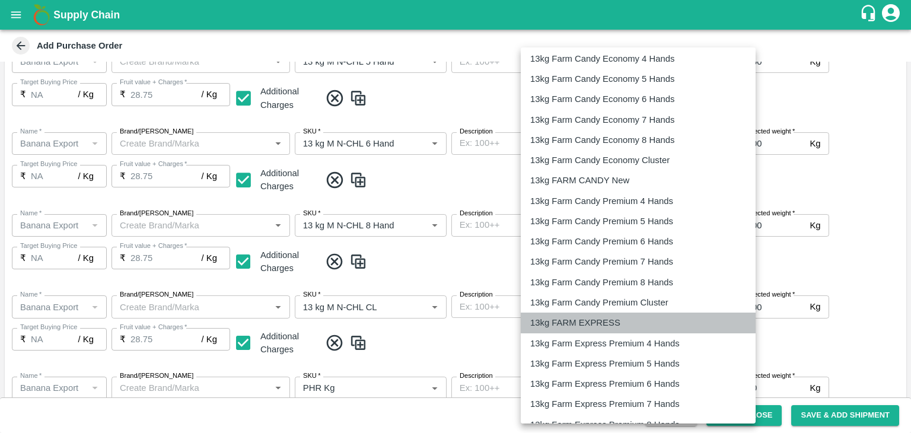
click at [613, 320] on p "13kg FARM EXPRESS" at bounding box center [575, 322] width 90 height 13
type input "468"
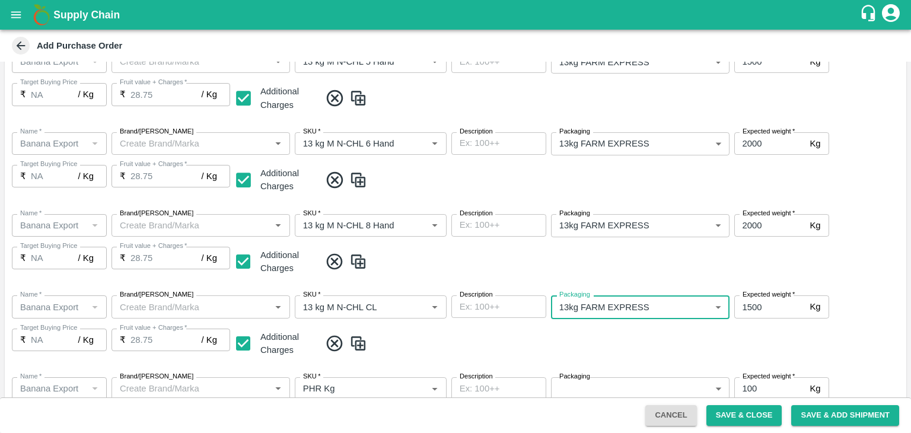
click at [643, 339] on span at bounding box center [610, 344] width 581 height 20
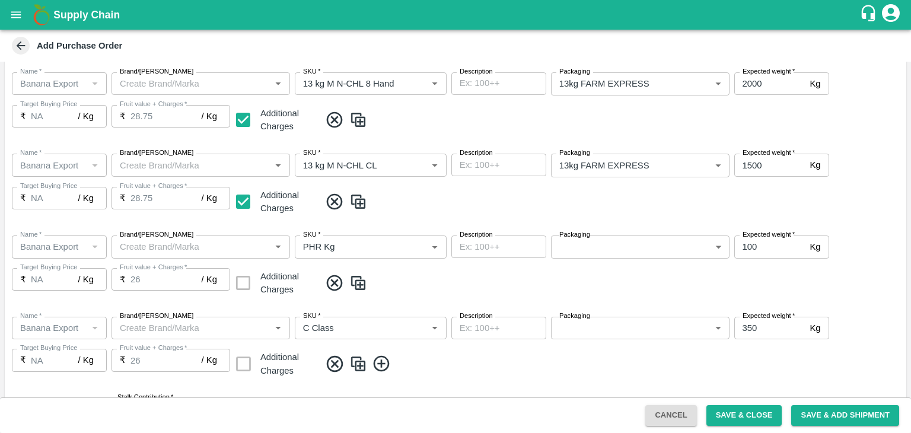
scroll to position [494, 0]
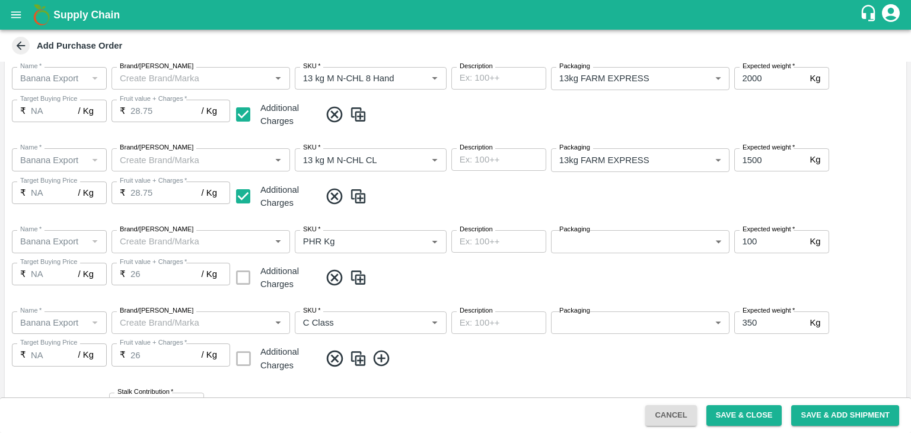
click at [613, 241] on body "Supply Chain Add Purchase Order PO Type   * Vendor Purchase 2 PO Type Buyers   …" at bounding box center [455, 216] width 911 height 433
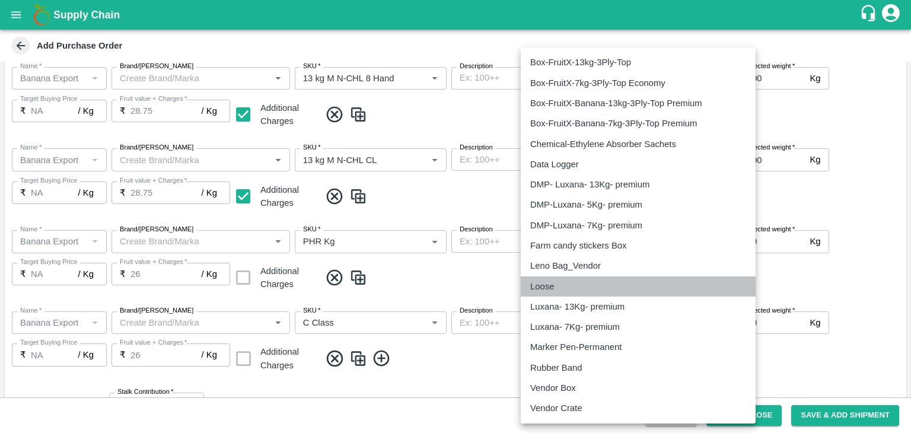
click at [549, 284] on p "Loose" at bounding box center [542, 286] width 24 height 13
type input "258"
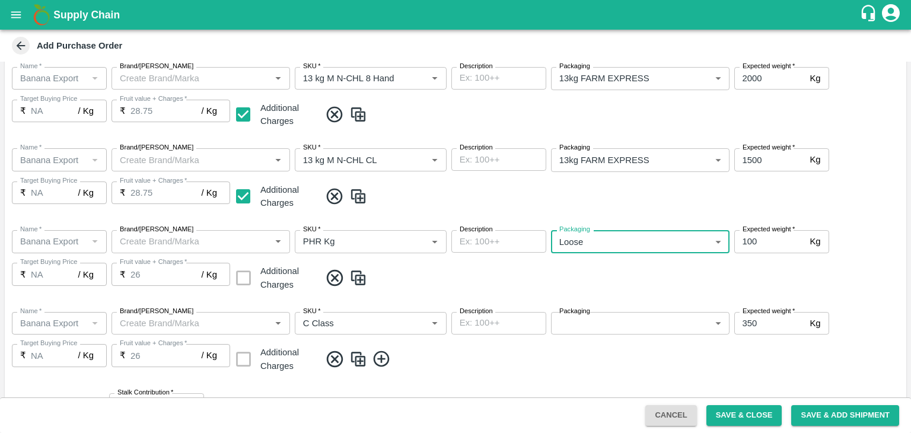
click at [604, 320] on body "Supply Chain Add Purchase Order PO Type   * Vendor Purchase 2 PO Type Buyers   …" at bounding box center [455, 216] width 911 height 433
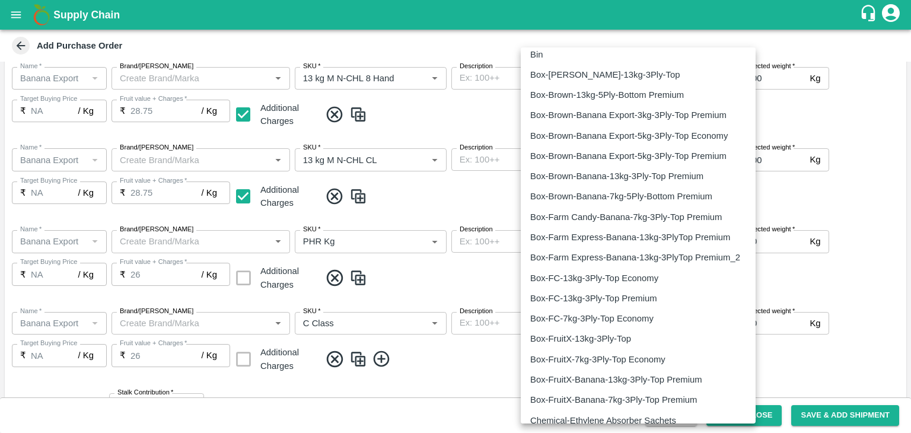
scroll to position [1912, 0]
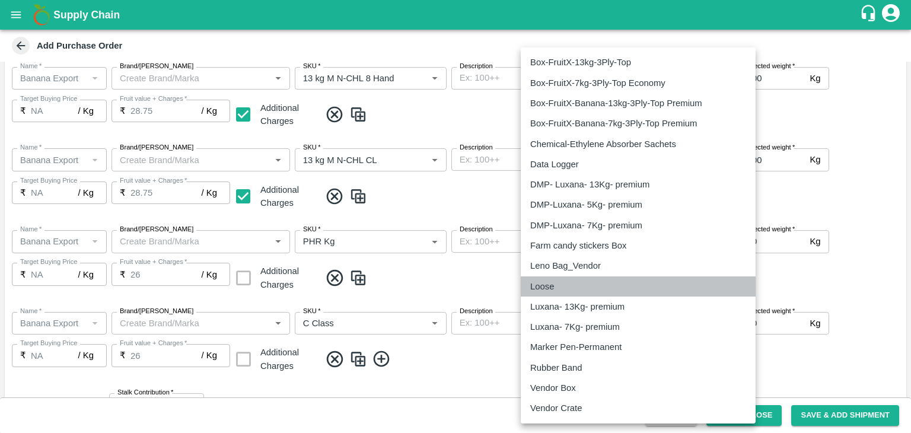
click at [553, 283] on p "Loose" at bounding box center [542, 286] width 24 height 13
type input "258"
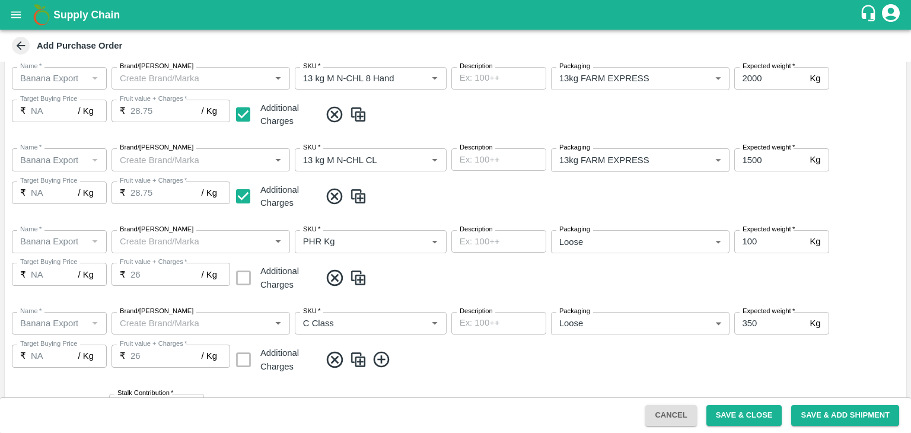
click at [632, 277] on span at bounding box center [610, 278] width 581 height 20
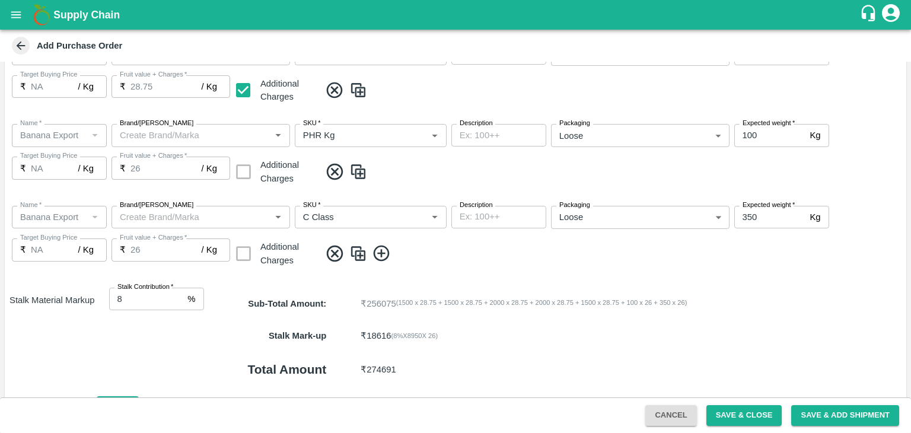
scroll to position [671, 0]
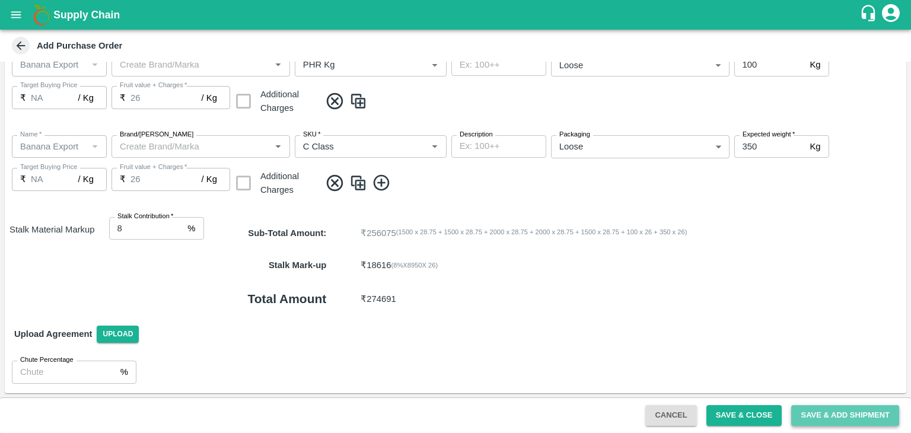
click at [841, 417] on button "Save & Add Shipment" at bounding box center [845, 415] width 108 height 21
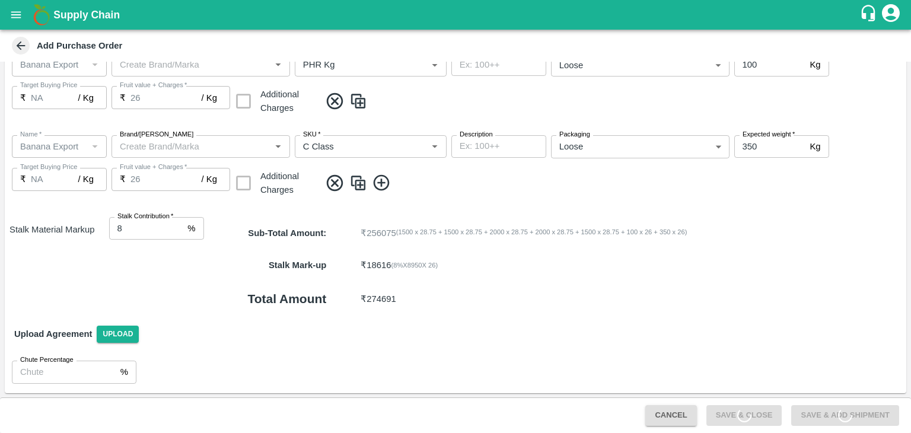
click at [841, 417] on icon at bounding box center [845, 415] width 14 height 14
click at [841, 417] on icon at bounding box center [846, 415] width 16 height 16
click at [841, 417] on icon at bounding box center [845, 415] width 14 height 14
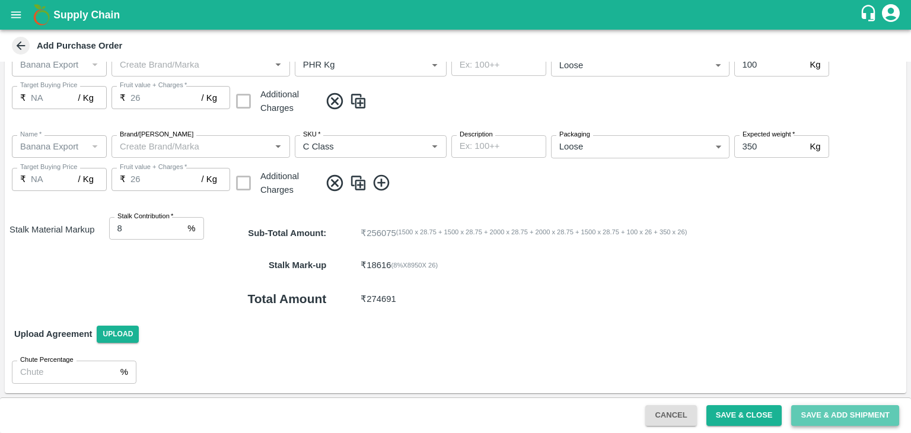
click at [841, 417] on button "Save & Add Shipment" at bounding box center [845, 415] width 108 height 21
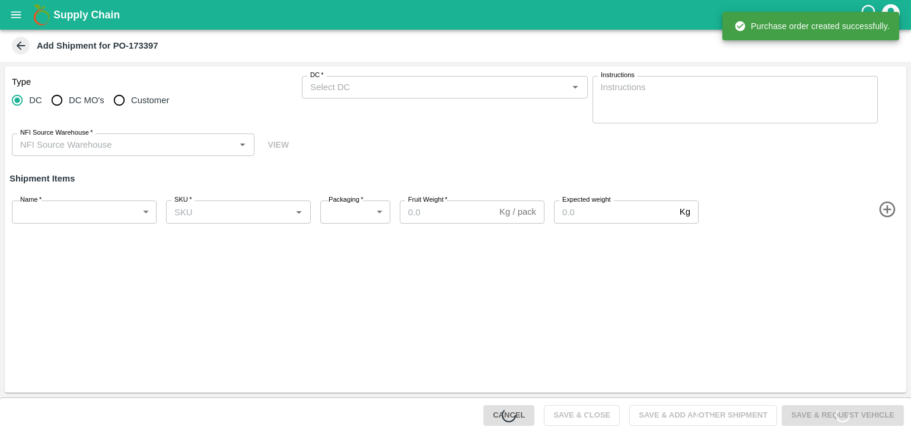
type input "39134-Kadambari Fruit Supplier"
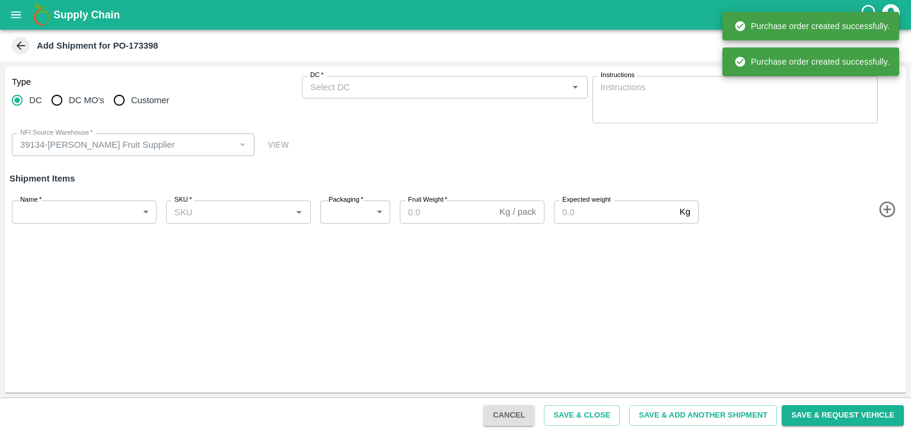
click at [14, 17] on icon "open drawer" at bounding box center [15, 14] width 13 height 13
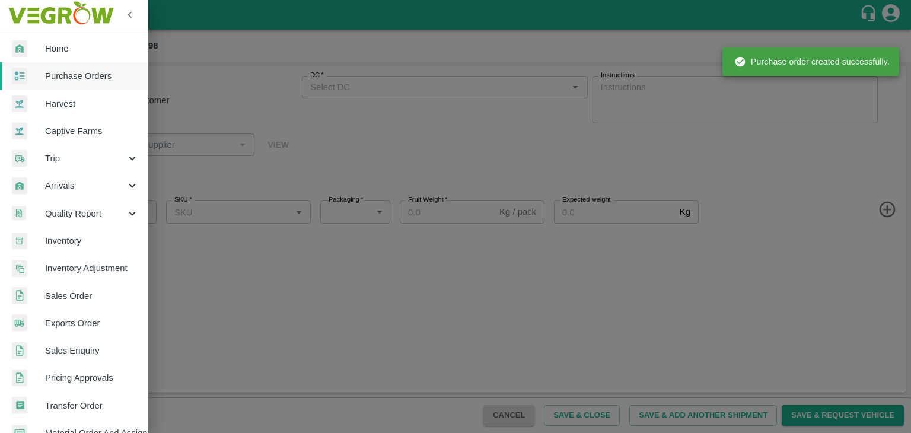
click at [65, 75] on span "Purchase Orders" at bounding box center [92, 75] width 94 height 13
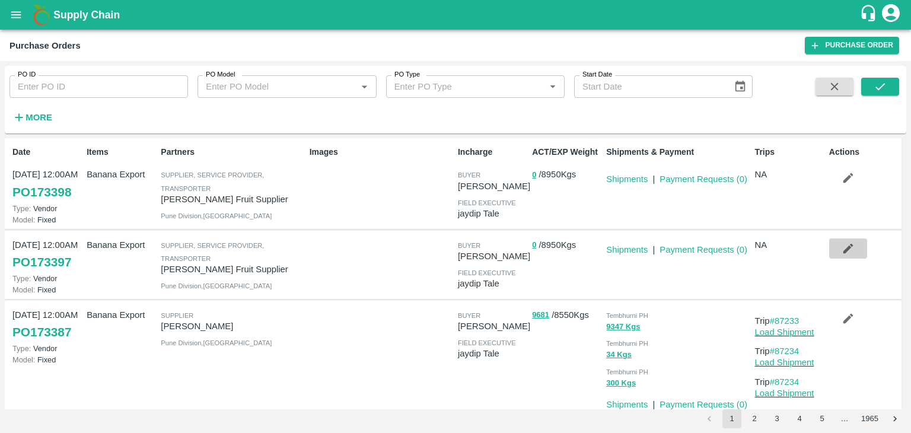
click at [842, 249] on icon "button" at bounding box center [848, 248] width 13 height 13
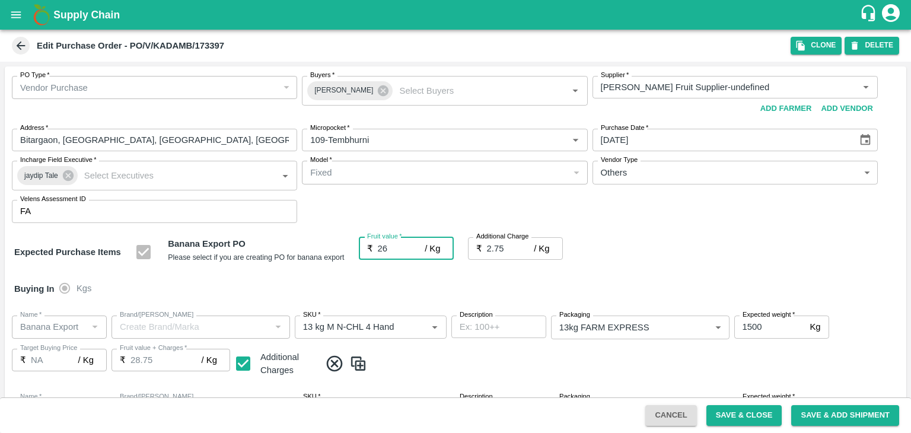
click at [399, 250] on input "26" at bounding box center [401, 248] width 47 height 23
type input "2"
type input "4.75"
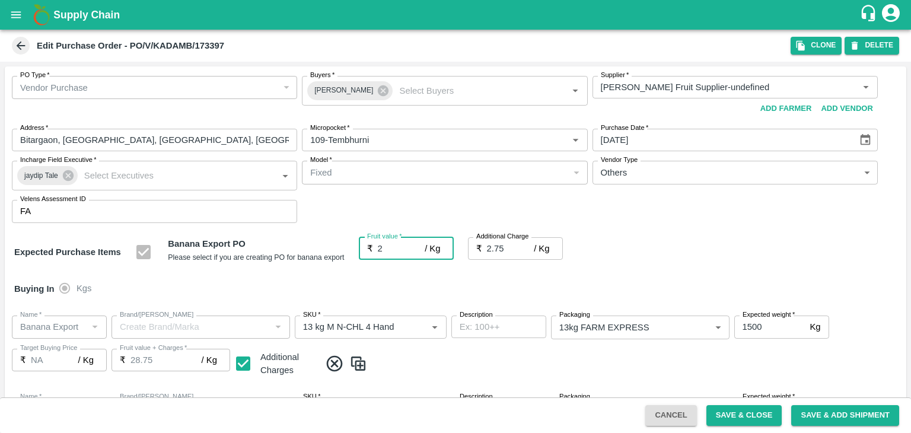
type input "4.75"
type input "2"
type input "24"
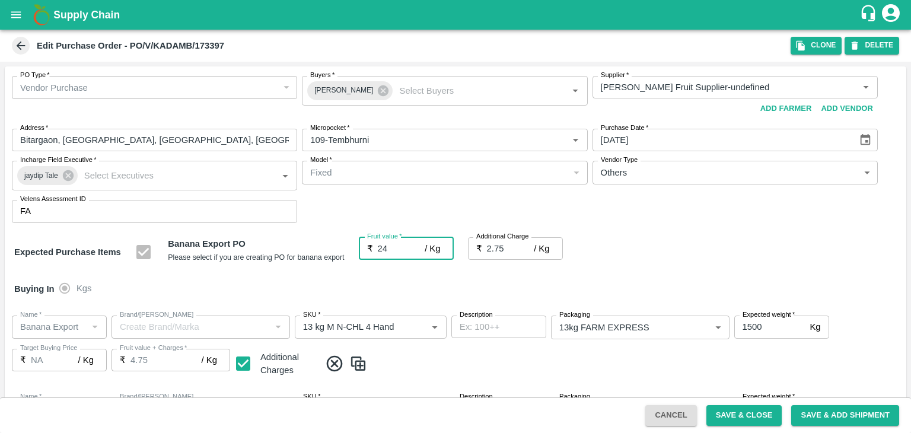
type input "26.75"
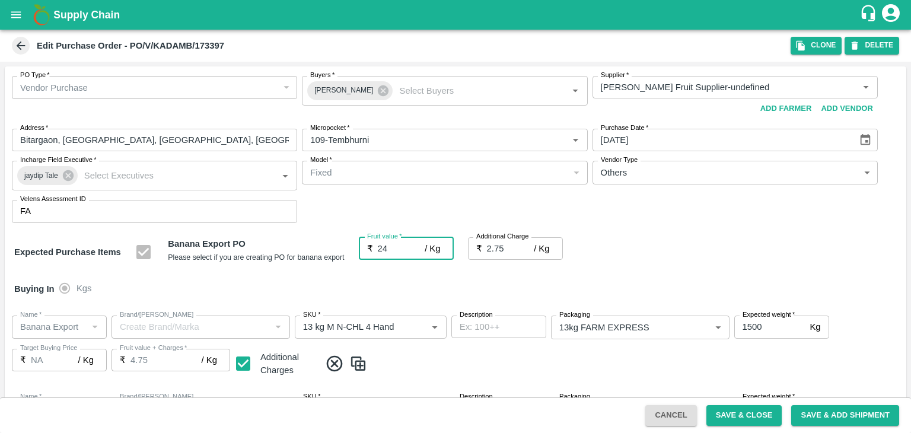
type input "24"
click at [485, 295] on div "Buying In Kgs" at bounding box center [456, 289] width 902 height 34
click at [615, 206] on div "PO Type   * Vendor Purchase 2 PO Type Buyers   * Ajit Otari Buyers   * Supplier…" at bounding box center [456, 149] width 902 height 166
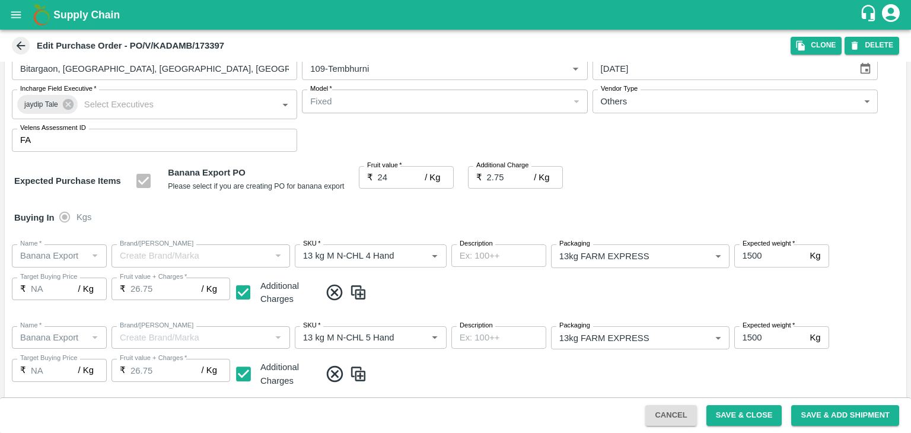
scroll to position [75, 0]
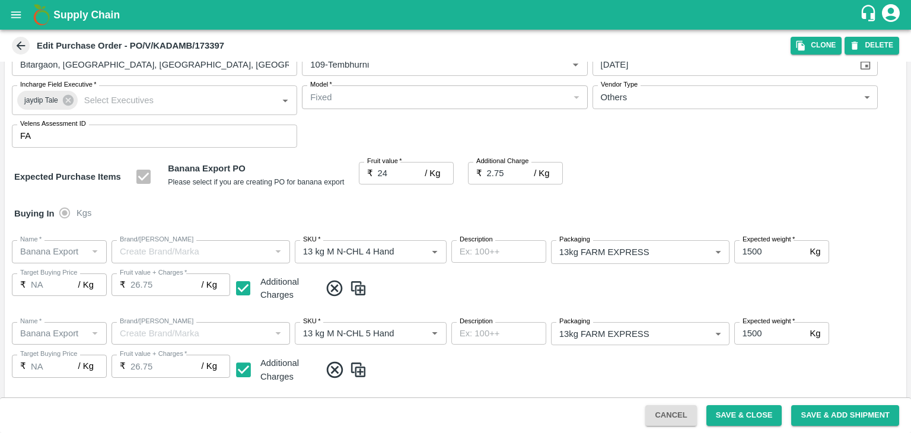
click at [333, 283] on icon at bounding box center [335, 289] width 20 height 20
type input "2000"
type input "1500"
type input "258"
type input "100"
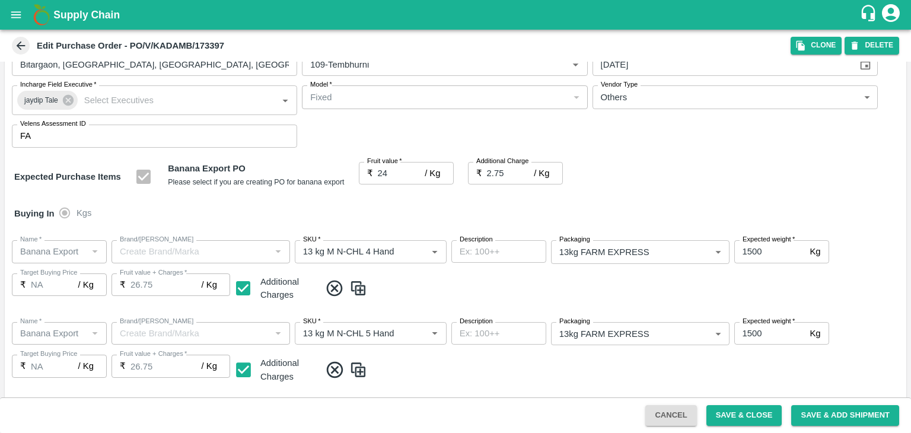
type input "24"
checkbox input "false"
type input "350"
type input "13 kg M N-CHL 5 Hand"
type input "13 kg M N-CHL 6 Hand"
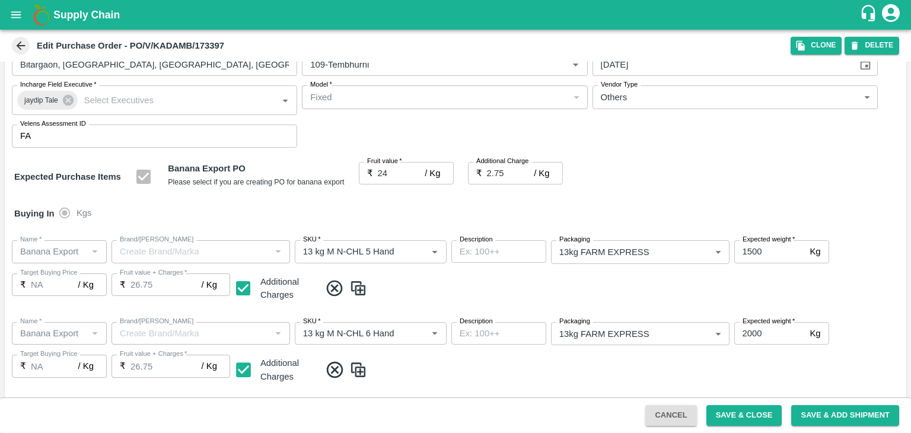
type input "13 kg M N-CHL 8 Hand"
type input "13 kg M N-CHL CL"
type input "PHR Kg"
type input "C Class"
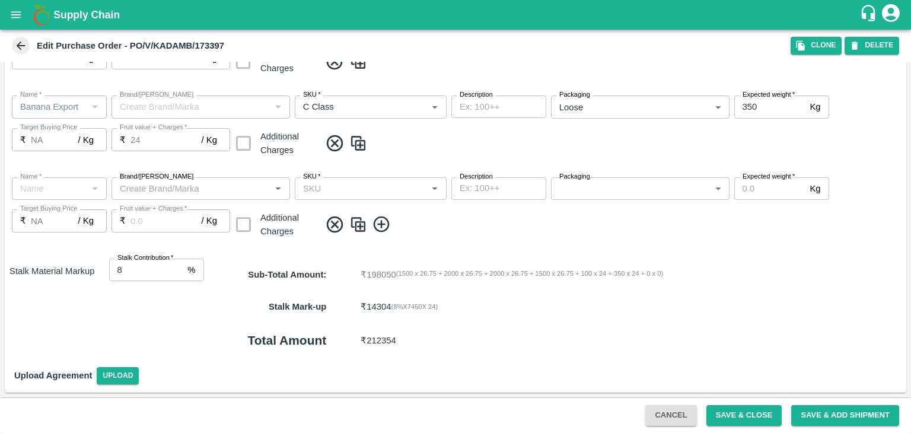
click at [331, 226] on icon at bounding box center [335, 225] width 20 height 20
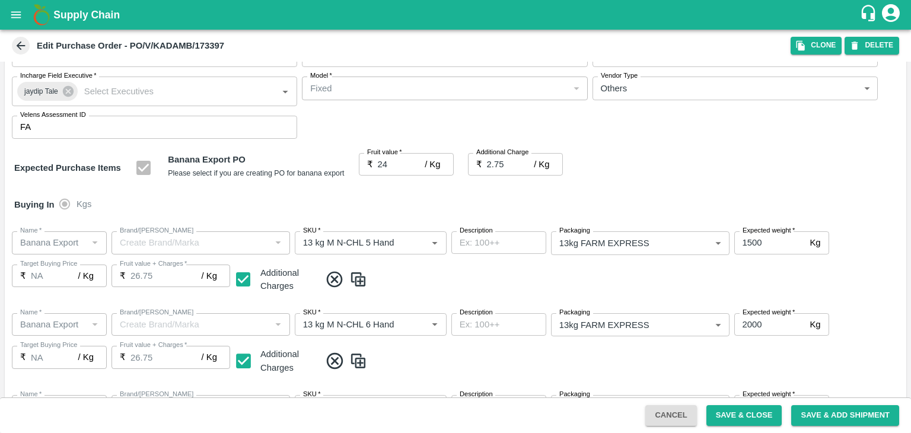
scroll to position [548, 0]
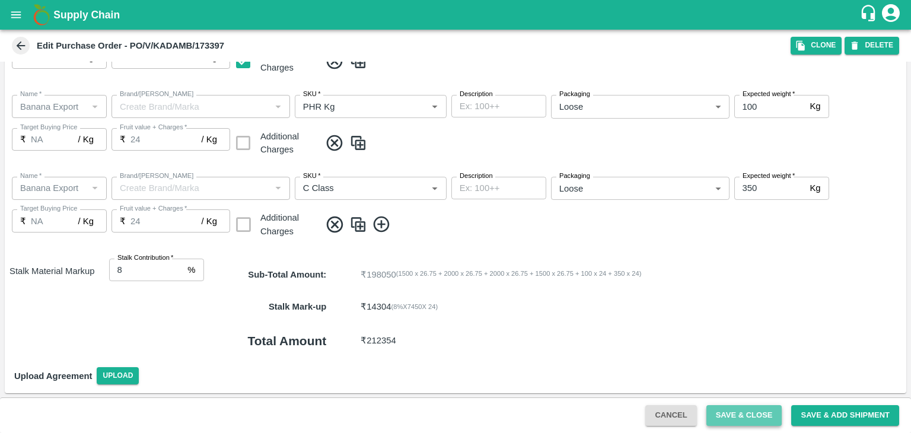
click at [754, 417] on button "Save & Close" at bounding box center [745, 415] width 76 height 21
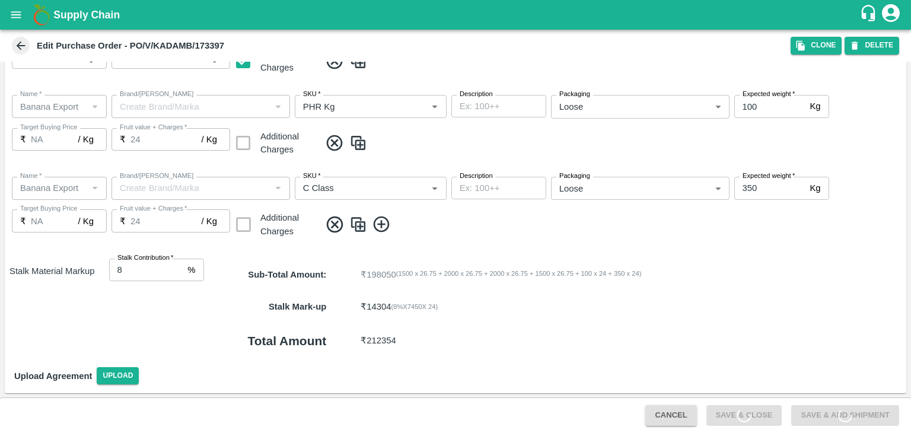
scroll to position [0, 0]
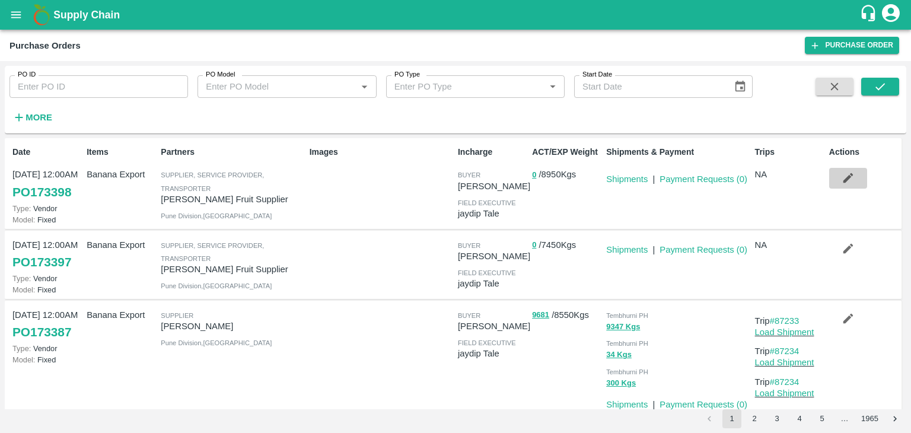
click at [844, 169] on button "button" at bounding box center [848, 178] width 38 height 20
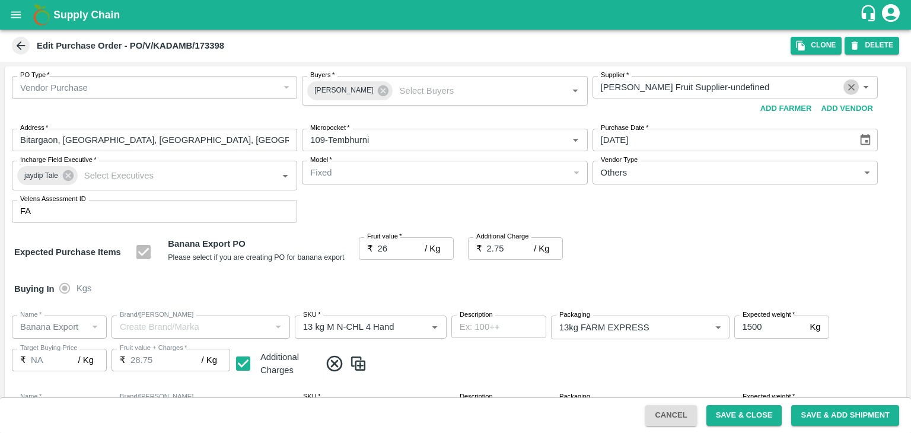
click at [850, 85] on icon "Clear" at bounding box center [851, 87] width 11 height 11
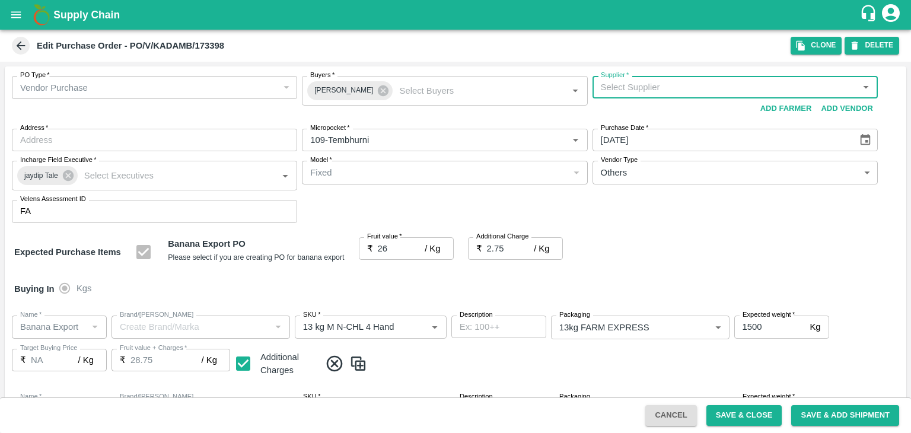
click at [703, 86] on input "Supplier   *" at bounding box center [725, 87] width 259 height 15
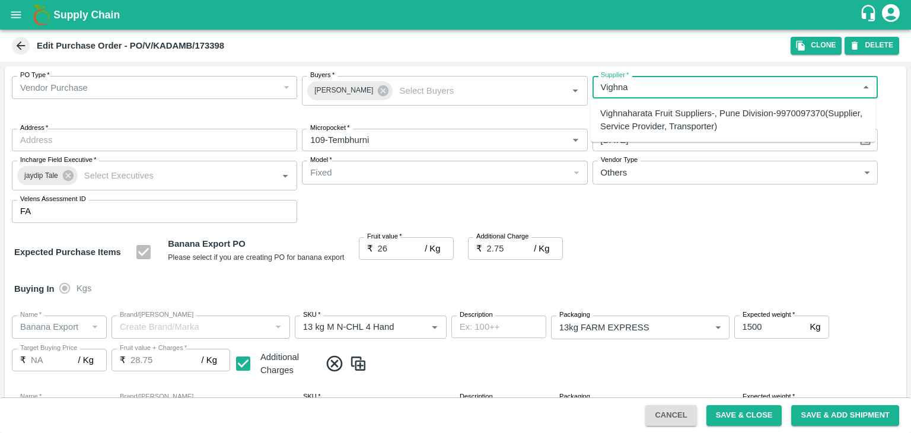
click at [691, 109] on div "Vighnaharata Fruit Suppliers-, Pune Division-9970097370(Supplier, Service Provi…" at bounding box center [733, 120] width 266 height 27
type input "Vighnaharata Fruit Suppliers-, Pune Division-9970097370(Supplier, Service Provi…"
type input ", Pune Division, , Maharashtra"
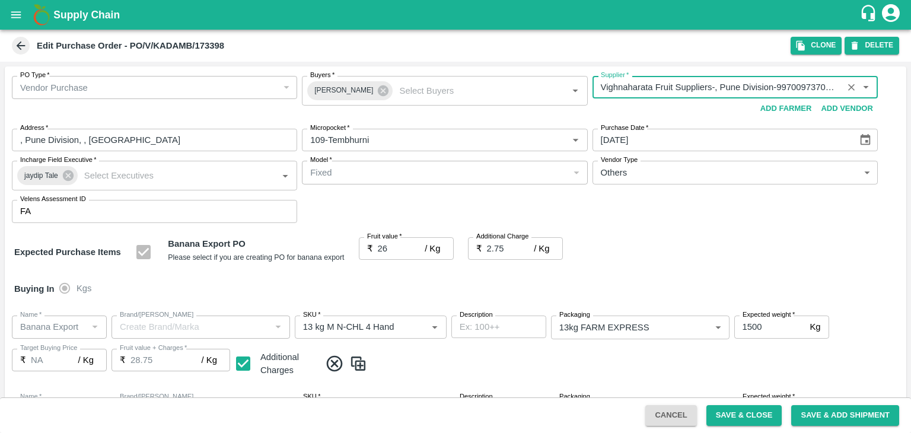
type input "Vighnaharata Fruit Suppliers-, Pune Division-9970097370(Supplier, Service Provi…"
click at [572, 183] on div "Fixed" at bounding box center [444, 172] width 285 height 23
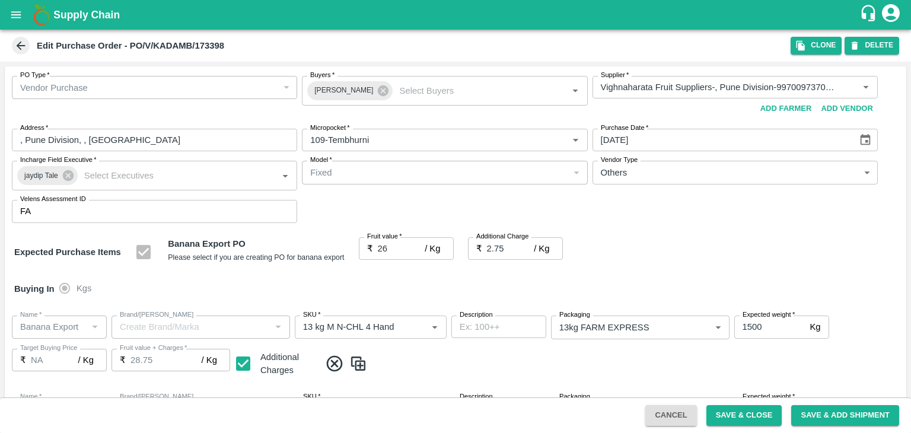
click at [615, 247] on div "Expected Purchase Items Banana Export PO Please select if you are creating PO f…" at bounding box center [455, 252] width 883 height 30
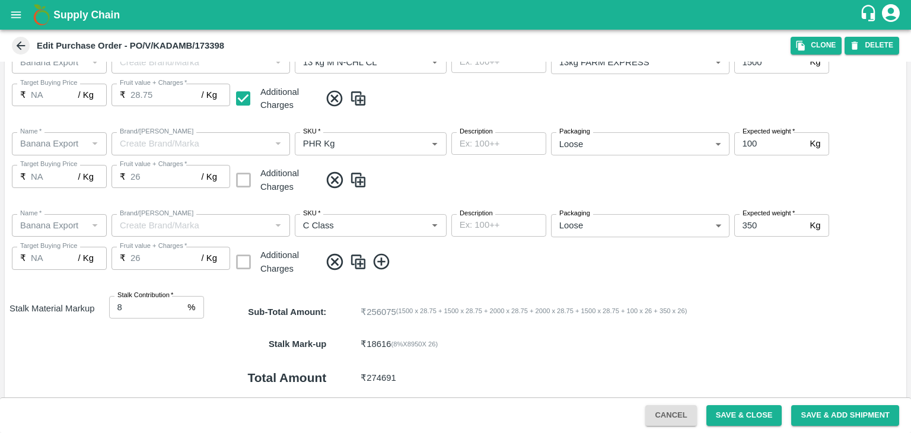
scroll to position [629, 0]
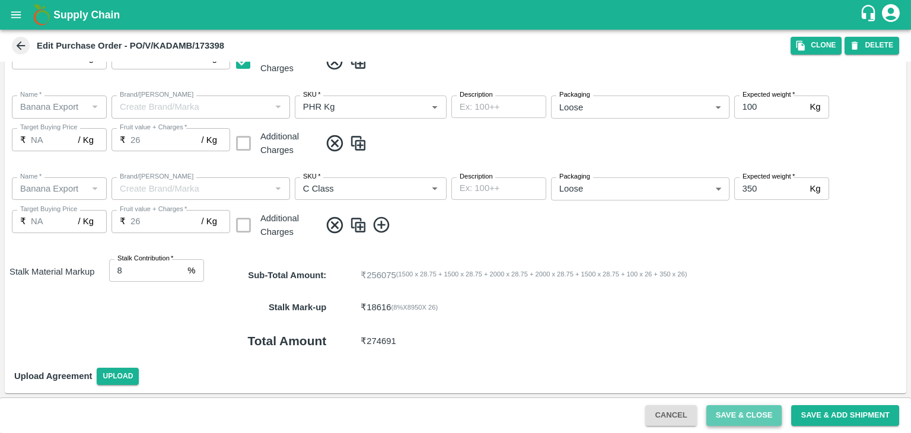
click at [752, 414] on button "Save & Close" at bounding box center [745, 415] width 76 height 21
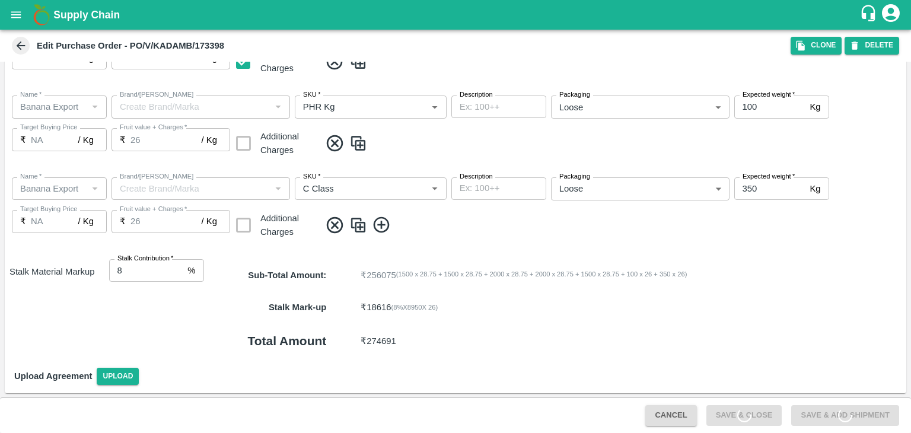
scroll to position [0, 0]
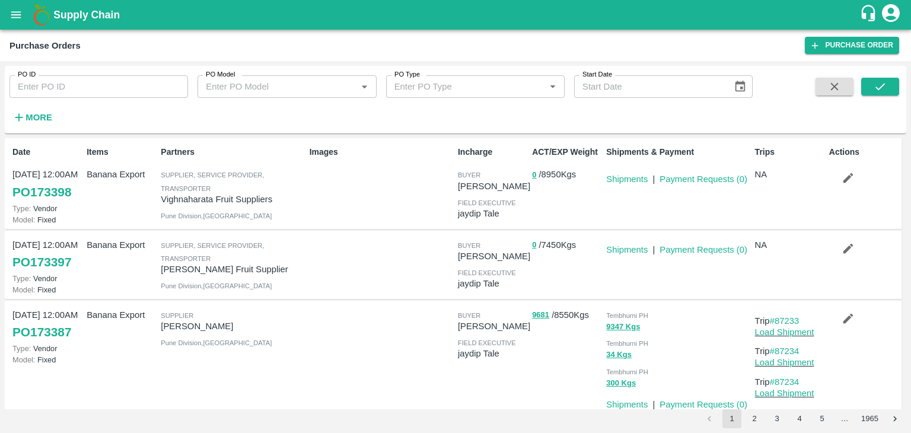
click at [144, 94] on input "PO ID" at bounding box center [98, 86] width 179 height 23
paste input "173397"
type input "173397"
click at [892, 80] on button "submit" at bounding box center [880, 87] width 38 height 18
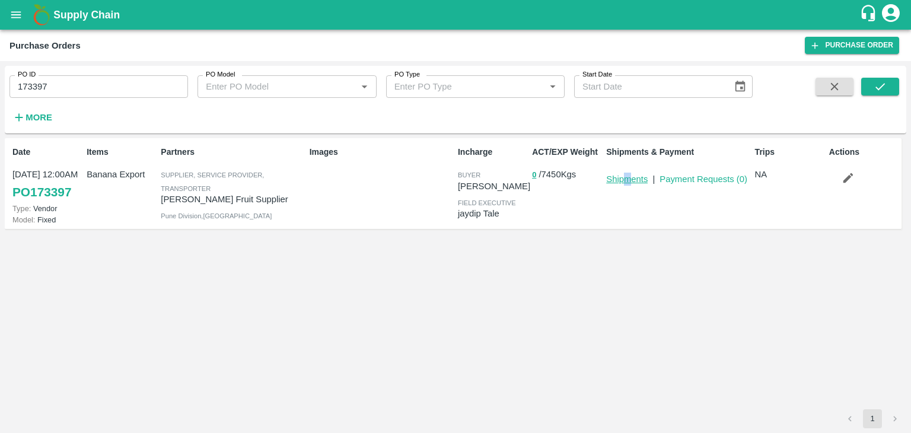
drag, startPoint x: 627, startPoint y: 186, endPoint x: 635, endPoint y: 177, distance: 12.6
click at [635, 177] on div "Shipments & Payment Shipments | Payment Requests ( 0 )" at bounding box center [676, 183] width 148 height 84
click at [635, 177] on link "Shipments" at bounding box center [627, 178] width 42 height 9
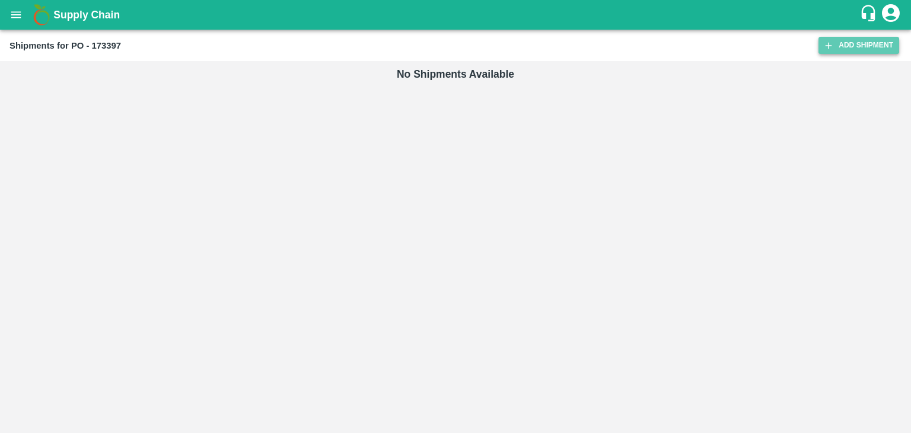
click at [841, 44] on link "Add Shipment" at bounding box center [859, 45] width 81 height 17
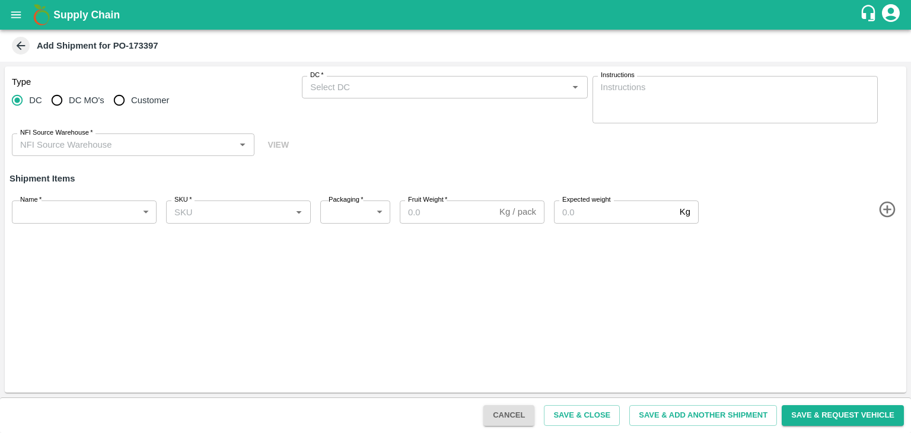
type input "39134-[PERSON_NAME] Fruit Supplier"
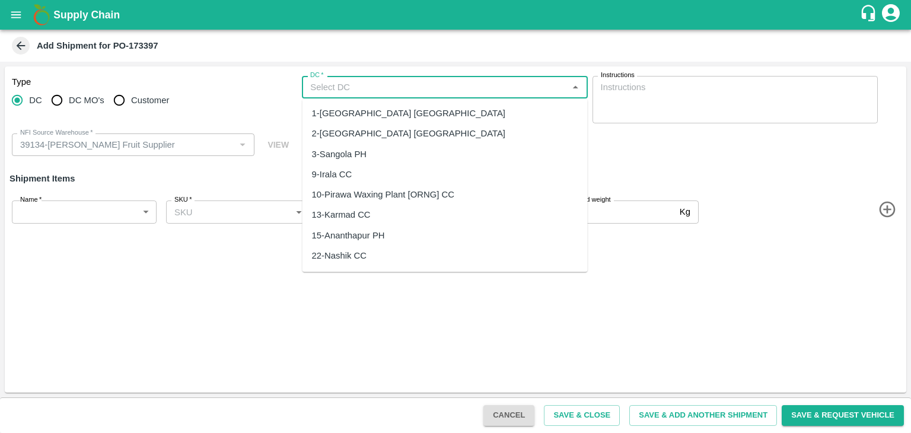
click at [346, 84] on input "DC   *" at bounding box center [435, 87] width 259 height 15
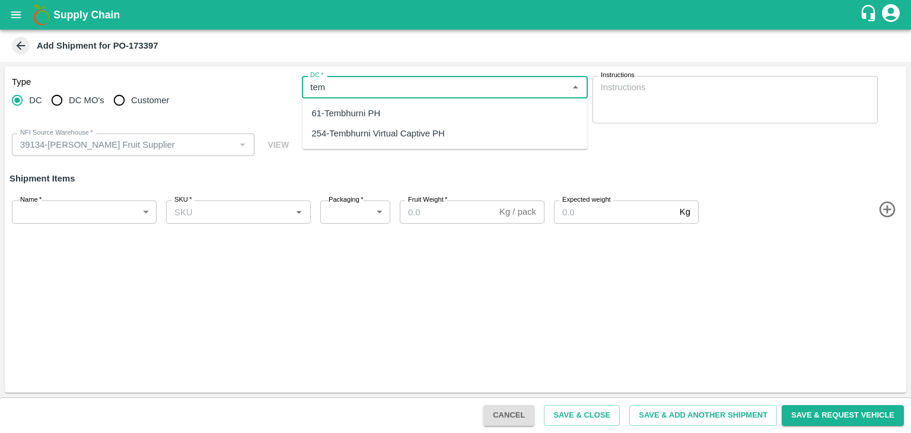
click at [358, 115] on div "61-Tembhurni PH" at bounding box center [346, 113] width 69 height 13
type input "61-Tembhurni PH"
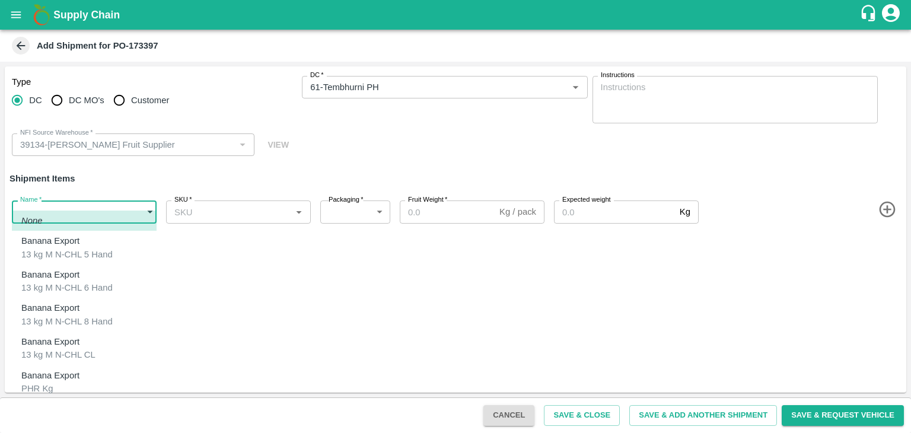
click at [96, 206] on body "Supply Chain Add Shipment for PO-173397 Type [GEOGRAPHIC_DATA] DC MO's Customer…" at bounding box center [455, 216] width 911 height 433
click at [406, 293] on div at bounding box center [455, 216] width 911 height 433
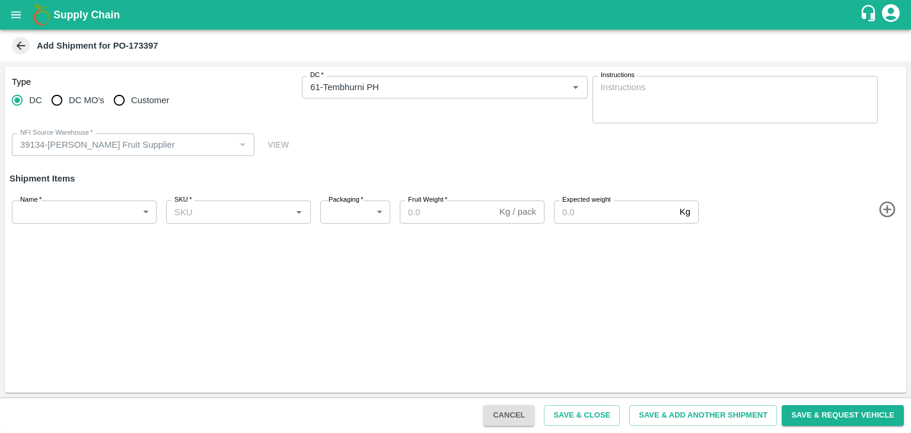
click at [876, 209] on span at bounding box center [801, 210] width 201 height 20
click at [882, 207] on icon "button" at bounding box center [888, 210] width 20 height 20
click at [885, 245] on icon "button" at bounding box center [887, 251] width 16 height 16
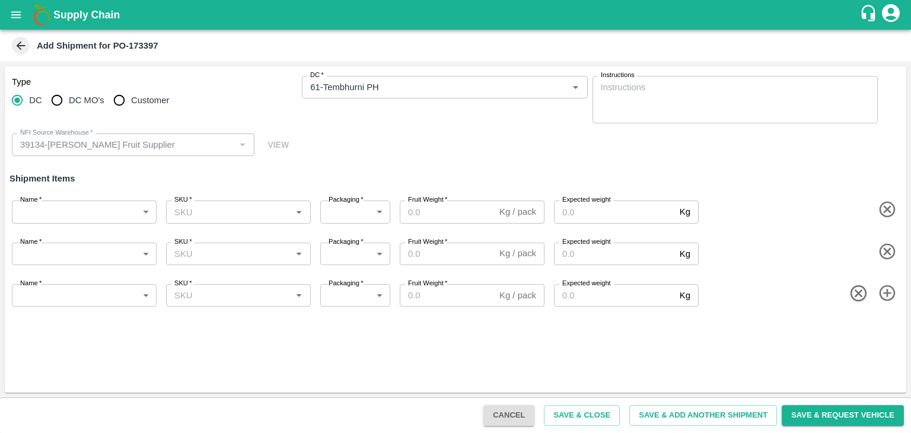
click at [885, 290] on icon "button" at bounding box center [888, 294] width 20 height 20
click at [892, 339] on icon "button" at bounding box center [887, 335] width 16 height 16
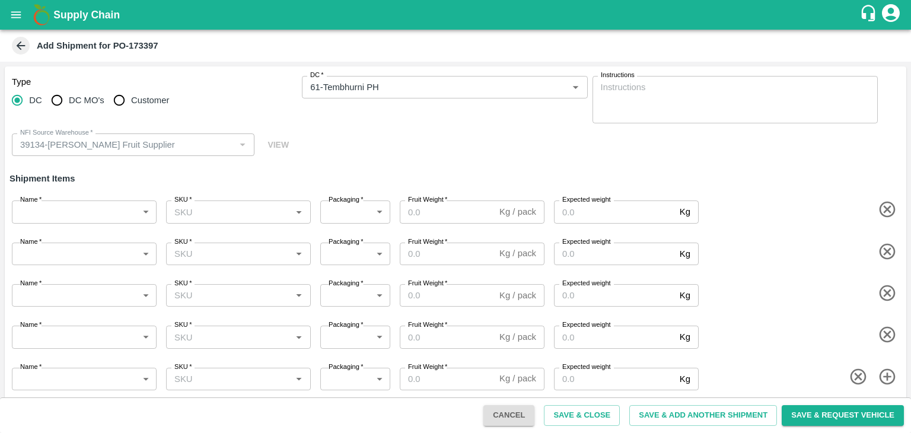
scroll to position [7, 0]
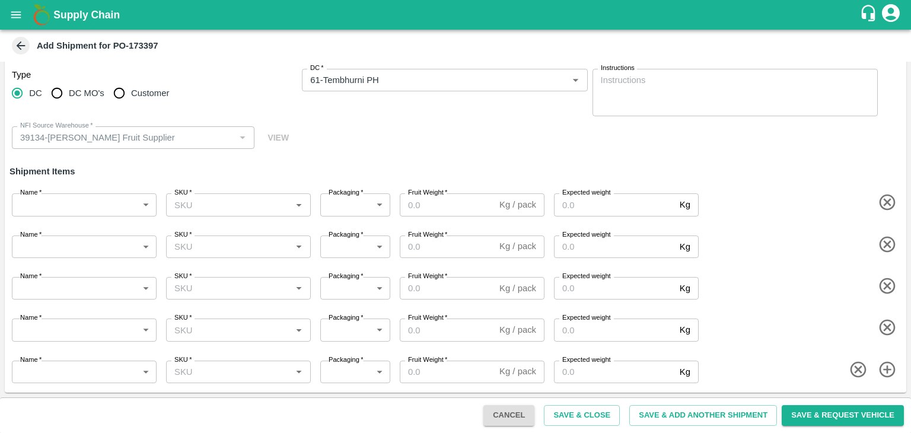
click at [30, 205] on body "Supply Chain Add Shipment for PO-173397 Type [GEOGRAPHIC_DATA] DC MO's Customer…" at bounding box center [455, 216] width 911 height 433
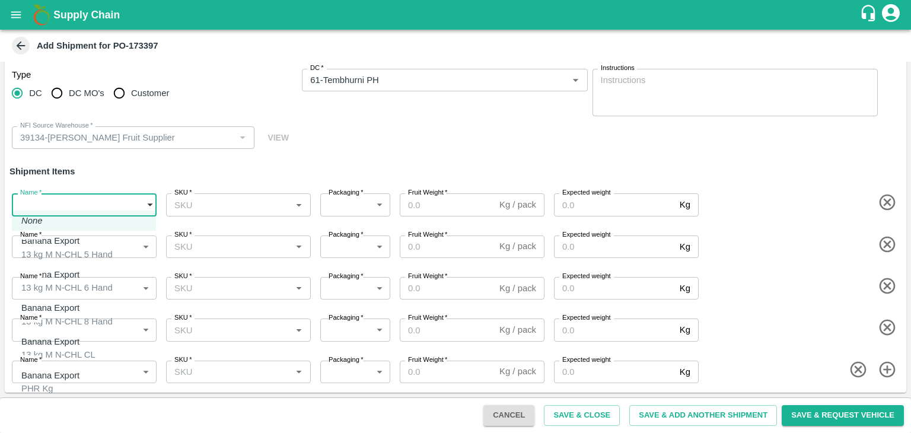
click at [65, 236] on p "Banana Export" at bounding box center [63, 240] width 85 height 13
type input "1978359"
type input "468"
type input "1500"
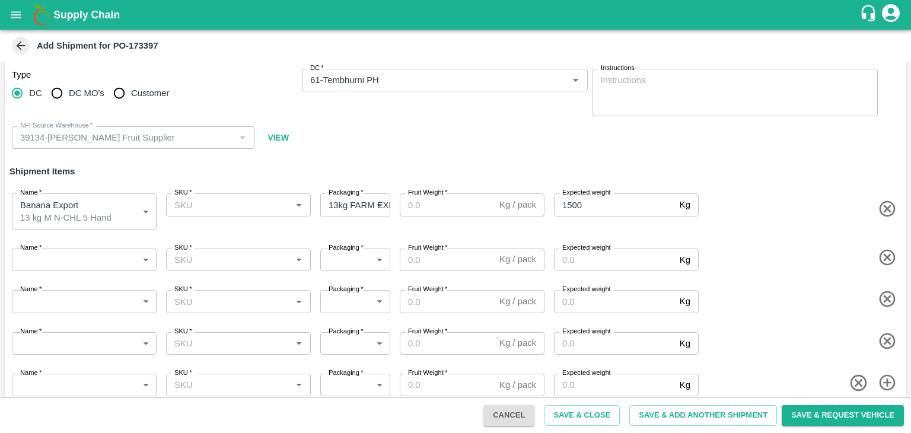
click at [885, 253] on icon "button" at bounding box center [888, 258] width 20 height 20
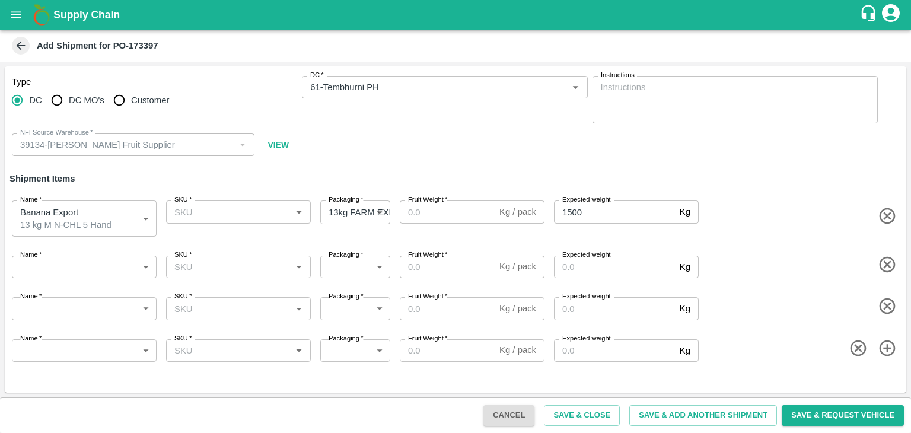
scroll to position [0, 0]
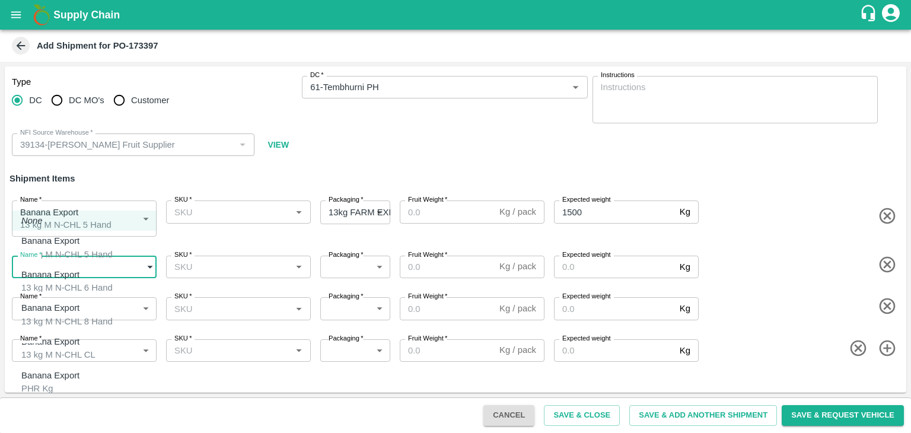
click at [44, 267] on body "Supply Chain Add Shipment for PO-173397 Type [GEOGRAPHIC_DATA] DC MO's Customer…" at bounding box center [455, 216] width 911 height 433
click at [64, 282] on div "13 kg M N-CHL 6 Hand" at bounding box center [66, 287] width 91 height 13
type input "1978360"
type input "468"
type input "2000"
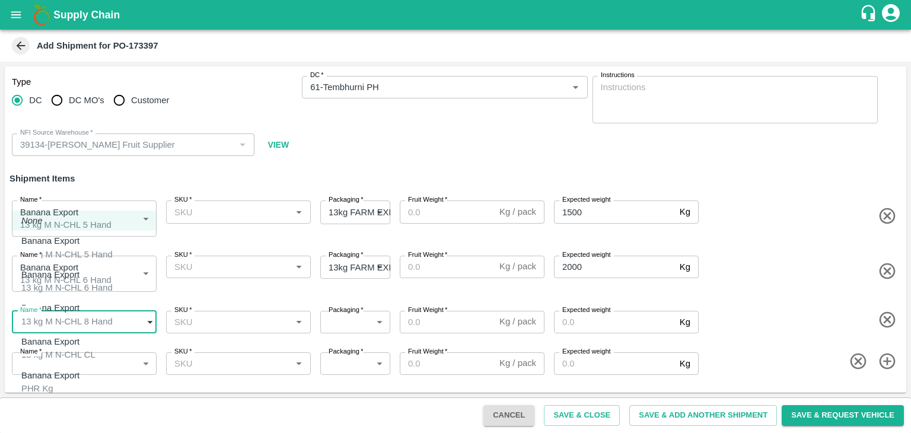
click at [98, 319] on body "Supply Chain Add Shipment for PO-173397 Type [GEOGRAPHIC_DATA] DC MO's Customer…" at bounding box center [455, 216] width 911 height 433
click at [102, 311] on div "Banana Export 13 kg M N-CHL 8 Hand" at bounding box center [66, 314] width 91 height 27
type input "1978361"
type input "468"
type input "2000"
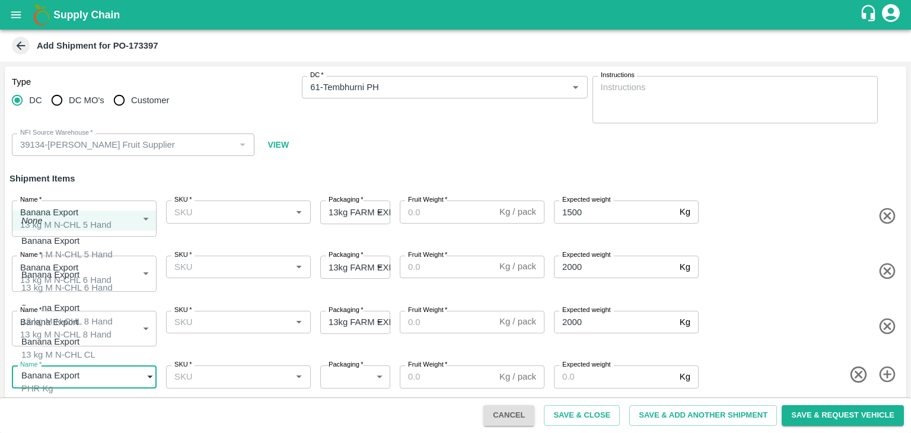
click at [105, 364] on body "Supply Chain Add Shipment for PO-173397 Type [GEOGRAPHIC_DATA] DC MO's Customer…" at bounding box center [455, 216] width 911 height 433
click at [90, 335] on div "Banana Export 13 kg M N-CHL CL" at bounding box center [58, 348] width 74 height 27
type input "1978362"
type input "468"
type input "1500"
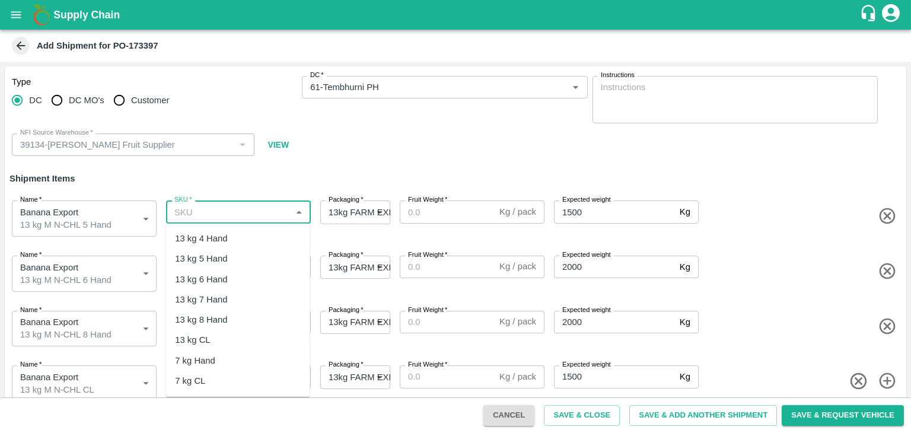
click at [235, 209] on input "SKU   *" at bounding box center [229, 211] width 118 height 15
click at [242, 265] on div "13 kg M N-CHL 5 Hand" at bounding box center [238, 259] width 144 height 20
type input "13 kg M N-CHL 5 Hand"
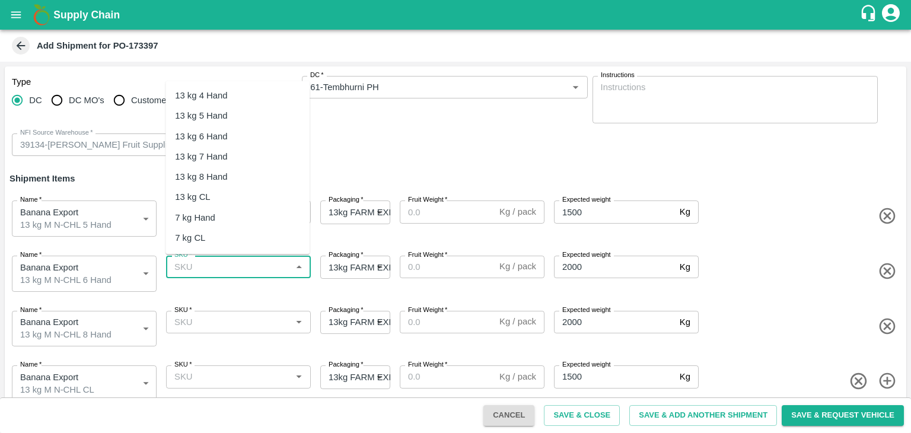
click at [247, 268] on input "SKU   *" at bounding box center [229, 266] width 118 height 15
click at [249, 135] on div "13 kg M N-CHL 6 Hand" at bounding box center [220, 136] width 91 height 13
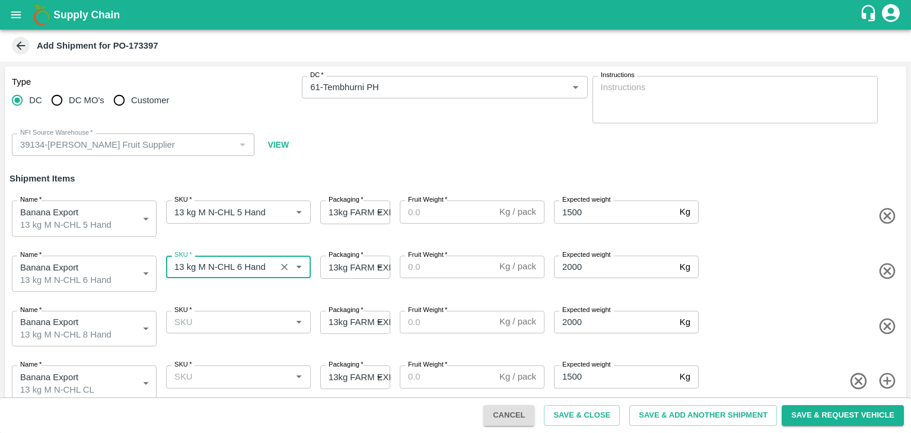
type input "13 kg M N-CHL 6 Hand"
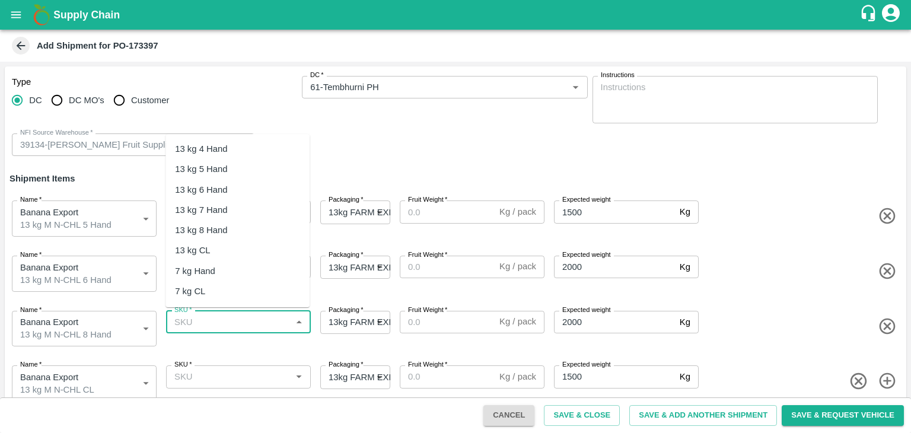
click at [266, 319] on input "SKU   *" at bounding box center [229, 321] width 118 height 15
click at [241, 235] on div "13 kg M N-CHL 8 Hand" at bounding box center [220, 230] width 91 height 13
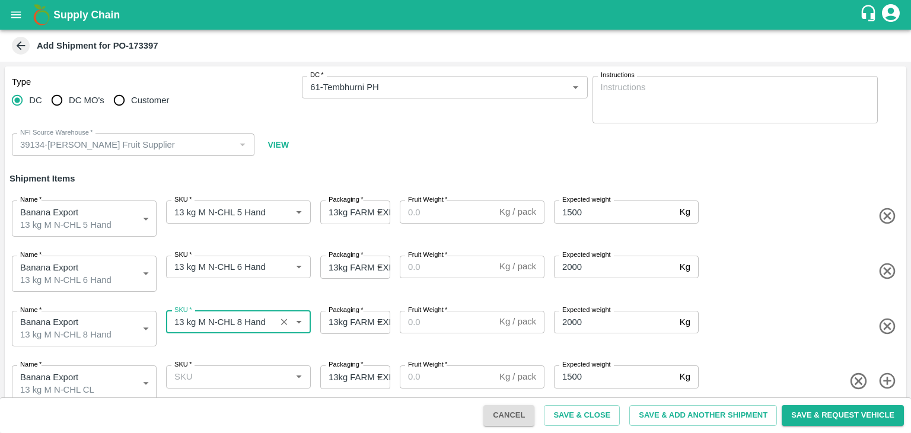
type input "13 kg M N-CHL 8 Hand"
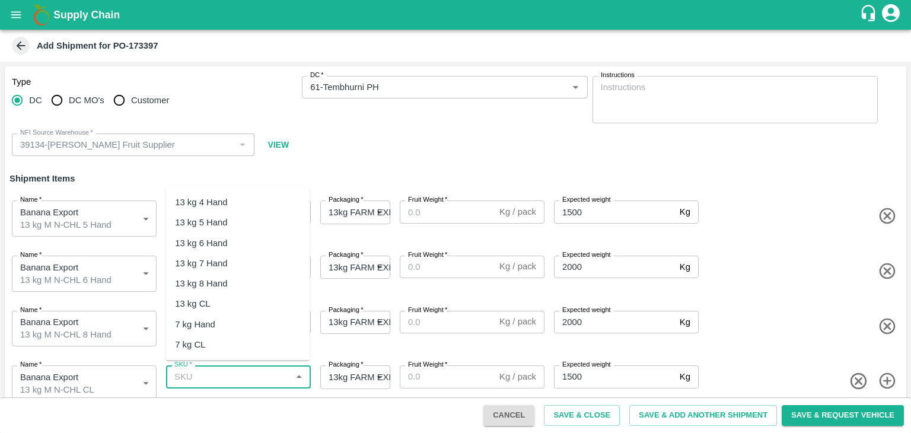
click at [259, 369] on input "SKU   *" at bounding box center [229, 376] width 118 height 15
click at [241, 295] on div "13 kg M N-CHL CL" at bounding box center [238, 304] width 144 height 20
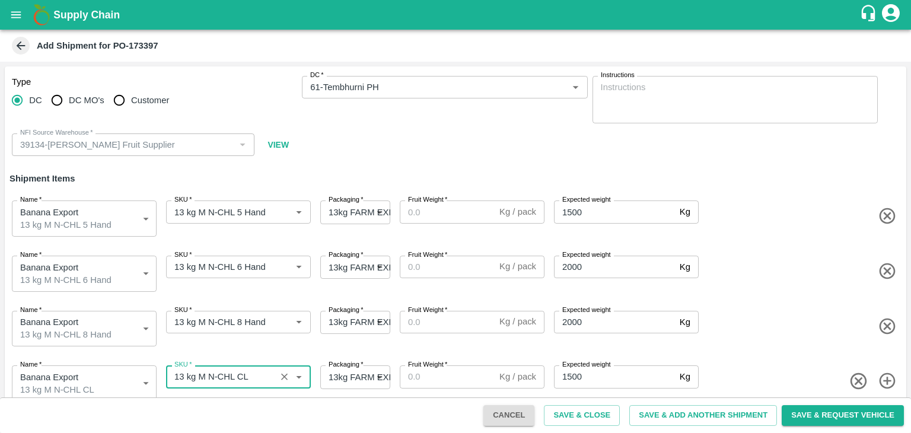
type input "13 kg M N-CHL CL"
click at [447, 203] on input "Fruit Weight   *" at bounding box center [447, 212] width 95 height 23
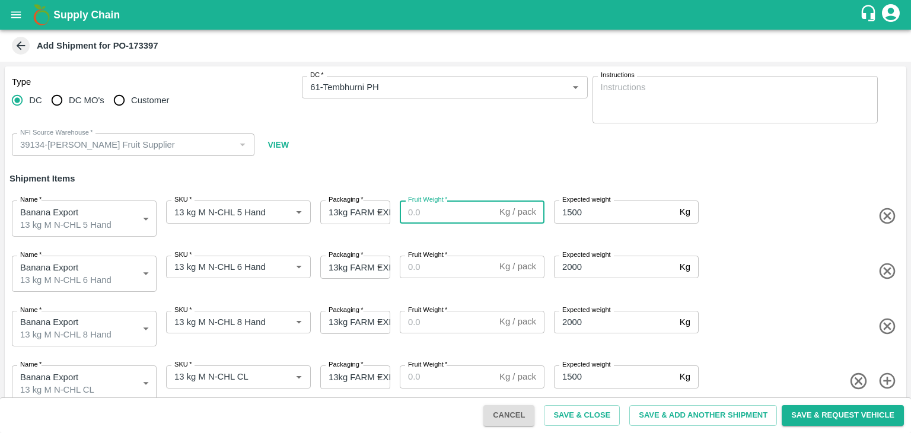
click at [446, 206] on input "Fruit Weight   *" at bounding box center [447, 212] width 95 height 23
type input "13"
click at [432, 260] on input "Fruit Weight   *" at bounding box center [447, 267] width 95 height 23
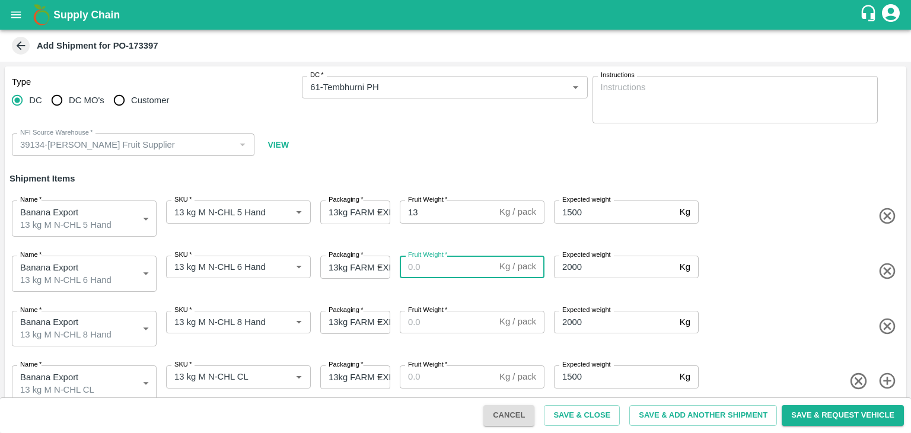
click at [432, 260] on input "Fruit Weight   *" at bounding box center [447, 267] width 95 height 23
type input "13"
click at [431, 318] on input "Fruit Weight   *" at bounding box center [447, 322] width 95 height 23
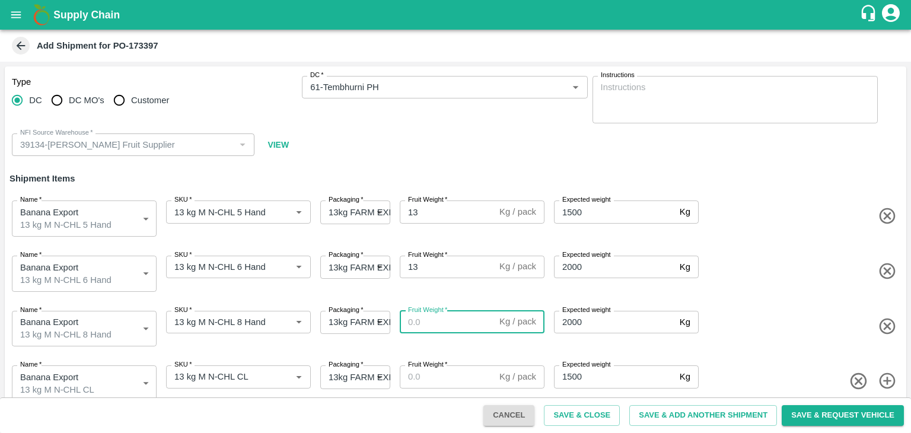
click at [431, 318] on input "Fruit Weight   *" at bounding box center [447, 322] width 95 height 23
type input "13"
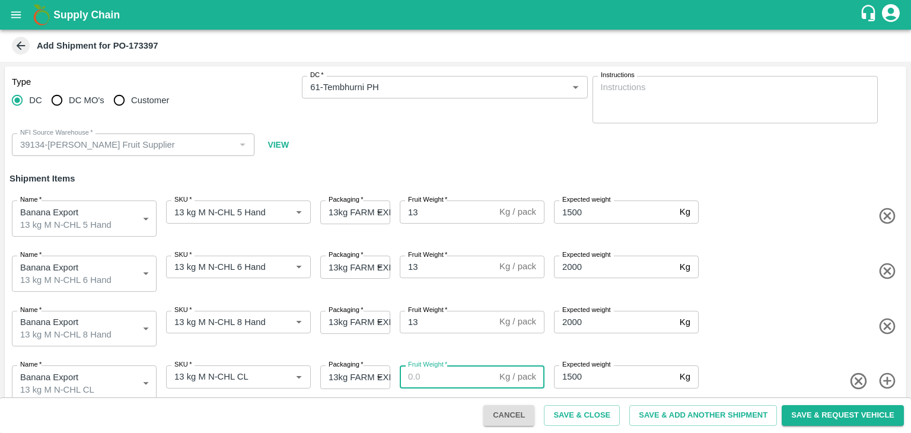
click at [434, 368] on input "Fruit Weight   *" at bounding box center [447, 376] width 95 height 23
type input "13"
click at [686, 411] on button "Save & Add Another Shipment" at bounding box center [703, 415] width 148 height 21
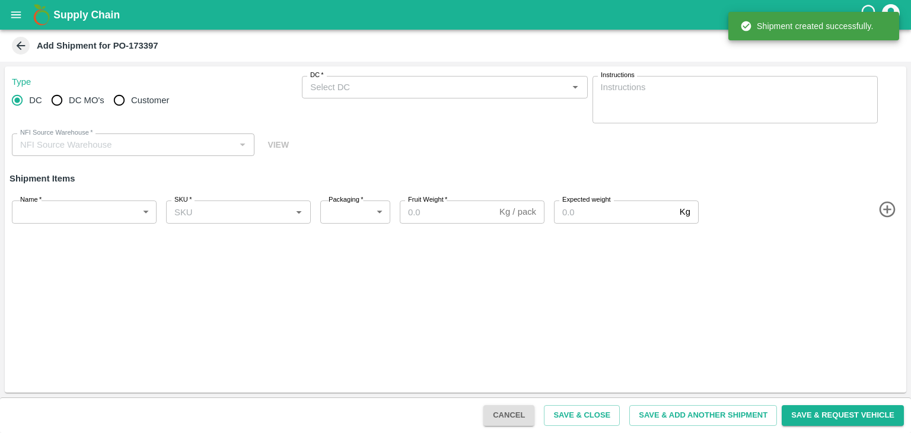
click at [63, 97] on input "DC MO's" at bounding box center [57, 100] width 24 height 24
radio input "true"
type input "39134-[PERSON_NAME] Fruit Supplier"
click at [26, 99] on input "DC" at bounding box center [17, 100] width 24 height 24
radio input "true"
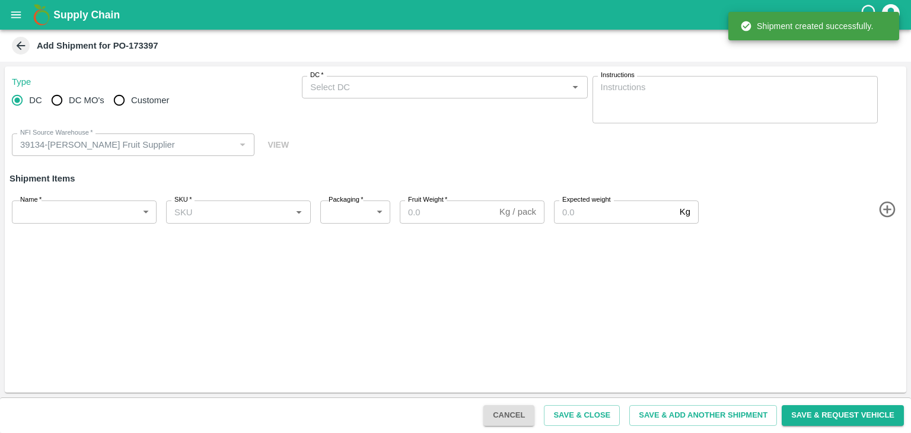
click at [391, 77] on div "DC   *" at bounding box center [444, 87] width 285 height 23
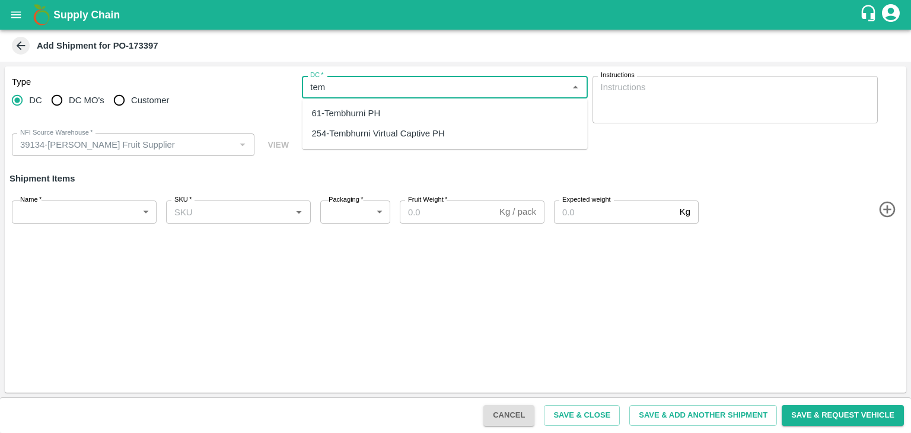
click at [370, 112] on div "61-Tembhurni PH" at bounding box center [346, 113] width 69 height 13
type input "61-Tembhurni PH"
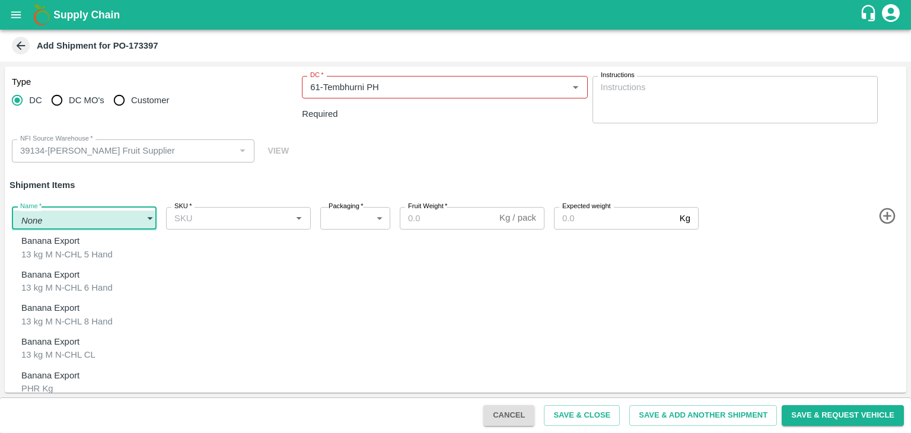
click at [112, 209] on body "Supply Chain Add Shipment for PO-173397 Type [GEOGRAPHIC_DATA] DC MO's Customer…" at bounding box center [455, 216] width 911 height 433
click at [52, 369] on p "Banana Export" at bounding box center [50, 375] width 58 height 13
type input "1978363"
type input "258"
type input "100"
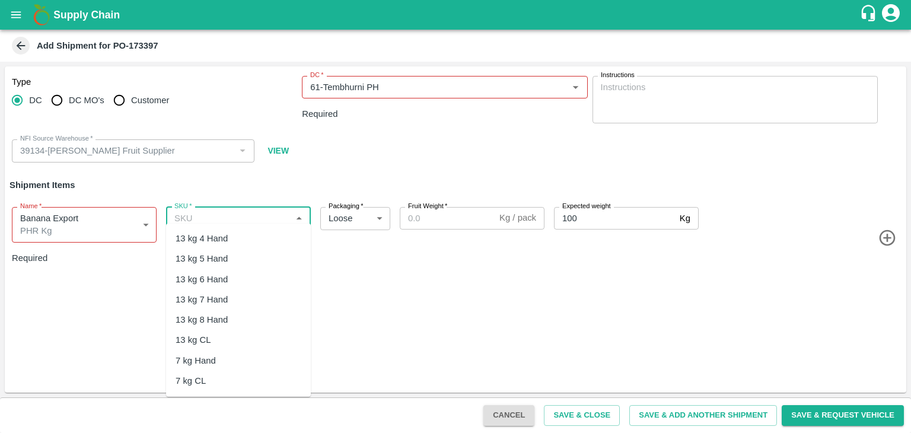
click at [210, 211] on input "SKU   *" at bounding box center [229, 218] width 118 height 15
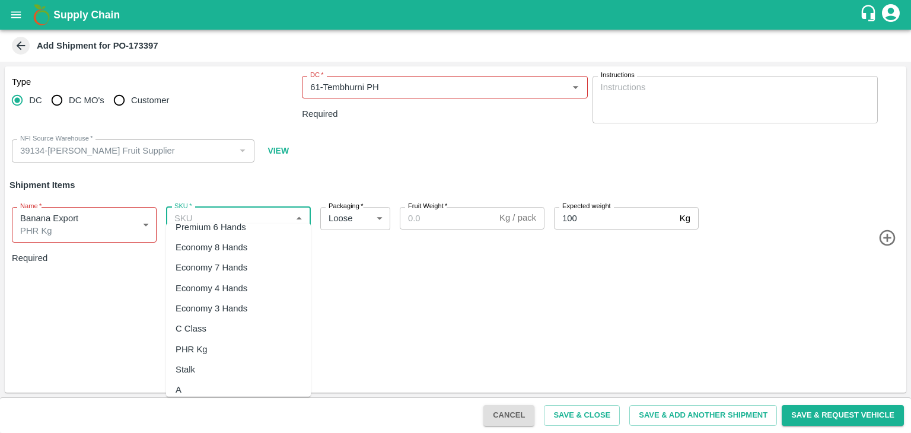
scroll to position [215, 0]
click at [211, 345] on div "PHR Kg" at bounding box center [238, 348] width 145 height 20
type input "PHR Kg"
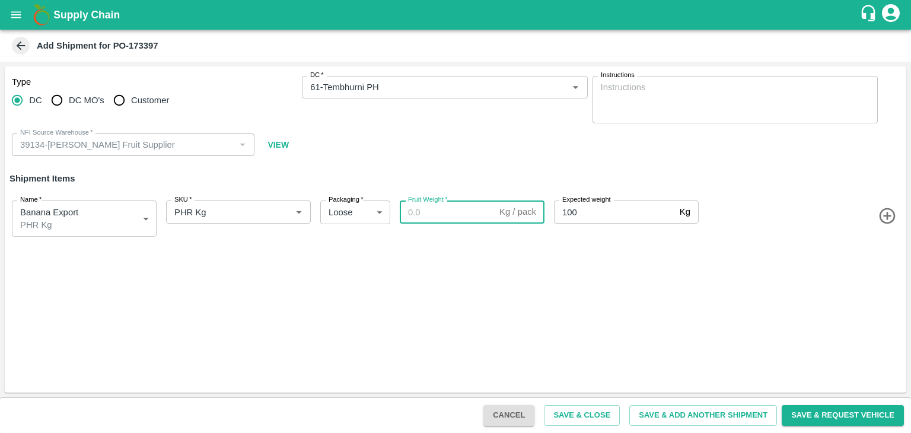
click at [456, 210] on input "Fruit Weight   *" at bounding box center [447, 212] width 95 height 23
paste input "54"
type input "54"
click at [725, 410] on button "Save & Add Another Shipment" at bounding box center [703, 415] width 148 height 21
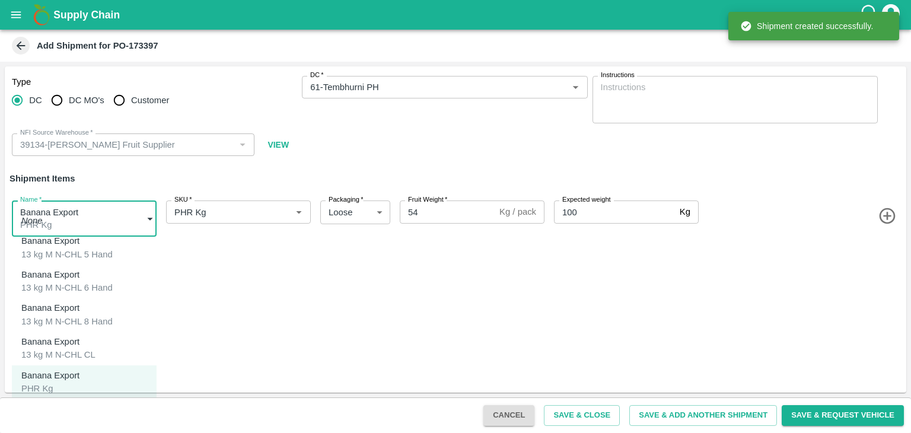
click at [84, 217] on body "Supply Chain Add Shipment for PO-173397 Type [GEOGRAPHIC_DATA] DC MO's Customer…" at bounding box center [455, 216] width 911 height 433
click at [53, 402] on p "Banana Export" at bounding box center [50, 408] width 58 height 13
type input "1978364"
type input "350"
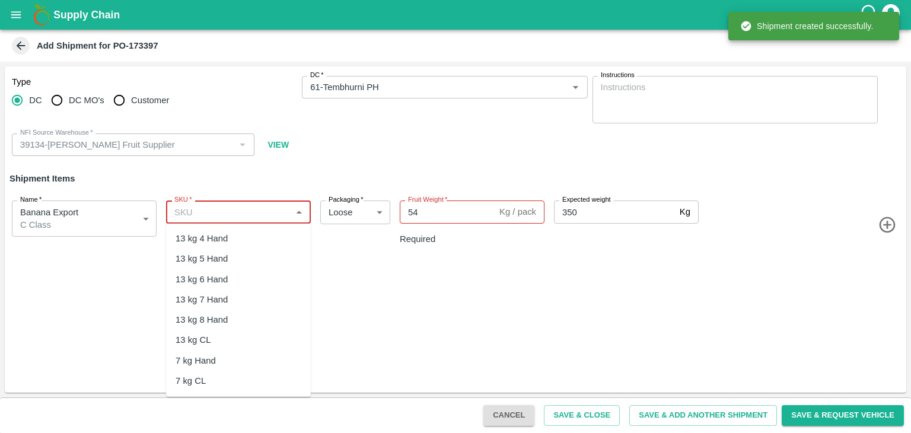
click at [276, 209] on input "SKU   *" at bounding box center [229, 211] width 118 height 15
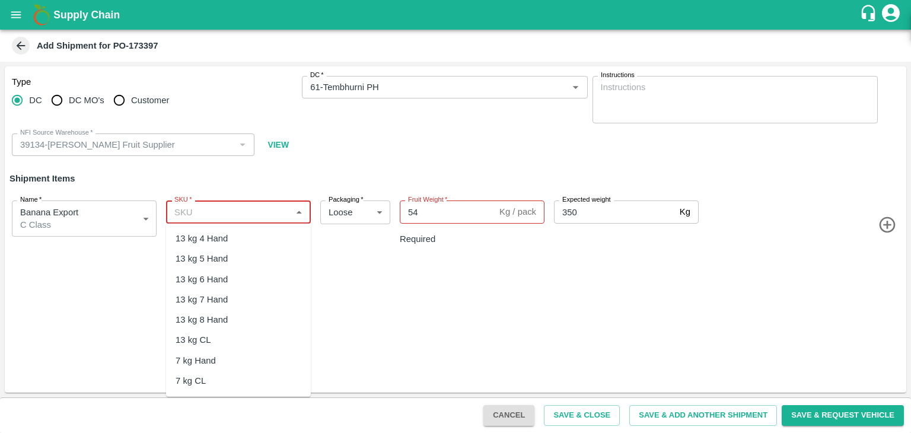
scroll to position [248, 0]
click at [204, 295] on div "C Class" at bounding box center [191, 295] width 31 height 13
type input "C Class"
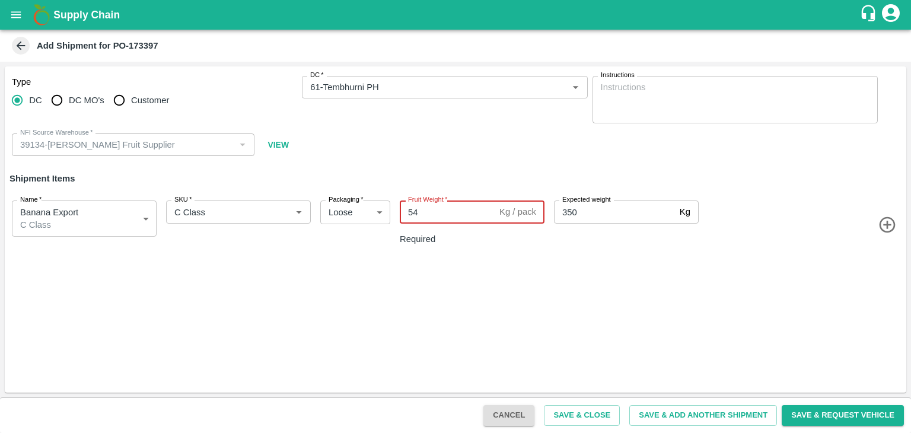
click at [463, 219] on input "54" at bounding box center [447, 212] width 95 height 23
type input "5"
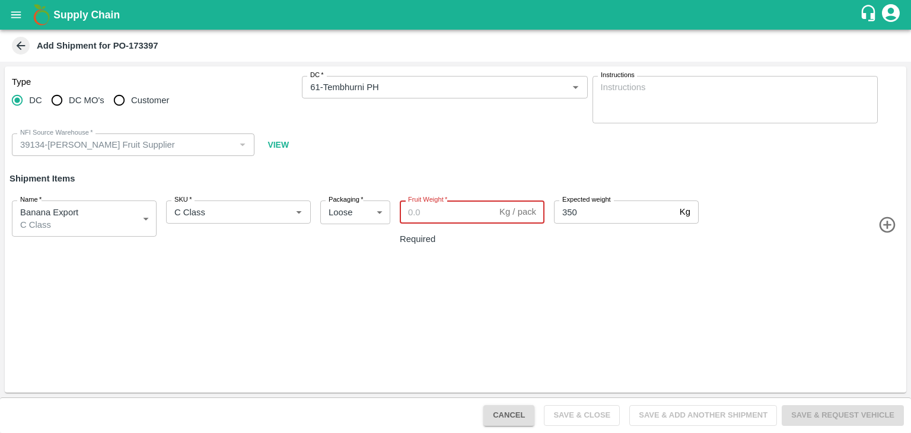
paste input "285"
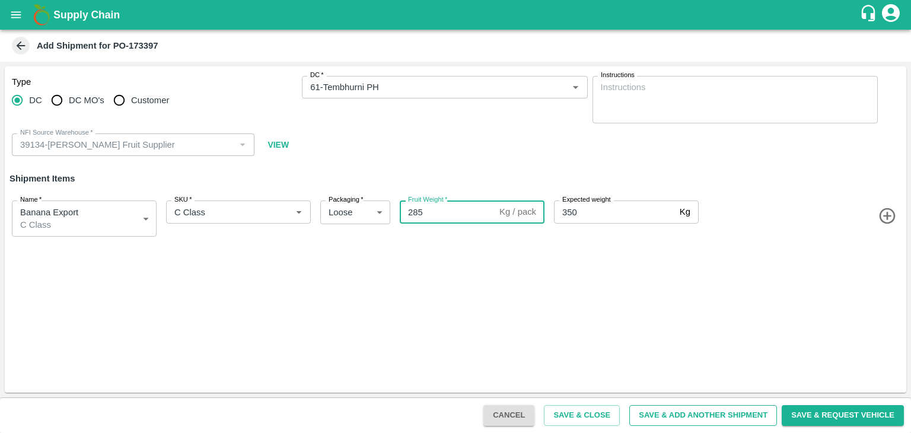
type input "285"
click at [711, 419] on button "Save & Add Another Shipment" at bounding box center [703, 415] width 148 height 21
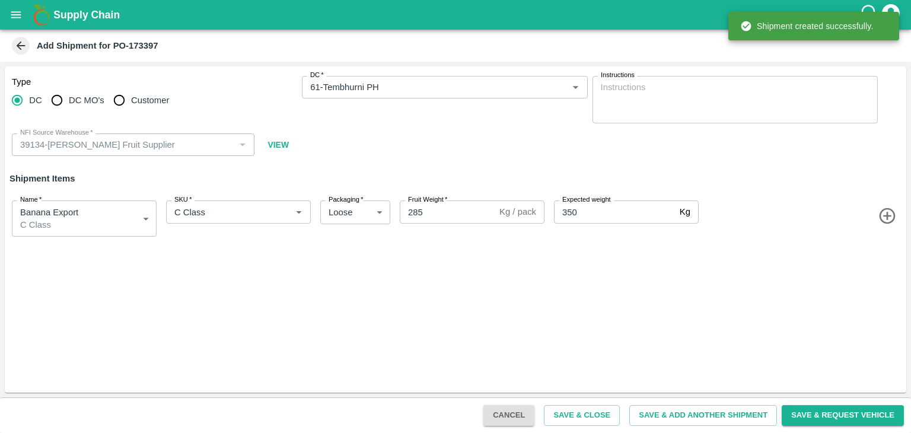
click at [18, 12] on icon "open drawer" at bounding box center [15, 14] width 13 height 13
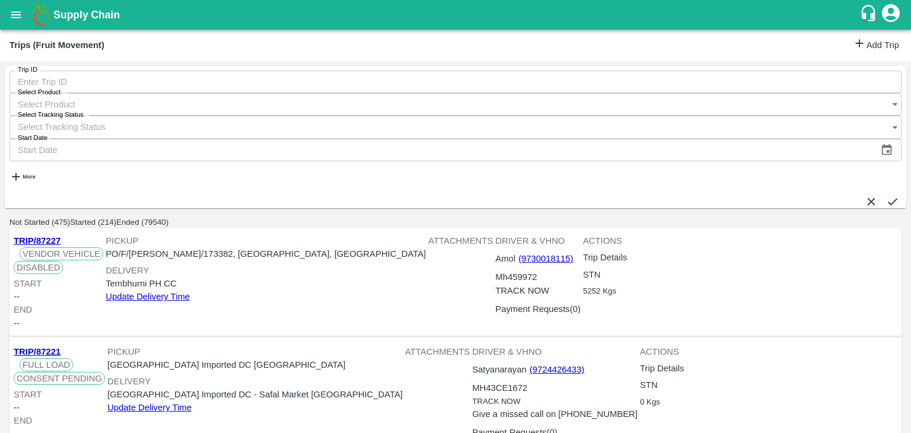
click at [856, 50] on link "Add Trip" at bounding box center [876, 45] width 46 height 17
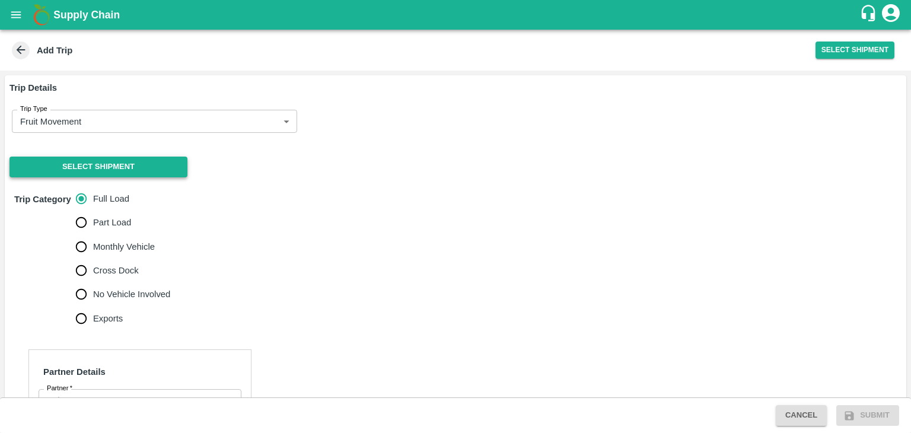
click at [112, 163] on button "Select Shipment" at bounding box center [98, 167] width 178 height 21
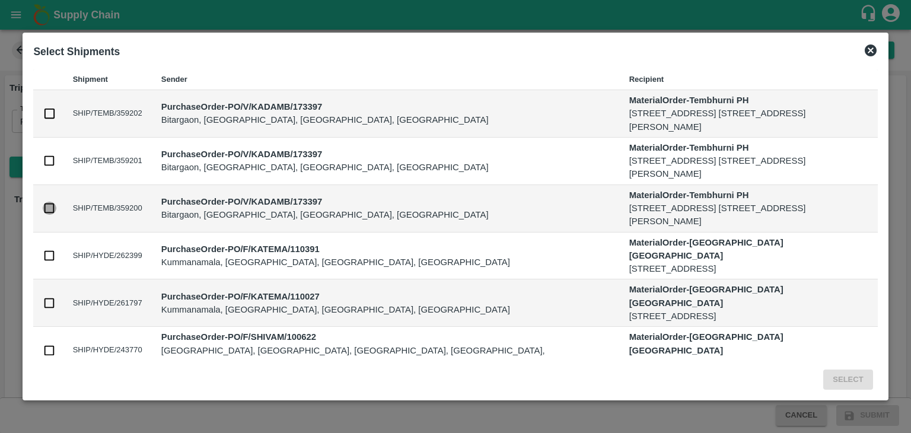
click at [48, 204] on input "checkbox" at bounding box center [49, 208] width 13 height 13
checkbox input "true"
click at [856, 377] on button "Select" at bounding box center [848, 380] width 49 height 21
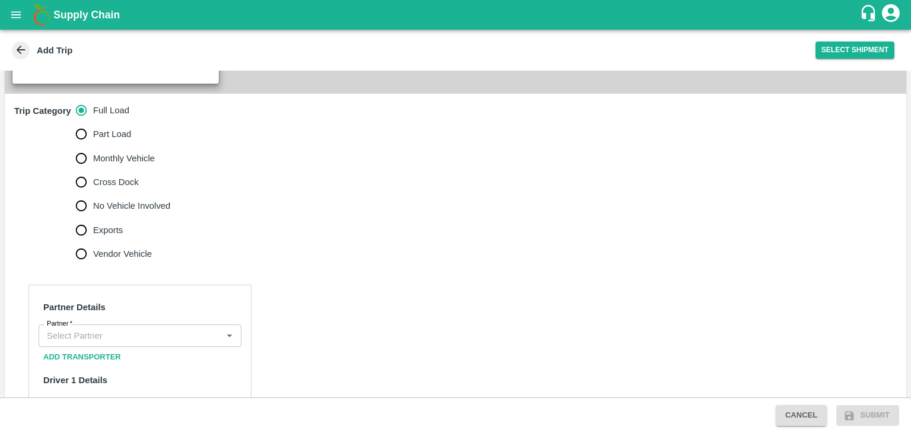
scroll to position [361, 0]
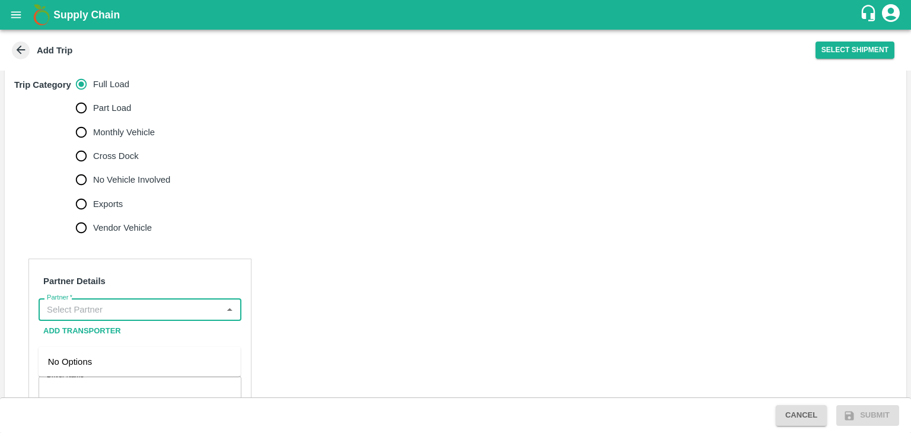
click at [109, 317] on input "Partner   *" at bounding box center [130, 309] width 176 height 15
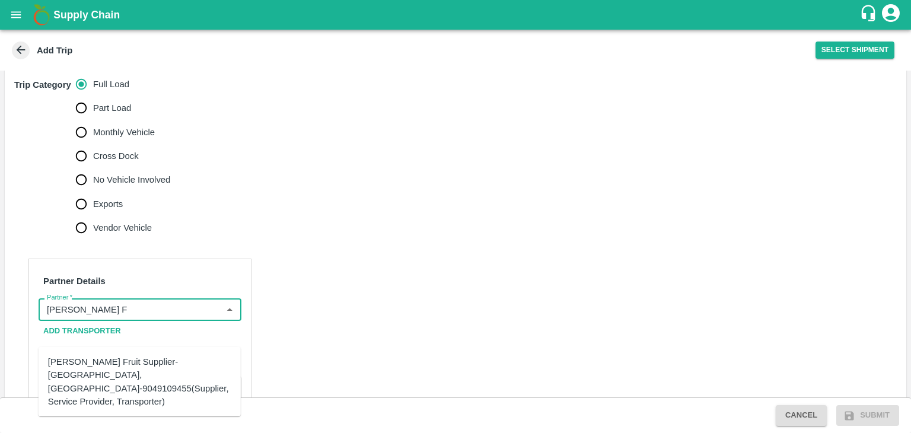
click at [135, 368] on div "[PERSON_NAME] Fruit Supplier-[GEOGRAPHIC_DATA], [GEOGRAPHIC_DATA]-9049109455(Su…" at bounding box center [139, 381] width 183 height 53
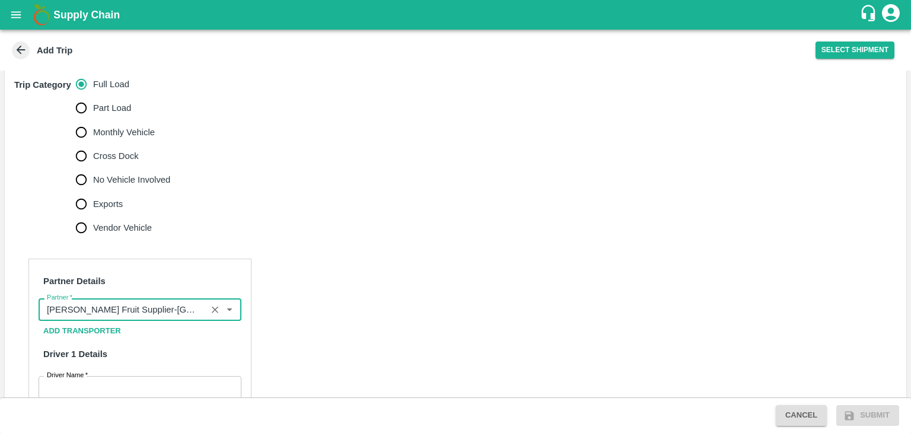
type input "[PERSON_NAME] Fruit Supplier-[GEOGRAPHIC_DATA], [GEOGRAPHIC_DATA]-9049109455(Su…"
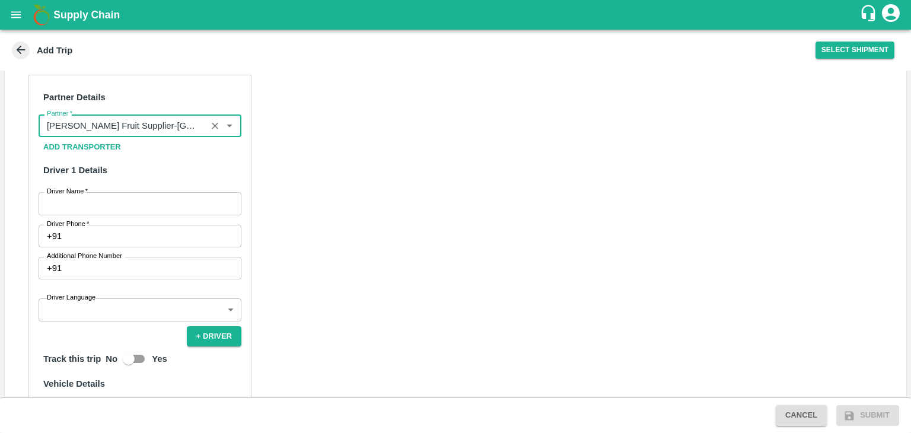
scroll to position [548, 0]
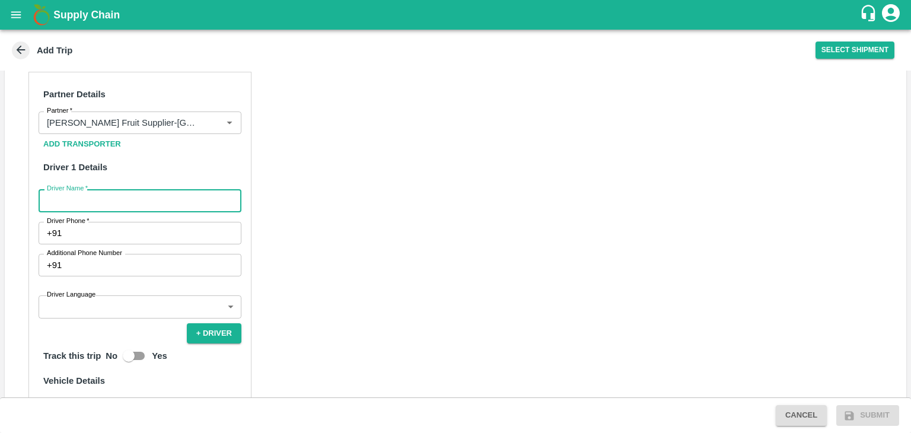
click at [131, 212] on input "Driver Name   *" at bounding box center [140, 200] width 203 height 23
type input "[DEMOGRAPHIC_DATA]"
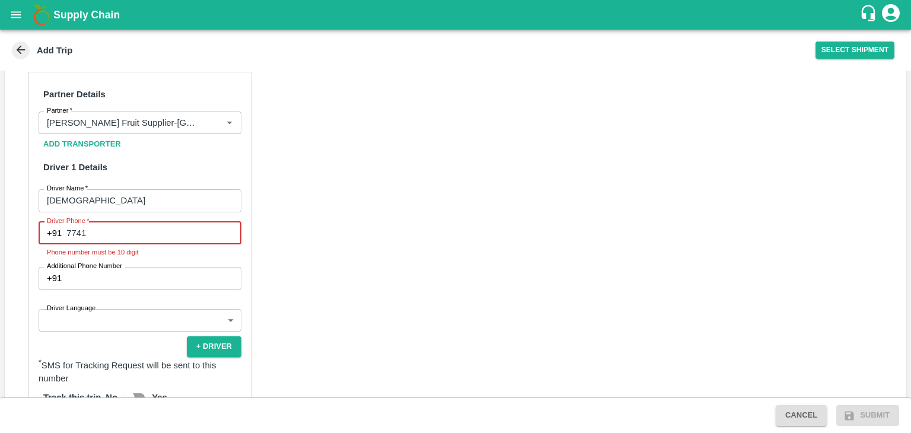
type input "7741885702"
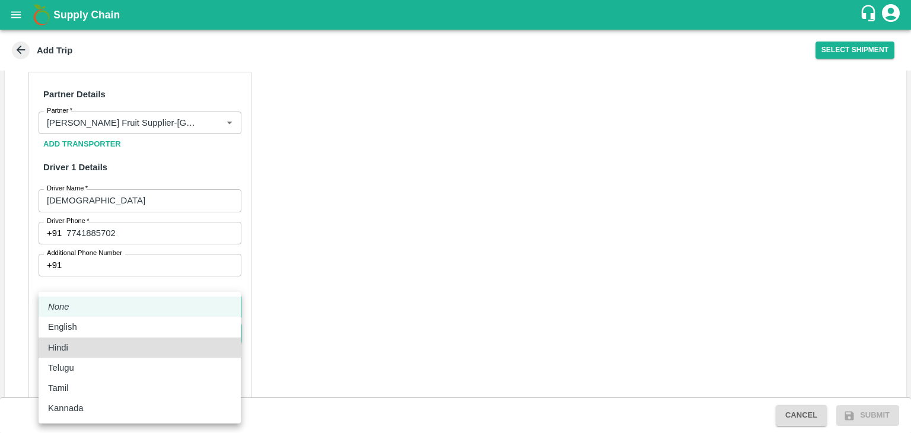
type input "hi"
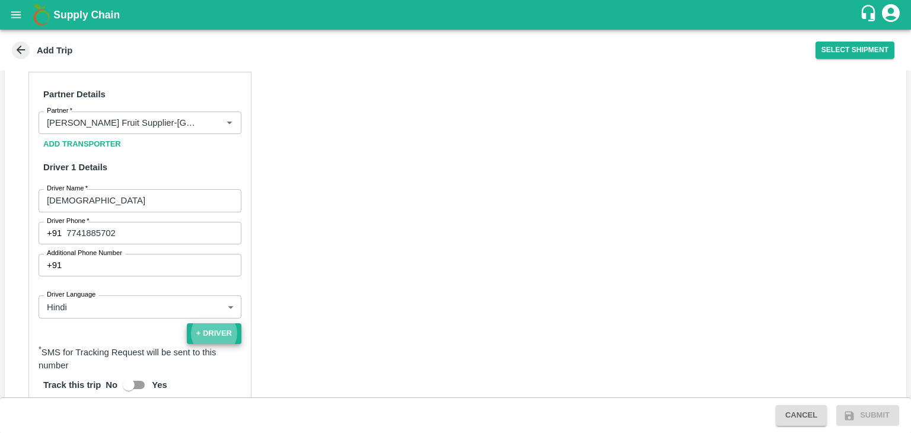
scroll to position [724, 0]
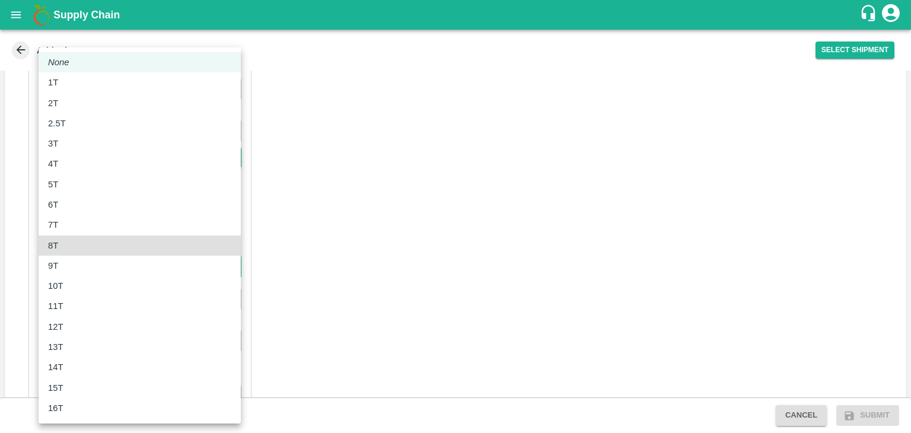
type input "8000"
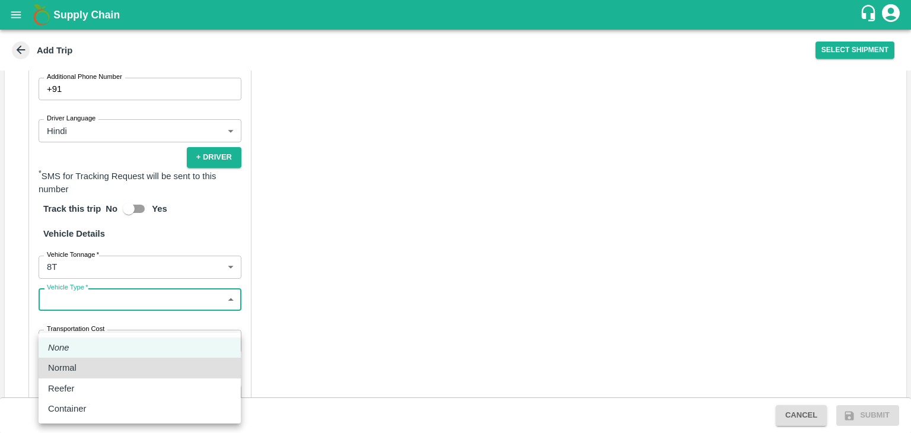
type input "Normal"
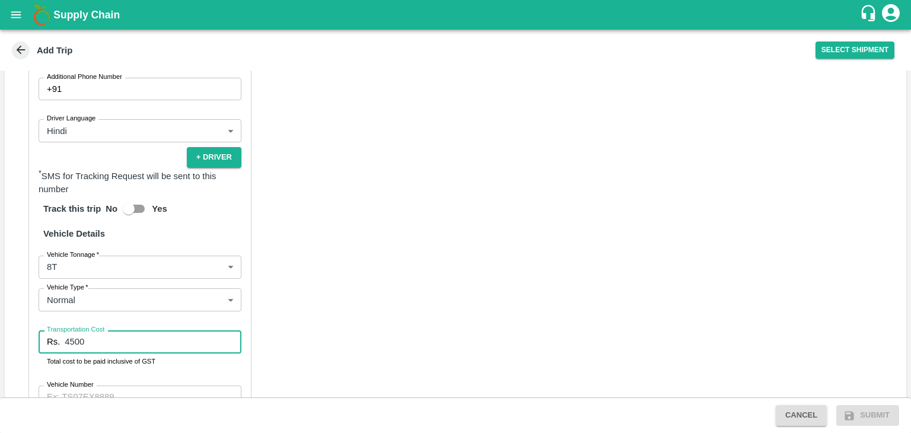
type input "4500"
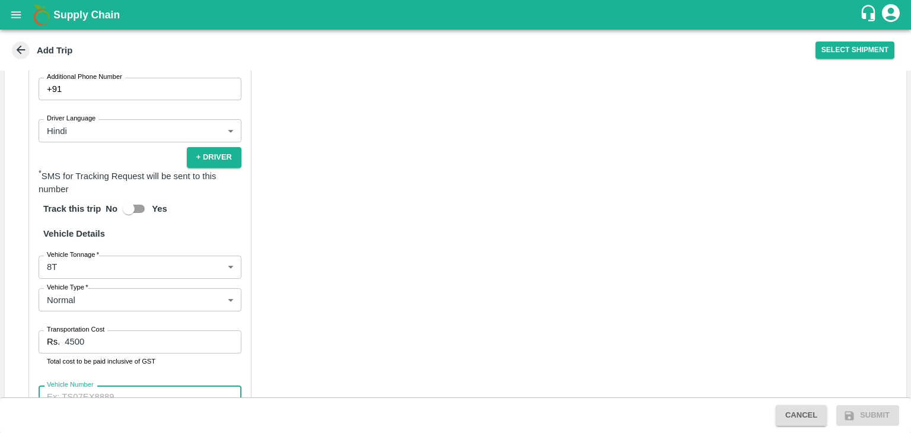
scroll to position [835, 0]
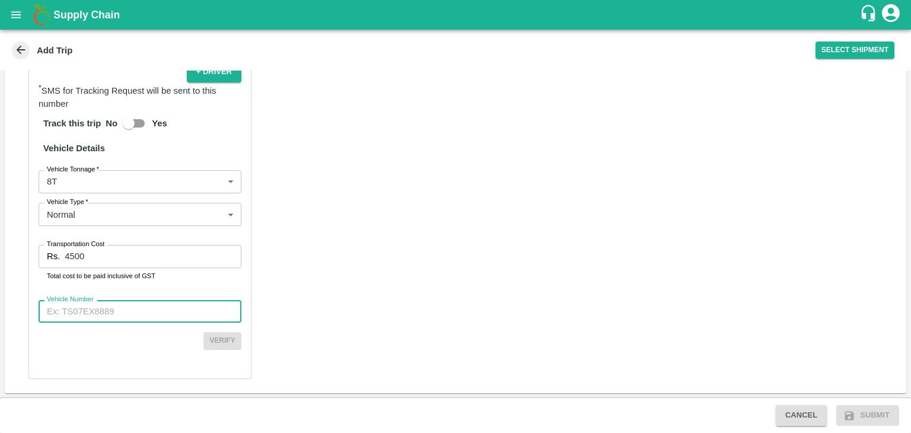
paste input "MH50N1460"
type input "MH50N1460"
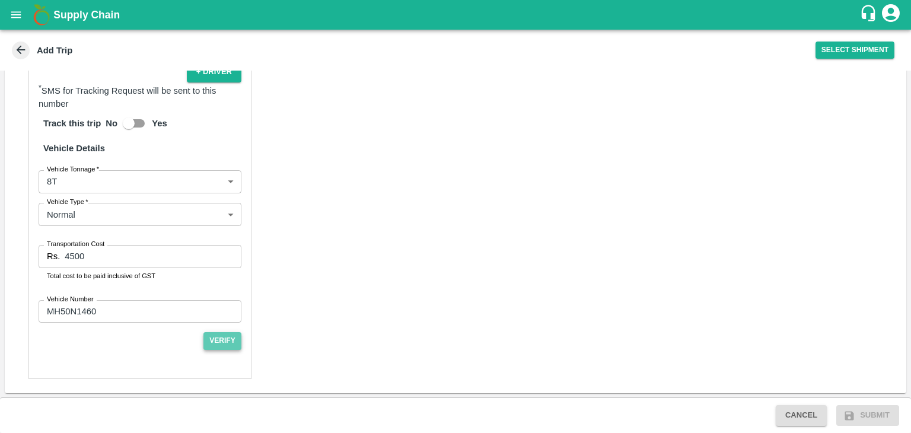
click at [216, 339] on button "Verify" at bounding box center [223, 340] width 38 height 17
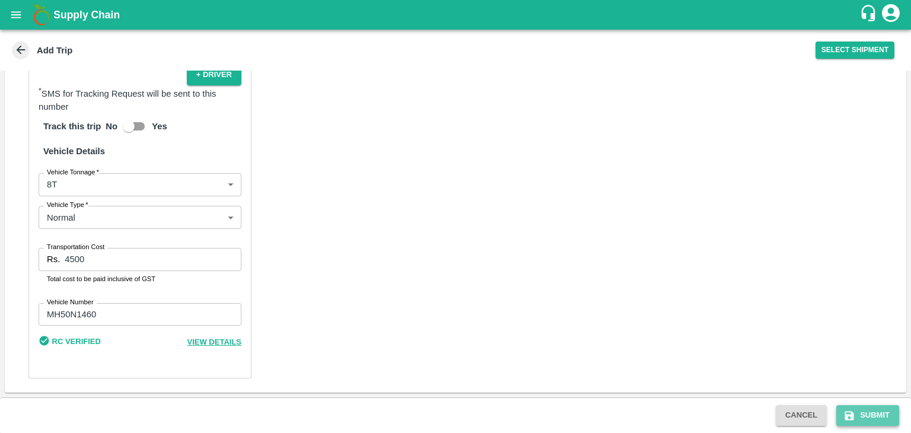
click at [877, 421] on button "Submit" at bounding box center [868, 415] width 63 height 21
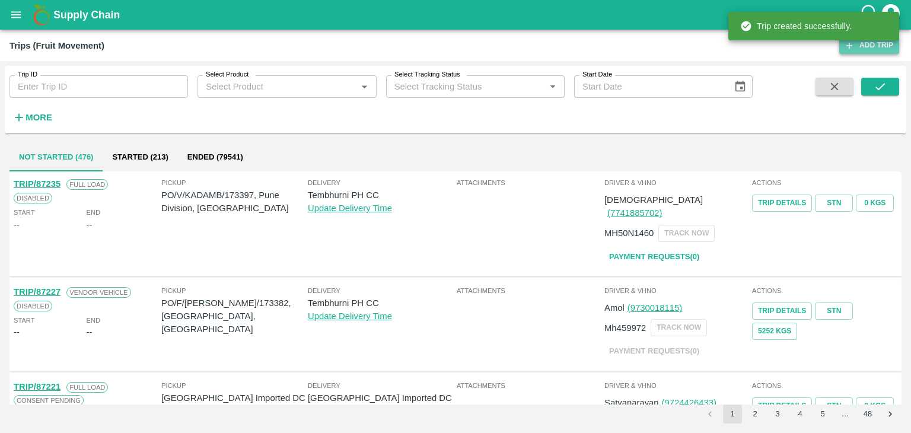
click at [867, 50] on link "Add Trip" at bounding box center [870, 45] width 60 height 17
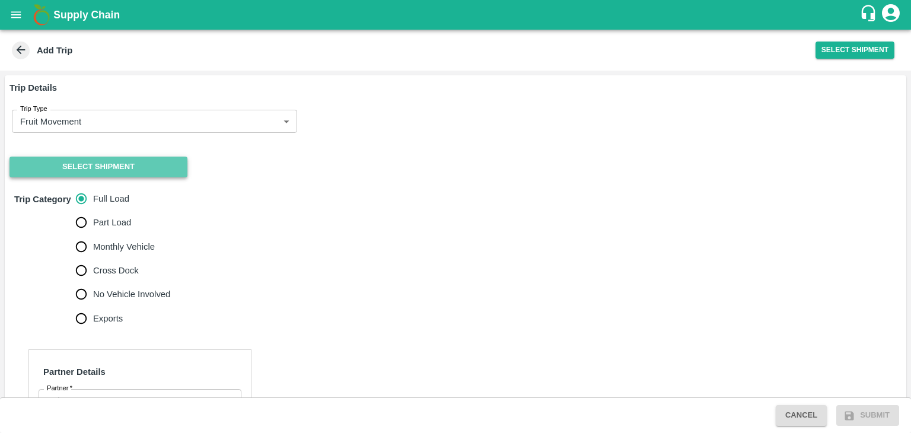
click at [90, 167] on button "Select Shipment" at bounding box center [98, 167] width 178 height 21
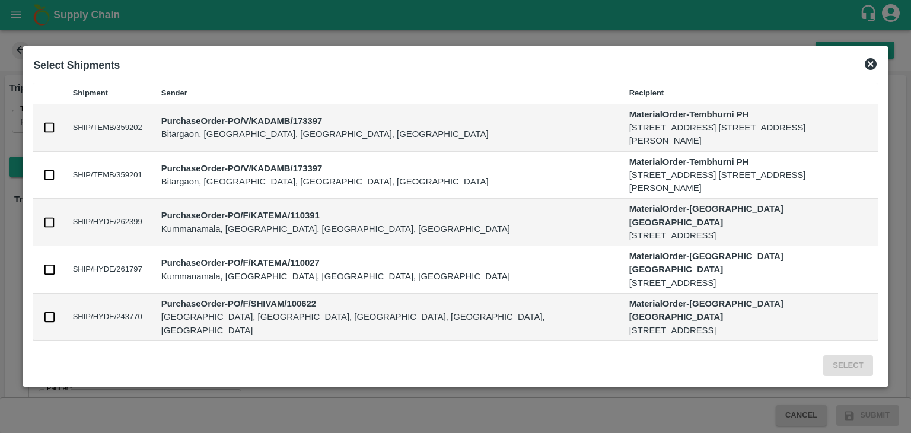
click at [40, 125] on td at bounding box center [48, 127] width 30 height 47
click at [49, 125] on input "checkbox" at bounding box center [49, 127] width 13 height 13
checkbox input "true"
click at [53, 179] on input "checkbox" at bounding box center [49, 174] width 13 height 13
checkbox input "true"
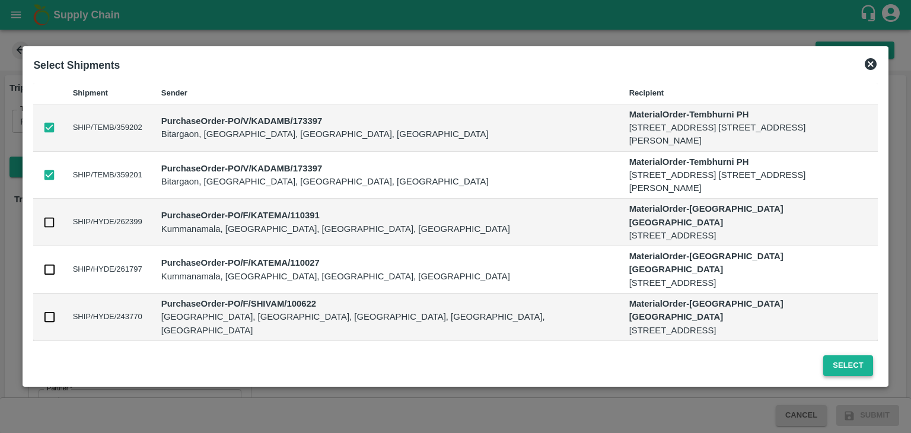
click at [839, 364] on button "Select" at bounding box center [848, 365] width 49 height 21
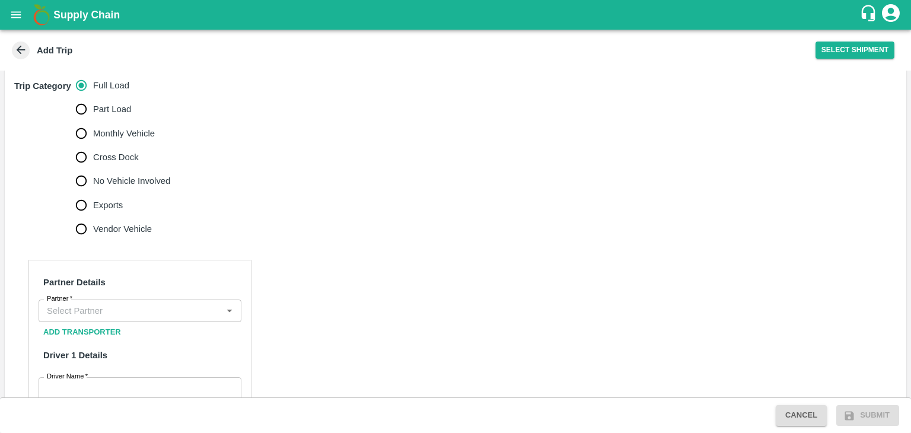
scroll to position [364, 0]
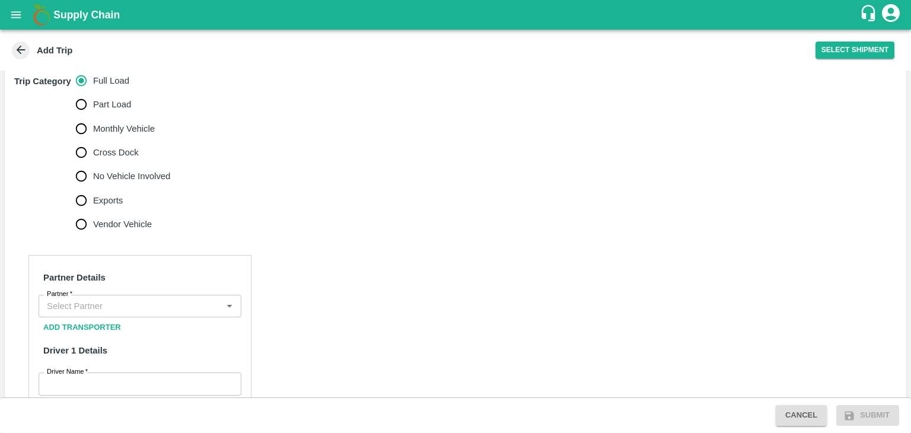
click at [100, 183] on span "No Vehicle Involved" at bounding box center [131, 176] width 77 height 13
click at [93, 188] on input "No Vehicle Involved" at bounding box center [81, 176] width 24 height 24
radio input "true"
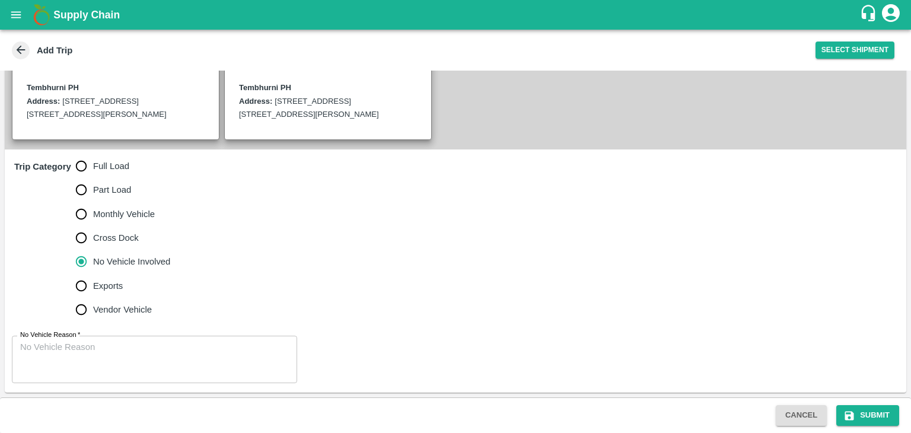
scroll to position [304, 0]
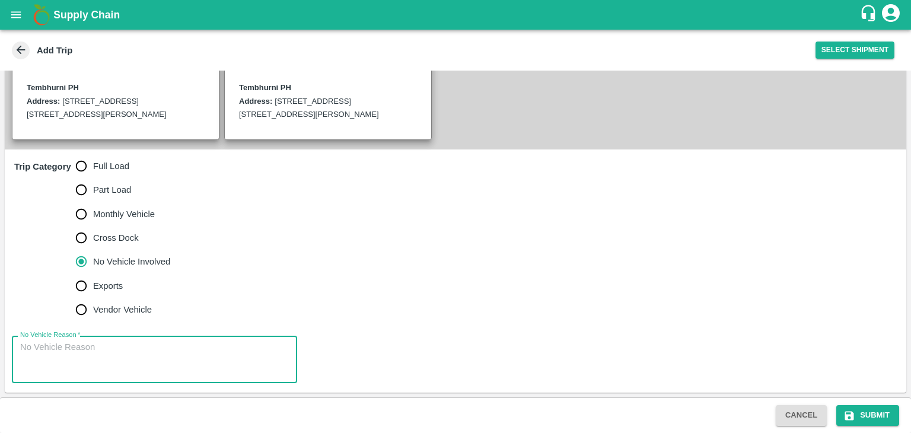
click at [137, 357] on textarea "No Vehicle Reason   *" at bounding box center [154, 359] width 269 height 37
type textarea "Field Dump"
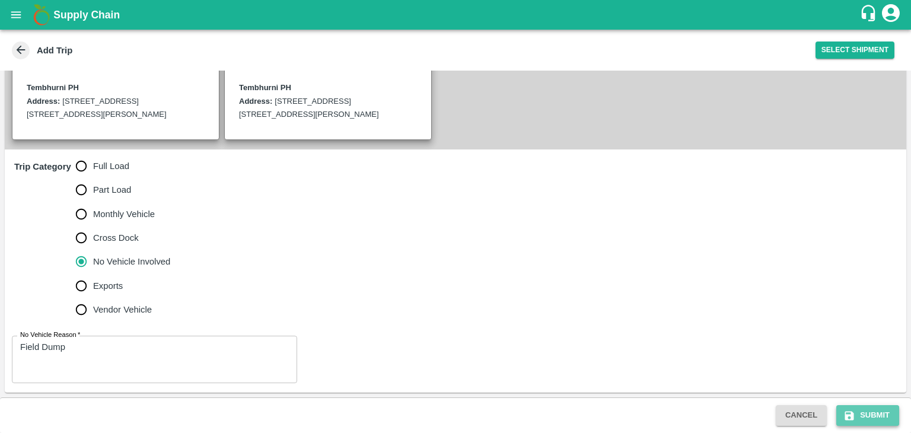
click at [858, 409] on button "Submit" at bounding box center [868, 415] width 63 height 21
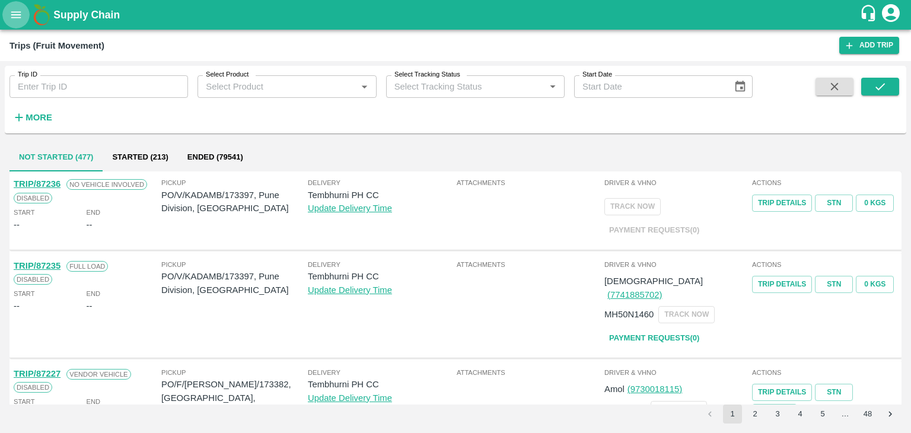
click at [12, 11] on icon "open drawer" at bounding box center [15, 14] width 13 height 13
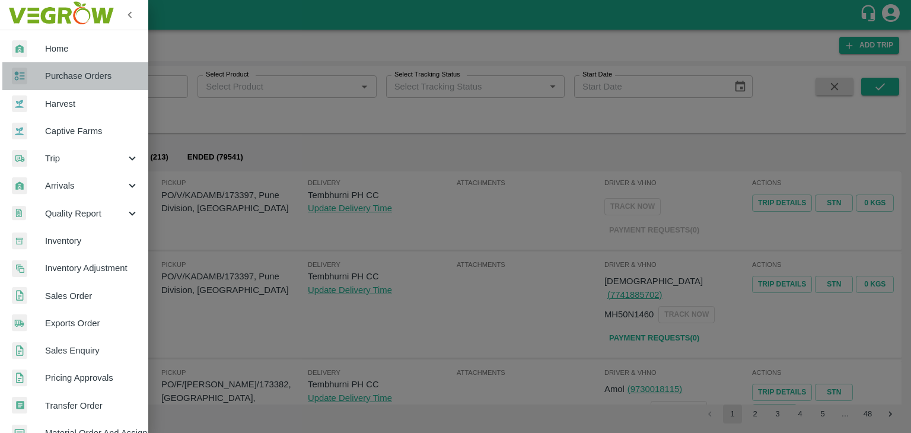
click at [76, 75] on span "Purchase Orders" at bounding box center [92, 75] width 94 height 13
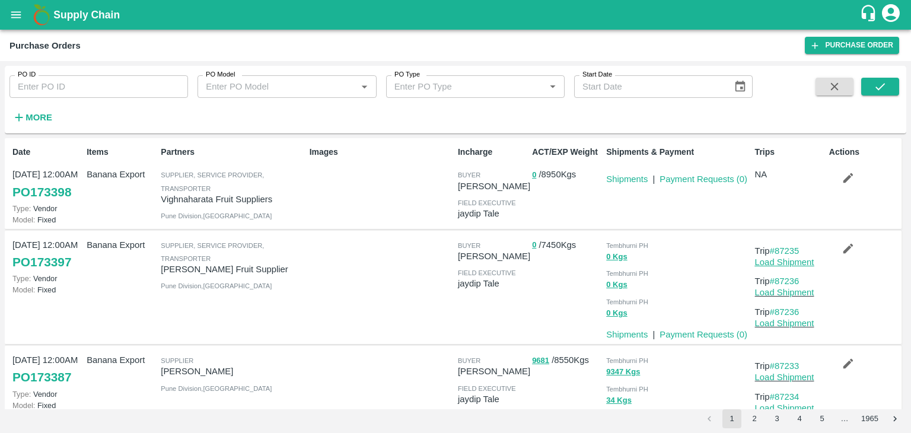
click at [793, 259] on link "Load Shipment" at bounding box center [784, 261] width 59 height 9
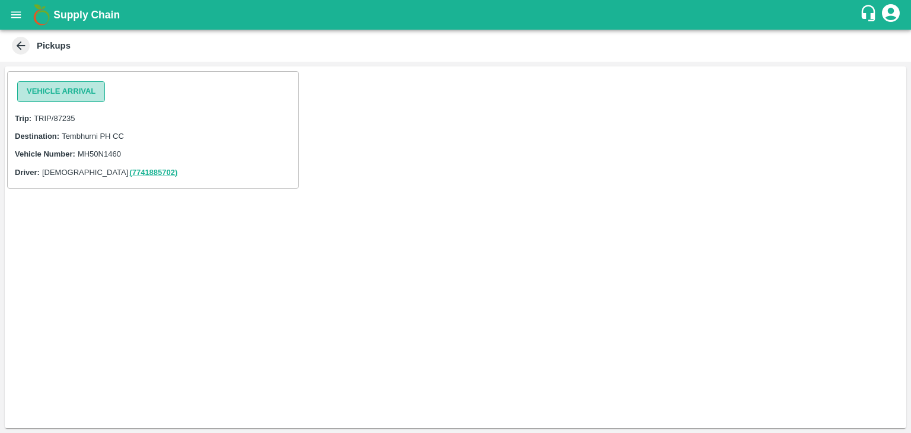
click at [55, 98] on button "Vehicle Arrival" at bounding box center [61, 91] width 88 height 21
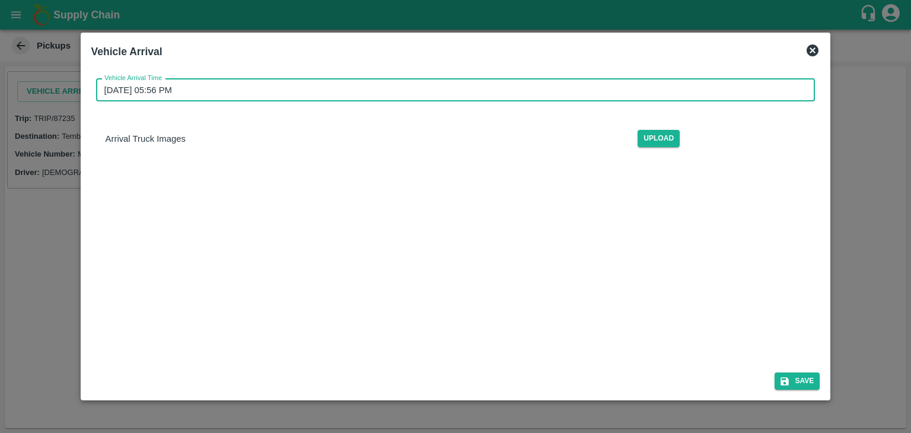
click at [306, 90] on input "02/09/2025 05:56 PM" at bounding box center [451, 90] width 711 height 23
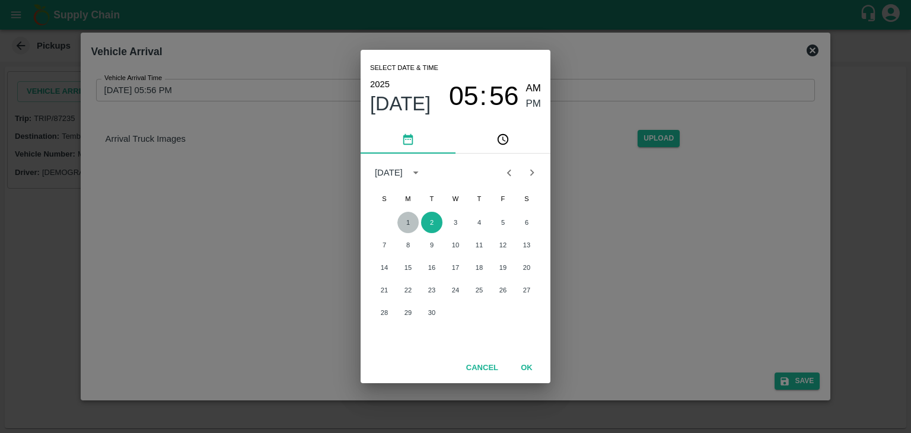
click at [414, 219] on button "1" at bounding box center [408, 222] width 21 height 21
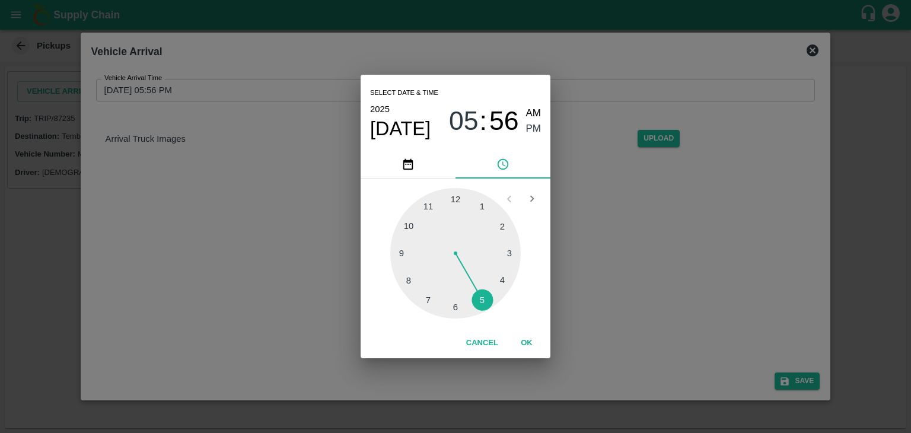
click at [541, 112] on span "AM" at bounding box center [533, 114] width 15 height 16
click at [400, 261] on div at bounding box center [455, 253] width 131 height 131
type input "01/09/2025 09:44 AM"
click at [523, 339] on button "OK" at bounding box center [527, 343] width 38 height 21
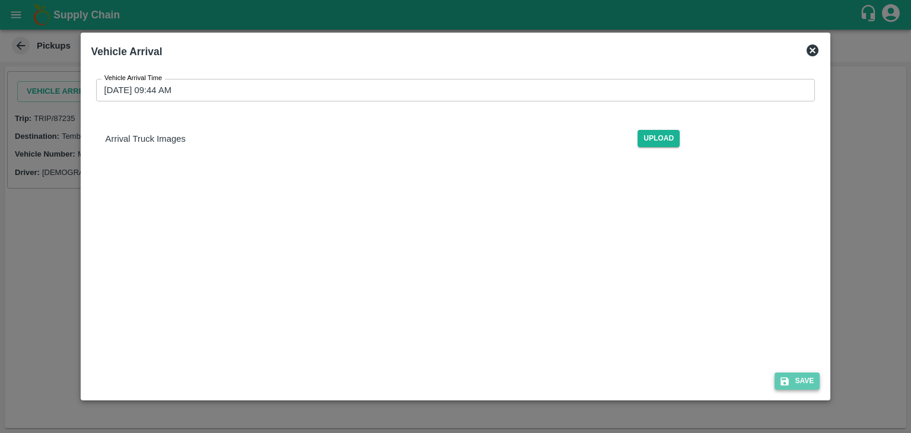
click at [805, 387] on button "Save" at bounding box center [797, 381] width 45 height 17
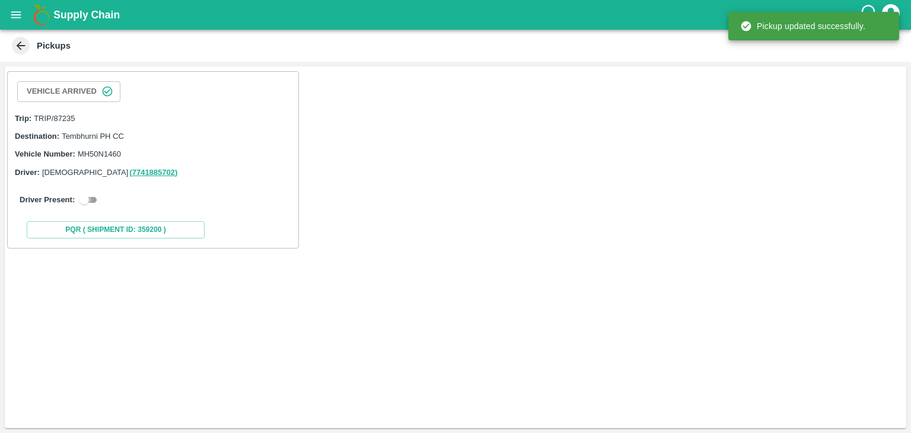
click at [97, 195] on input "checkbox" at bounding box center [84, 200] width 43 height 14
checkbox input "true"
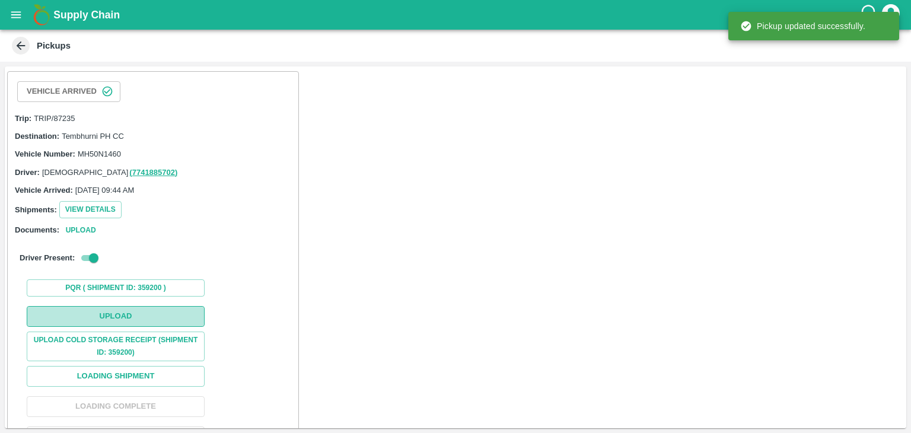
click at [120, 316] on button "Upload" at bounding box center [116, 316] width 178 height 21
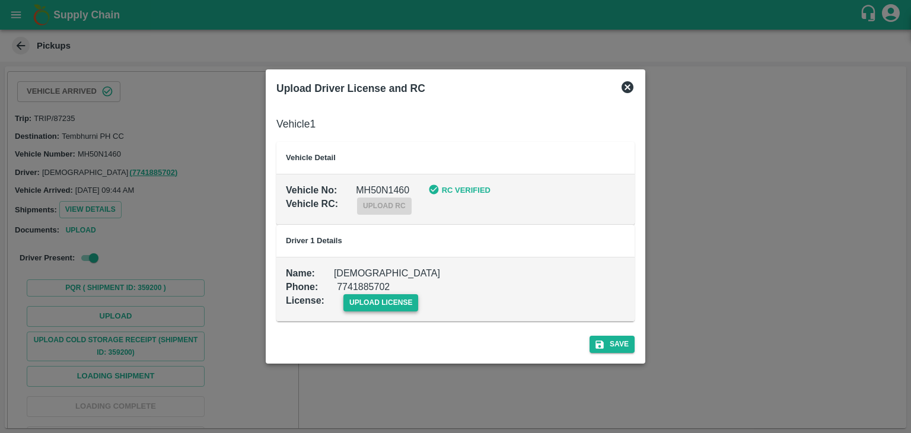
click at [375, 304] on span "upload license" at bounding box center [381, 302] width 75 height 17
click at [0, 0] on input "upload license" at bounding box center [0, 0] width 0 height 0
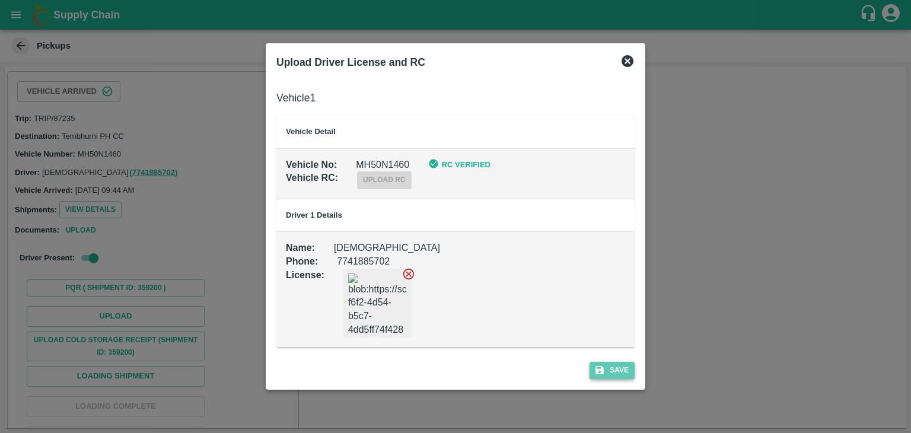
click at [605, 368] on icon "submit" at bounding box center [599, 370] width 11 height 11
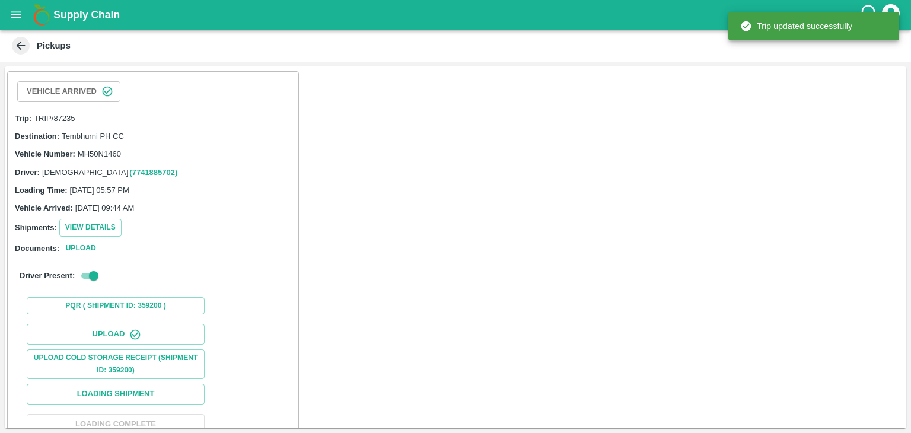
scroll to position [123, 0]
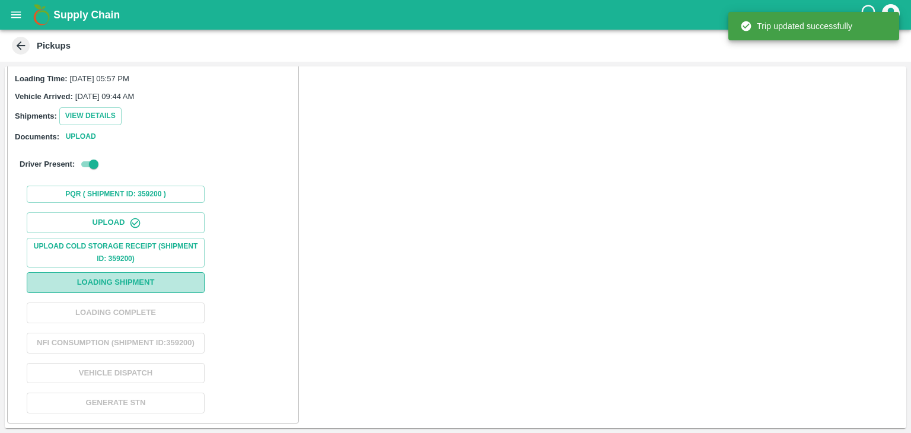
click at [121, 274] on button "Loading Shipment" at bounding box center [116, 282] width 178 height 21
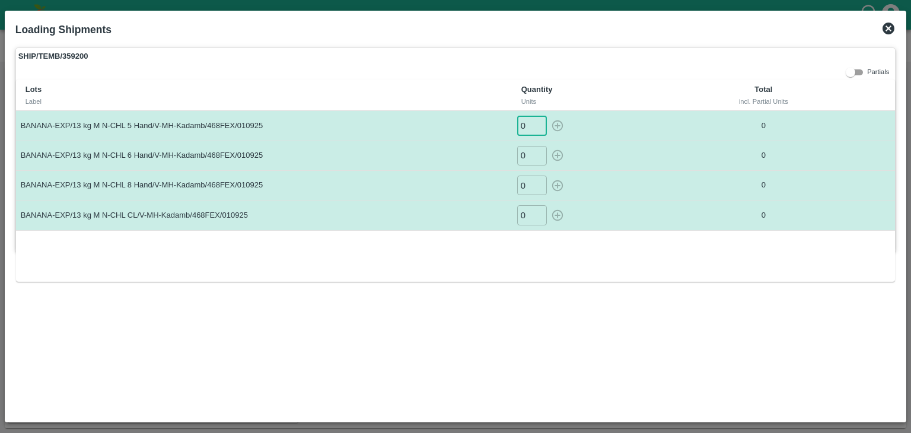
click at [529, 126] on input "0" at bounding box center [532, 126] width 30 height 20
type input "069"
click at [548, 116] on button "button" at bounding box center [557, 126] width 19 height 20
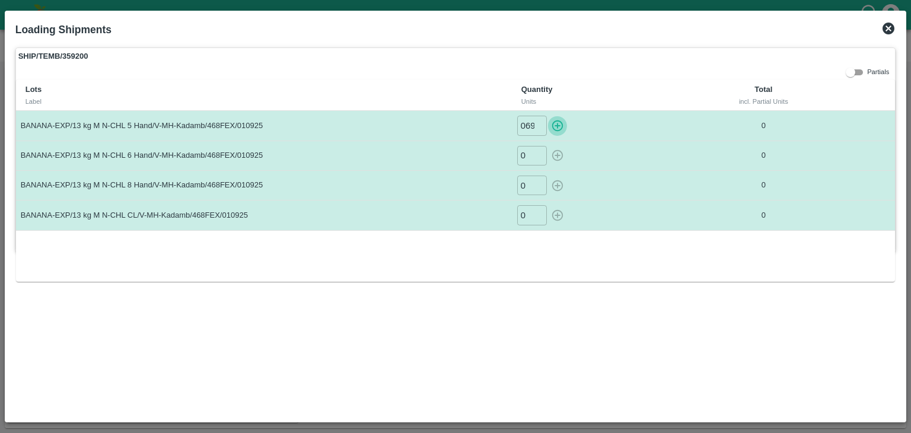
type input "0"
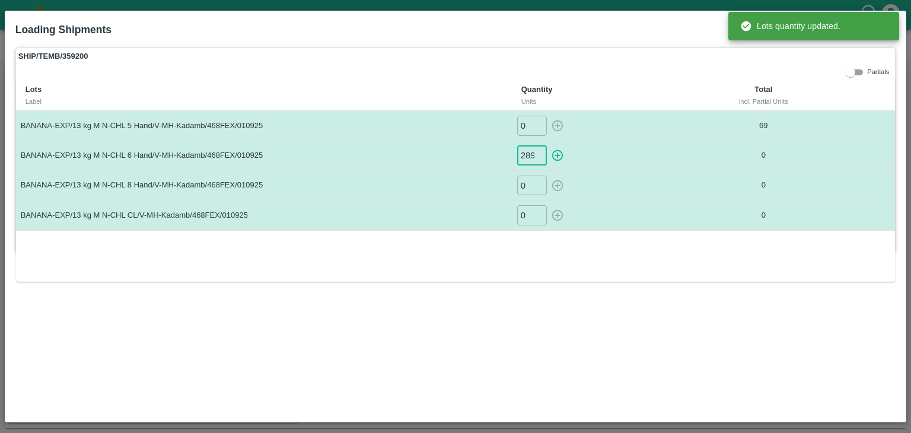
scroll to position [0, 1]
type input "289"
click at [548, 146] on button "button" at bounding box center [557, 156] width 19 height 20
type input "0"
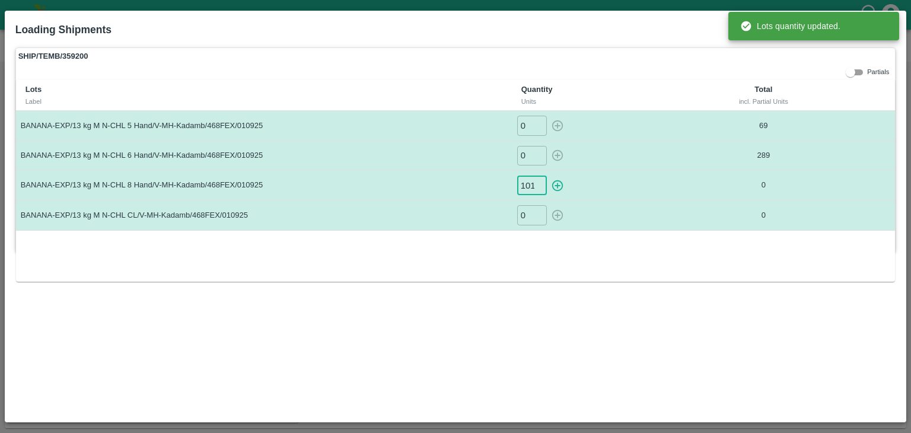
scroll to position [0, 1]
type input "101"
click at [548, 176] on button "button" at bounding box center [557, 186] width 19 height 20
type input "0"
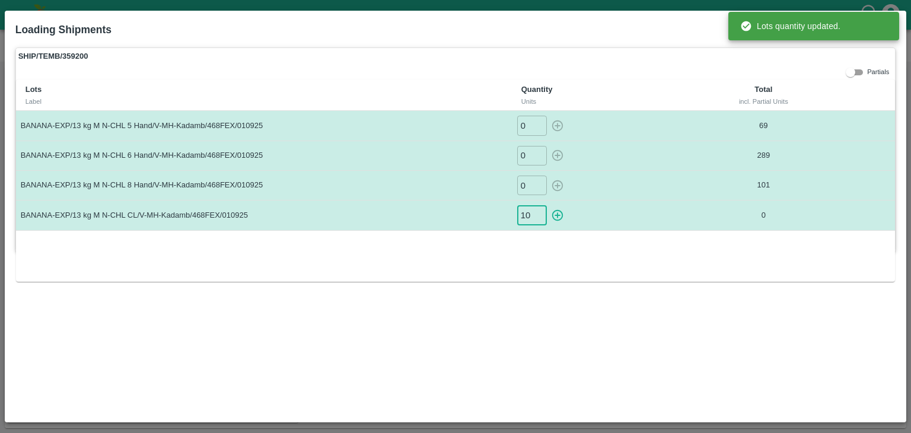
type input "10"
click at [548, 205] on button "button" at bounding box center [557, 215] width 19 height 20
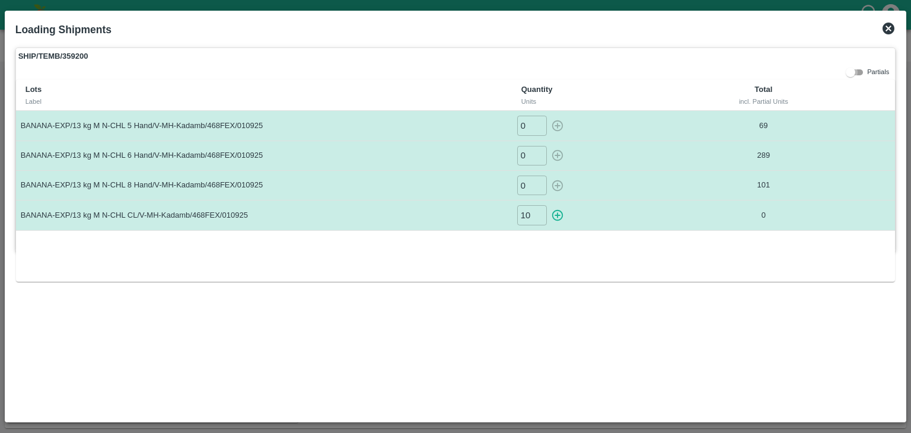
type input "0"
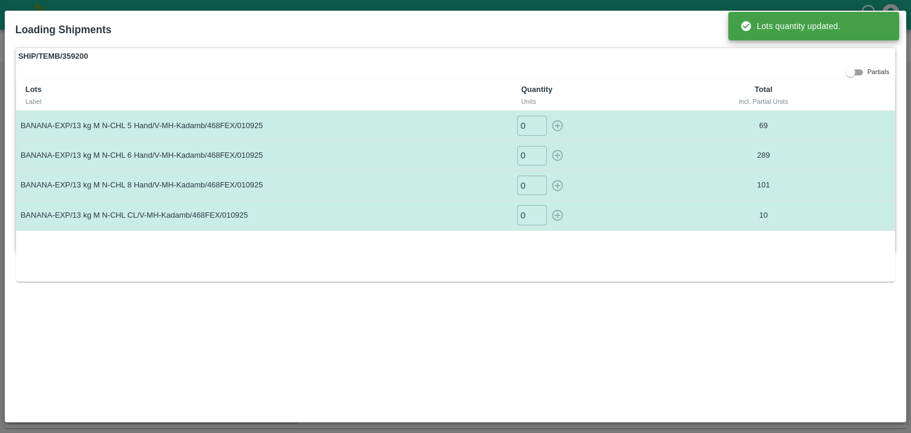
click at [700, 202] on td "10" at bounding box center [764, 216] width 154 height 30
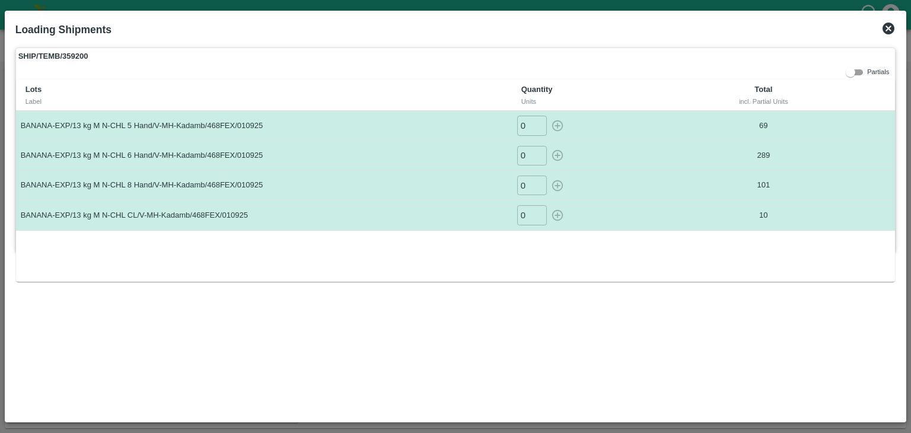
click at [888, 30] on icon at bounding box center [889, 28] width 14 height 14
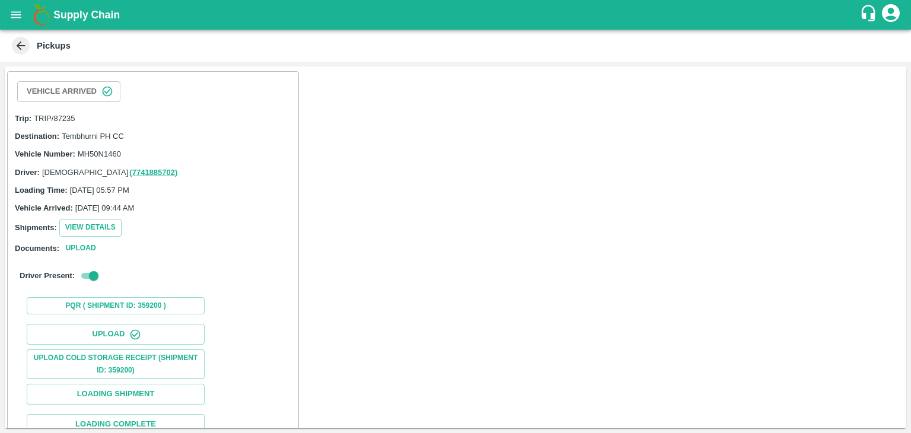
scroll to position [79, 0]
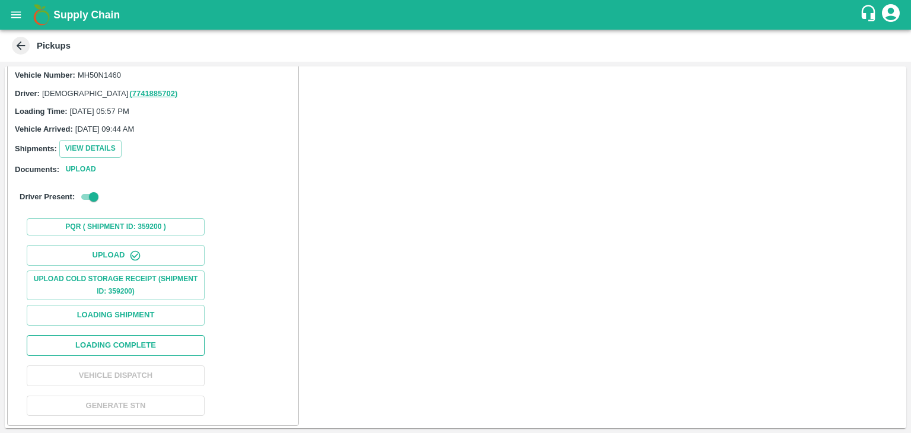
click at [159, 336] on button "Loading Complete" at bounding box center [116, 345] width 178 height 21
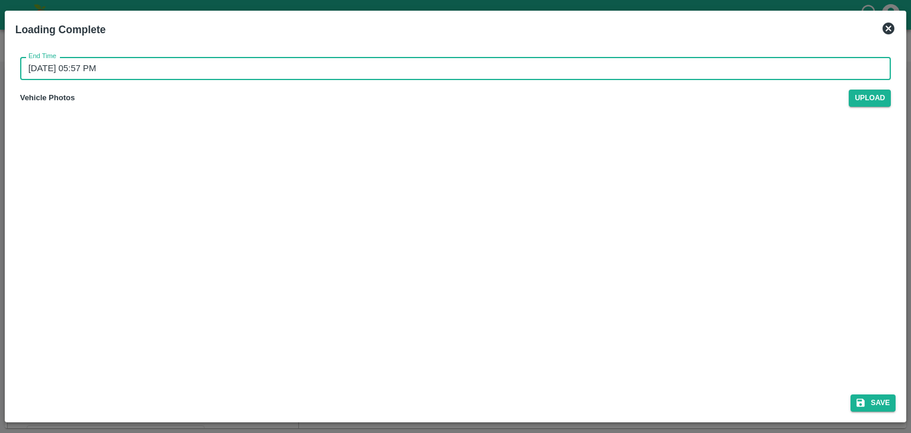
click at [451, 65] on input "02/09/2025 05:57 PM" at bounding box center [451, 68] width 863 height 23
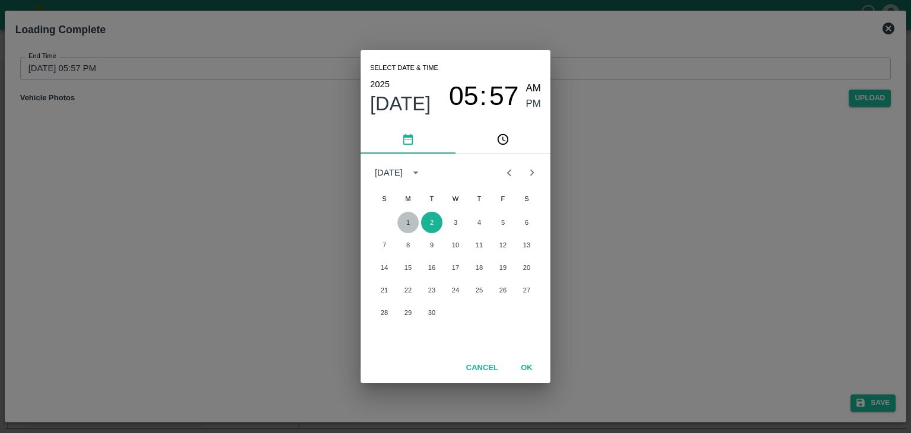
click at [409, 224] on button "1" at bounding box center [408, 222] width 21 height 21
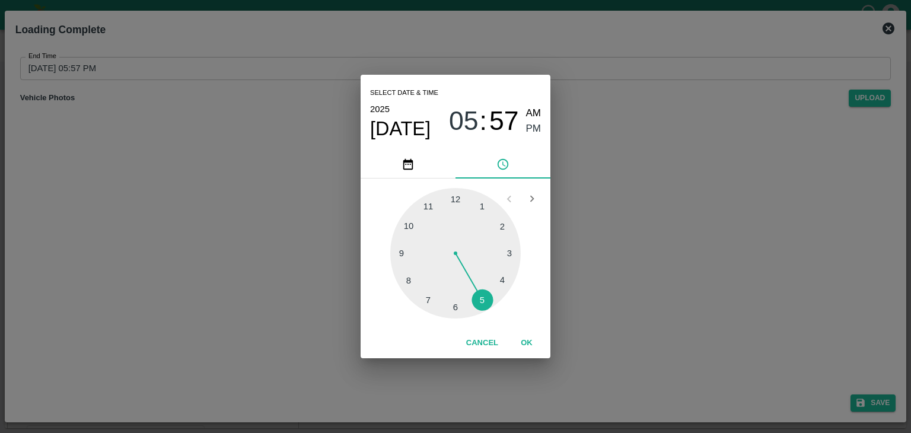
click at [489, 296] on div at bounding box center [455, 253] width 131 height 131
click at [529, 338] on button "OK" at bounding box center [527, 343] width 38 height 21
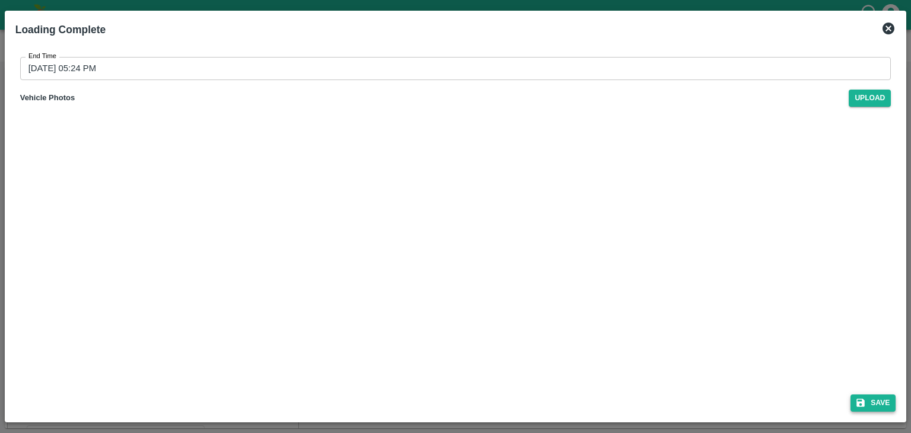
drag, startPoint x: 864, startPoint y: 388, endPoint x: 878, endPoint y: 402, distance: 19.3
click at [878, 402] on div "Save" at bounding box center [456, 400] width 891 height 31
click at [878, 402] on button "Save" at bounding box center [873, 403] width 45 height 17
type input "02/09/2025 05:57 PM"
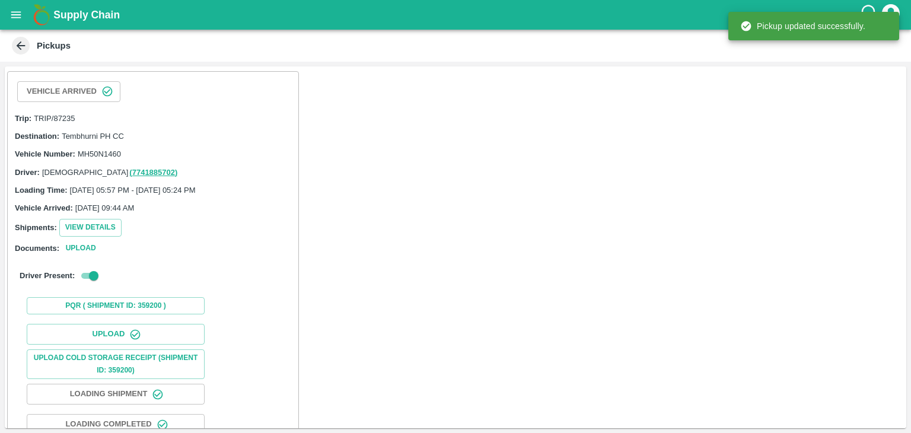
scroll to position [123, 0]
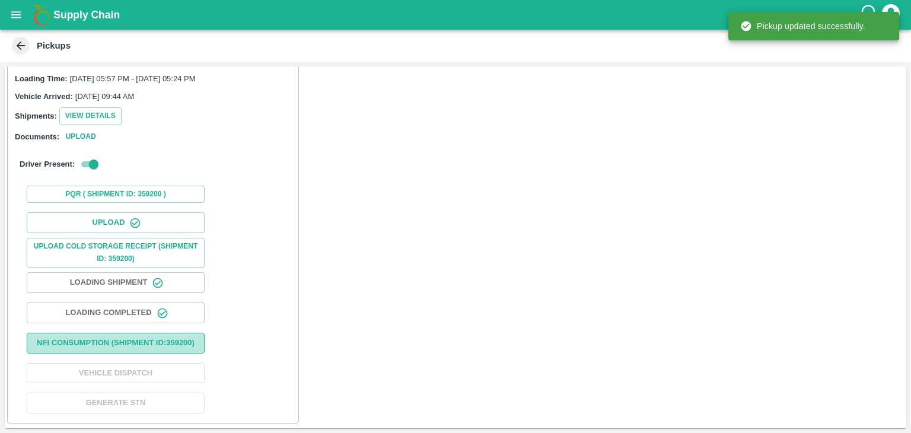
click at [123, 338] on button "Nfi Consumption (SHIPMENT ID: 359200 )" at bounding box center [116, 343] width 178 height 21
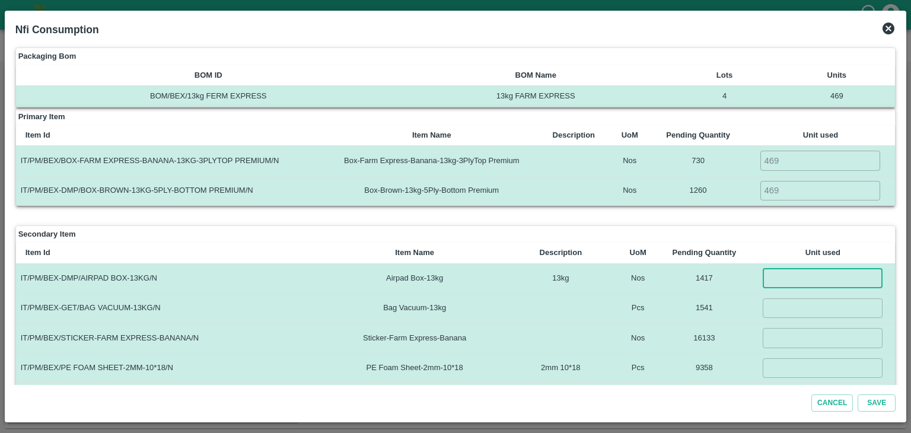
click at [793, 271] on input "number" at bounding box center [823, 279] width 120 height 20
type input "469"
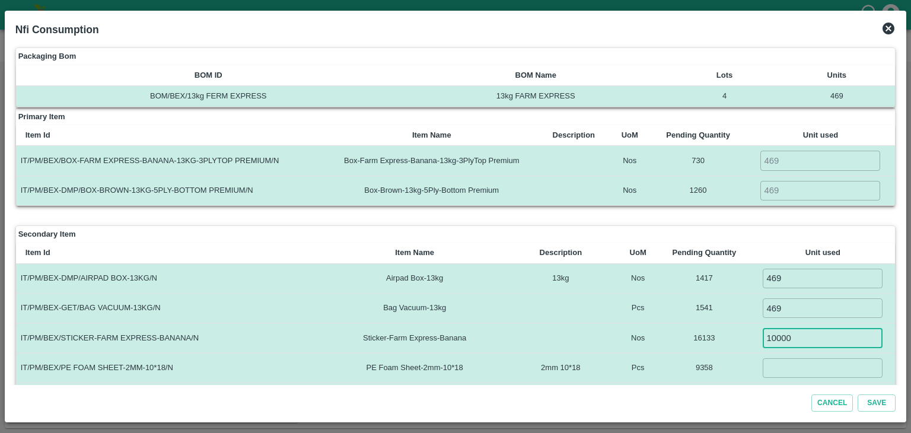
type input "10000"
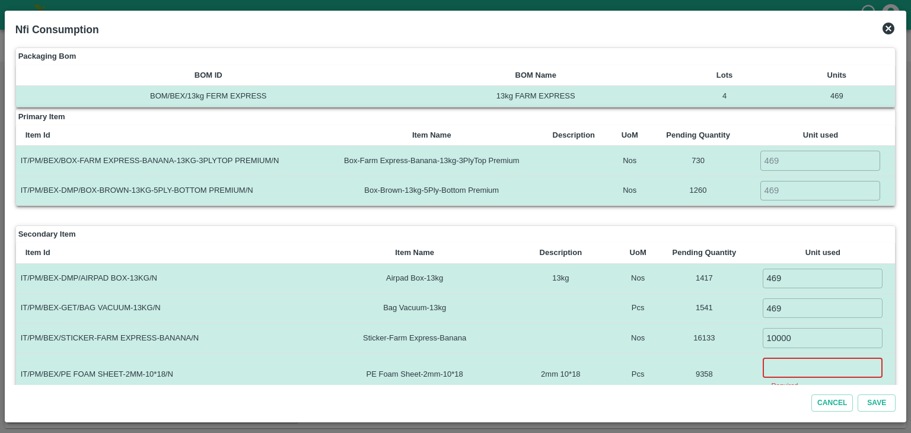
click at [790, 363] on input "number" at bounding box center [823, 368] width 120 height 20
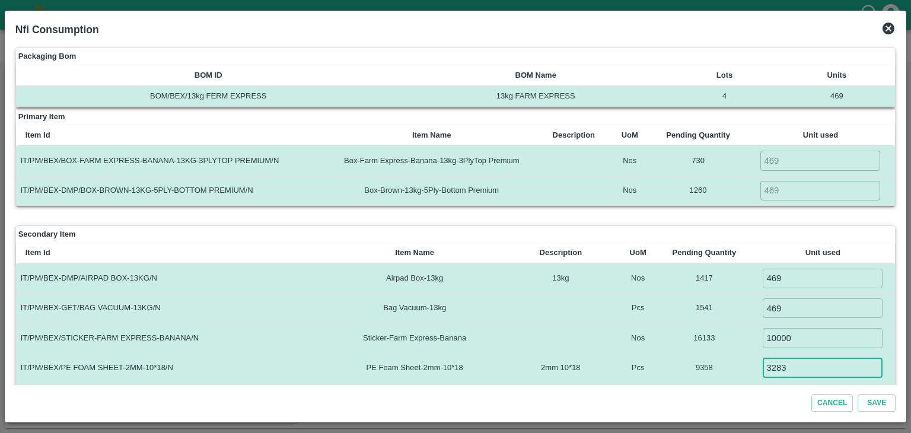
type input "3283"
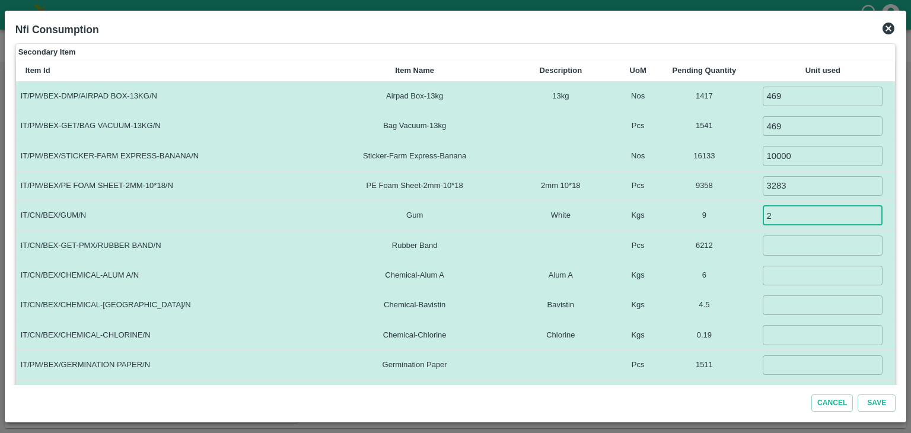
type input "2"
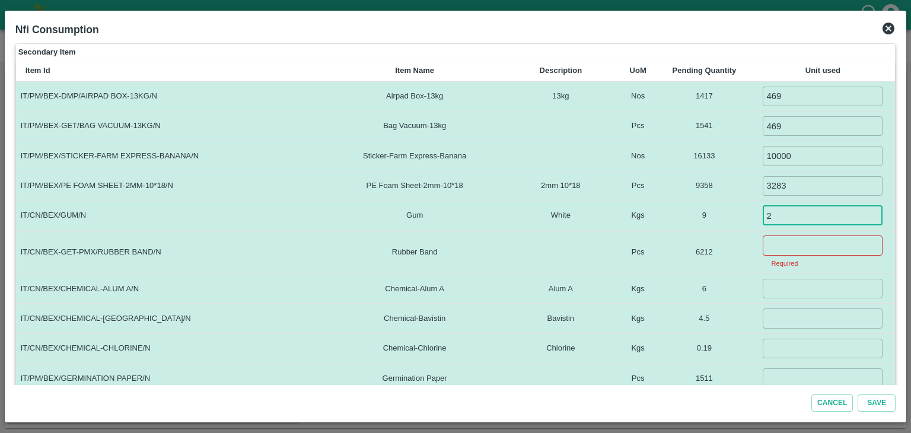
click at [790, 210] on input "2" at bounding box center [823, 216] width 120 height 20
type input "3"
click at [828, 243] on input "number" at bounding box center [823, 246] width 120 height 20
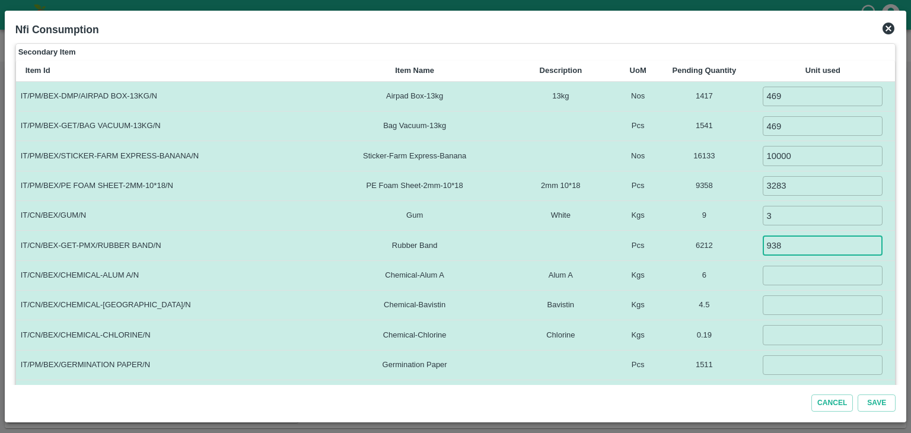
type input "938"
type input "5"
type input "1.5"
type input "0.1"
type input "469"
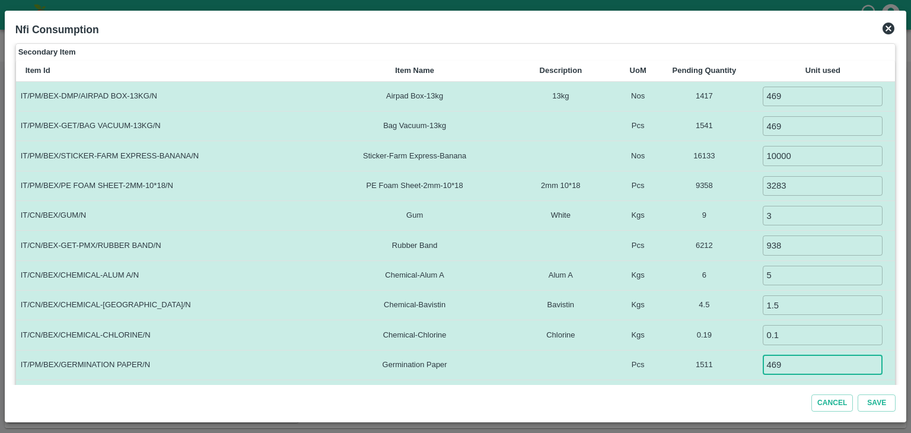
scroll to position [199, 0]
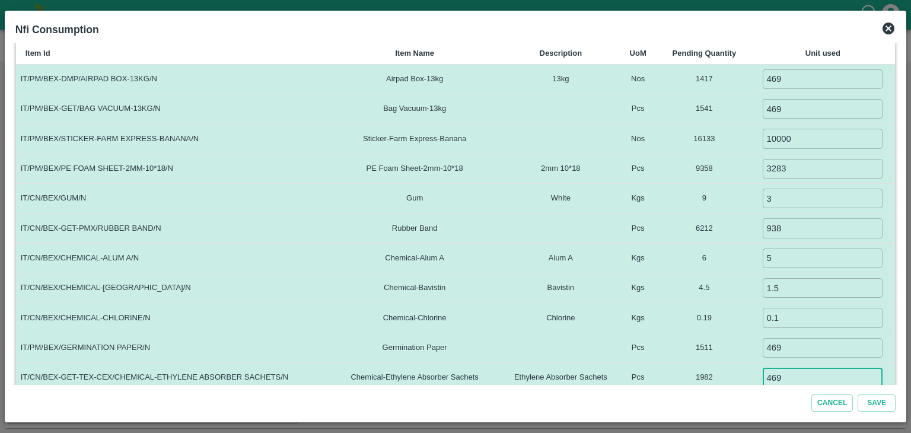
type input "469"
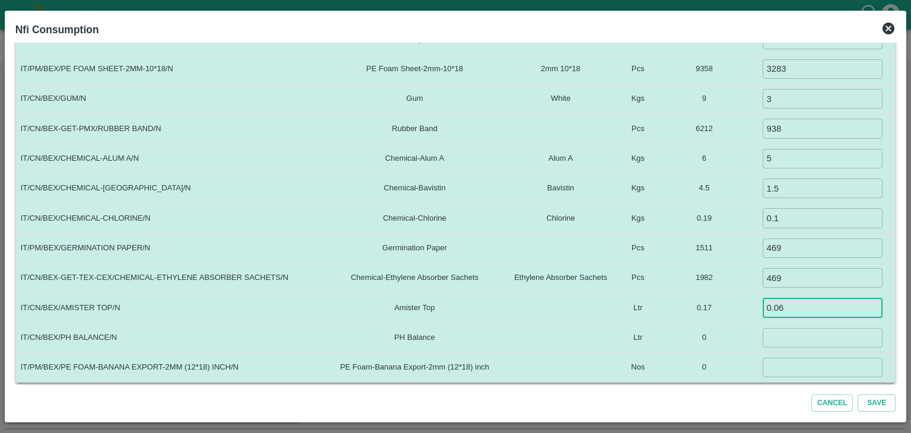
type input "0.06"
click at [810, 333] on input "number" at bounding box center [823, 338] width 120 height 20
type input "0"
click at [788, 366] on input "number" at bounding box center [823, 368] width 120 height 20
type input "0"
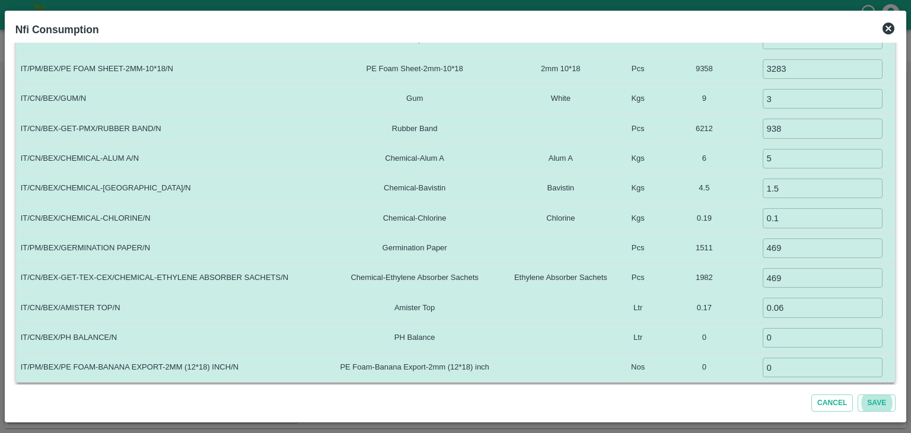
click at [858, 395] on button "Save" at bounding box center [877, 403] width 38 height 17
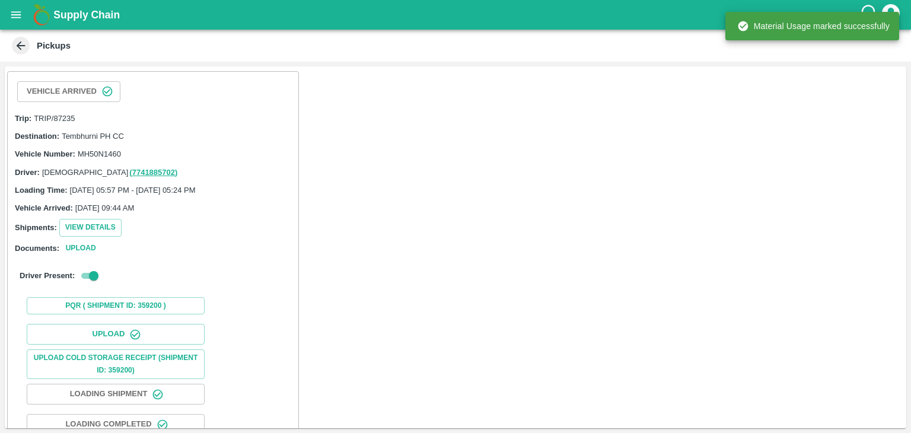
scroll to position [123, 0]
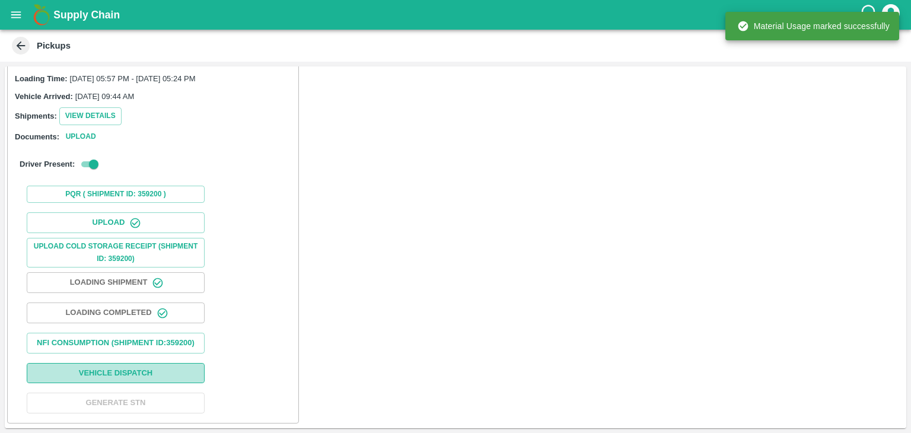
click at [158, 371] on button "Vehicle Dispatch" at bounding box center [116, 373] width 178 height 21
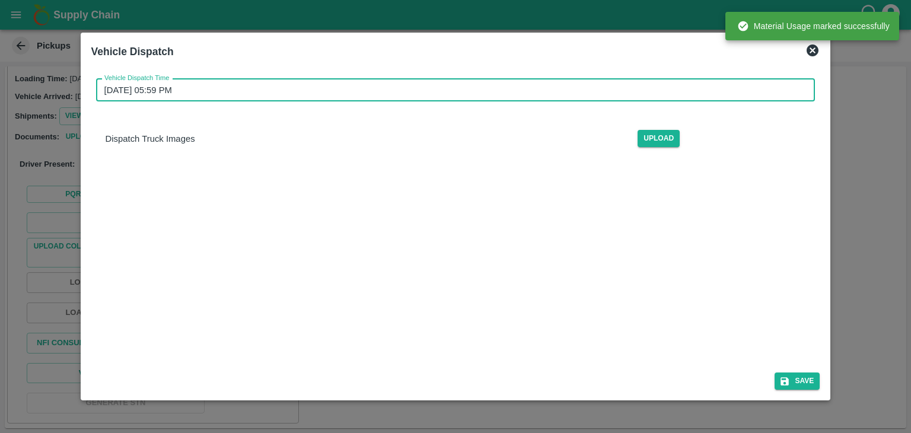
click at [496, 91] on input "02/09/2025 05:59 PM" at bounding box center [451, 90] width 711 height 23
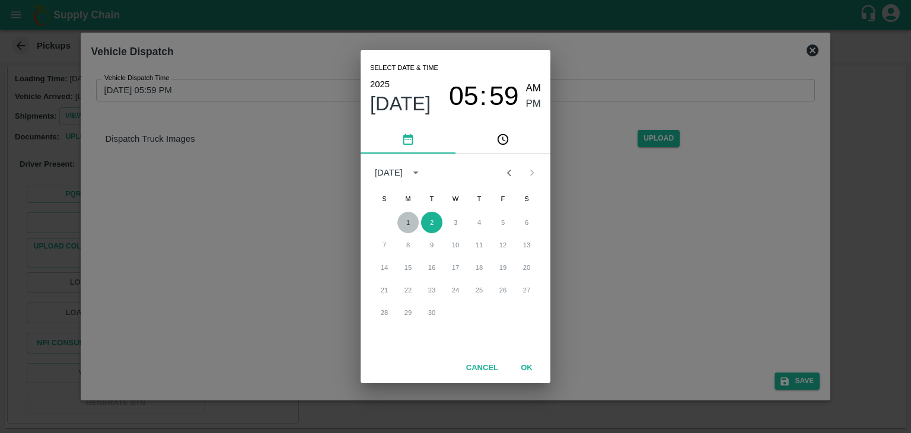
click at [415, 217] on button "1" at bounding box center [408, 222] width 21 height 21
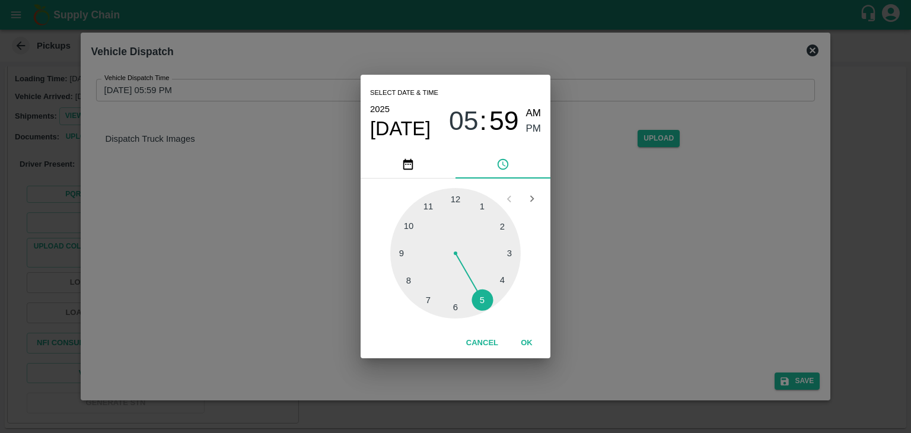
click at [475, 303] on div at bounding box center [455, 253] width 131 height 131
type input "01/09/2025 05:26 PM"
click at [522, 341] on button "OK" at bounding box center [527, 343] width 38 height 21
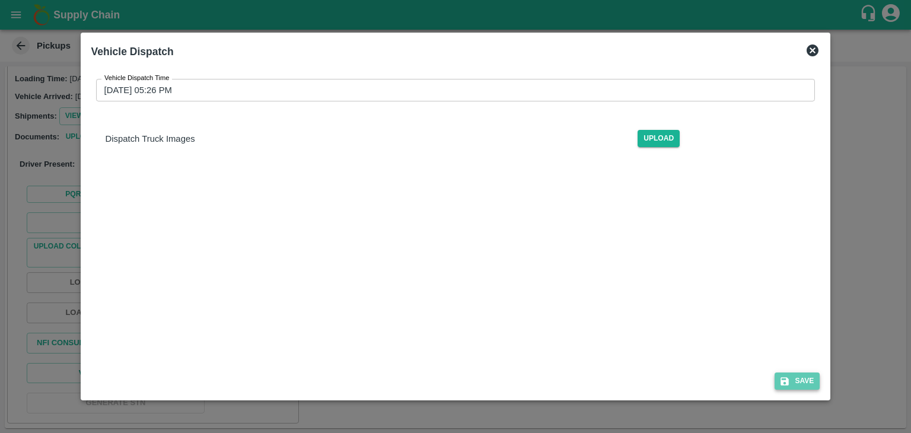
click at [807, 385] on button "Save" at bounding box center [797, 381] width 45 height 17
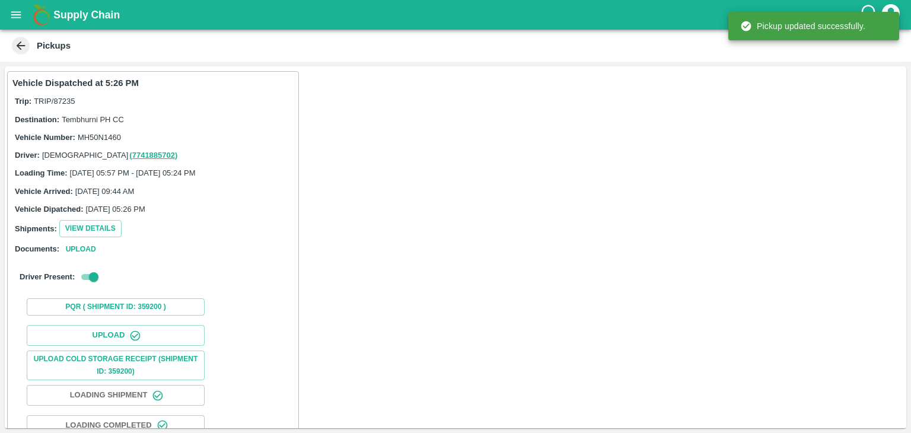
scroll to position [124, 0]
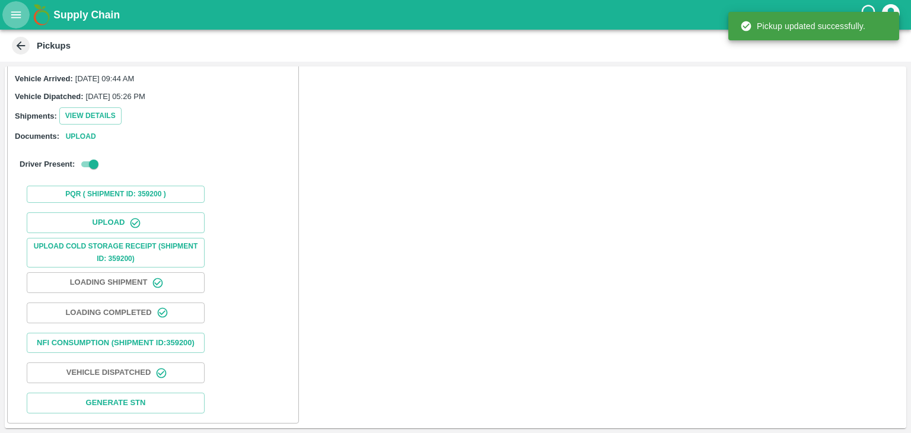
click at [16, 10] on icon "open drawer" at bounding box center [15, 14] width 13 height 13
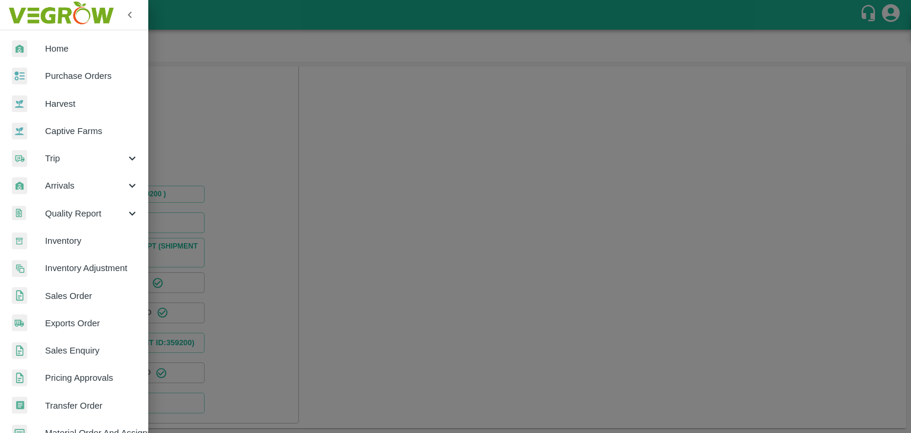
click at [73, 73] on span "Purchase Orders" at bounding box center [92, 75] width 94 height 13
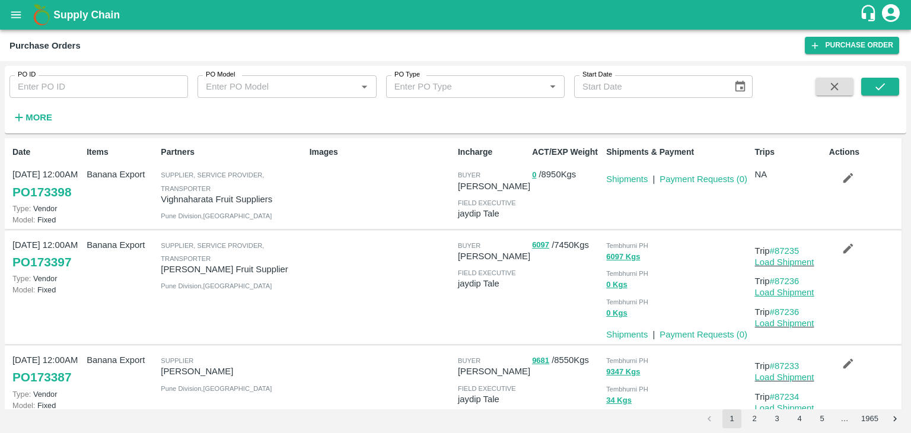
click at [789, 294] on link "Load Shipment" at bounding box center [784, 292] width 59 height 9
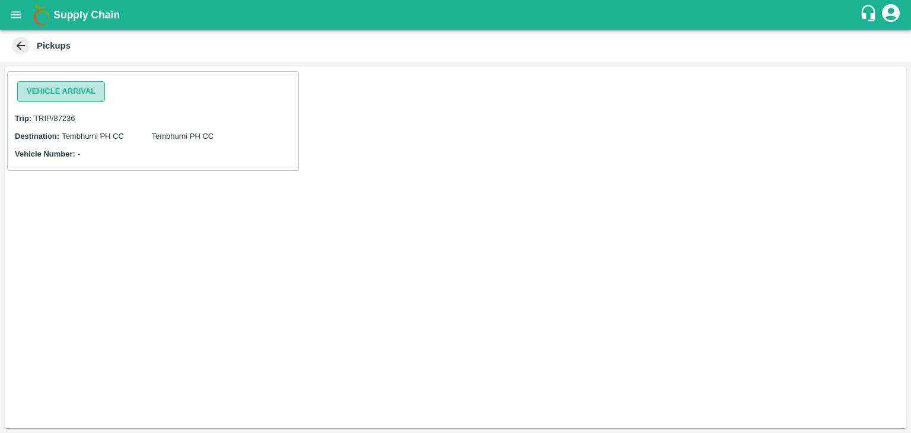
click at [57, 90] on button "Vehicle Arrival" at bounding box center [61, 91] width 88 height 21
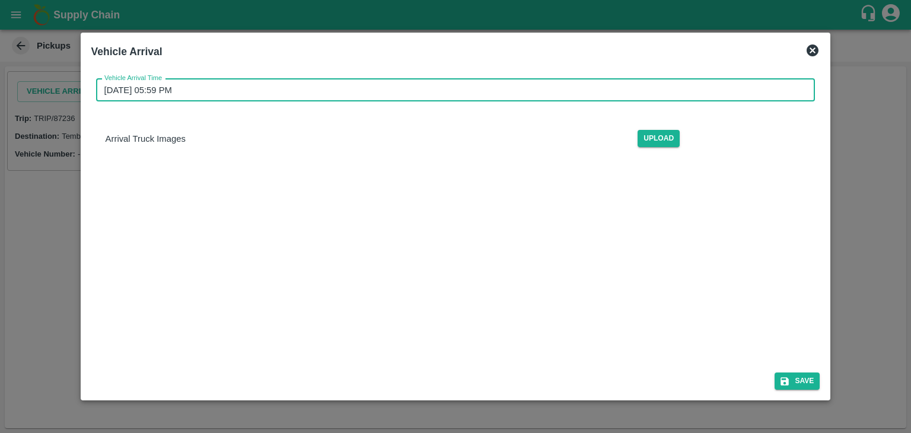
click at [326, 94] on input "[DATE] 05:59 PM" at bounding box center [451, 90] width 711 height 23
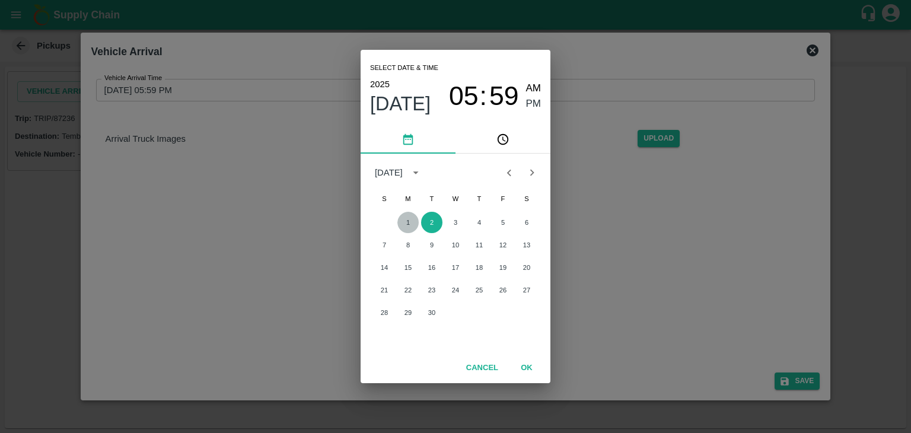
click at [405, 221] on button "1" at bounding box center [408, 222] width 21 height 21
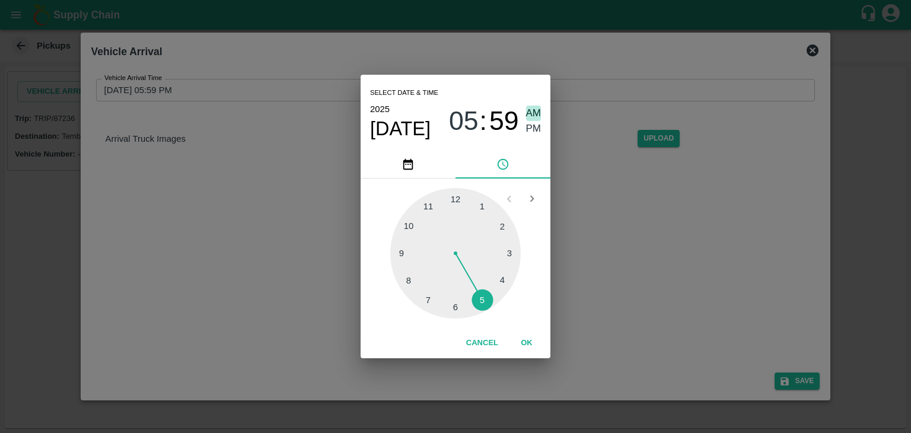
click at [538, 115] on span "AM" at bounding box center [533, 114] width 15 height 16
click at [393, 249] on div at bounding box center [455, 253] width 131 height 131
type input "[DATE] 09:46 AM"
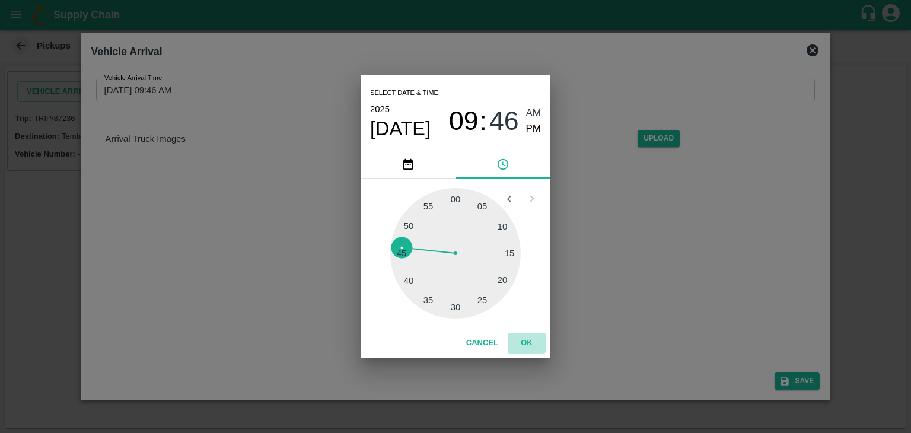
click at [526, 345] on button "OK" at bounding box center [527, 343] width 38 height 21
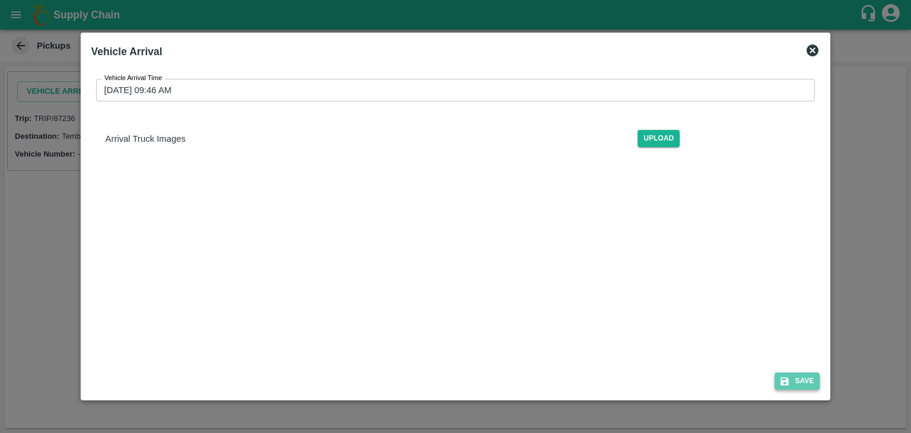
click at [799, 384] on button "Save" at bounding box center [797, 381] width 45 height 17
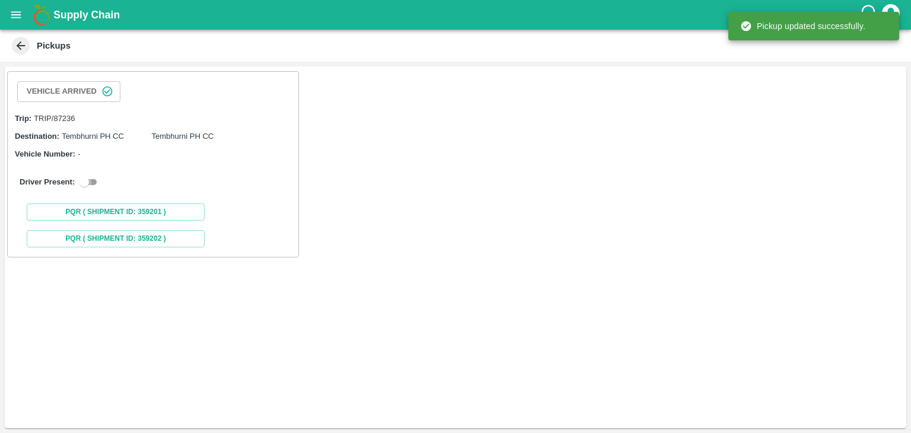
click at [94, 180] on input "checkbox" at bounding box center [84, 182] width 43 height 14
checkbox input "true"
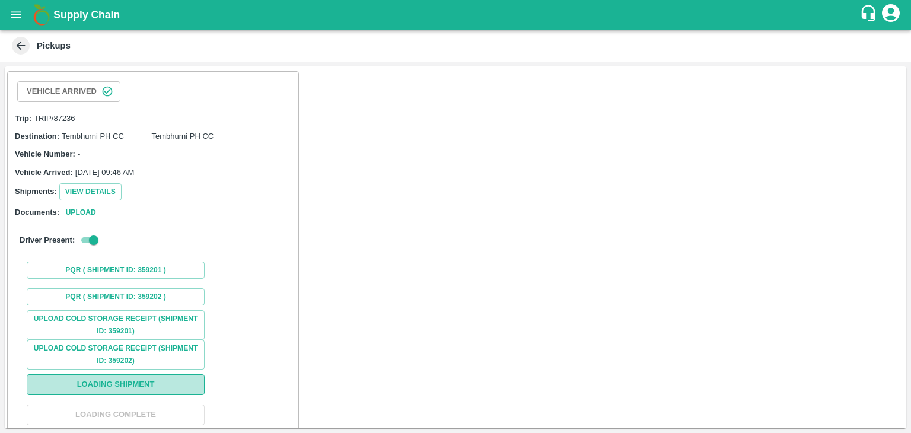
click at [179, 375] on button "Loading Shipment" at bounding box center [116, 384] width 178 height 21
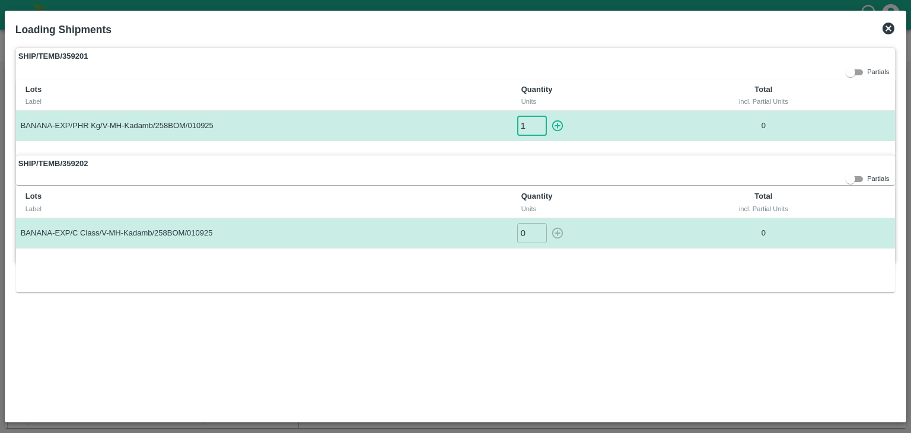
click at [539, 124] on input "1" at bounding box center [532, 126] width 30 height 20
click at [554, 122] on icon "button" at bounding box center [557, 125] width 11 height 11
type input "0"
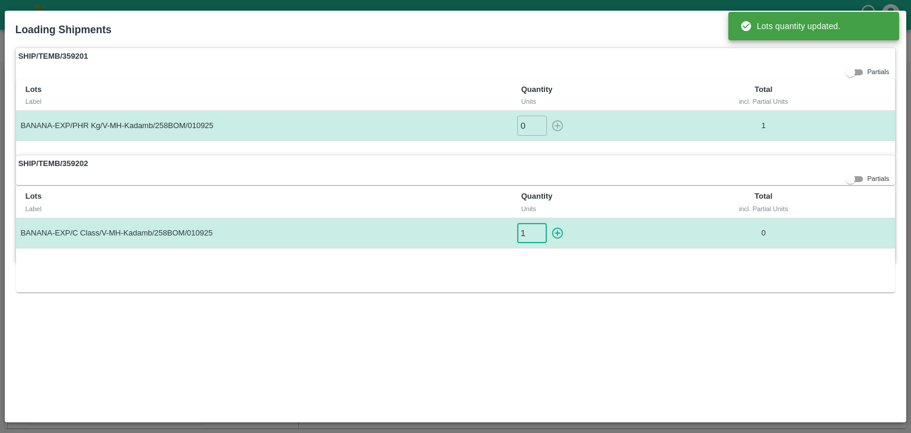
click at [539, 230] on input "1" at bounding box center [532, 233] width 30 height 20
click at [556, 230] on icon "button" at bounding box center [557, 233] width 13 height 13
type input "0"
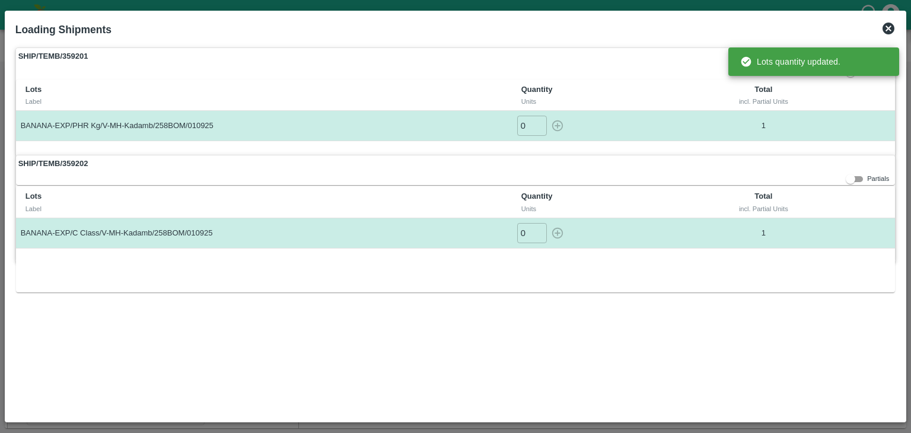
click at [724, 152] on div "Lots Label Quantity Units Total incl. Partial Units BANANA-EXP/PHR Kg/V-MH-Kada…" at bounding box center [456, 133] width 880 height 106
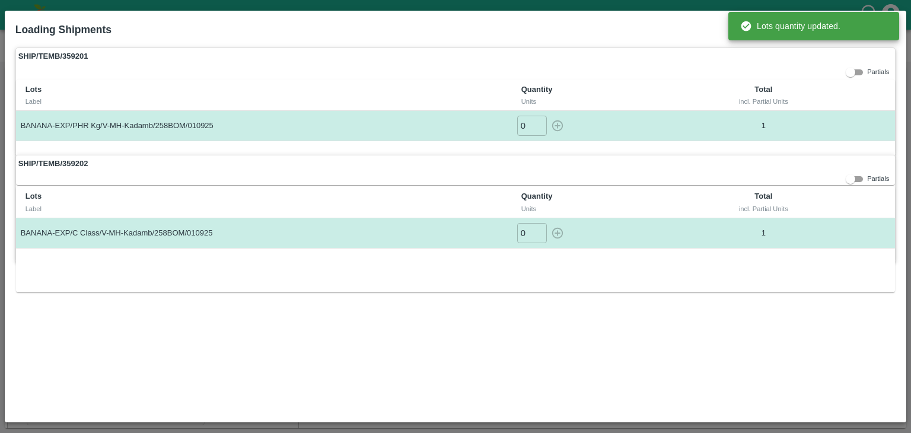
click at [816, 100] on div "incl. Partial Units" at bounding box center [764, 101] width 135 height 11
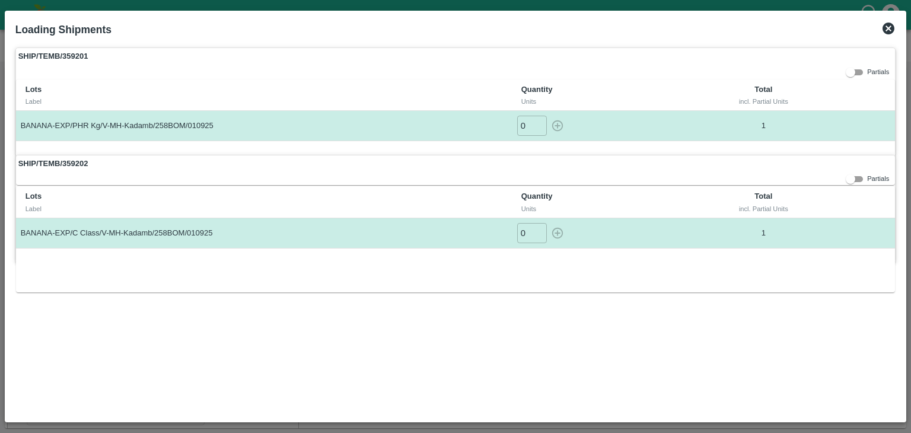
click at [883, 30] on icon at bounding box center [889, 29] width 12 height 12
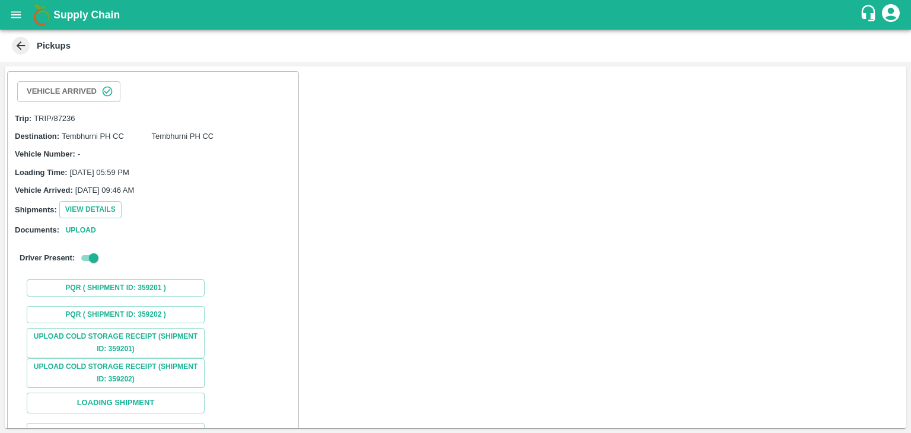
scroll to position [88, 0]
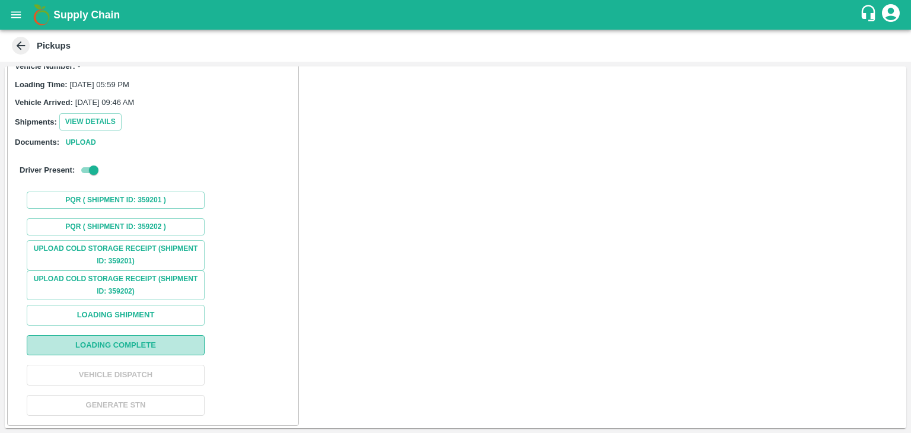
click at [126, 347] on button "Loading Complete" at bounding box center [116, 345] width 178 height 21
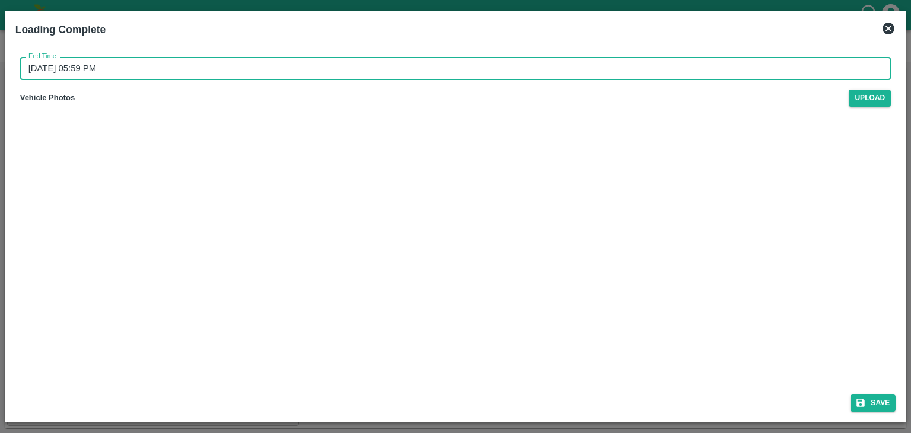
click at [452, 72] on input "[DATE] 05:59 PM" at bounding box center [451, 68] width 863 height 23
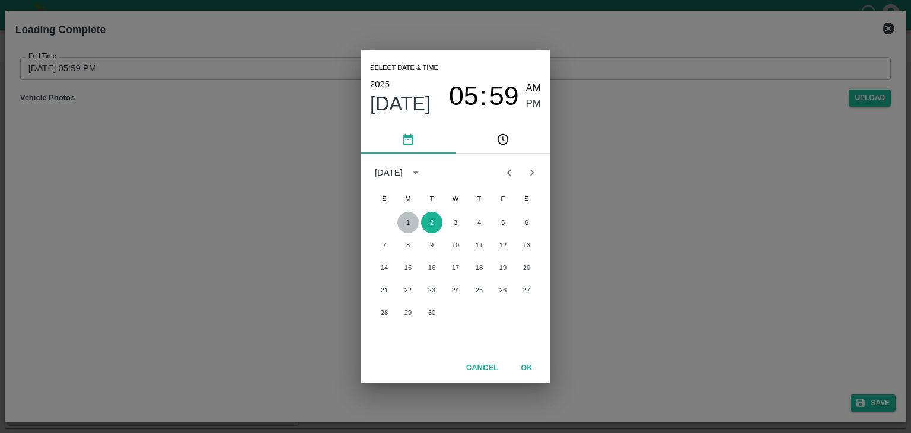
click at [407, 222] on button "1" at bounding box center [408, 222] width 21 height 21
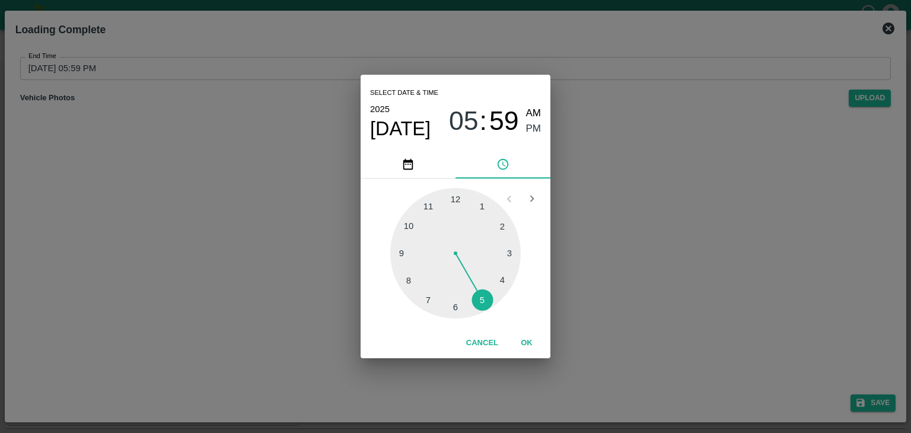
click at [494, 291] on div at bounding box center [455, 253] width 131 height 131
click at [529, 352] on button "OK" at bounding box center [527, 343] width 38 height 21
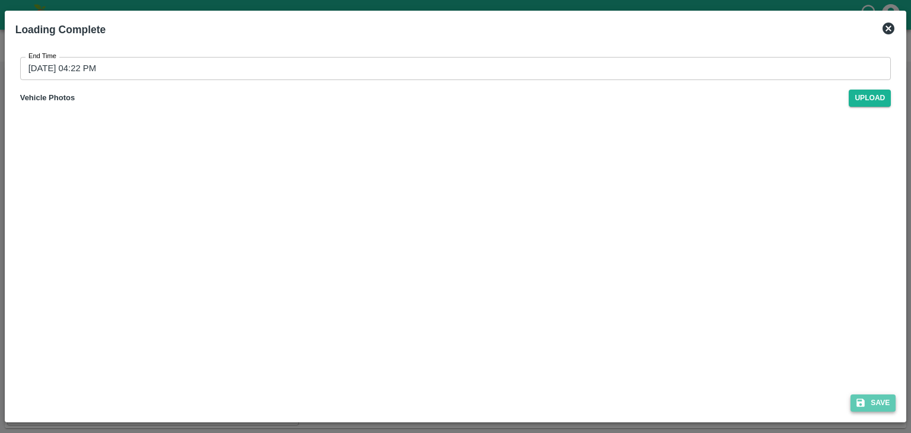
click at [895, 398] on button "Save" at bounding box center [873, 403] width 45 height 17
type input "[DATE] 05:59 PM"
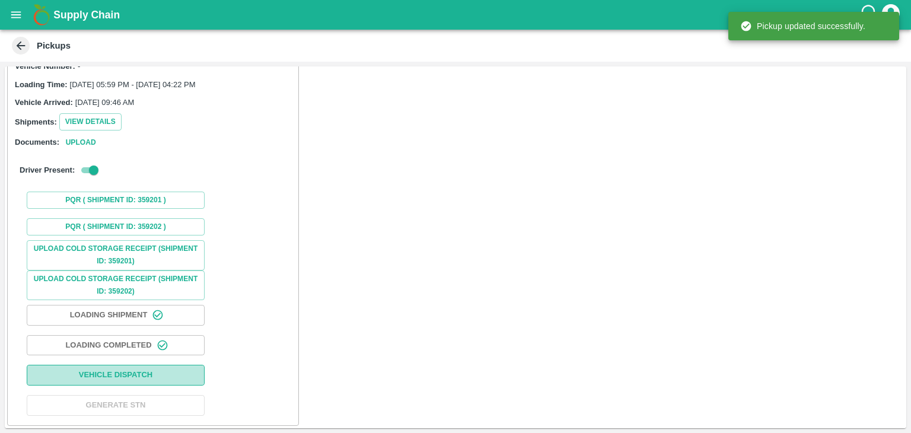
click at [145, 365] on button "Vehicle Dispatch" at bounding box center [116, 375] width 178 height 21
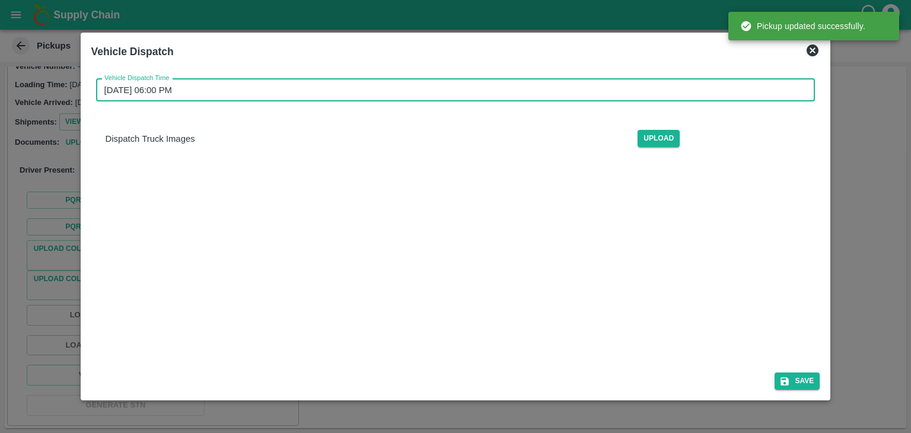
click at [440, 84] on input "[DATE] 06:00 PM" at bounding box center [451, 90] width 711 height 23
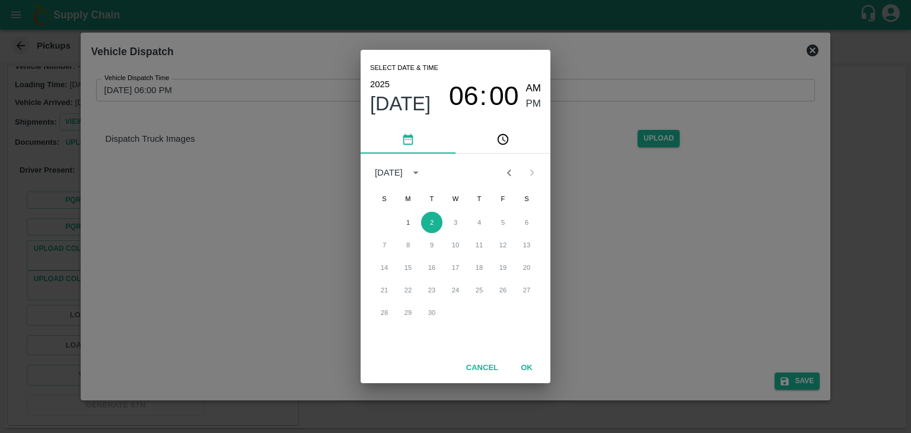
click at [408, 211] on div "1 2 3 4 5 6 7 8 9 10 11 12 13 14 15 16 17 18 19 20 21 22 23 24 25 26 27 28 29 30" at bounding box center [456, 268] width 190 height 114
click at [407, 220] on button "1" at bounding box center [408, 222] width 21 height 21
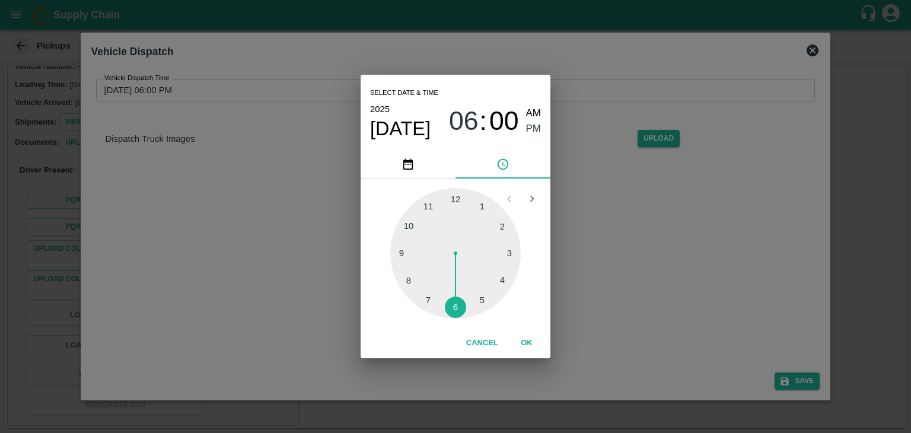
click at [476, 313] on div at bounding box center [455, 253] width 131 height 131
type input "[DATE] 05:27 PM"
click at [528, 338] on button "OK" at bounding box center [527, 343] width 38 height 21
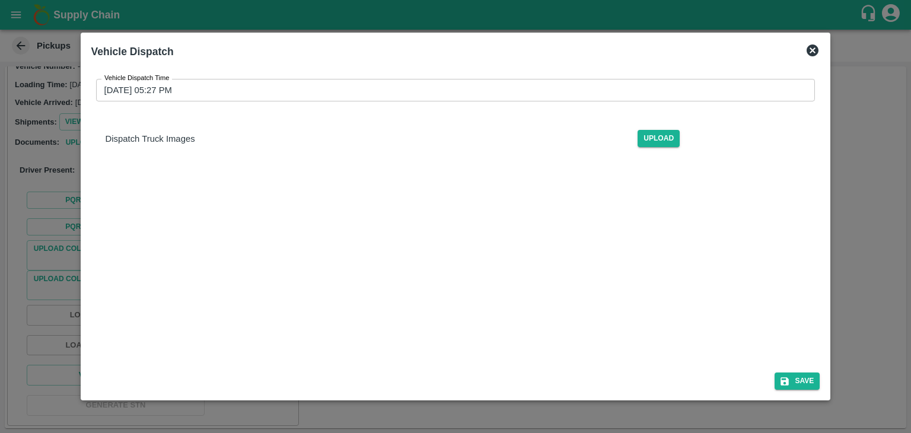
click at [782, 371] on div "Save" at bounding box center [456, 378] width 739 height 31
click at [802, 378] on button "Save" at bounding box center [797, 381] width 45 height 17
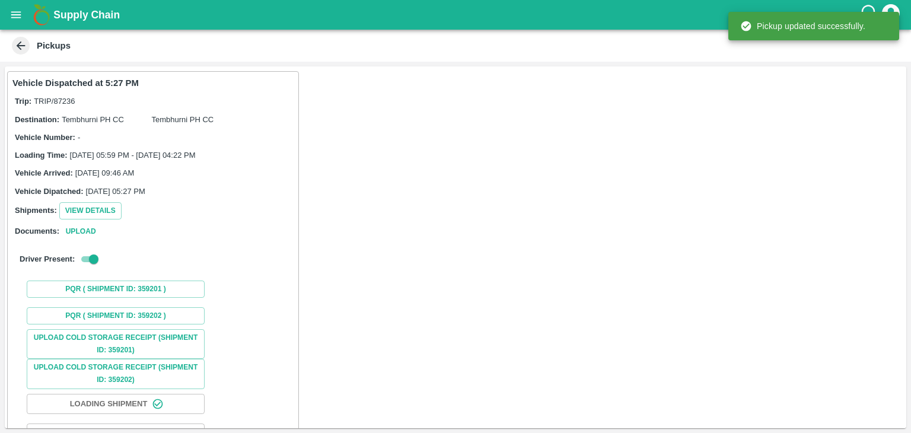
scroll to position [89, 0]
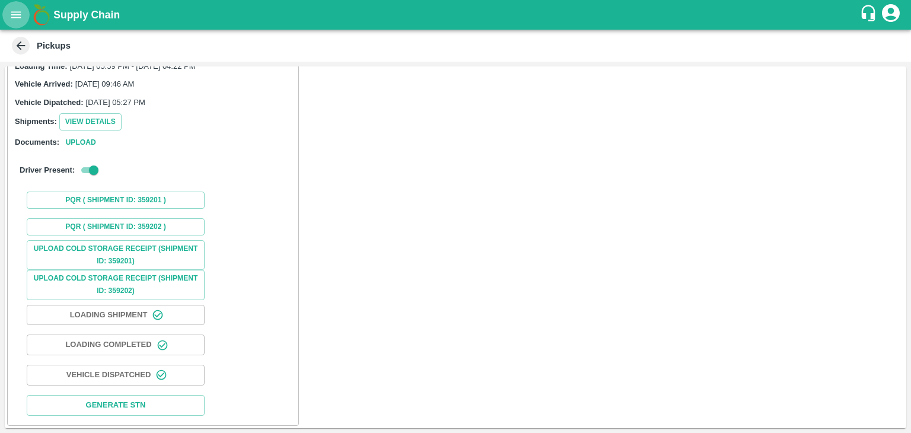
click at [14, 16] on icon "open drawer" at bounding box center [15, 14] width 13 height 13
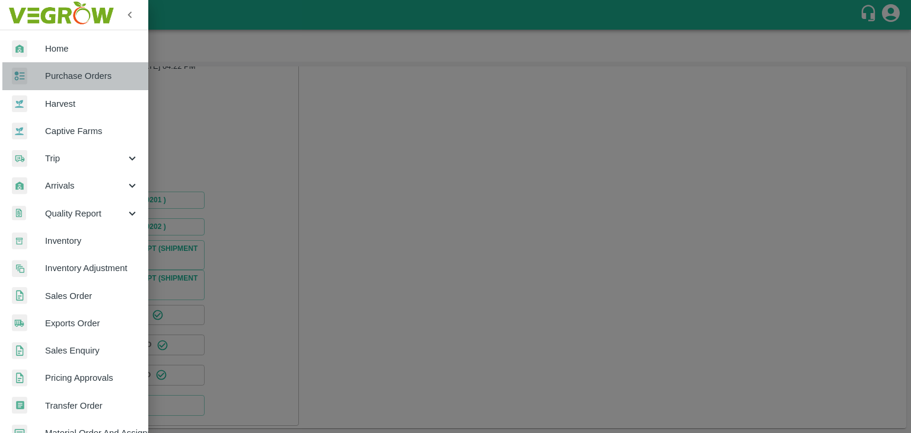
click at [81, 74] on span "Purchase Orders" at bounding box center [92, 75] width 94 height 13
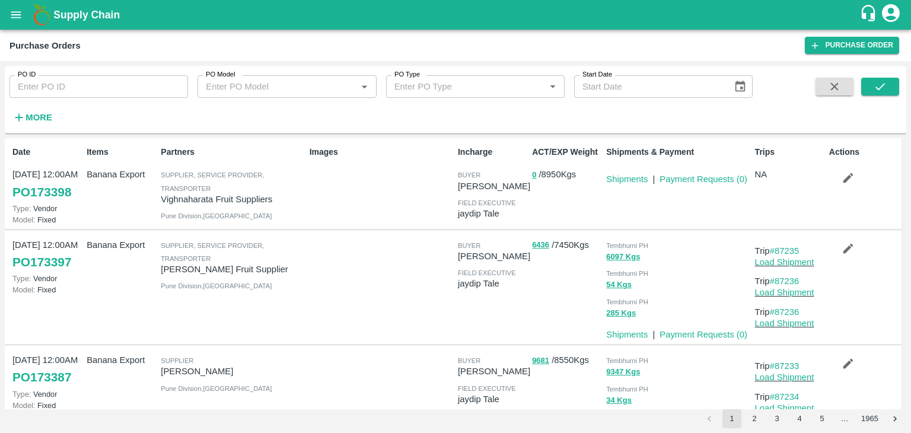
click at [287, 90] on input "PO Model" at bounding box center [277, 86] width 152 height 15
click at [107, 91] on input "PO ID" at bounding box center [98, 86] width 179 height 23
click at [332, 265] on div at bounding box center [379, 287] width 148 height 107
click at [624, 177] on link "Shipments" at bounding box center [627, 178] width 42 height 9
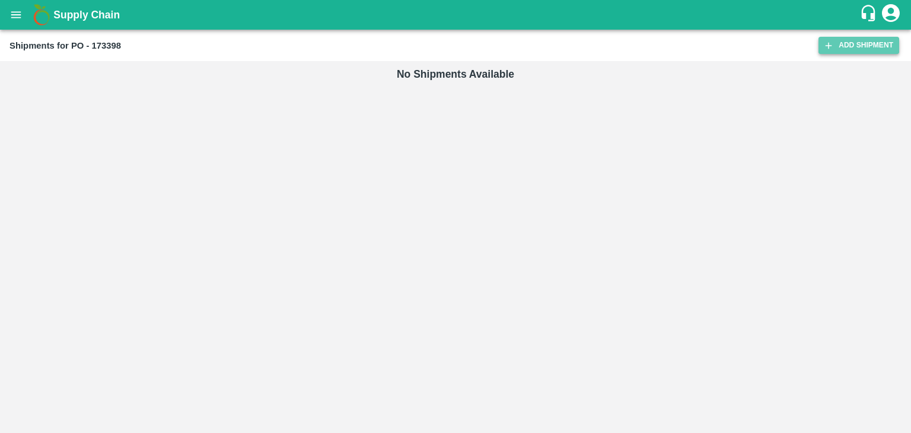
click at [838, 43] on link "Add Shipment" at bounding box center [859, 45] width 81 height 17
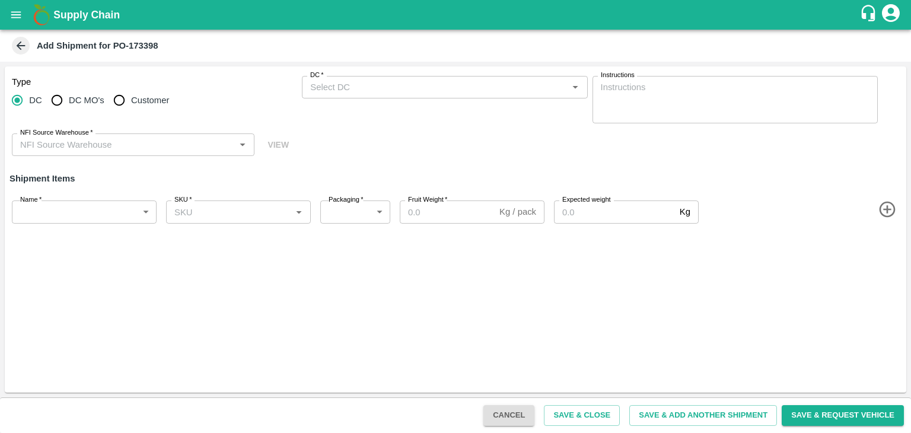
type input "80905-Vighnaharata Fruit Suppliers"
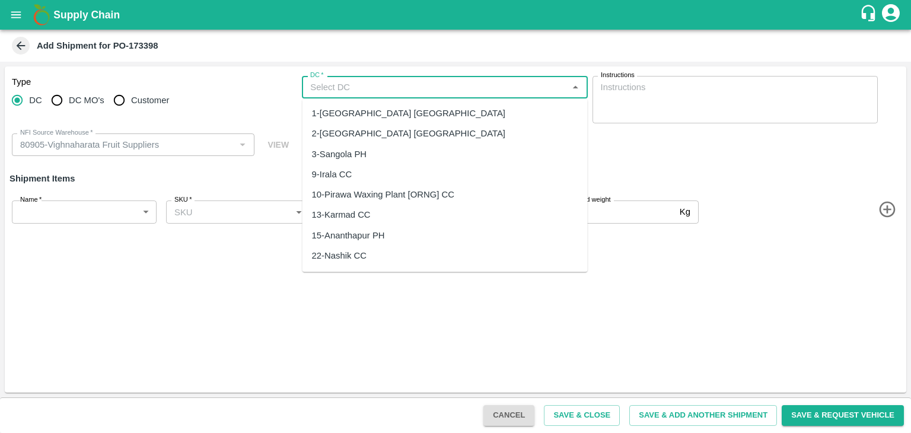
click at [358, 87] on input "DC   *" at bounding box center [435, 87] width 259 height 15
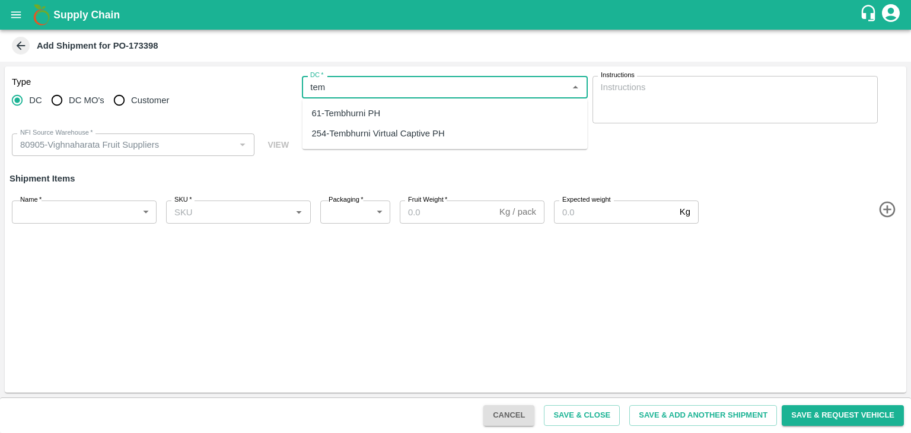
click at [328, 113] on div "61-Tembhurni PH" at bounding box center [346, 113] width 69 height 13
type input "61-Tembhurni PH"
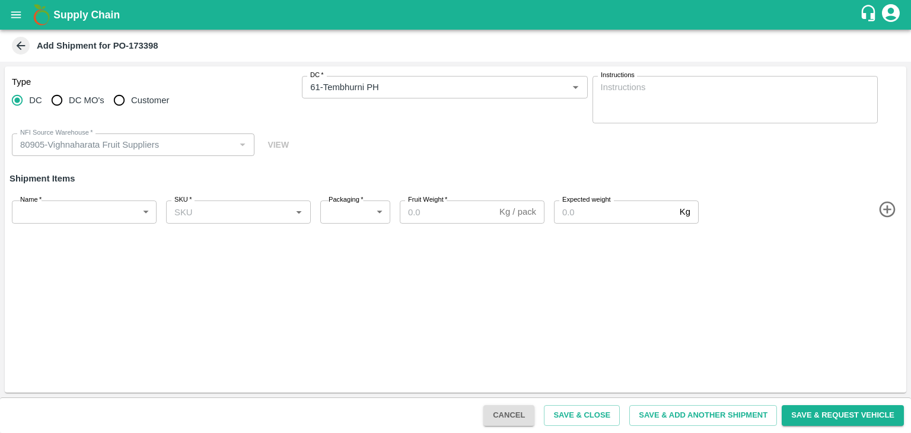
click at [886, 209] on icon "button" at bounding box center [887, 210] width 16 height 16
click at [885, 259] on icon "button" at bounding box center [888, 252] width 20 height 20
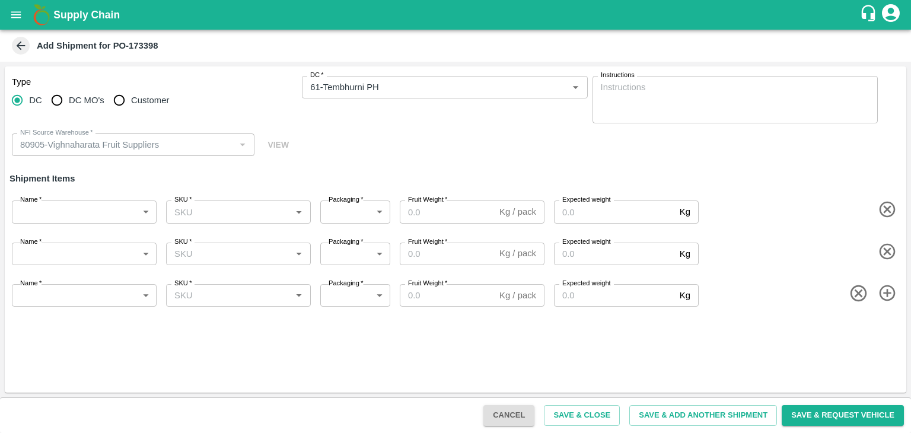
click at [885, 293] on icon "button" at bounding box center [887, 293] width 16 height 16
drag, startPoint x: 888, startPoint y: 321, endPoint x: 888, endPoint y: 332, distance: 10.7
click at [888, 332] on div "Name   * ​ Name SKU   * SKU   * Packaging   * ​ Packaging Fruit Weight   * Kg /…" at bounding box center [453, 334] width 907 height 46
click at [888, 332] on icon "button" at bounding box center [887, 335] width 16 height 16
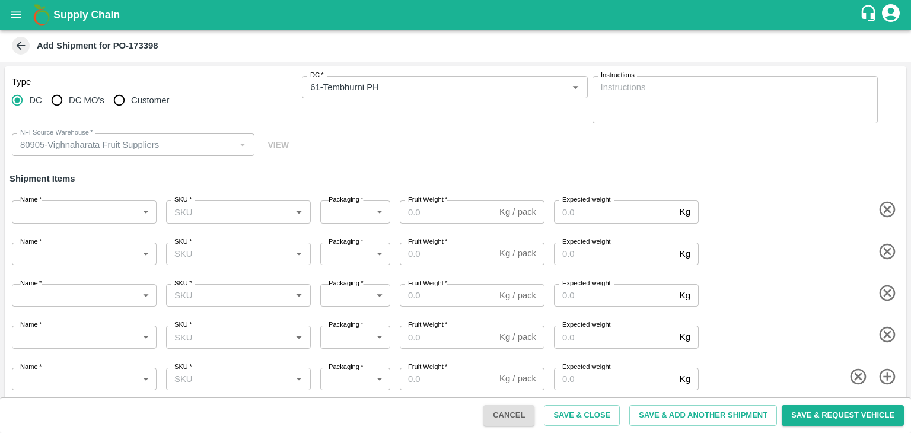
scroll to position [7, 0]
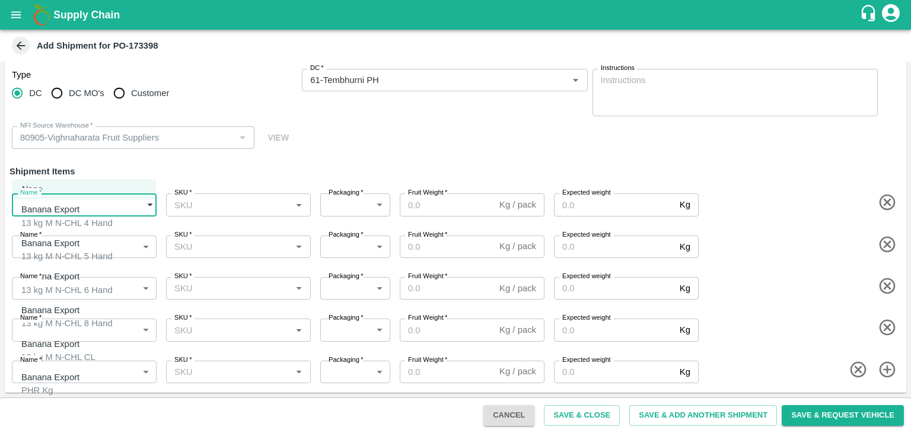
click at [57, 210] on body "Supply Chain Add Shipment for PO-173398 Type [GEOGRAPHIC_DATA] DC MO's Customer…" at bounding box center [455, 216] width 911 height 433
click at [68, 222] on div "13 kg M N-CHL 4 Hand" at bounding box center [66, 223] width 91 height 13
type input "1978365"
type input "468"
type input "1500"
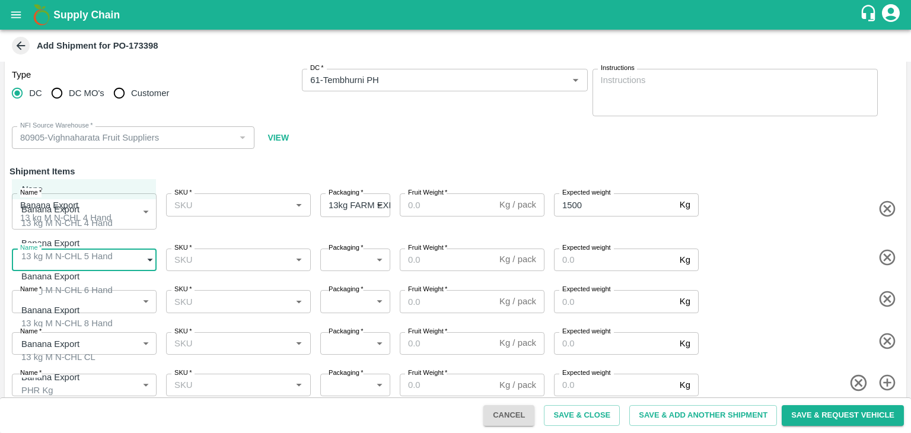
click at [81, 266] on body "Supply Chain Add Shipment for PO-173398 Type DC DC MO's Customer DC   * DC   * …" at bounding box center [455, 216] width 911 height 433
click at [93, 255] on div "Banana Export 13 kg M N-CHL 5 Hand" at bounding box center [66, 250] width 91 height 27
type input "1978366"
type input "468"
type input "1500"
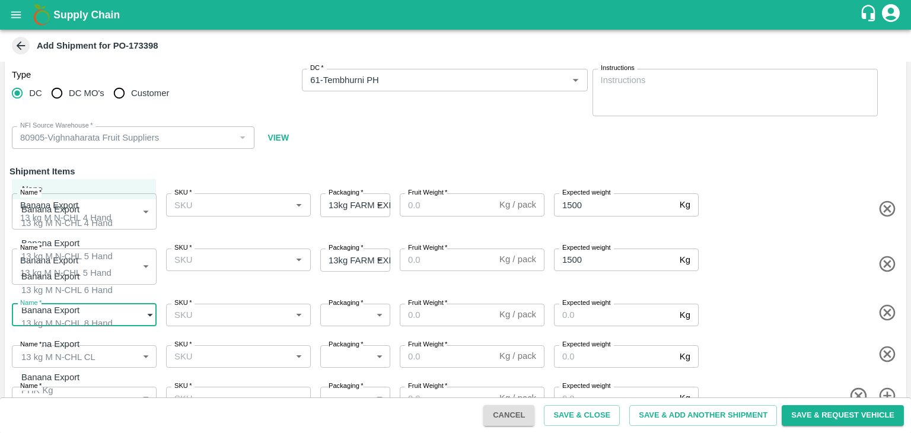
click at [90, 305] on body "Supply Chain Add Shipment for PO-173398 Type DC DC MO's Customer DC   * DC   * …" at bounding box center [455, 216] width 911 height 433
click at [108, 284] on div "Banana Export 13 kg M N-CHL 6 Hand" at bounding box center [66, 283] width 91 height 27
type input "1978367"
type input "468"
type input "2000"
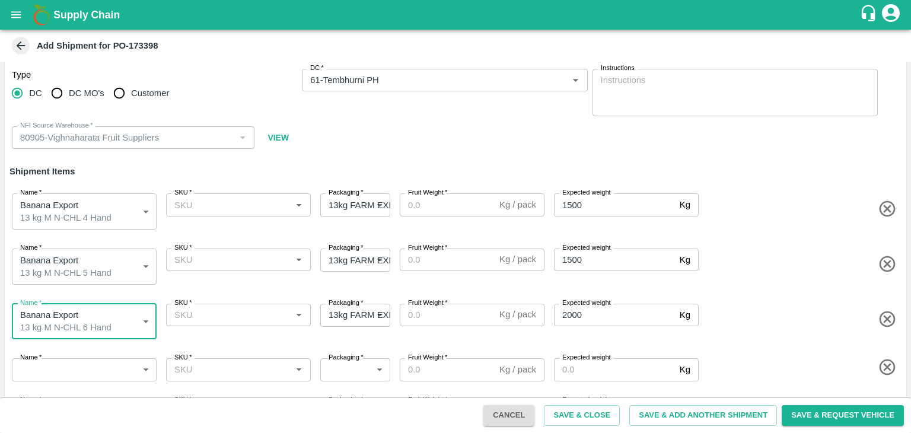
click at [103, 365] on body "Supply Chain Add Shipment for PO-173398 Type DC DC MO's Customer DC   * DC   * …" at bounding box center [455, 216] width 911 height 433
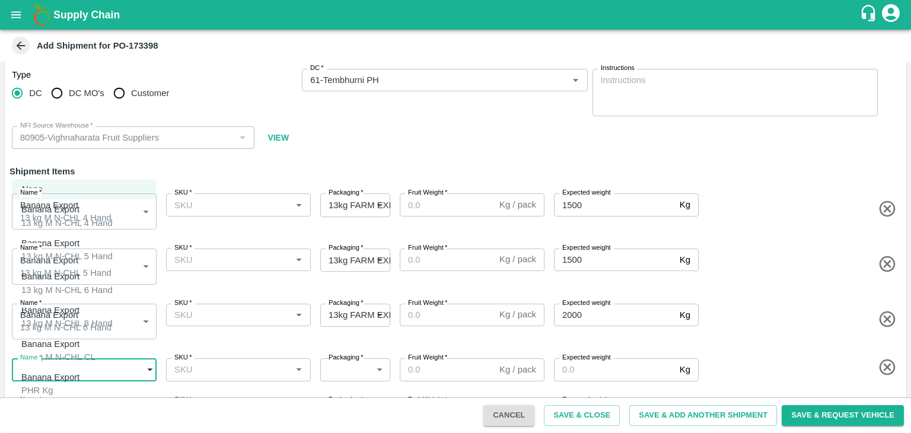
click at [113, 317] on div "Banana Export 13 kg M N-CHL 8 Hand" at bounding box center [66, 317] width 91 height 27
type input "1978368"
type input "468"
type input "2000"
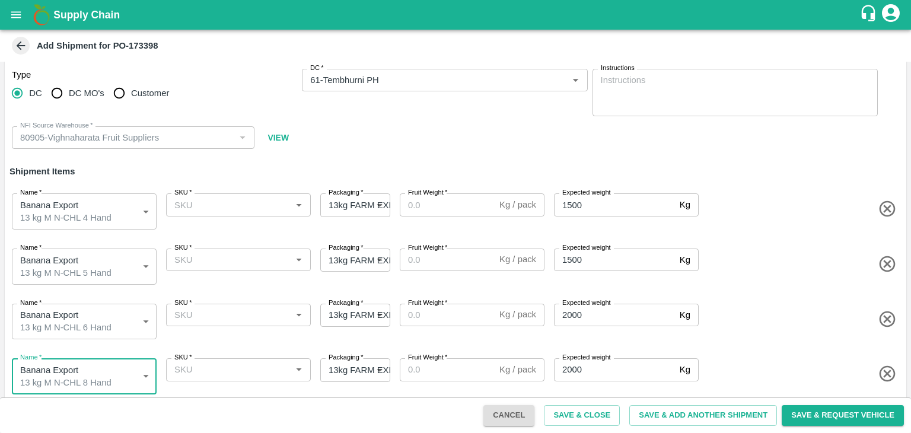
scroll to position [53, 0]
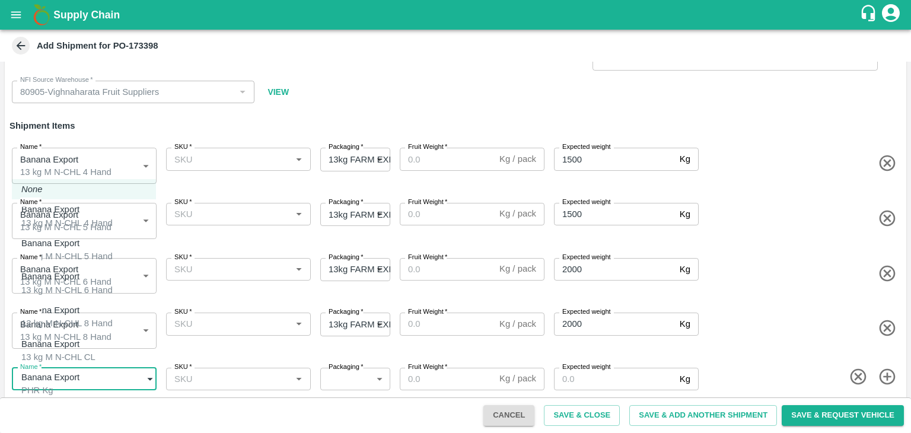
click at [104, 376] on body "Supply Chain Add Shipment for PO-173398 Type DC DC MO's Customer DC   * DC   * …" at bounding box center [455, 216] width 911 height 433
click at [95, 346] on div "Banana Export 13 kg M N-CHL CL" at bounding box center [58, 351] width 74 height 27
type input "1978369"
type input "468"
type input "1500"
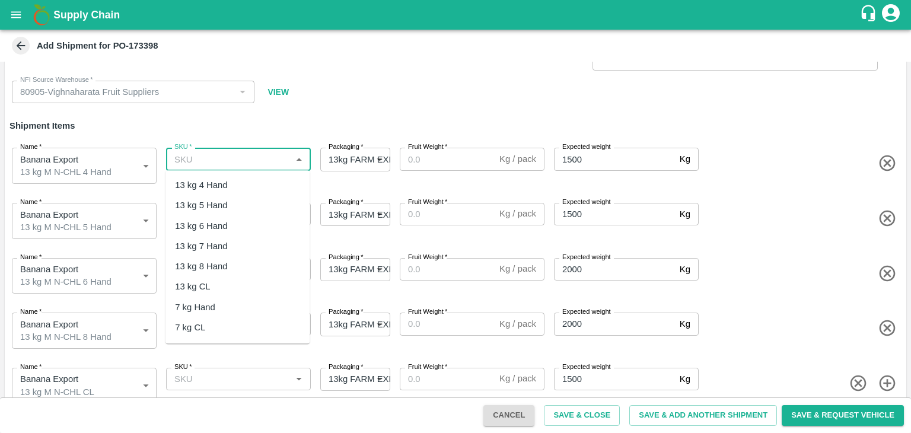
click at [229, 154] on input "SKU   *" at bounding box center [229, 158] width 118 height 15
click at [237, 182] on div "13 kg M N-CHL 4 Hand" at bounding box center [220, 185] width 91 height 13
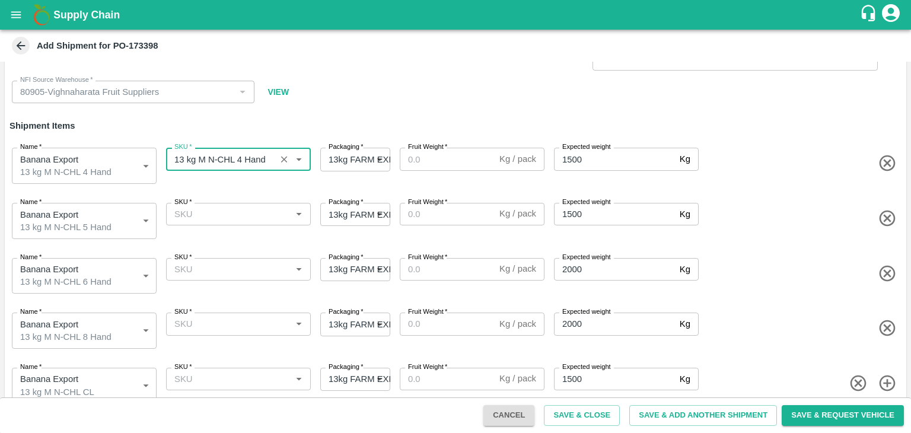
type input "13 kg M N-CHL 4 Hand"
click at [242, 209] on input "SKU   *" at bounding box center [229, 213] width 118 height 15
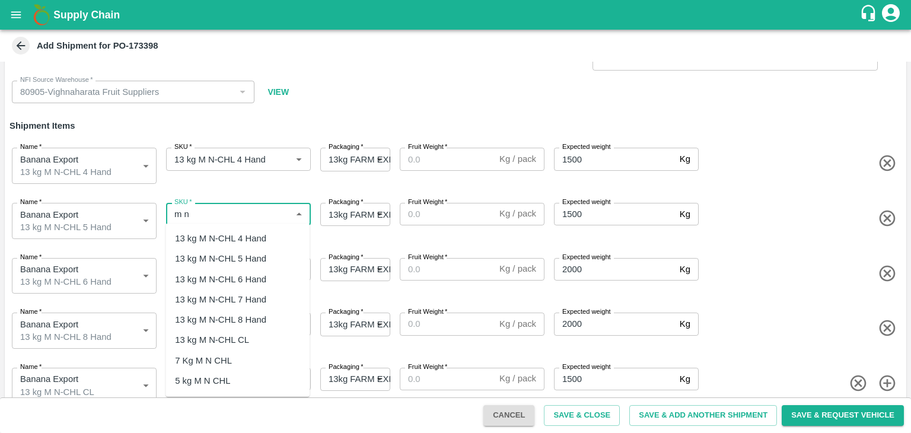
drag, startPoint x: 245, startPoint y: 247, endPoint x: 247, endPoint y: 258, distance: 11.4
click at [247, 258] on ul "13 kg M N-CHL 4 Hand 13 kg M N-CHL 5 Hand 13 kg M N-CHL 6 Hand 13 kg M N-CHL 7 …" at bounding box center [238, 310] width 144 height 173
click at [247, 258] on div "13 kg M N-CHL 5 Hand" at bounding box center [220, 258] width 91 height 13
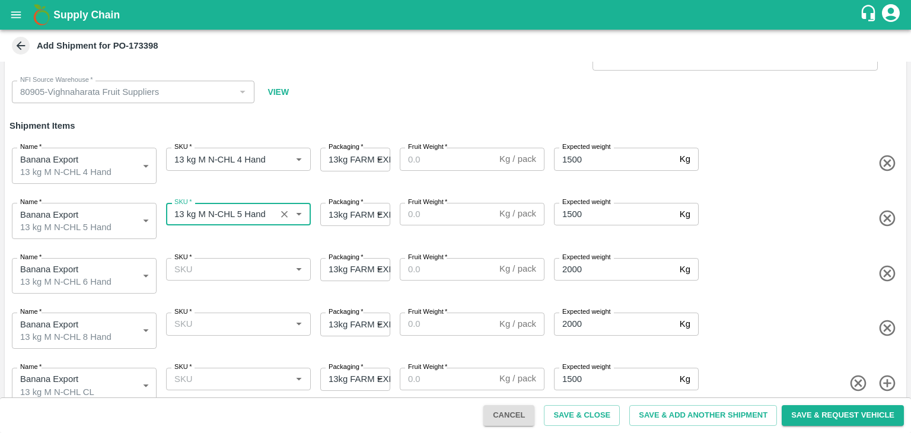
type input "13 kg M N-CHL 5 Hand"
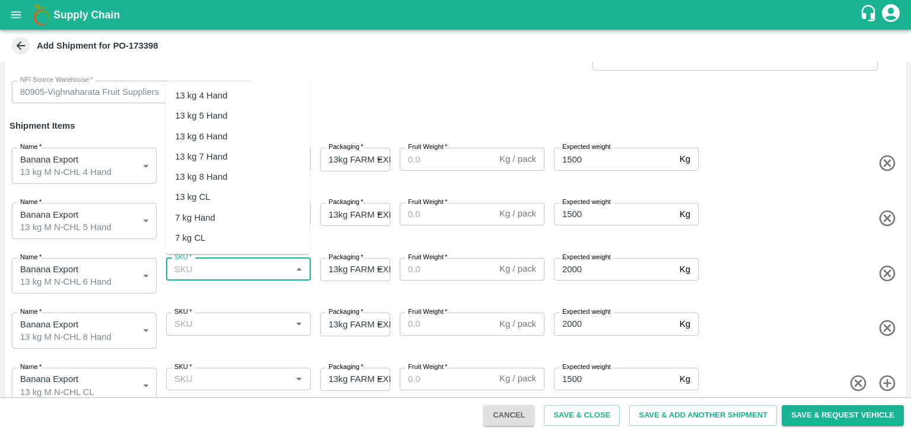
click at [253, 271] on input "SKU   *" at bounding box center [229, 269] width 118 height 15
click at [251, 129] on div "13 kg M N-CHL 6 Hand" at bounding box center [238, 136] width 144 height 20
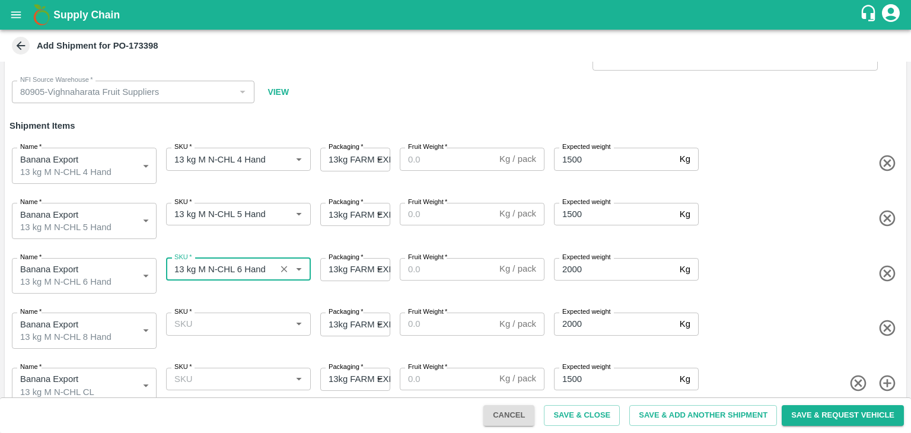
type input "13 kg M N-CHL 6 Hand"
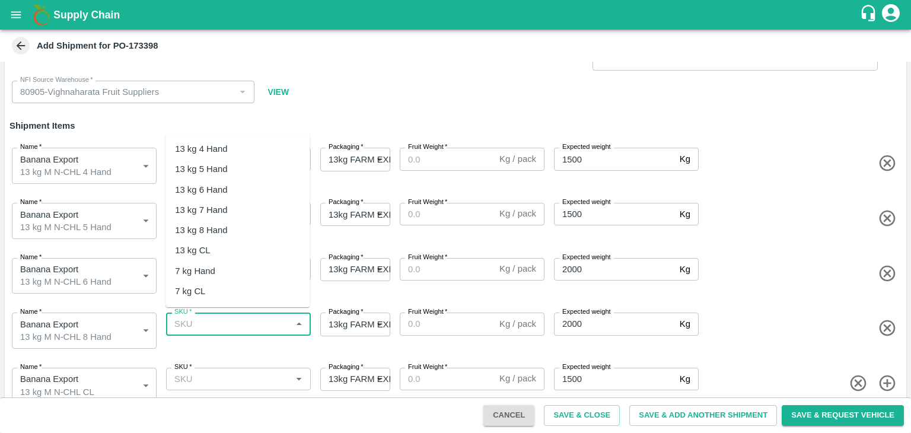
click at [267, 320] on input "SKU   *" at bounding box center [229, 323] width 118 height 15
click at [244, 237] on div "13 kg M N-CHL 8 Hand" at bounding box center [238, 230] width 144 height 20
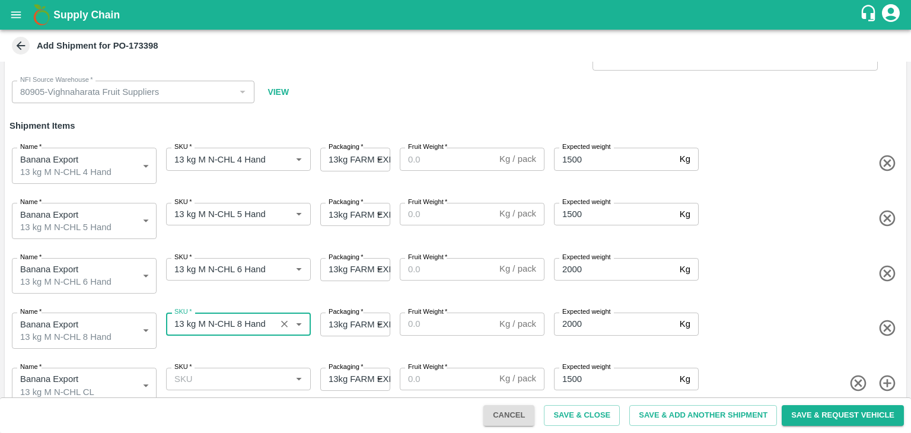
type input "13 kg M N-CHL 8 Hand"
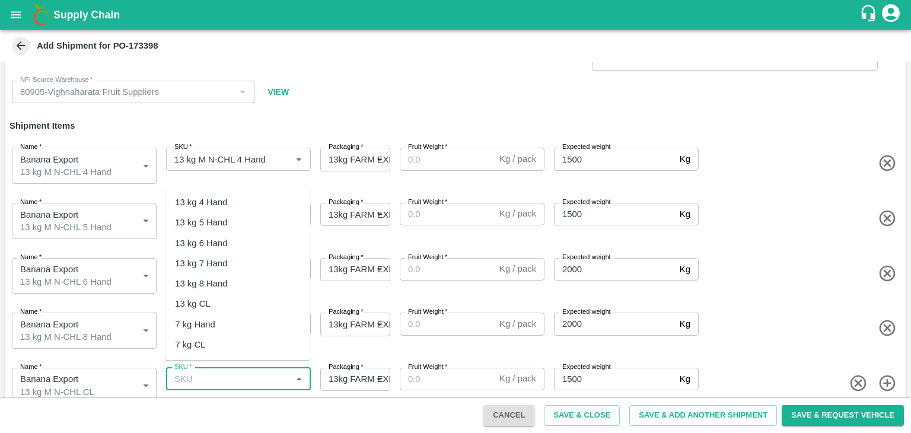
click at [259, 371] on input "SKU   *" at bounding box center [229, 378] width 118 height 15
click at [241, 304] on div "13 kg M N-CHL CL" at bounding box center [212, 303] width 74 height 13
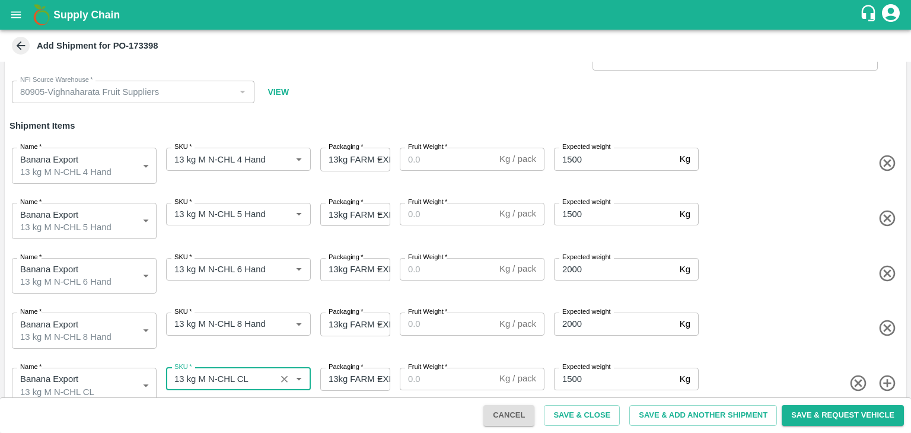
type input "13 kg M N-CHL CL"
click at [446, 171] on div "Fruit Weight   * Kg / pack Fruit Weight" at bounding box center [470, 163] width 150 height 41
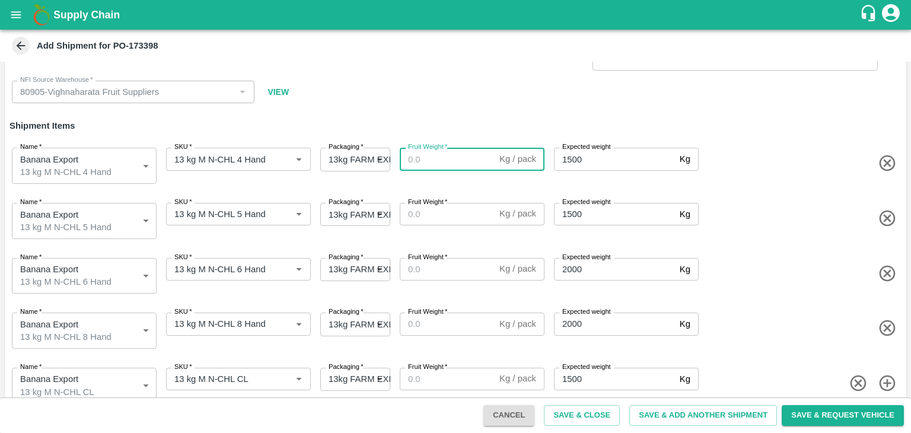
click at [447, 162] on input "Fruit Weight   *" at bounding box center [447, 159] width 95 height 23
type input "13"
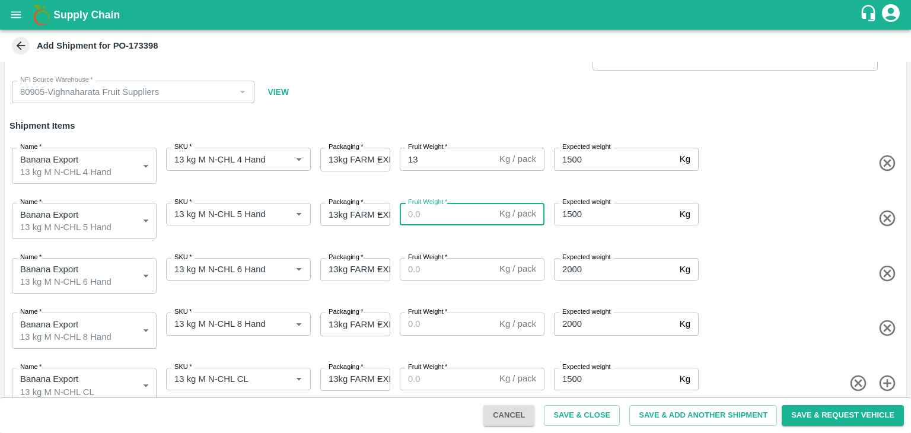
click at [440, 219] on input "Fruit Weight   *" at bounding box center [447, 214] width 95 height 23
type input "13"
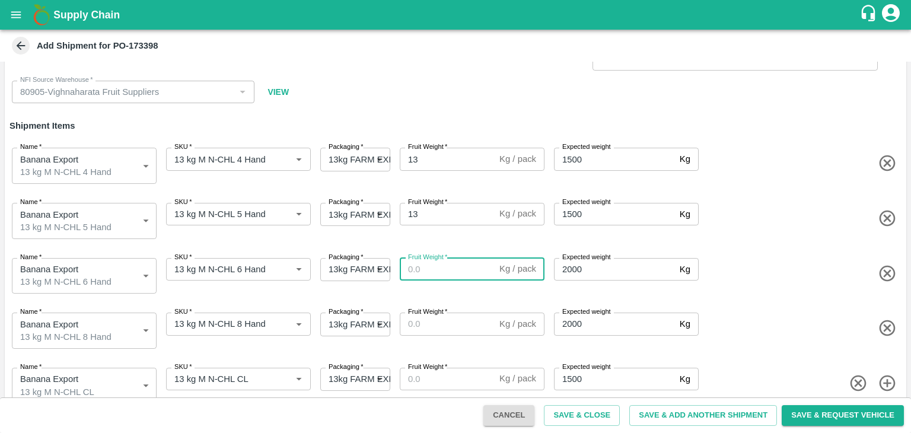
click at [438, 265] on input "Fruit Weight   *" at bounding box center [447, 269] width 95 height 23
click at [438, 265] on input "1" at bounding box center [447, 269] width 95 height 23
type input "13"
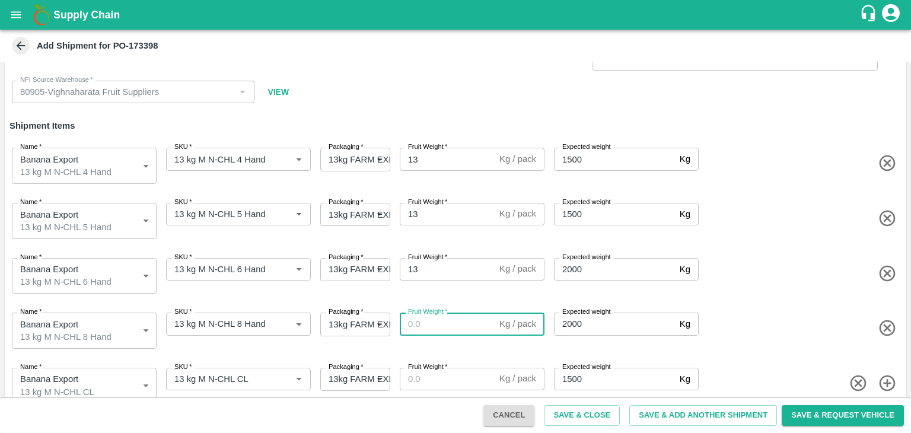
click at [435, 324] on input "Fruit Weight   *" at bounding box center [447, 324] width 95 height 23
type input "13"
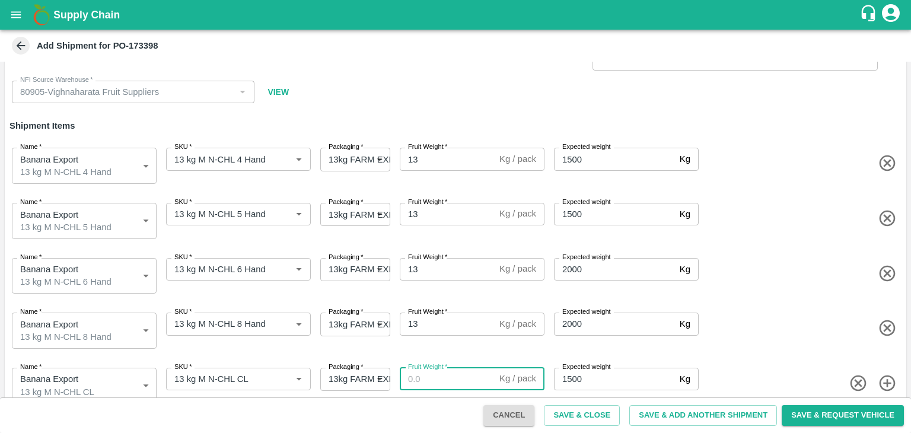
click at [437, 378] on input "Fruit Weight   *" at bounding box center [447, 379] width 95 height 23
type input "13"
click at [657, 414] on button "Save & Add Another Shipment" at bounding box center [703, 415] width 148 height 21
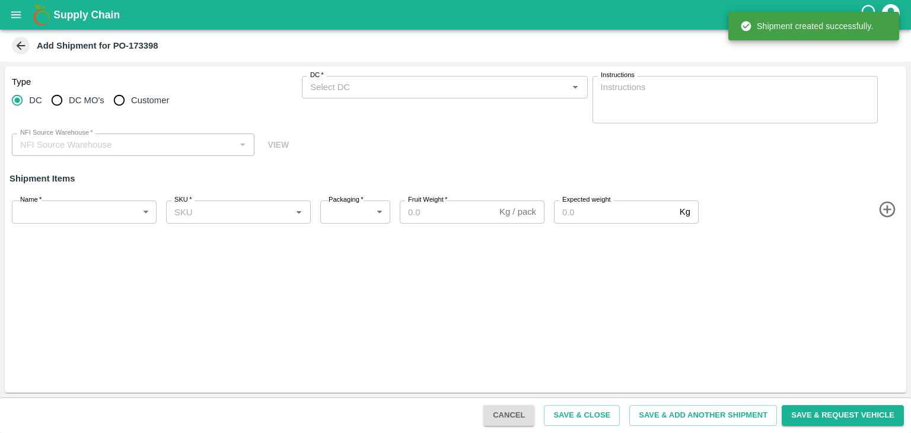
scroll to position [0, 0]
click at [66, 100] on input "DC MO's" at bounding box center [57, 100] width 24 height 24
radio input "true"
type input "80905-Vighnaharata Fruit Suppliers"
click at [18, 103] on input "DC" at bounding box center [17, 100] width 24 height 24
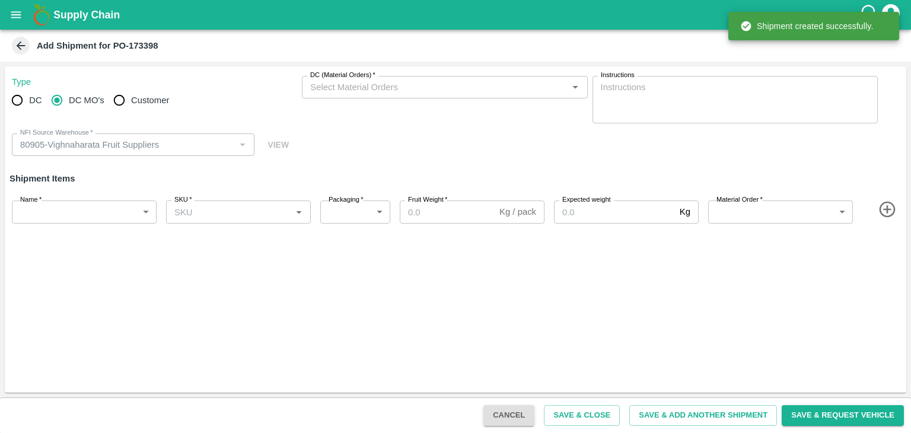
radio input "true"
click at [418, 81] on input "DC   *" at bounding box center [435, 87] width 259 height 15
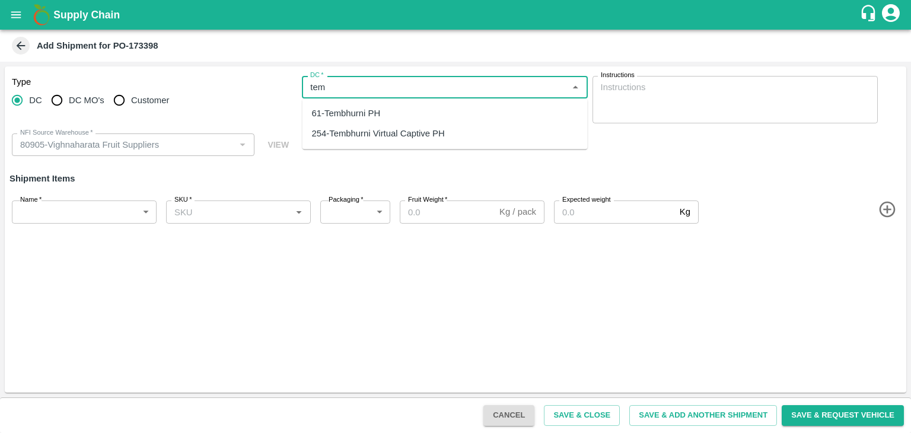
click at [392, 106] on div "61-Tembhurni PH" at bounding box center [445, 113] width 285 height 20
type input "61-Tembhurni PH"
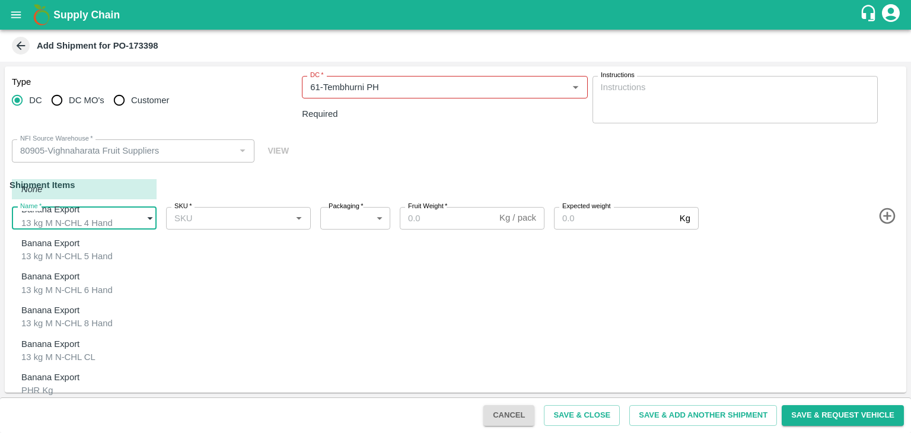
click at [104, 207] on body "Supply Chain Add Shipment for PO-173398 Type DC DC MO's Customer DC   * DC   * …" at bounding box center [455, 216] width 911 height 433
click at [39, 371] on p "Banana Export" at bounding box center [50, 377] width 58 height 13
type input "1978370"
type input "258"
type input "100"
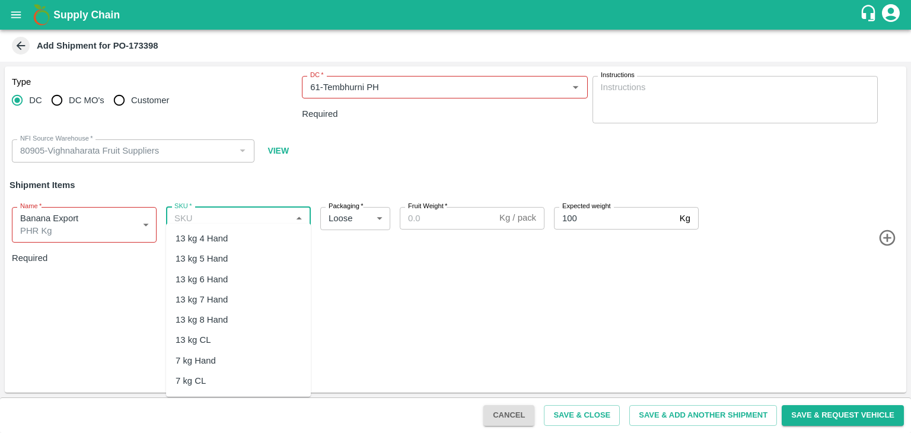
click at [262, 214] on input "SKU   *" at bounding box center [229, 218] width 118 height 15
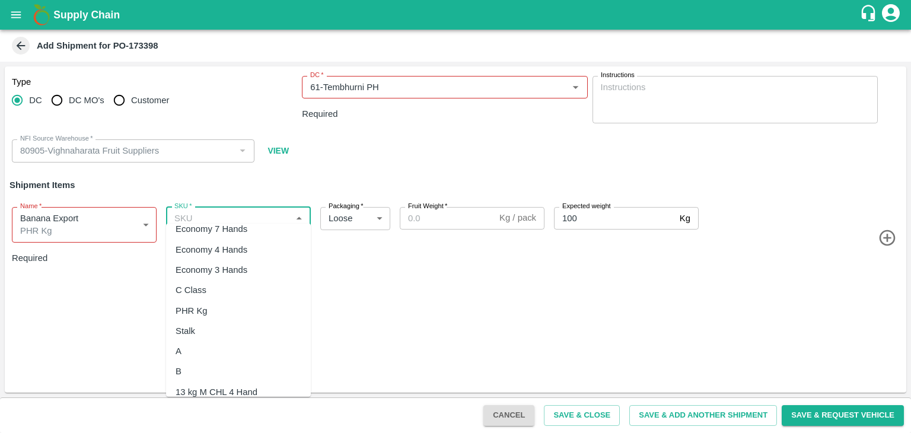
scroll to position [254, 0]
click at [204, 301] on div "PHR Kg" at bounding box center [238, 310] width 145 height 20
type input "PHR Kg"
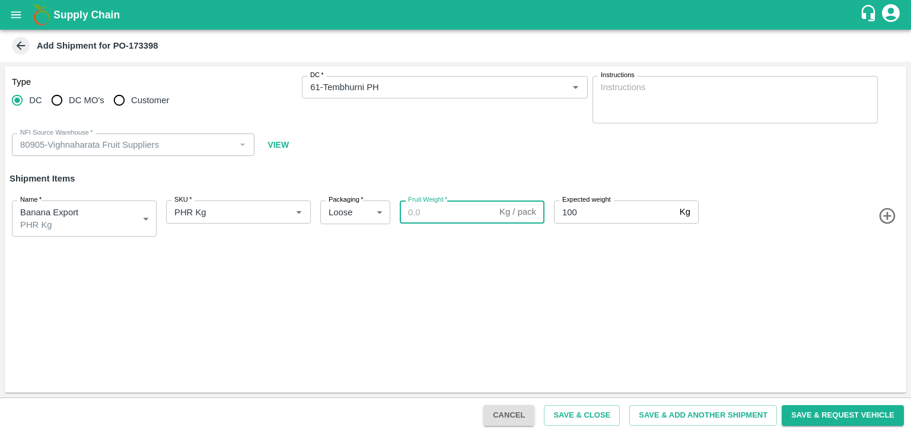
click at [456, 207] on input "Fruit Weight   *" at bounding box center [447, 212] width 95 height 23
paste input "47"
type input "47"
click at [689, 422] on button "Save & Add Another Shipment" at bounding box center [703, 415] width 148 height 21
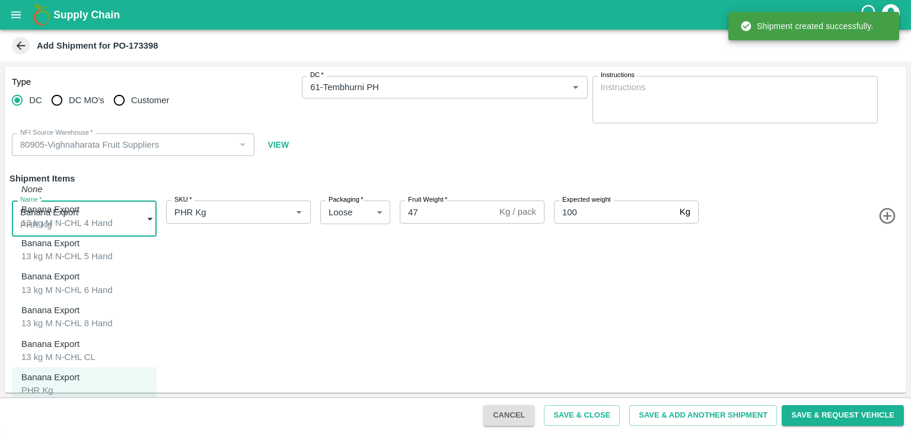
click at [50, 222] on body "Supply Chain Add Shipment for PO-173398 Type DC DC MO's Customer DC   * DC   * …" at bounding box center [455, 216] width 911 height 433
click at [59, 405] on p "Banana Export" at bounding box center [50, 411] width 58 height 13
type input "1978371"
type input "350"
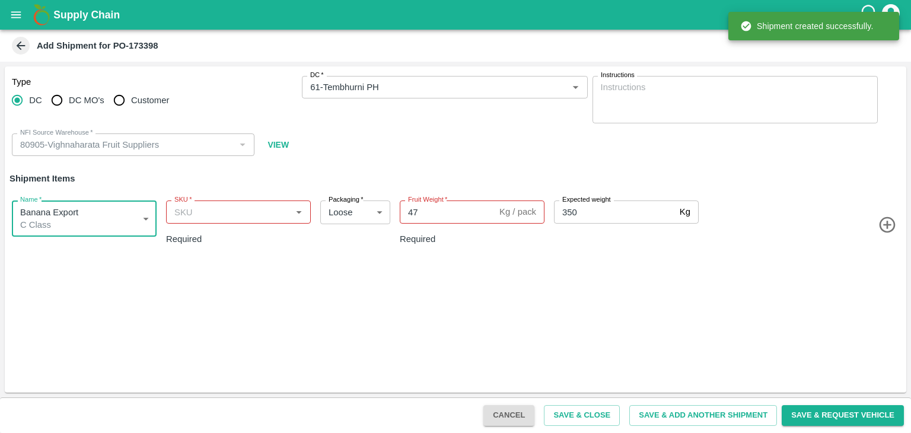
click at [272, 211] on input "SKU   *" at bounding box center [229, 211] width 118 height 15
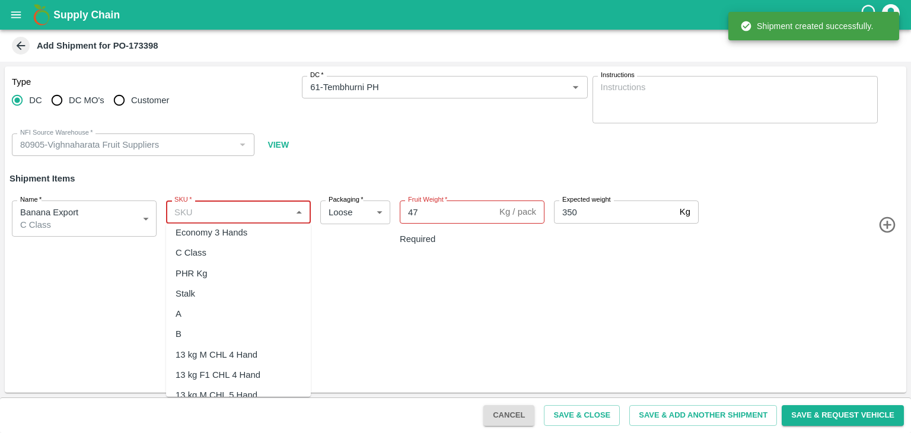
scroll to position [291, 0]
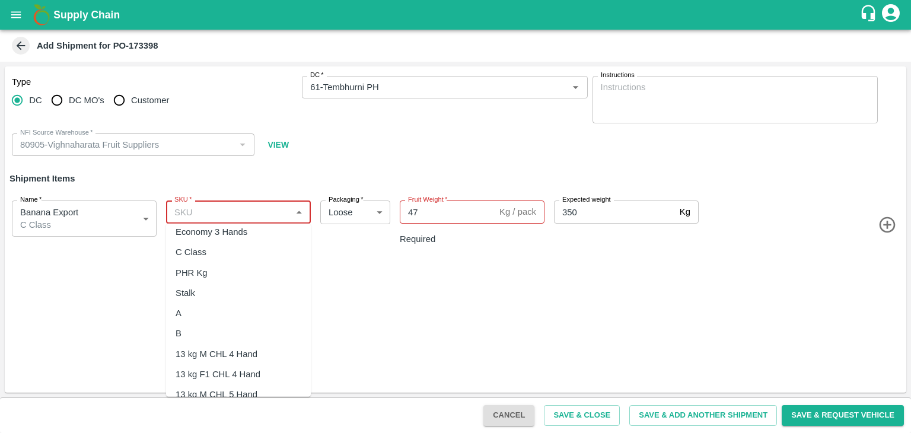
click at [198, 250] on div "C Class" at bounding box center [191, 252] width 31 height 13
type input "C Class"
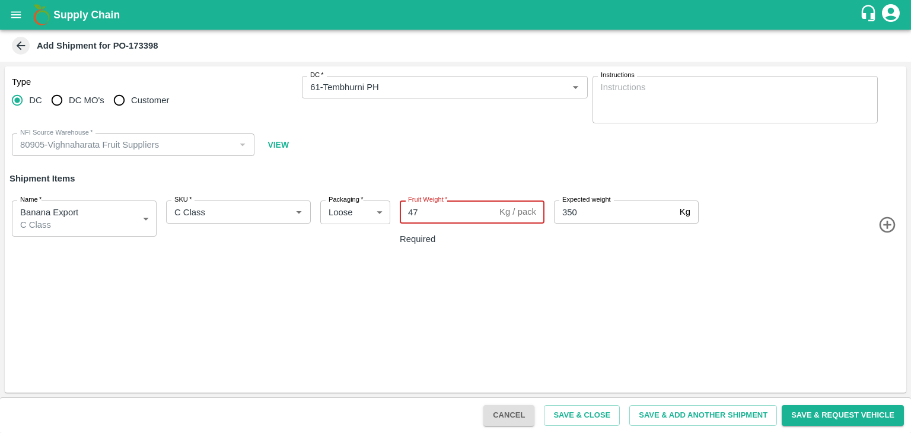
click at [437, 218] on input "47" at bounding box center [447, 212] width 95 height 23
type input "4"
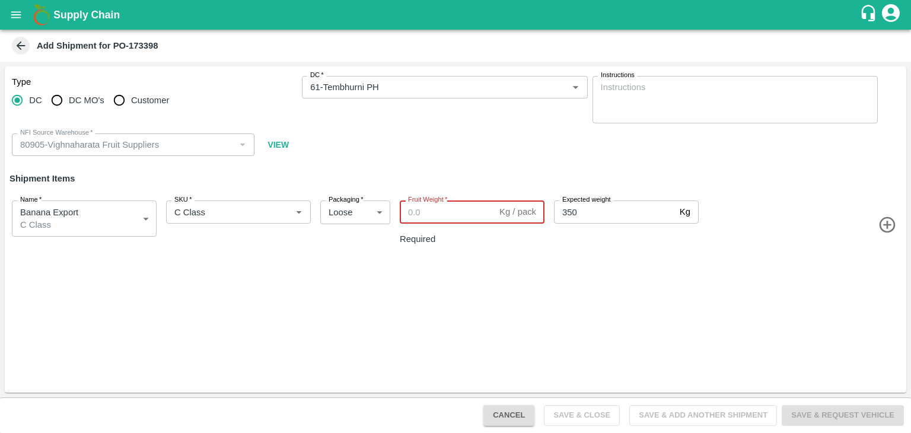
paste input "180"
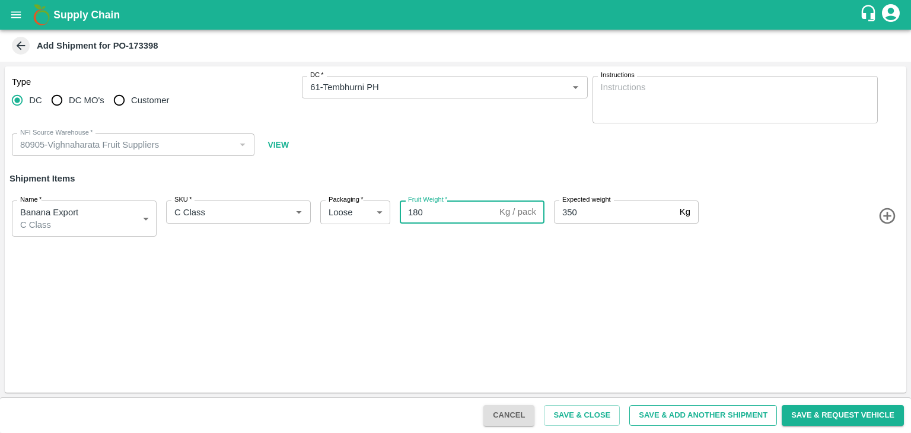
type input "180"
click at [729, 424] on button "Save & Add Another Shipment" at bounding box center [703, 415] width 148 height 21
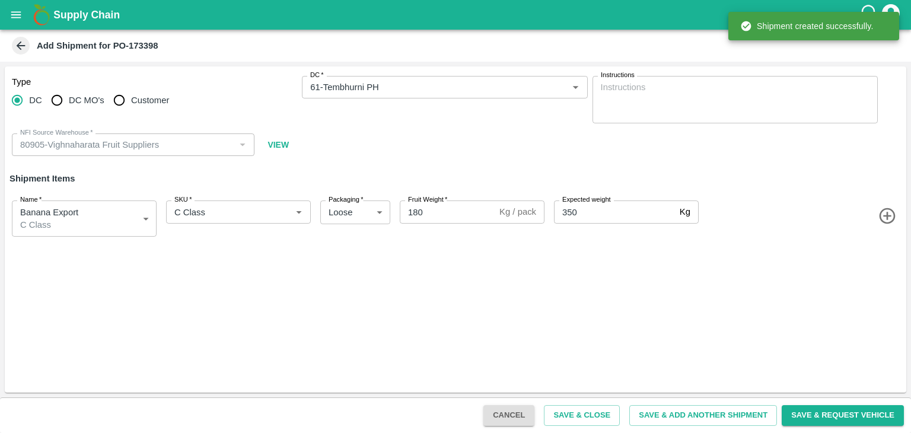
click at [15, 15] on icon "open drawer" at bounding box center [16, 14] width 10 height 7
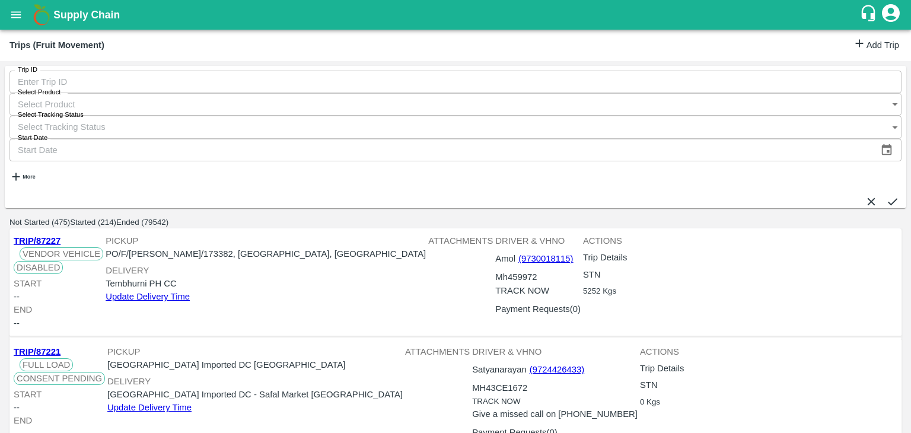
click at [878, 43] on link "Add Trip" at bounding box center [876, 45] width 46 height 17
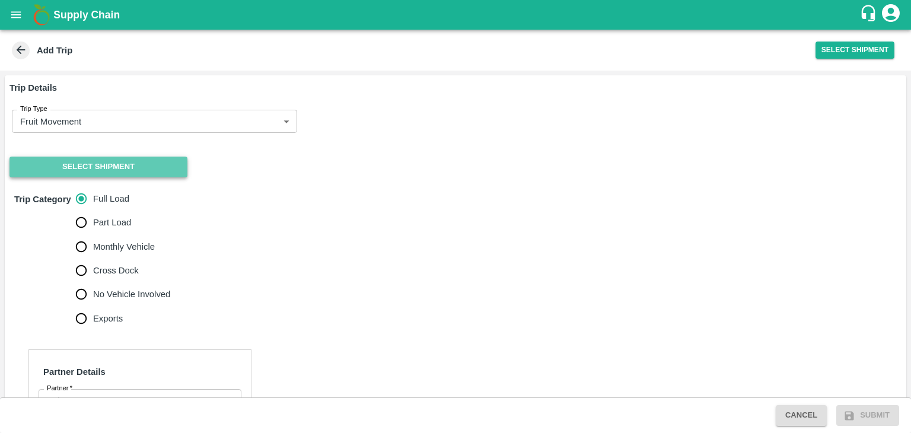
click at [66, 167] on button "Select Shipment" at bounding box center [98, 167] width 178 height 21
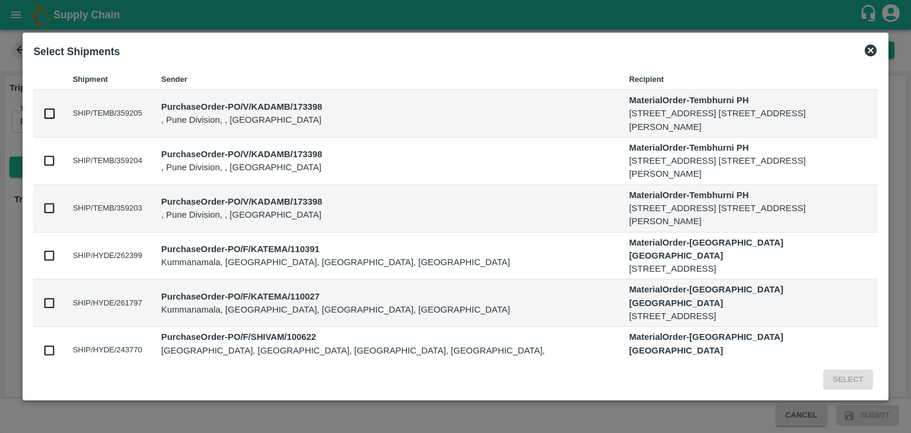
click at [42, 208] on td at bounding box center [48, 208] width 30 height 47
click at [48, 207] on input "checkbox" at bounding box center [49, 208] width 13 height 13
checkbox input "true"
click at [841, 381] on button "Select" at bounding box center [848, 380] width 49 height 21
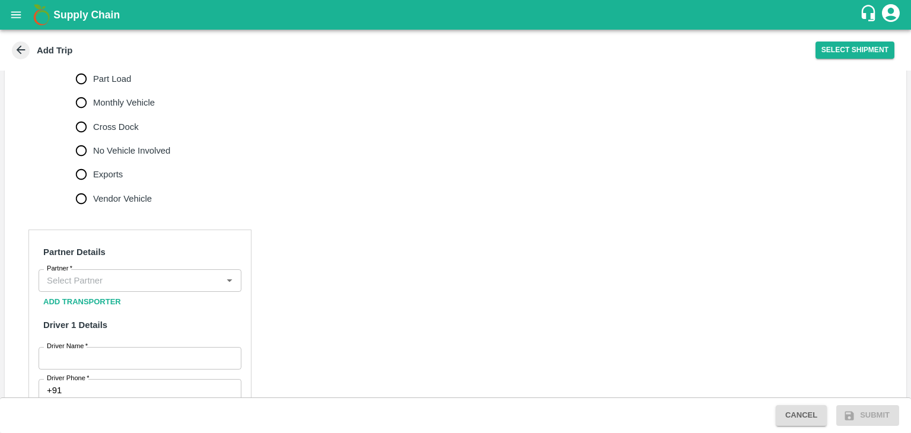
scroll to position [377, 0]
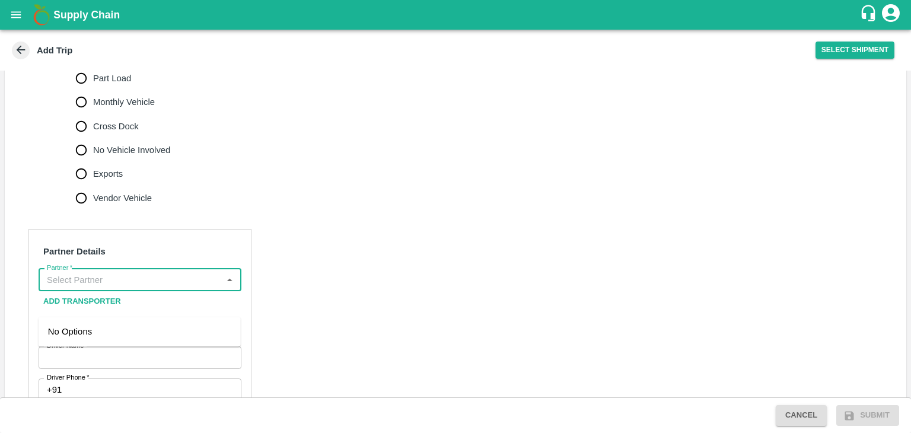
click at [132, 288] on input "Partner   *" at bounding box center [130, 279] width 176 height 15
click at [140, 329] on div "Vighnaharata Fruit Suppliers-, Pune Division-9970097370(Supplier, Service Provi…" at bounding box center [139, 345] width 183 height 40
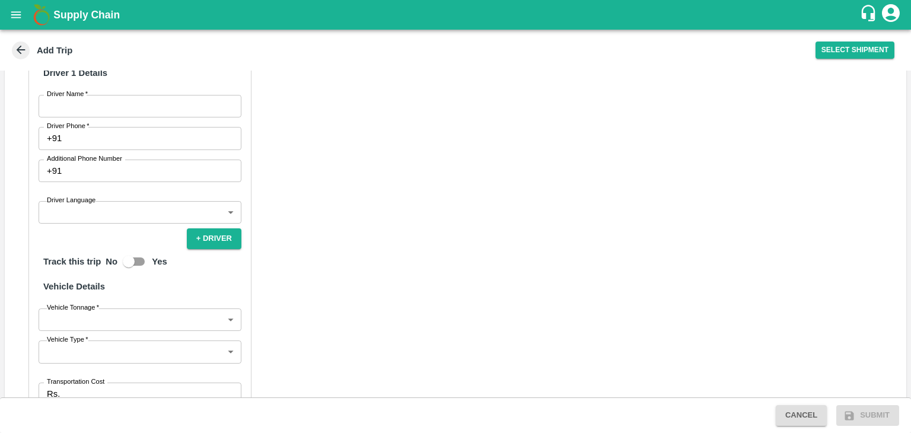
scroll to position [629, 0]
type input "Vighnaharata Fruit Suppliers-, Pune Division-9970097370(Supplier, Service Provi…"
click at [128, 117] on input "Driver Name   *" at bounding box center [140, 106] width 203 height 23
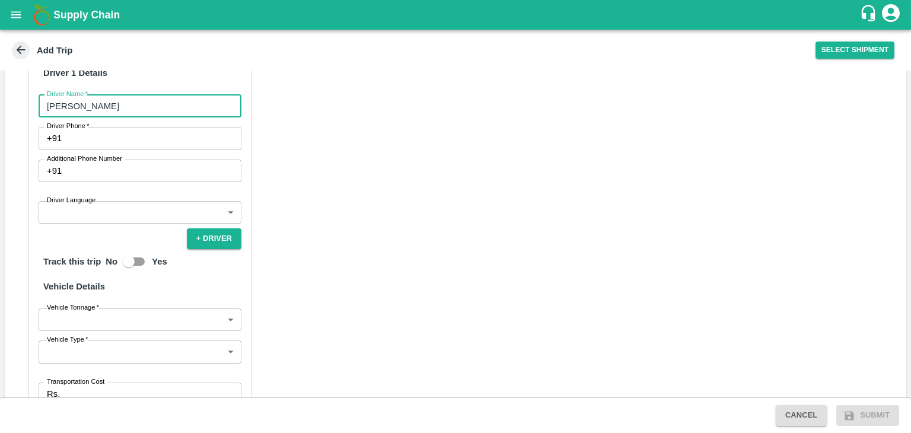
type input "[PERSON_NAME]"
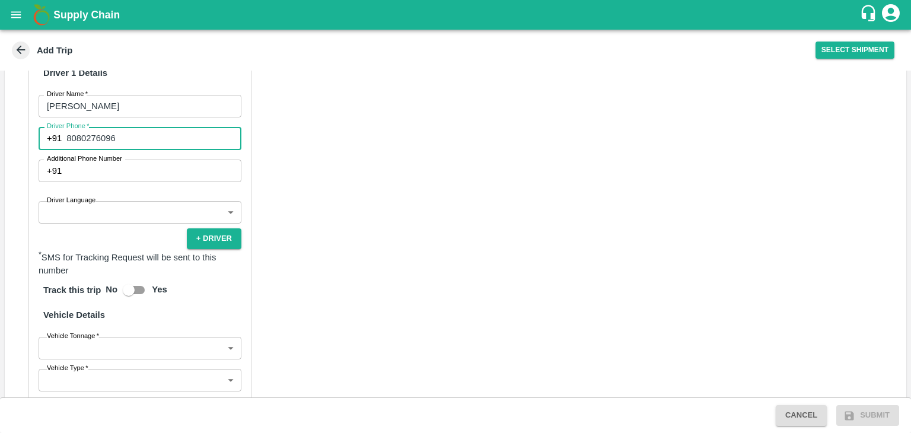
type input "8080276096"
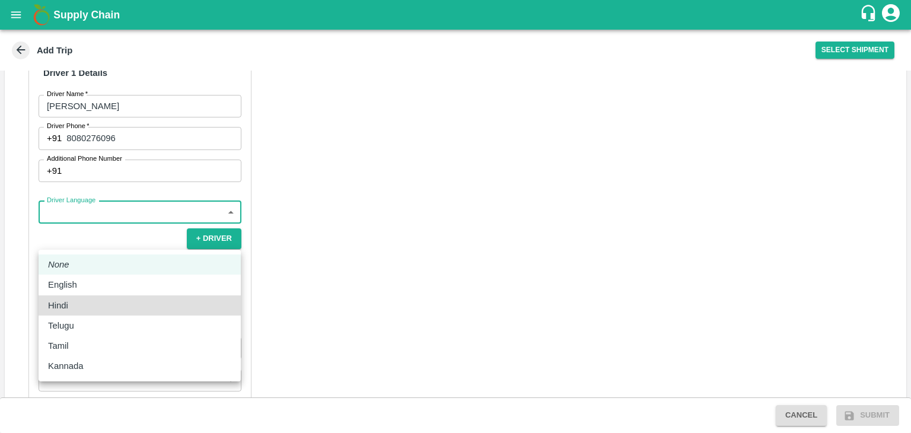
type input "hi"
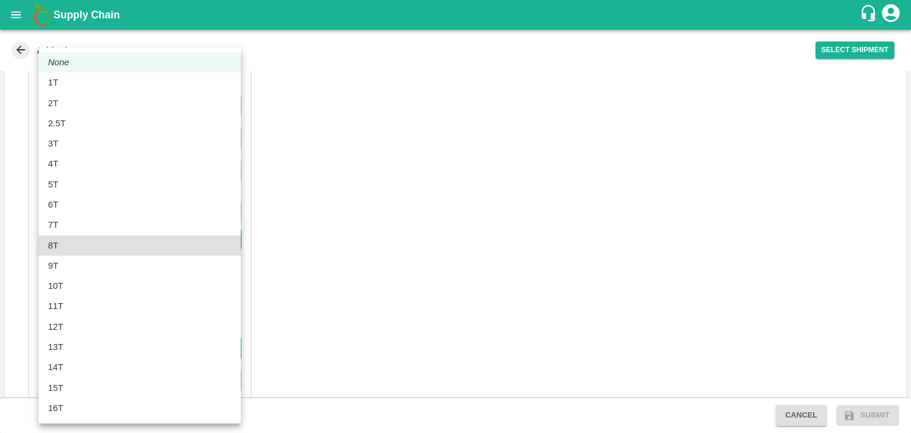
type input "8000"
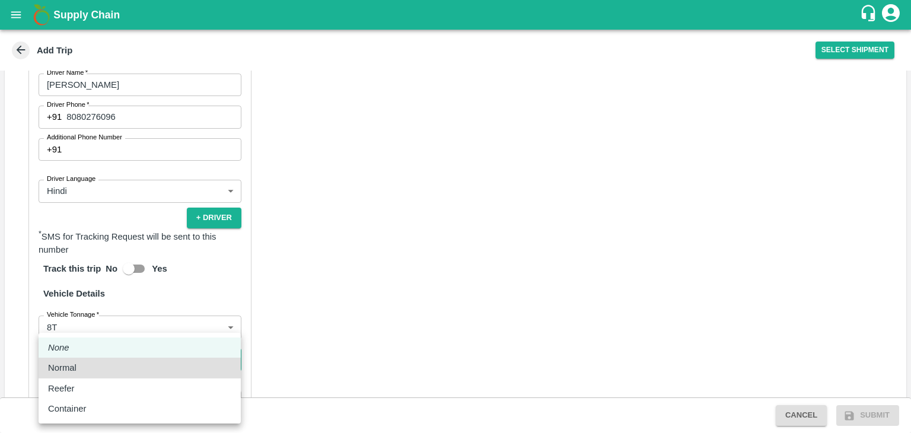
type input "Normal"
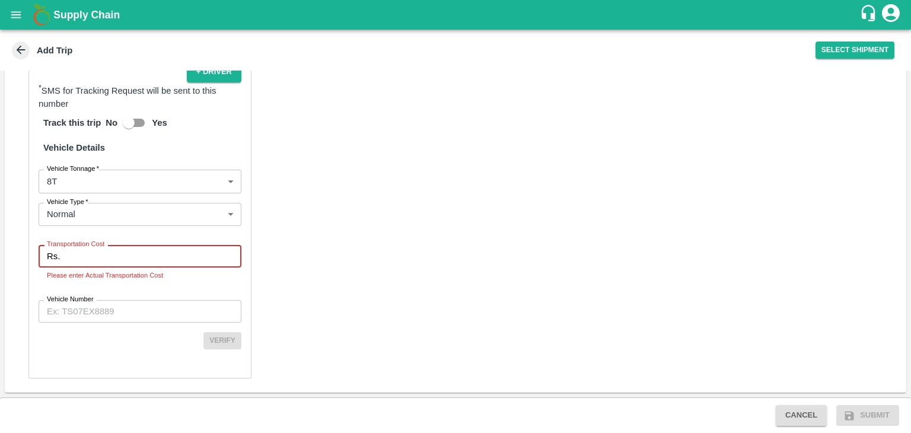
type input "5"
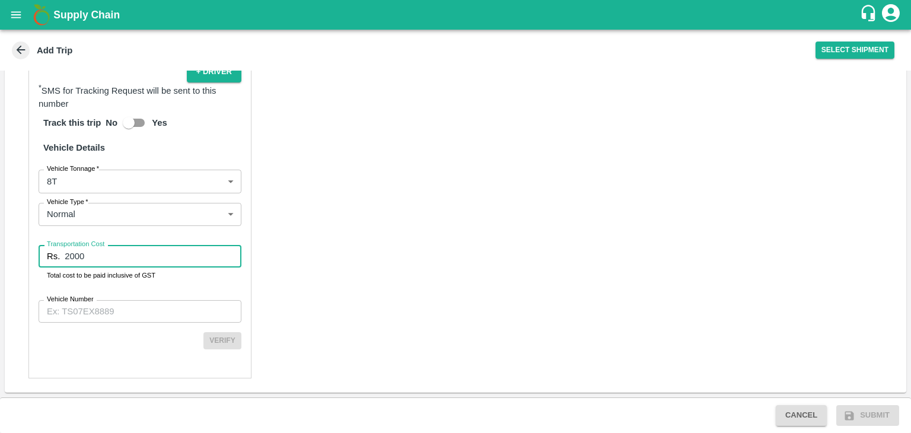
type input "2000"
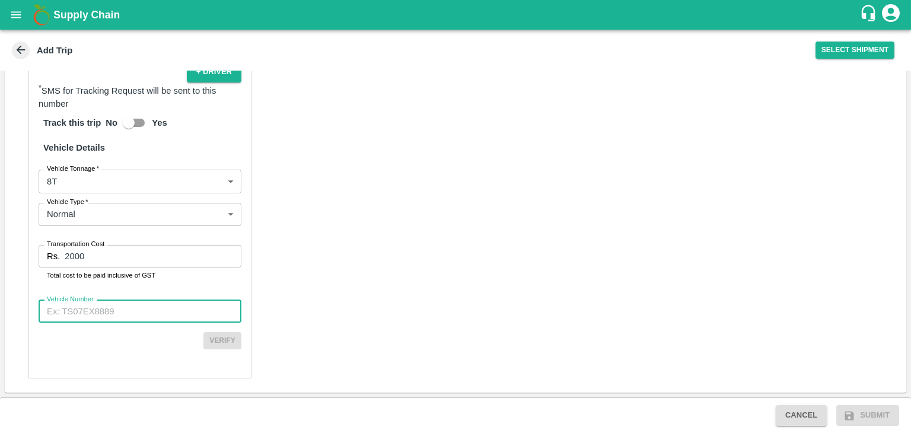
paste input "MH03CP6971"
type input "MH03CP6971"
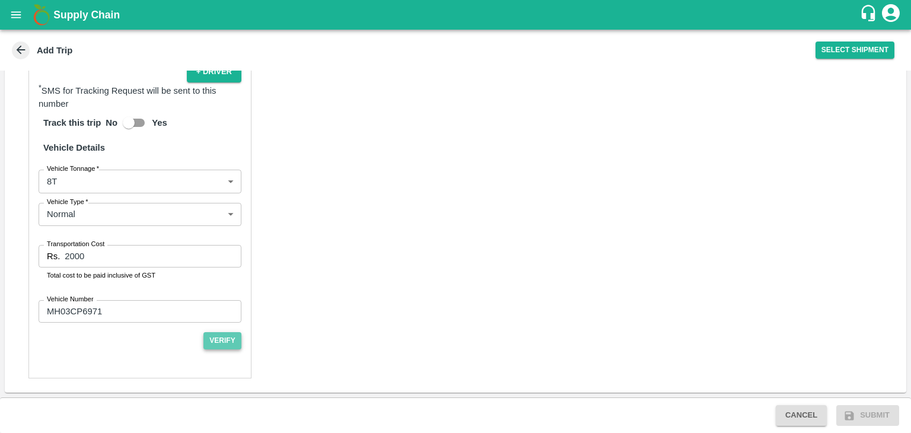
click at [228, 347] on button "Verify" at bounding box center [223, 340] width 38 height 17
click at [867, 413] on button "Submit" at bounding box center [868, 415] width 63 height 21
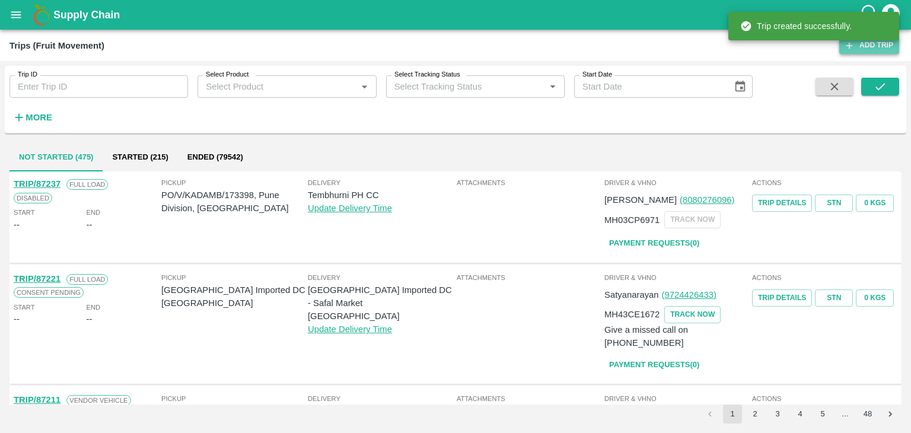
click at [878, 49] on link "Add Trip" at bounding box center [870, 45] width 60 height 17
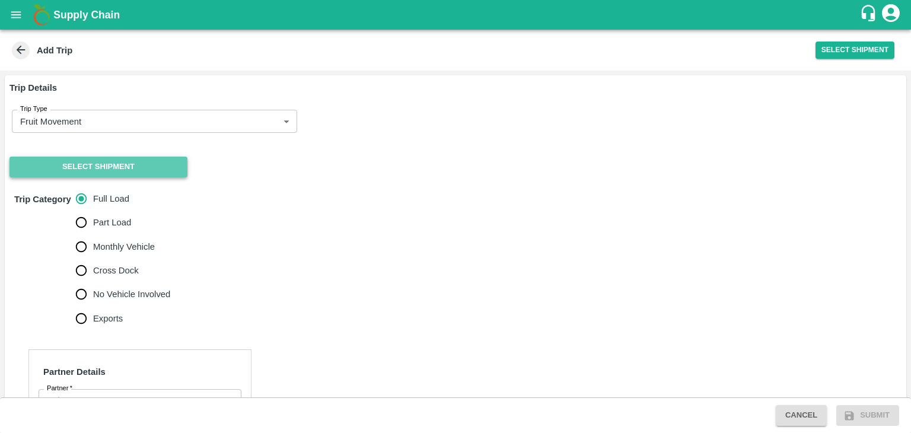
click at [97, 160] on button "Select Shipment" at bounding box center [98, 167] width 178 height 21
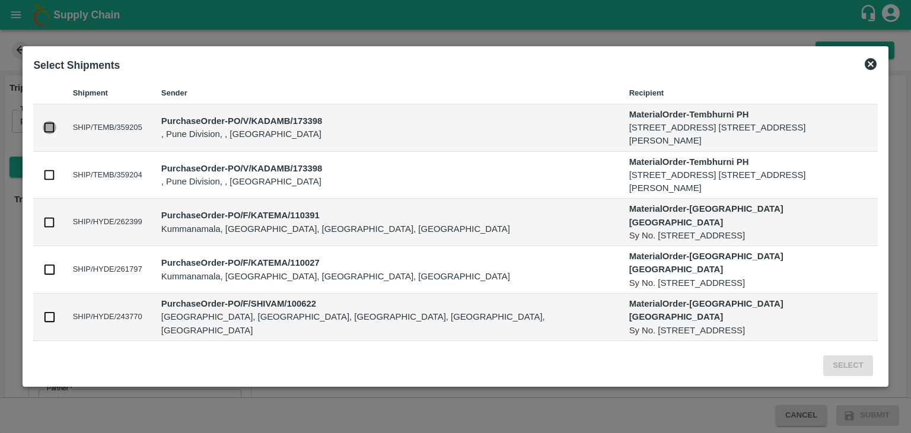
click at [47, 126] on input "checkbox" at bounding box center [49, 127] width 13 height 13
checkbox input "true"
click at [47, 175] on input "checkbox" at bounding box center [49, 174] width 13 height 13
checkbox input "true"
click at [851, 364] on button "Select" at bounding box center [848, 365] width 49 height 21
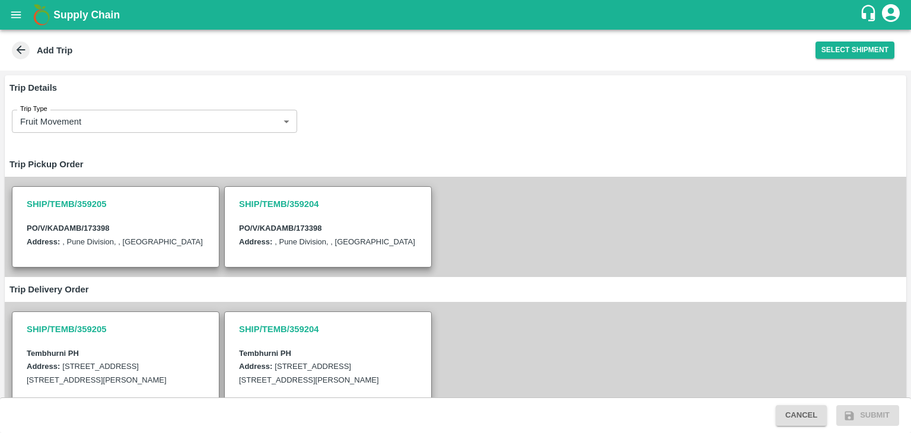
scroll to position [346, 0]
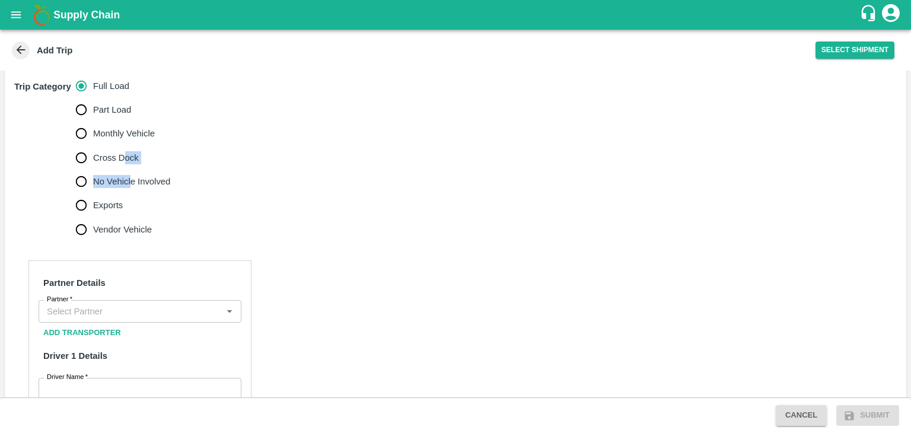
drag, startPoint x: 122, startPoint y: 193, endPoint x: 130, endPoint y: 204, distance: 12.7
click at [130, 204] on div "Full Load Part Load Monthly Vehicle Cross Dock No Vehicle Involved Exports Vend…" at bounding box center [128, 157] width 104 height 167
click at [130, 188] on span "No Vehicle Involved" at bounding box center [131, 181] width 77 height 13
click at [93, 193] on input "No Vehicle Involved" at bounding box center [81, 182] width 24 height 24
radio input "true"
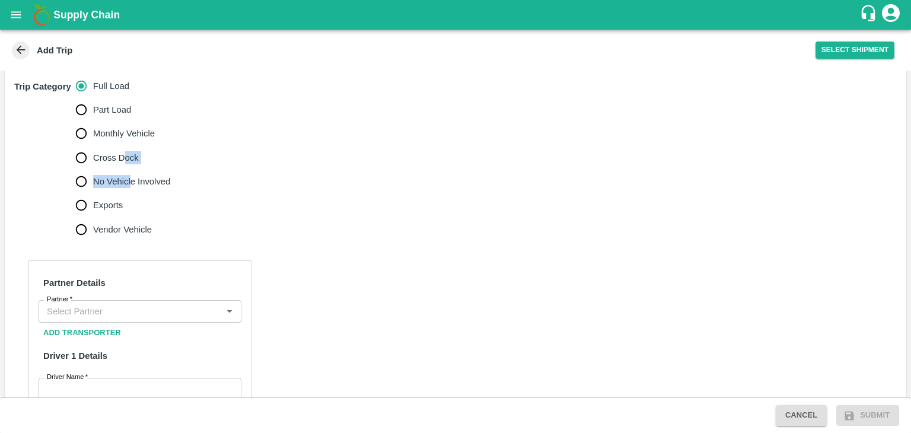
scroll to position [291, 0]
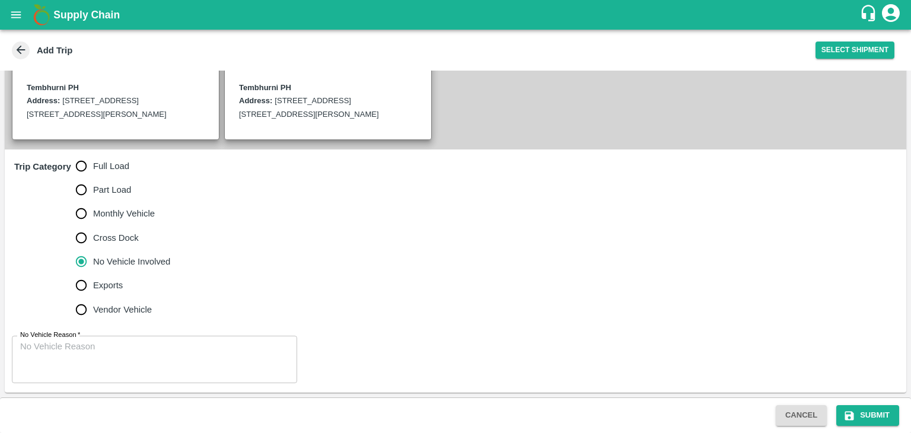
click at [156, 356] on textarea "No Vehicle Reason   *" at bounding box center [154, 359] width 269 height 37
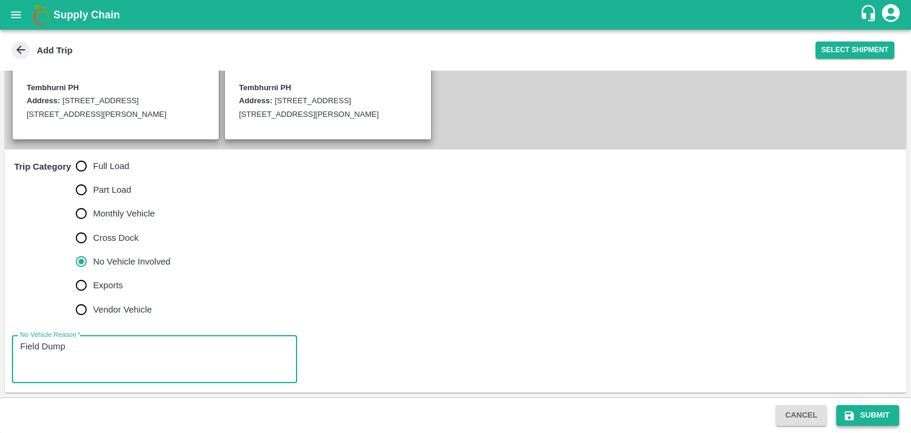
type textarea "Field Dump"
click at [864, 415] on button "Submit" at bounding box center [868, 415] width 63 height 21
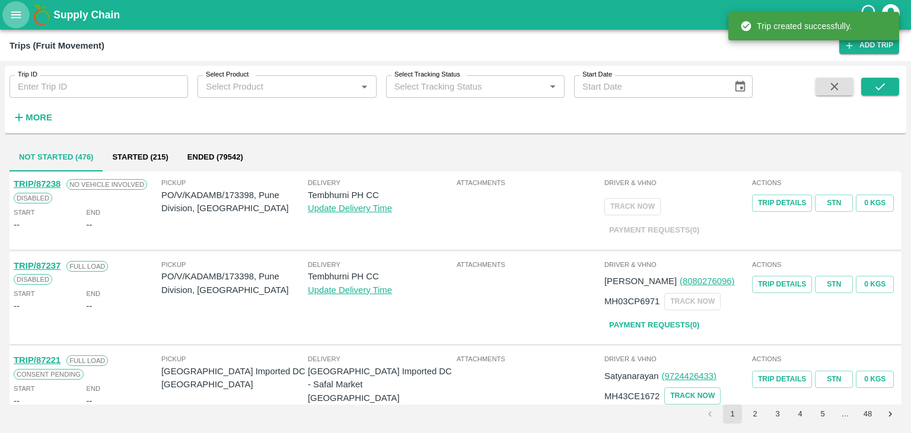
click at [15, 15] on icon "open drawer" at bounding box center [15, 14] width 13 height 13
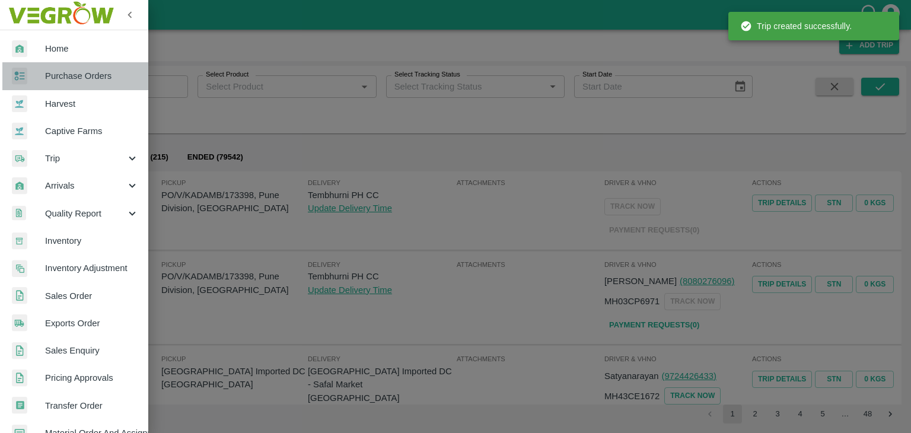
click at [75, 67] on link "Purchase Orders" at bounding box center [74, 75] width 148 height 27
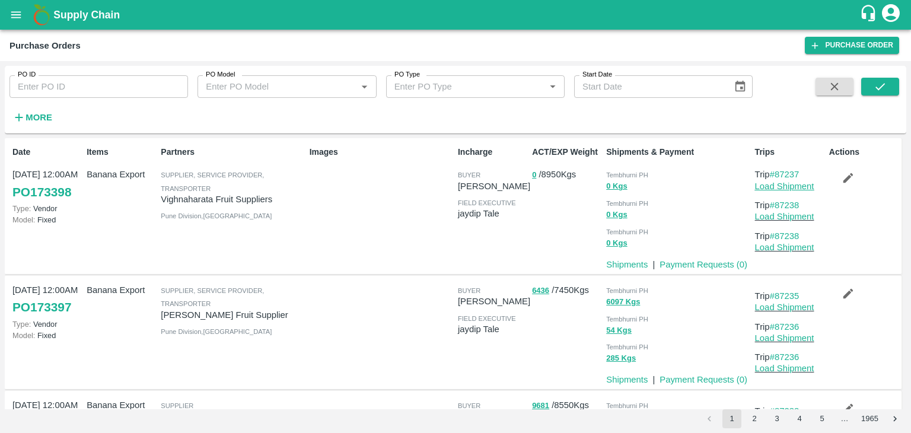
click at [795, 187] on link "Load Shipment" at bounding box center [784, 186] width 59 height 9
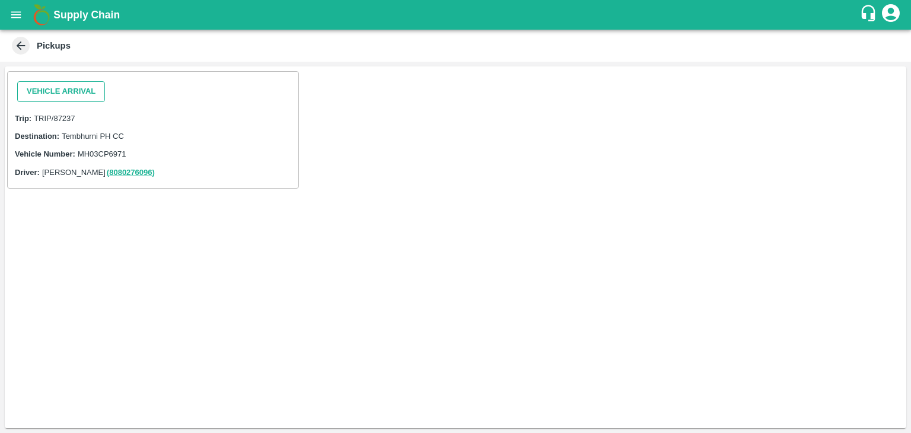
click at [61, 91] on button "Vehicle Arrival" at bounding box center [61, 91] width 88 height 21
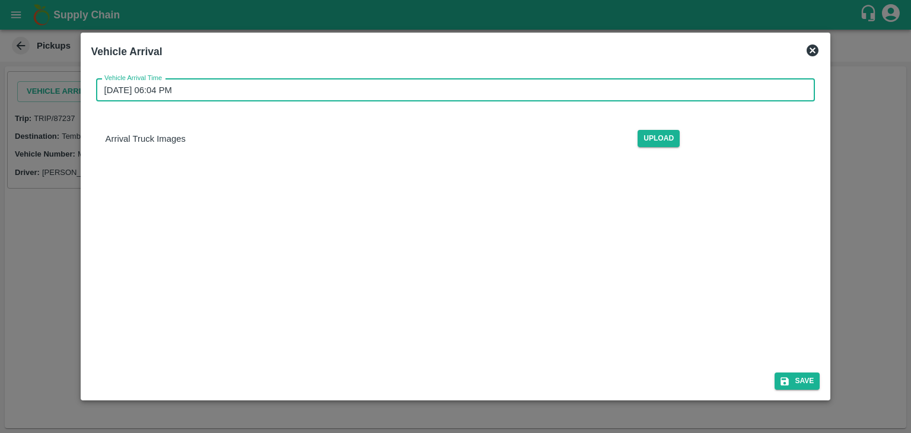
click at [306, 91] on input "02/09/2025 06:04 PM" at bounding box center [451, 90] width 711 height 23
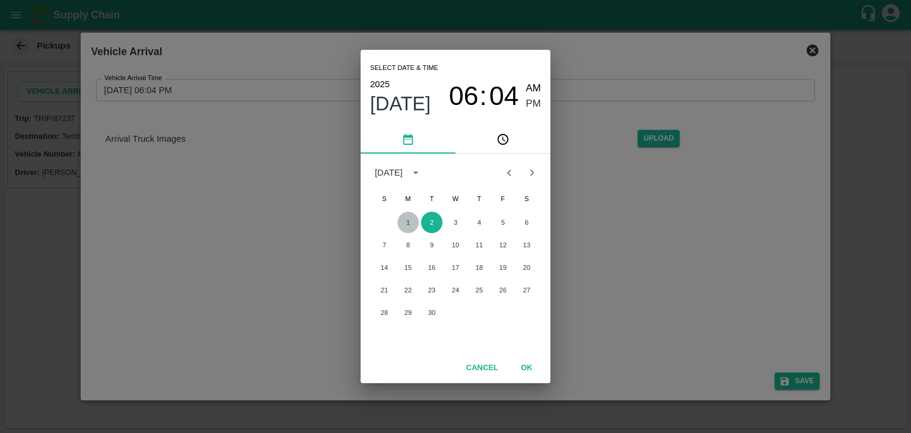
click at [405, 225] on button "1" at bounding box center [408, 222] width 21 height 21
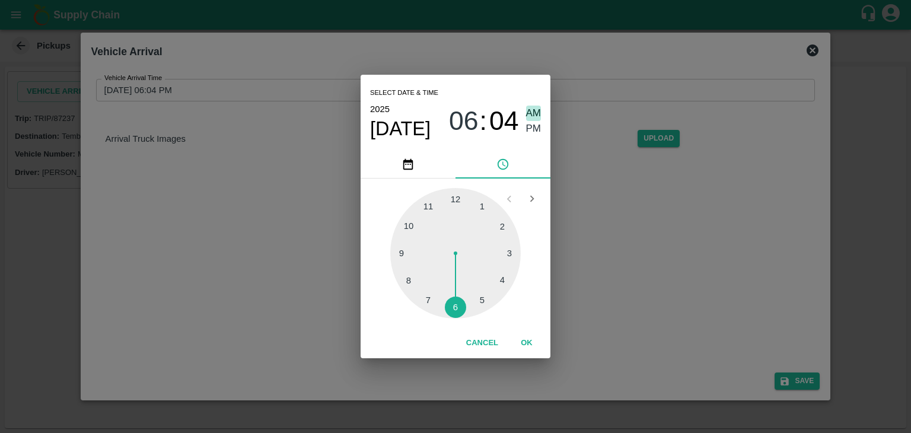
click at [531, 113] on span "AM" at bounding box center [533, 114] width 15 height 16
drag, startPoint x: 401, startPoint y: 269, endPoint x: 402, endPoint y: 262, distance: 7.2
click at [402, 262] on div at bounding box center [455, 253] width 131 height 131
type input "01/09/2025 09:44 AM"
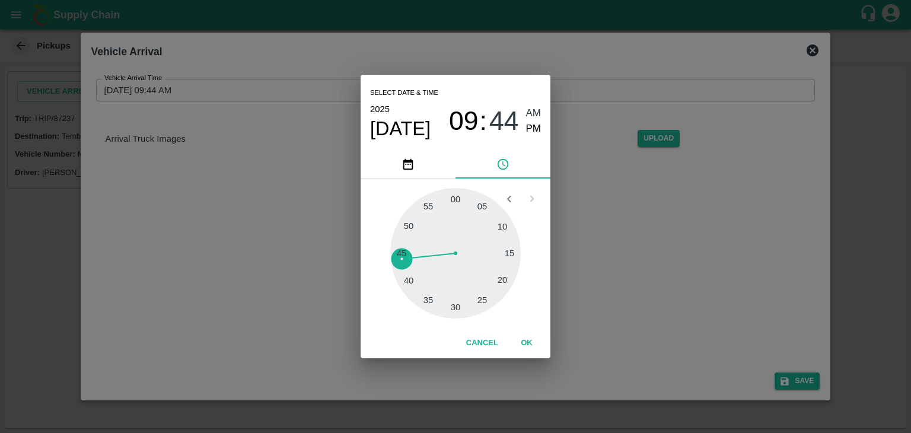
click at [523, 346] on button "OK" at bounding box center [527, 343] width 38 height 21
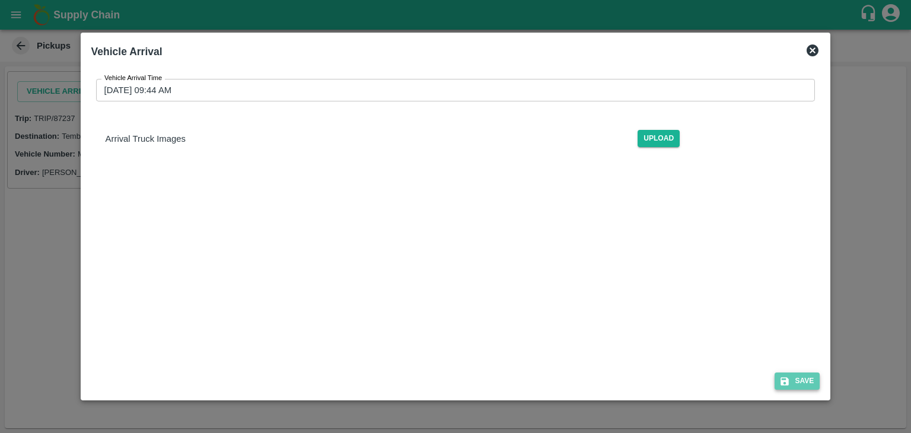
click at [786, 373] on button "Save" at bounding box center [797, 381] width 45 height 17
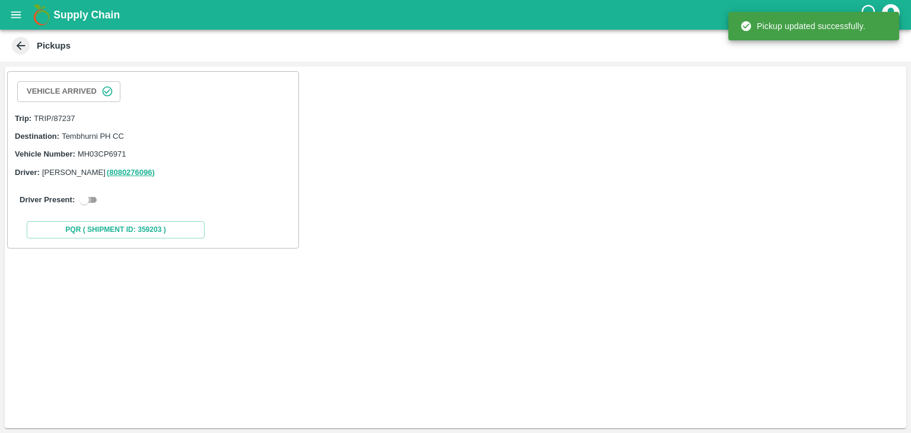
click at [90, 198] on input "checkbox" at bounding box center [84, 200] width 43 height 14
checkbox input "true"
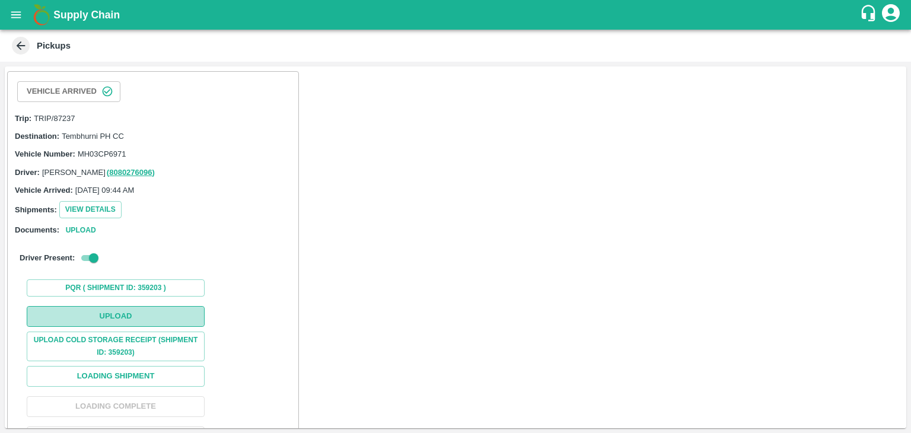
click at [112, 314] on button "Upload" at bounding box center [116, 316] width 178 height 21
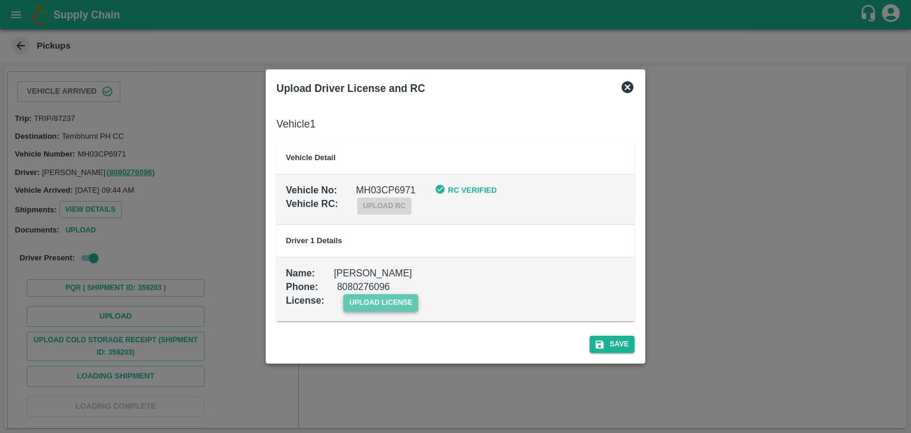
click at [390, 305] on span "upload license" at bounding box center [381, 302] width 75 height 17
click at [0, 0] on input "upload license" at bounding box center [0, 0] width 0 height 0
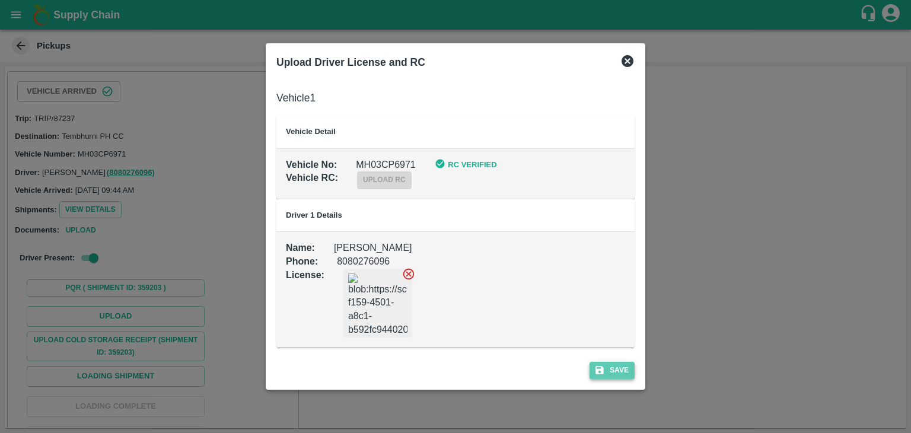
click at [617, 371] on button "Save" at bounding box center [612, 370] width 45 height 17
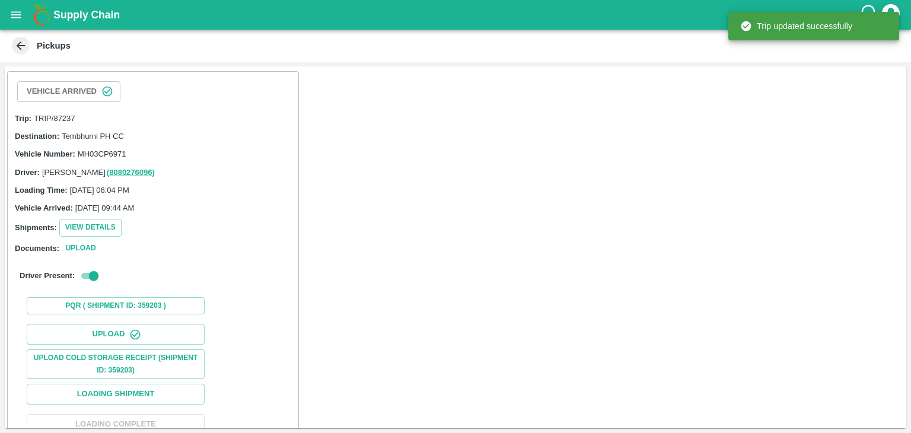
scroll to position [79, 0]
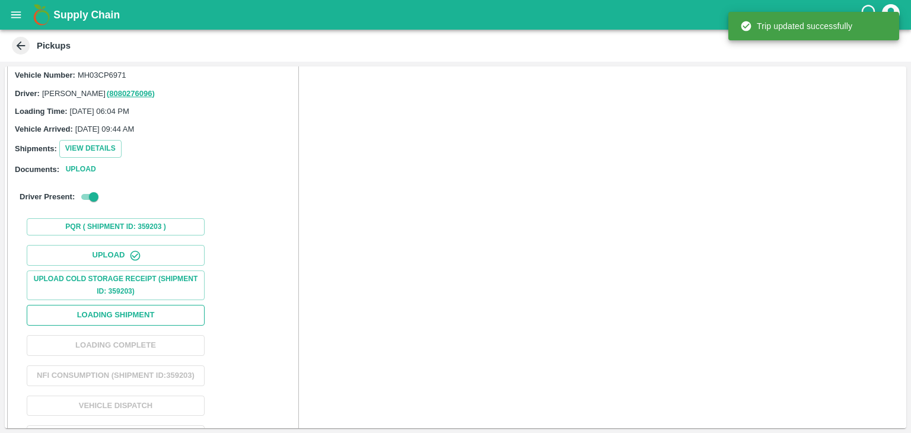
click at [148, 313] on button "Loading Shipment" at bounding box center [116, 315] width 178 height 21
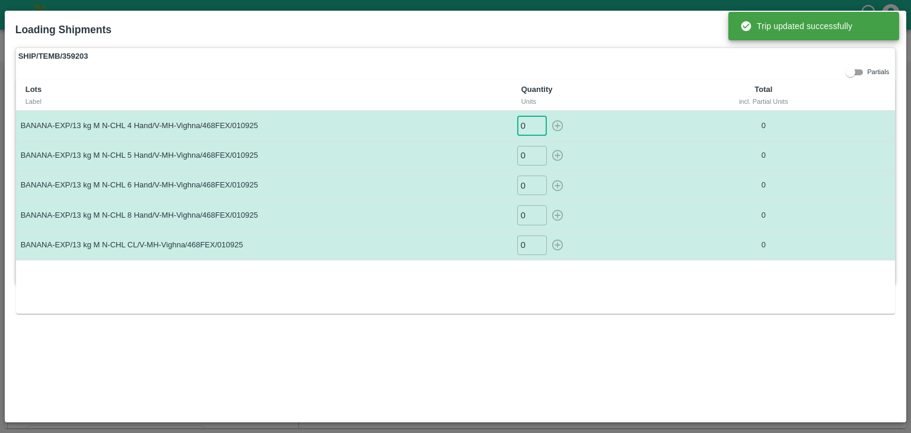
click at [533, 122] on input "0" at bounding box center [532, 126] width 30 height 20
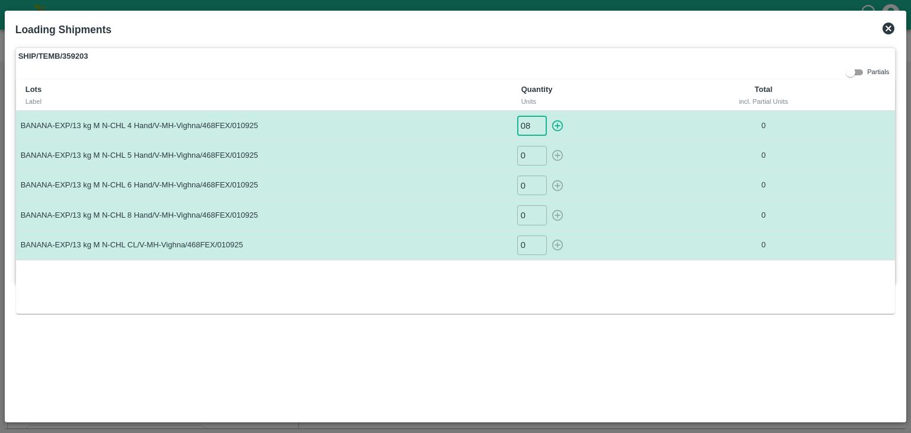
type input "08"
click at [548, 116] on button "button" at bounding box center [557, 126] width 19 height 20
type input "0"
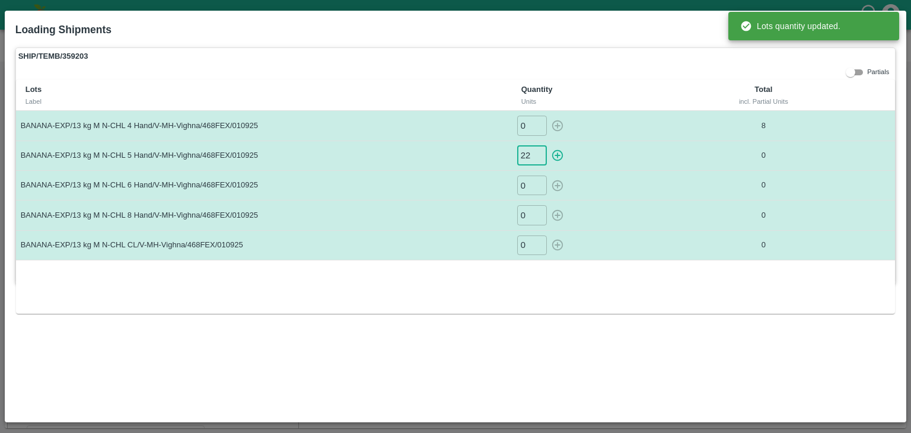
type input "22"
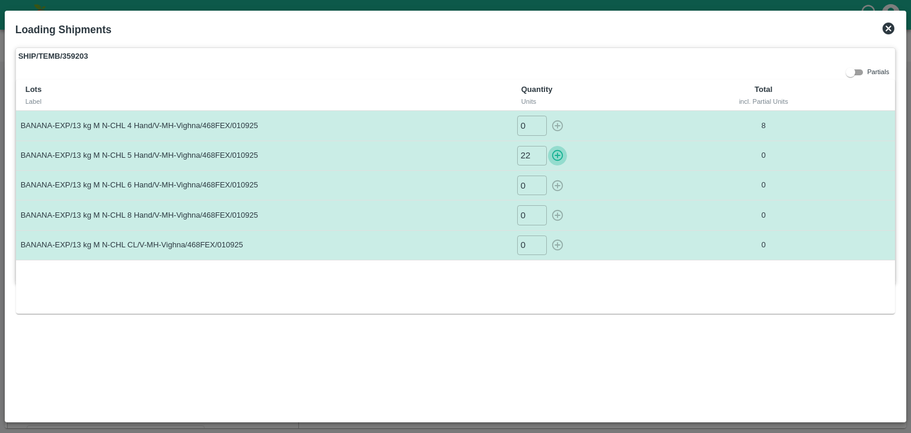
click at [554, 152] on icon "button" at bounding box center [557, 155] width 13 height 13
type input "0"
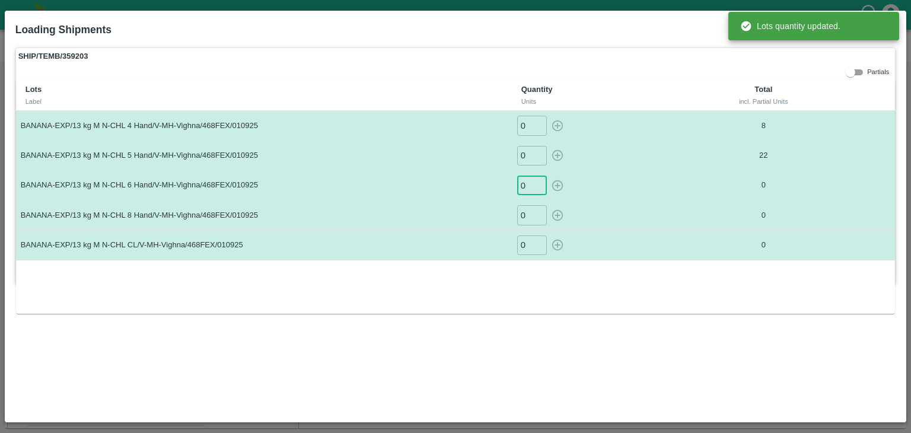
click at [524, 189] on input "0" at bounding box center [532, 186] width 30 height 20
type input "093"
click at [548, 176] on button "button" at bounding box center [557, 186] width 19 height 20
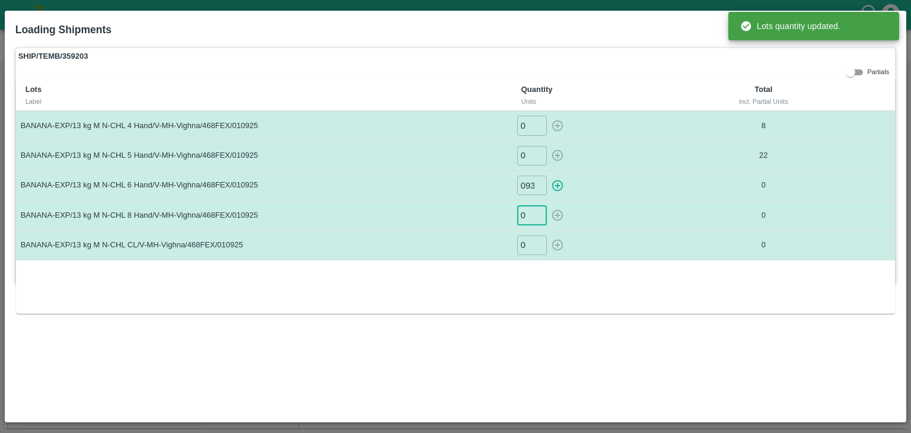
type input "0"
type input "75"
click at [548, 205] on button "button" at bounding box center [557, 215] width 19 height 20
type input "0"
type input "44"
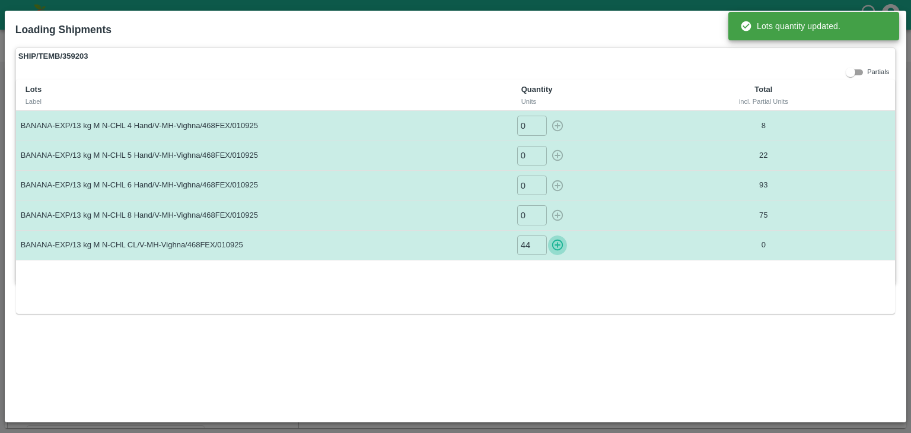
click at [548, 236] on button "button" at bounding box center [557, 246] width 19 height 20
type input "0"
click at [841, 131] on td at bounding box center [868, 126] width 55 height 30
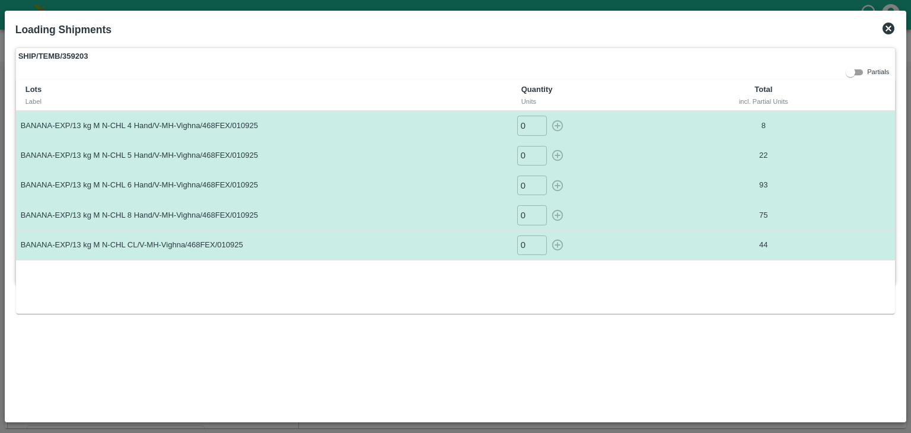
click at [892, 29] on icon at bounding box center [889, 29] width 12 height 12
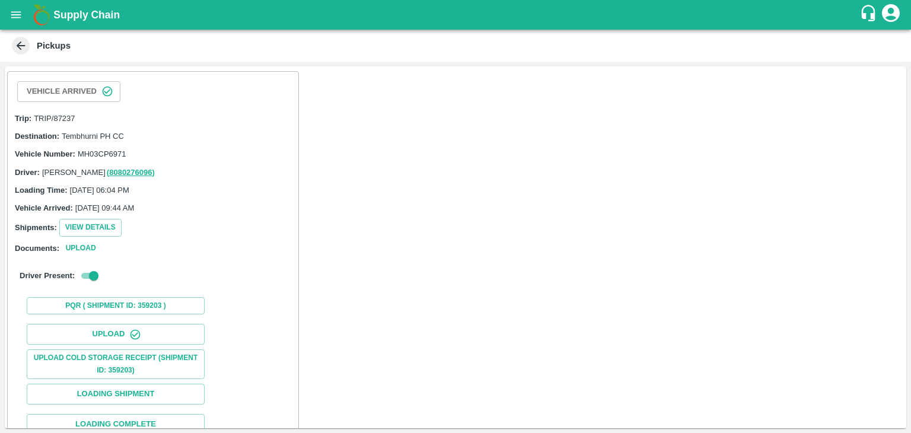
scroll to position [123, 0]
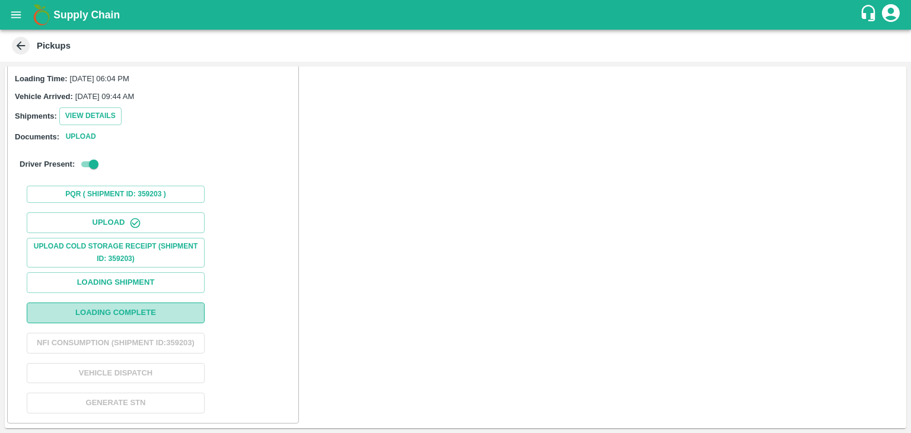
click at [154, 303] on button "Loading Complete" at bounding box center [116, 313] width 178 height 21
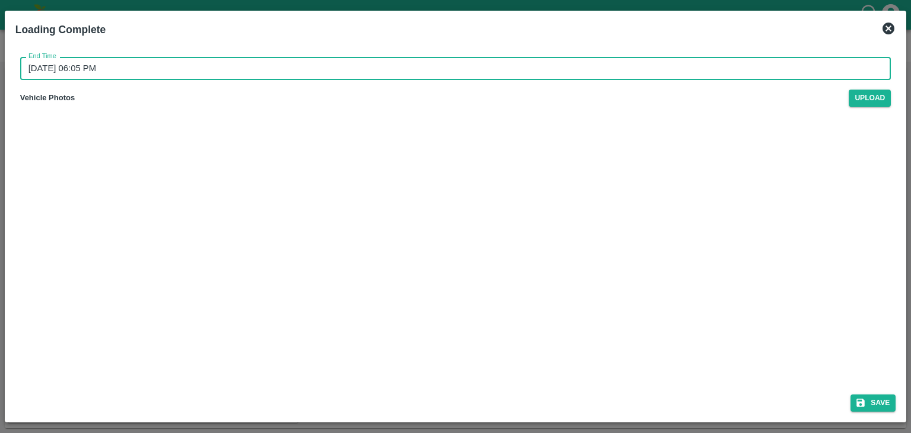
click at [422, 68] on input "02/09/2025 06:05 PM" at bounding box center [451, 68] width 863 height 23
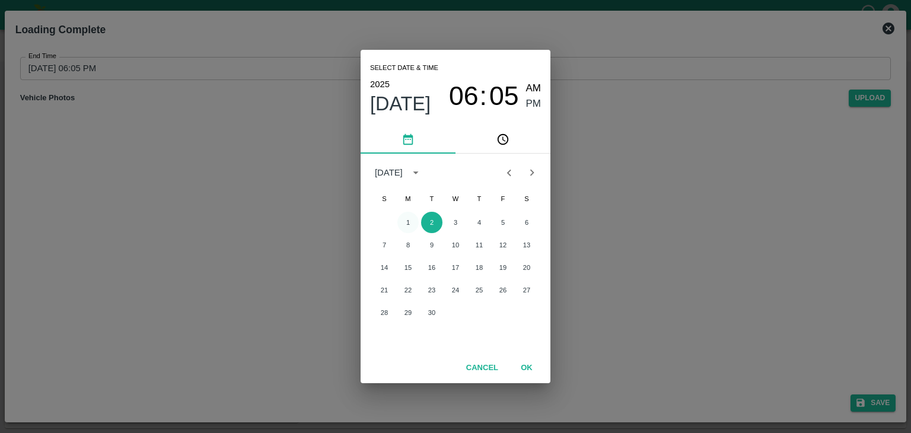
click at [413, 223] on button "1" at bounding box center [408, 222] width 21 height 21
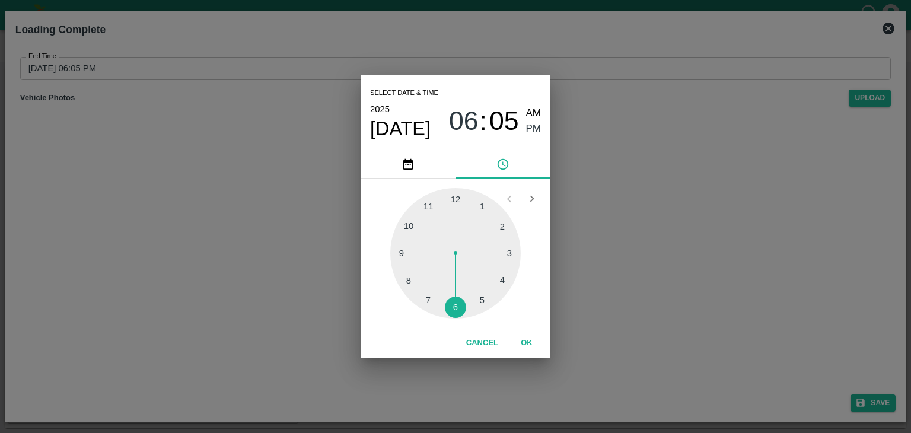
click at [495, 293] on div at bounding box center [455, 253] width 131 height 131
drag, startPoint x: 529, startPoint y: 355, endPoint x: 534, endPoint y: 343, distance: 12.8
click at [534, 343] on div "Cancel OK" at bounding box center [456, 343] width 190 height 30
click at [534, 343] on button "OK" at bounding box center [527, 343] width 38 height 21
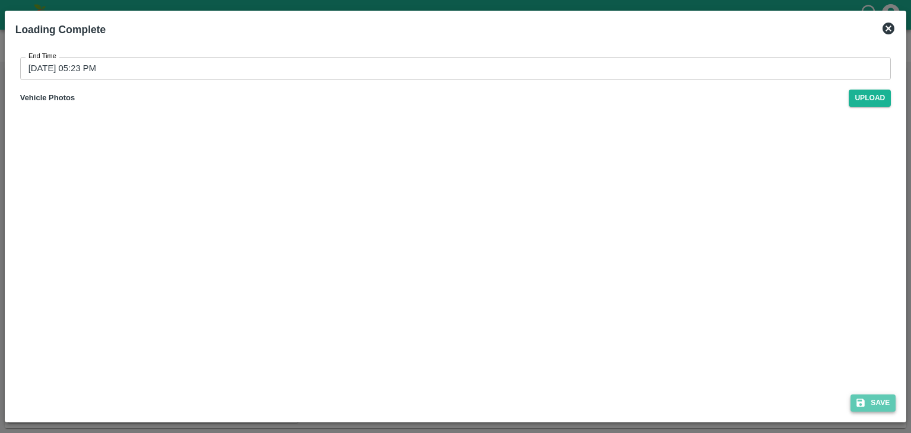
click at [879, 406] on button "Save" at bounding box center [873, 403] width 45 height 17
type input "02/09/2025 06:05 PM"
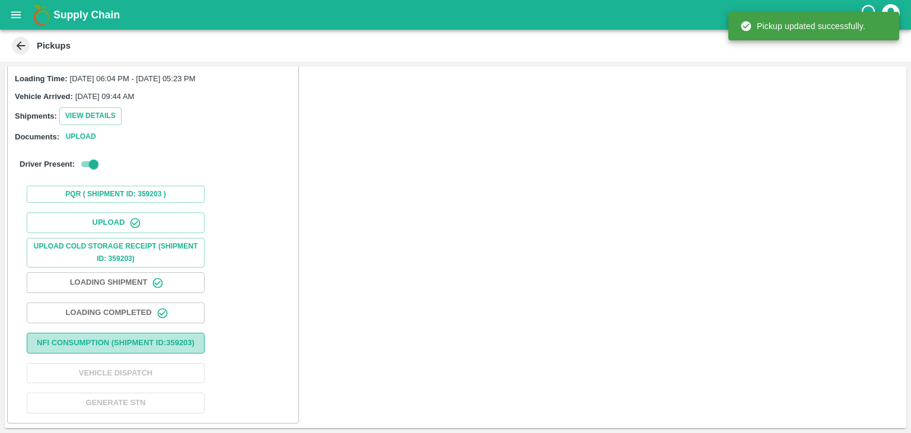
click at [159, 345] on button "Nfi Consumption (SHIPMENT ID: 359203 )" at bounding box center [116, 343] width 178 height 21
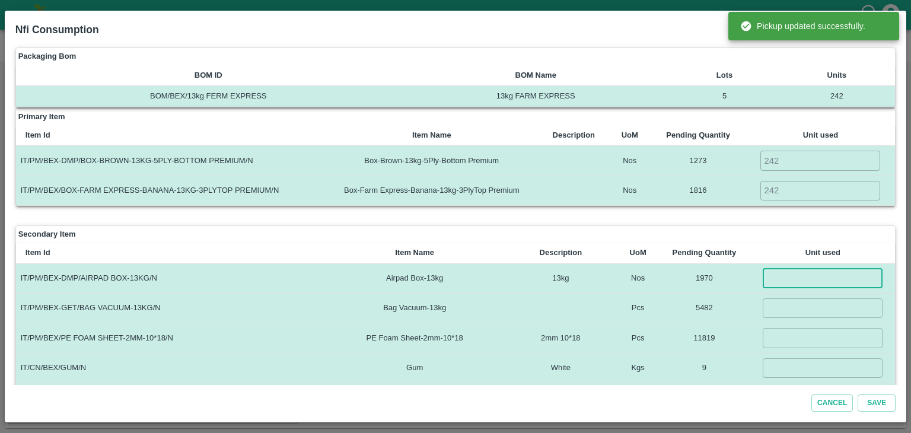
click at [803, 273] on input "number" at bounding box center [823, 279] width 120 height 20
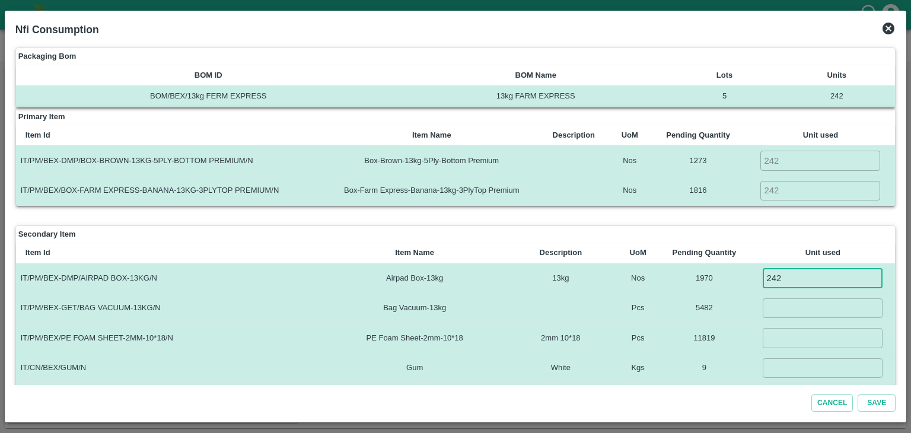
type input "242"
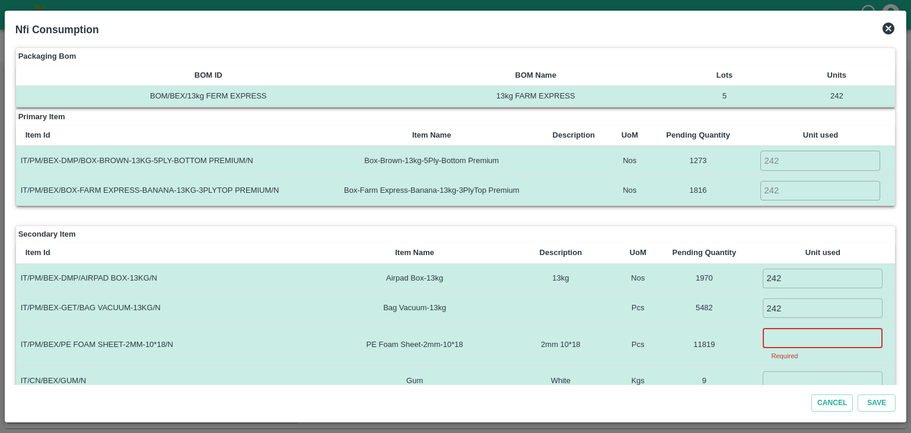
click at [790, 337] on input "number" at bounding box center [823, 338] width 120 height 20
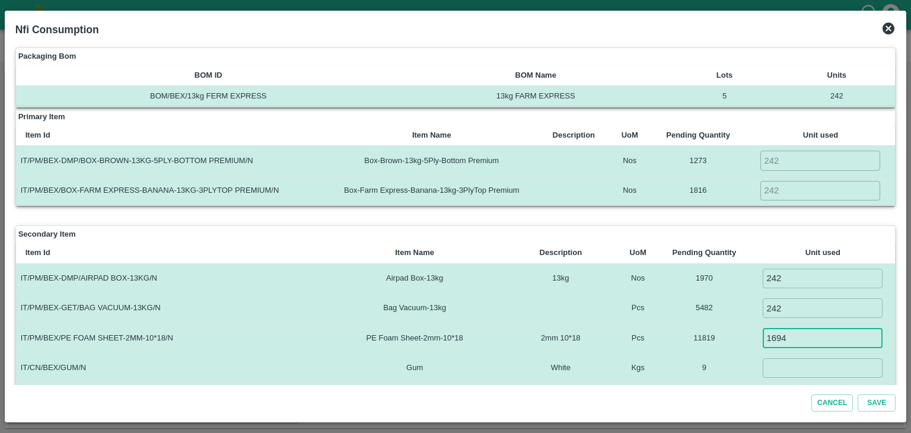
type input "1694"
type input "2"
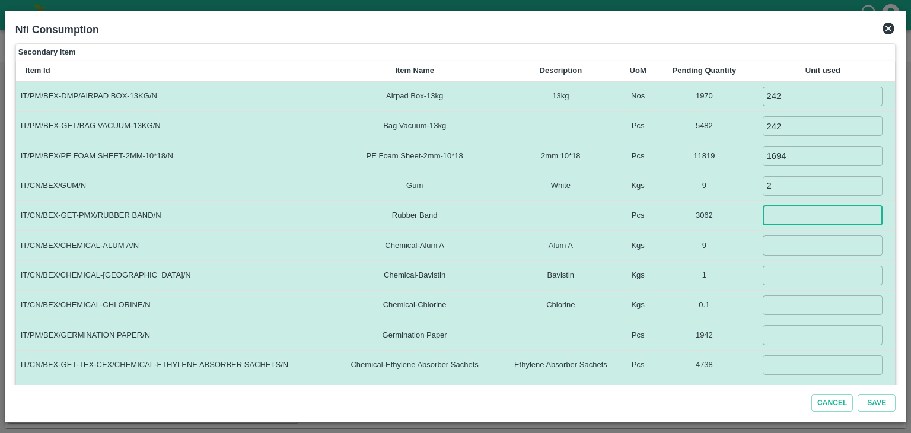
click at [787, 206] on input "number" at bounding box center [823, 216] width 120 height 20
type input "4"
type input "484"
type input "5"
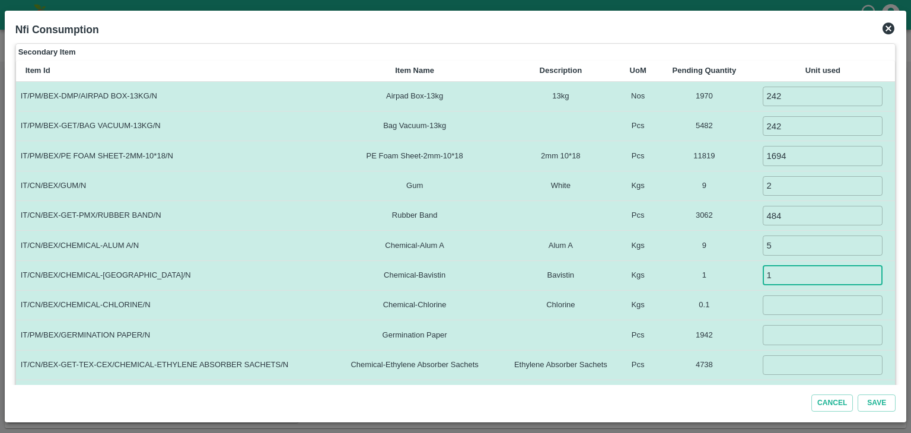
type input "1"
type input "0.1"
type input "242"
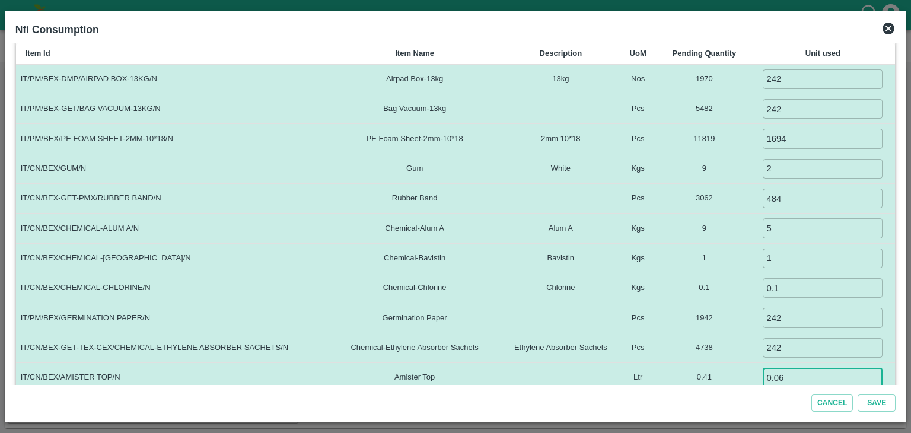
type input "0.06"
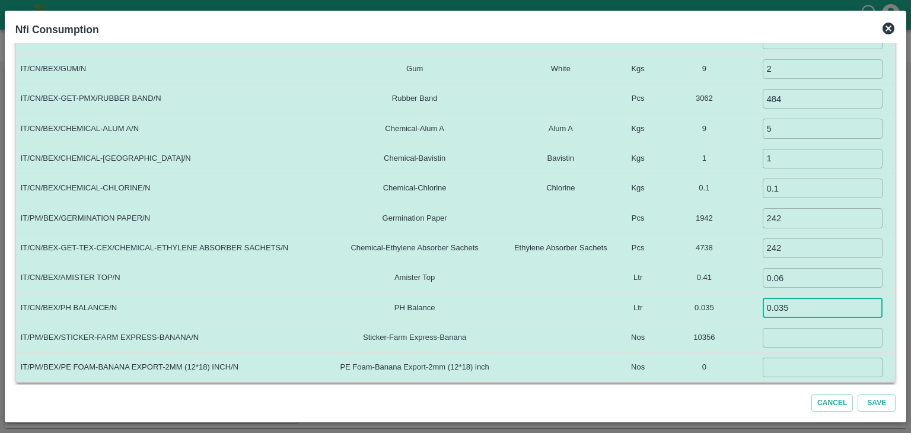
type input "0.035"
type input "4000"
type input "0"
click at [858, 395] on button "Save" at bounding box center [877, 403] width 38 height 17
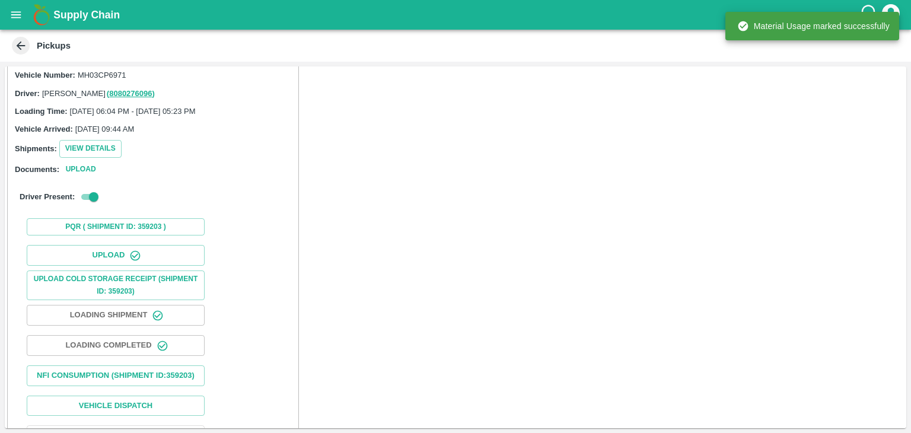
scroll to position [123, 0]
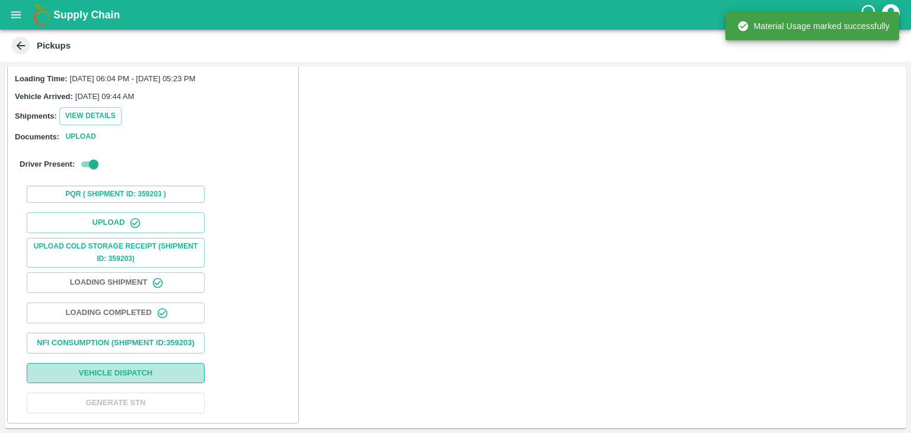
click at [135, 371] on button "Vehicle Dispatch" at bounding box center [116, 373] width 178 height 21
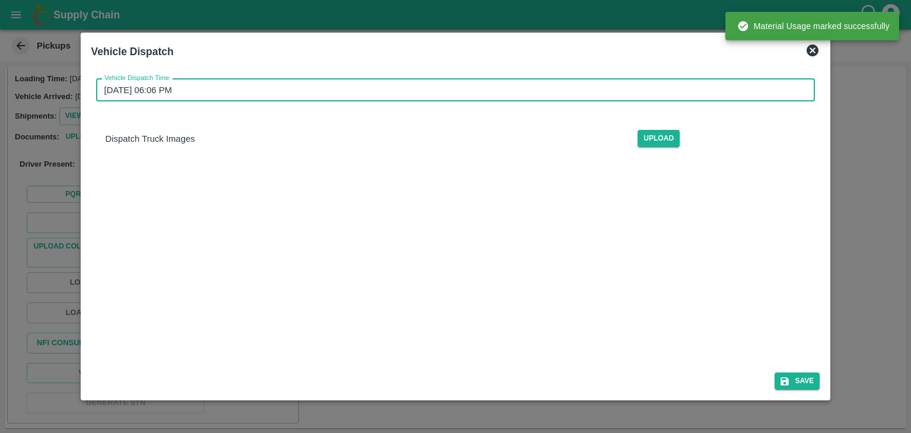
click at [443, 85] on input "[DATE] 06:06 PM" at bounding box center [451, 90] width 711 height 23
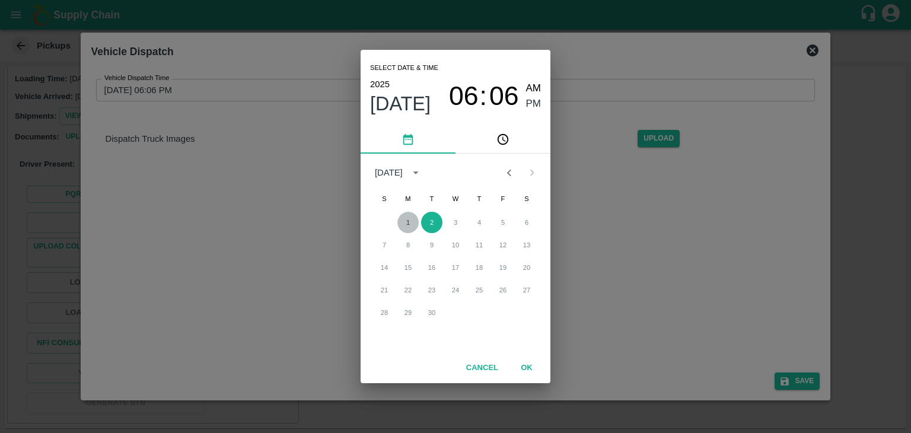
click at [403, 224] on button "1" at bounding box center [408, 222] width 21 height 21
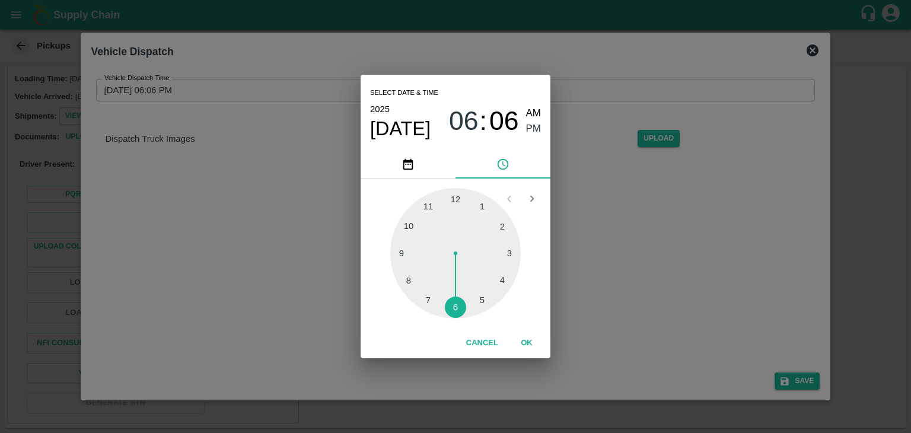
click at [479, 304] on div at bounding box center [455, 253] width 131 height 131
type input "01/09/2025 05:26 PM"
click at [534, 342] on button "OK" at bounding box center [527, 343] width 38 height 21
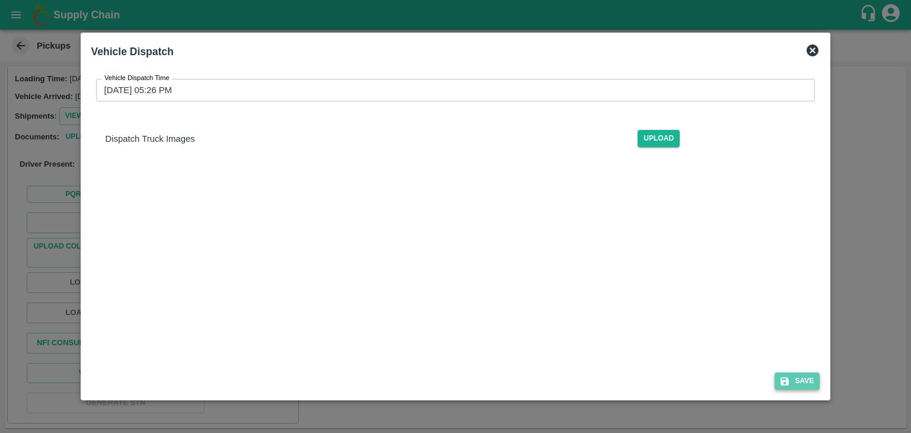
click at [815, 380] on button "Save" at bounding box center [797, 381] width 45 height 17
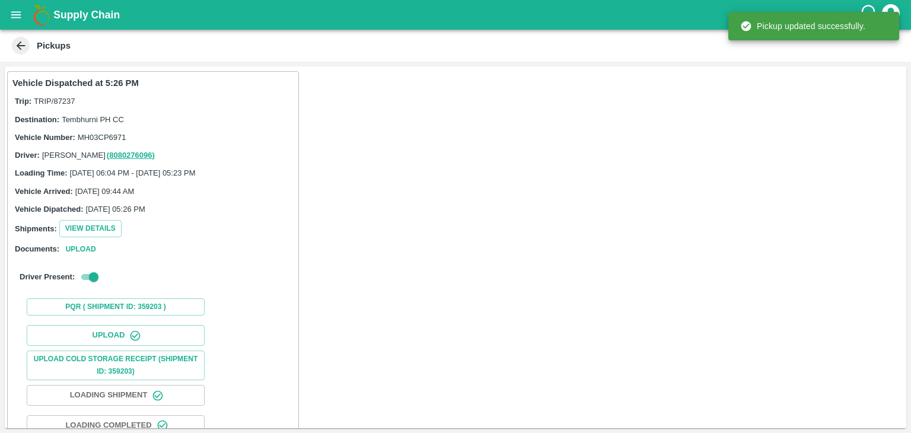
scroll to position [124, 0]
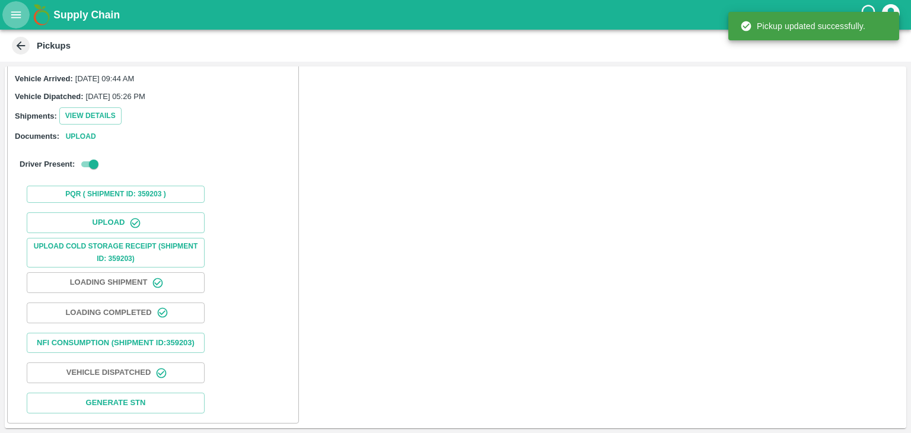
click at [14, 12] on icon "open drawer" at bounding box center [15, 14] width 13 height 13
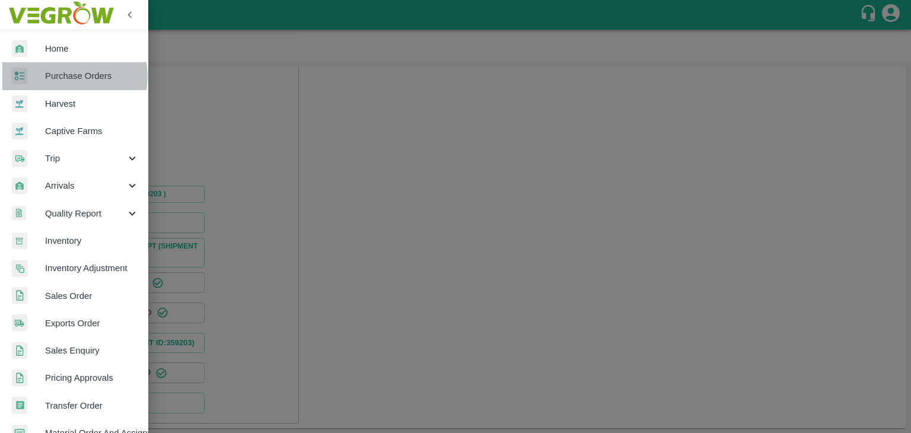
click at [74, 76] on span "Purchase Orders" at bounding box center [92, 75] width 94 height 13
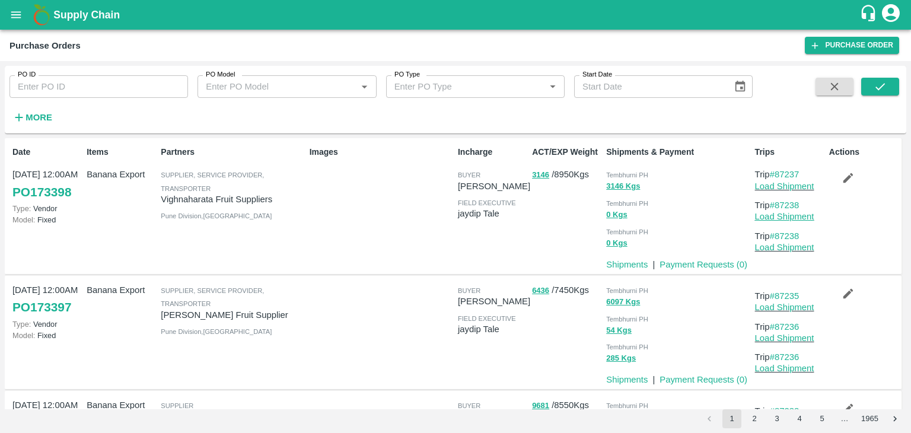
click at [787, 219] on link "Load Shipment" at bounding box center [784, 216] width 59 height 9
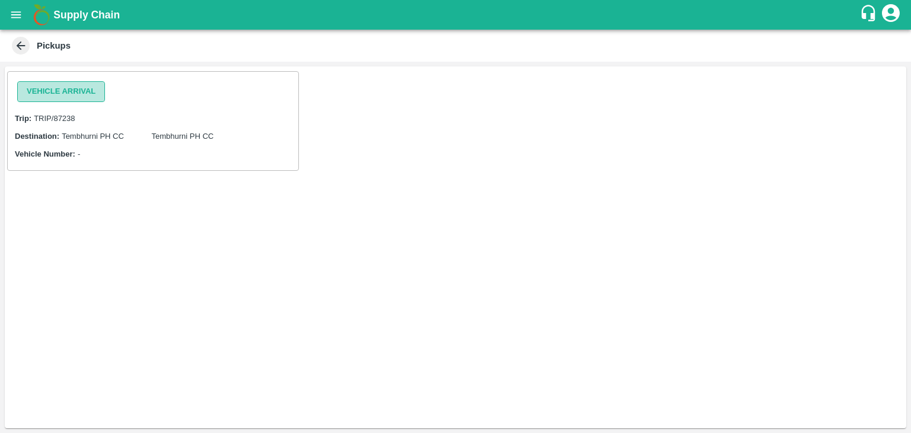
click at [71, 89] on button "Vehicle Arrival" at bounding box center [61, 91] width 88 height 21
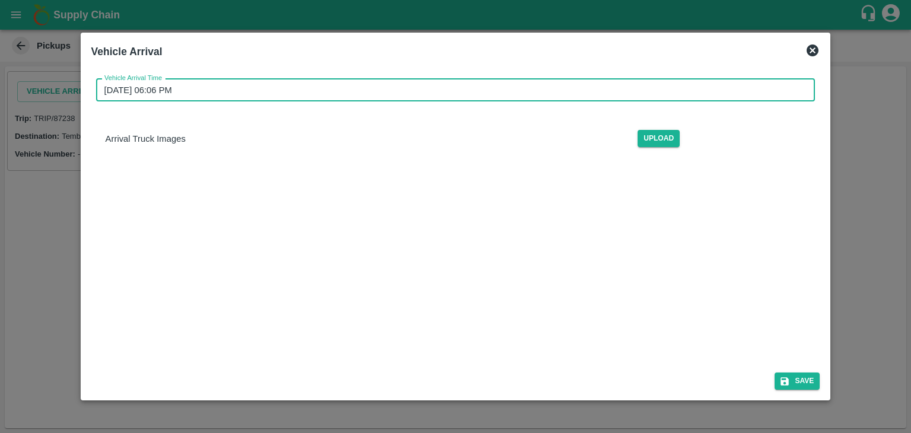
click at [399, 90] on input "[DATE] 06:06 PM" at bounding box center [451, 90] width 711 height 23
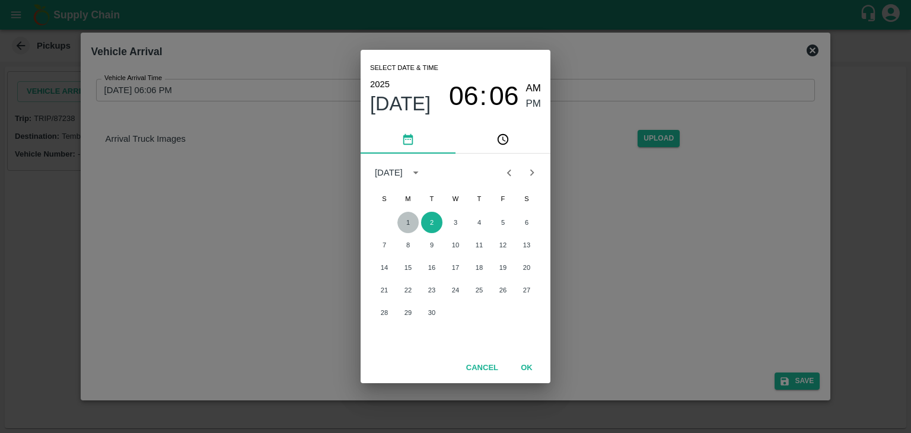
click at [410, 216] on button "1" at bounding box center [408, 222] width 21 height 21
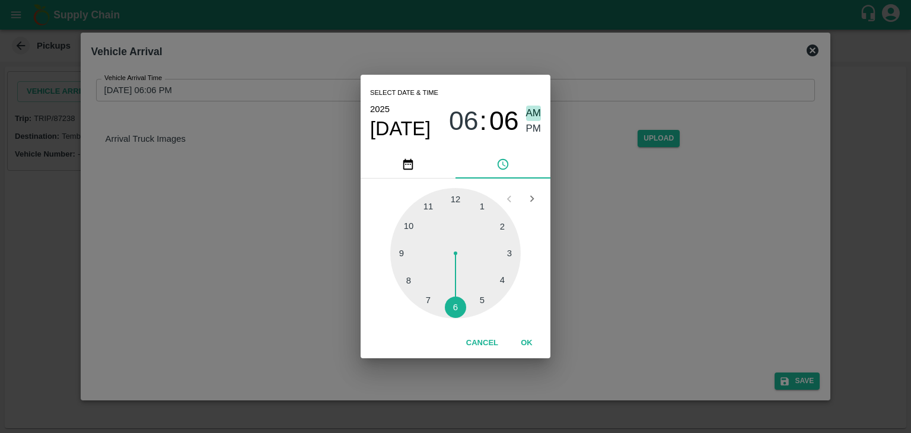
click at [534, 106] on span "AM" at bounding box center [533, 114] width 15 height 16
click at [399, 250] on div at bounding box center [455, 253] width 131 height 131
type input "[DATE] 09:45 AM"
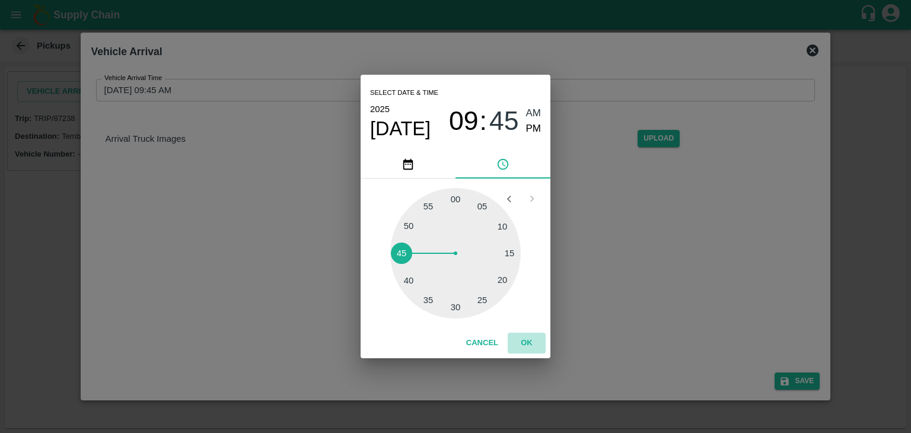
click at [526, 340] on button "OK" at bounding box center [527, 343] width 38 height 21
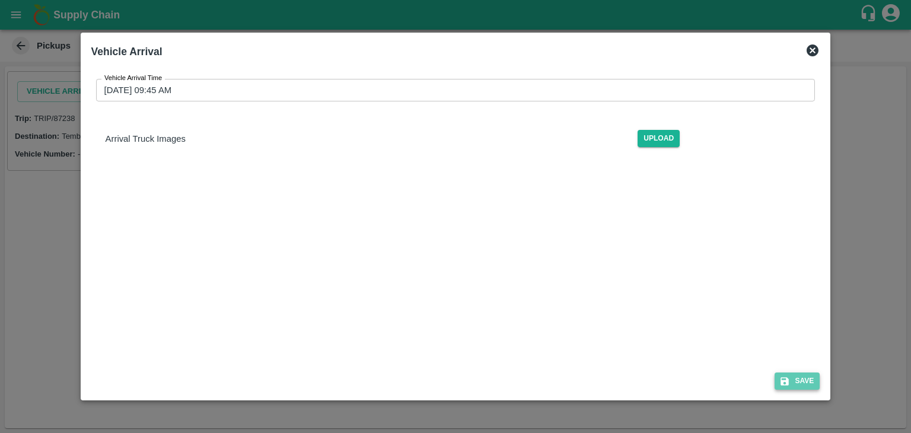
click at [800, 378] on button "Save" at bounding box center [797, 381] width 45 height 17
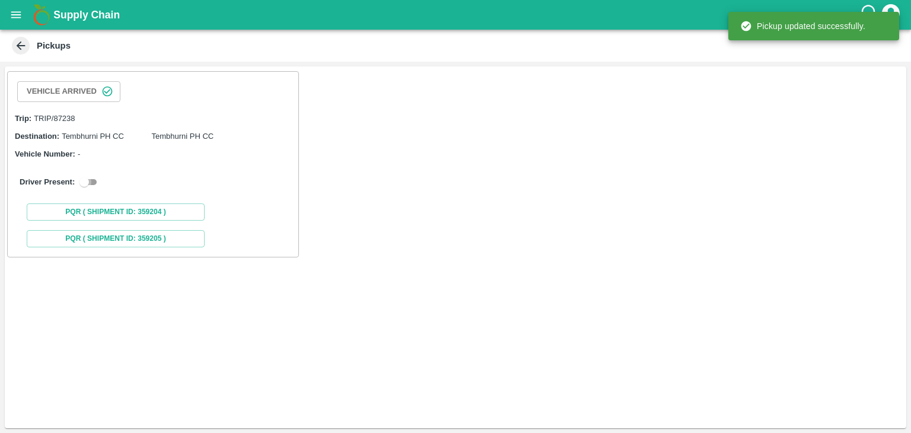
click at [96, 180] on input "checkbox" at bounding box center [84, 182] width 43 height 14
checkbox input "true"
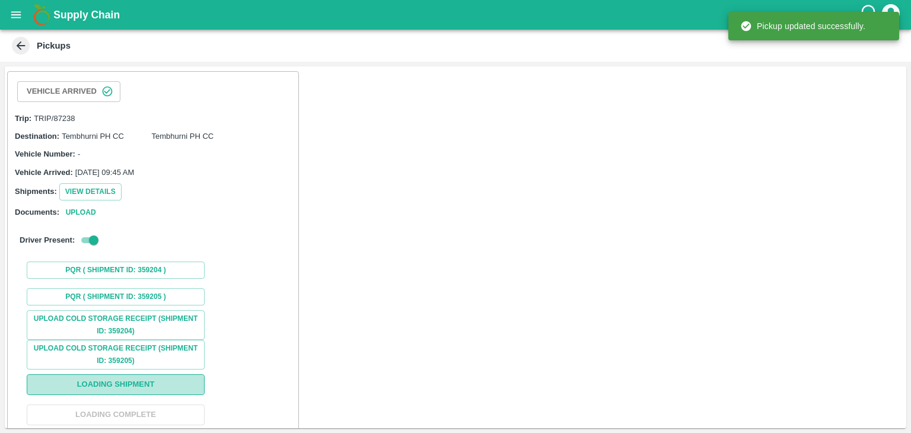
click at [165, 380] on button "Loading Shipment" at bounding box center [116, 384] width 178 height 21
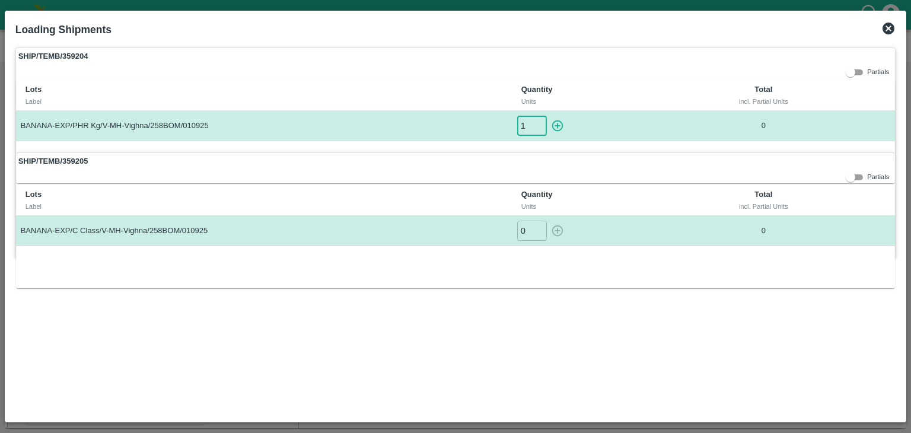
click at [541, 122] on input "1" at bounding box center [532, 126] width 30 height 20
click at [559, 123] on icon "button" at bounding box center [557, 125] width 13 height 13
type input "0"
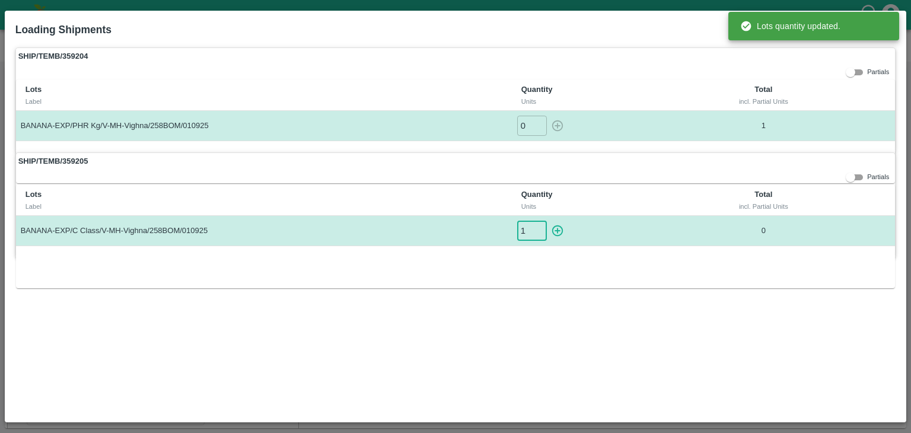
click at [540, 227] on input "1" at bounding box center [532, 231] width 30 height 20
click at [555, 227] on icon "button" at bounding box center [557, 230] width 13 height 13
type input "0"
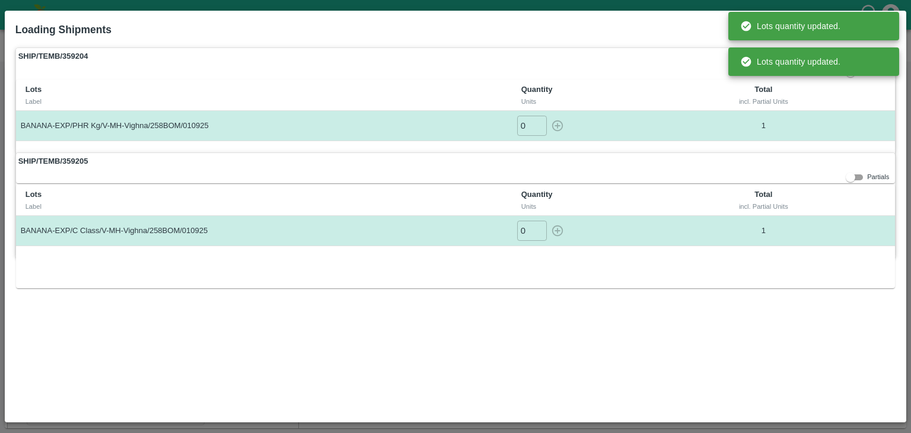
click at [713, 190] on th "Total incl. Partial Units" at bounding box center [764, 200] width 154 height 31
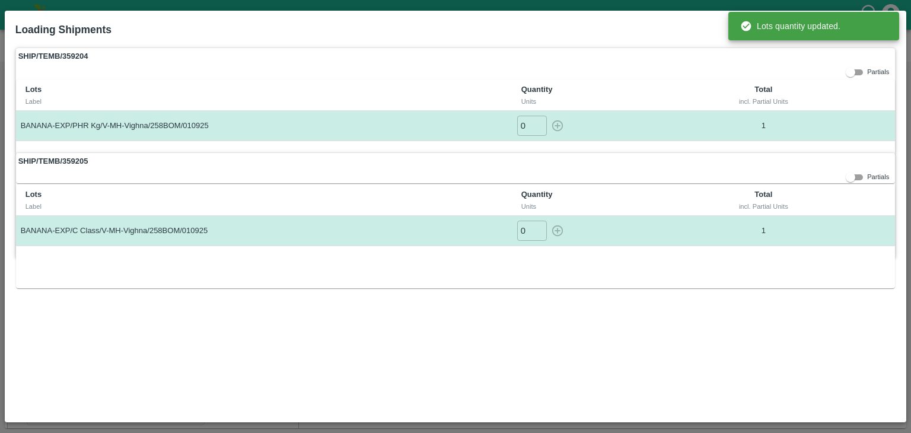
click at [820, 75] on div "SHIP/TEMB/359204 Partials Lots Label Quantity Units Total incl. Partial Units B…" at bounding box center [455, 99] width 881 height 105
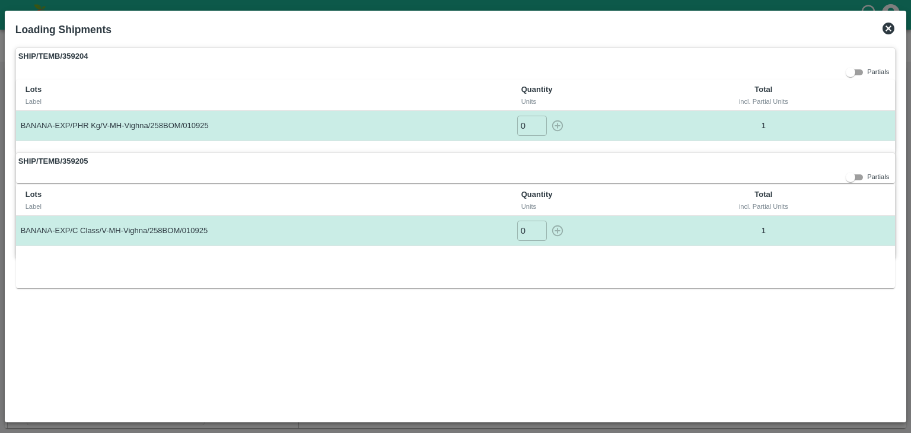
click at [888, 29] on icon at bounding box center [889, 28] width 14 height 14
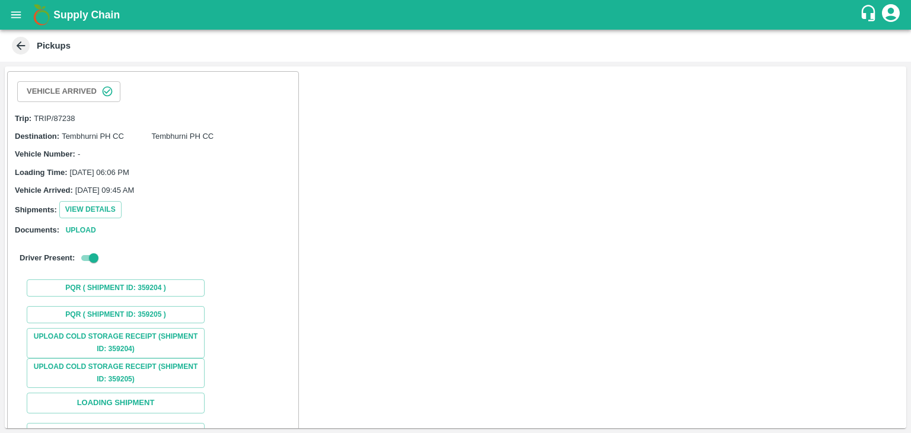
scroll to position [88, 0]
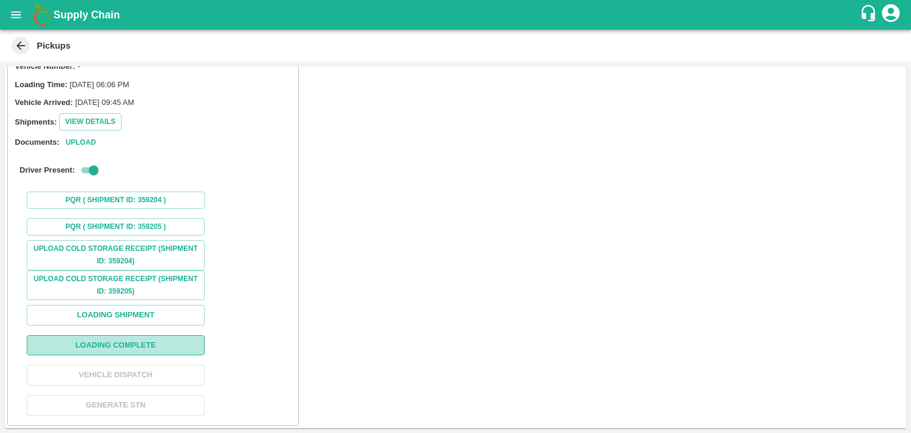
click at [159, 344] on button "Loading Complete" at bounding box center [116, 345] width 178 height 21
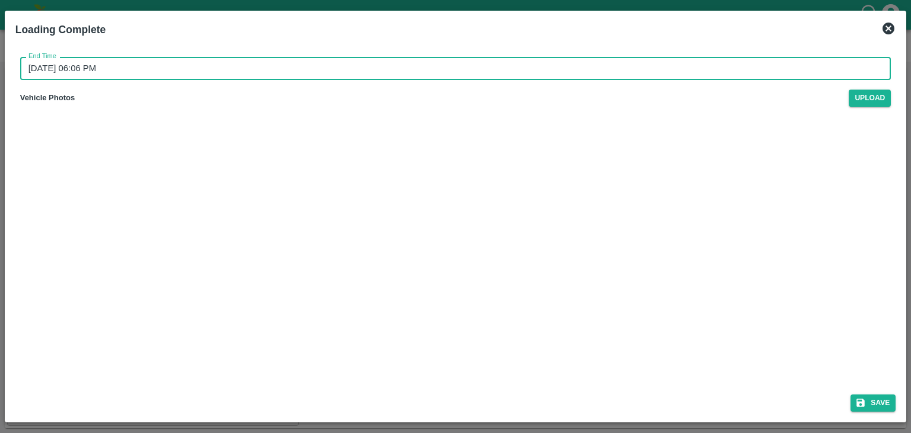
click at [412, 75] on input "[DATE] 06:06 PM" at bounding box center [451, 68] width 863 height 23
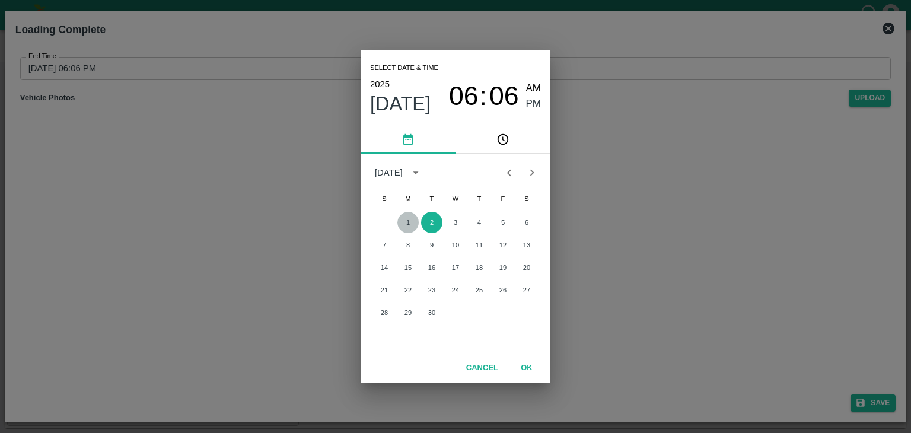
click at [408, 220] on button "1" at bounding box center [408, 222] width 21 height 21
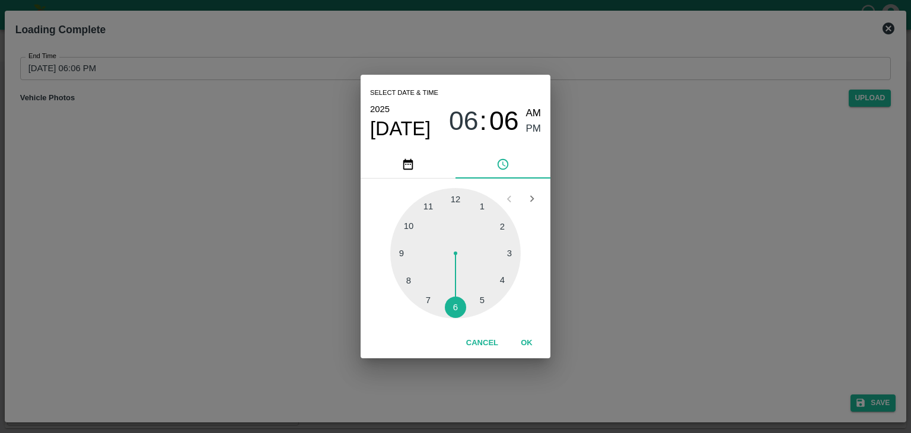
click at [491, 297] on div at bounding box center [455, 253] width 131 height 131
click at [530, 335] on button "OK" at bounding box center [527, 343] width 38 height 21
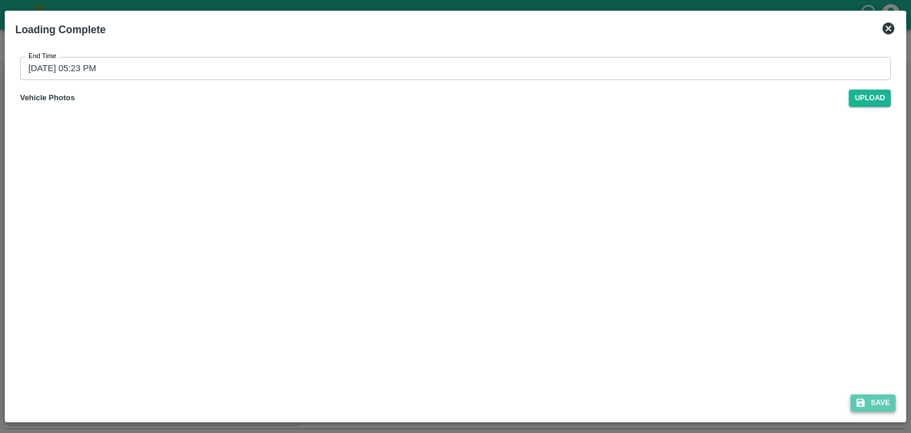
click at [871, 401] on button "Save" at bounding box center [873, 403] width 45 height 17
type input "[DATE] 06:06 PM"
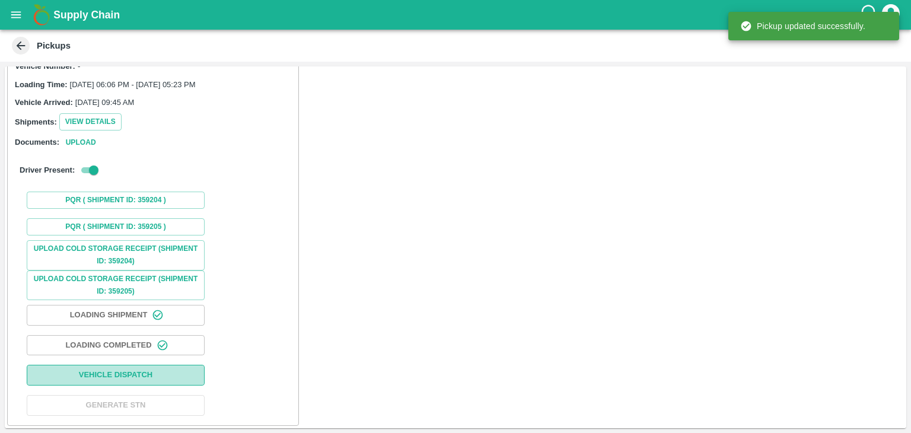
click at [178, 369] on button "Vehicle Dispatch" at bounding box center [116, 375] width 178 height 21
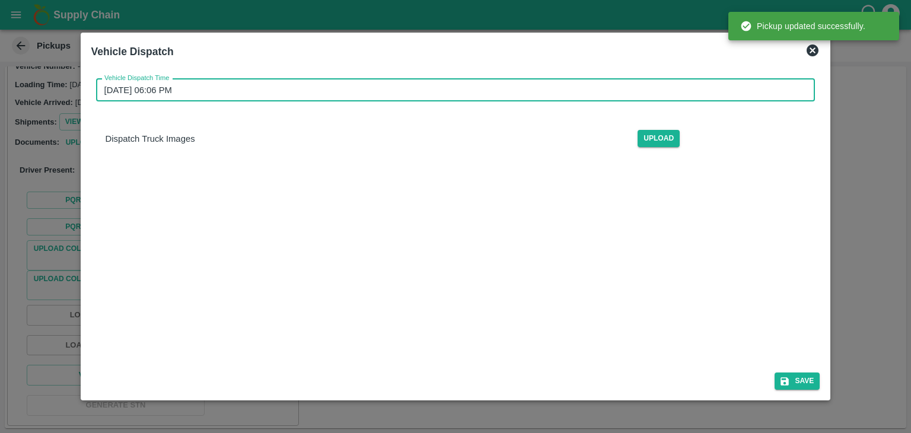
click at [428, 85] on input "[DATE] 06:06 PM" at bounding box center [451, 90] width 711 height 23
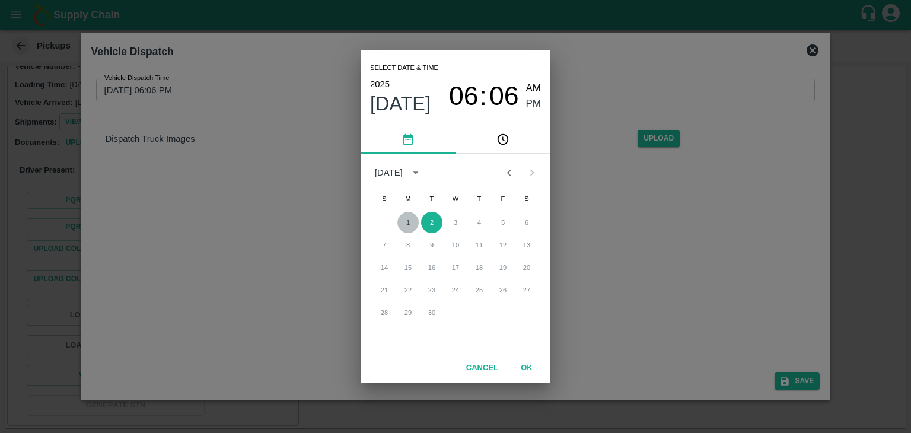
click at [403, 232] on button "1" at bounding box center [408, 222] width 21 height 21
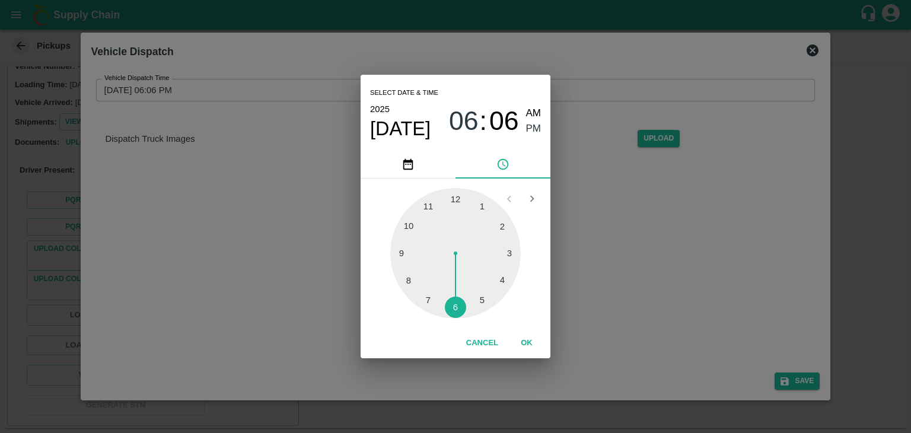
click at [468, 307] on div at bounding box center [455, 253] width 131 height 131
type input "[DATE] 06:28 PM"
click at [527, 342] on button "OK" at bounding box center [527, 343] width 38 height 21
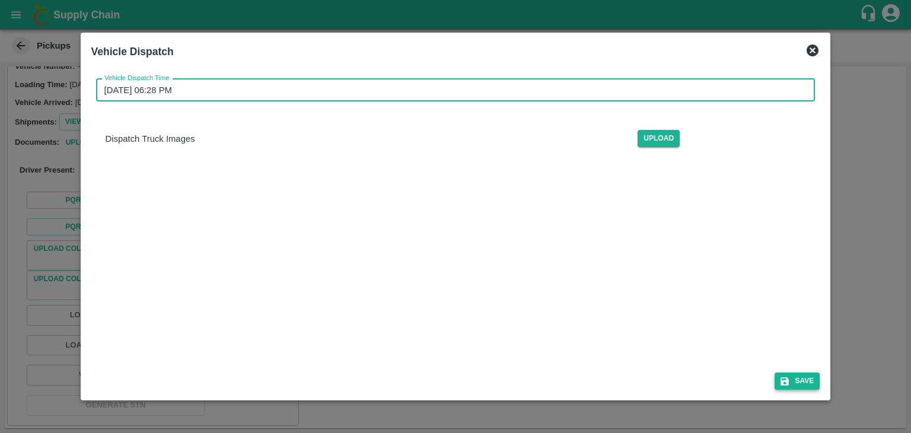
click at [806, 380] on button "Save" at bounding box center [797, 381] width 45 height 17
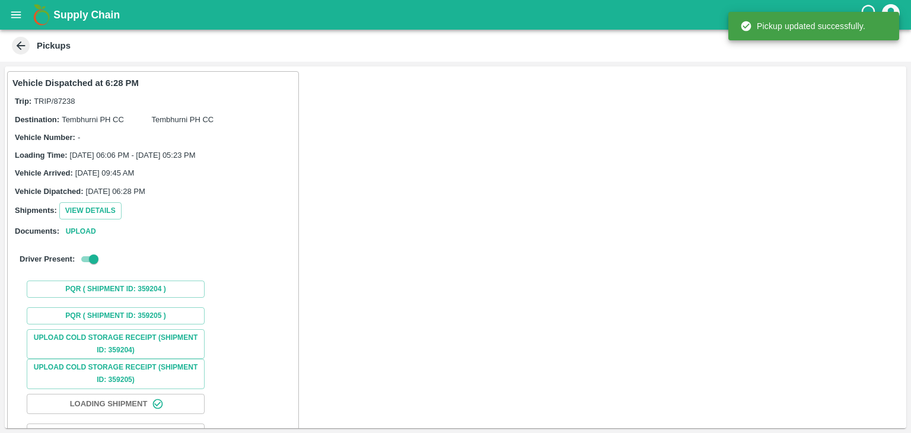
scroll to position [89, 0]
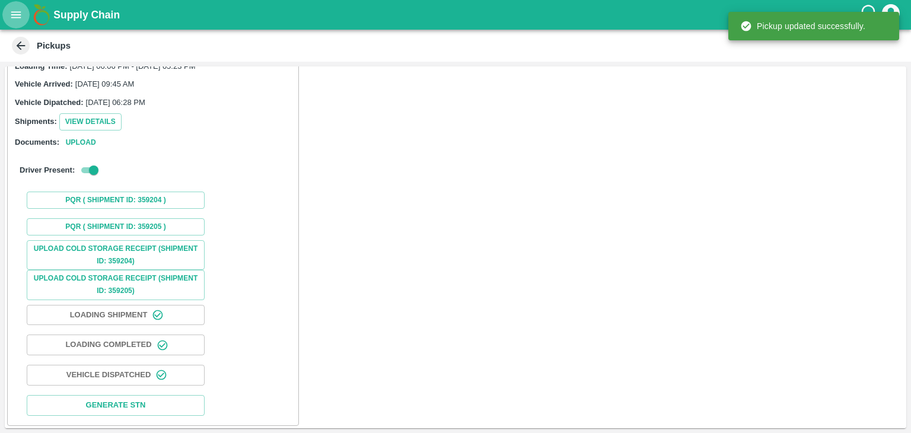
click at [24, 12] on button "open drawer" at bounding box center [15, 14] width 27 height 27
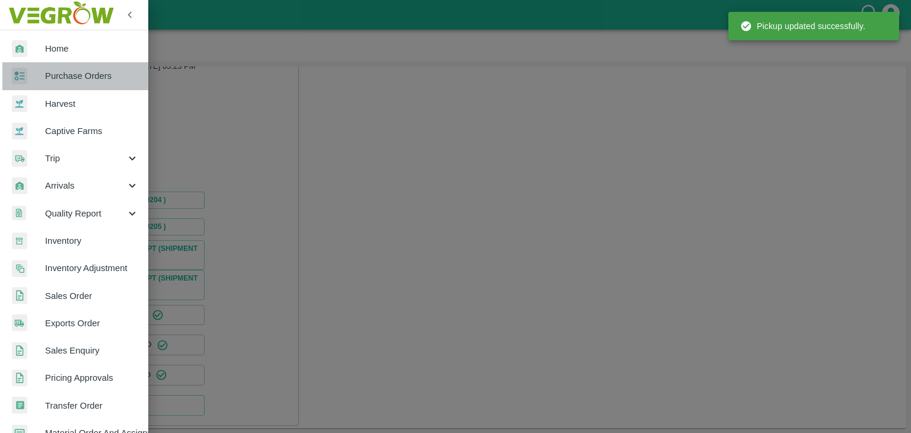
click at [92, 85] on link "Purchase Orders" at bounding box center [74, 75] width 148 height 27
